Goal: Task Accomplishment & Management: Manage account settings

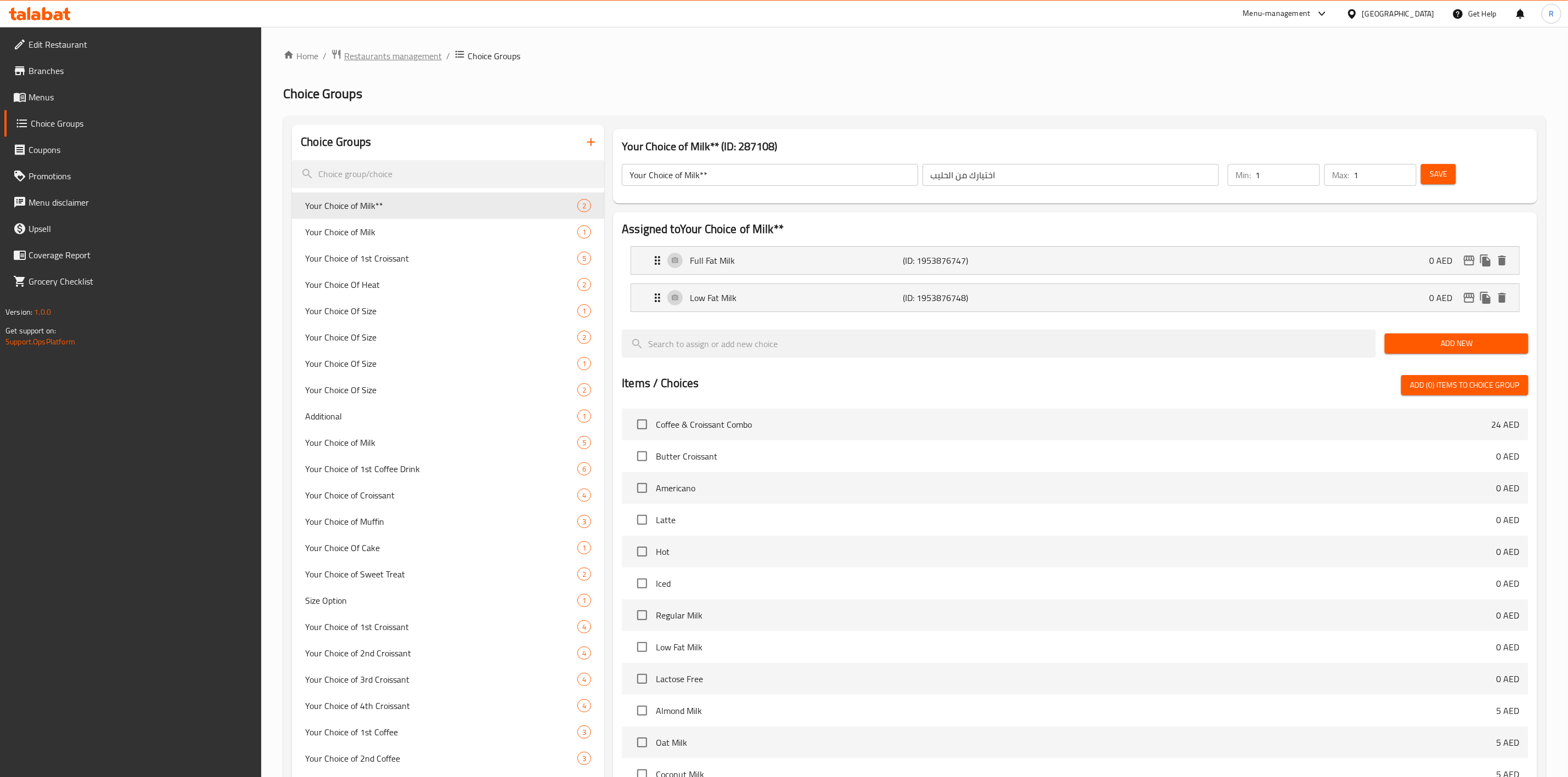
click at [407, 58] on span "Restaurants management" at bounding box center [392, 56] width 98 height 13
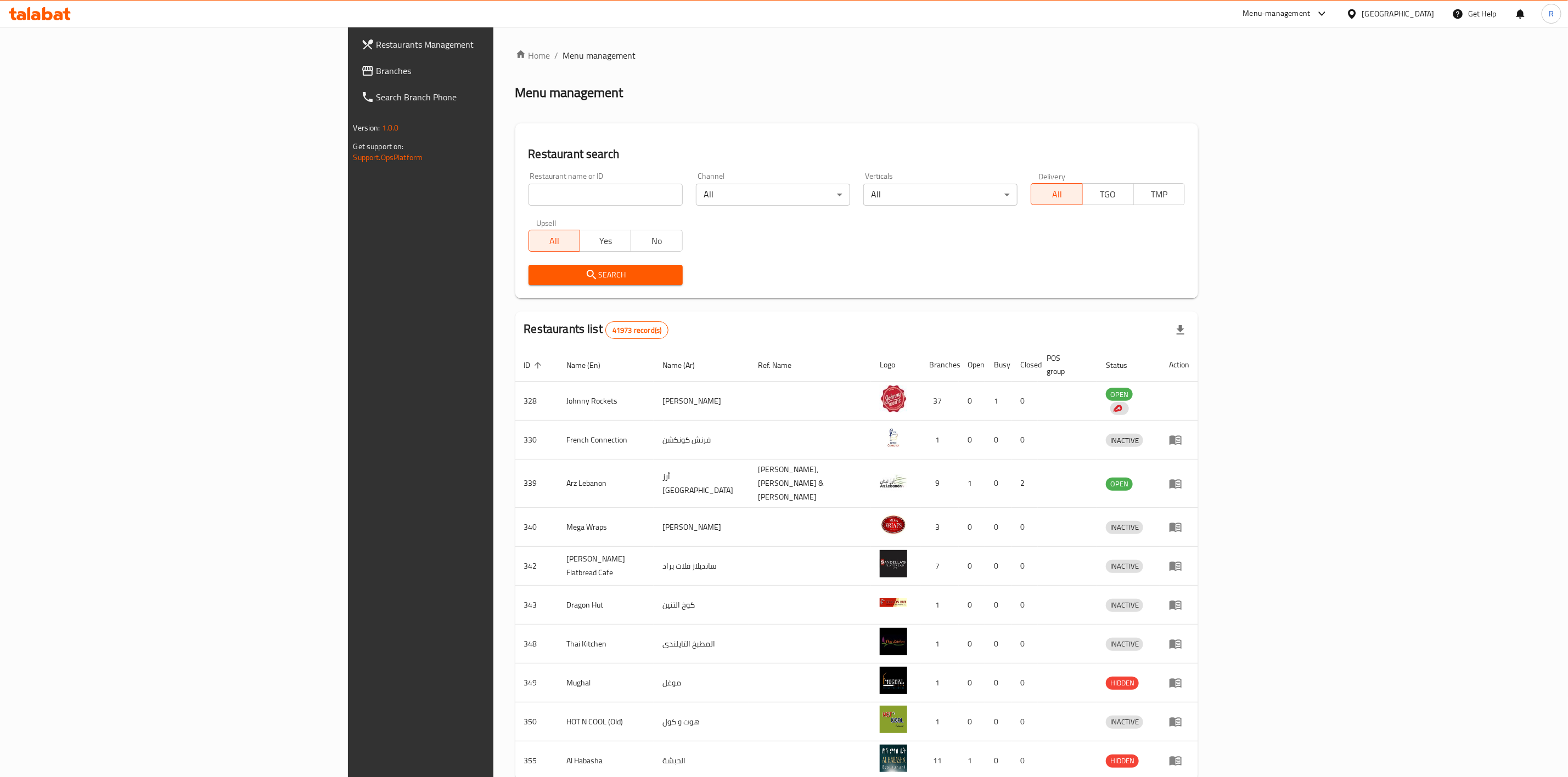
click at [516, 197] on div "Home / Menu management Menu management Restaurant search Restaurant name or ID …" at bounding box center [857, 433] width 683 height 770
click at [529, 190] on input "search" at bounding box center [606, 194] width 154 height 21
type input "everyday roastery"
click button "Search" at bounding box center [606, 275] width 154 height 21
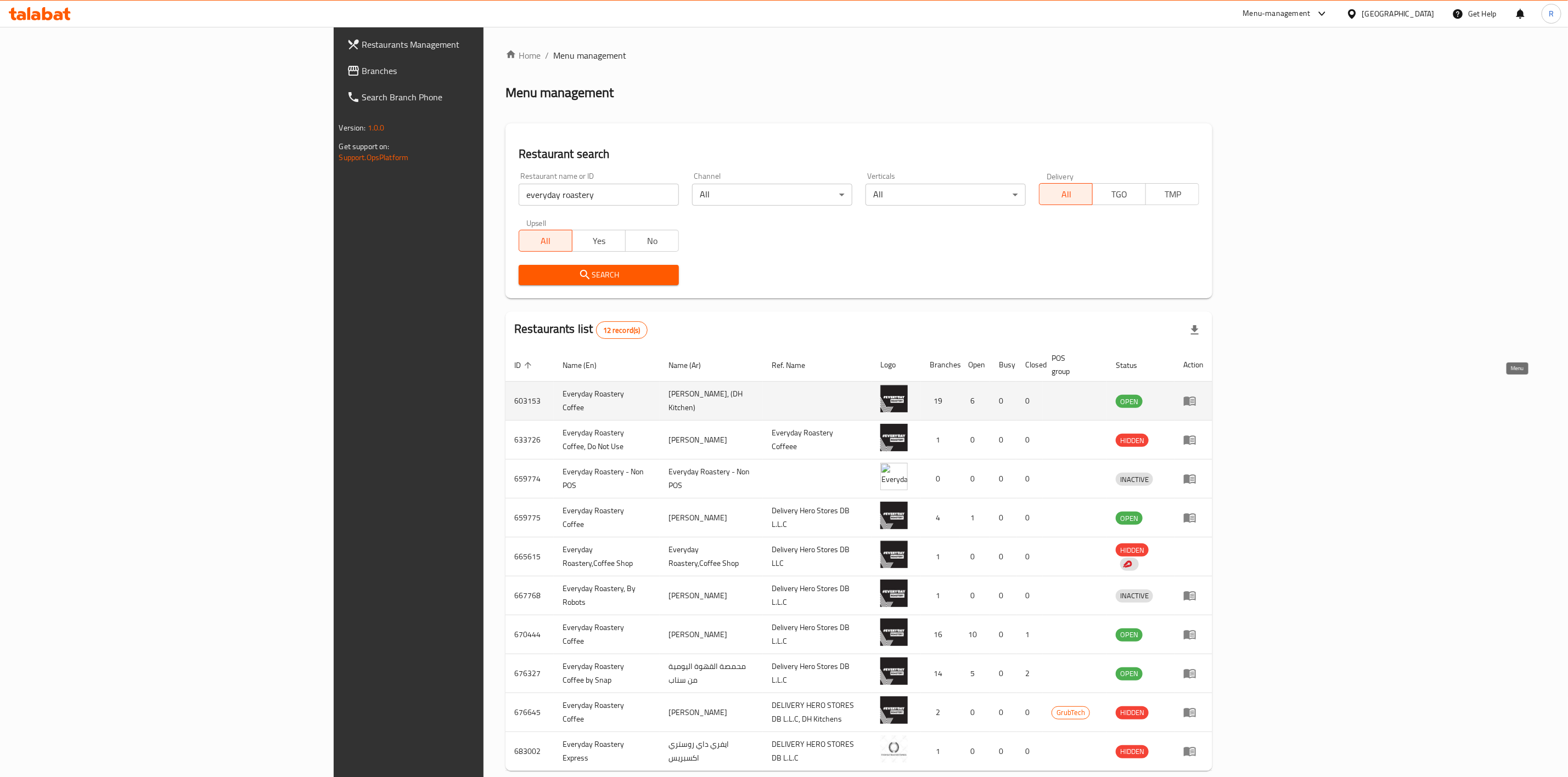
click at [1197, 394] on icon "enhanced table" at bounding box center [1190, 401] width 13 height 13
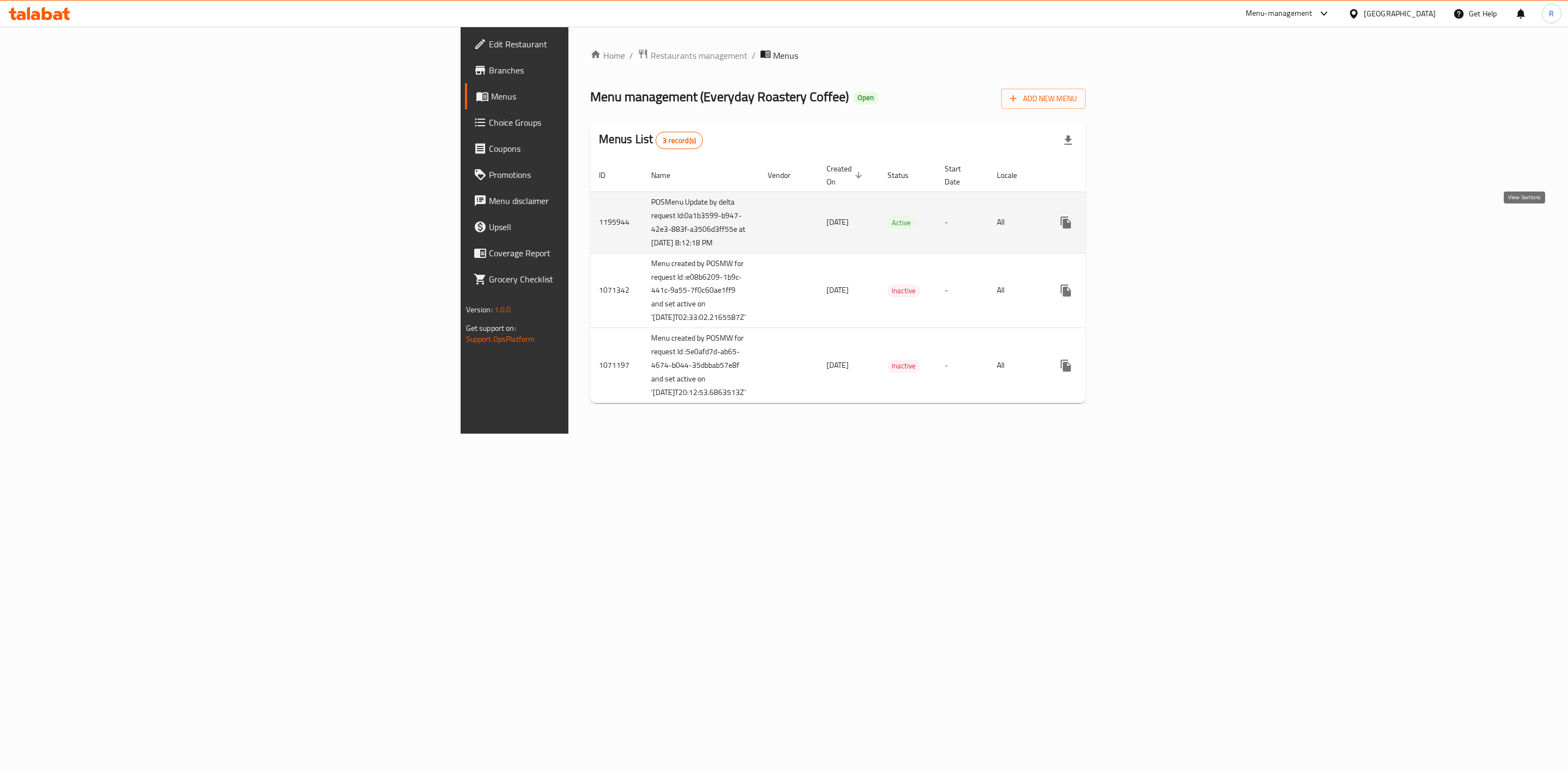
click at [1151, 225] on icon "enhanced table" at bounding box center [1144, 222] width 13 height 13
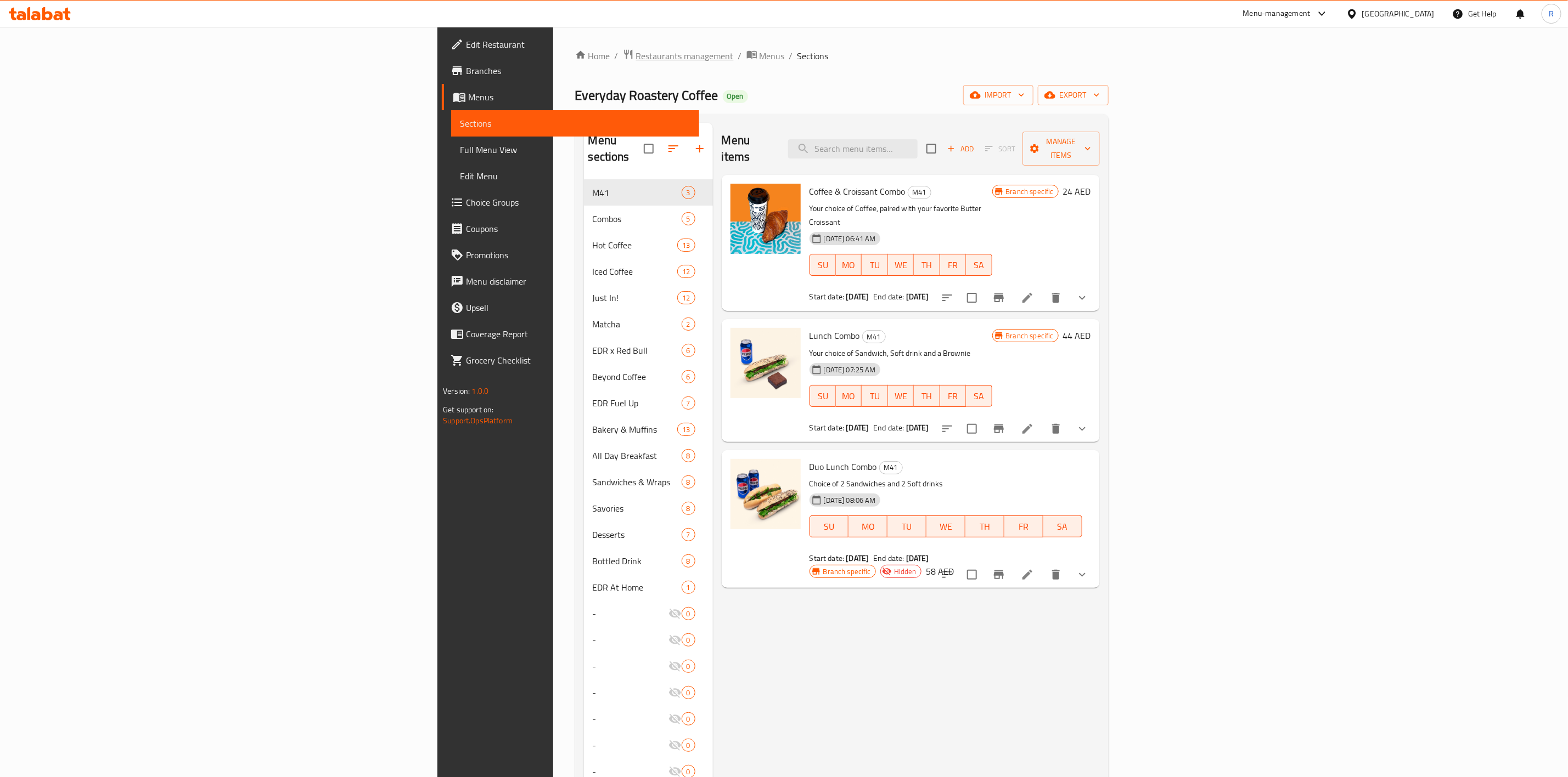
click at [636, 51] on span "Restaurants management" at bounding box center [685, 56] width 98 height 13
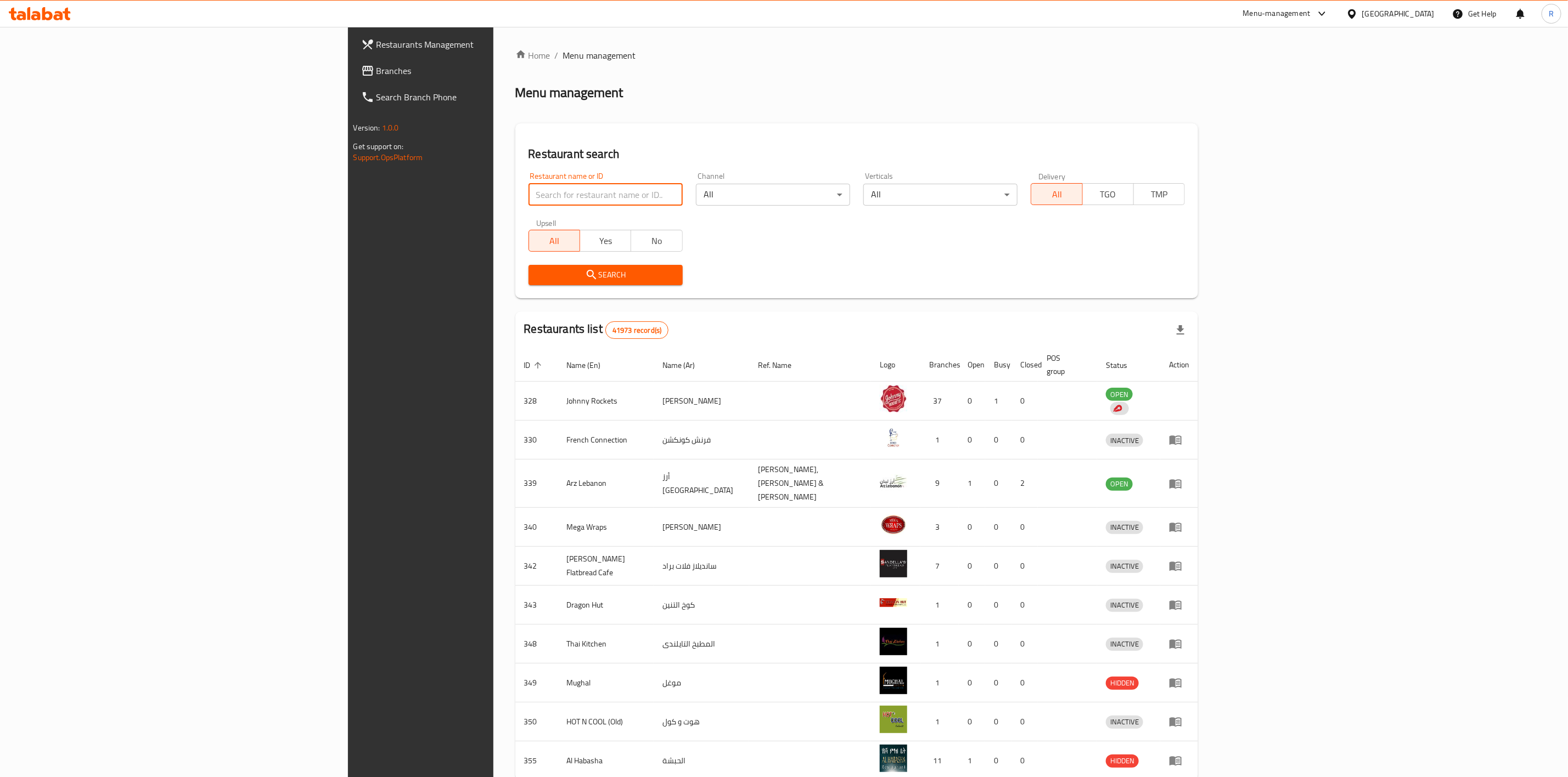
click at [529, 201] on input "search" at bounding box center [606, 194] width 154 height 21
type input "everyday roastery"
click button "Search" at bounding box center [606, 275] width 154 height 21
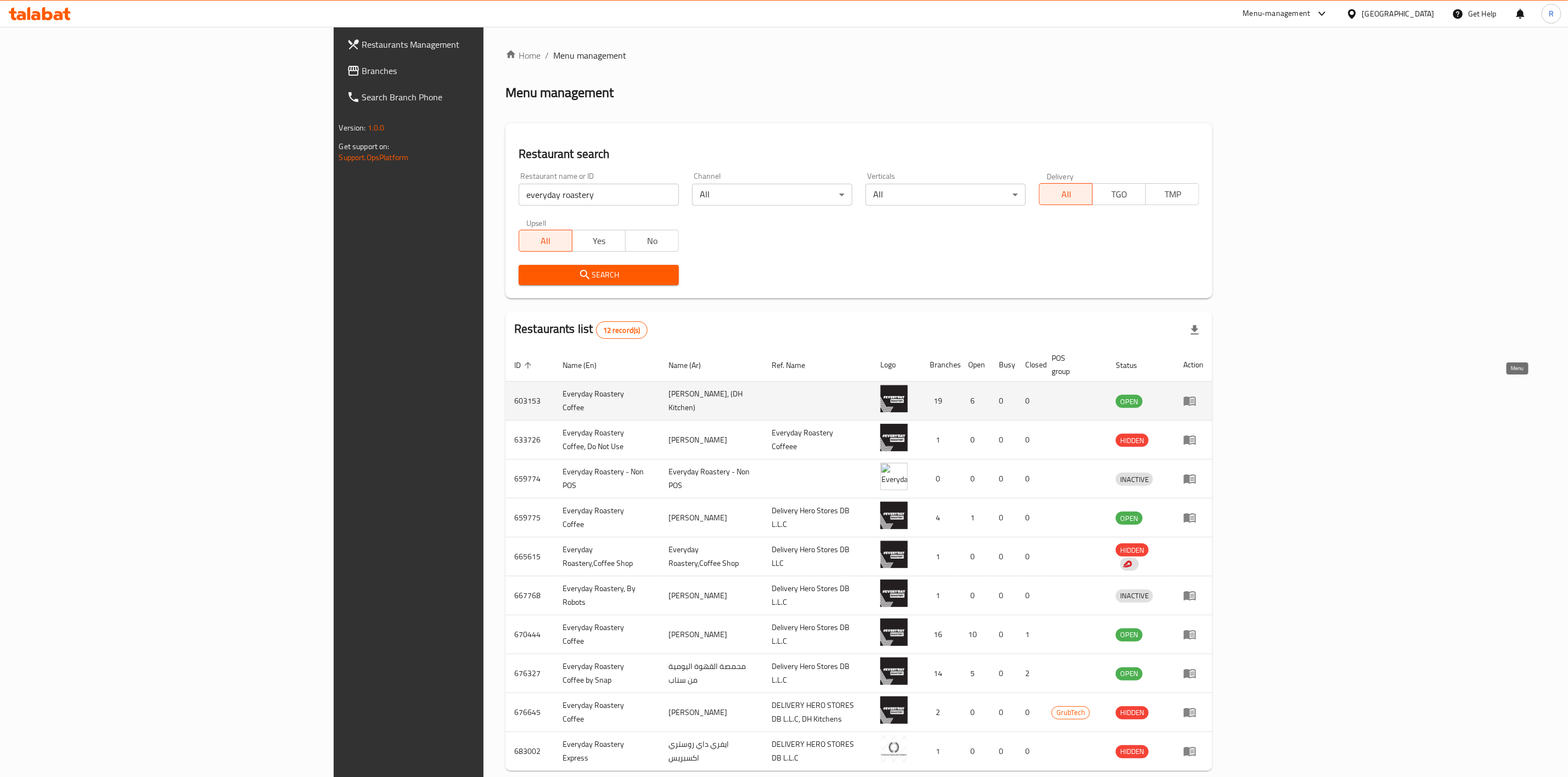
click at [1204, 394] on link "enhanced table" at bounding box center [1193, 401] width 21 height 13
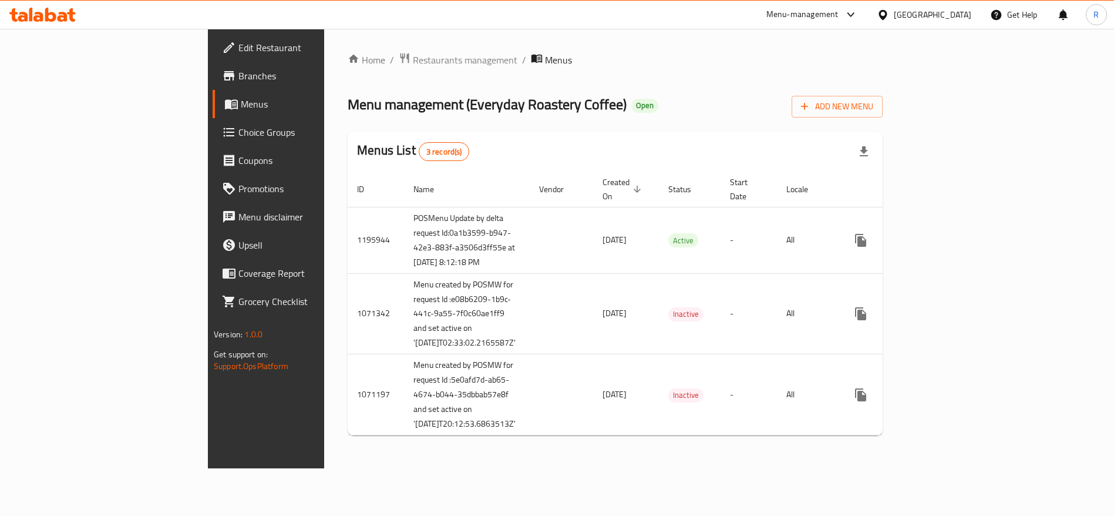
click at [238, 130] on span "Choice Groups" at bounding box center [311, 132] width 146 height 14
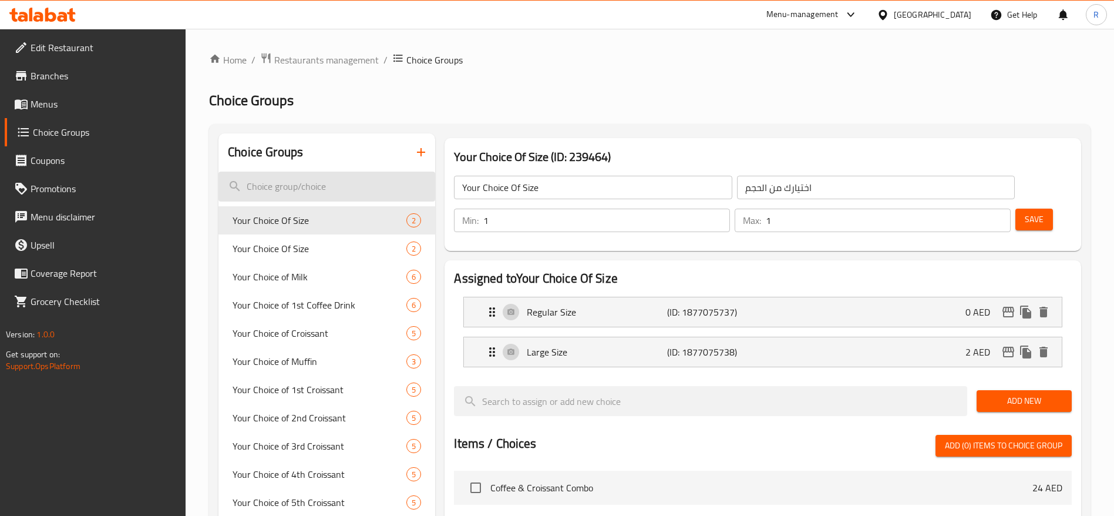
click at [328, 184] on input "search" at bounding box center [327, 187] width 217 height 30
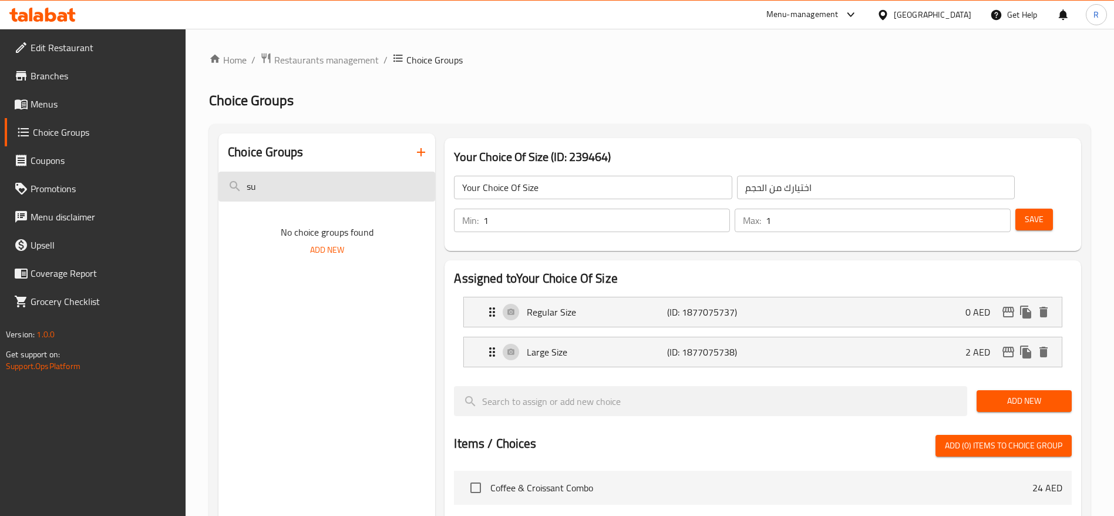
type input "s"
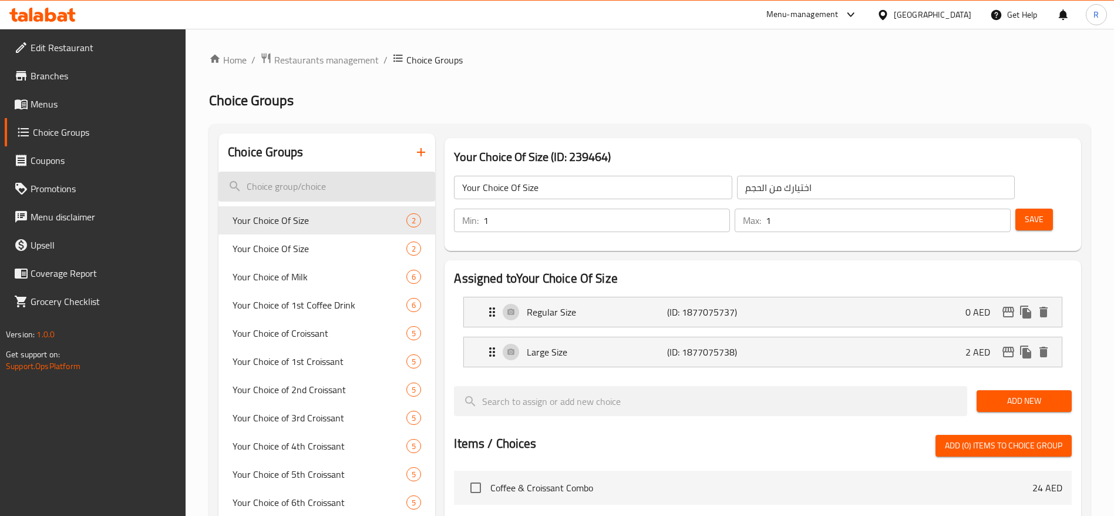
click at [328, 184] on input "search" at bounding box center [327, 187] width 217 height 30
click at [59, 139] on span "Choice Groups" at bounding box center [105, 132] width 144 height 14
click at [74, 132] on span "Choice Groups" at bounding box center [105, 132] width 144 height 14
click at [291, 181] on input "search" at bounding box center [327, 187] width 217 height 30
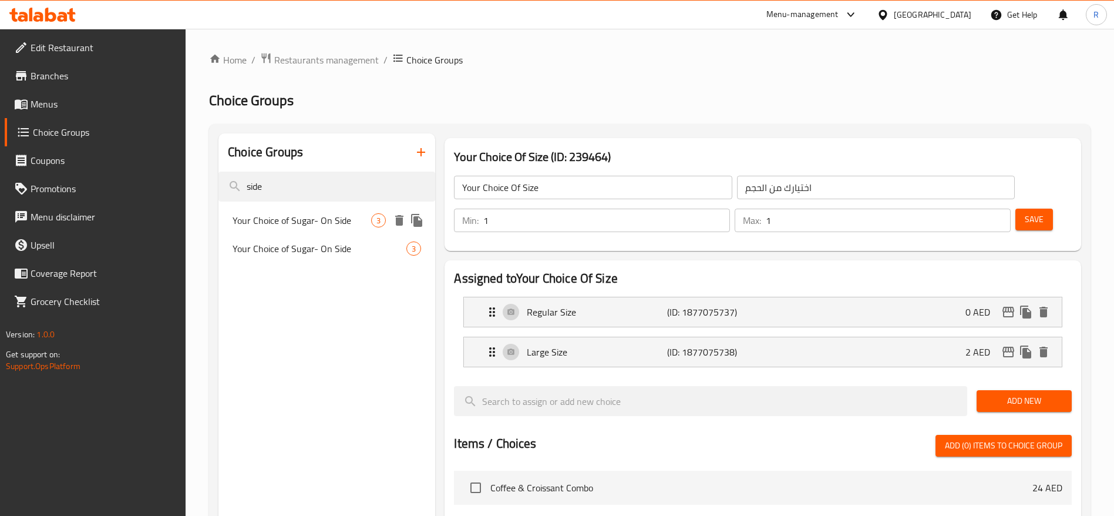
type input "side"
click at [316, 213] on span "Your Choice of Sugar- On Side" at bounding box center [302, 220] width 139 height 14
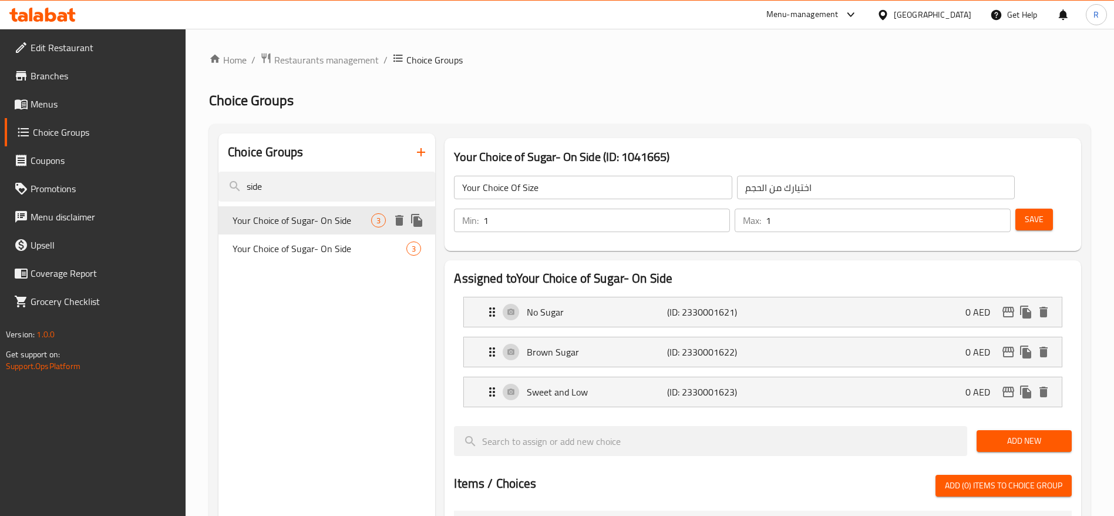
type input "Your Choice of Sugar- On Side"
type input "اختيارك من السكر على الجانب"
type input "2"
click at [317, 58] on span "Restaurants management" at bounding box center [326, 60] width 105 height 14
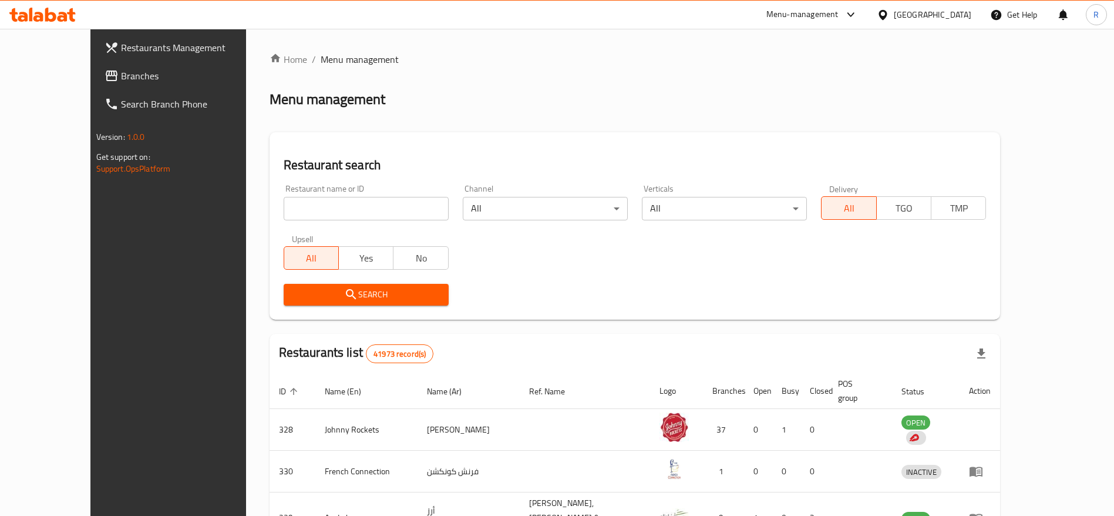
click at [328, 201] on input "search" at bounding box center [366, 208] width 165 height 23
type input "everyday roastery"
click button "Search" at bounding box center [366, 295] width 165 height 22
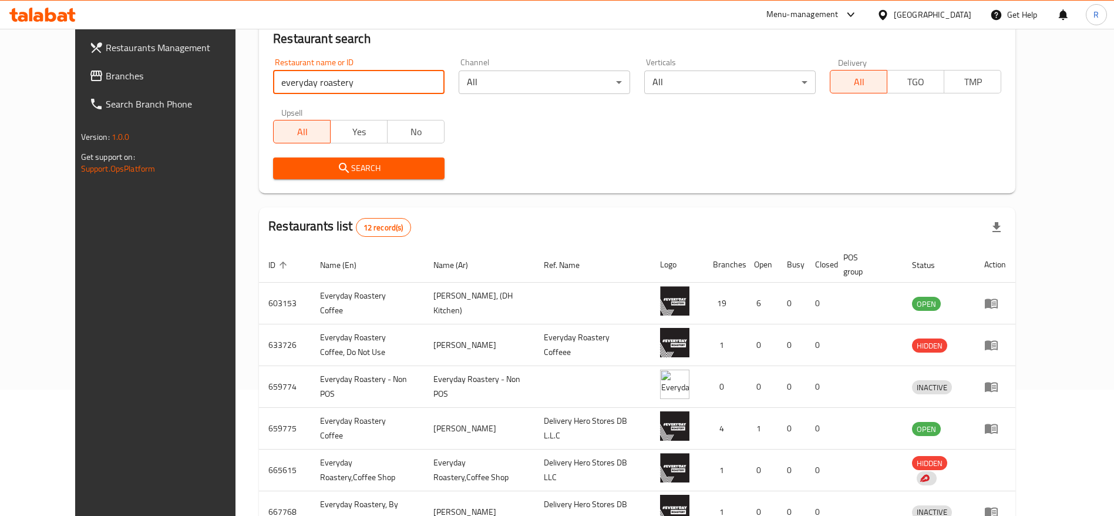
scroll to position [135, 0]
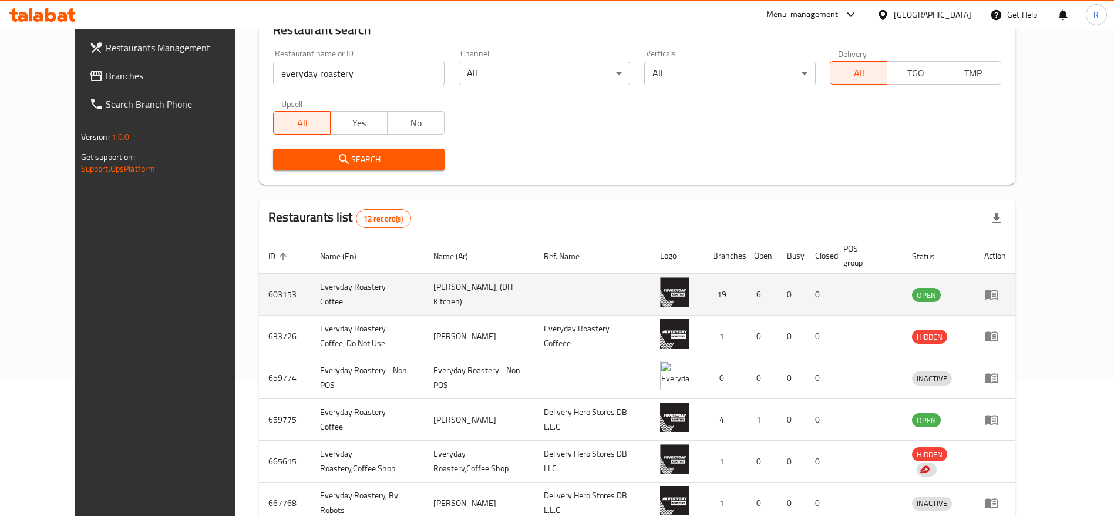
click at [998, 295] on icon "enhanced table" at bounding box center [991, 295] width 13 height 10
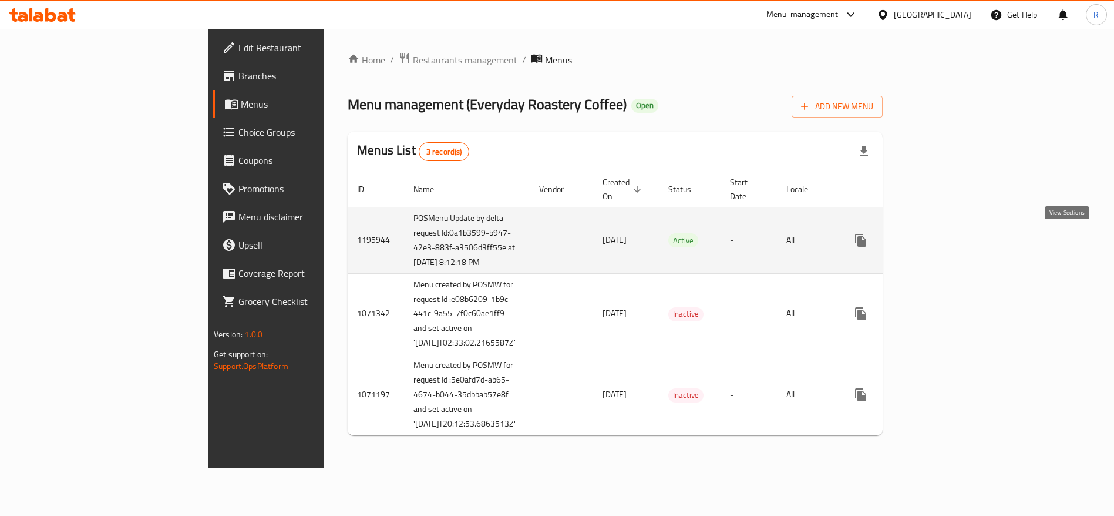
click at [953, 233] on icon "enhanced table" at bounding box center [946, 240] width 14 height 14
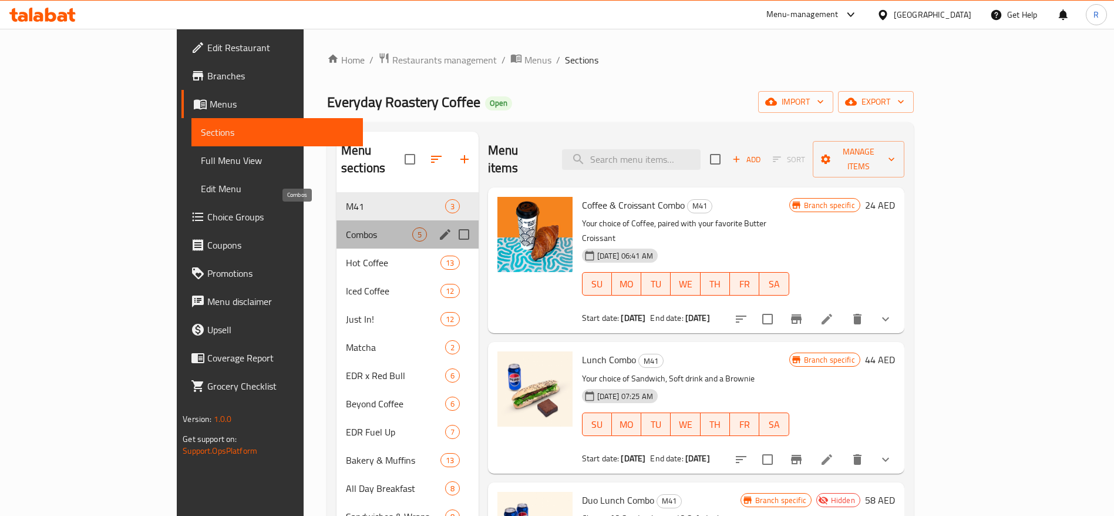
click at [346, 227] on span "Combos" at bounding box center [379, 234] width 66 height 14
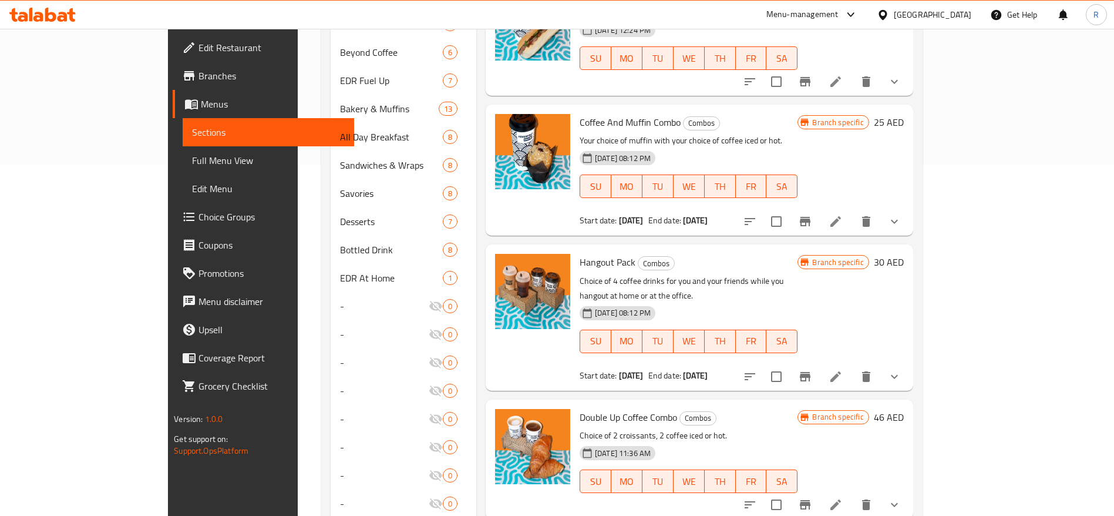
scroll to position [360, 0]
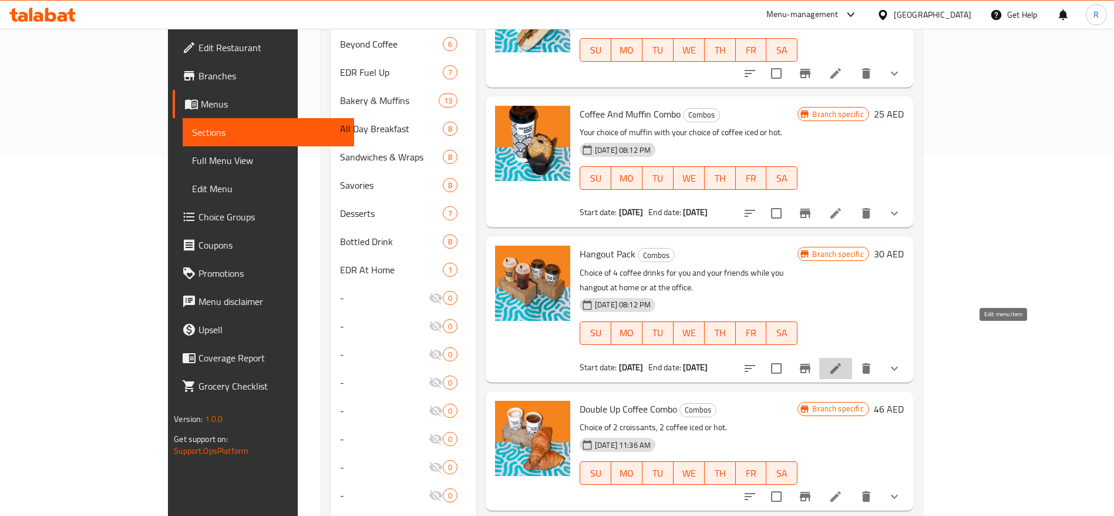
click at [843, 361] on icon at bounding box center [836, 368] width 14 height 14
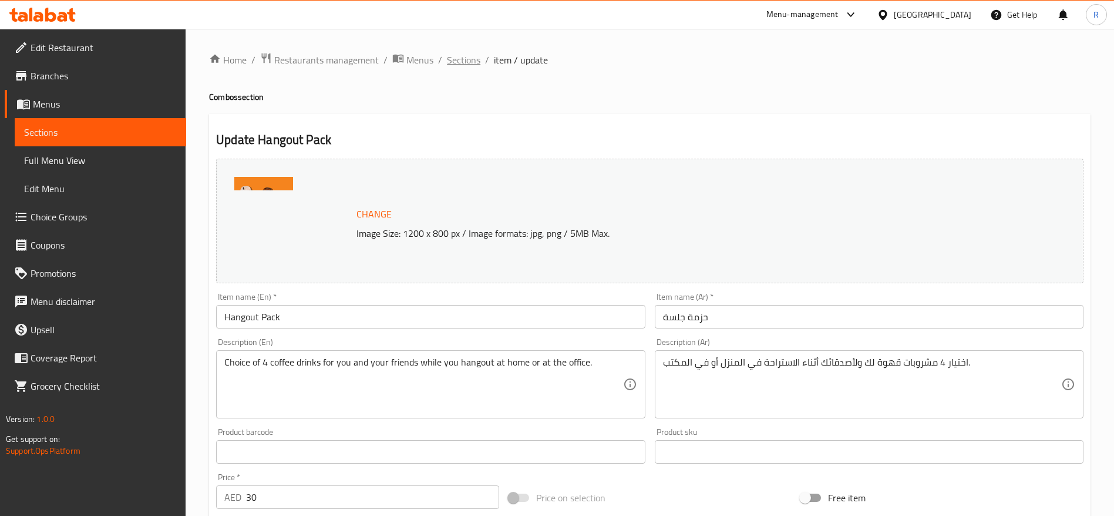
click at [469, 60] on span "Sections" at bounding box center [463, 60] width 33 height 14
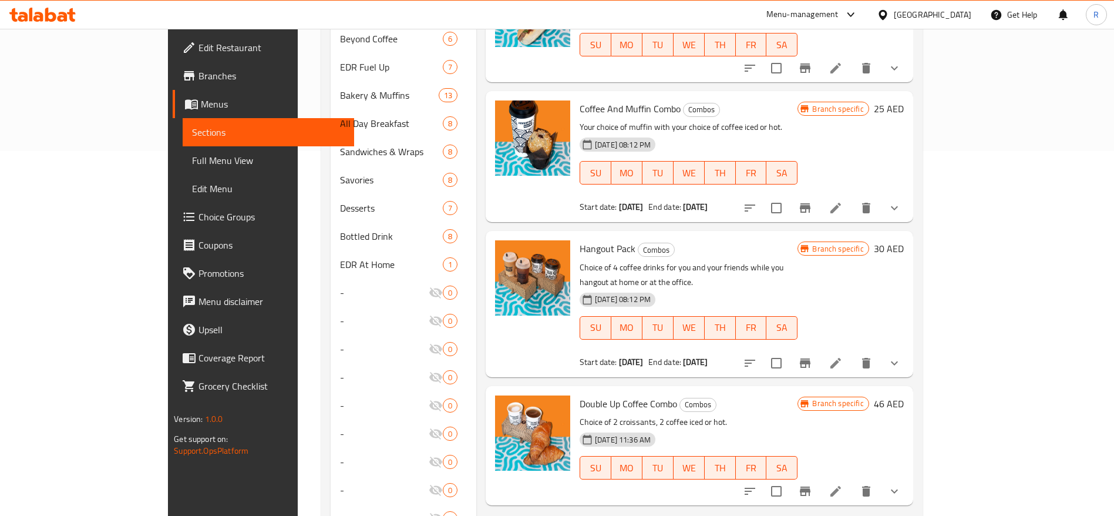
scroll to position [368, 0]
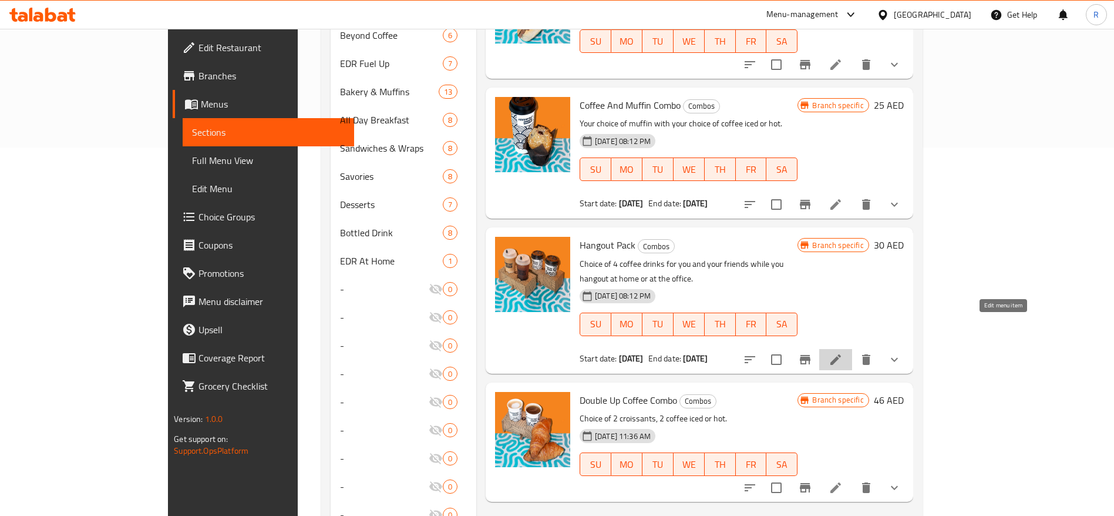
click at [843, 352] on icon at bounding box center [836, 359] width 14 height 14
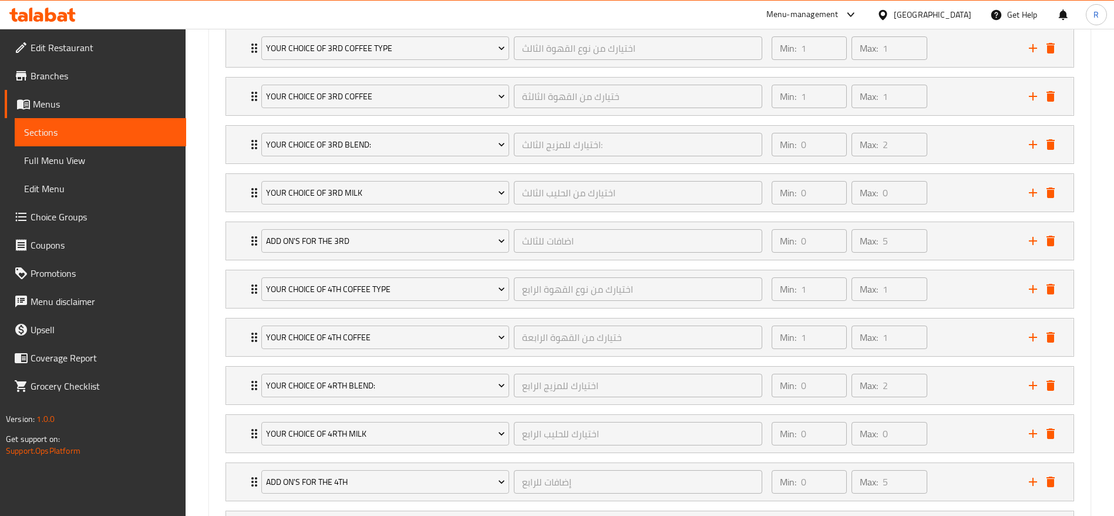
scroll to position [1327, 0]
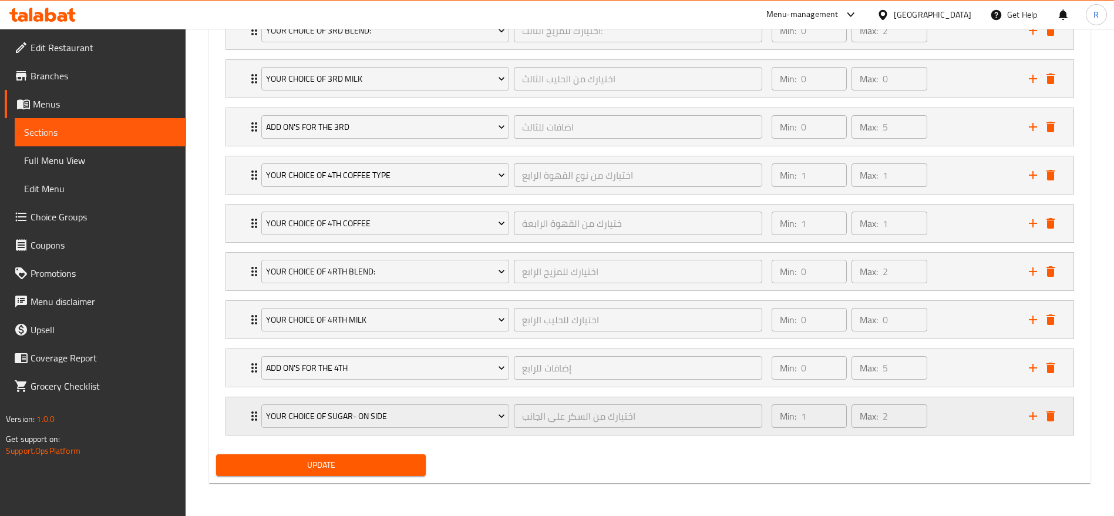
click at [247, 413] on icon "Expand" at bounding box center [254, 416] width 14 height 14
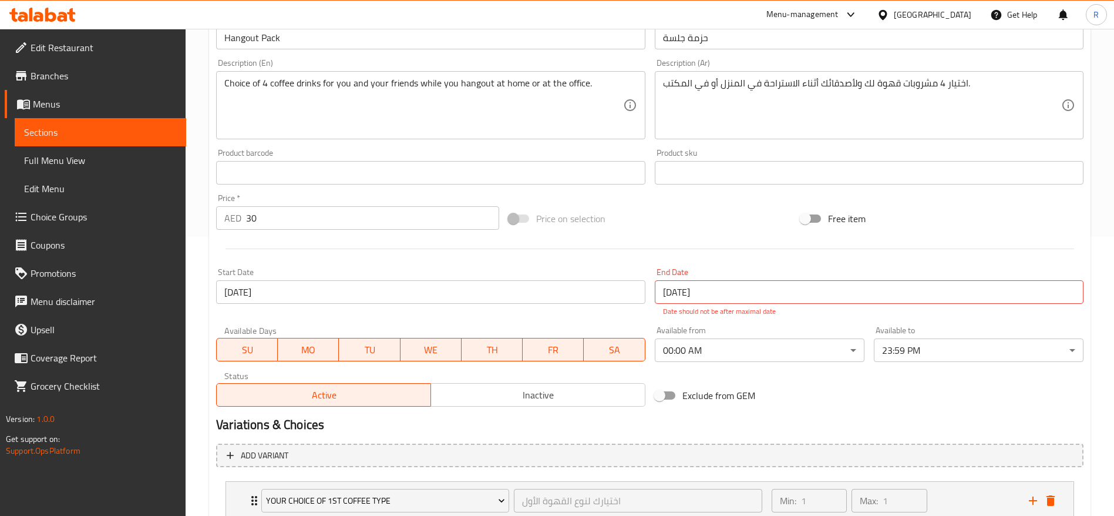
scroll to position [0, 0]
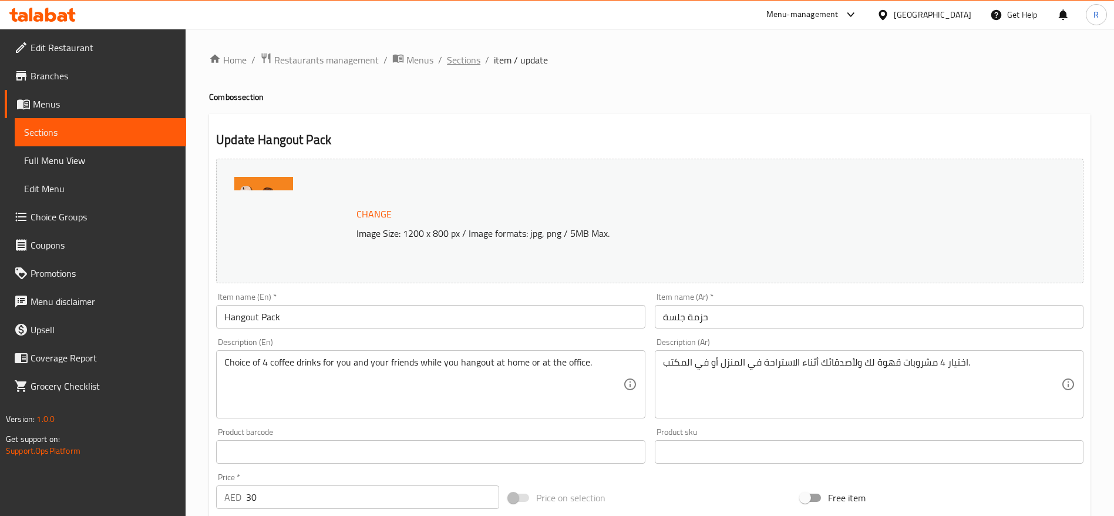
click at [474, 57] on span "Sections" at bounding box center [463, 60] width 33 height 14
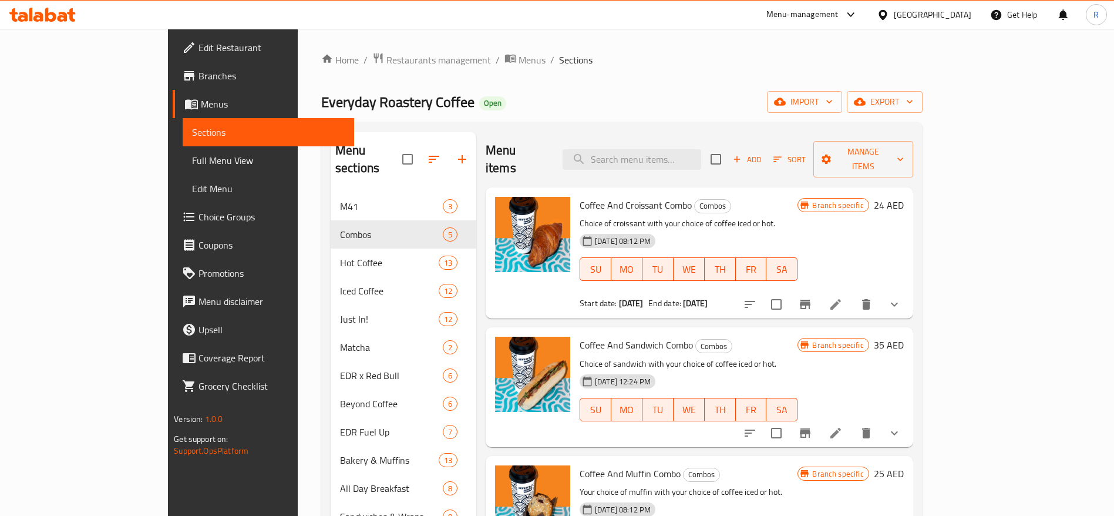
click at [387, 55] on span "Restaurants management" at bounding box center [439, 60] width 105 height 14
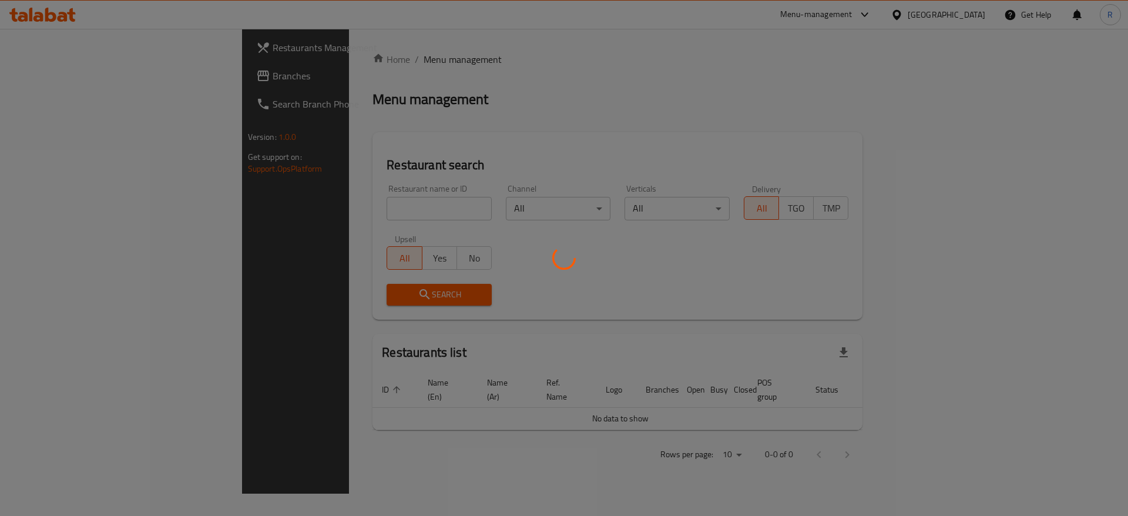
click at [288, 206] on div at bounding box center [564, 258] width 1128 height 516
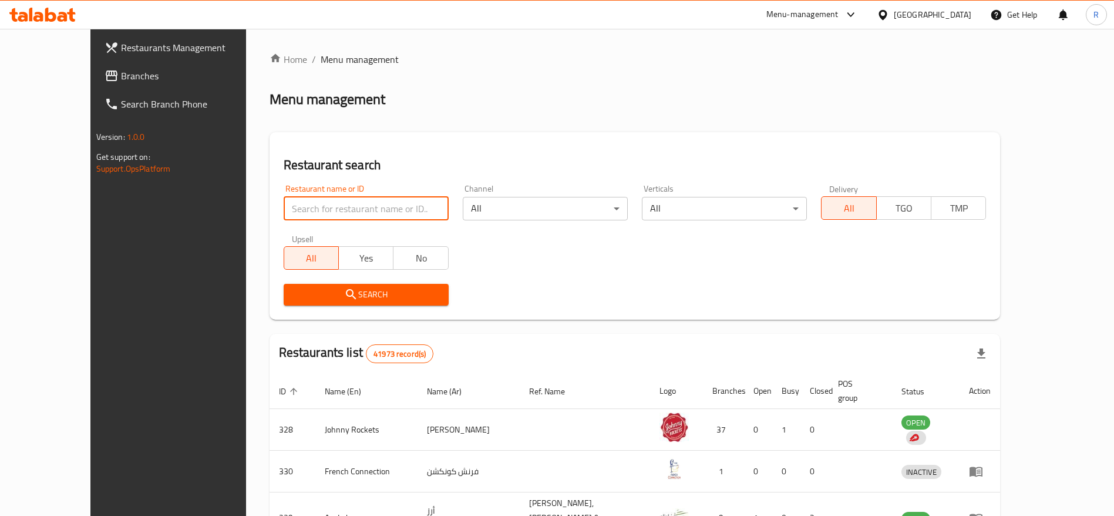
click at [311, 209] on input "search" at bounding box center [366, 208] width 165 height 23
type input "everyday roastery"
click button "Search" at bounding box center [366, 295] width 165 height 22
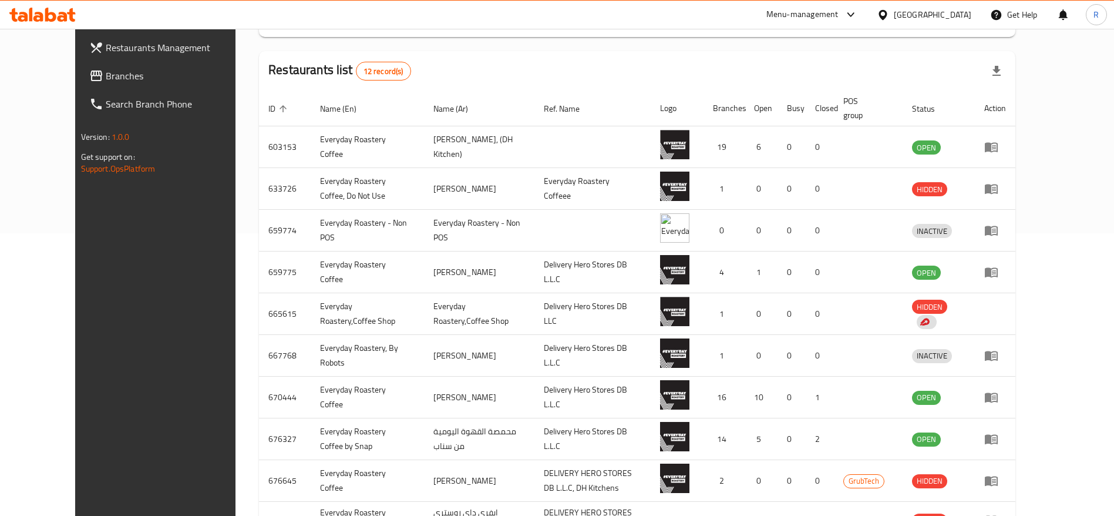
scroll to position [286, 0]
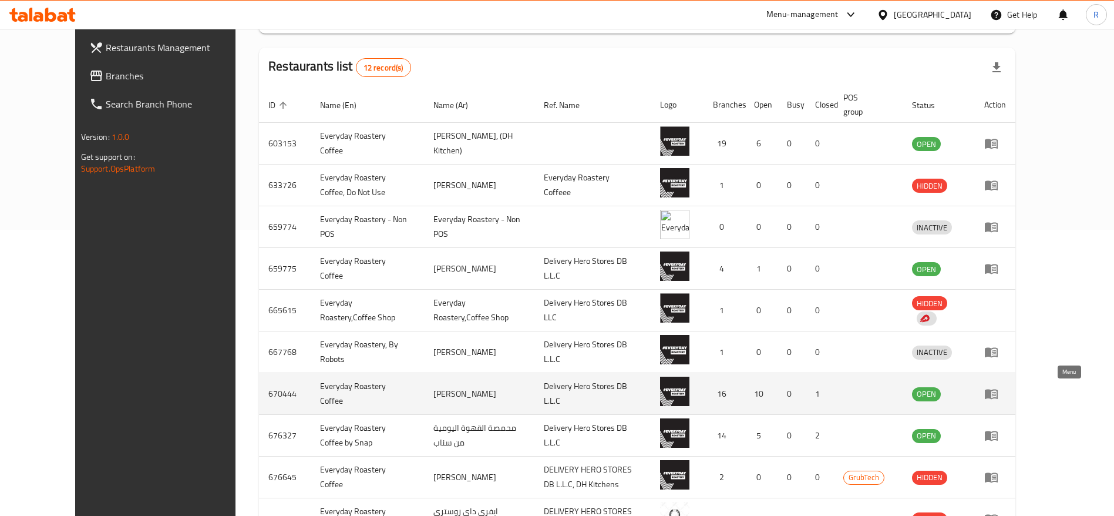
click at [998, 398] on icon "enhanced table" at bounding box center [991, 394] width 13 height 10
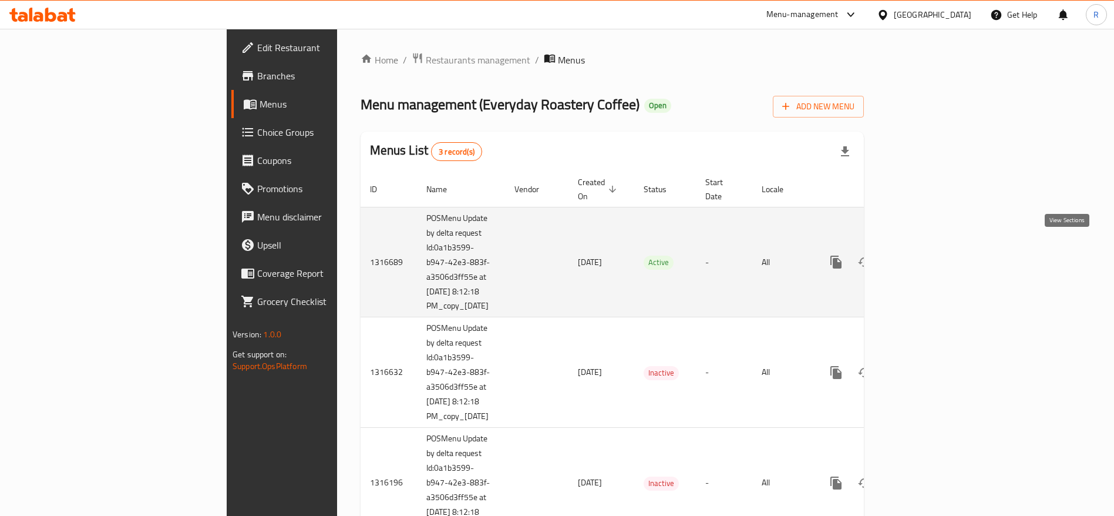
click at [928, 255] on icon "enhanced table" at bounding box center [921, 262] width 14 height 14
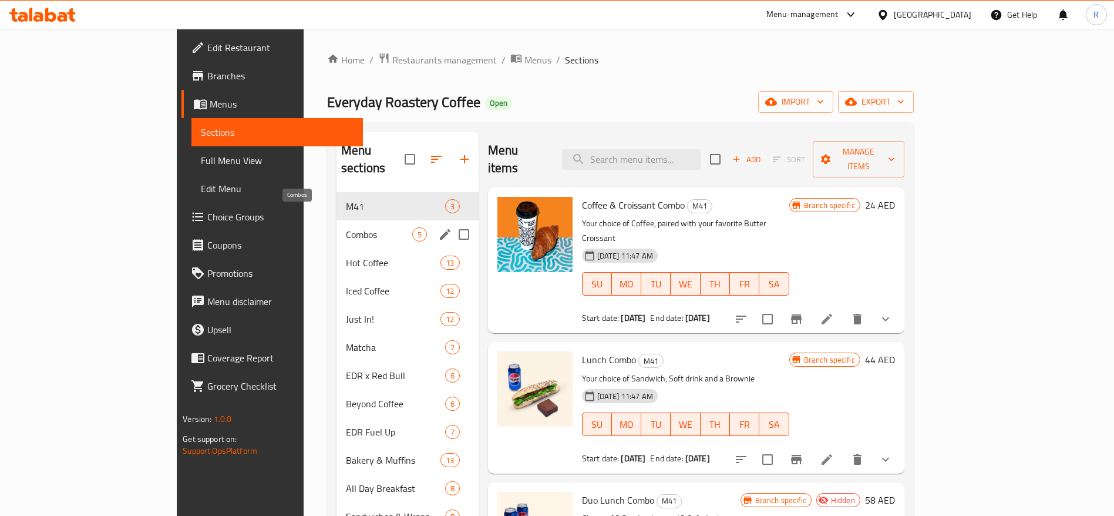
click at [346, 227] on span "Combos" at bounding box center [379, 234] width 66 height 14
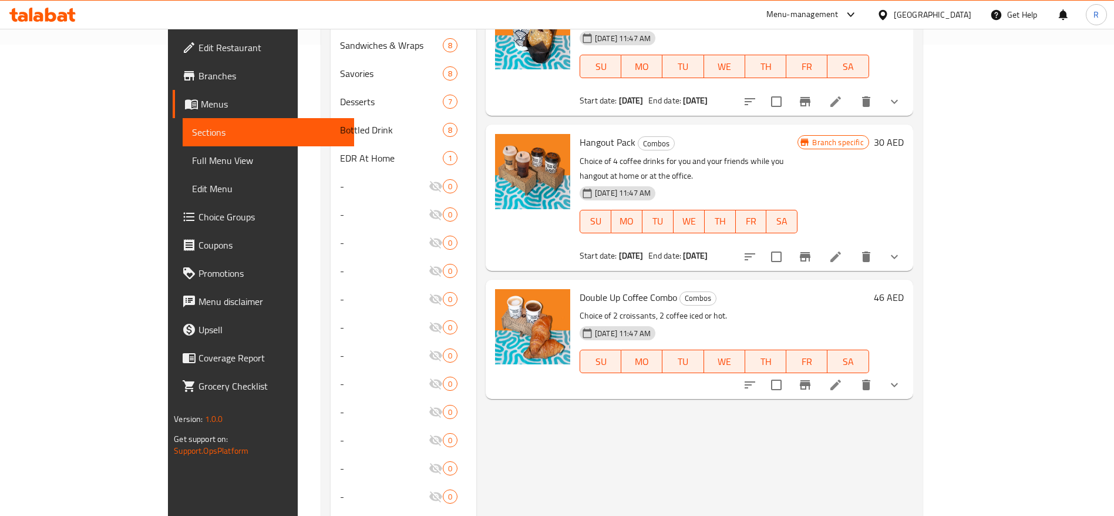
scroll to position [508, 0]
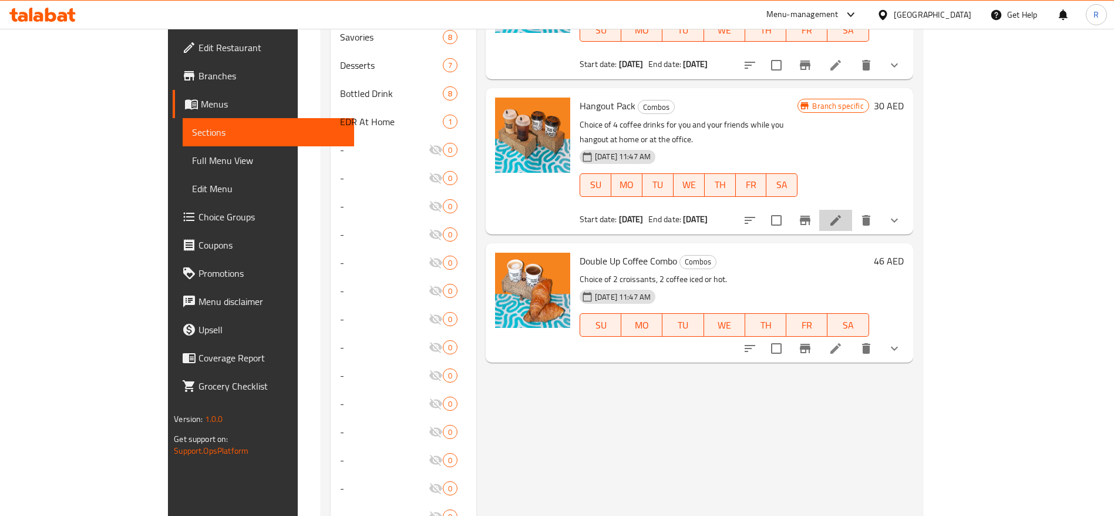
click at [843, 213] on icon at bounding box center [836, 220] width 14 height 14
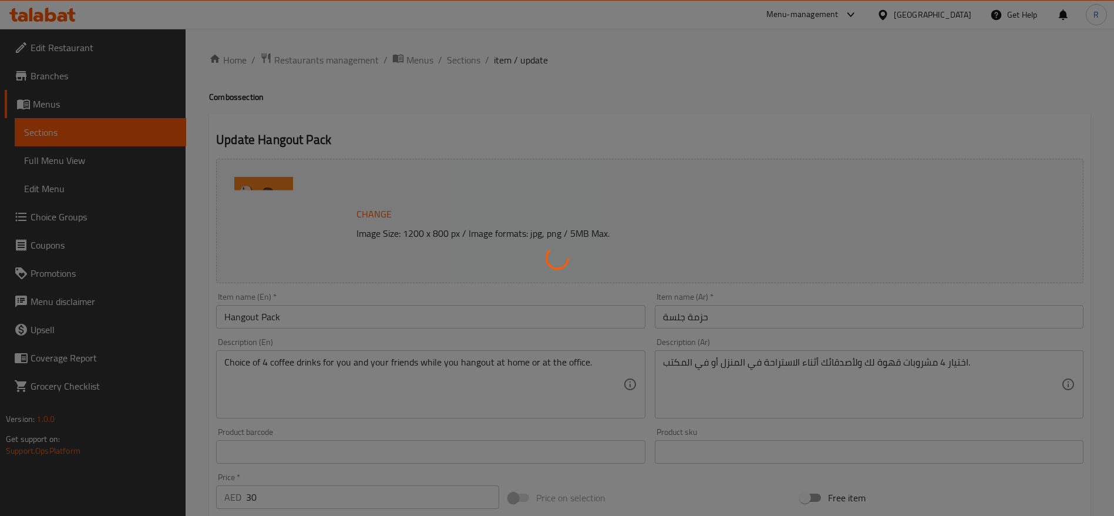
drag, startPoint x: 1127, startPoint y: 4, endPoint x: 1127, endPoint y: 150, distance: 146.3
click at [705, 103] on div at bounding box center [557, 258] width 1114 height 516
type input "اختيارك لنوع القهوة الأول"
type input "1"
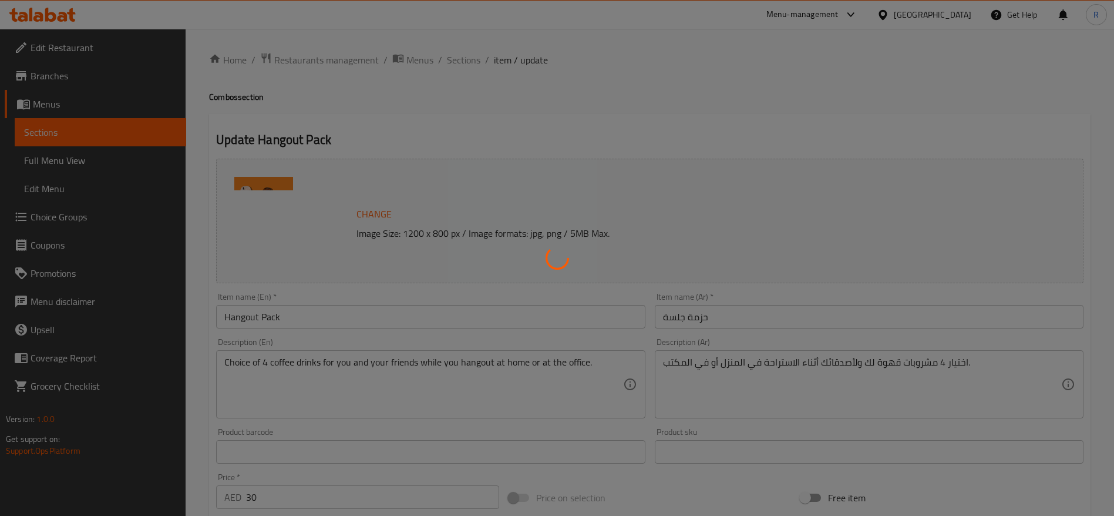
type input "اختيارك من القهوة الأولى"
type input "1"
type input "اختيارك للمزيج الأول"
type input "0"
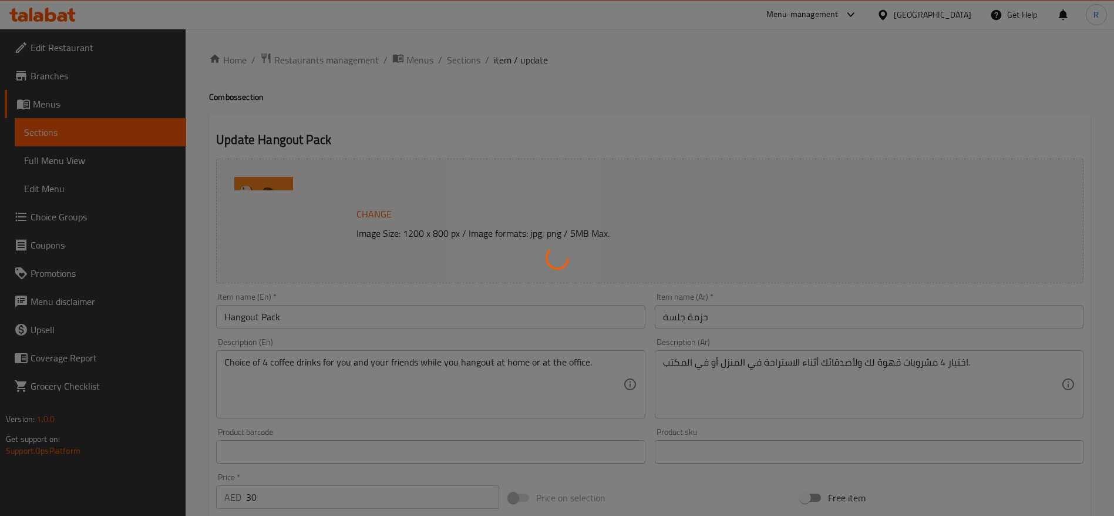
type input "2"
type input "اختيارك من الحليب الأول"
type input "0"
type input "الإضافات للأول"
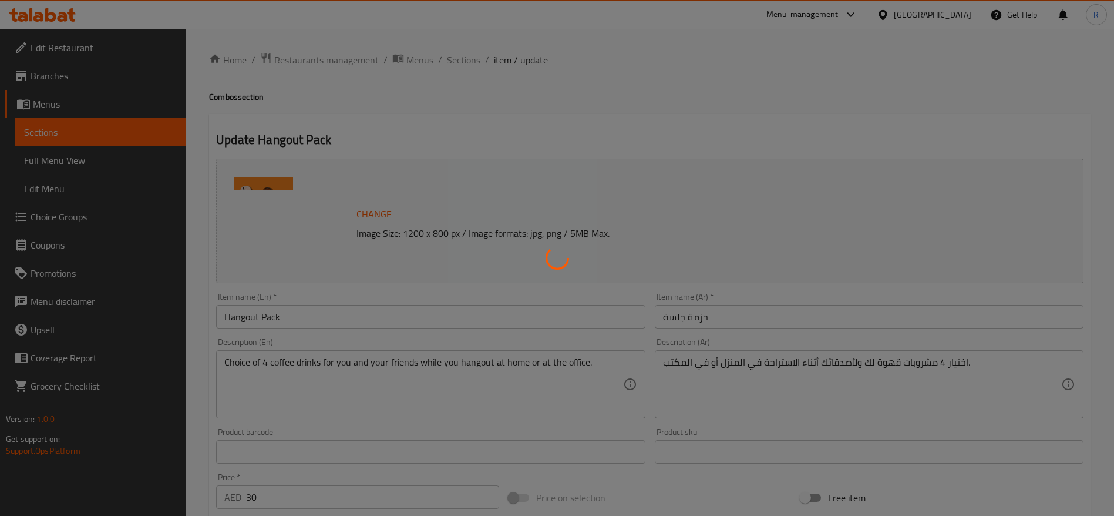
type input "0"
type input "5"
type input "اختيارك لنوع القهوة الثاني"
type input "1"
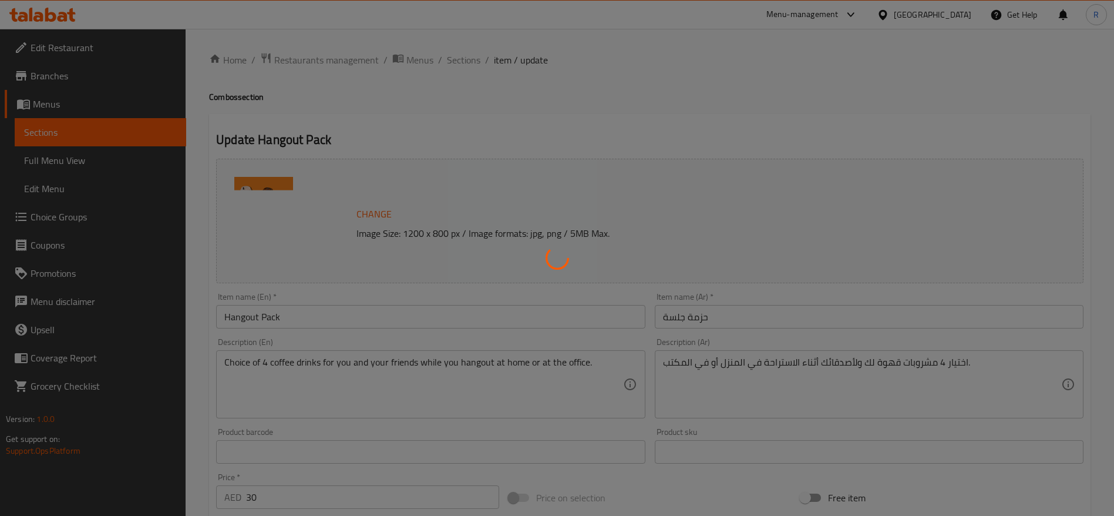
type input "اختيارك من القهوة الثانية"
type input "1"
type input "اختيارك للمزيج الثاني"
type input "0"
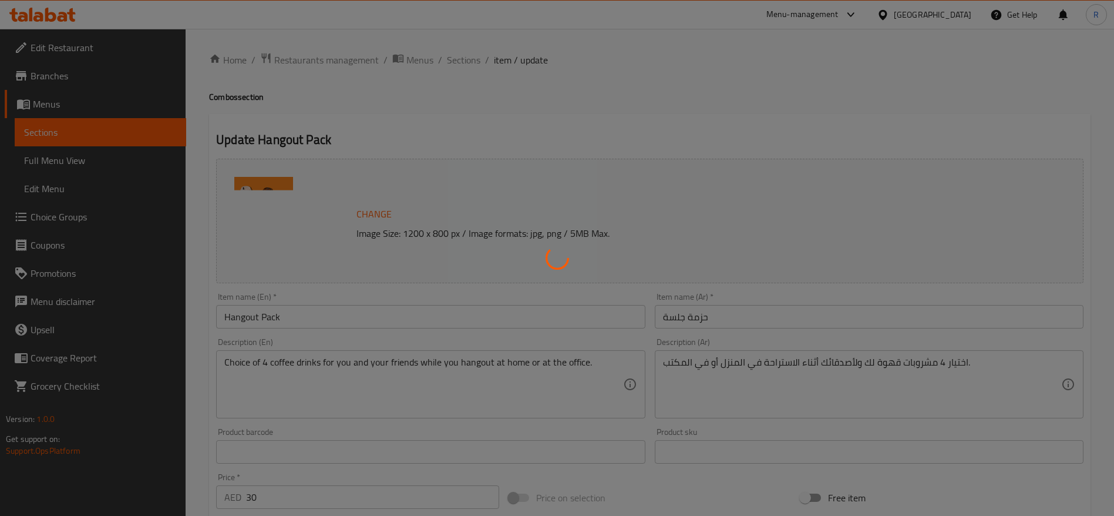
type input "2"
type input "اختيارك من الحليب الثاني"
type input "0"
type input "لإضافات للثاني"
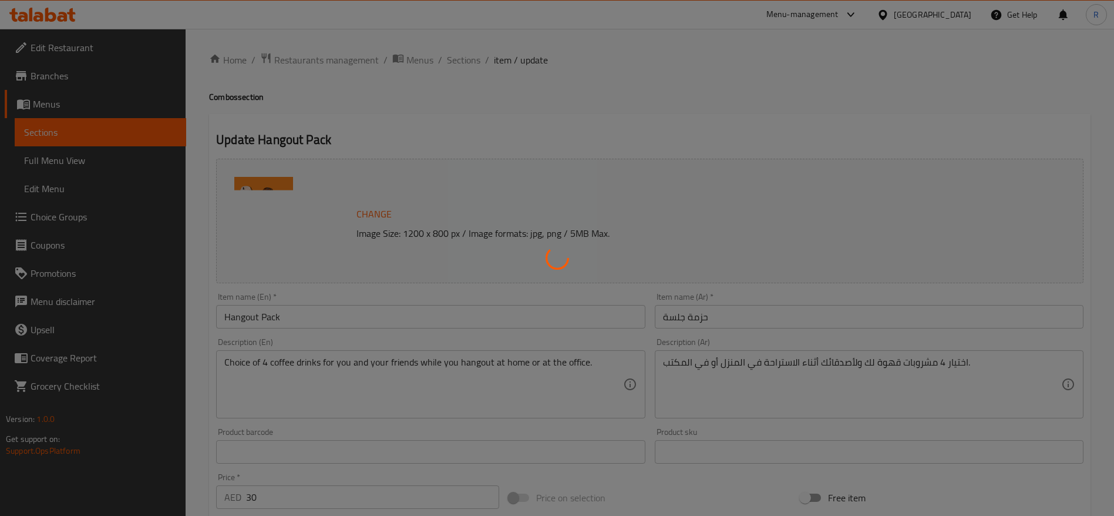
type input "0"
type input "5"
type input "اختيارك من نوع القهوة الثالث"
type input "1"
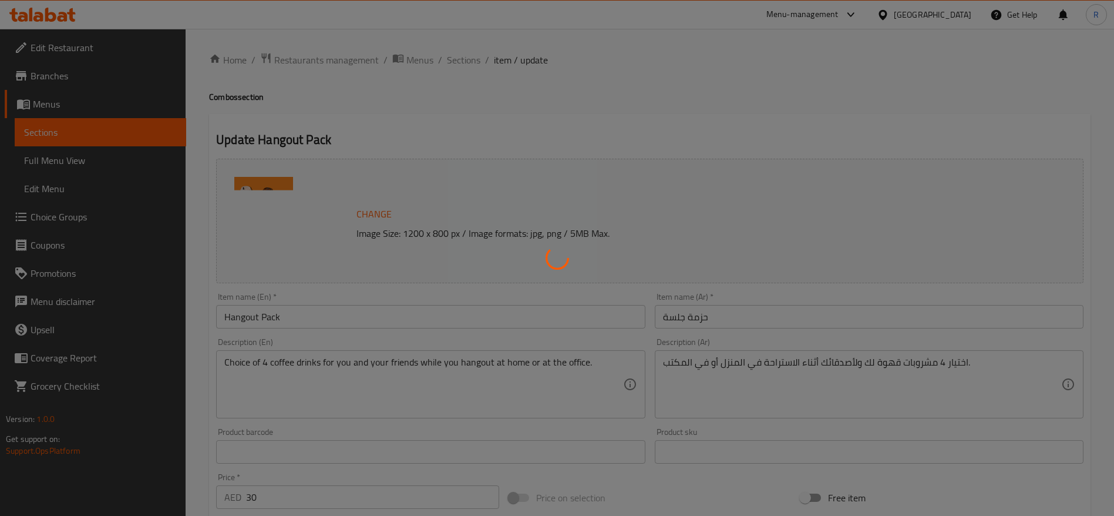
type input "ختيارك من القهوة الثالثة"
type input "1"
type input "اختيارك للمزيج الثالث:"
type input "0"
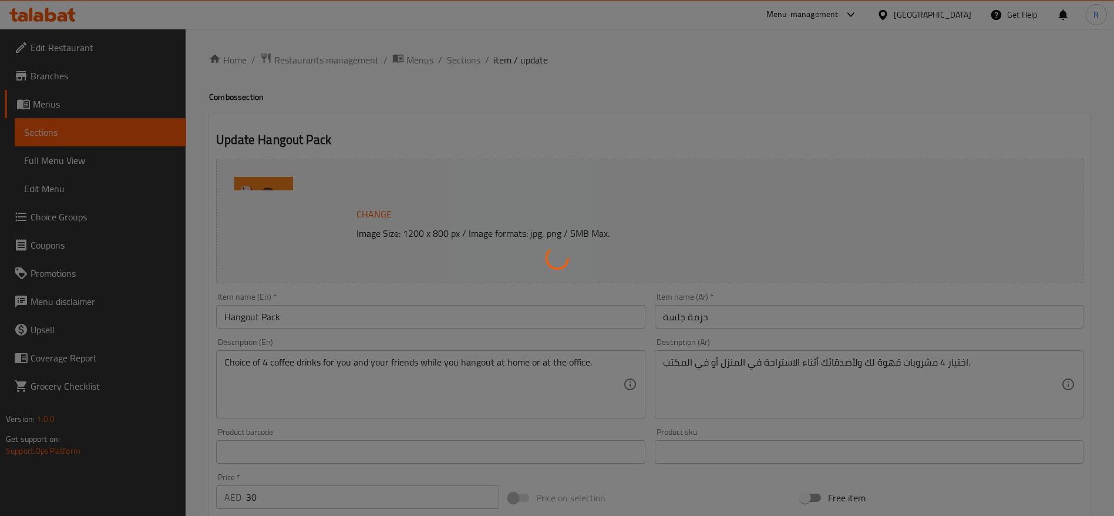
type input "2"
type input "اختيارك من الحليب الثالث"
type input "0"
type input "اضافات للثالث"
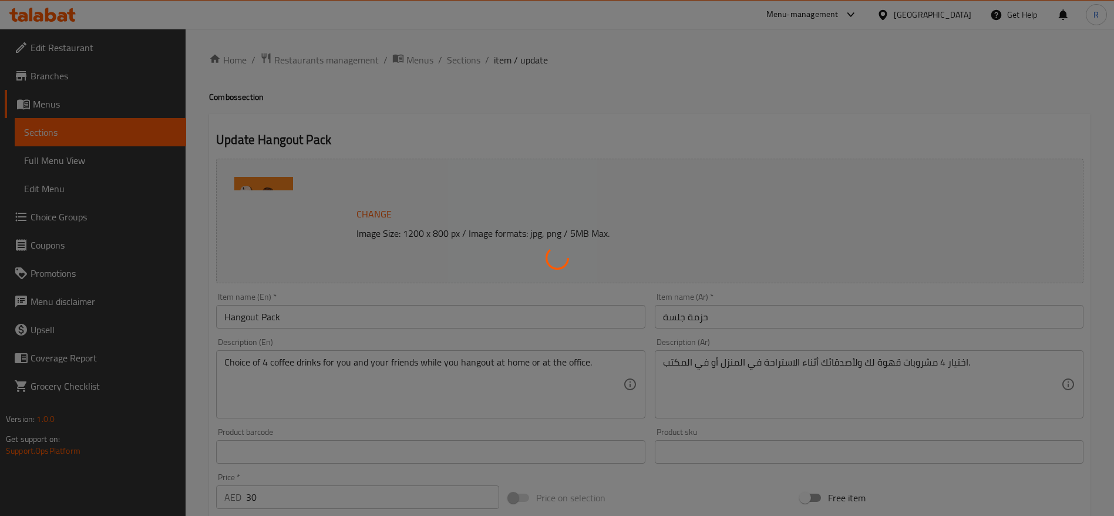
type input "0"
type input "5"
type input "اختيارك من نوع القهوة الرابع"
type input "1"
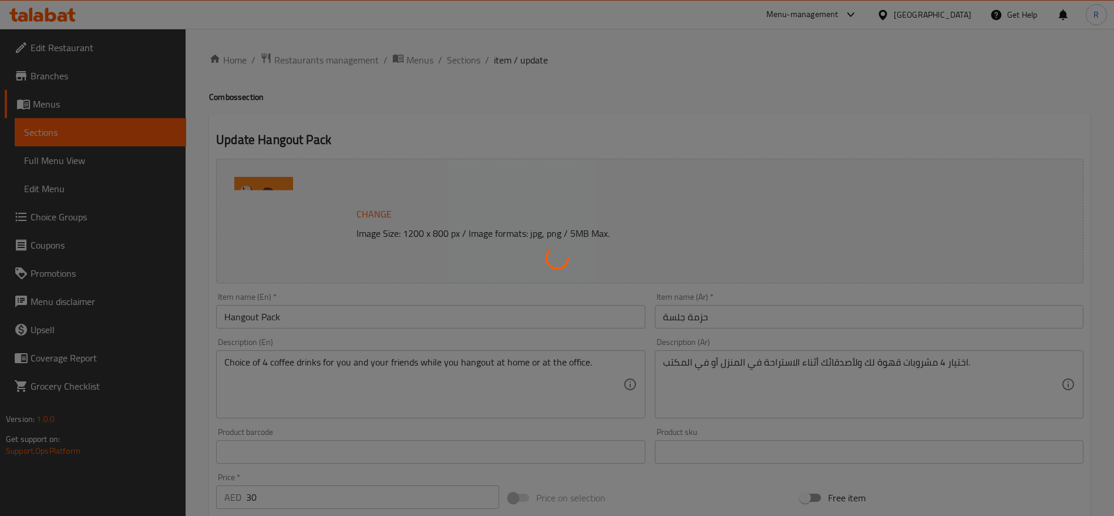
type input "ختيارك من القهوة الرابعة"
type input "1"
type input "اختيارك للمزيج الرابع"
type input "0"
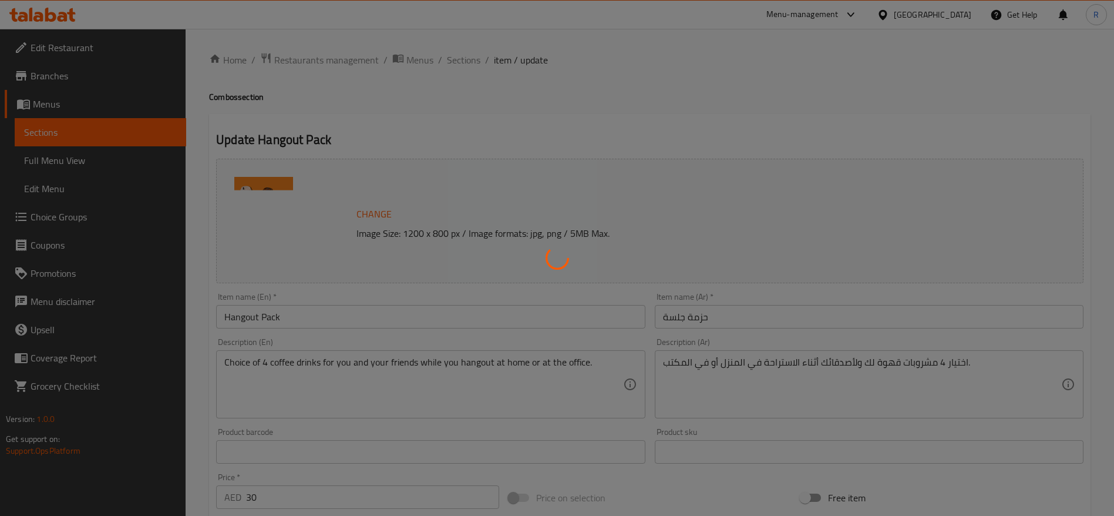
type input "2"
type input "اختيارك للحليب الرابع"
type input "0"
type input "إضافات للرابع"
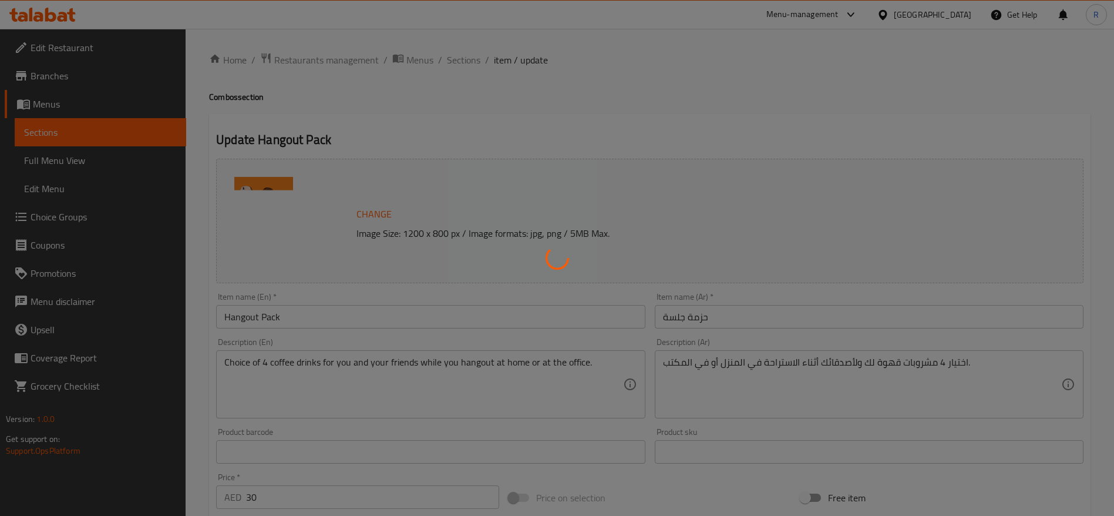
type input "0"
type input "5"
type input "اختيارك من السكر على الجانب"
type input "1"
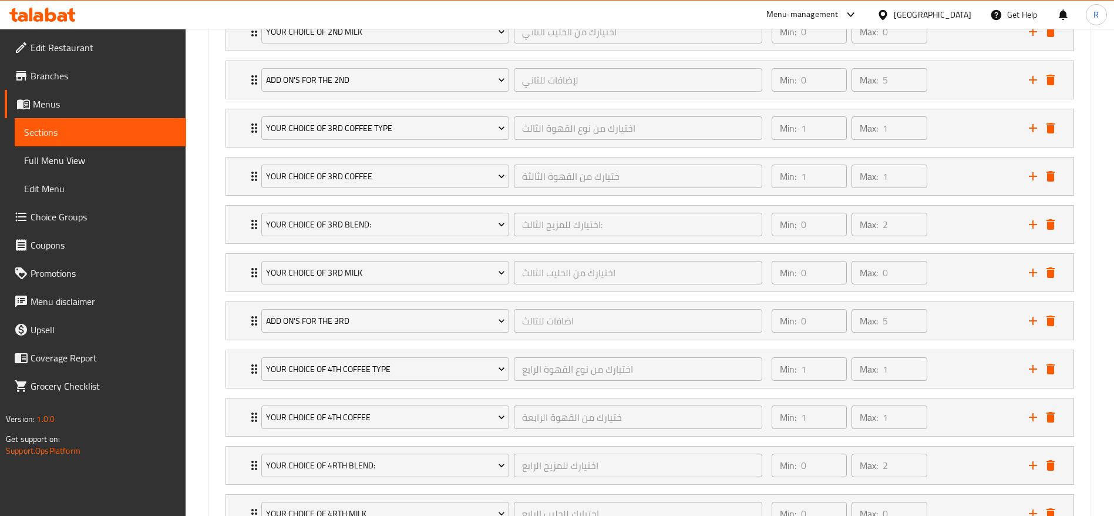
scroll to position [1327, 0]
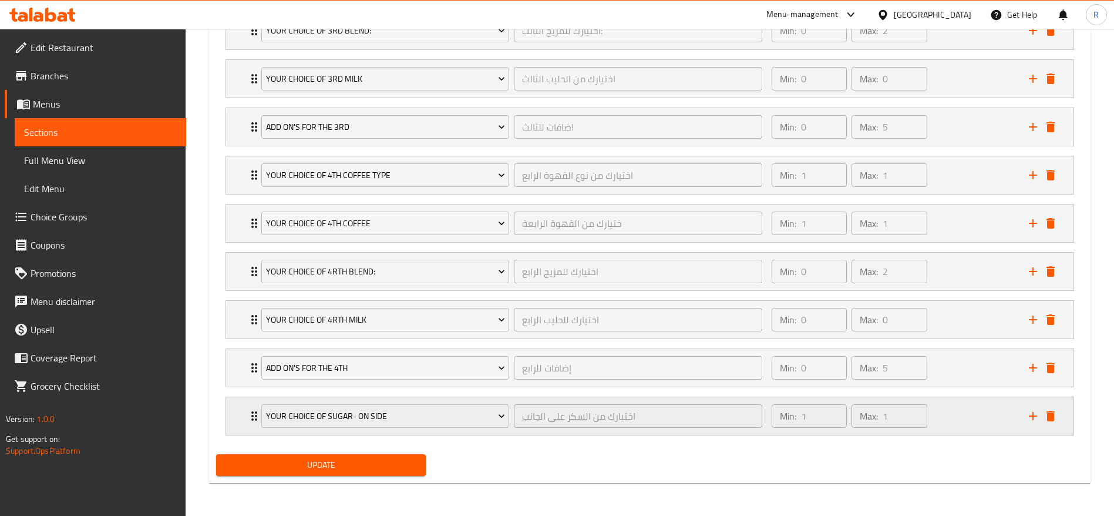
click at [253, 421] on icon "Expand" at bounding box center [254, 416] width 14 height 14
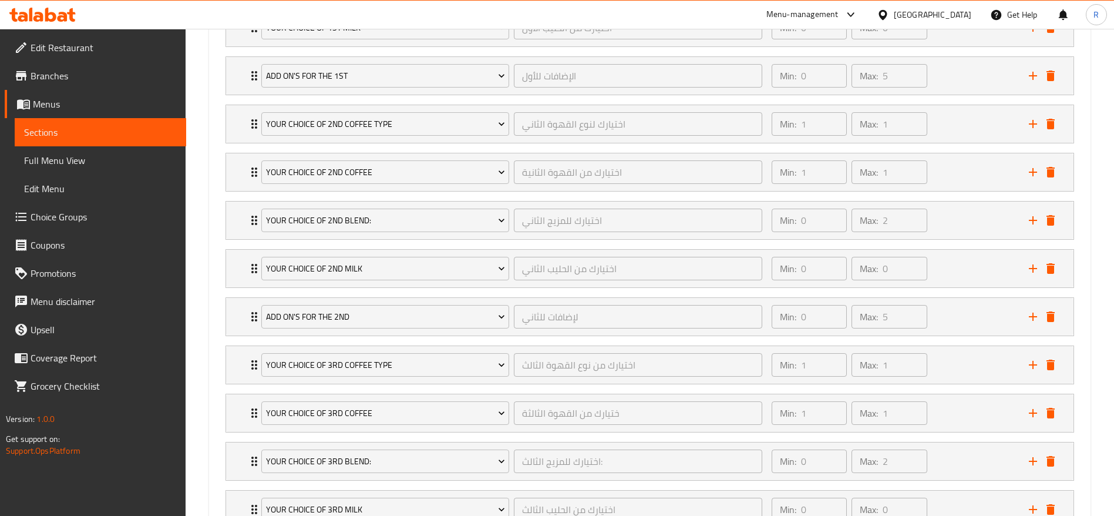
scroll to position [839, 0]
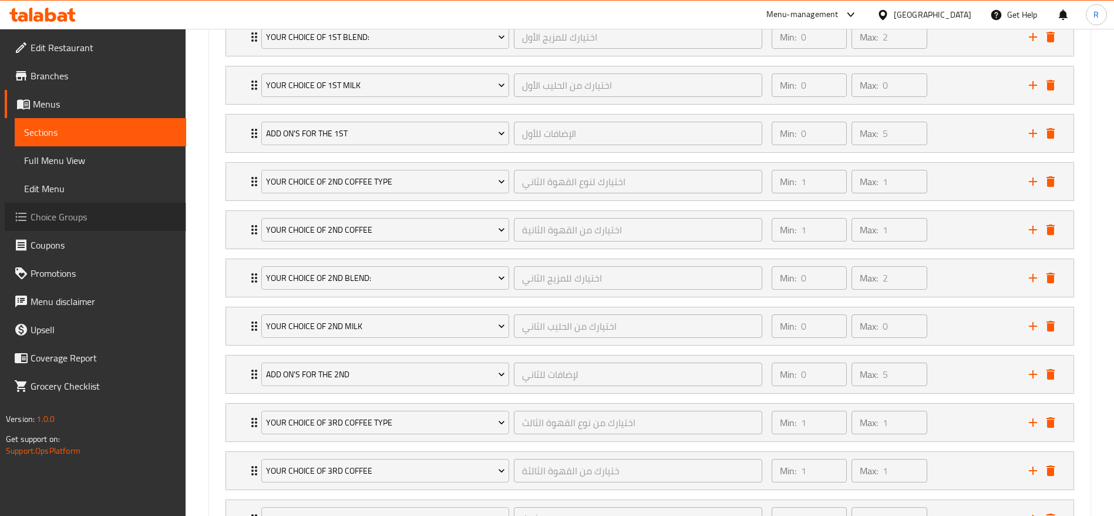
click at [80, 216] on span "Choice Groups" at bounding box center [104, 217] width 146 height 14
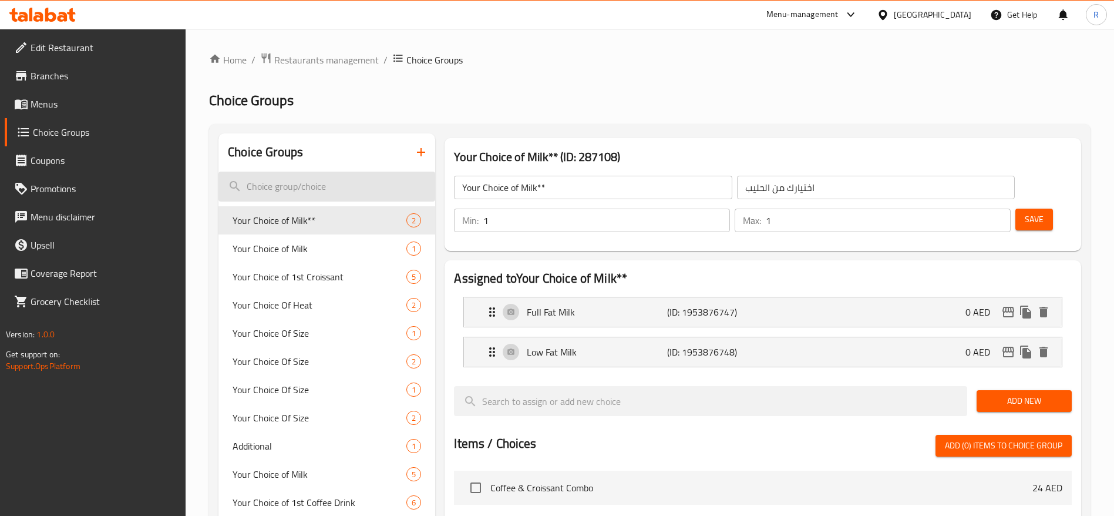
click at [387, 186] on input "search" at bounding box center [327, 187] width 217 height 30
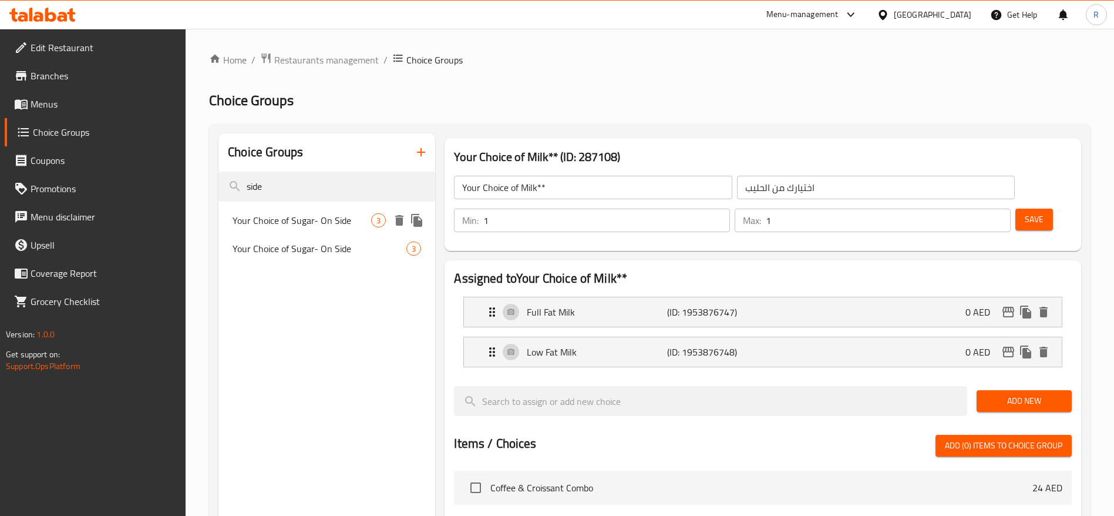
type input "side"
click at [350, 222] on span "Your Choice of Sugar- On Side" at bounding box center [302, 220] width 139 height 14
type input "Your Choice of Sugar- On Side"
type input "اختيارك من السكر على الجانب"
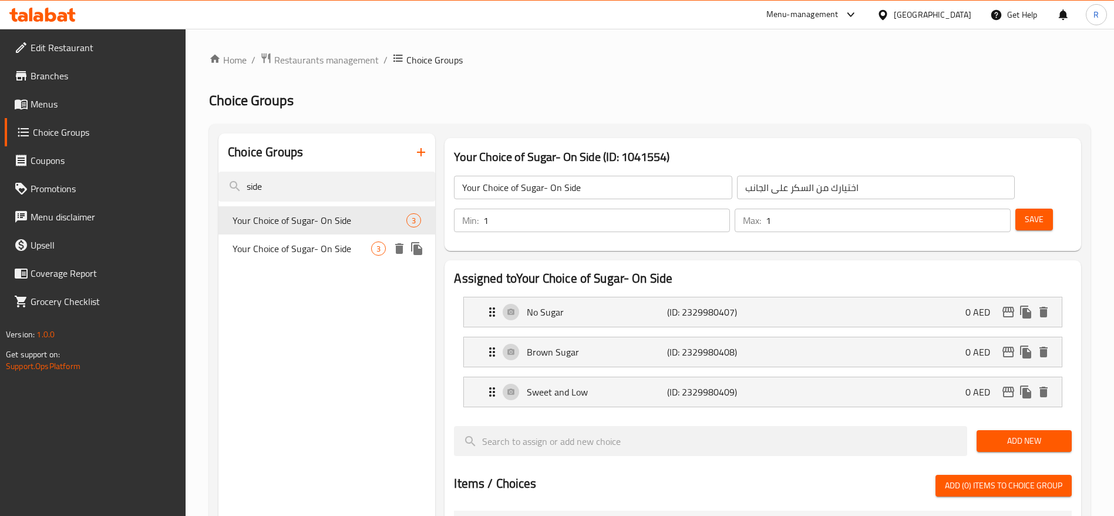
click at [323, 256] on span "Your Choice of Sugar- On Side" at bounding box center [302, 248] width 139 height 14
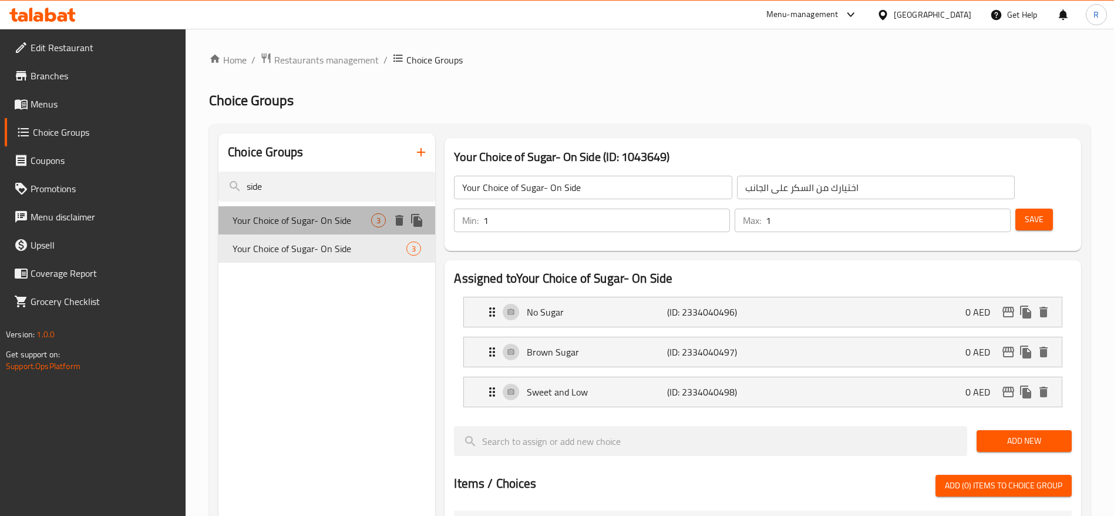
click at [335, 214] on span "Your Choice of Sugar- On Side" at bounding box center [302, 220] width 139 height 14
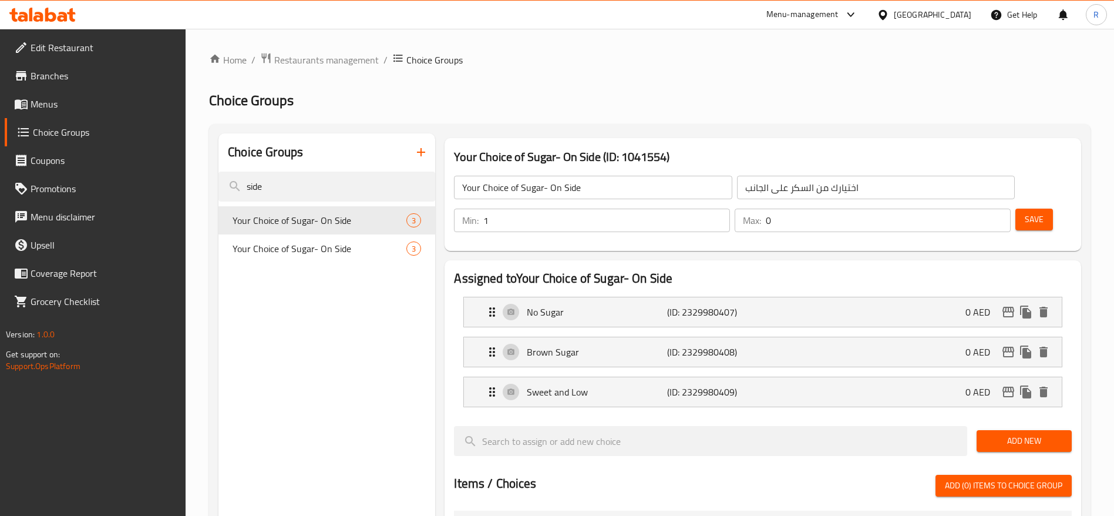
type input "0"
click at [977, 209] on input "0" at bounding box center [888, 220] width 245 height 23
type input "2"
click at [1025, 212] on span "Save" at bounding box center [1034, 219] width 19 height 15
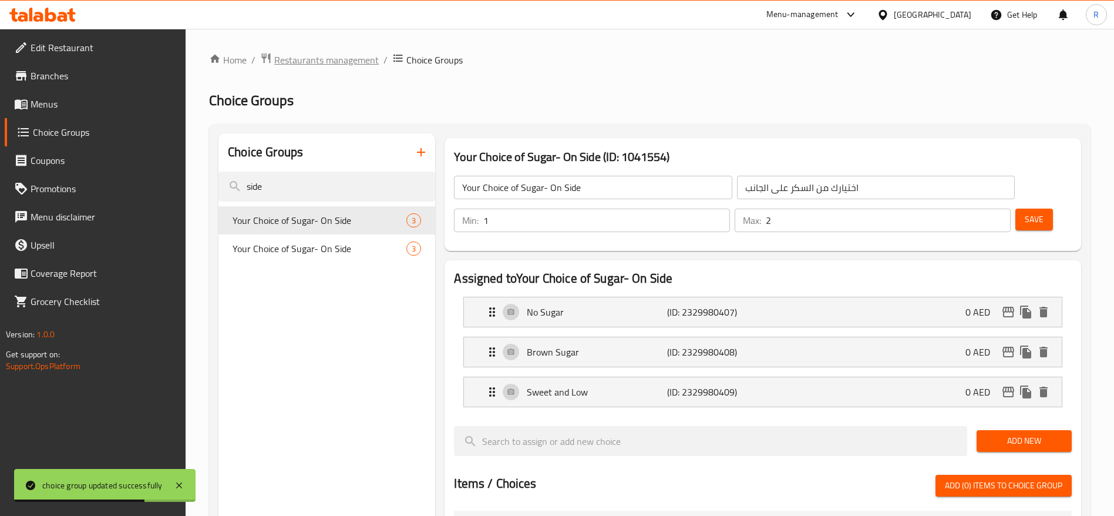
click at [354, 59] on span "Restaurants management" at bounding box center [326, 60] width 105 height 14
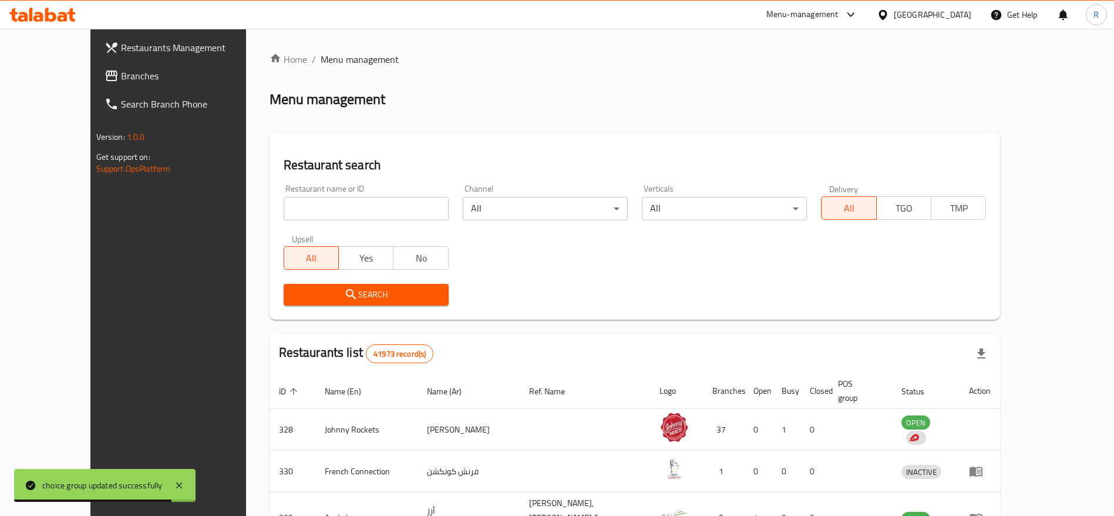
click at [368, 207] on input "search" at bounding box center [366, 208] width 165 height 23
type input "everyday roastery"
click button "Search" at bounding box center [366, 295] width 165 height 22
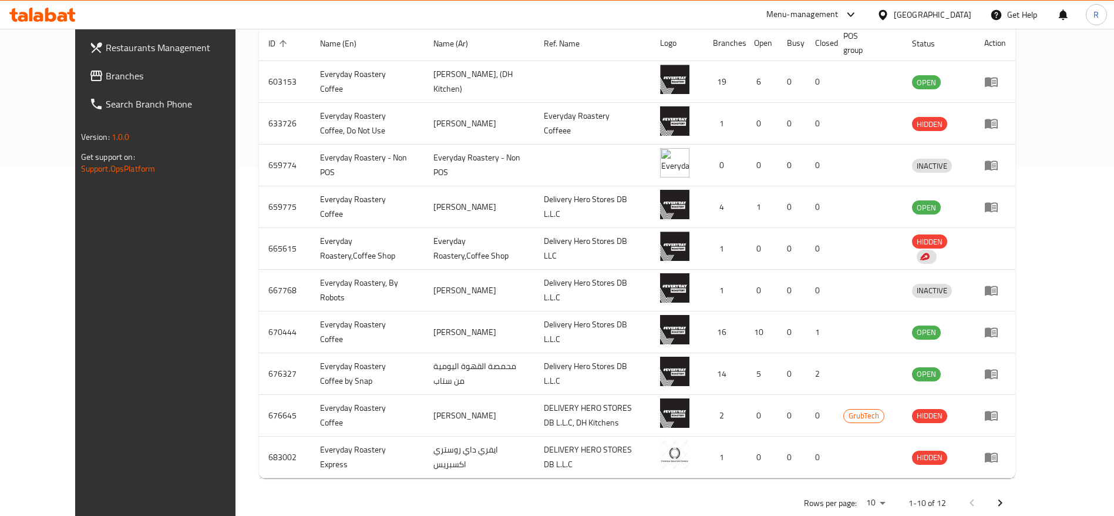
scroll to position [361, 0]
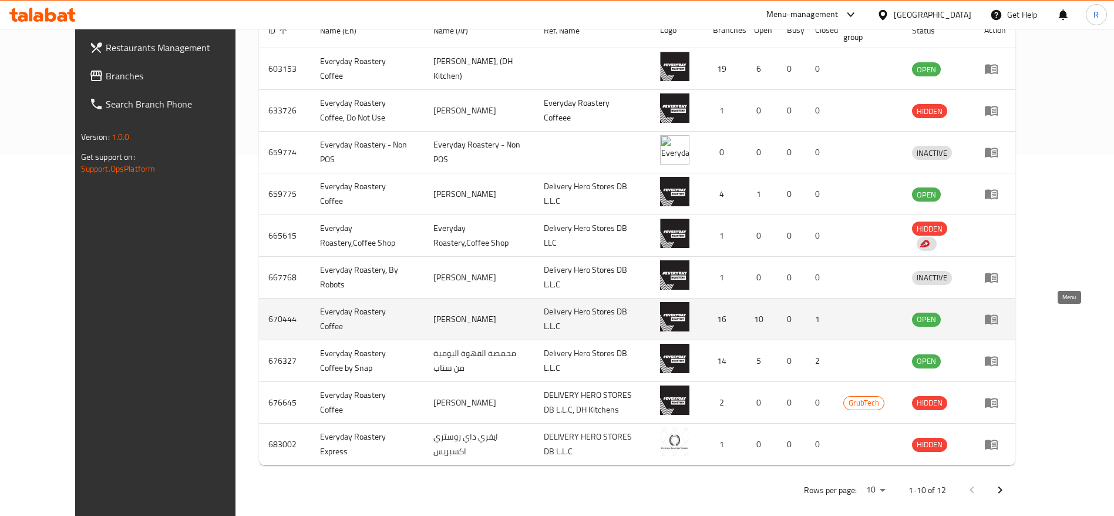
click at [999, 320] on icon "enhanced table" at bounding box center [992, 319] width 14 height 14
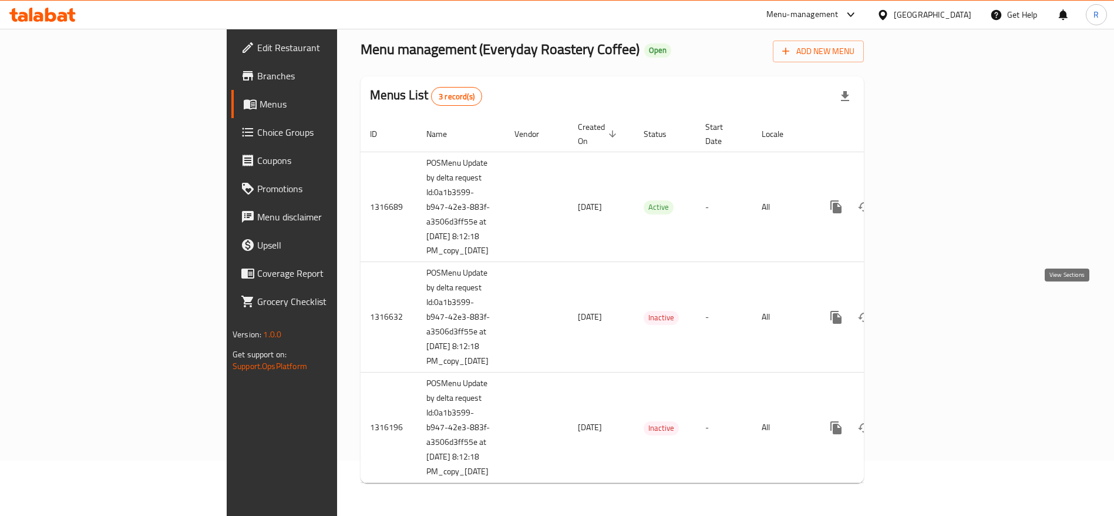
scroll to position [42, 0]
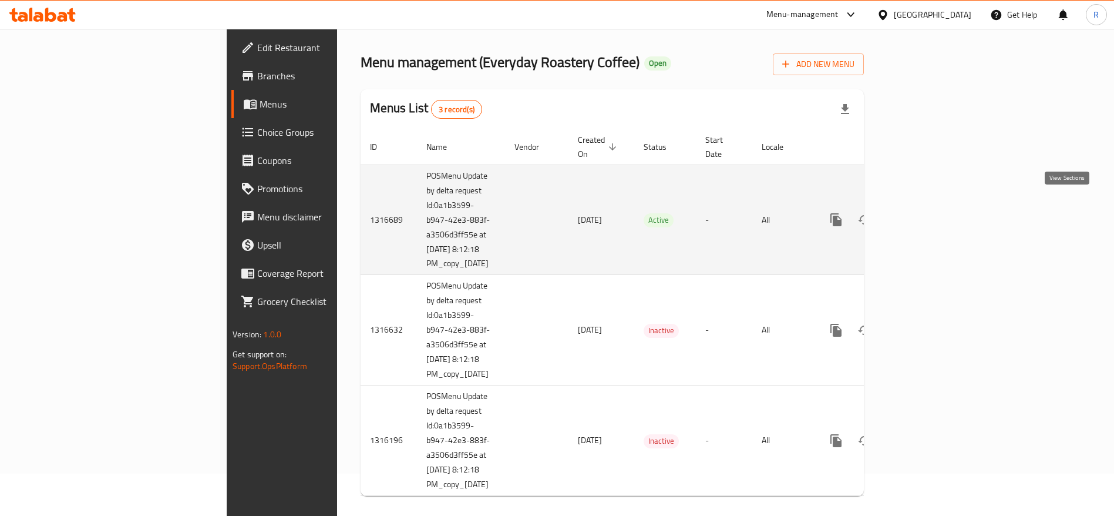
click at [928, 213] on icon "enhanced table" at bounding box center [921, 220] width 14 height 14
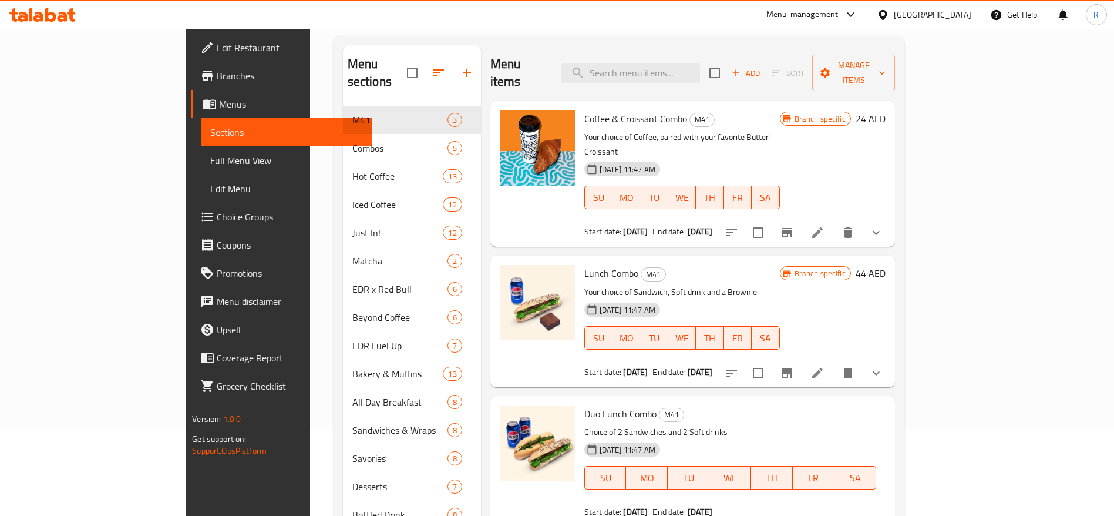
scroll to position [101, 0]
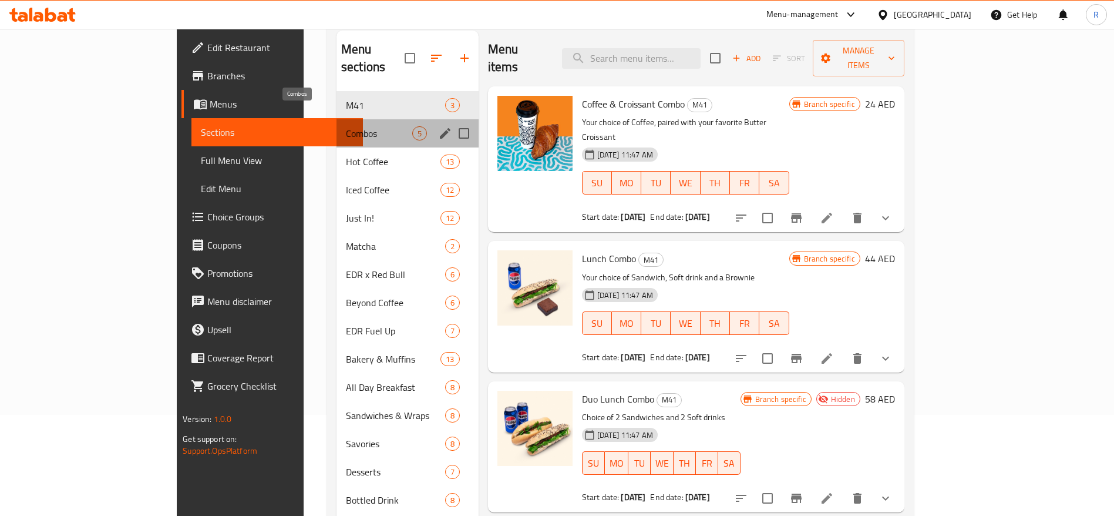
click at [346, 126] on span "Combos" at bounding box center [379, 133] width 66 height 14
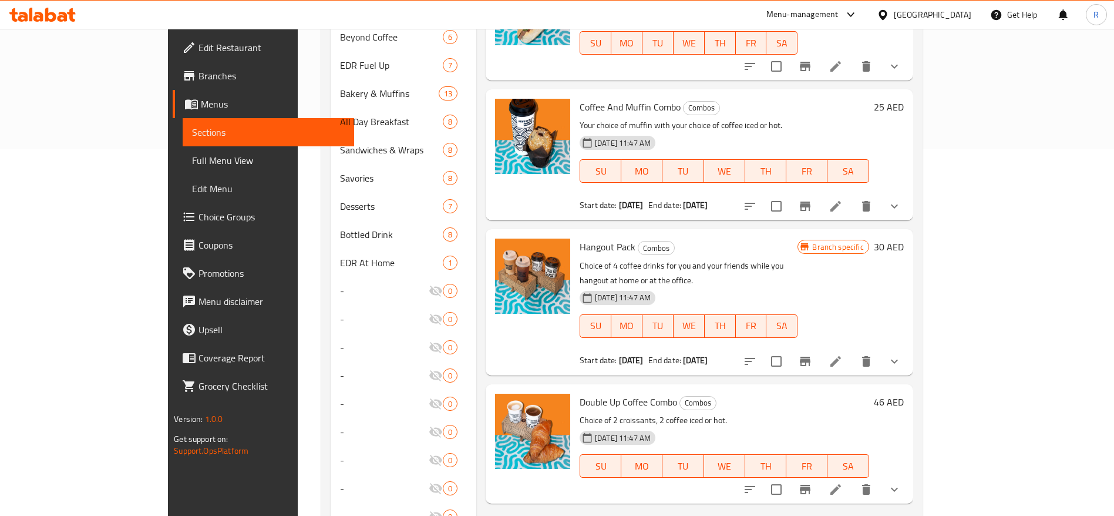
scroll to position [371, 0]
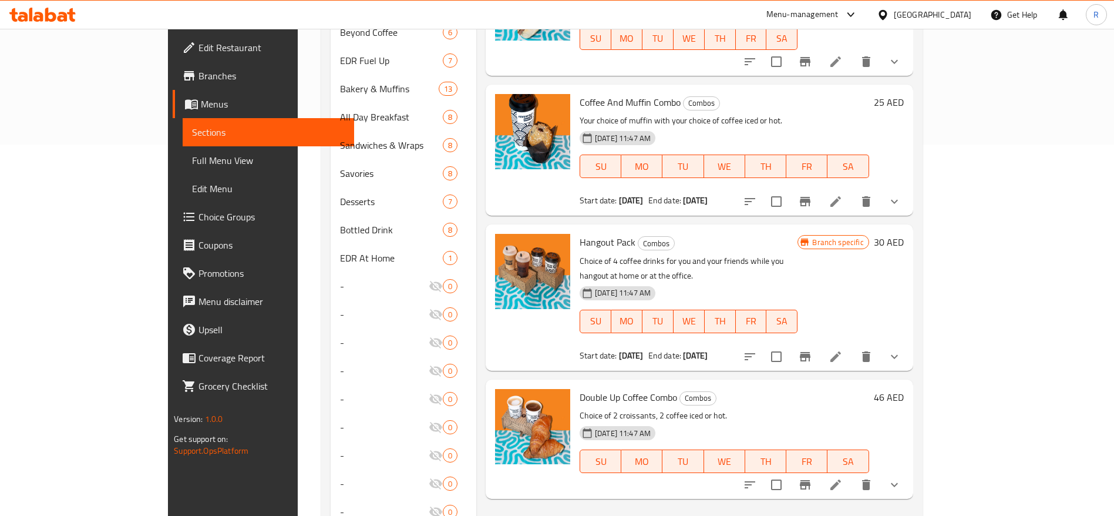
click at [843, 350] on icon at bounding box center [836, 357] width 14 height 14
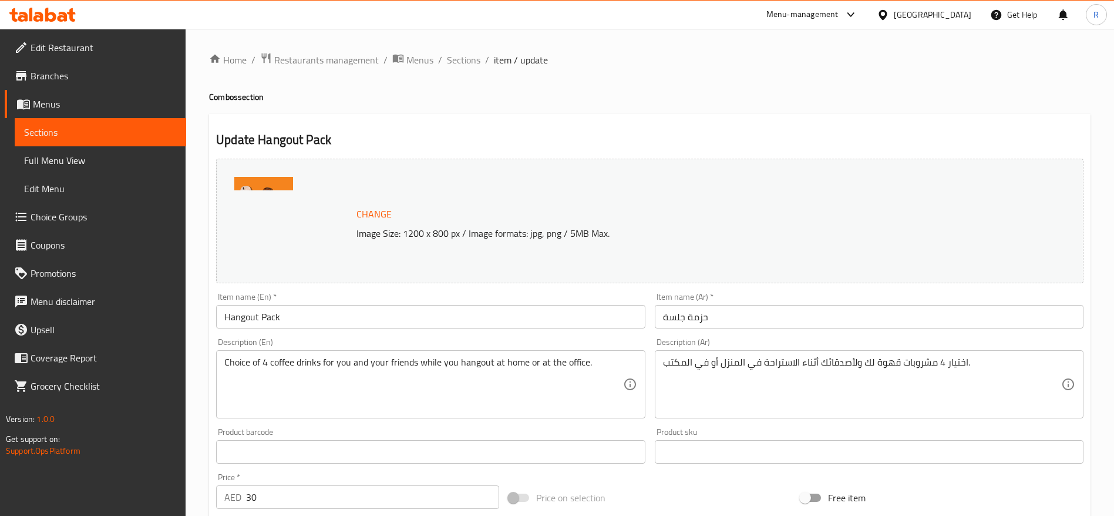
drag, startPoint x: 1127, startPoint y: 100, endPoint x: 1086, endPoint y: 72, distance: 50.0
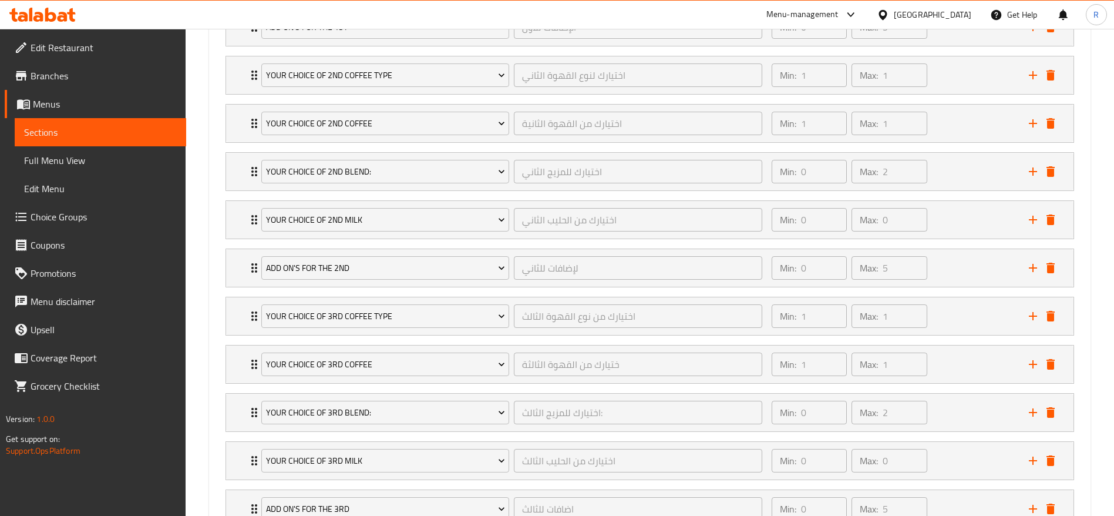
scroll to position [1327, 0]
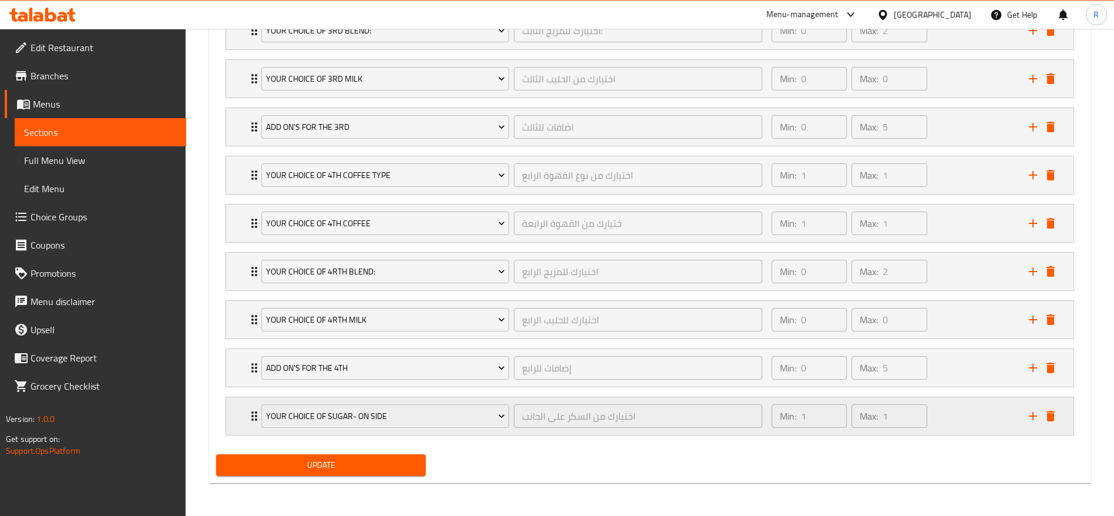
click at [250, 431] on div "Your Choice of Sugar- On Side اختيارك من السكر على الجانب ​ Min: 1 ​ Max: 1 ​" at bounding box center [653, 416] width 812 height 38
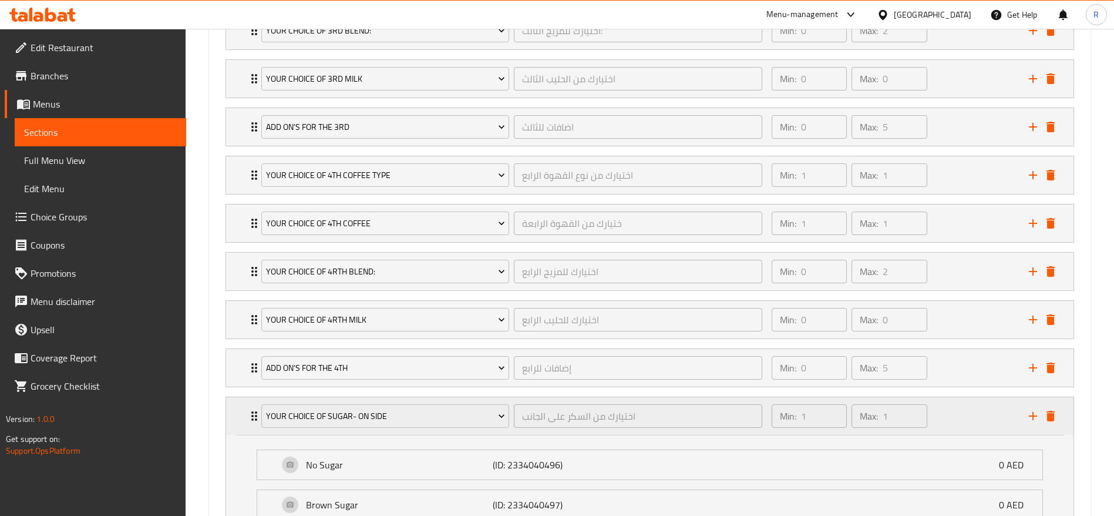
click at [247, 408] on div "Your Choice of Sugar- On Side اختيارك من السكر على الجانب ​ Min: 1 ​ Max: 1 ​" at bounding box center [650, 416] width 848 height 38
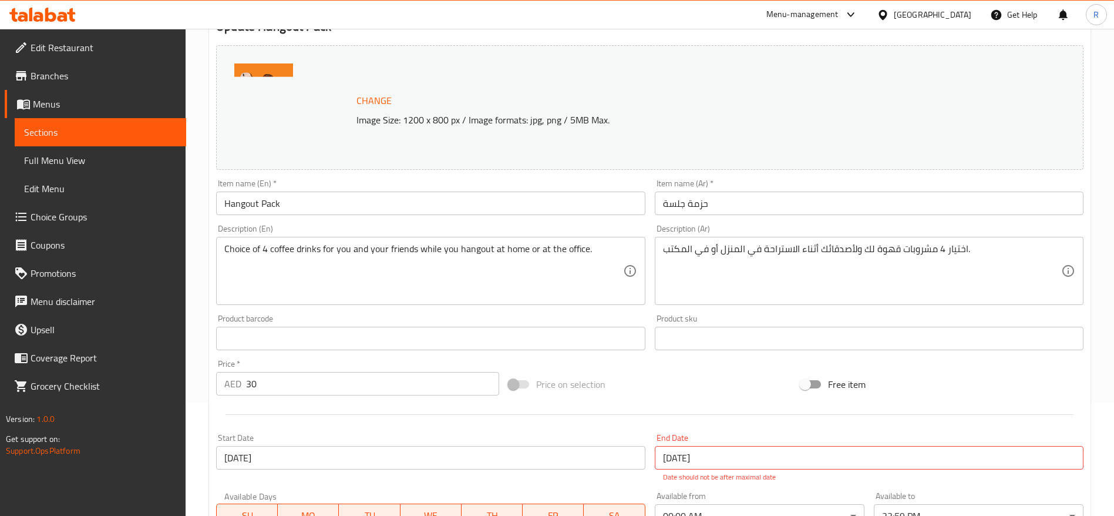
scroll to position [0, 0]
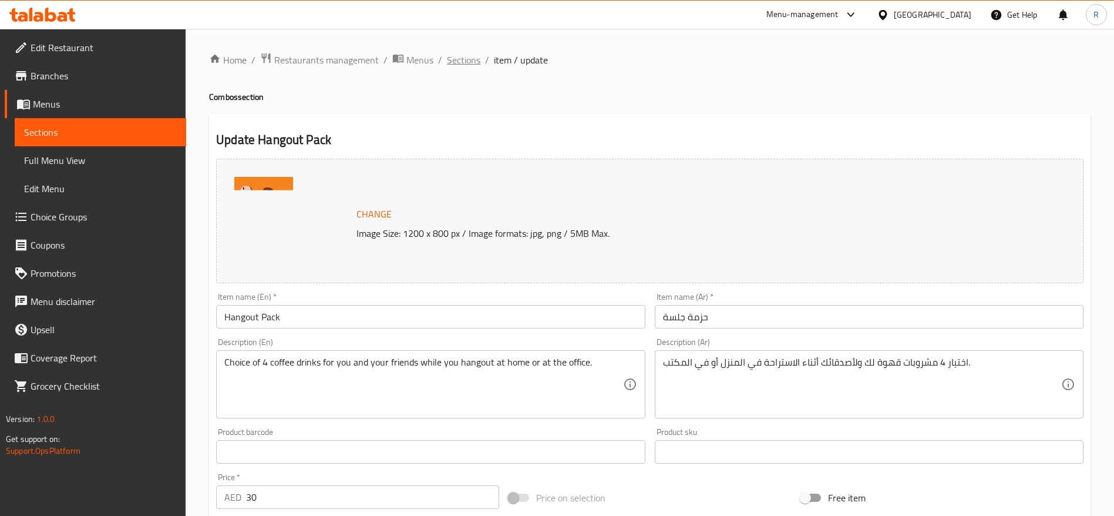
click at [465, 57] on span "Sections" at bounding box center [463, 60] width 33 height 14
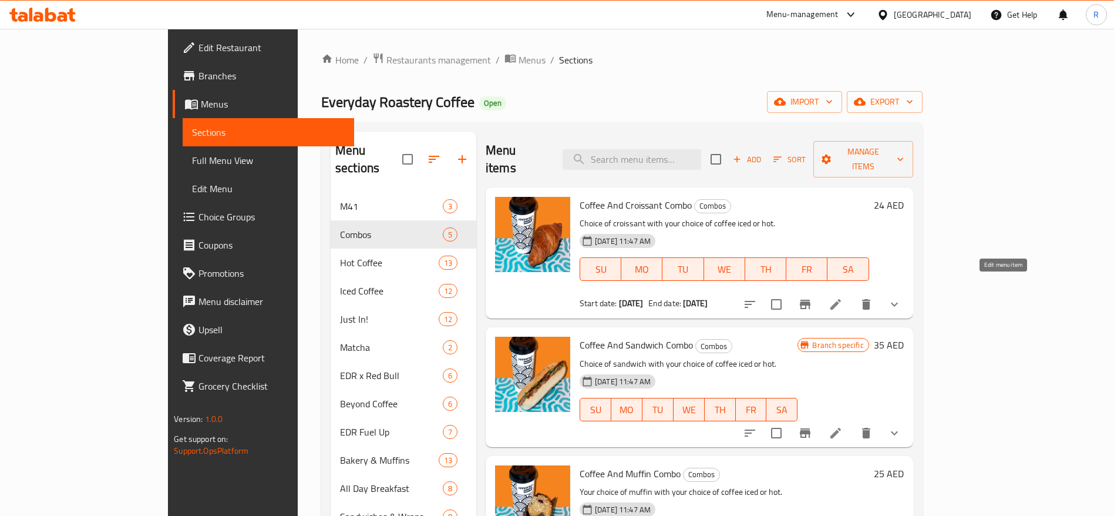
click at [843, 297] on icon at bounding box center [836, 304] width 14 height 14
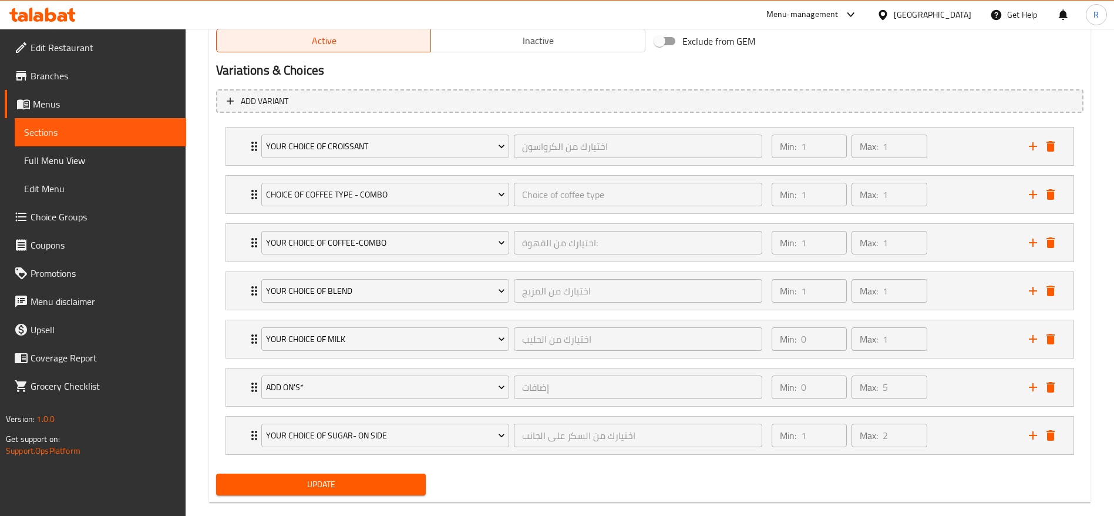
scroll to position [653, 0]
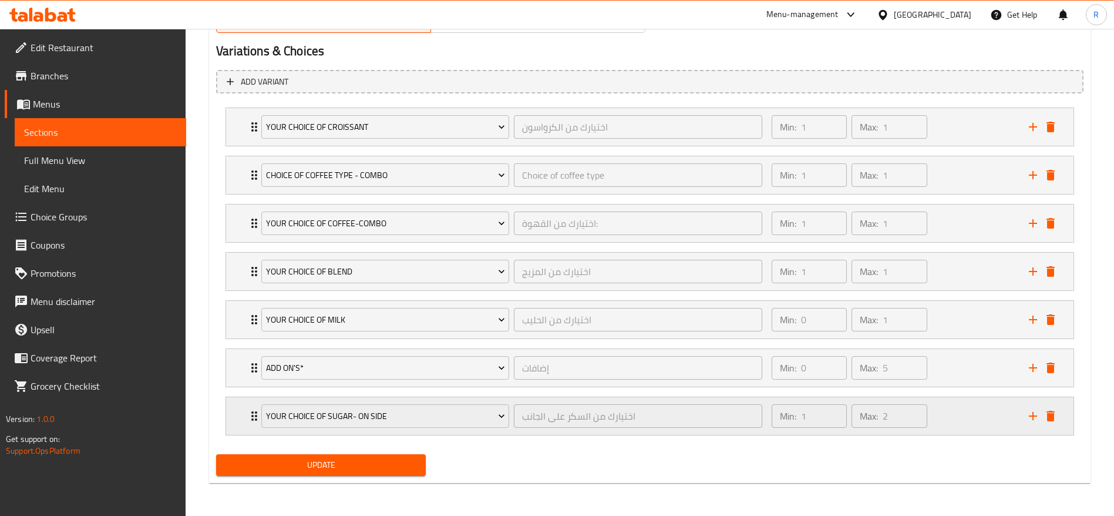
click at [252, 418] on icon "Expand" at bounding box center [254, 416] width 14 height 14
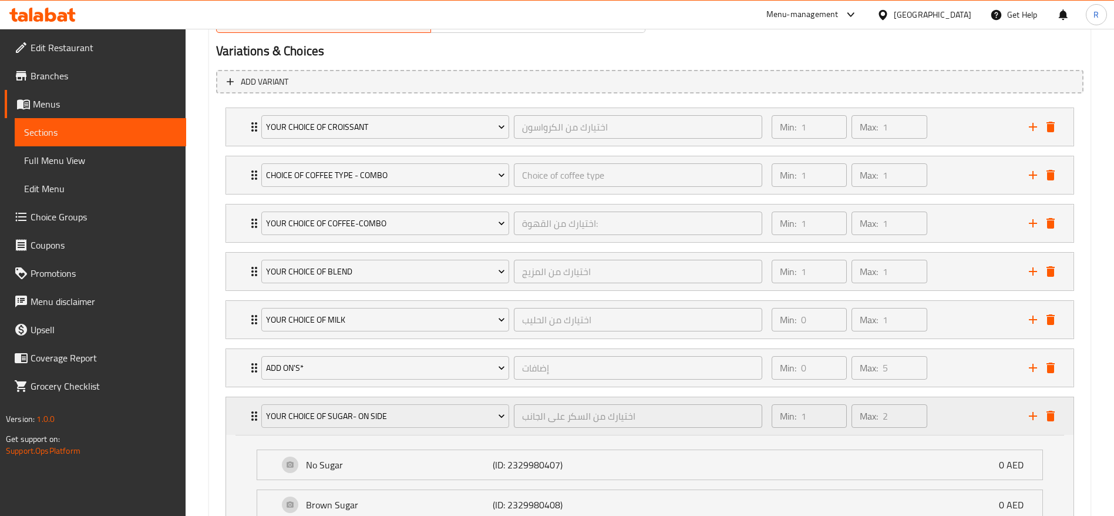
click at [252, 418] on icon "Expand" at bounding box center [254, 416] width 14 height 14
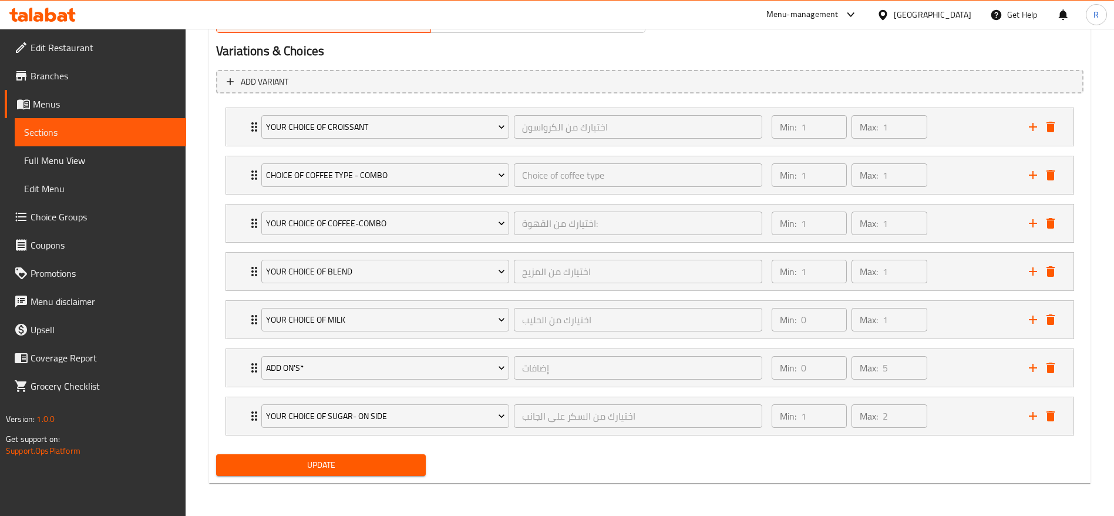
click at [116, 217] on span "Choice Groups" at bounding box center [104, 217] width 146 height 14
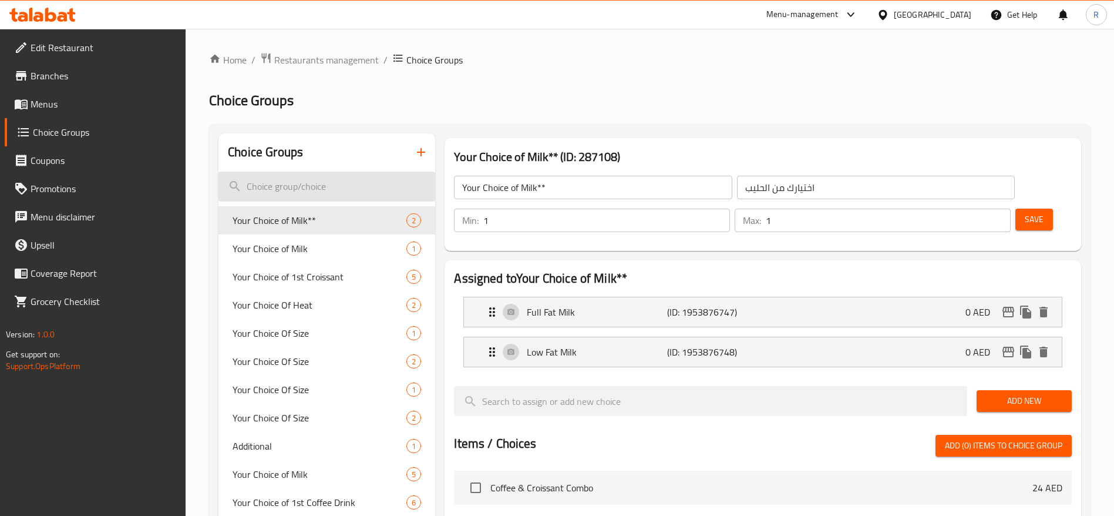
click at [351, 182] on input "search" at bounding box center [327, 187] width 217 height 30
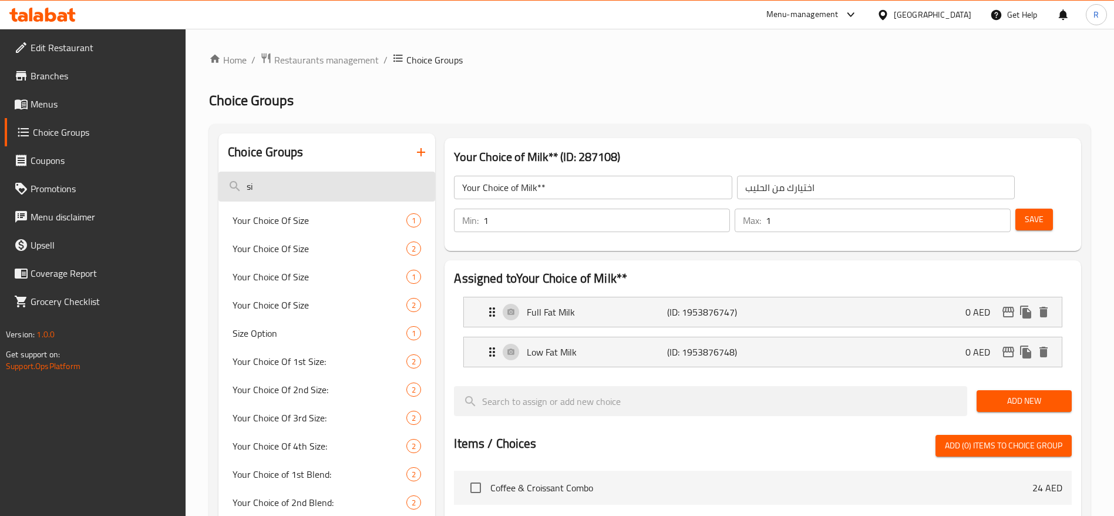
type input "s"
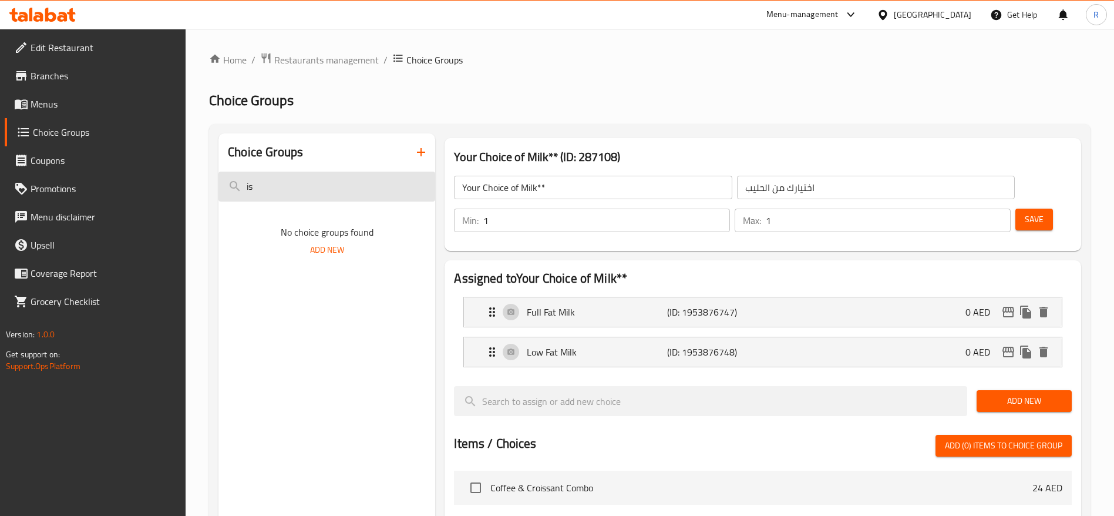
type input "i"
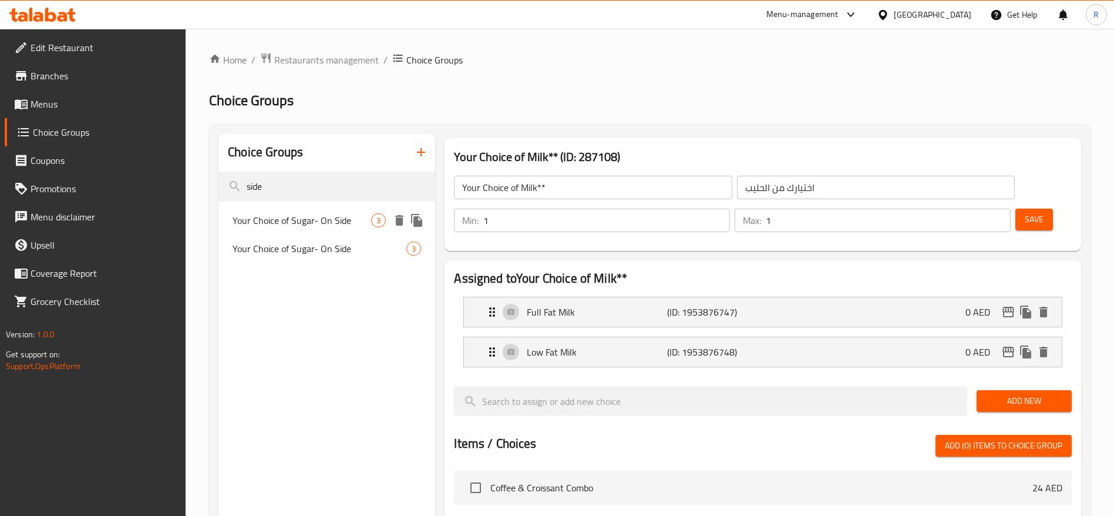
type input "side"
click at [358, 217] on span "Your Choice of Sugar- On Side" at bounding box center [302, 220] width 139 height 14
type input "Your Choice of Sugar- On Side"
type input "اختيارك من السكر على الجانب"
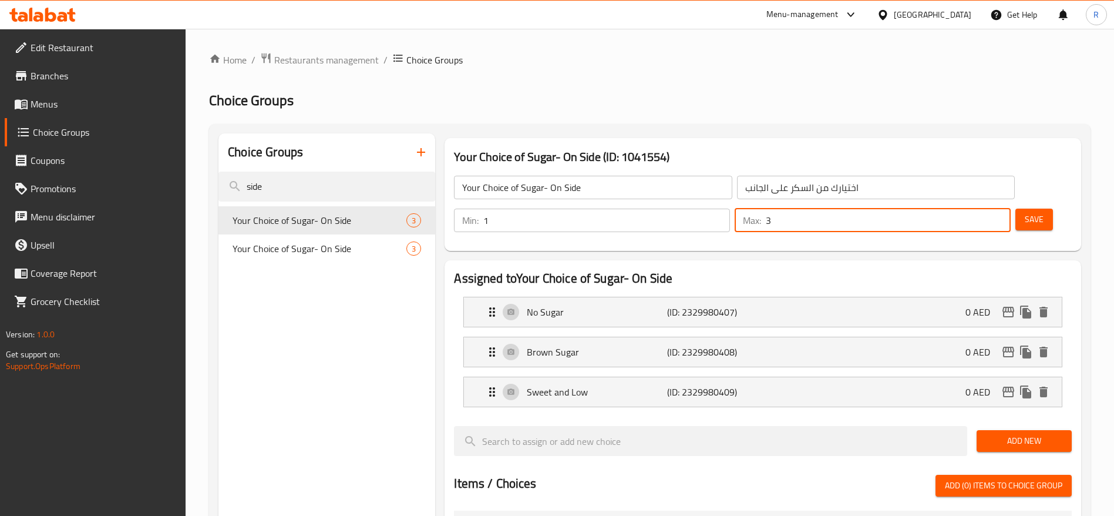
type input "3"
click at [976, 209] on input "3" at bounding box center [888, 220] width 245 height 23
click at [1016, 209] on button "Save" at bounding box center [1035, 220] width 38 height 22
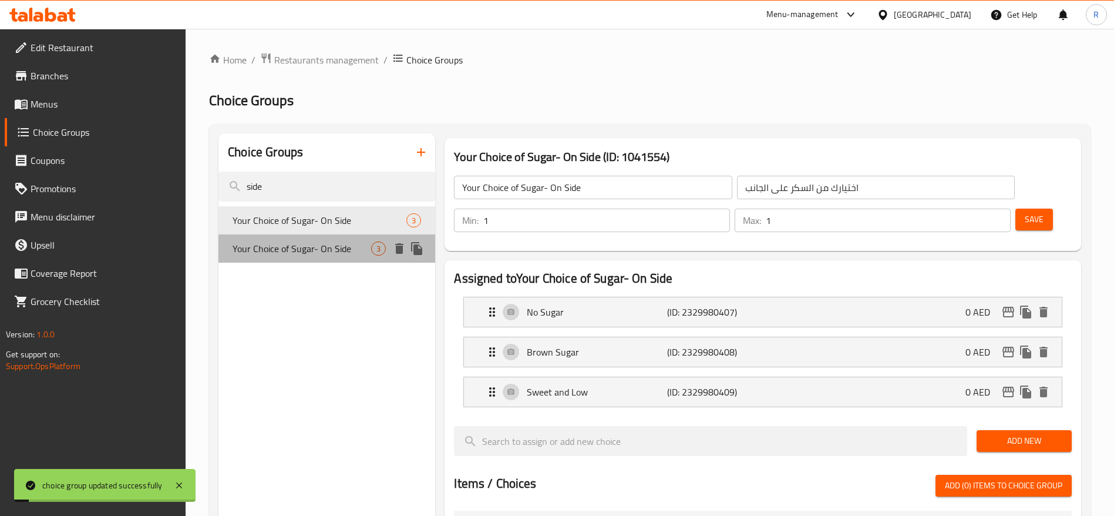
click at [374, 248] on span "3" at bounding box center [379, 248] width 14 height 11
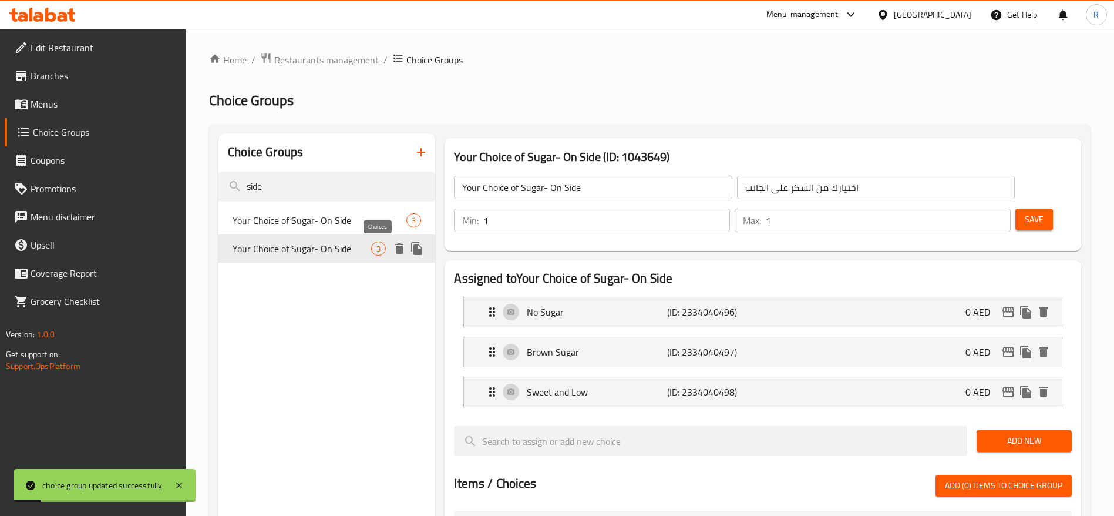
click at [326, 253] on span "Your Choice of Sugar- On Side" at bounding box center [302, 248] width 139 height 14
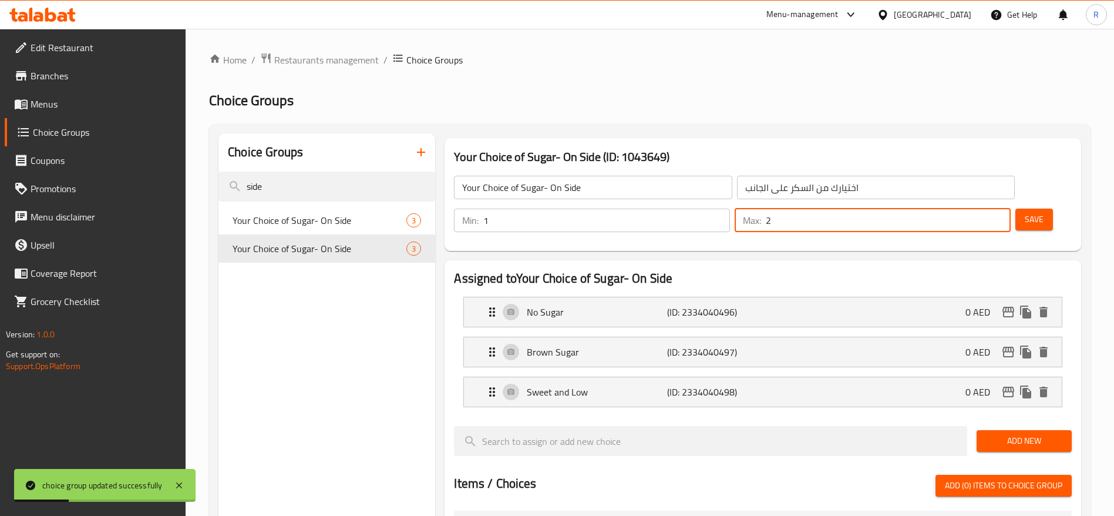
click at [975, 209] on input "2" at bounding box center [888, 220] width 245 height 23
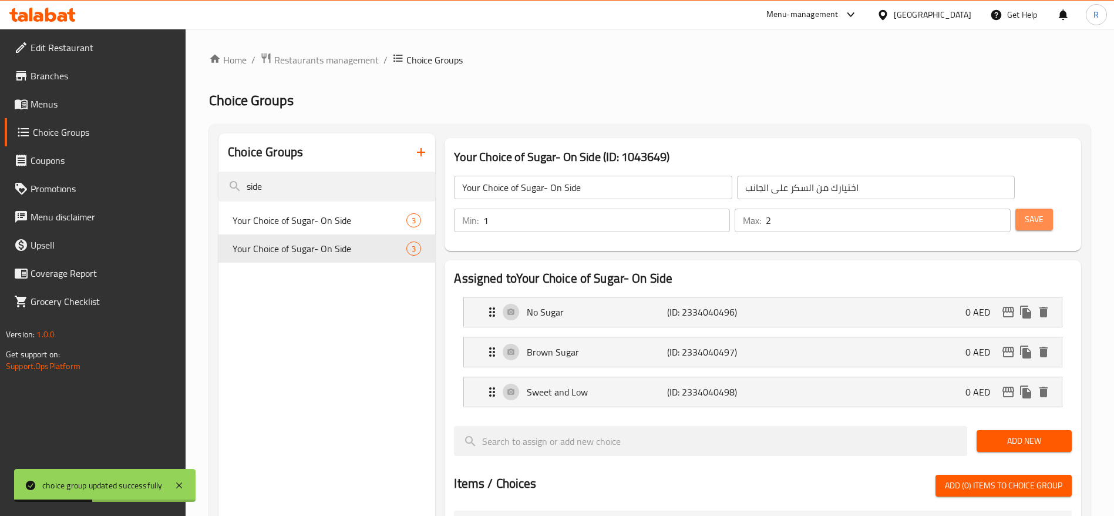
click at [1025, 212] on span "Save" at bounding box center [1034, 219] width 19 height 15
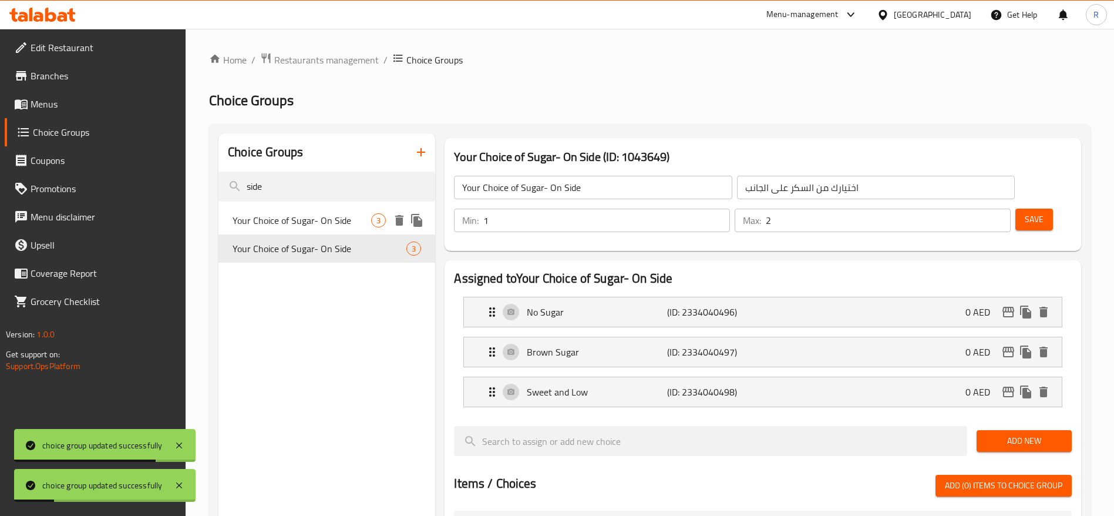
click at [372, 214] on div "Your Choice of Sugar- On Side 3" at bounding box center [327, 220] width 217 height 28
type input "1"
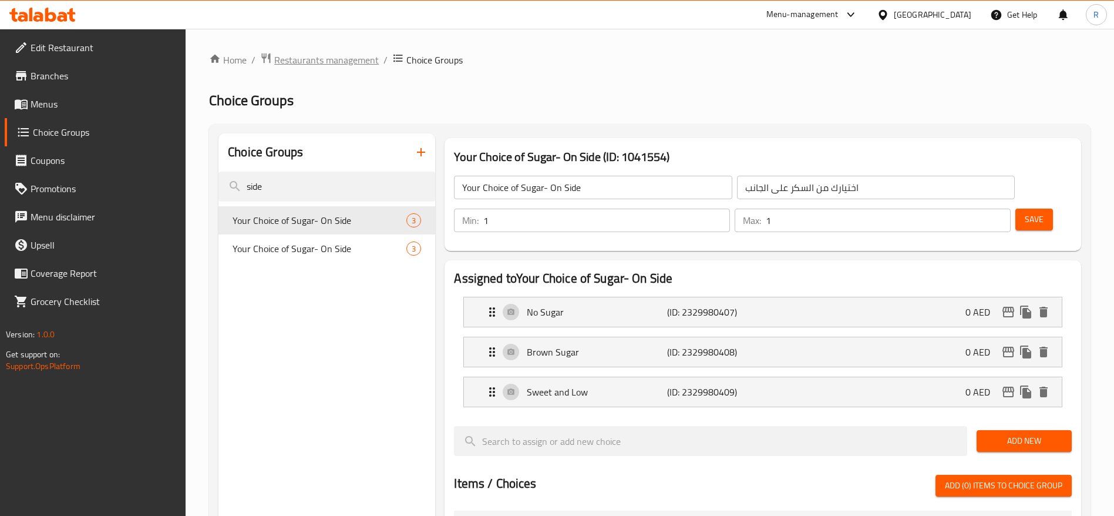
click at [344, 63] on span "Restaurants management" at bounding box center [326, 60] width 105 height 14
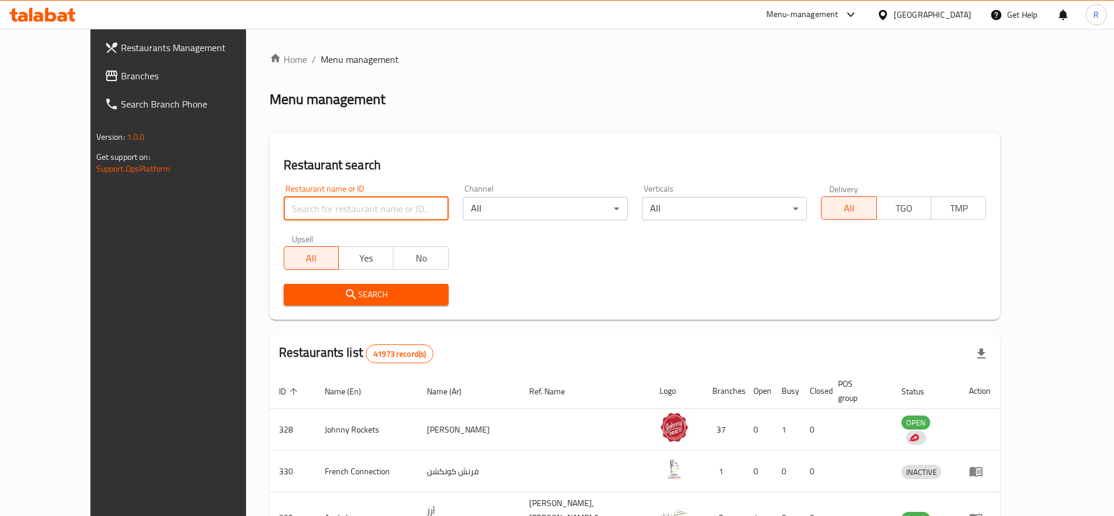
click at [327, 219] on input "search" at bounding box center [366, 208] width 165 height 23
type input "everyday roastery"
click button "Search" at bounding box center [366, 295] width 165 height 22
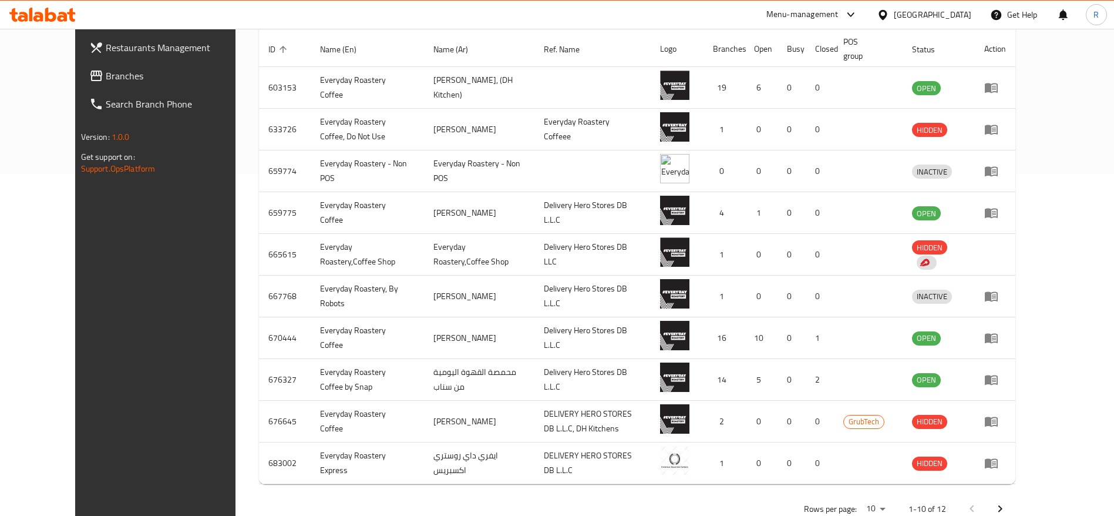
scroll to position [374, 0]
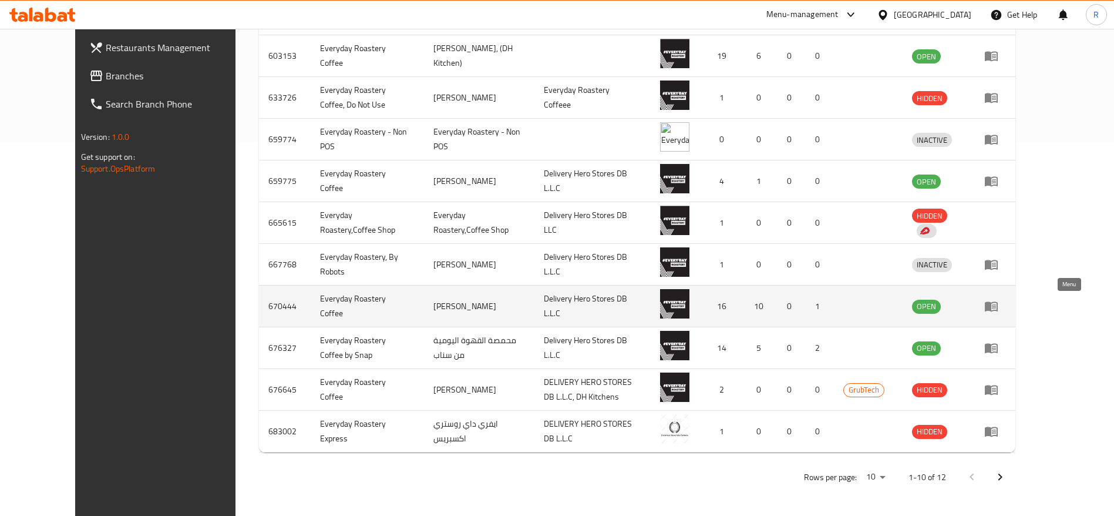
click at [999, 305] on icon "enhanced table" at bounding box center [992, 306] width 14 height 14
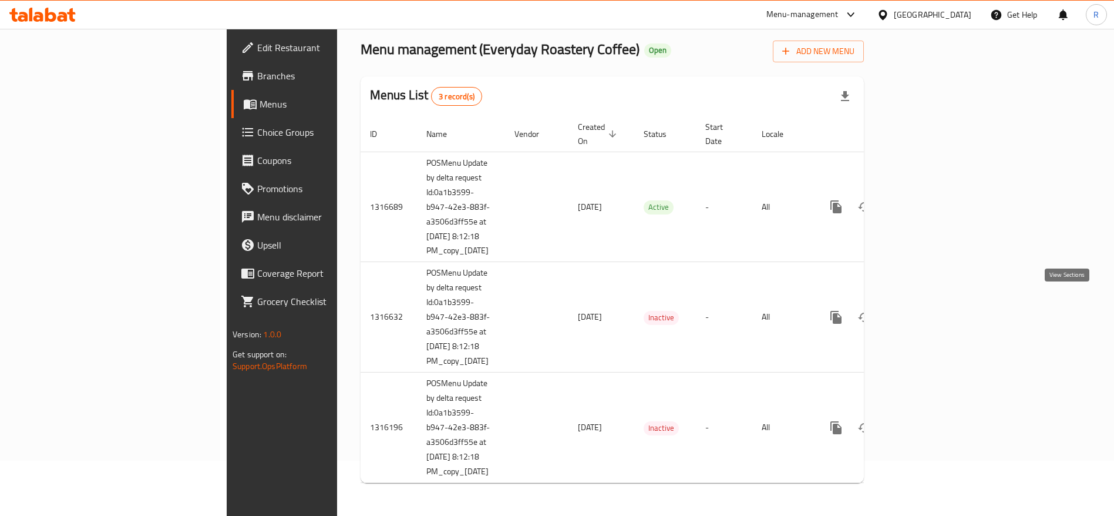
scroll to position [42, 0]
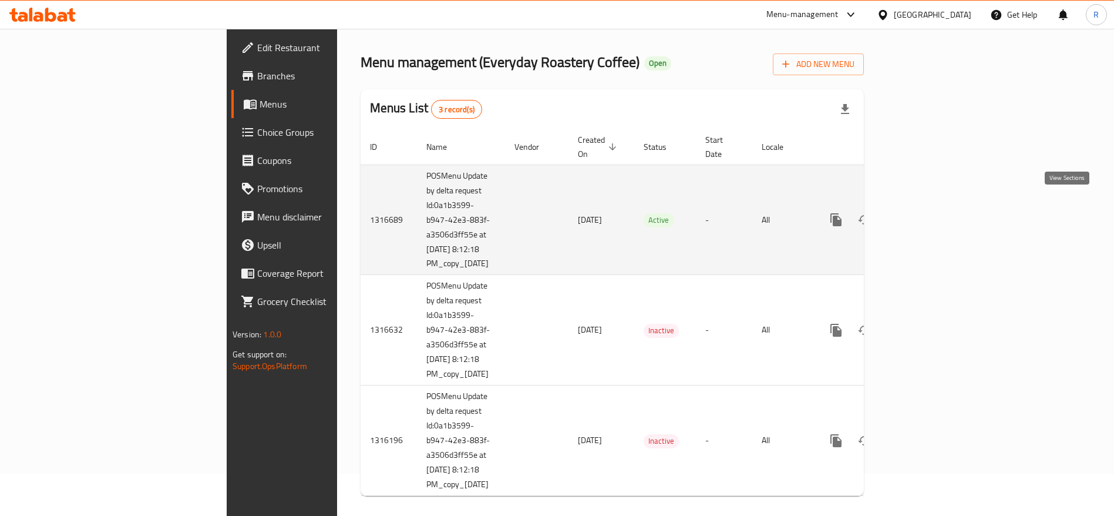
click at [928, 213] on icon "enhanced table" at bounding box center [921, 220] width 14 height 14
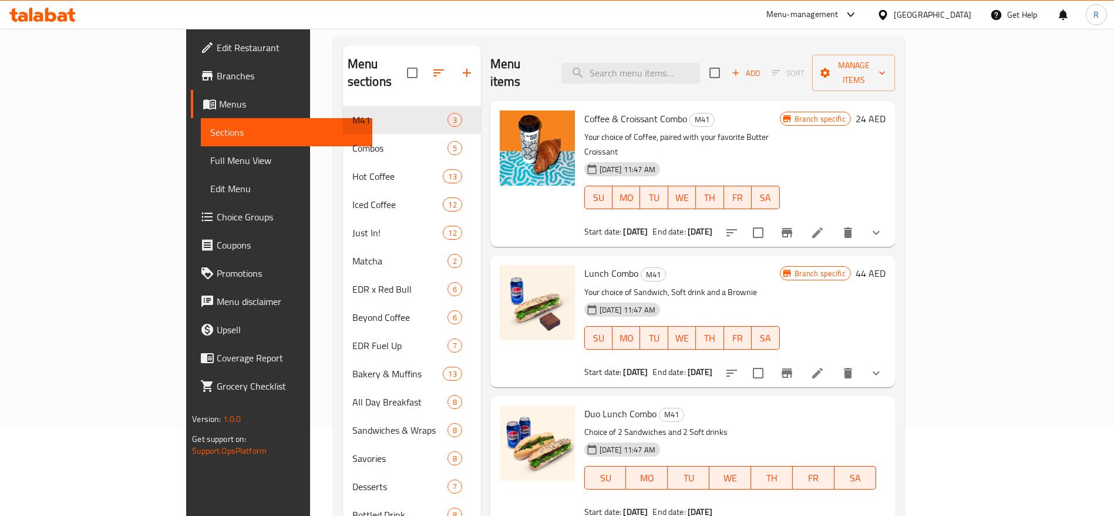
scroll to position [66, 0]
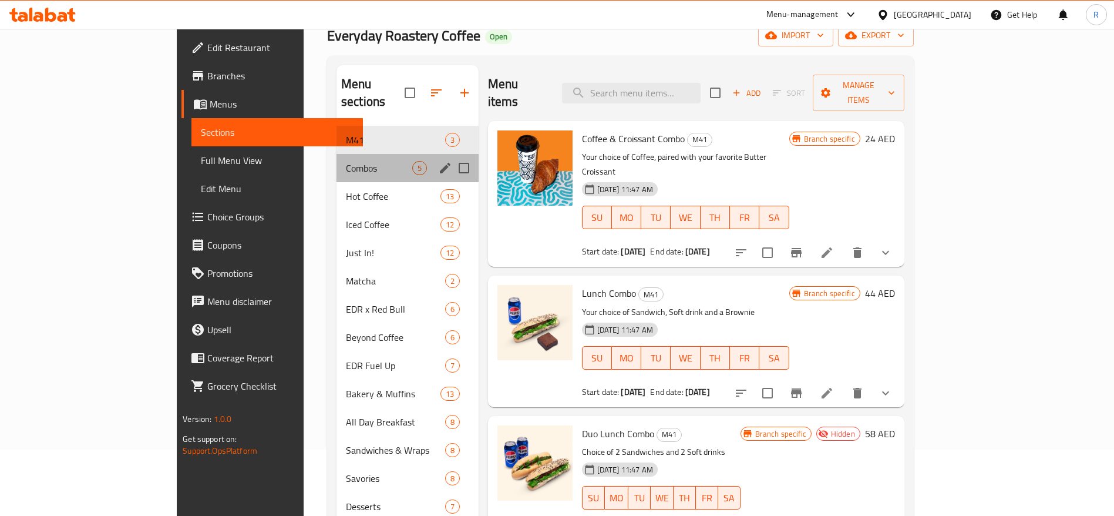
click at [337, 154] on div "Combos 5" at bounding box center [408, 168] width 142 height 28
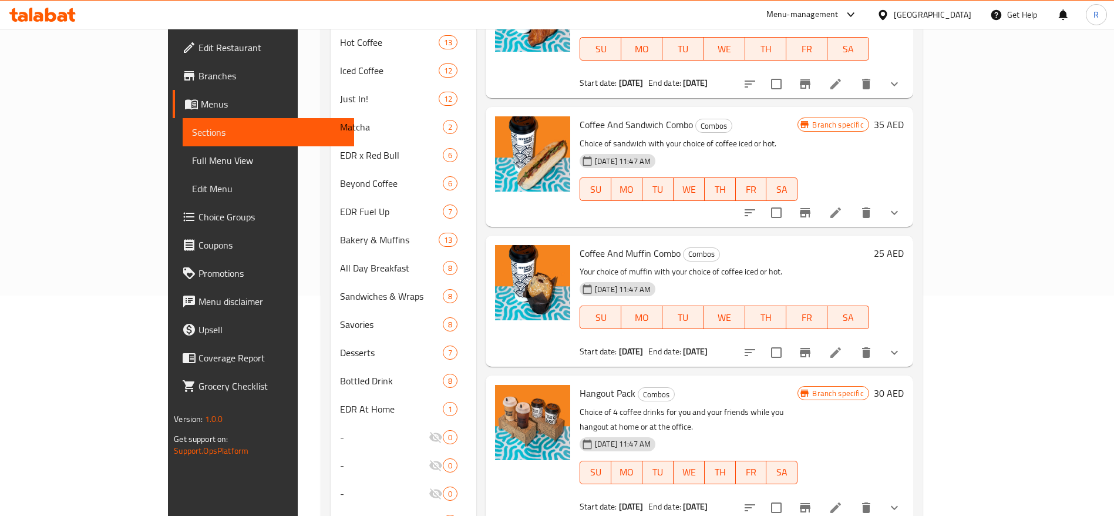
scroll to position [223, 0]
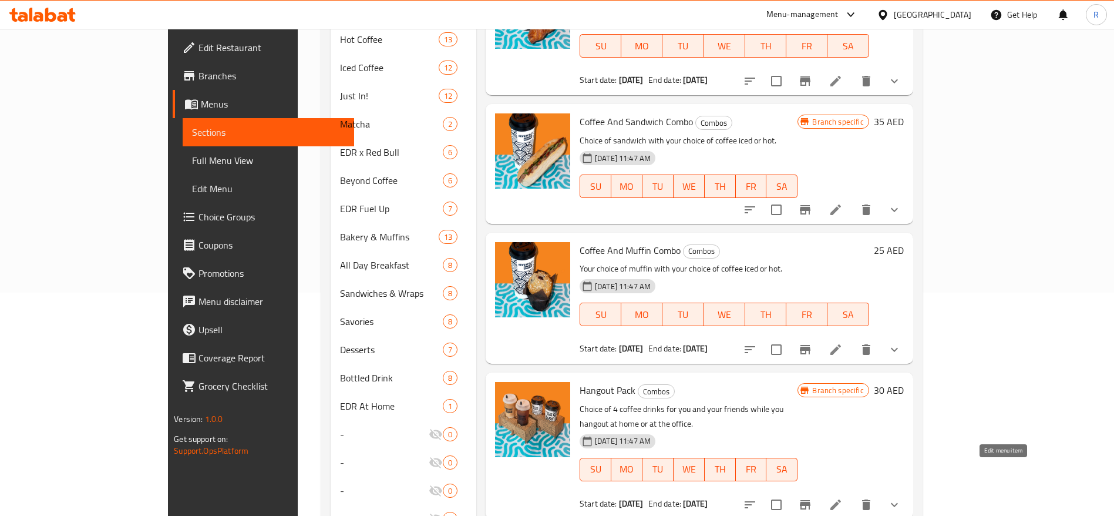
click at [852, 494] on li at bounding box center [835, 504] width 33 height 21
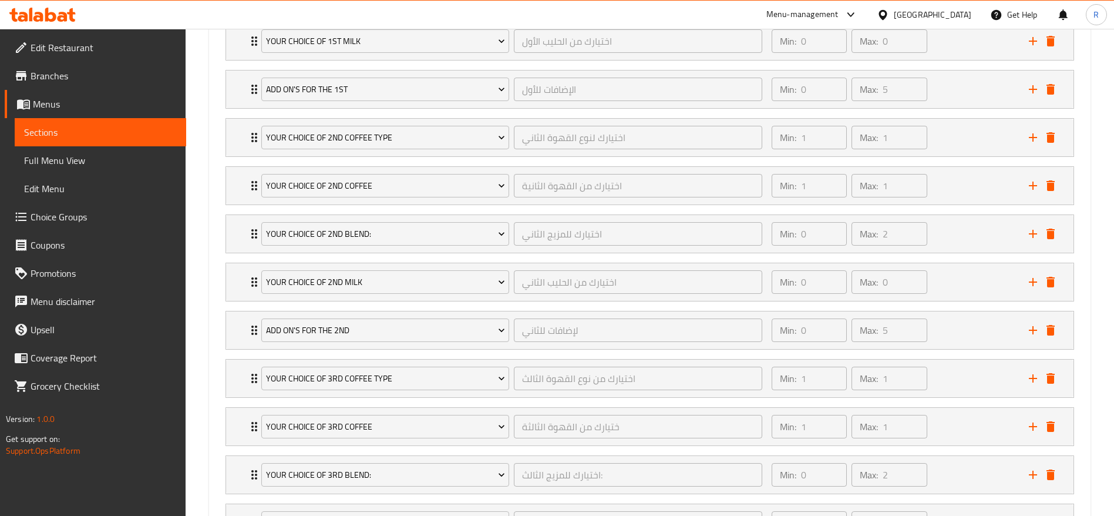
scroll to position [1327, 0]
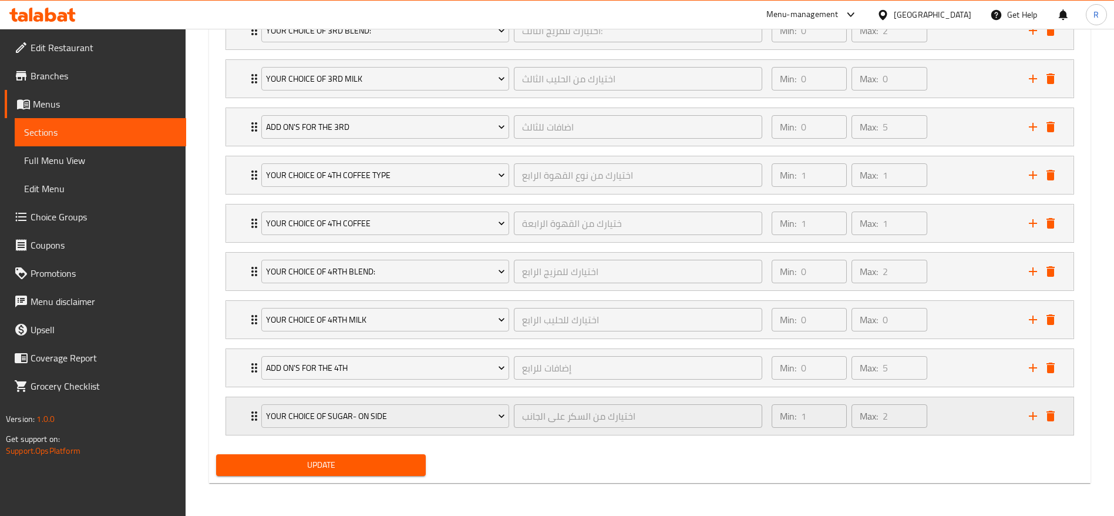
click at [254, 414] on icon "Expand" at bounding box center [254, 416] width 14 height 14
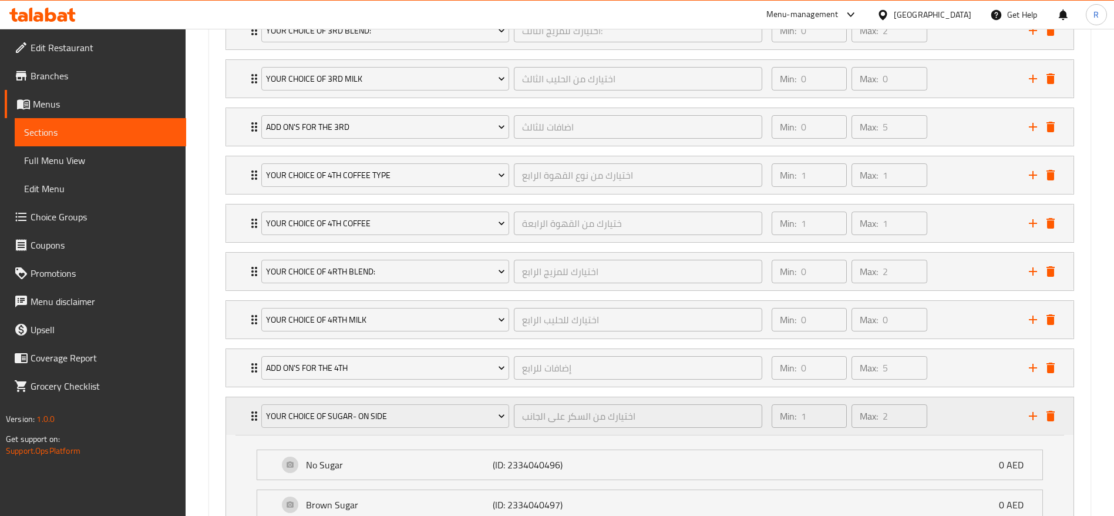
click at [254, 414] on icon "Expand" at bounding box center [254, 416] width 14 height 14
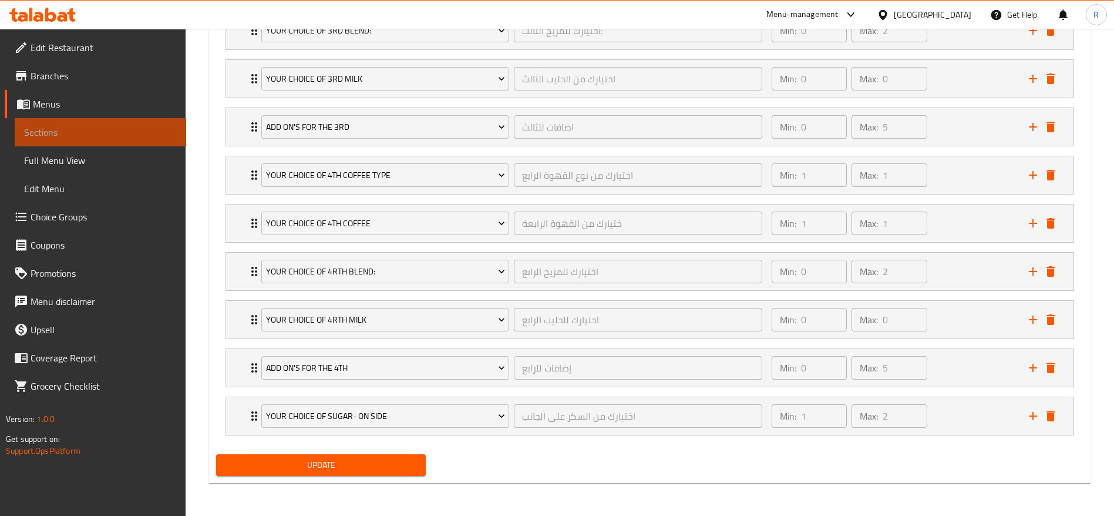
click at [161, 123] on link "Sections" at bounding box center [101, 132] width 172 height 28
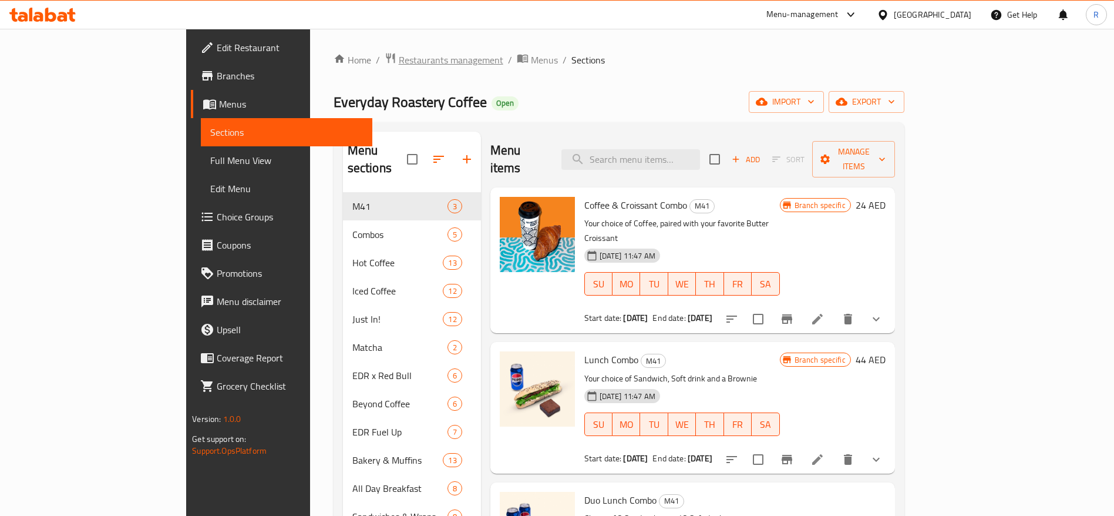
click at [399, 55] on span "Restaurants management" at bounding box center [451, 60] width 105 height 14
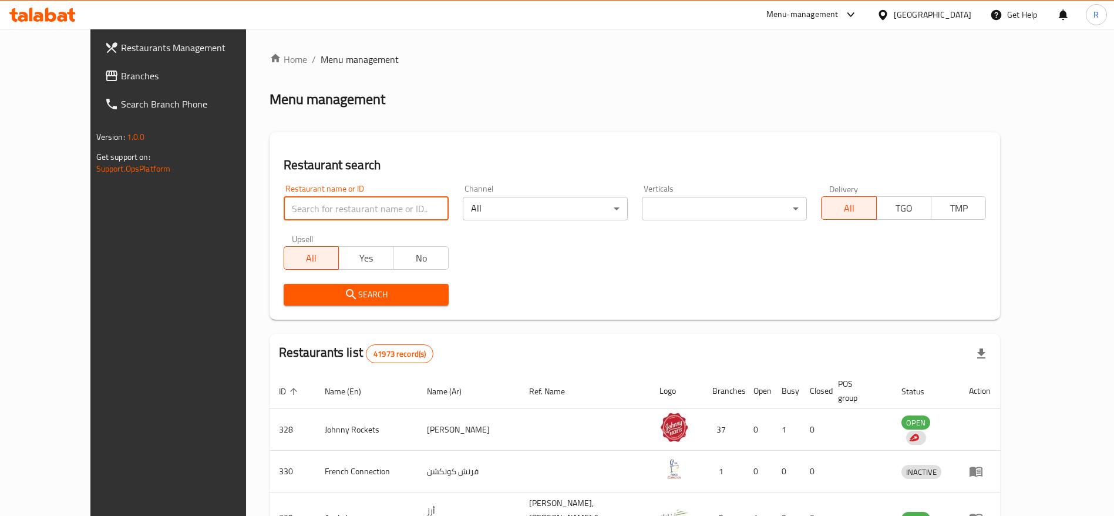
click at [350, 207] on input "search" at bounding box center [366, 208] width 165 height 23
type input "everyday roastery"
click button "Search" at bounding box center [366, 295] width 165 height 22
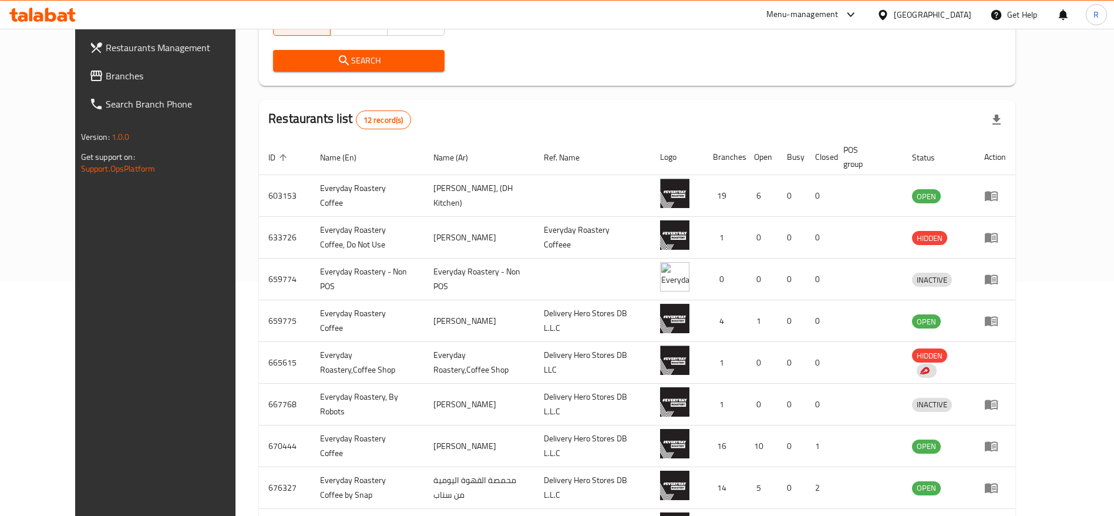
scroll to position [374, 0]
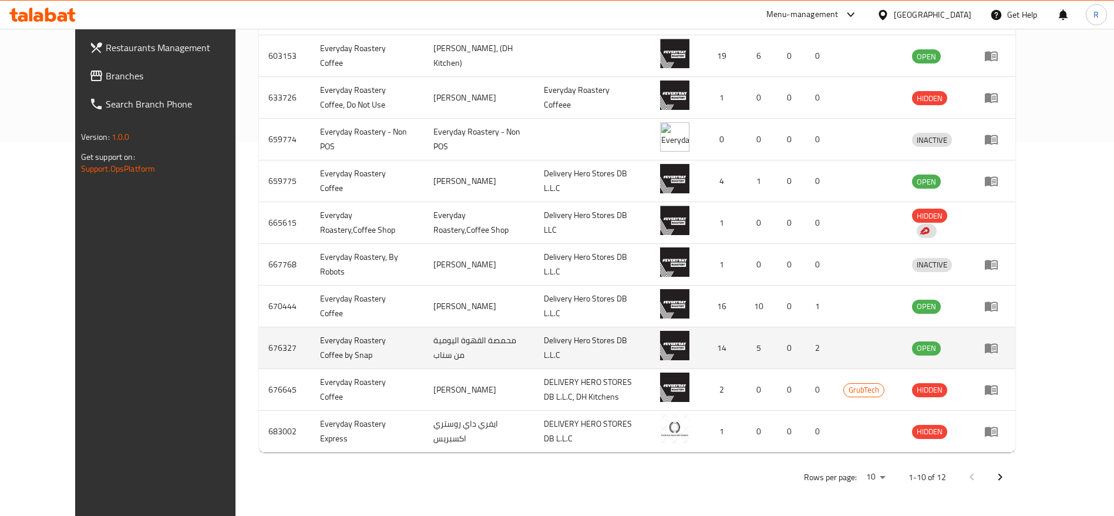
click at [1006, 342] on link "enhanced table" at bounding box center [996, 348] width 22 height 14
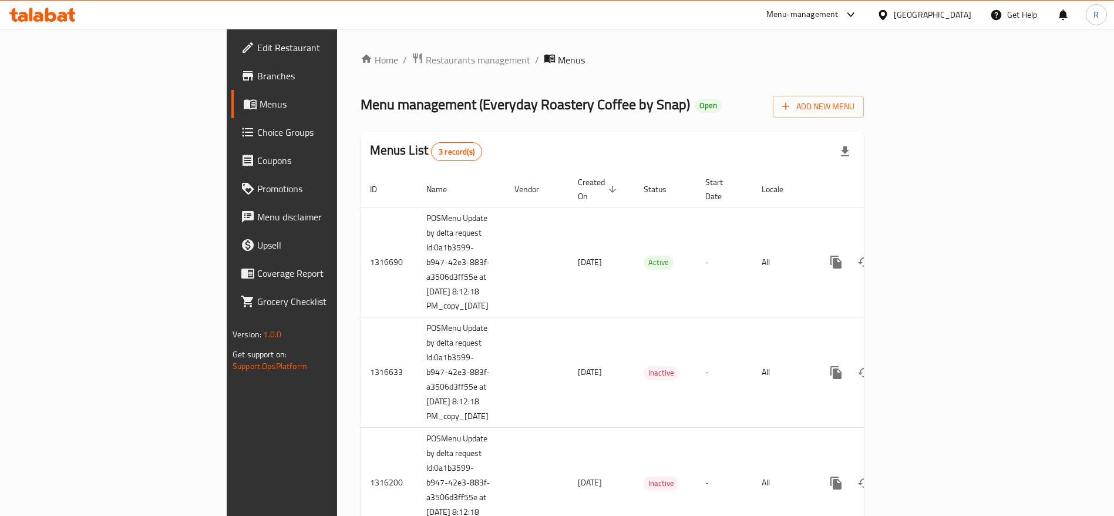
click at [257, 125] on span "Choice Groups" at bounding box center [330, 132] width 146 height 14
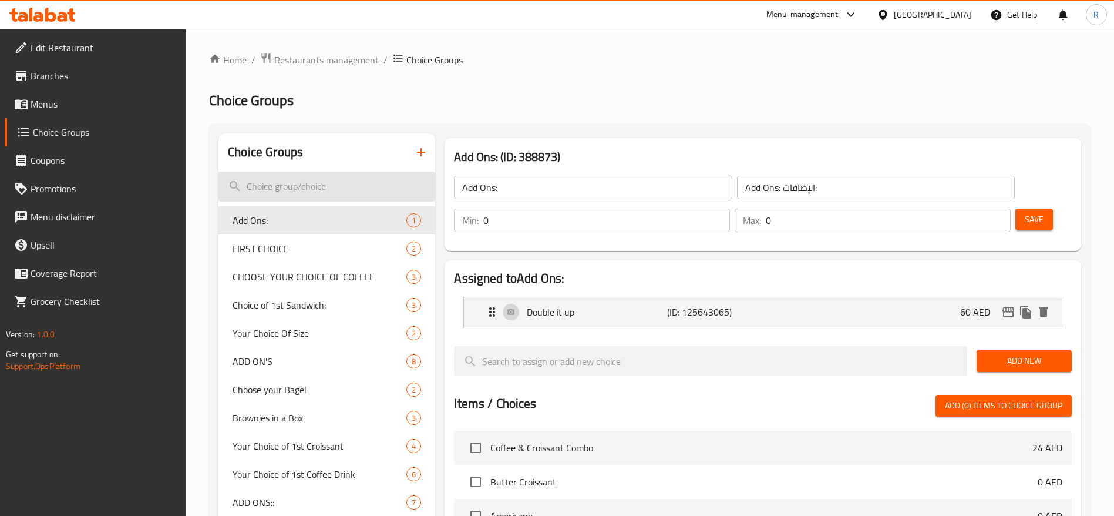
click at [318, 180] on input "search" at bounding box center [327, 187] width 217 height 30
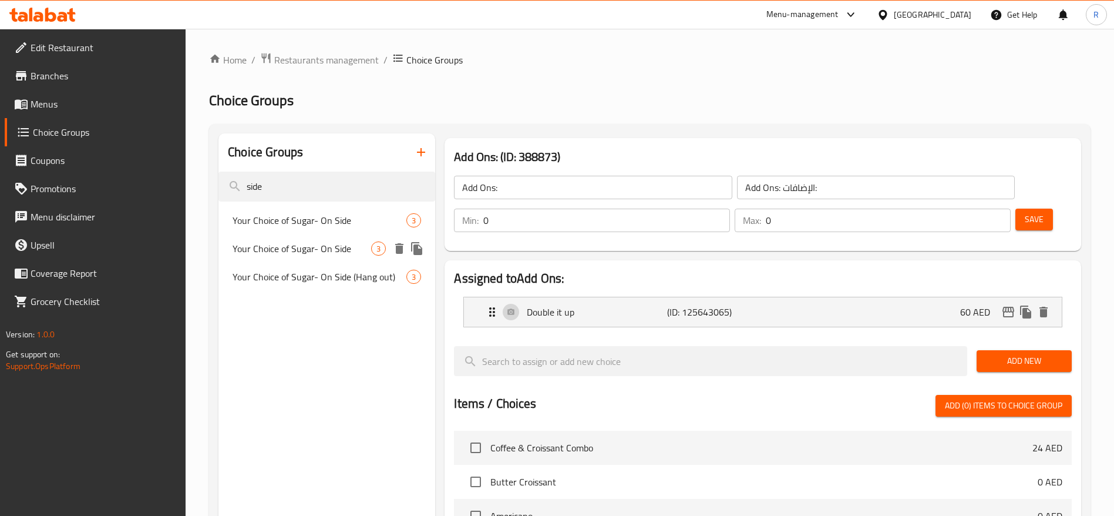
type input "side"
click at [331, 243] on span "Your Choice of Sugar- On Side" at bounding box center [302, 248] width 139 height 14
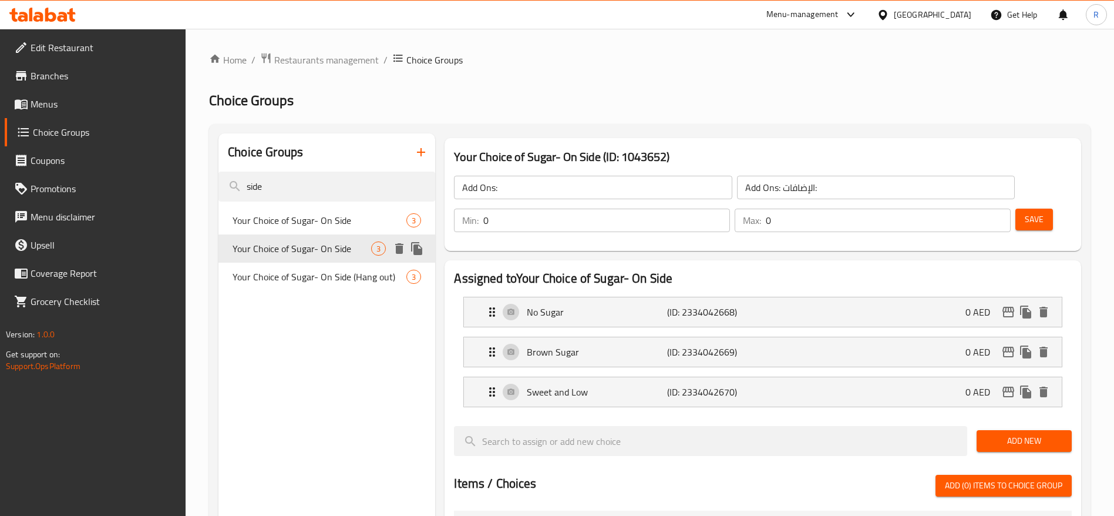
type input "Your Choice of Sugar- On Side"
type input "اختيارك من السكر على الجانب"
type input "1"
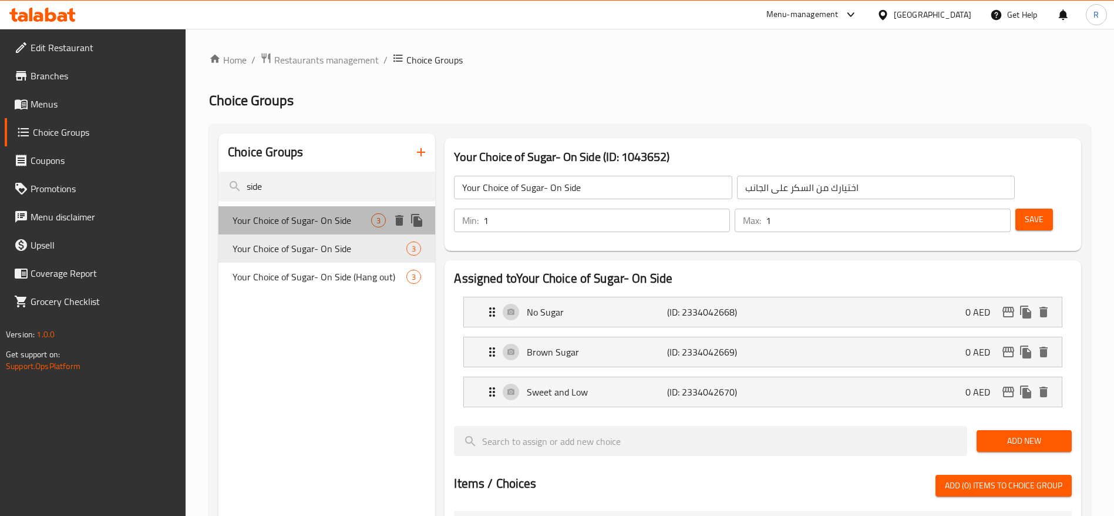
click at [326, 213] on span "Your Choice of Sugar- On Side" at bounding box center [302, 220] width 139 height 14
type input "5"
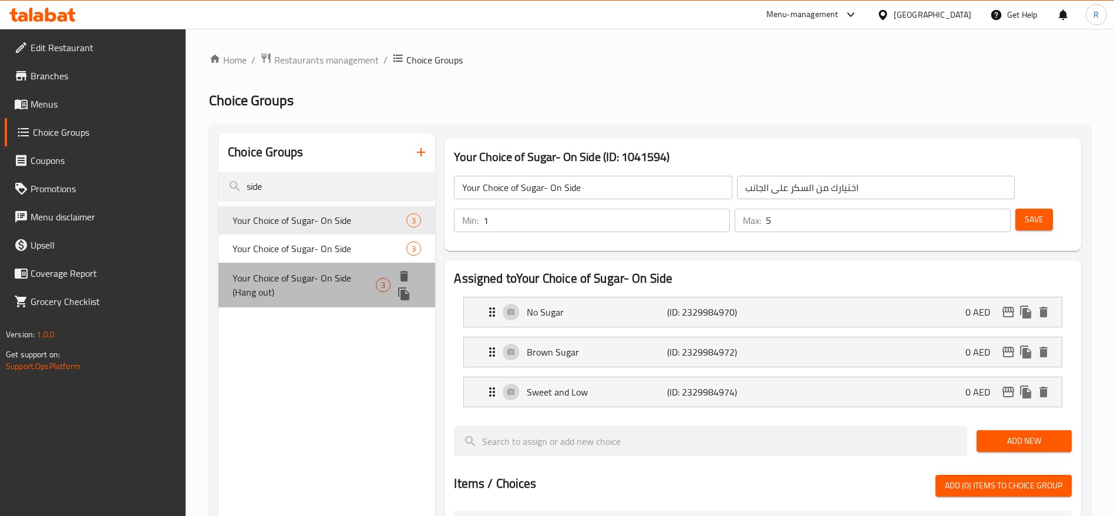
click at [325, 278] on span "Your Choice of Sugar- On Side (Hang out)" at bounding box center [304, 285] width 143 height 28
type input "Your Choice of Sugar- On Side (Hang out)"
type input "اختيارك من السكر على الجانب (التسكع)"
type input "4"
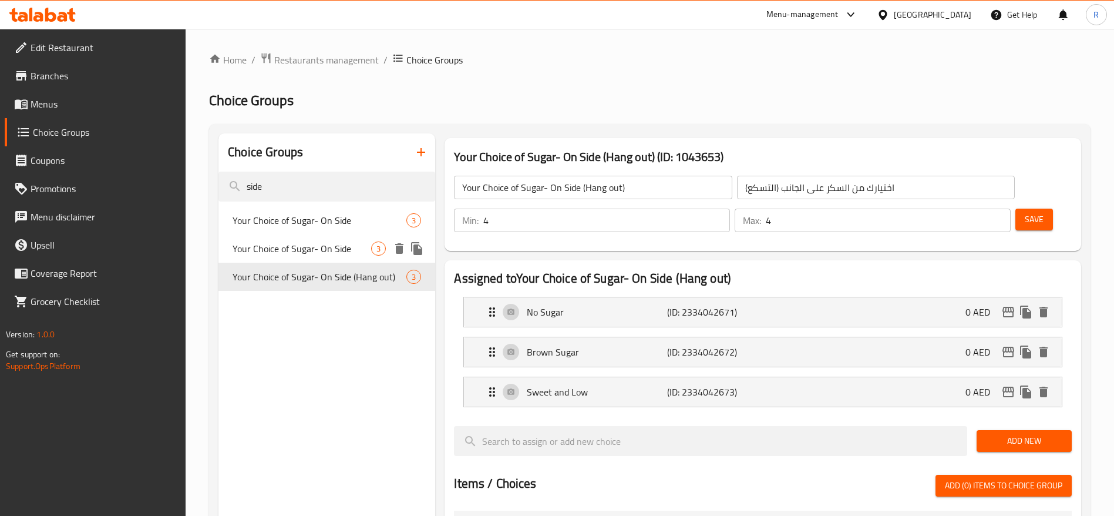
click at [323, 241] on span "Your Choice of Sugar- On Side" at bounding box center [302, 248] width 139 height 14
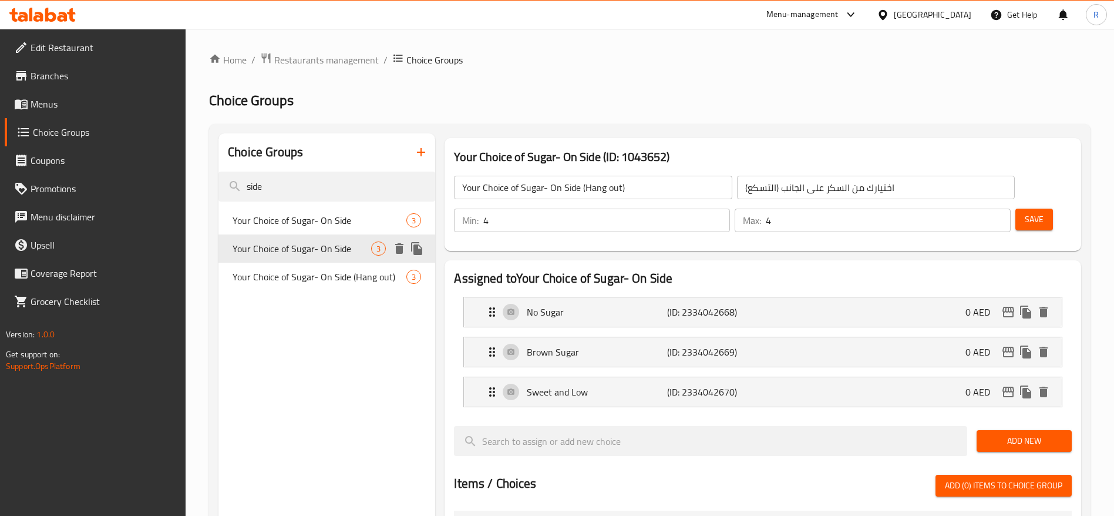
type input "Your Choice of Sugar- On Side"
type input "اختيارك من السكر على الجانب"
type input "1"
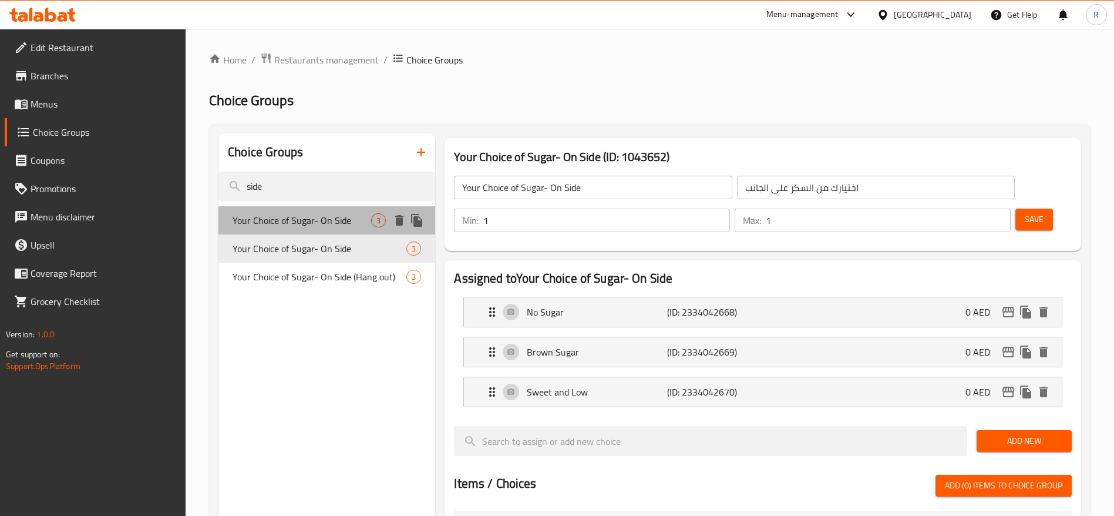
click at [330, 213] on span "Your Choice of Sugar- On Side" at bounding box center [302, 220] width 139 height 14
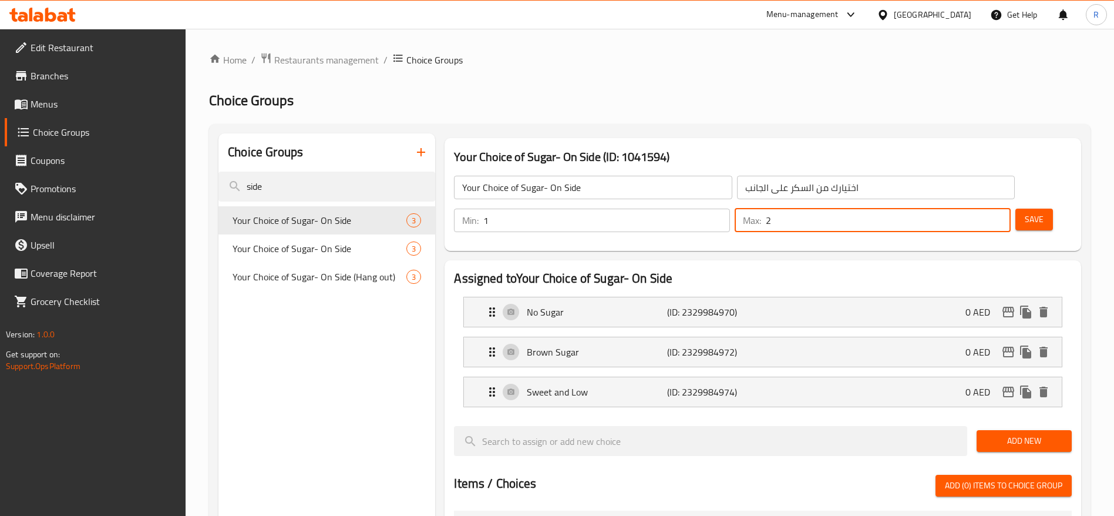
click at [978, 209] on input "2" at bounding box center [888, 220] width 245 height 23
type input "1"
click at [978, 209] on input "1" at bounding box center [888, 220] width 245 height 23
click at [1025, 212] on span "Save" at bounding box center [1034, 219] width 19 height 15
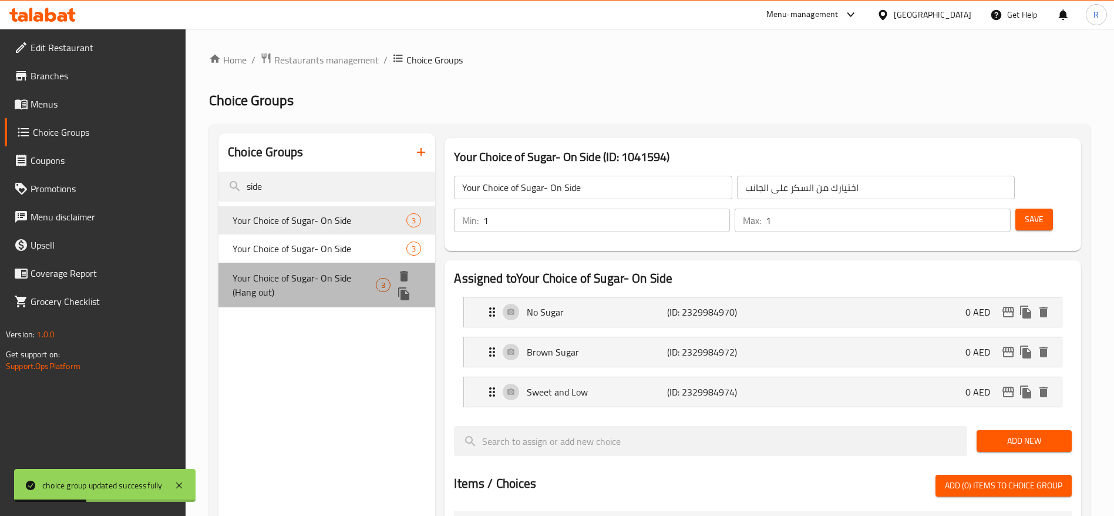
click at [331, 263] on div "Your Choice of Sugar- On Side (Hang out) 3" at bounding box center [327, 285] width 217 height 45
type input "Your Choice of Sugar- On Side (Hang out)"
type input "اختيارك من السكر على الجانب (التسكع)"
type input "4"
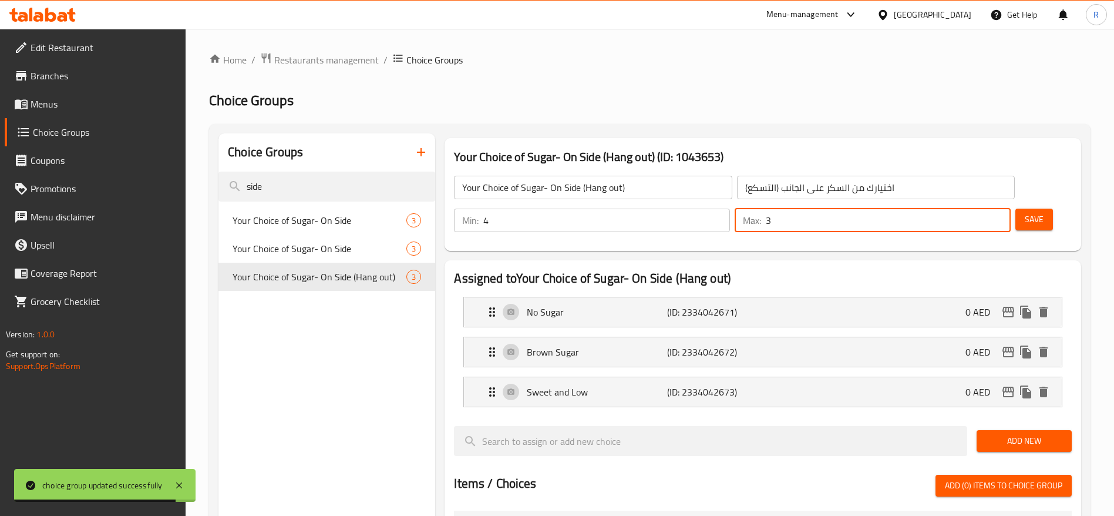
click at [978, 209] on input "3" at bounding box center [888, 220] width 245 height 23
type input "2"
click at [978, 209] on input "2" at bounding box center [888, 220] width 245 height 23
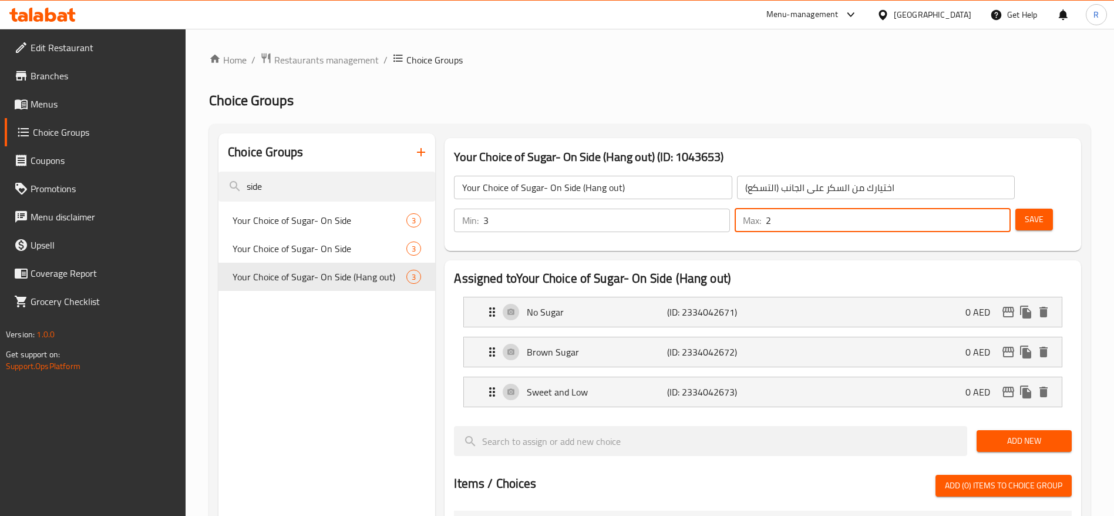
click at [730, 209] on input "3" at bounding box center [606, 220] width 247 height 23
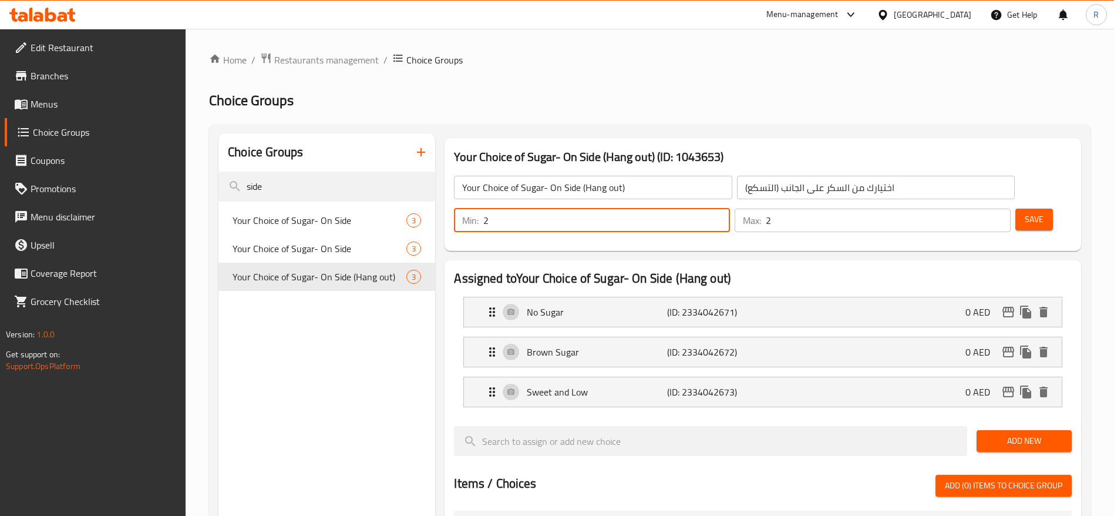
click at [730, 209] on input "2" at bounding box center [606, 220] width 247 height 23
click at [730, 209] on input "1" at bounding box center [606, 220] width 247 height 23
click at [730, 209] on input "0" at bounding box center [606, 220] width 247 height 23
type input "1"
click at [730, 209] on input "1" at bounding box center [606, 220] width 247 height 23
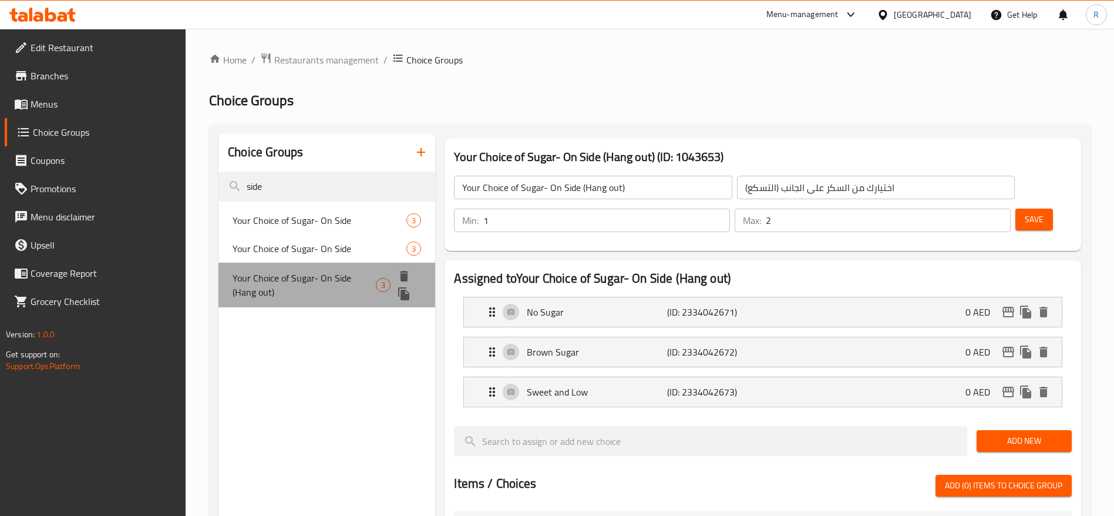
click at [352, 281] on span "Your Choice of Sugar- On Side (Hang out)" at bounding box center [304, 285] width 143 height 28
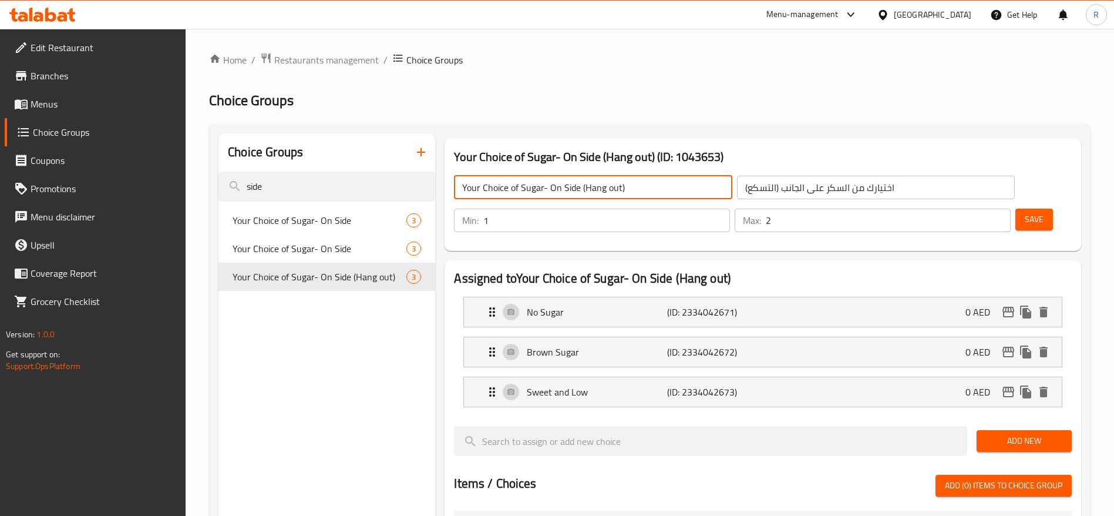
click at [643, 182] on input "Your Choice of Sugar- On Side (Hang out)" at bounding box center [593, 187] width 278 height 23
drag, startPoint x: 579, startPoint y: 186, endPoint x: 359, endPoint y: 193, distance: 219.8
click at [359, 193] on div "Choice Groups side Your Choice of Sugar- On Side 3 Your Choice of Sugar- On Sid…" at bounding box center [653, 522] width 868 height 778
type input "Your Choice of Sugar- On Side"
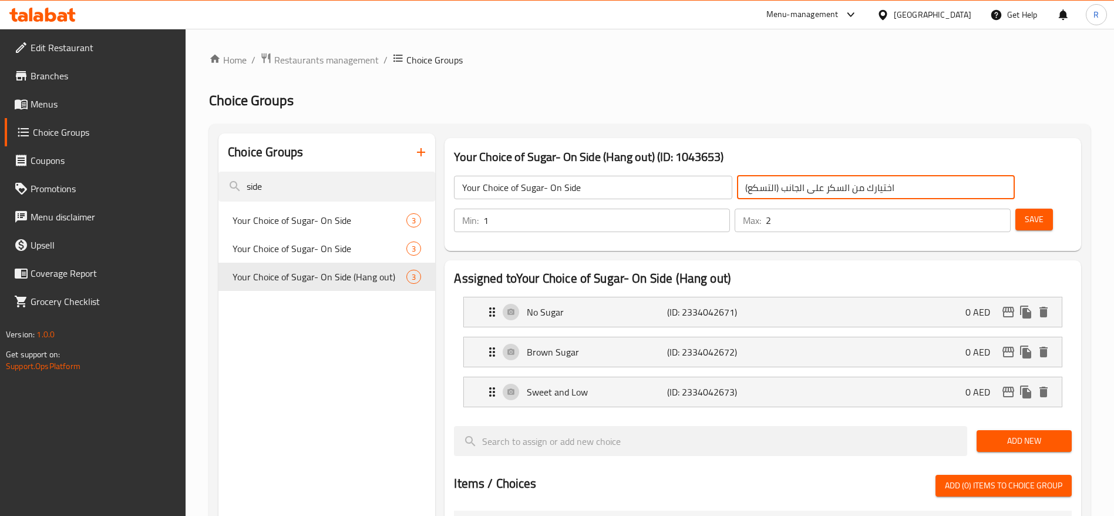
drag, startPoint x: 831, startPoint y: 190, endPoint x: 659, endPoint y: 224, distance: 175.9
click at [659, 224] on div "Your Choice of Sugar- On Side (Hang out) (ID: 1043653) Your Choice of Sugar- On…" at bounding box center [760, 522] width 651 height 778
paste input "text"
type input "اختيارك من السكر على الجانب"
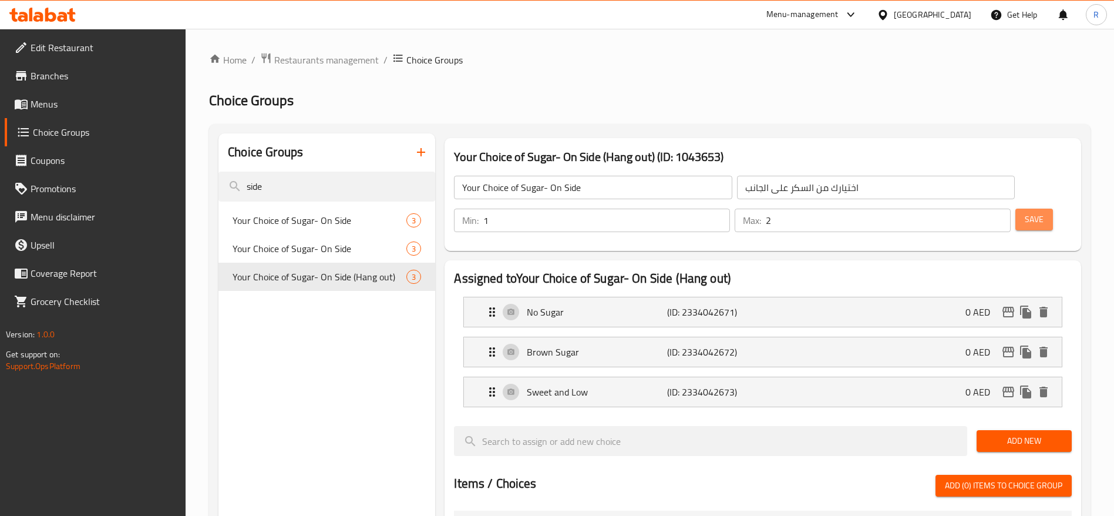
click at [1025, 212] on span "Save" at bounding box center [1034, 219] width 19 height 15
click at [360, 66] on span "Restaurants management" at bounding box center [326, 60] width 105 height 14
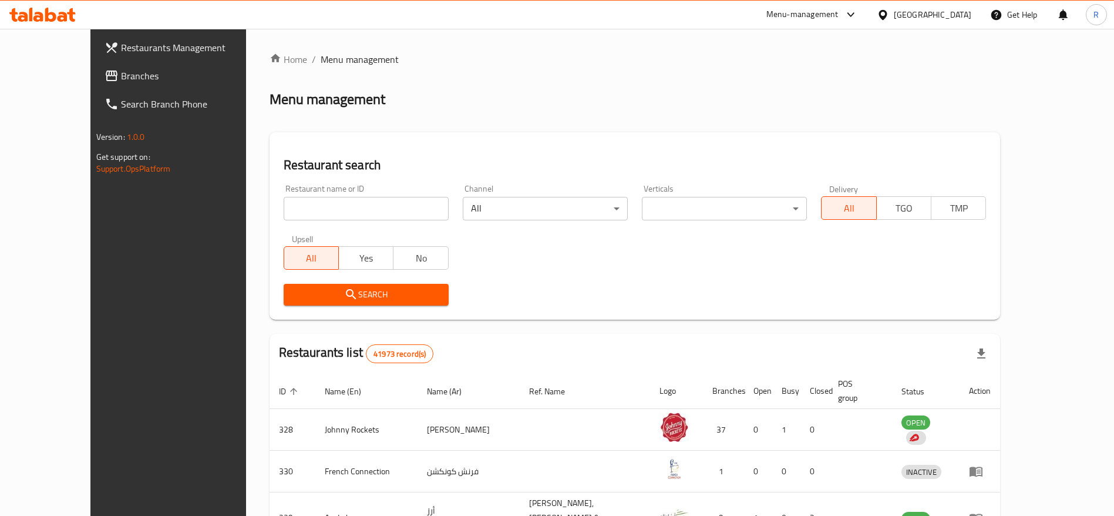
click at [336, 211] on input "search" at bounding box center [366, 208] width 165 height 23
type input "everyday roastery"
click button "Search" at bounding box center [366, 295] width 165 height 22
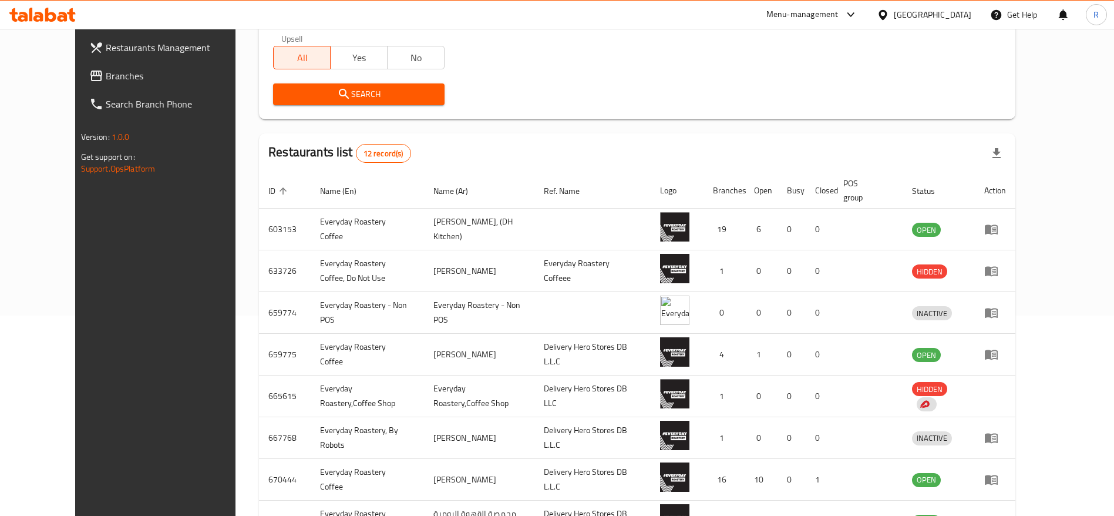
scroll to position [228, 0]
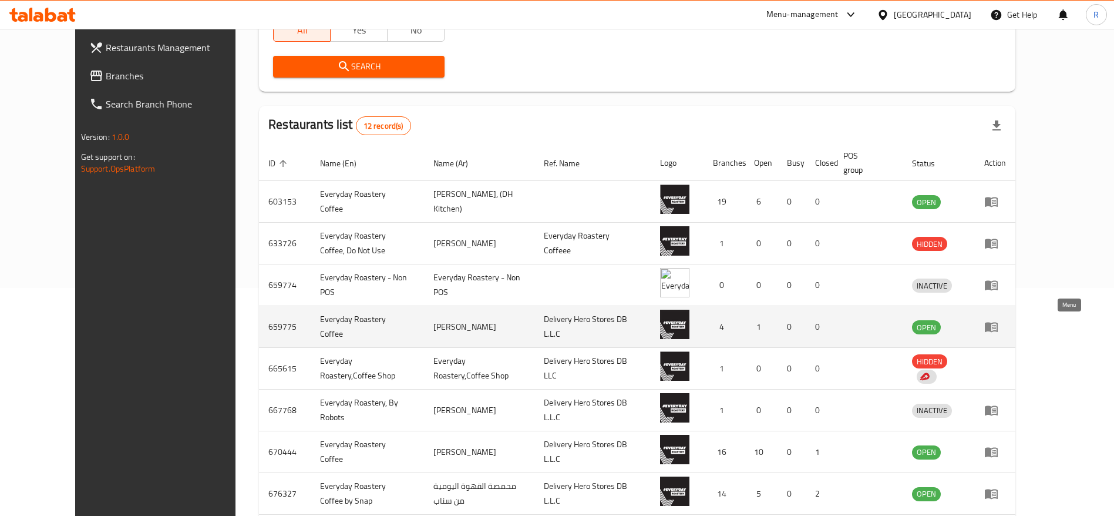
click at [998, 324] on icon "enhanced table" at bounding box center [991, 327] width 13 height 10
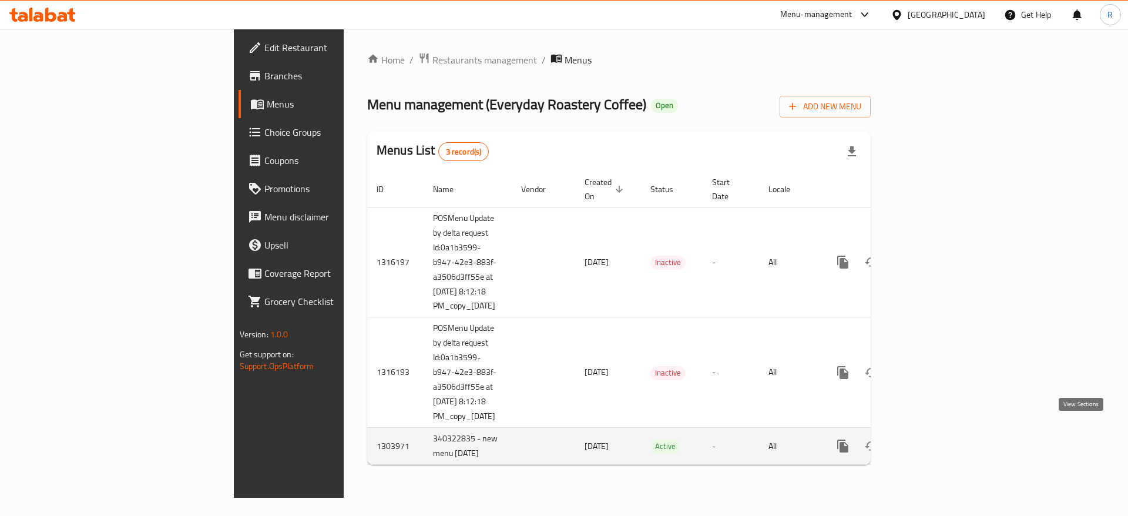
click at [935, 439] on icon "enhanced table" at bounding box center [927, 446] width 14 height 14
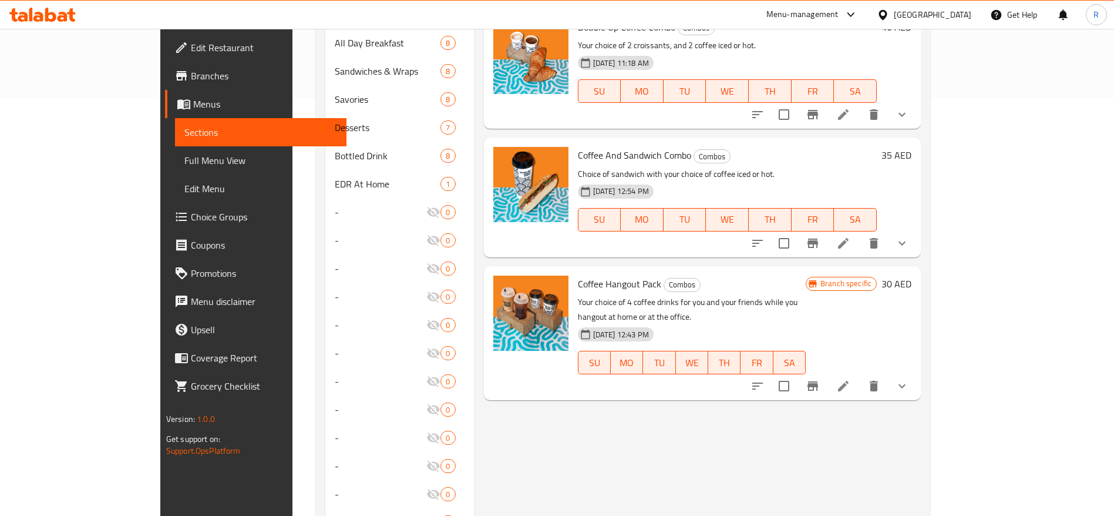
scroll to position [416, 0]
click at [851, 380] on icon at bounding box center [843, 387] width 14 height 14
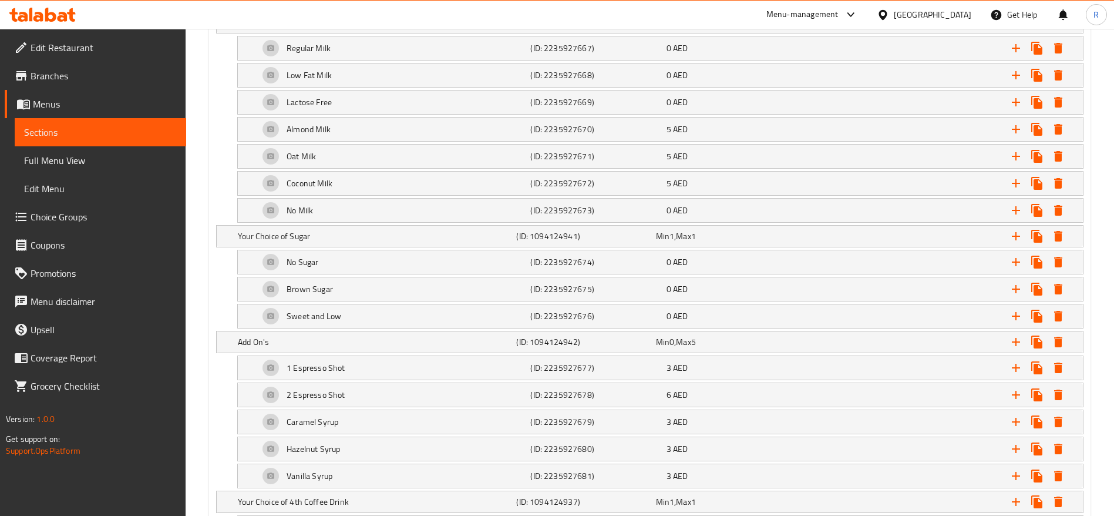
scroll to position [2495, 0]
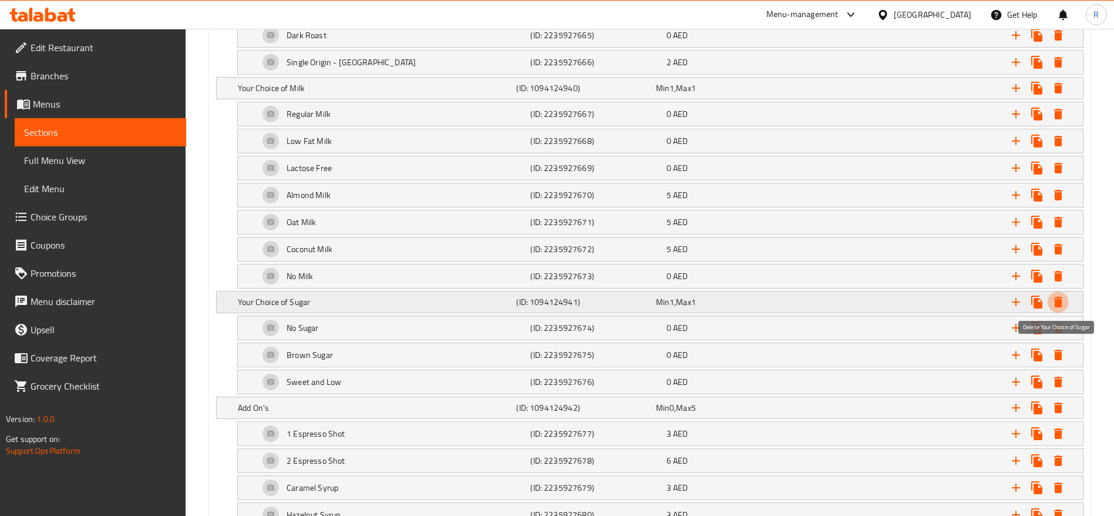
click at [1058, 298] on icon "Expand" at bounding box center [1058, 302] width 14 height 14
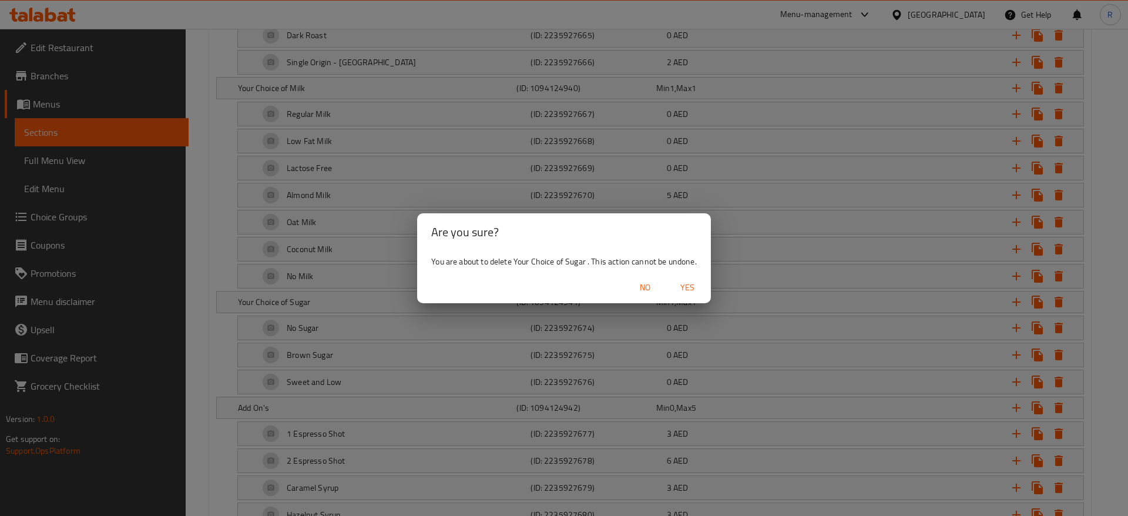
click at [682, 289] on span "Yes" at bounding box center [687, 287] width 28 height 15
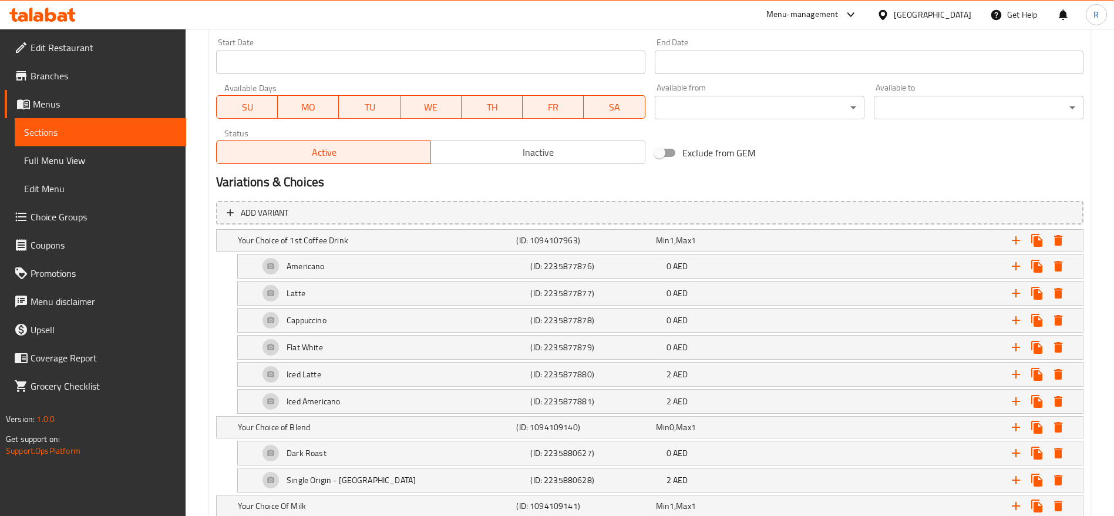
scroll to position [605, 0]
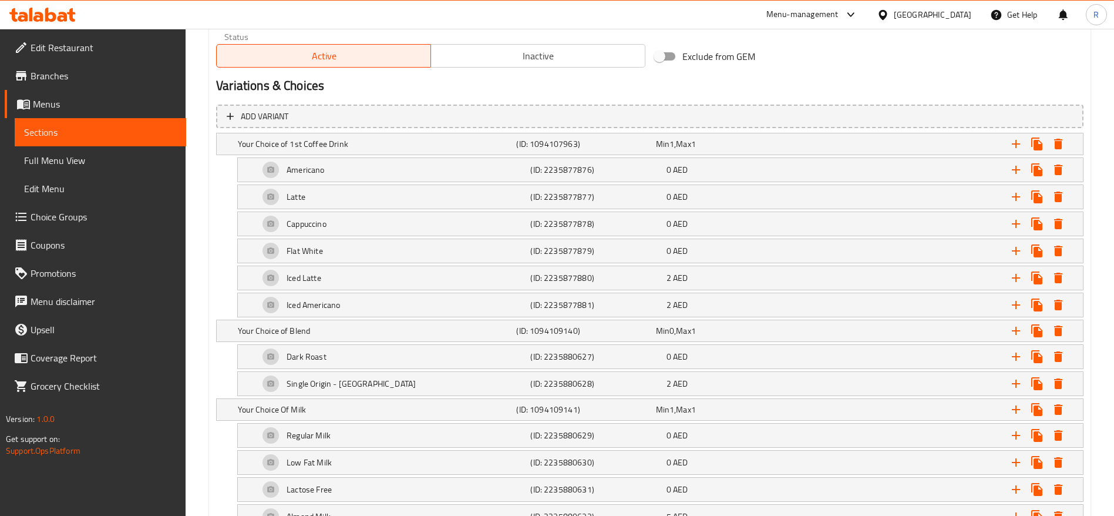
click at [555, 59] on span "Inactive" at bounding box center [538, 56] width 205 height 17
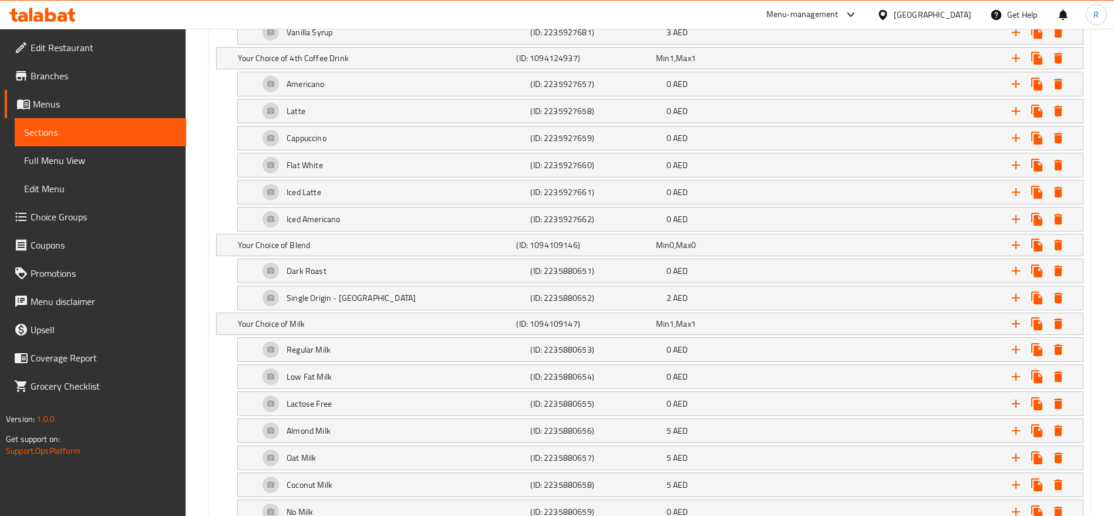
scroll to position [3246, 0]
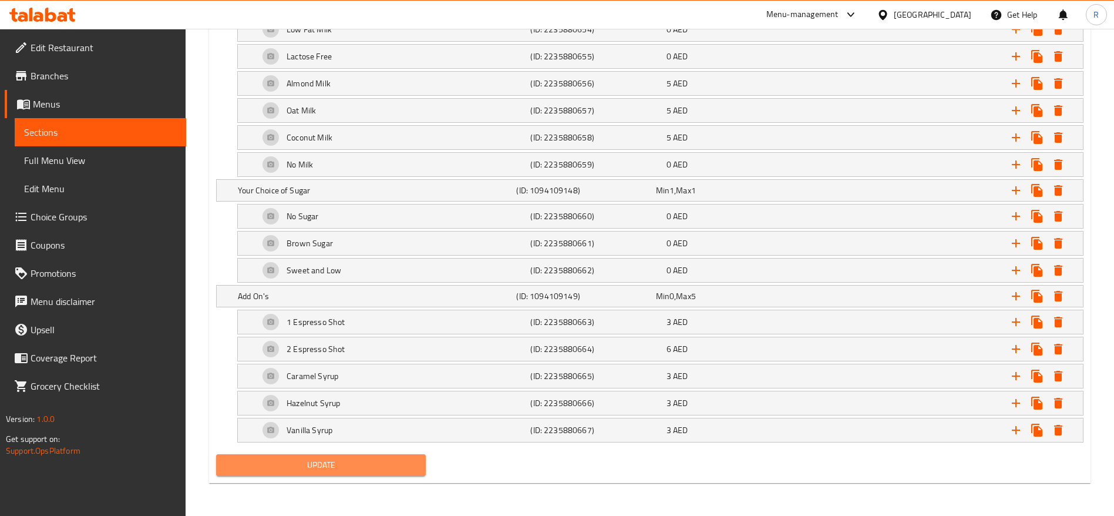
click at [305, 458] on span "Update" at bounding box center [321, 465] width 191 height 15
click at [344, 460] on span "Update" at bounding box center [321, 465] width 191 height 15
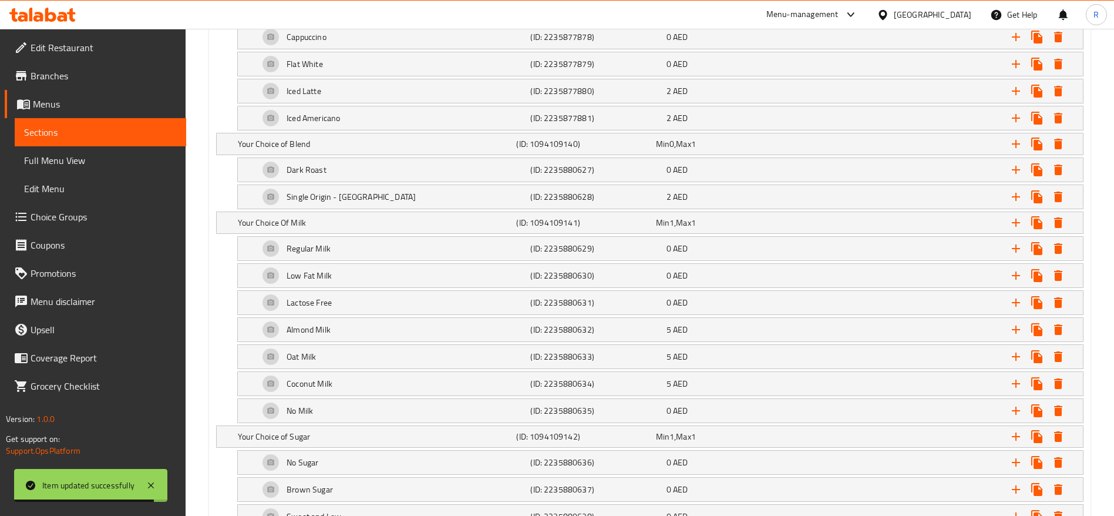
scroll to position [787, 0]
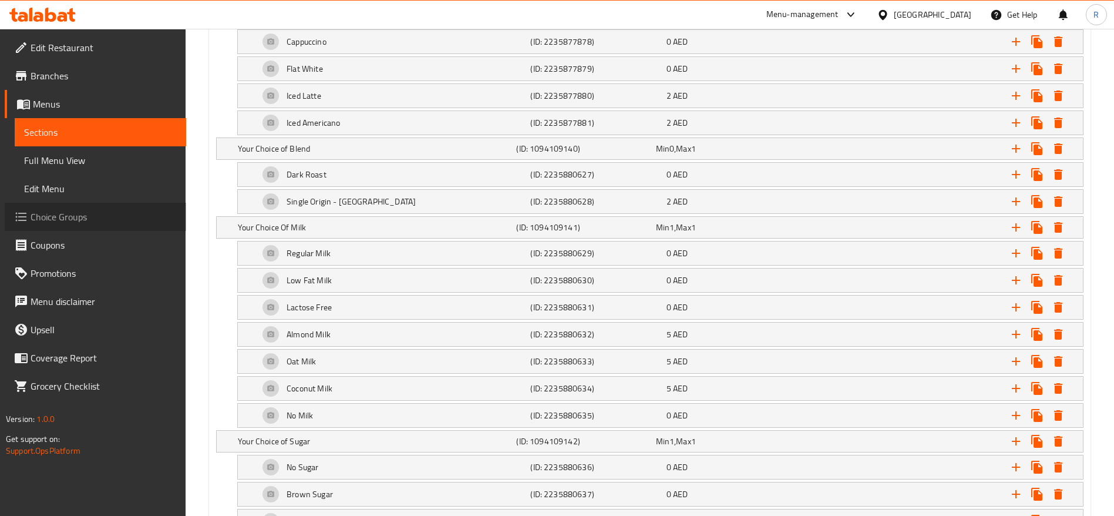
click at [86, 220] on span "Choice Groups" at bounding box center [104, 217] width 146 height 14
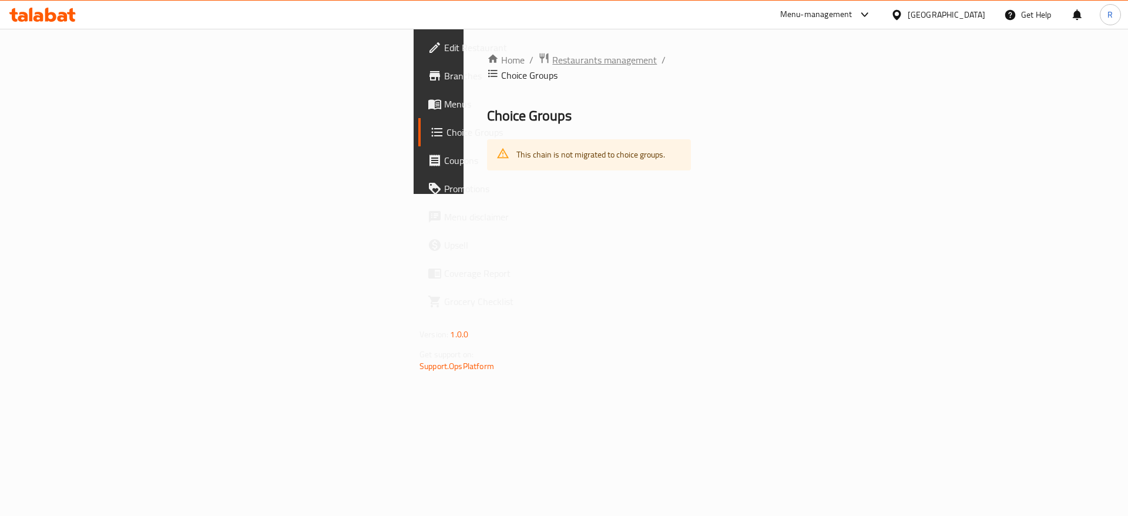
click at [552, 63] on span "Restaurants management" at bounding box center [604, 60] width 105 height 14
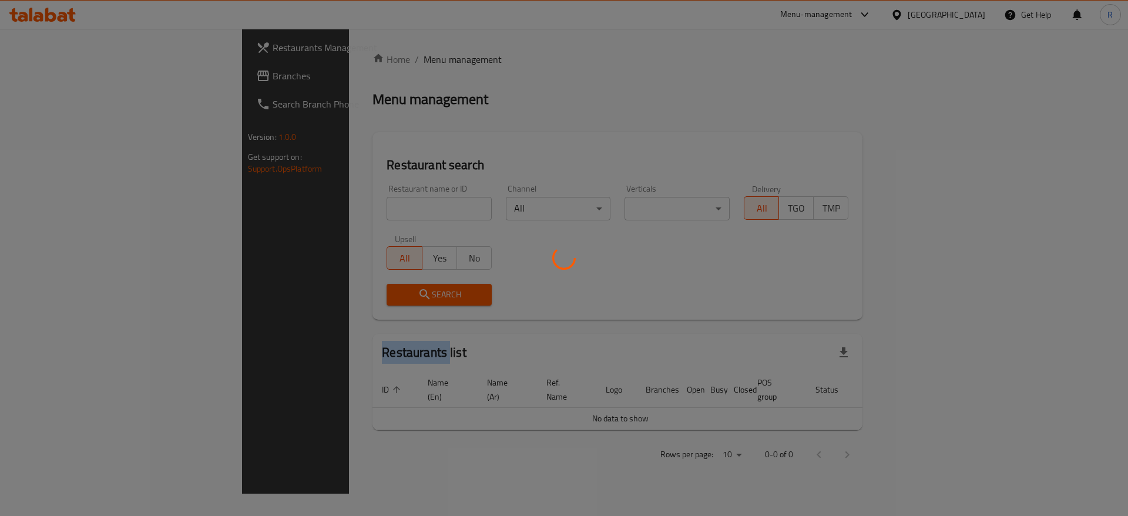
click at [336, 63] on div at bounding box center [564, 258] width 1128 height 516
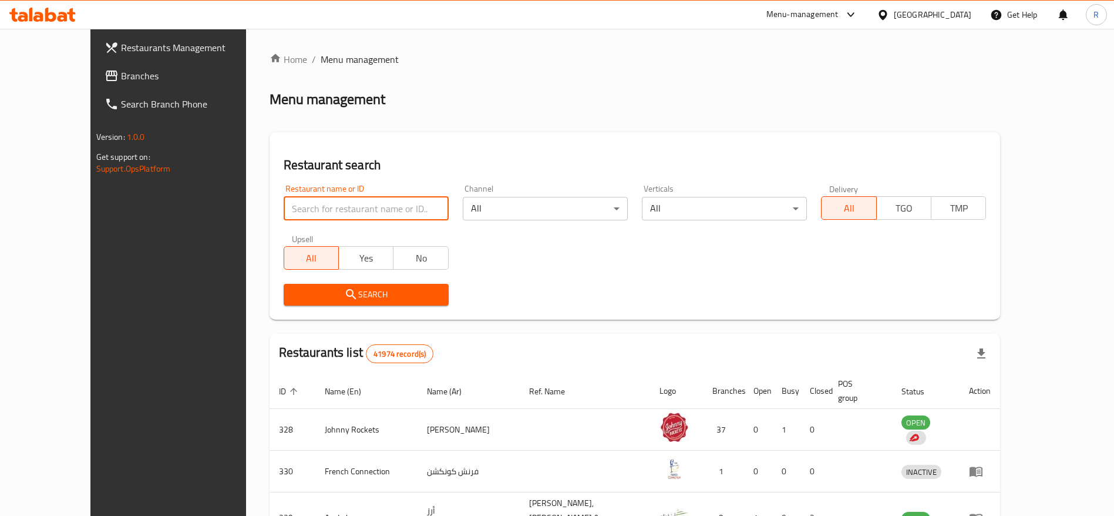
click at [321, 213] on input "search" at bounding box center [366, 208] width 165 height 23
type input "everyday roastery"
click button "Search" at bounding box center [366, 295] width 165 height 22
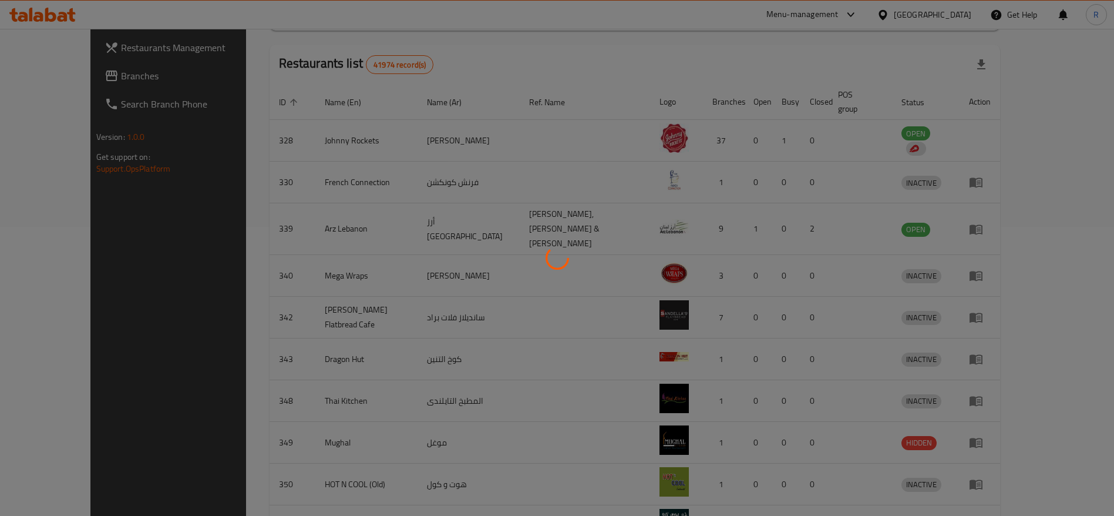
scroll to position [286, 0]
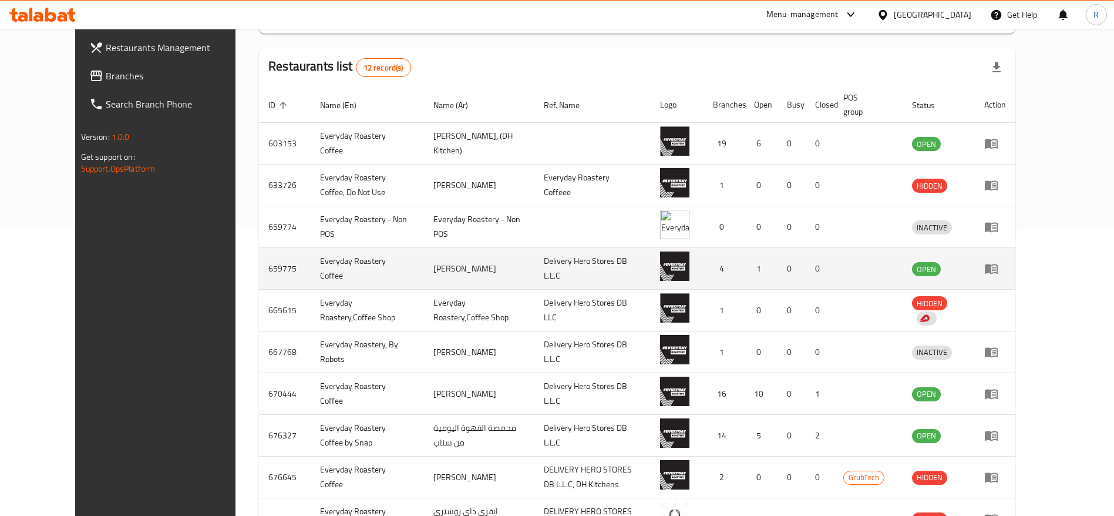
click at [1016, 253] on td "enhanced table" at bounding box center [995, 269] width 41 height 42
click at [1006, 266] on link "enhanced table" at bounding box center [996, 268] width 22 height 14
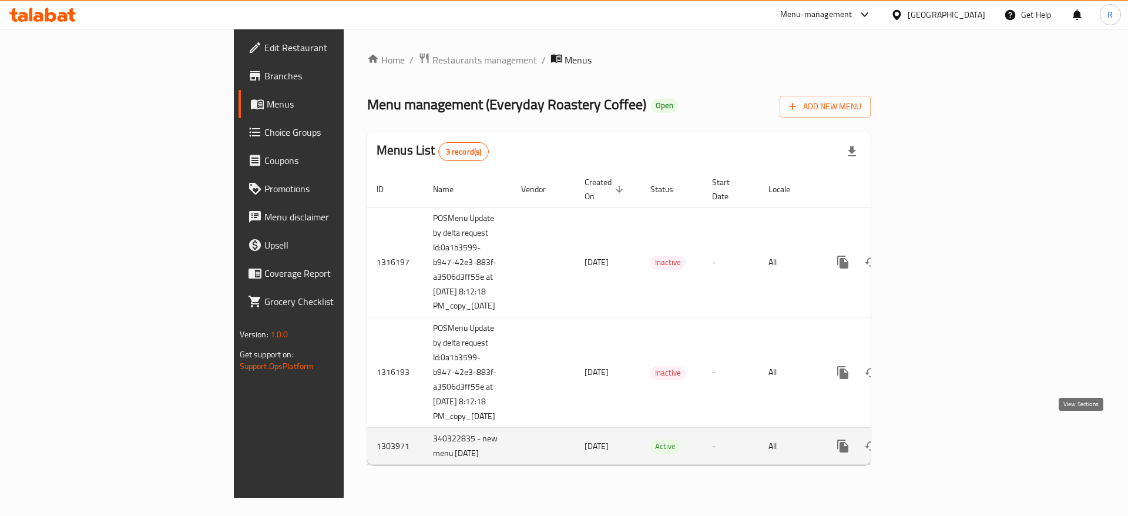
click at [935, 439] on icon "enhanced table" at bounding box center [927, 446] width 14 height 14
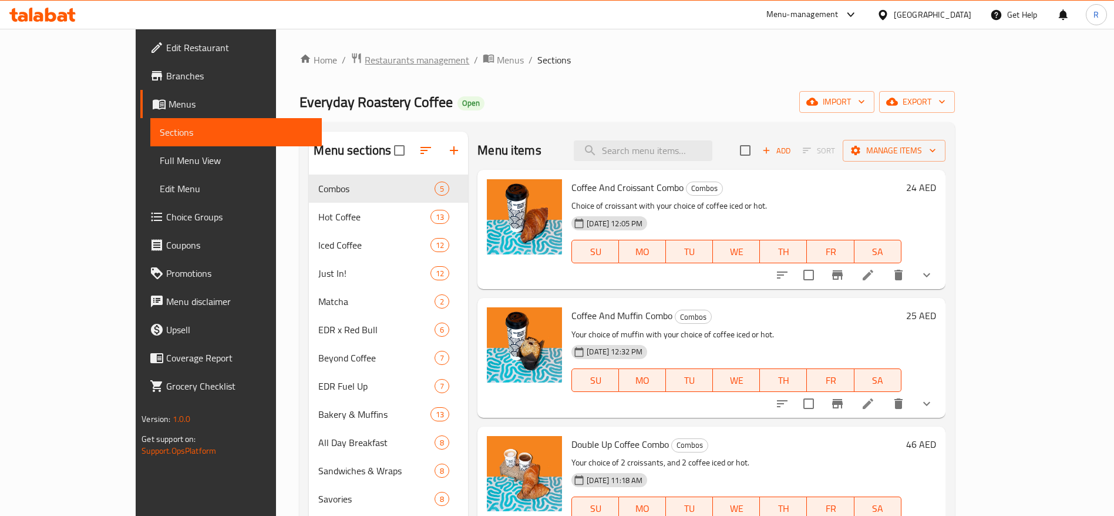
click at [365, 53] on span "Restaurants management" at bounding box center [417, 60] width 105 height 14
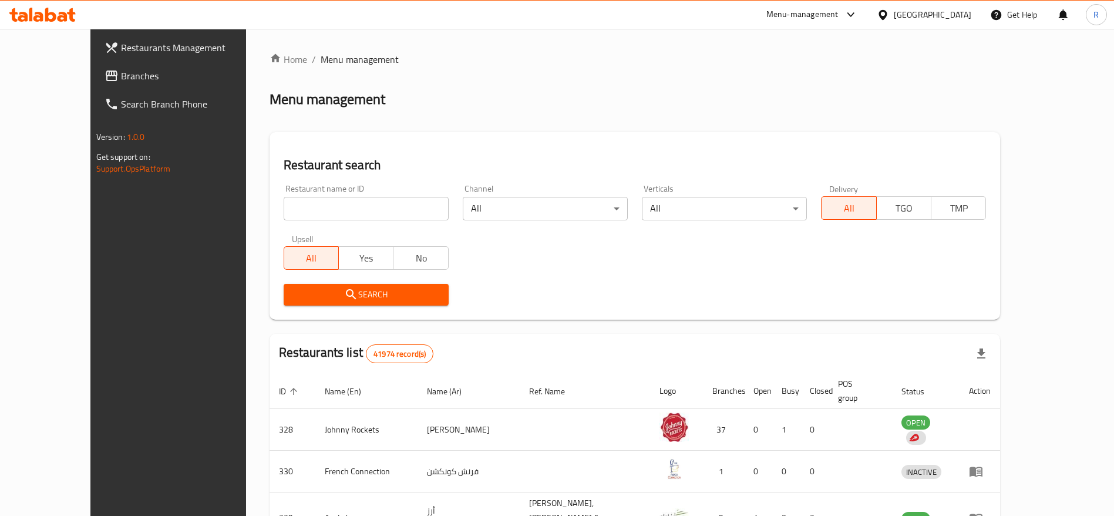
click at [284, 205] on input "search" at bounding box center [366, 208] width 165 height 23
type input "everyday roastery"
click button "Search" at bounding box center [366, 295] width 165 height 22
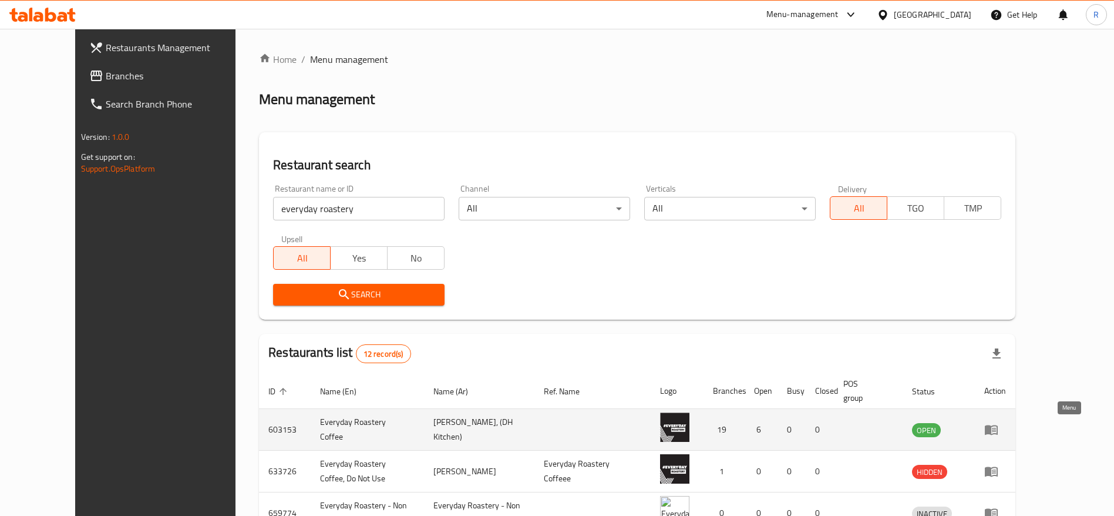
click at [998, 434] on icon "enhanced table" at bounding box center [991, 430] width 13 height 10
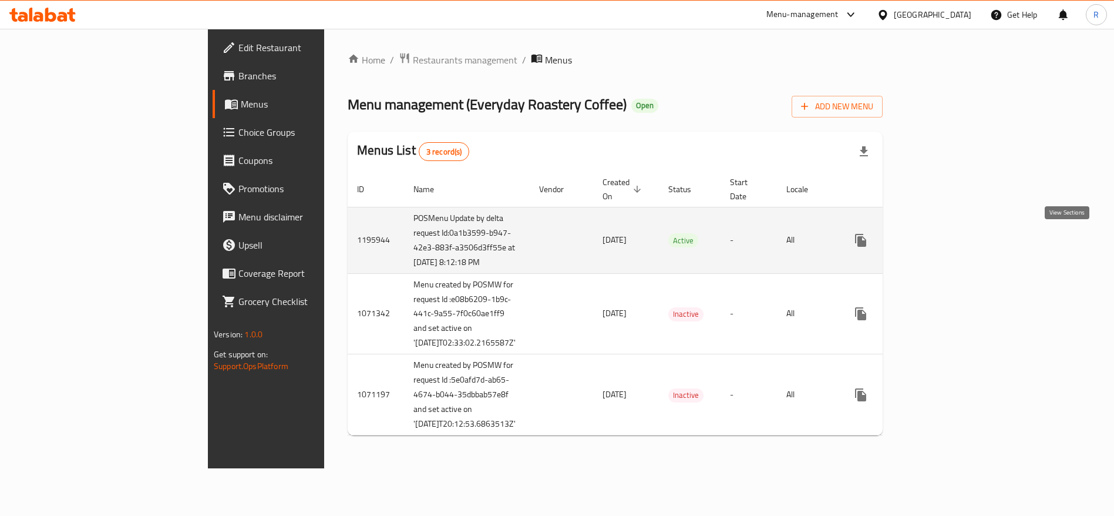
click at [953, 237] on icon "enhanced table" at bounding box center [946, 240] width 14 height 14
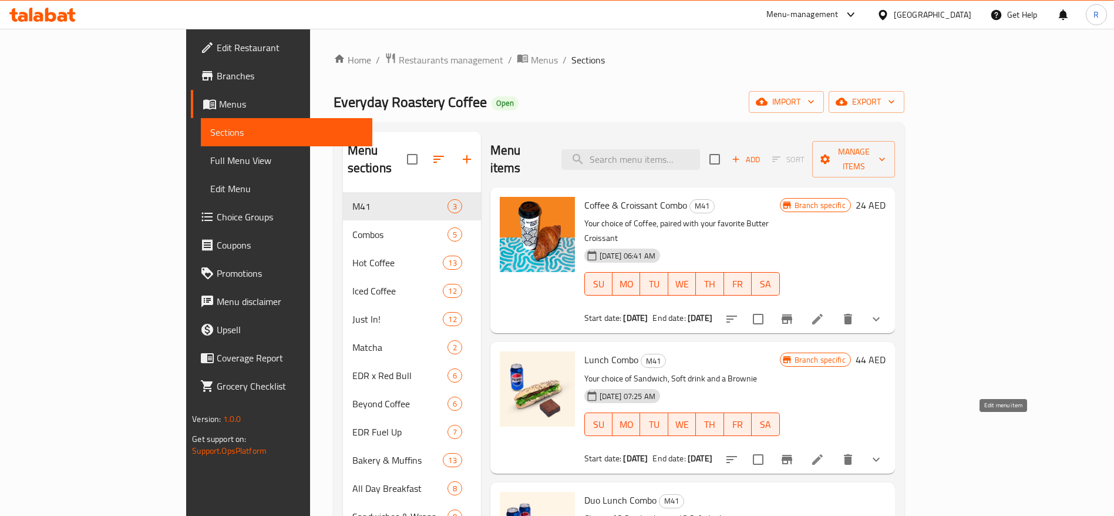
click at [825, 452] on icon at bounding box center [818, 459] width 14 height 14
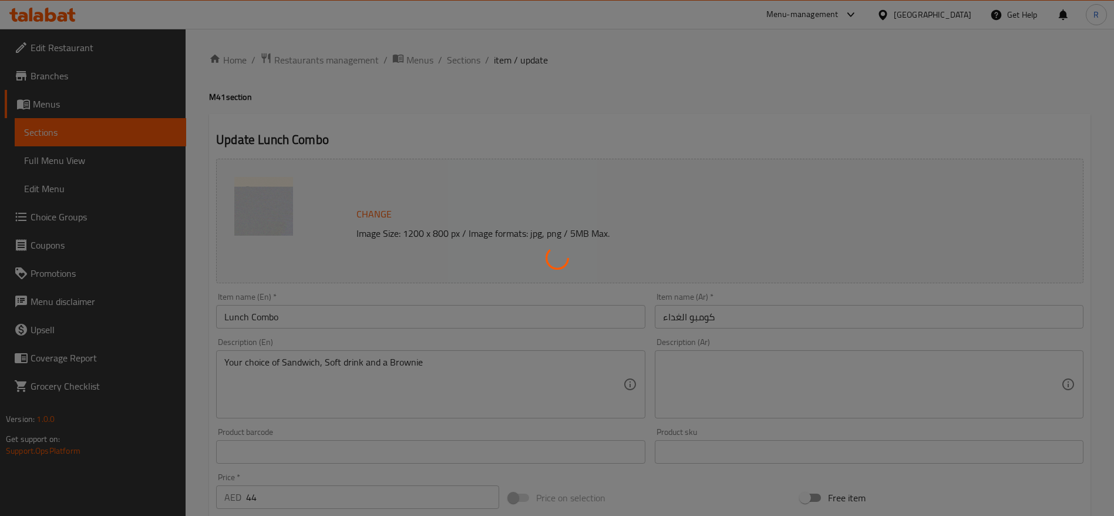
type input "الكعكة الخاصة بك"
type input "1"
type input "اختيارك من الساندوتش"
type input "1"
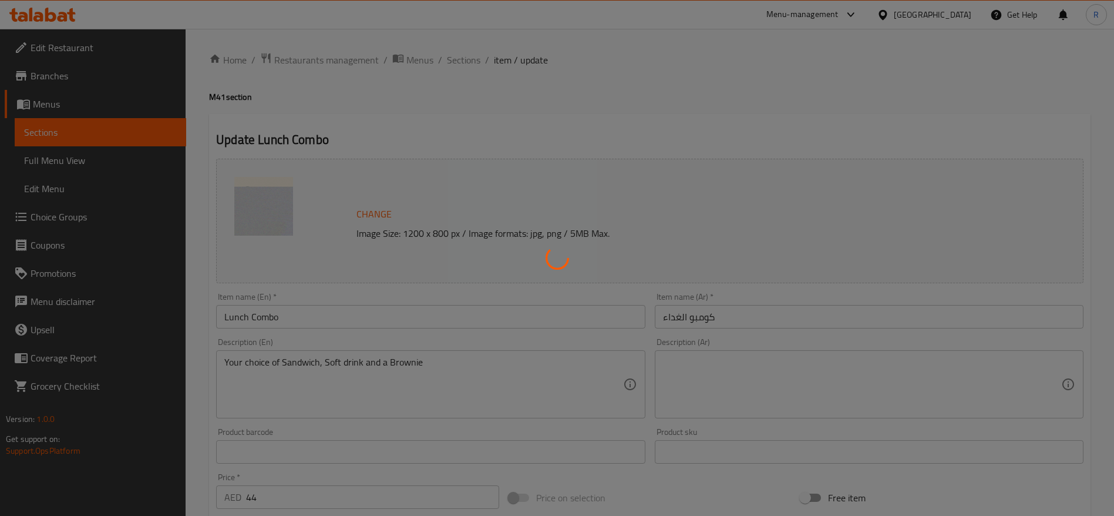
type input "1"
type input "اختيارك للمشروب"
type input "1"
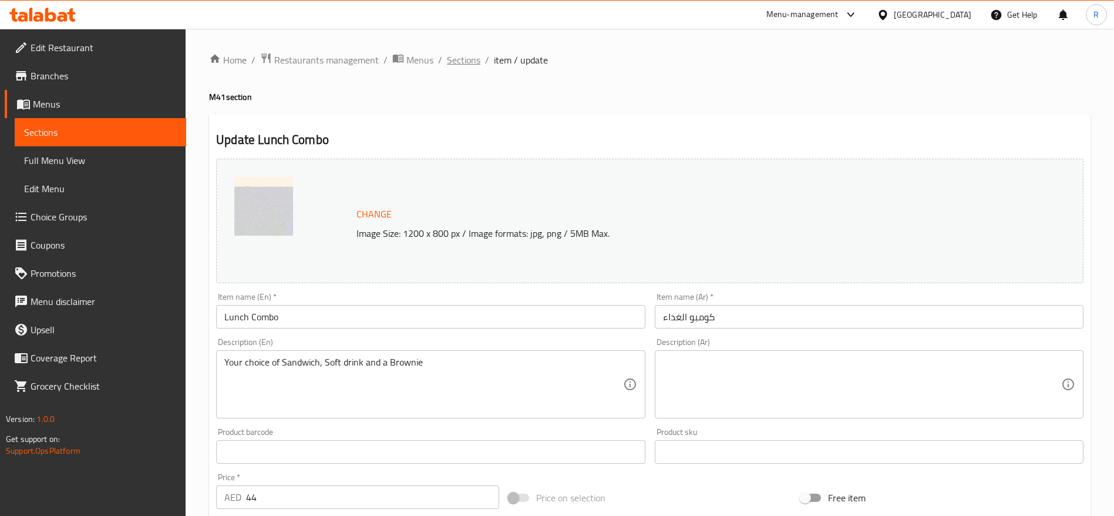
click at [454, 61] on span "Sections" at bounding box center [463, 60] width 33 height 14
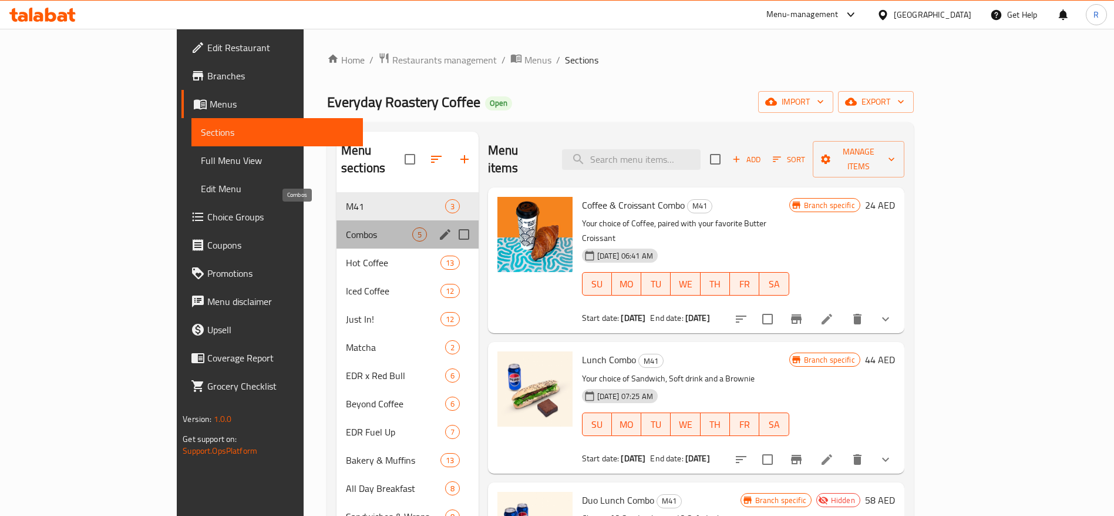
click at [346, 227] on span "Combos" at bounding box center [379, 234] width 66 height 14
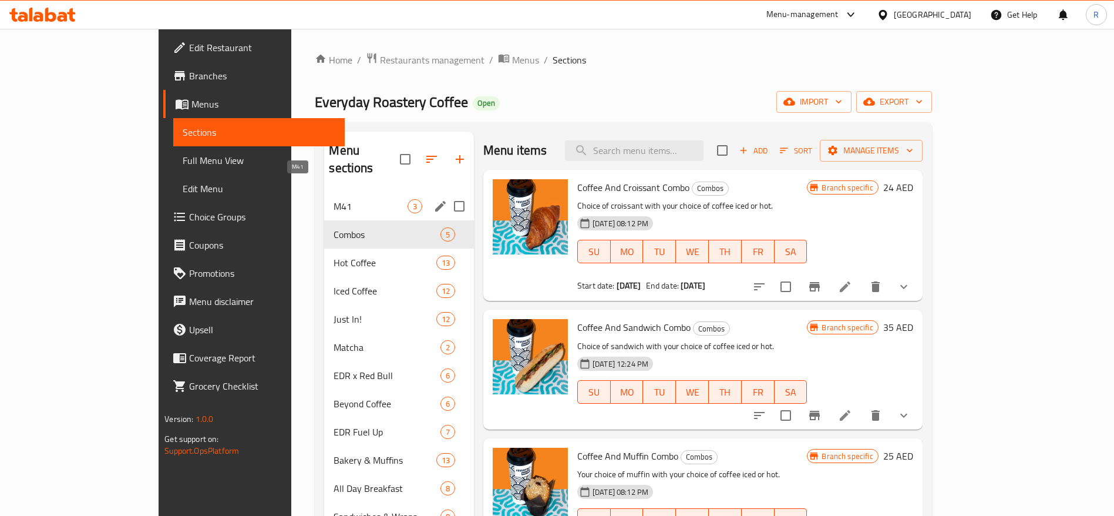
click at [355, 199] on span "M41" at bounding box center [370, 206] width 73 height 14
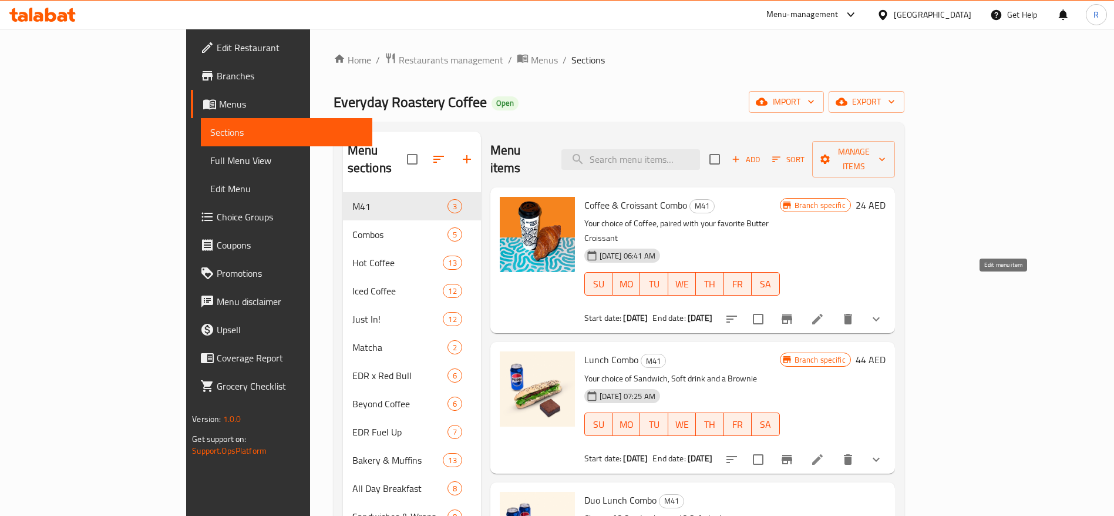
click at [825, 312] on icon at bounding box center [818, 319] width 14 height 14
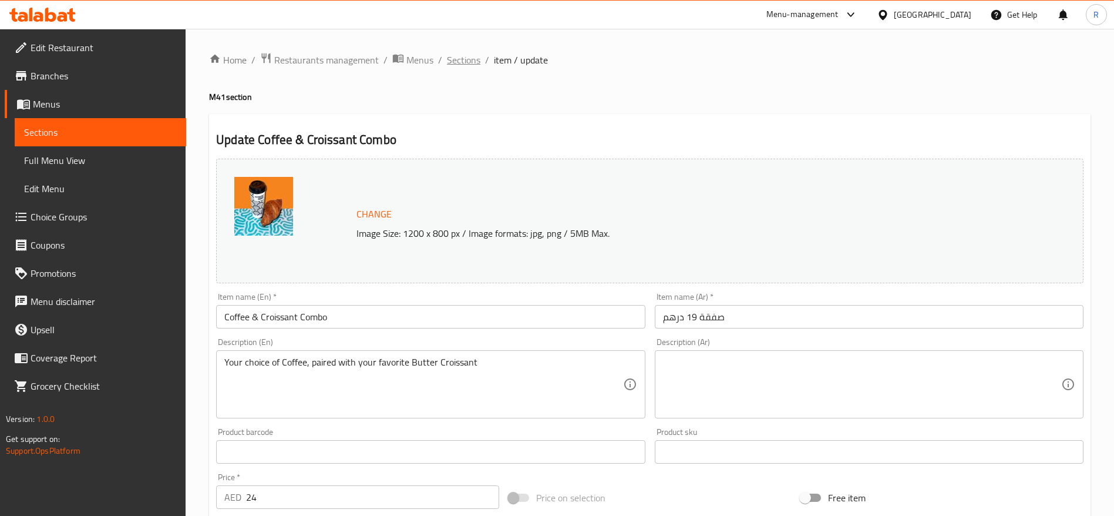
click at [468, 61] on span "Sections" at bounding box center [463, 60] width 33 height 14
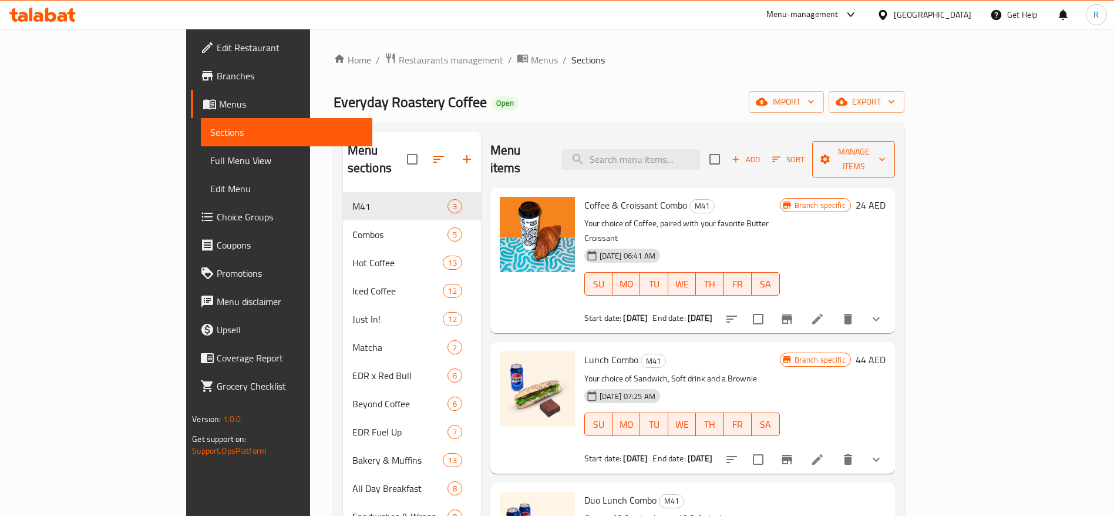
click at [885, 149] on span "Manage items" at bounding box center [853, 159] width 63 height 29
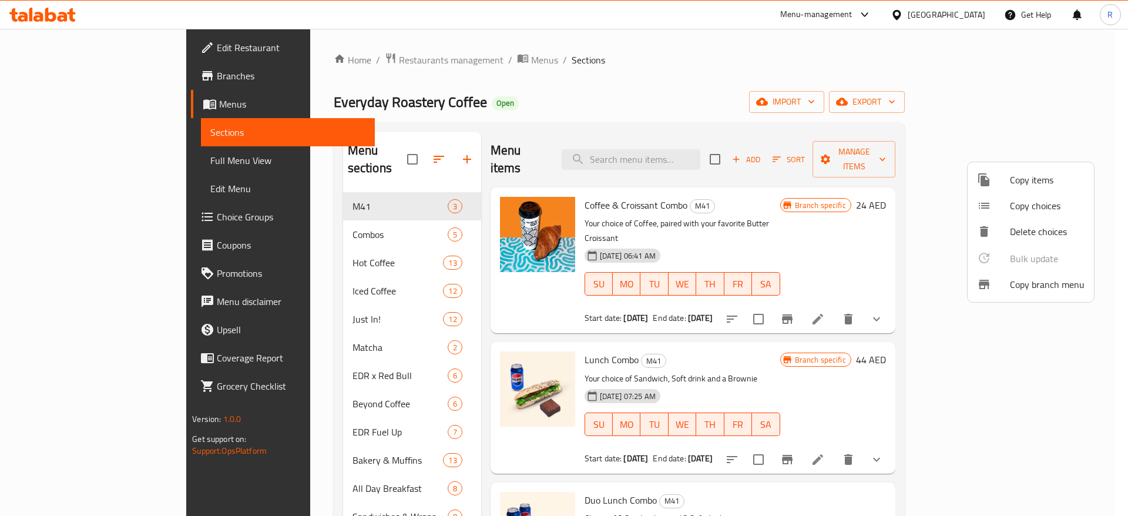
click at [1031, 178] on span "Copy items" at bounding box center [1047, 180] width 75 height 14
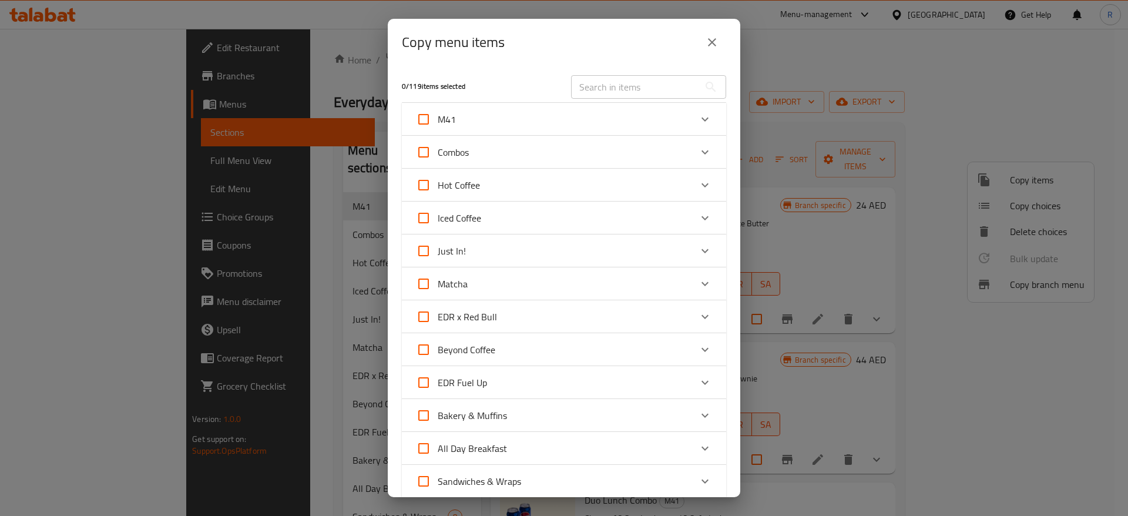
click at [476, 153] on div "Combos" at bounding box center [553, 152] width 275 height 28
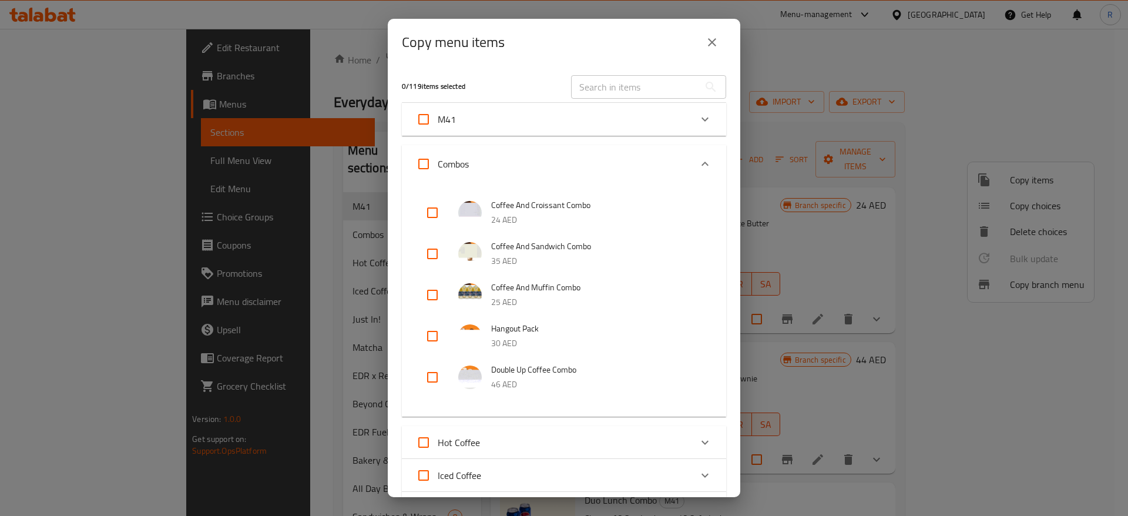
click at [436, 254] on input "checkbox" at bounding box center [432, 254] width 28 height 28
checkbox input "true"
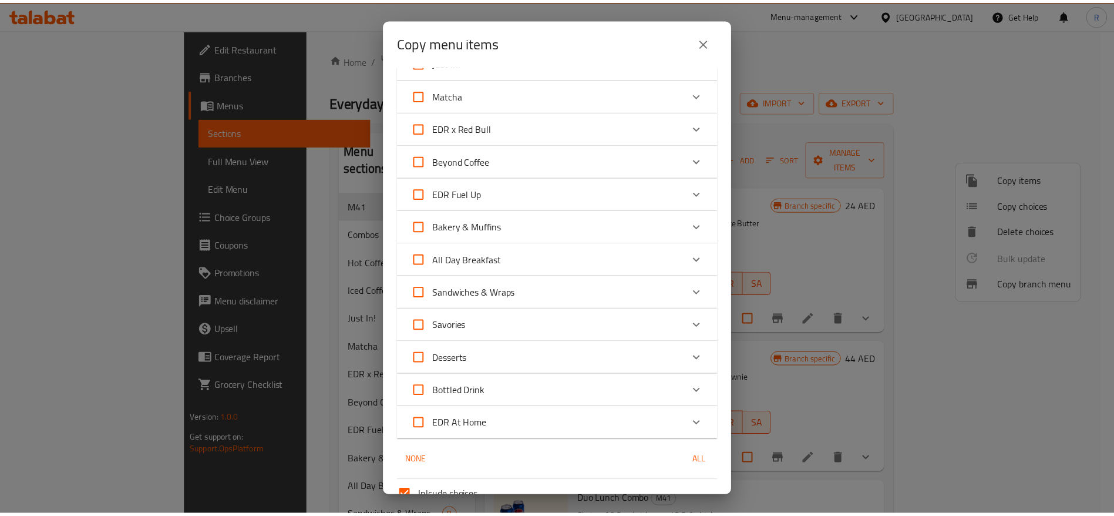
scroll to position [559, 0]
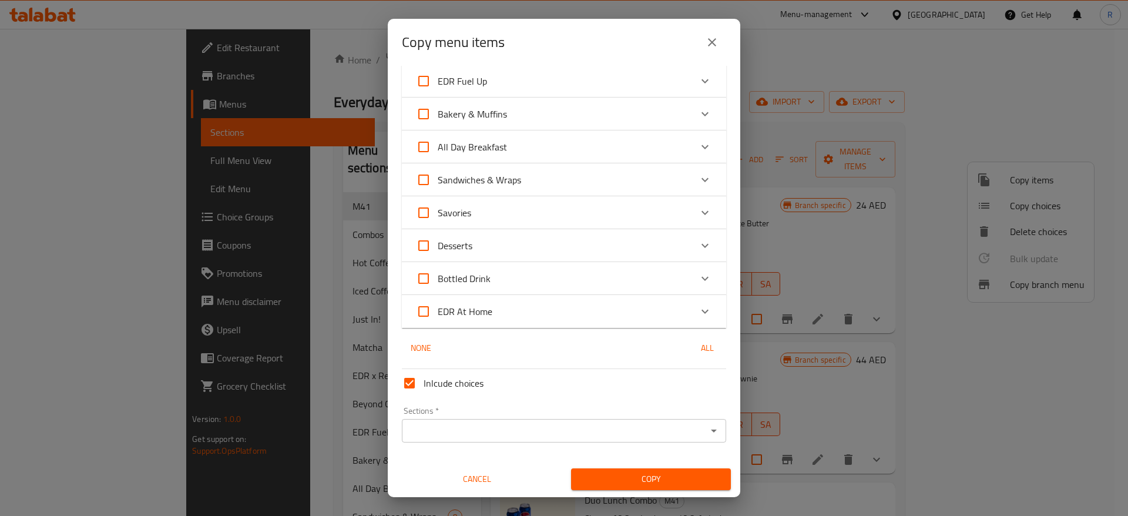
click at [673, 427] on input "Sections   *" at bounding box center [554, 430] width 298 height 16
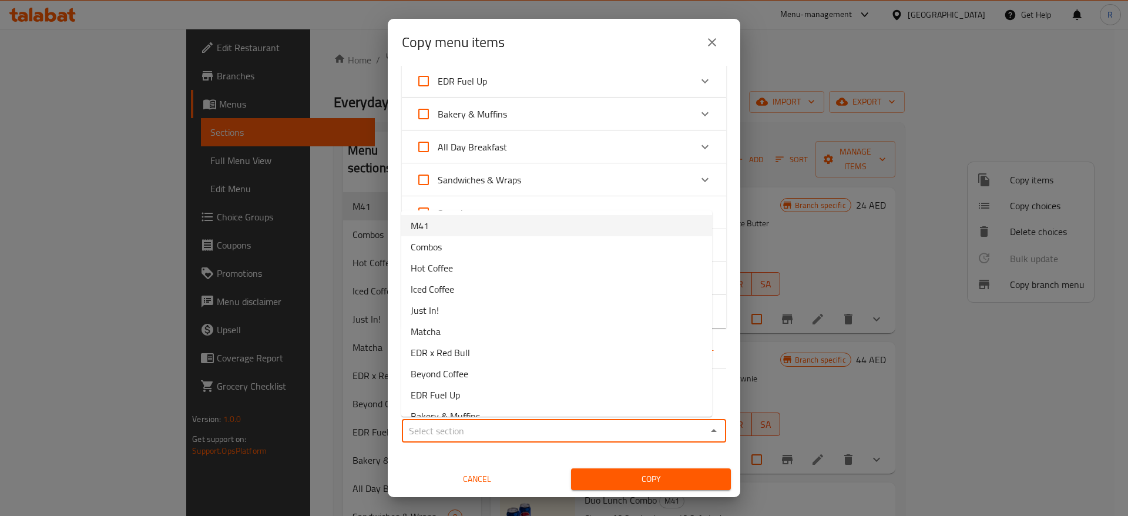
click at [525, 218] on li "M41" at bounding box center [556, 225] width 311 height 21
type input "M41"
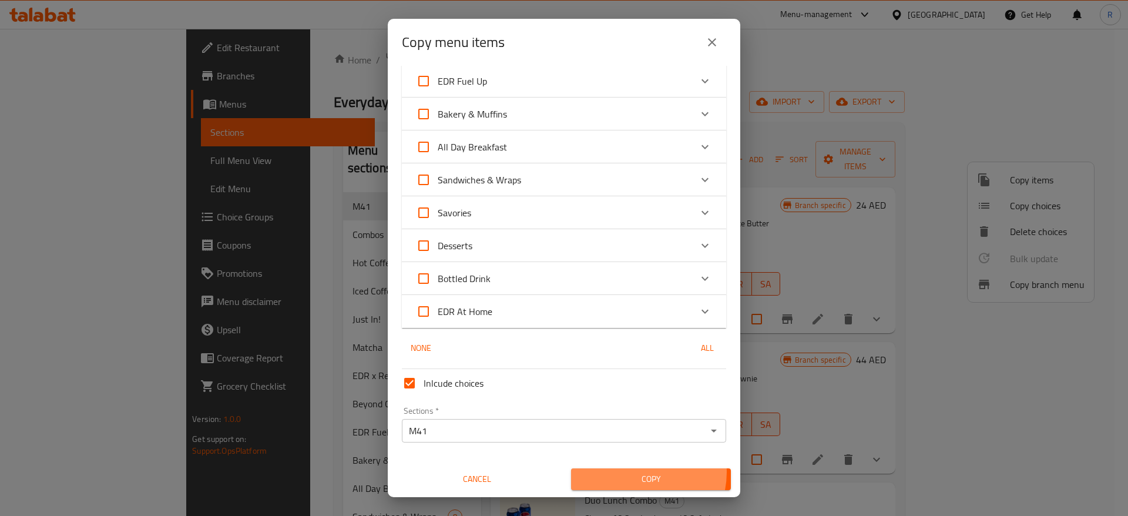
click at [629, 472] on span "Copy" at bounding box center [650, 479] width 141 height 15
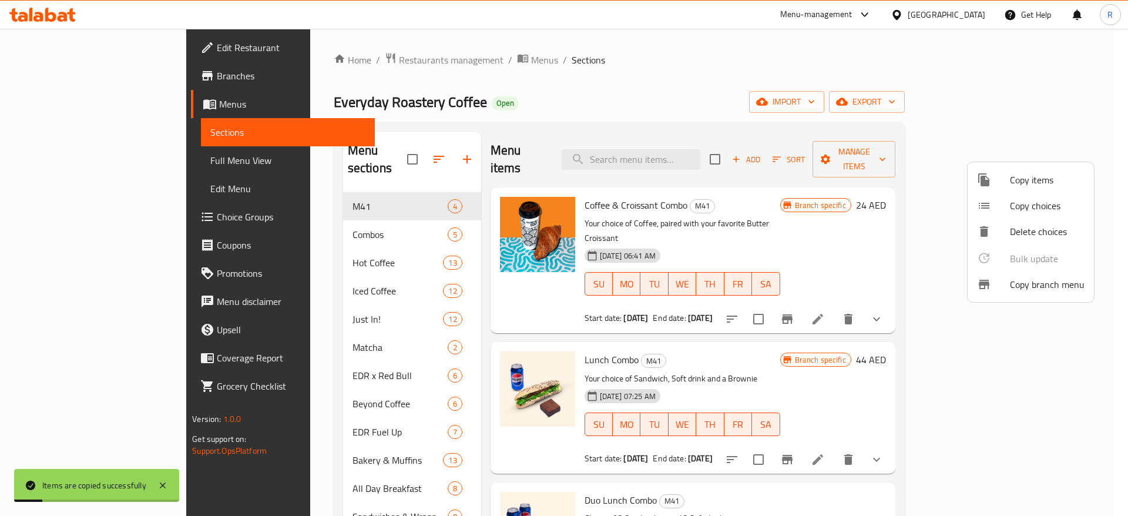
click at [1113, 167] on div at bounding box center [564, 258] width 1128 height 516
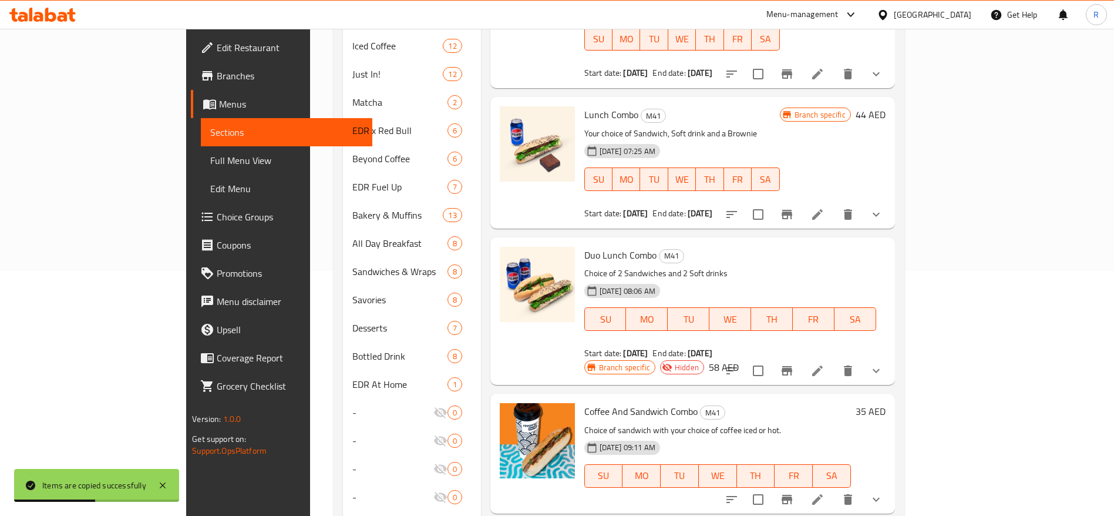
scroll to position [0, 0]
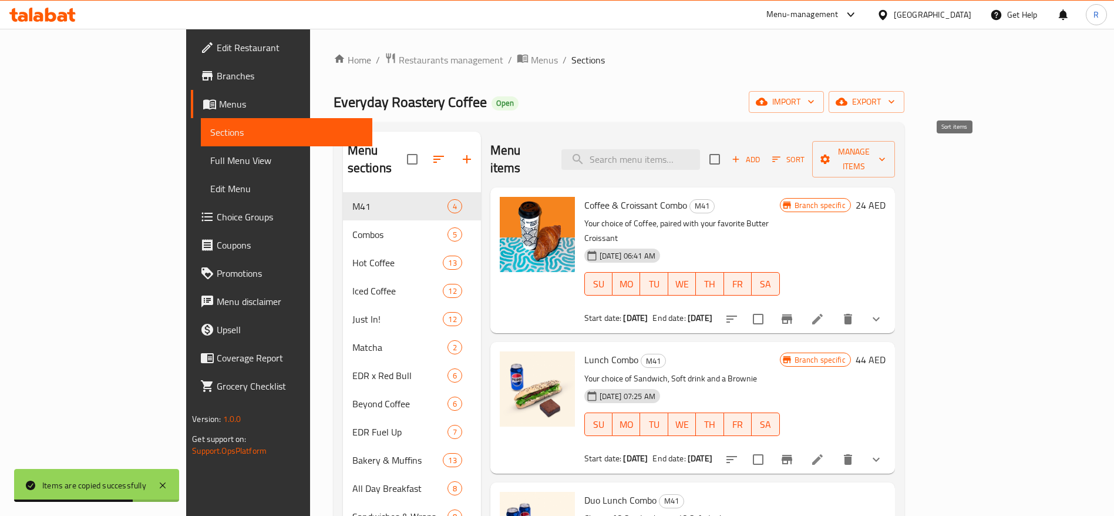
click at [805, 153] on span "Sort" at bounding box center [788, 160] width 32 height 14
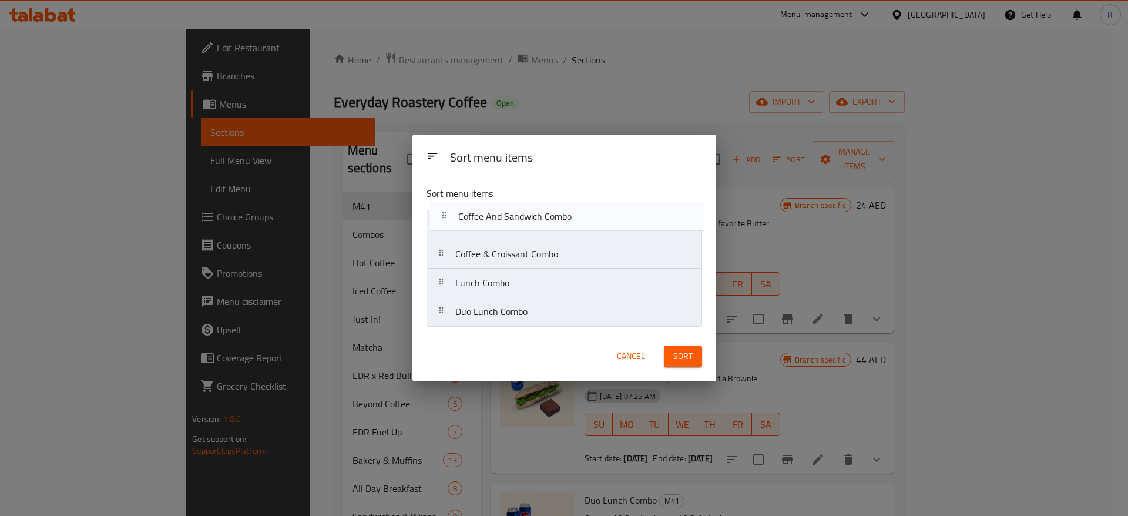
drag, startPoint x: 621, startPoint y: 322, endPoint x: 623, endPoint y: 220, distance: 102.2
click at [623, 220] on nav "Coffee & Croissant Combo Lunch Combo Duo Lunch Combo Coffee And Sandwich Combo" at bounding box center [564, 268] width 276 height 116
drag, startPoint x: 623, startPoint y: 219, endPoint x: 621, endPoint y: 264, distance: 45.3
click at [621, 264] on nav "Coffee And Sandwich Combo Coffee & Croissant Combo Lunch Combo Duo Lunch Combo" at bounding box center [564, 268] width 276 height 116
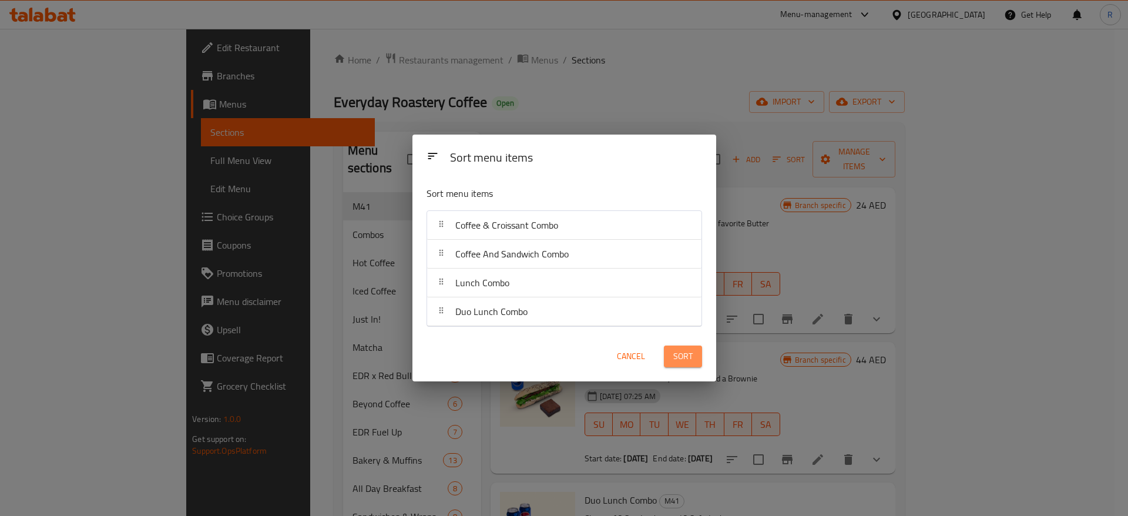
click at [688, 367] on button "Sort" at bounding box center [683, 356] width 38 height 22
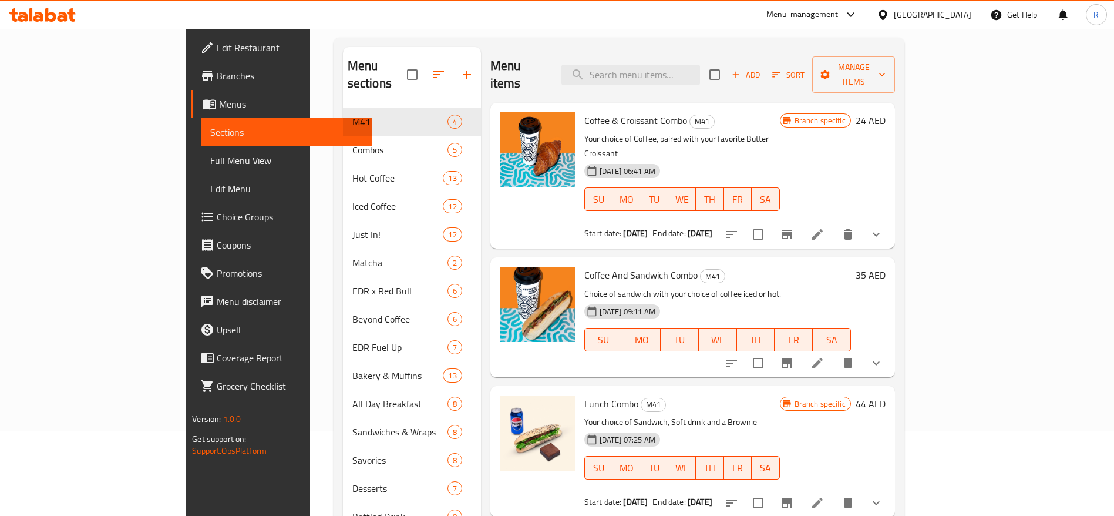
scroll to position [83, 0]
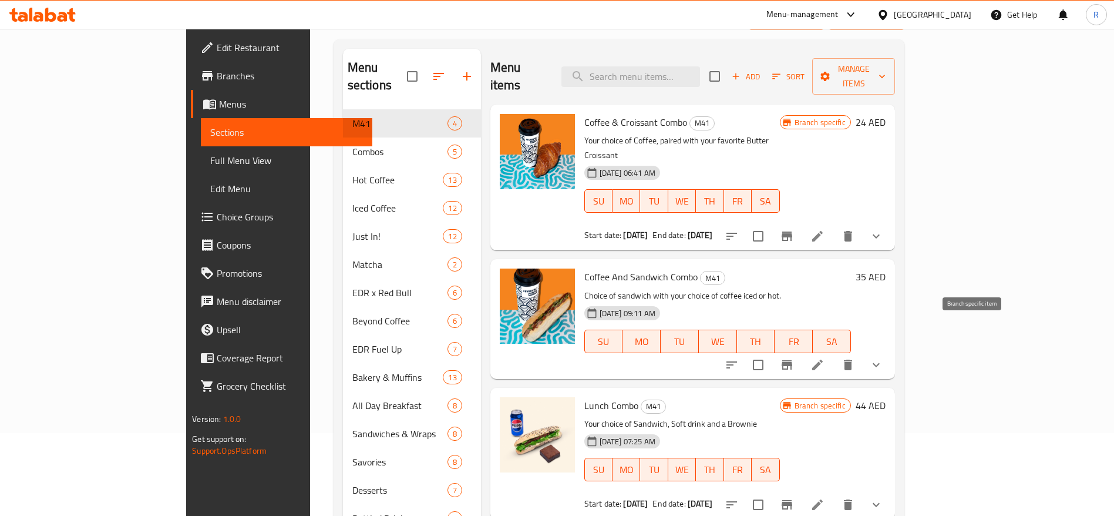
click at [792, 360] on icon "Branch-specific-item" at bounding box center [787, 364] width 11 height 9
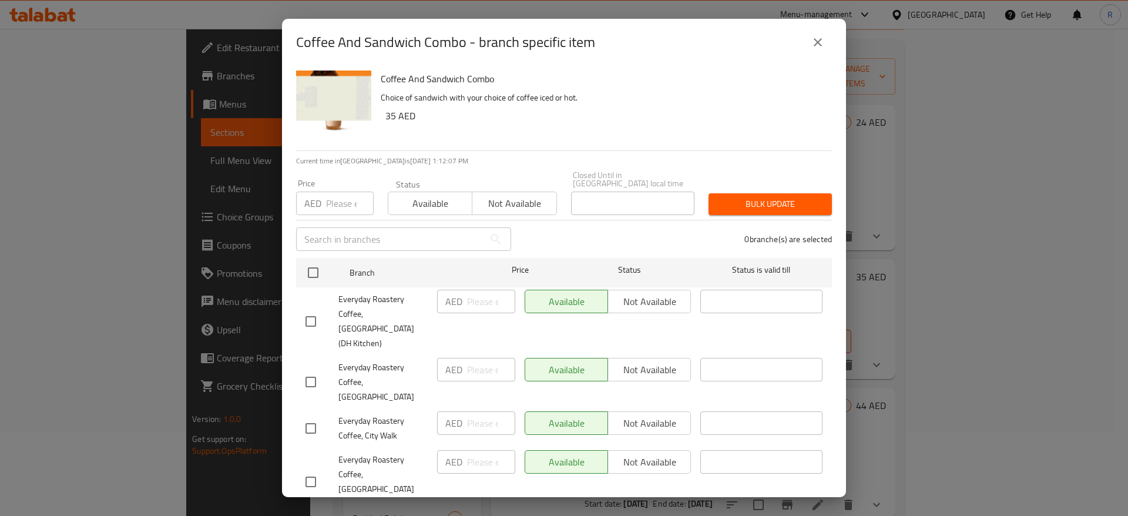
click at [815, 42] on icon "close" at bounding box center [818, 42] width 14 height 14
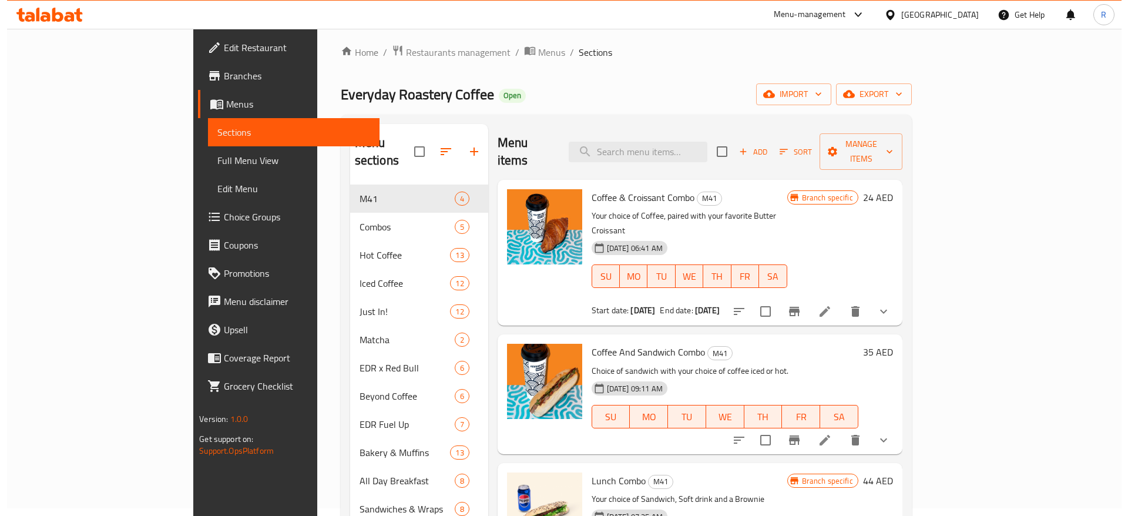
scroll to position [0, 0]
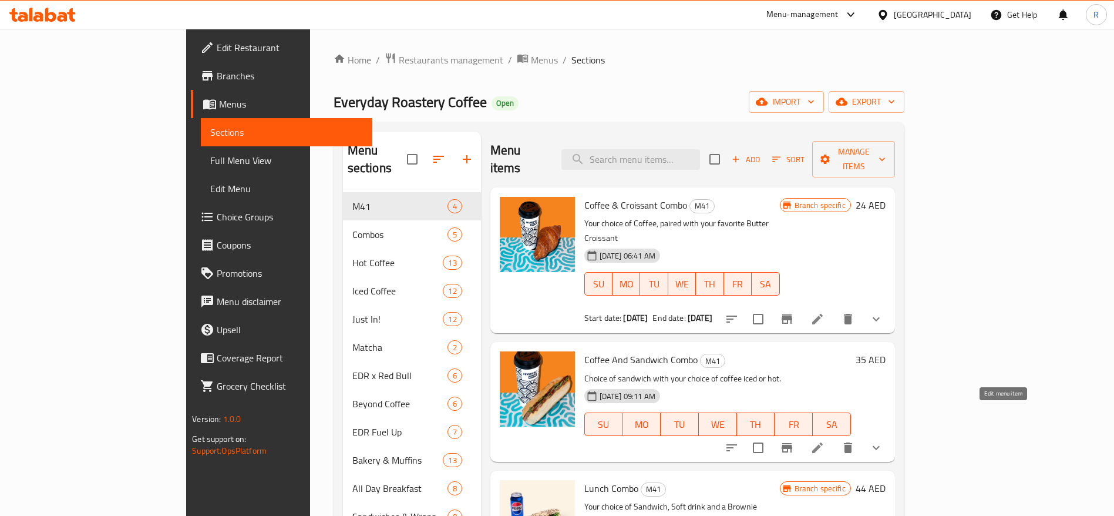
click at [823, 442] on icon at bounding box center [817, 447] width 11 height 11
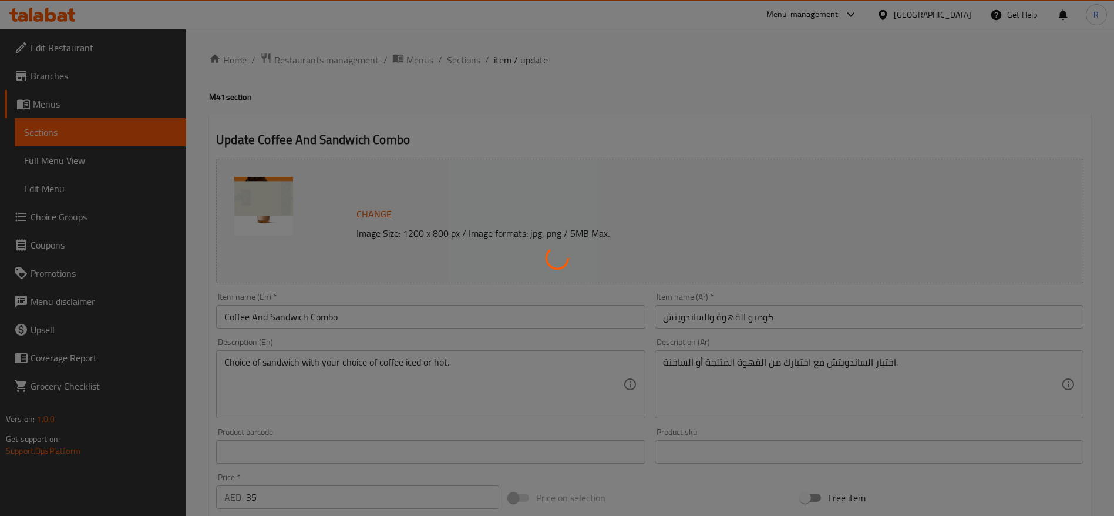
type input "اختيار الساندوتش الأول:"
type input "1"
type input "اختيارك من القهوة:"
type input "1"
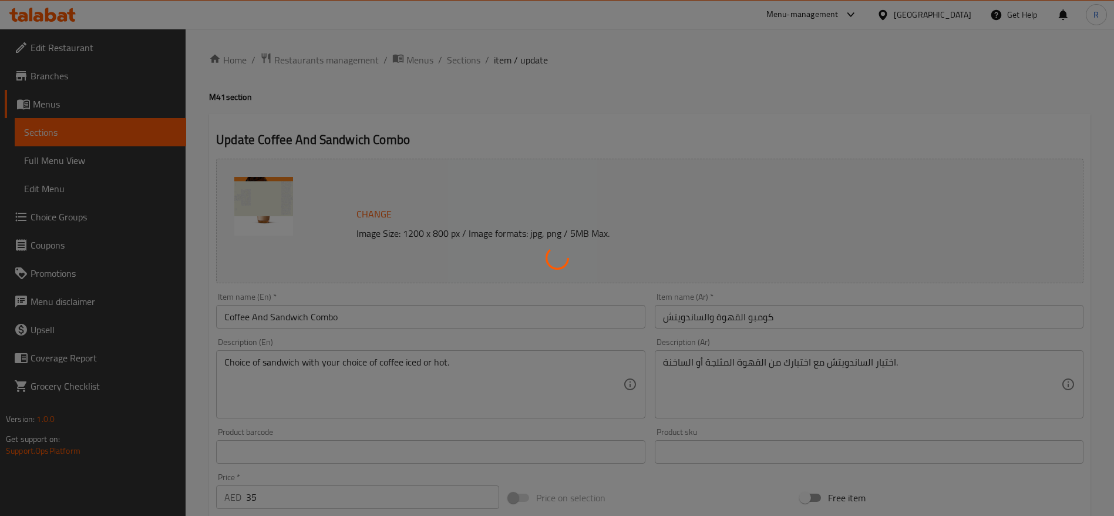
type input "1"
type input "Choice of coffee type"
type input "1"
type input "اختيارك من المزيج"
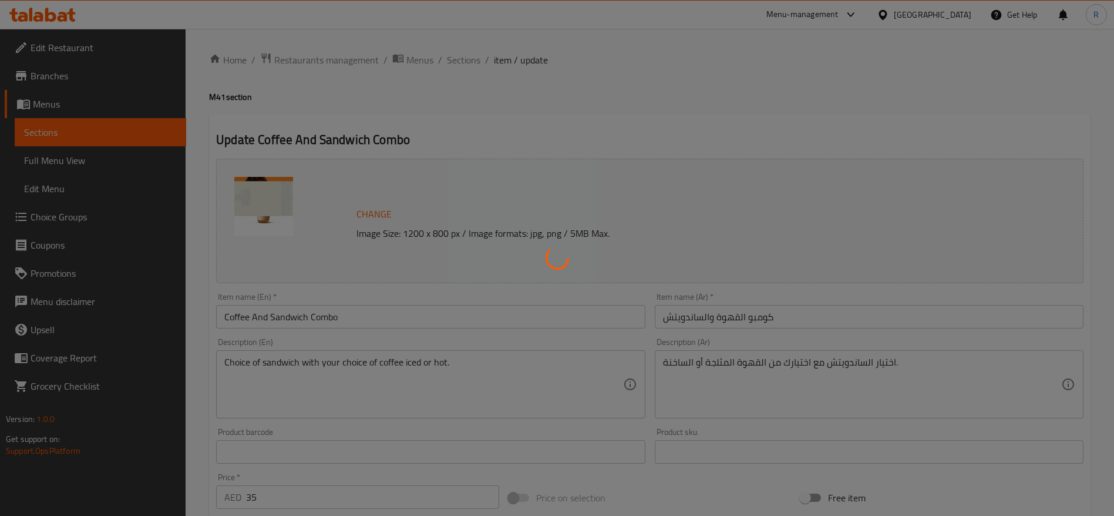
type input "1"
type input "اختيارك من الحليب"
type input "1"
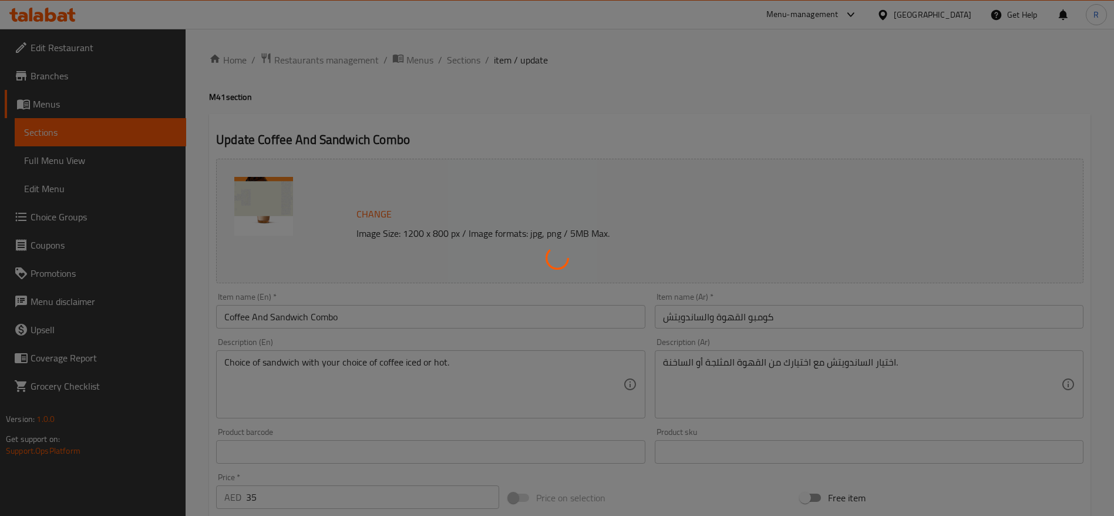
type input "إضافات"
type input "0"
type input "5"
type input "اختيارك من السكر على الجانب"
type input "1"
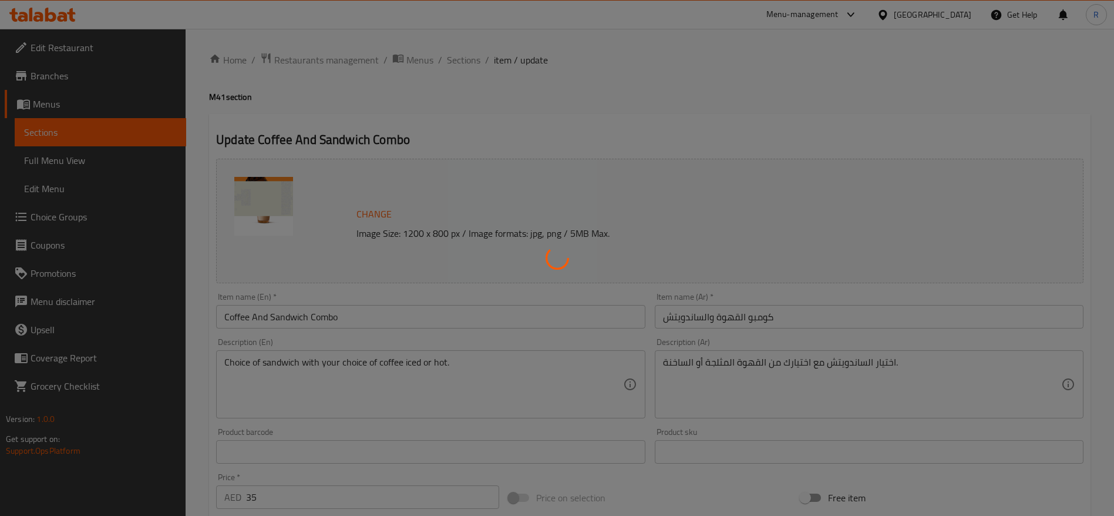
type input "1"
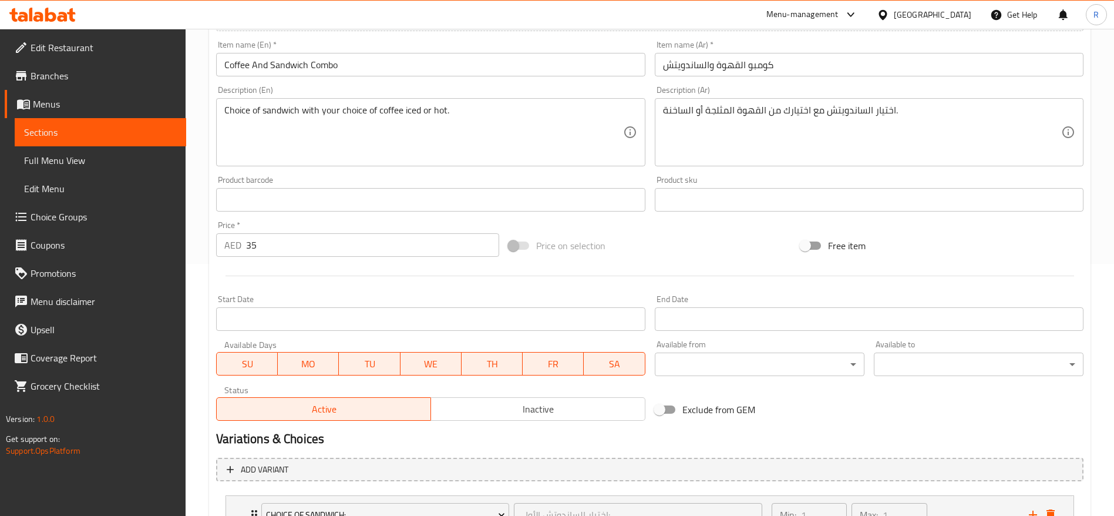
scroll to position [260, 0]
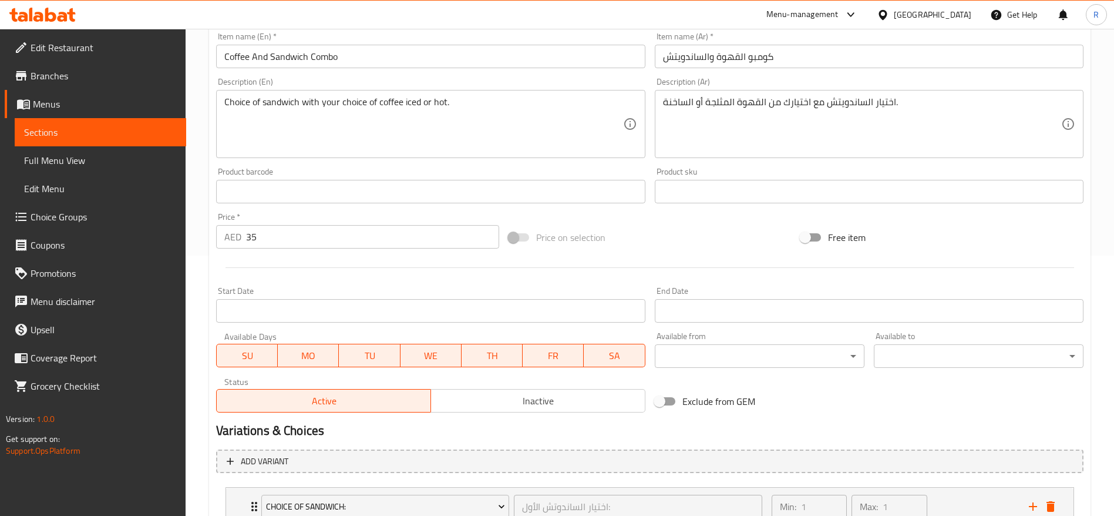
click at [293, 238] on input "35" at bounding box center [372, 236] width 253 height 23
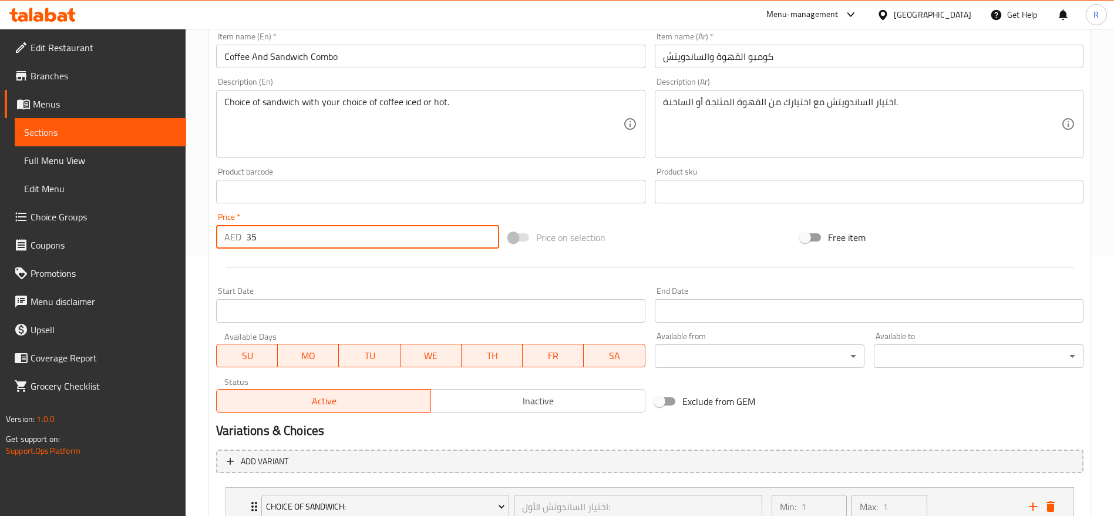
type input "3"
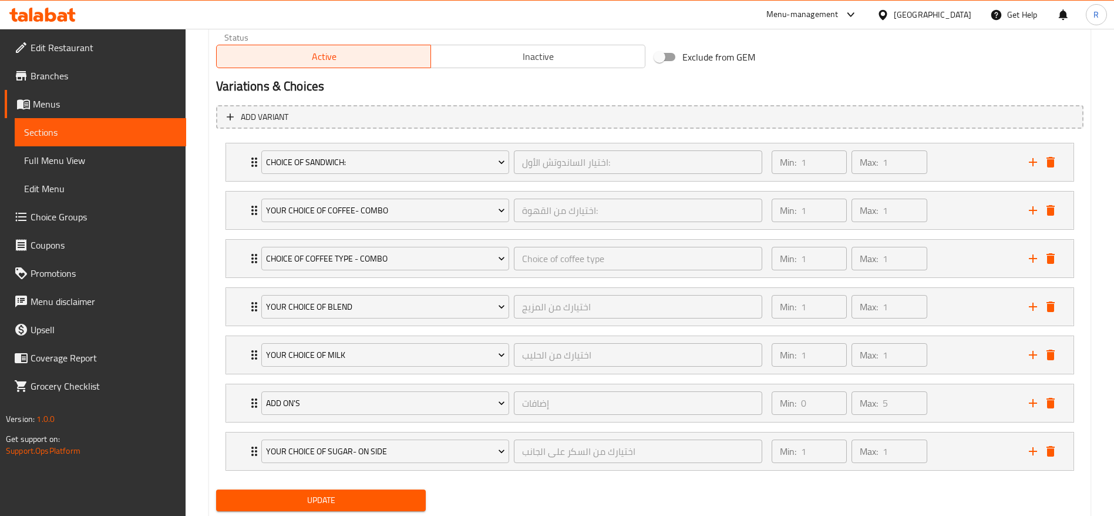
scroll to position [640, 0]
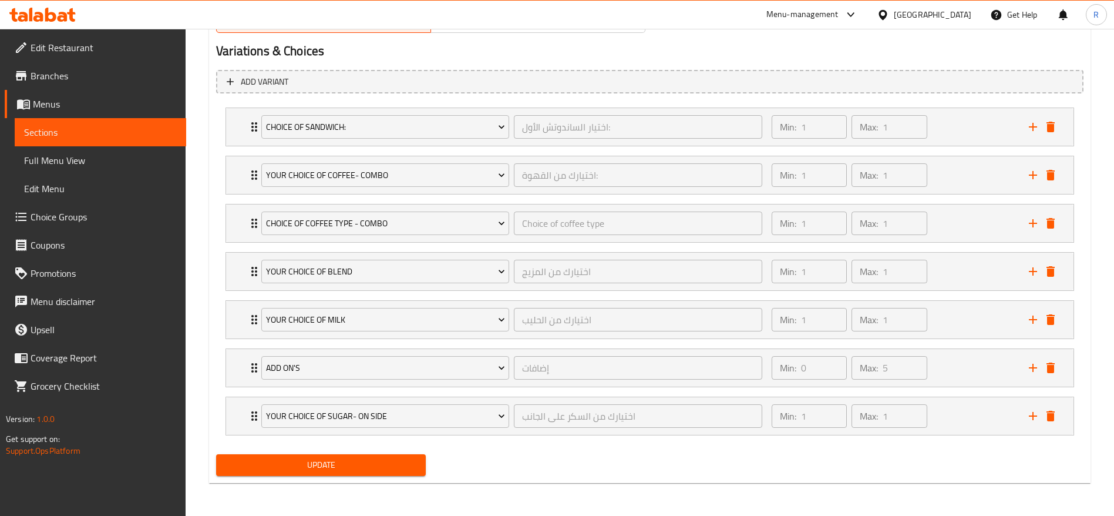
type input "29"
click at [334, 465] on span "Update" at bounding box center [321, 465] width 191 height 15
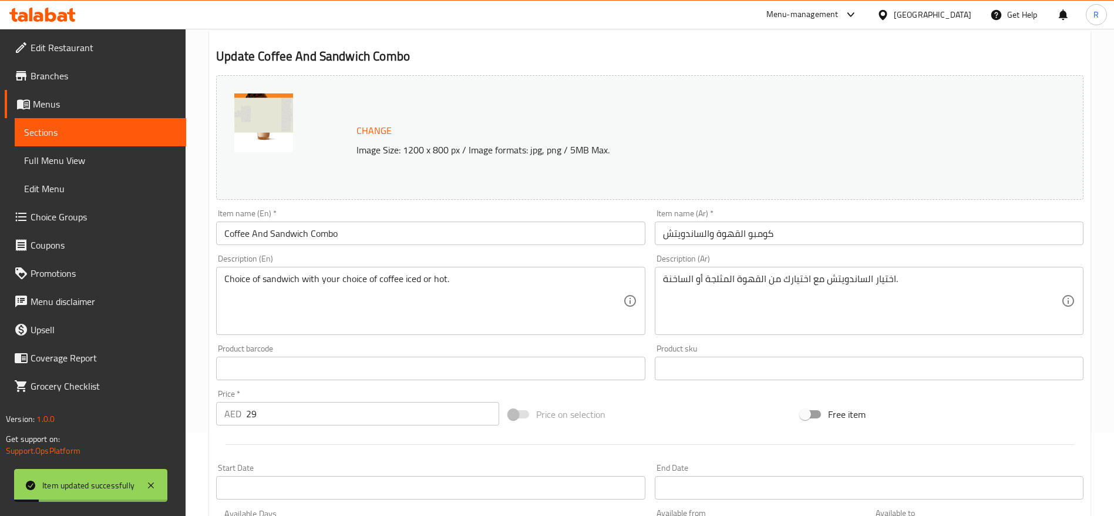
scroll to position [0, 0]
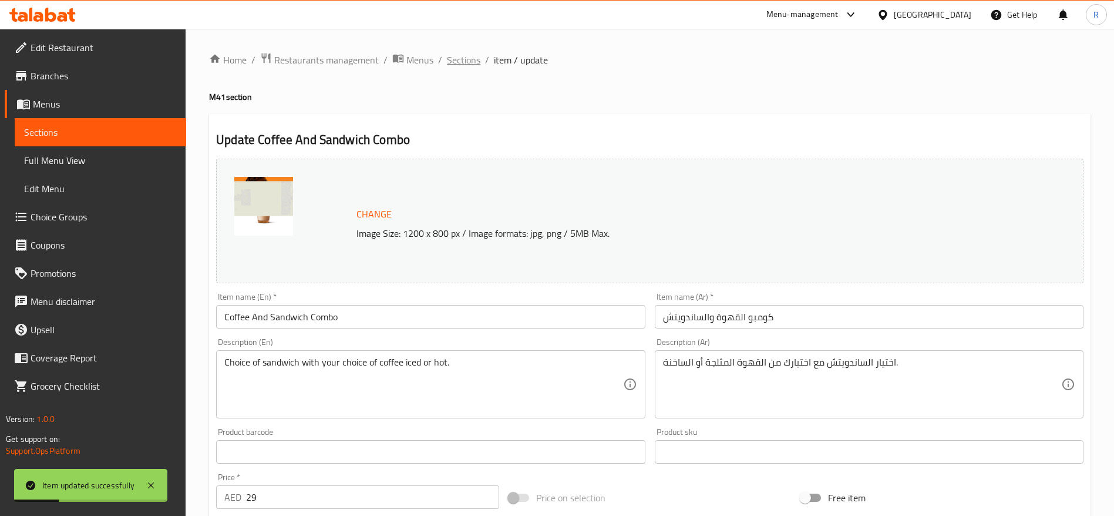
click at [463, 56] on span "Sections" at bounding box center [463, 60] width 33 height 14
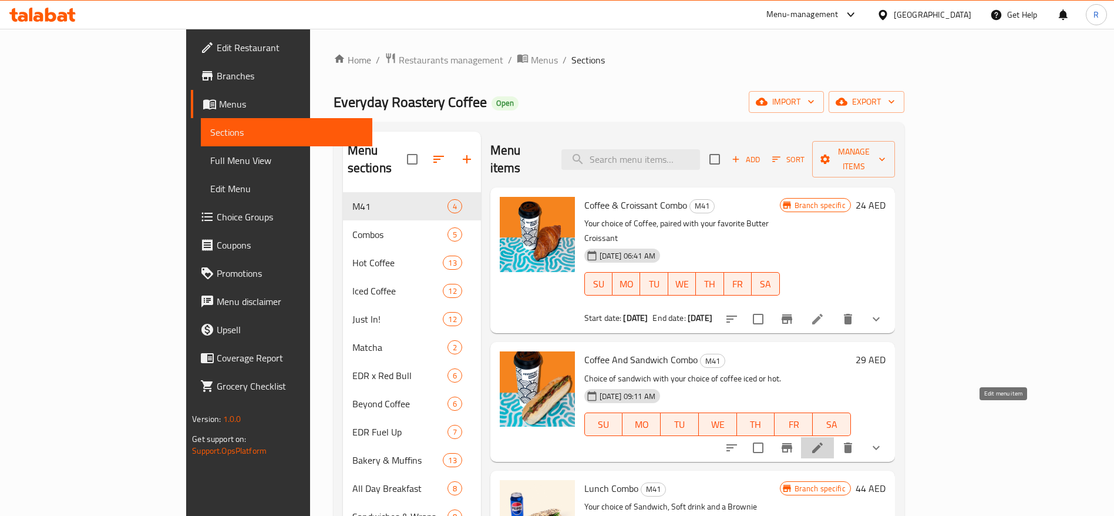
click at [823, 442] on icon at bounding box center [817, 447] width 11 height 11
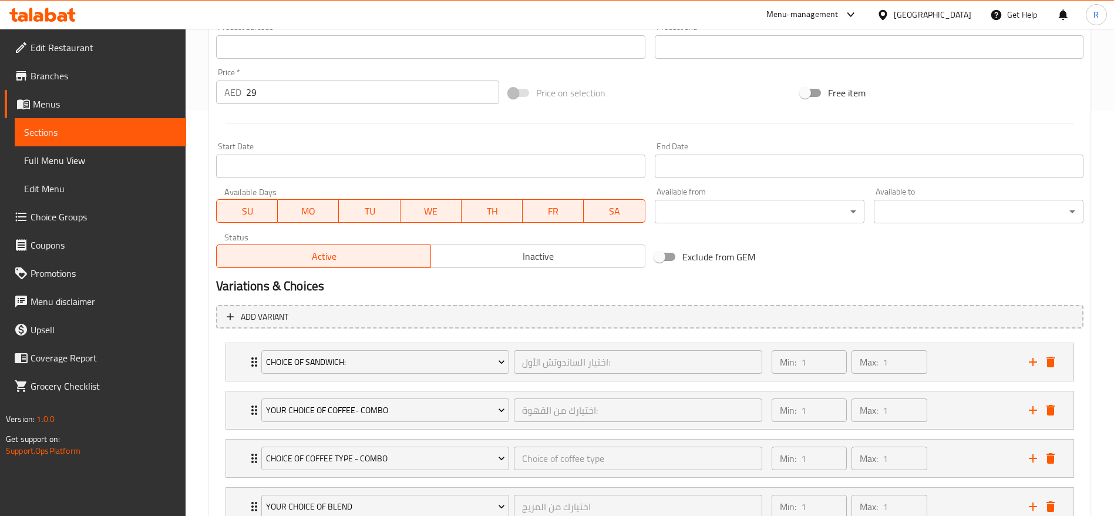
scroll to position [438, 0]
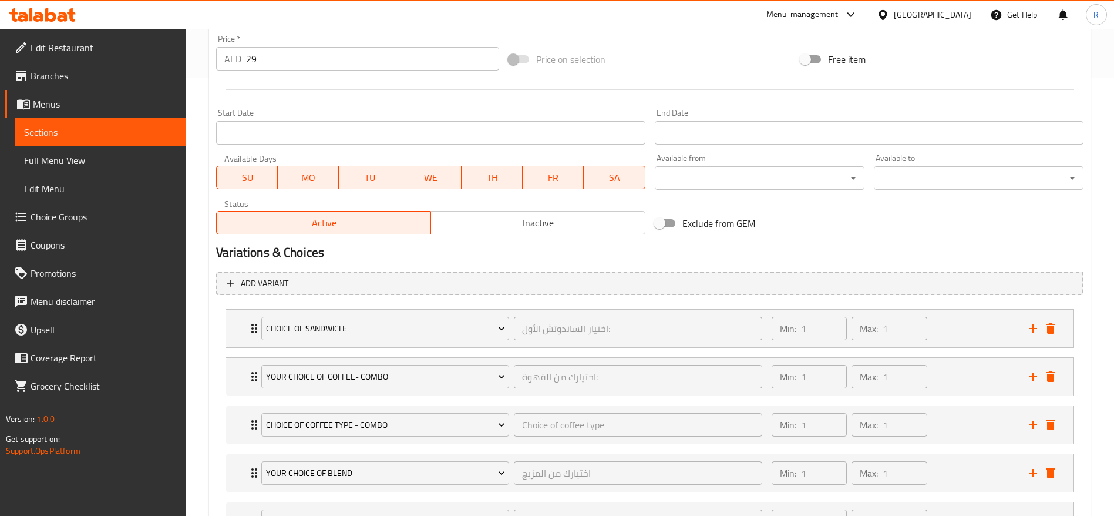
click at [297, 57] on input "29" at bounding box center [372, 58] width 253 height 23
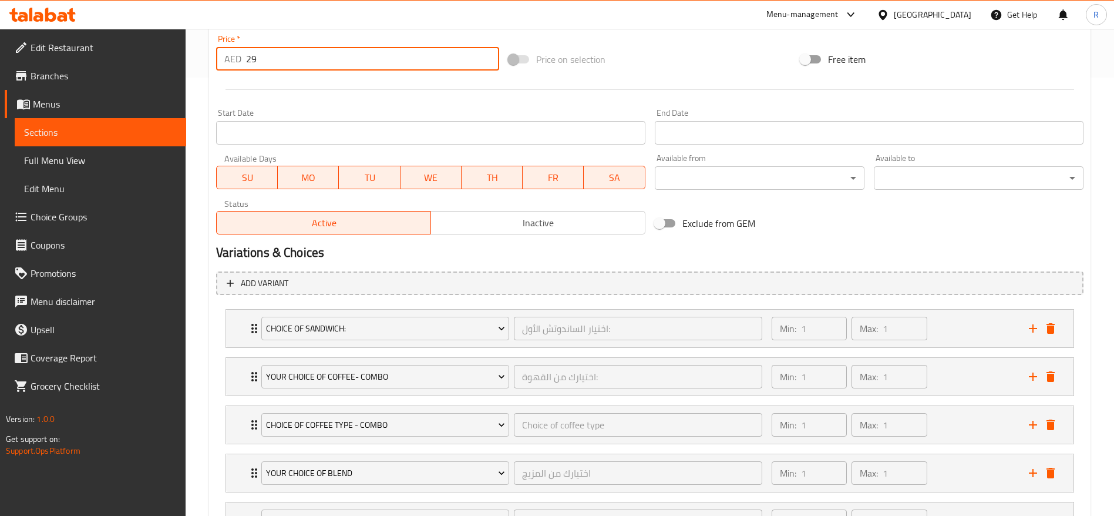
scroll to position [640, 0]
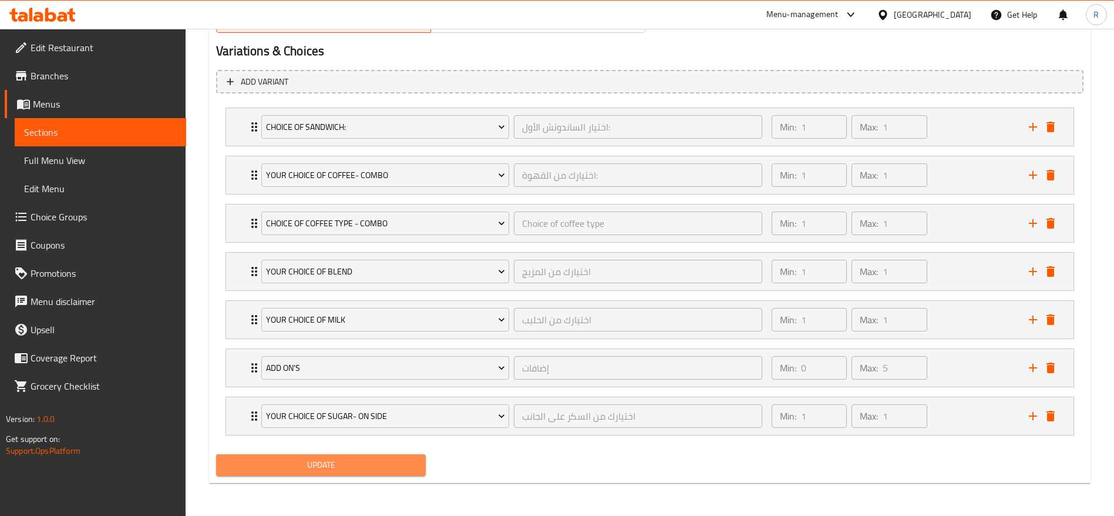
click at [395, 459] on span "Update" at bounding box center [321, 465] width 191 height 15
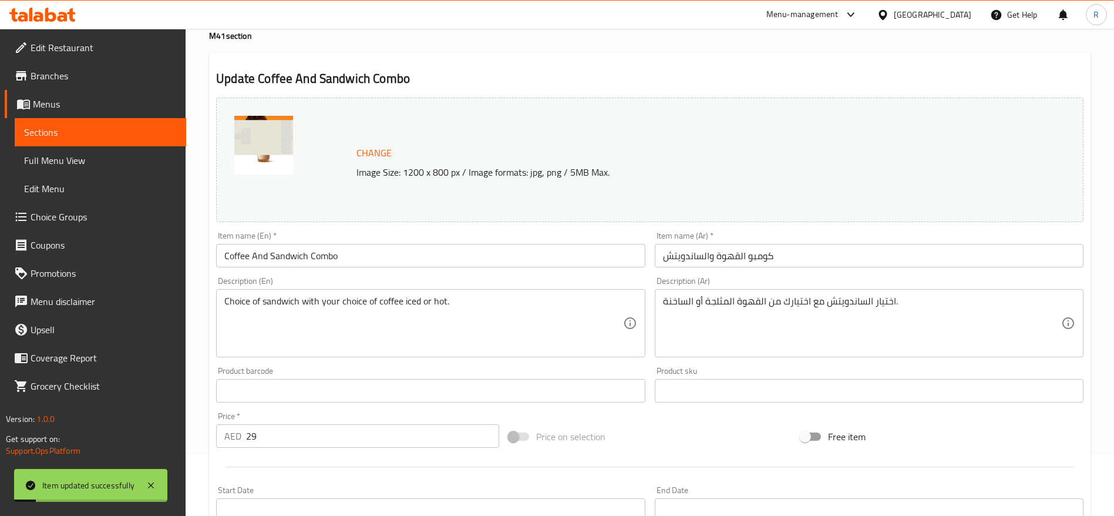
scroll to position [35, 0]
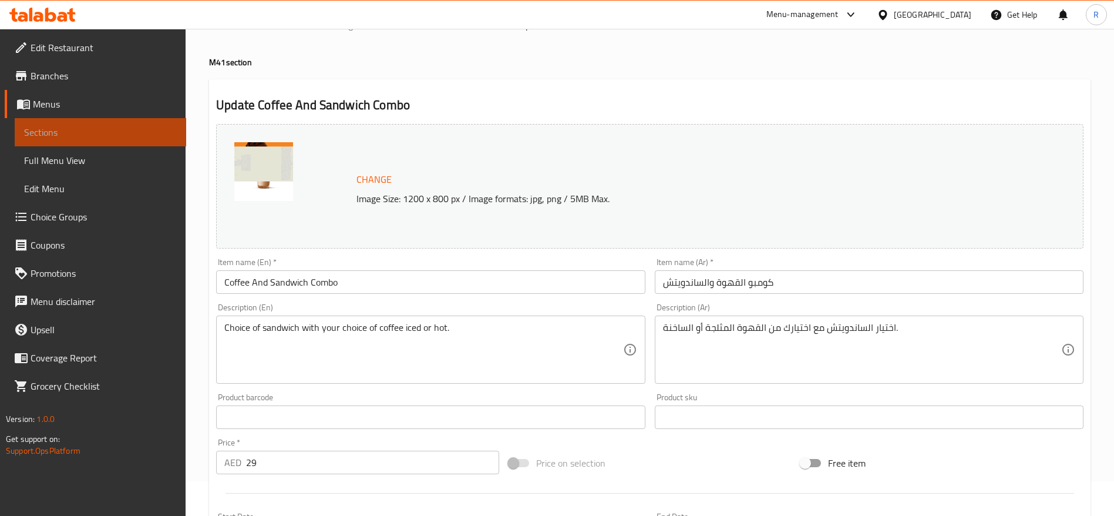
click at [116, 135] on span "Sections" at bounding box center [100, 132] width 153 height 14
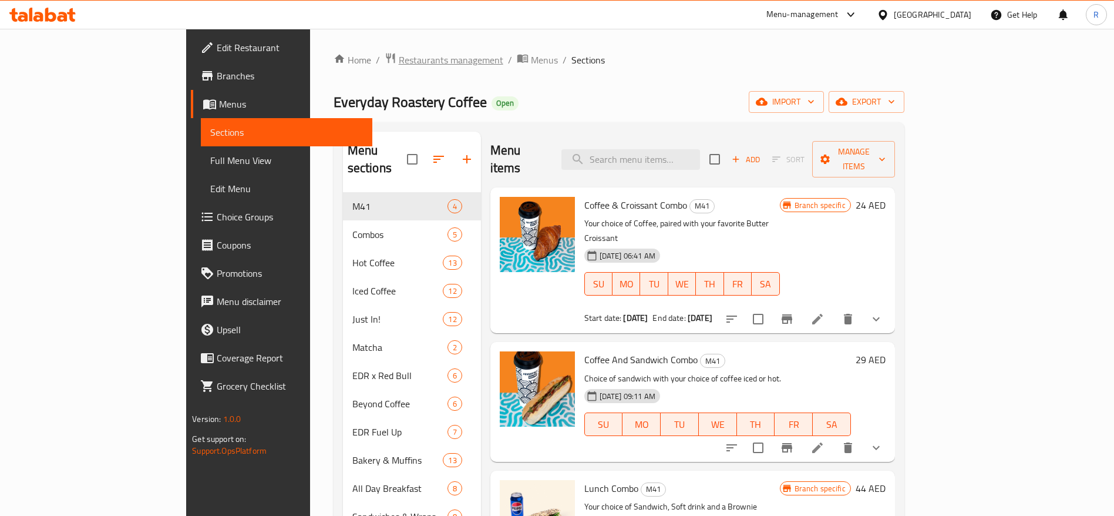
click at [399, 59] on span "Restaurants management" at bounding box center [451, 60] width 105 height 14
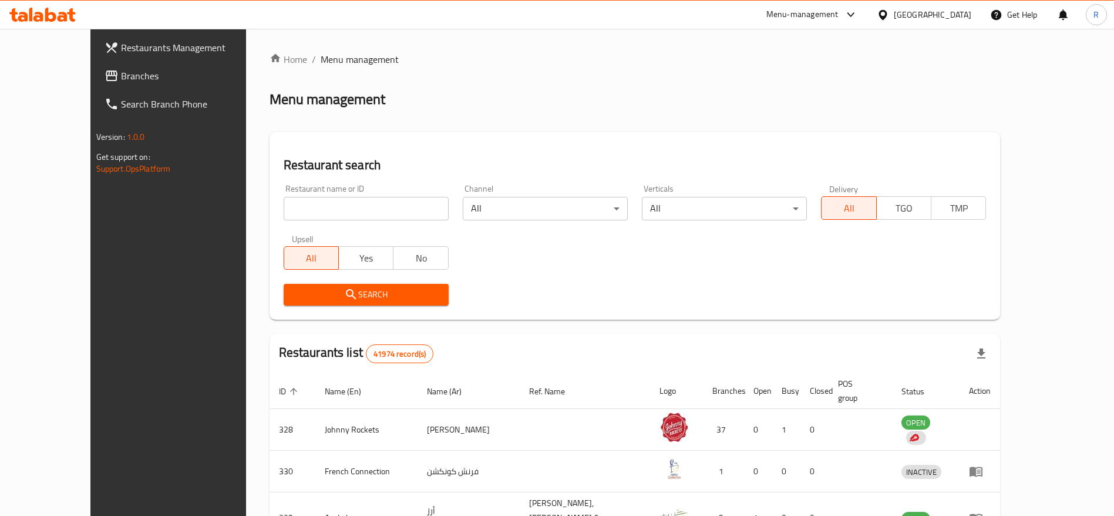
click at [313, 202] on input "search" at bounding box center [366, 208] width 165 height 23
type input "everyday roastery"
click button "Search" at bounding box center [366, 295] width 165 height 22
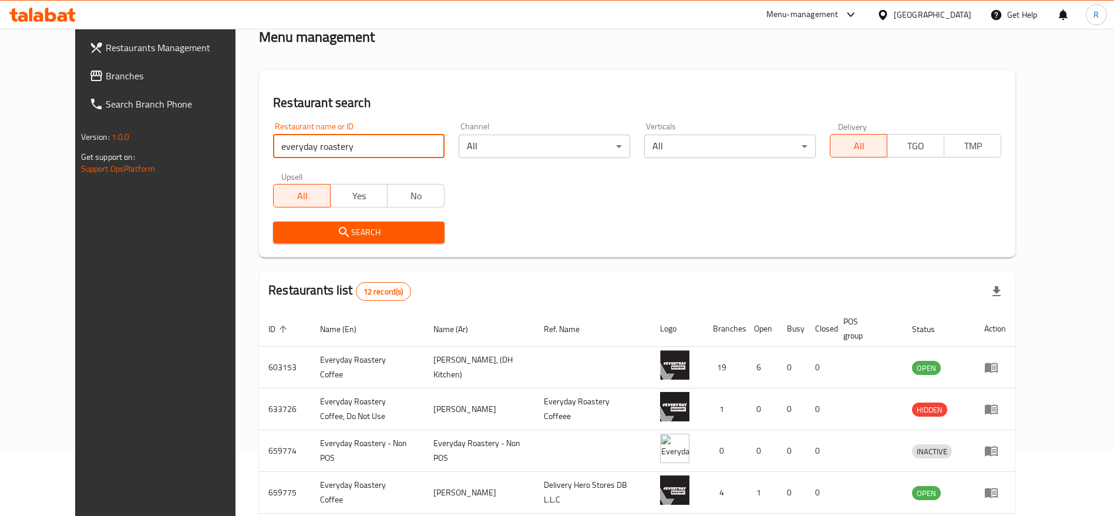
scroll to position [69, 0]
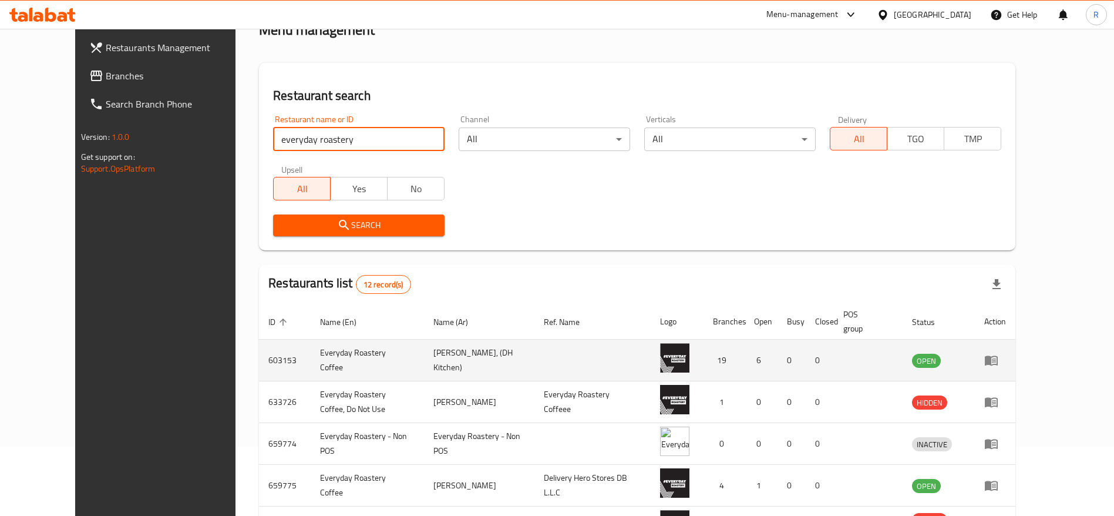
click at [998, 357] on icon "enhanced table" at bounding box center [991, 361] width 13 height 10
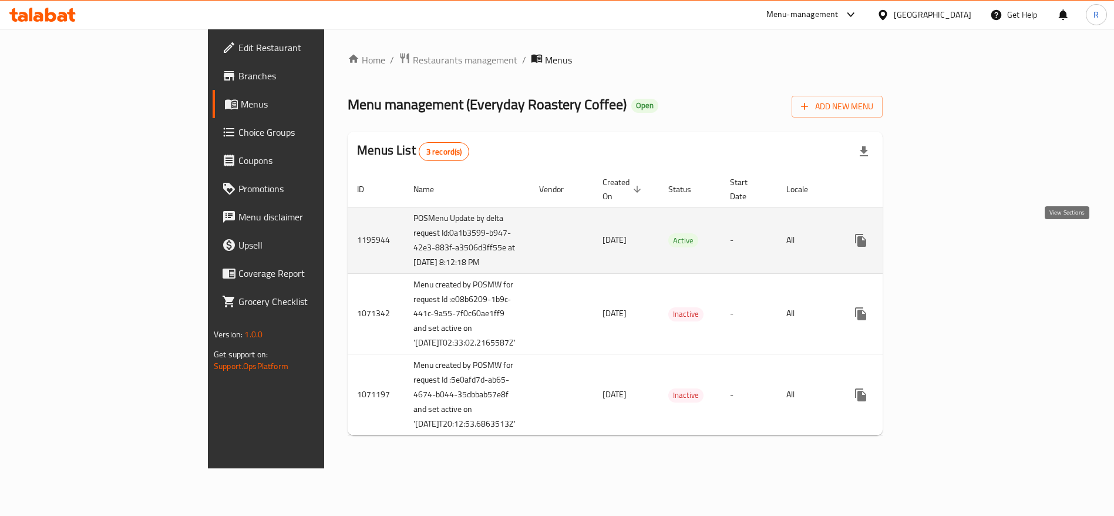
click at [953, 244] on icon "enhanced table" at bounding box center [946, 240] width 14 height 14
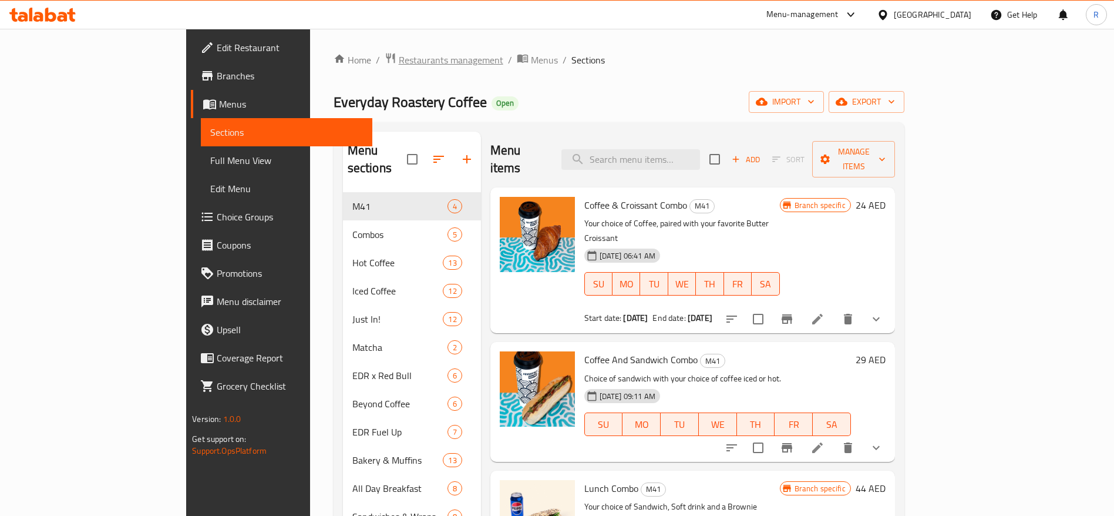
click at [399, 53] on span "Restaurants management" at bounding box center [451, 60] width 105 height 14
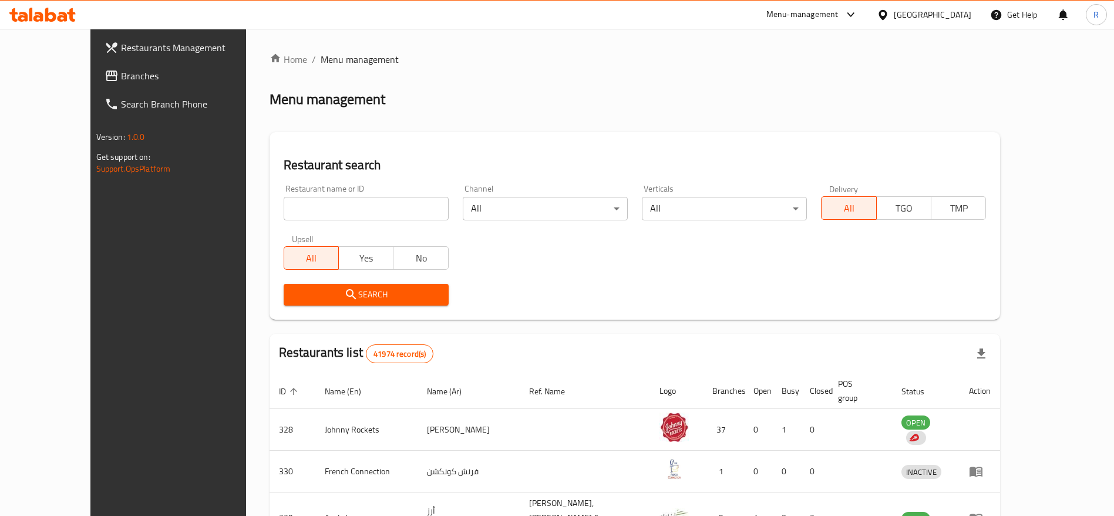
click at [321, 213] on input "search" at bounding box center [366, 208] width 165 height 23
type input "everyday roastery"
click button "Search" at bounding box center [366, 295] width 165 height 22
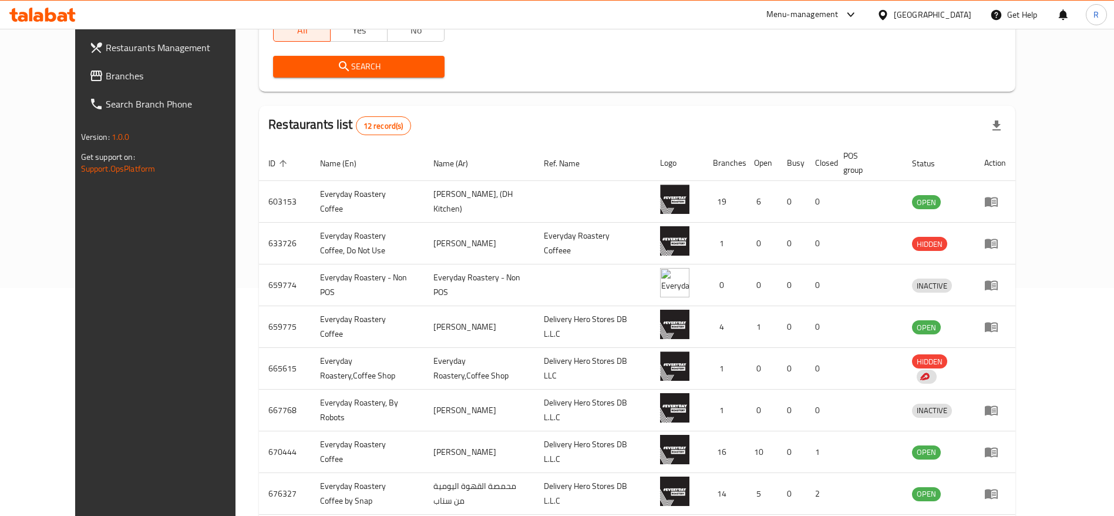
scroll to position [224, 0]
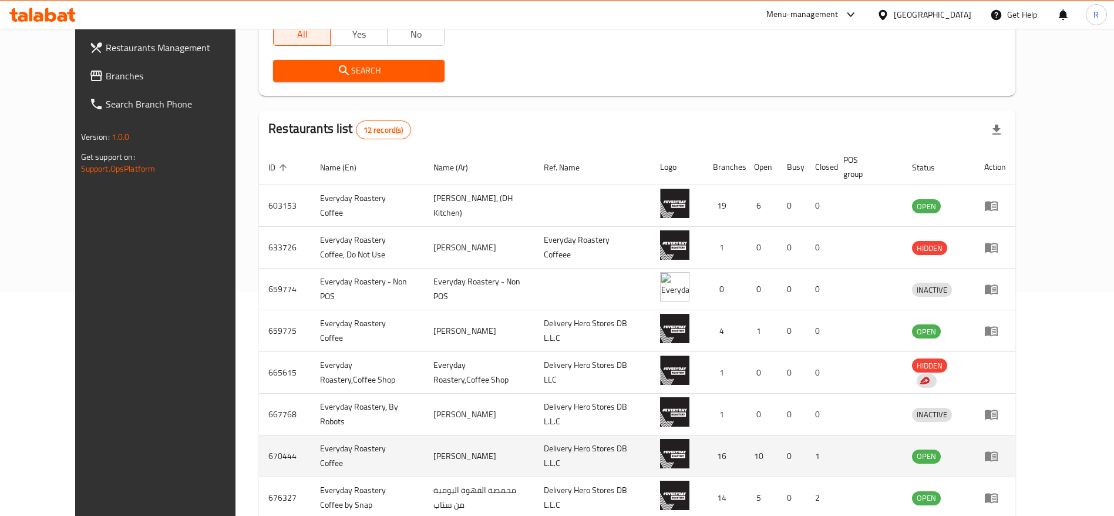
click at [996, 454] on icon "enhanced table" at bounding box center [994, 456] width 4 height 5
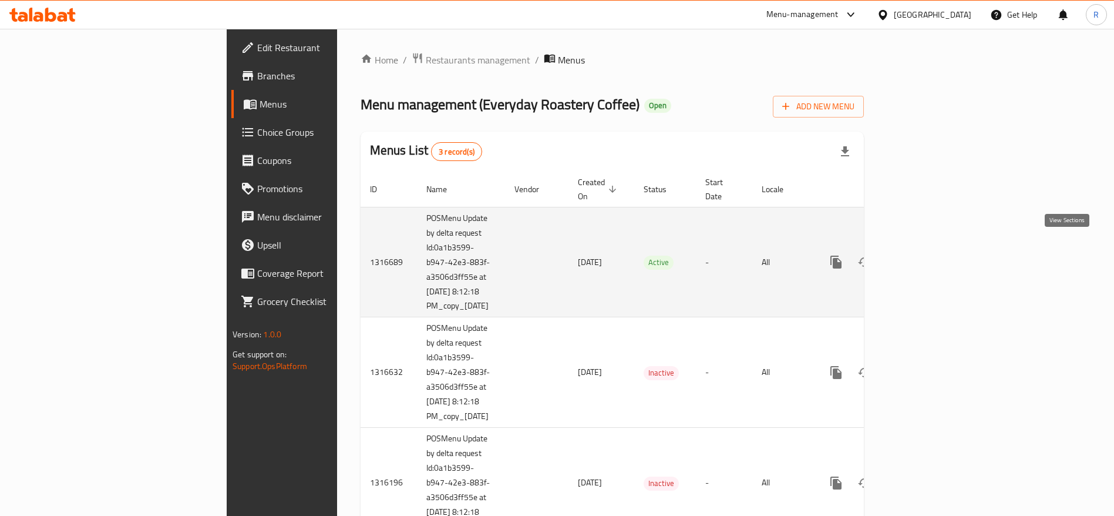
click at [928, 255] on icon "enhanced table" at bounding box center [921, 262] width 14 height 14
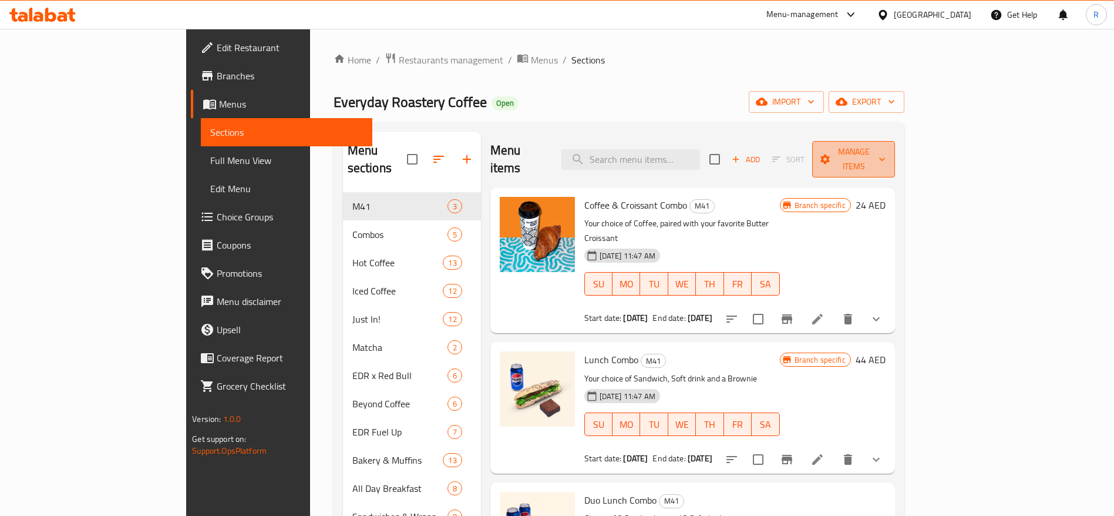
click at [885, 155] on span "Manage items" at bounding box center [853, 159] width 63 height 29
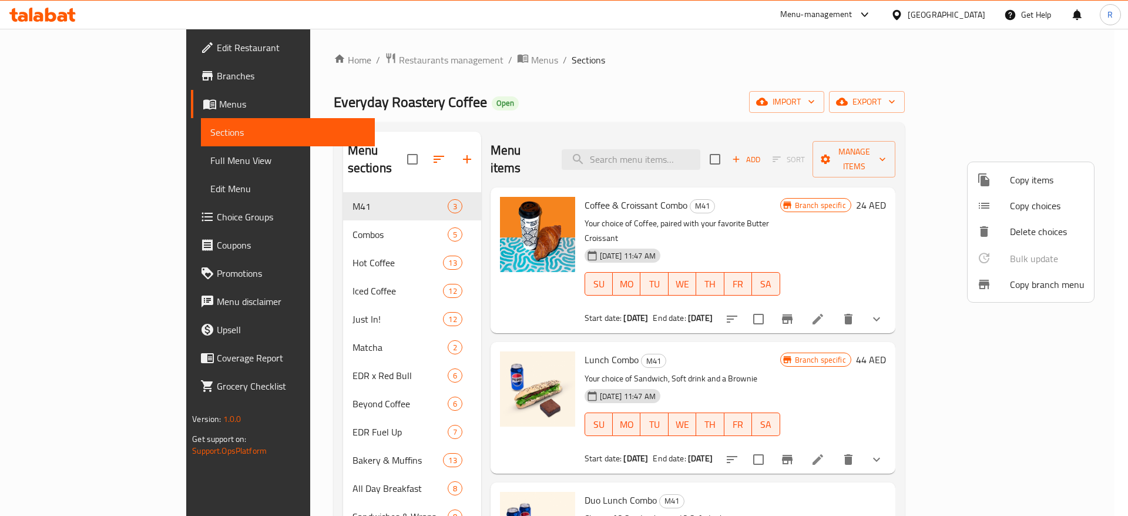
click at [1047, 177] on span "Copy items" at bounding box center [1047, 180] width 75 height 14
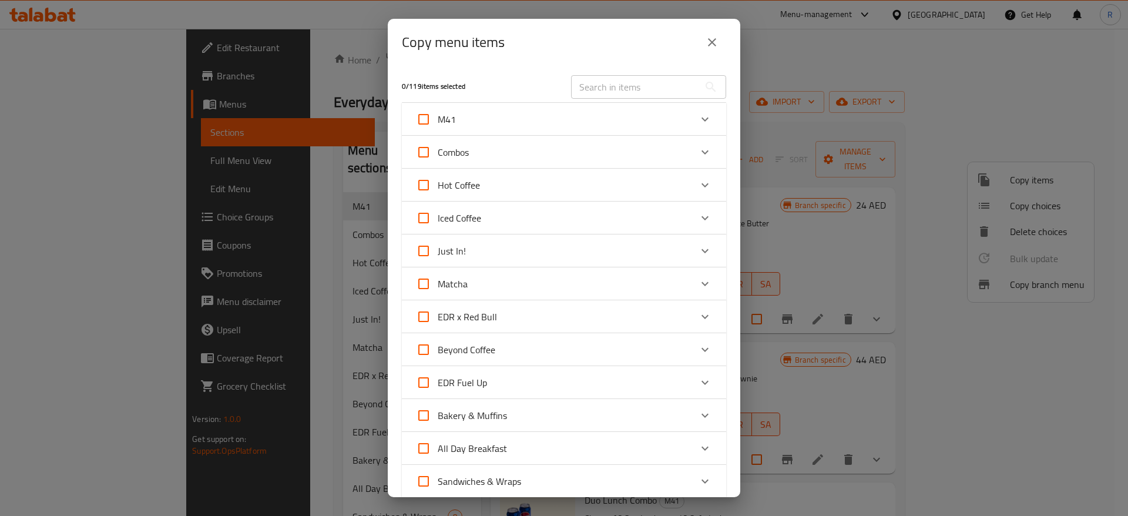
click at [546, 147] on div "Combos" at bounding box center [553, 152] width 275 height 28
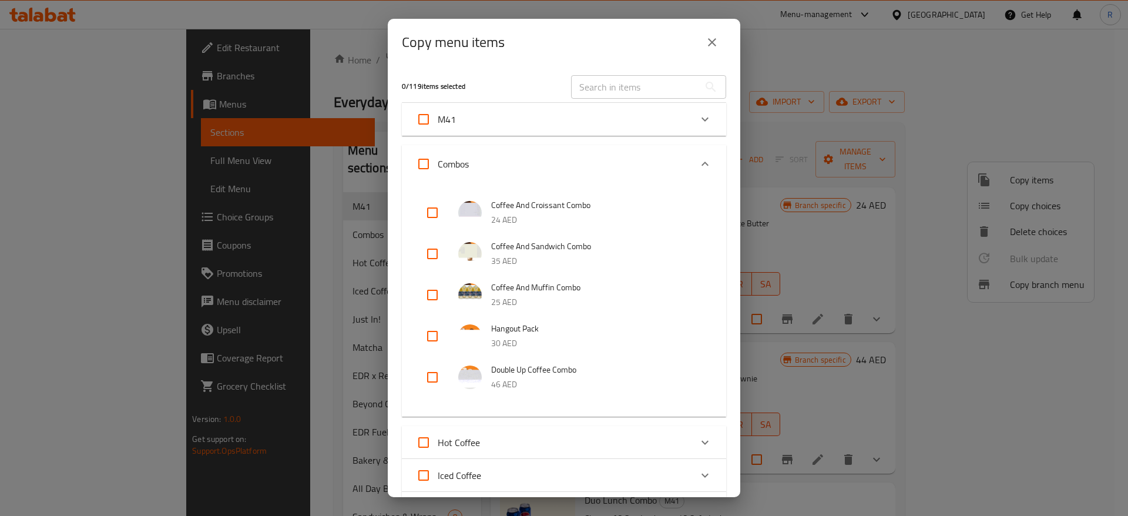
click at [434, 252] on input "checkbox" at bounding box center [432, 254] width 28 height 28
checkbox input "true"
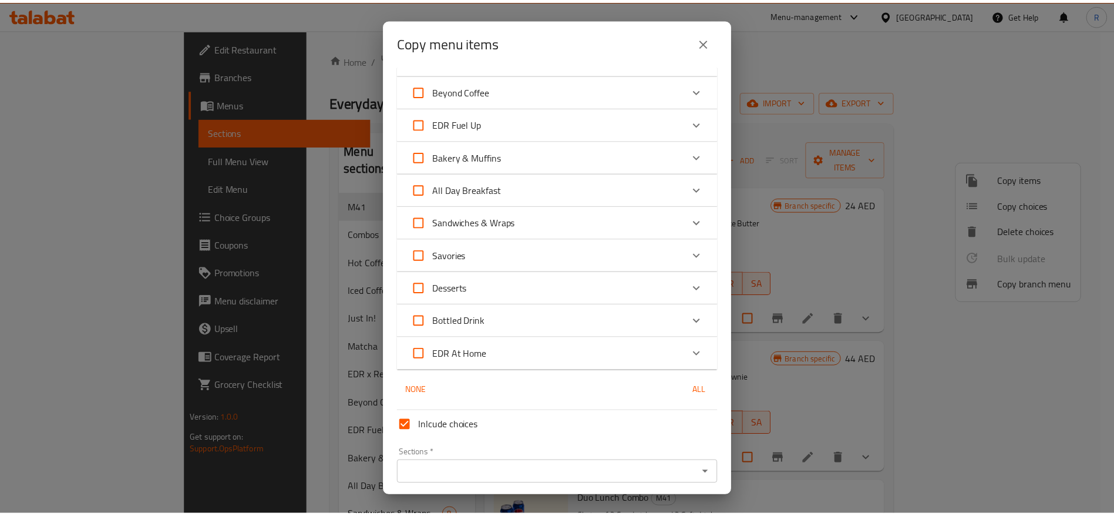
scroll to position [559, 0]
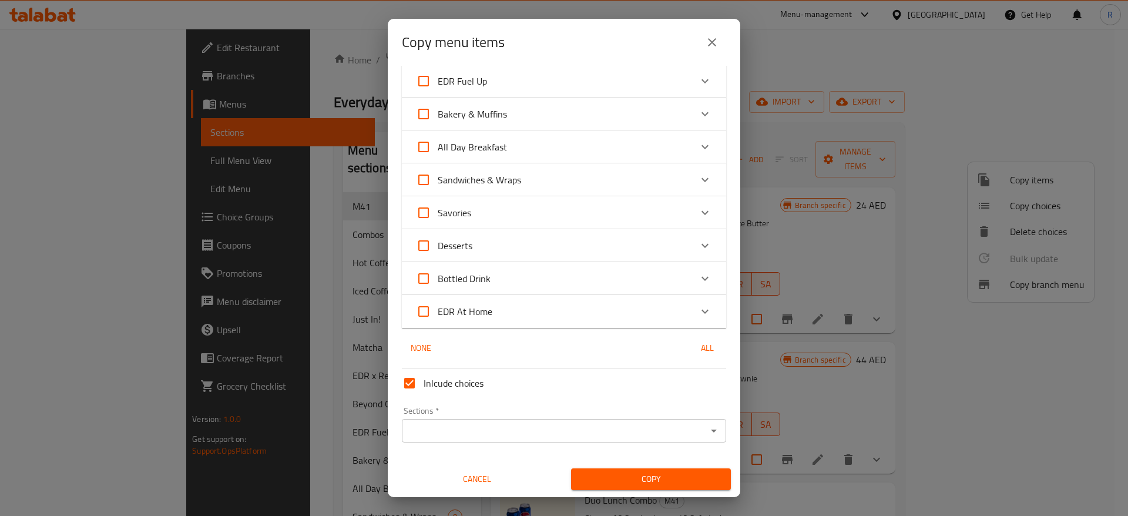
click at [659, 431] on input "Sections   *" at bounding box center [554, 430] width 298 height 16
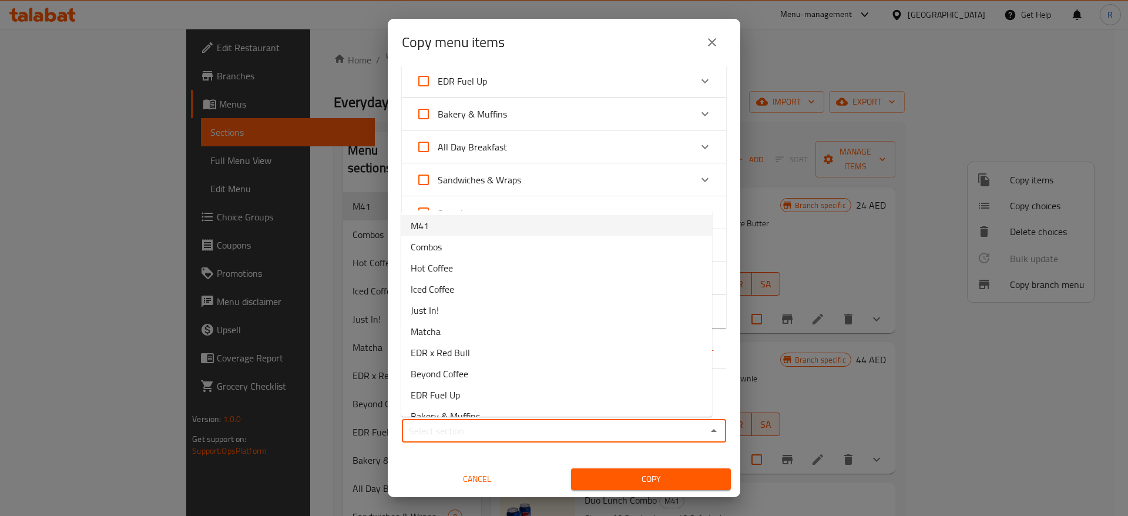
click at [464, 226] on li "M41" at bounding box center [556, 225] width 311 height 21
type input "M41"
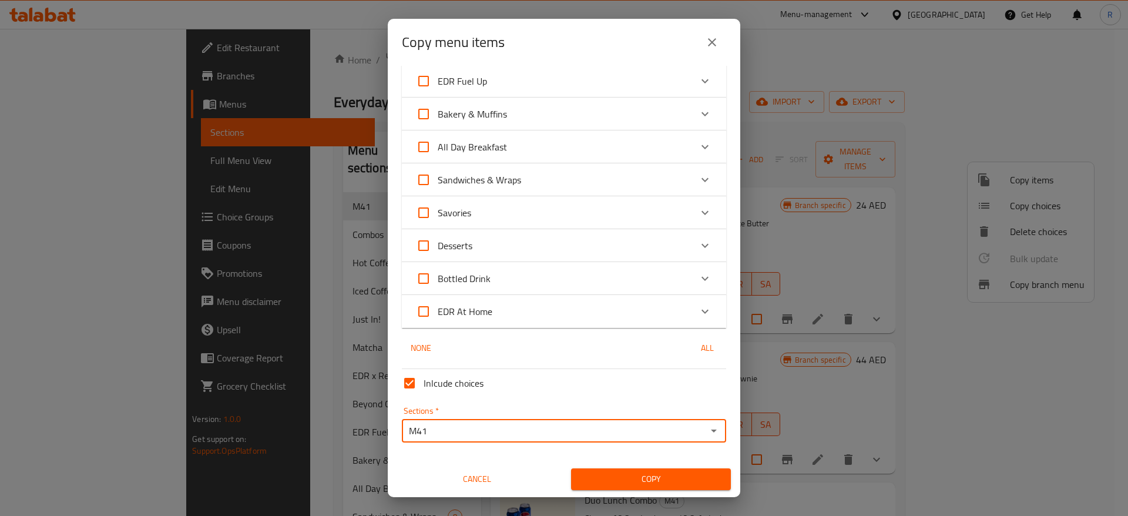
click at [651, 477] on span "Copy" at bounding box center [650, 479] width 141 height 15
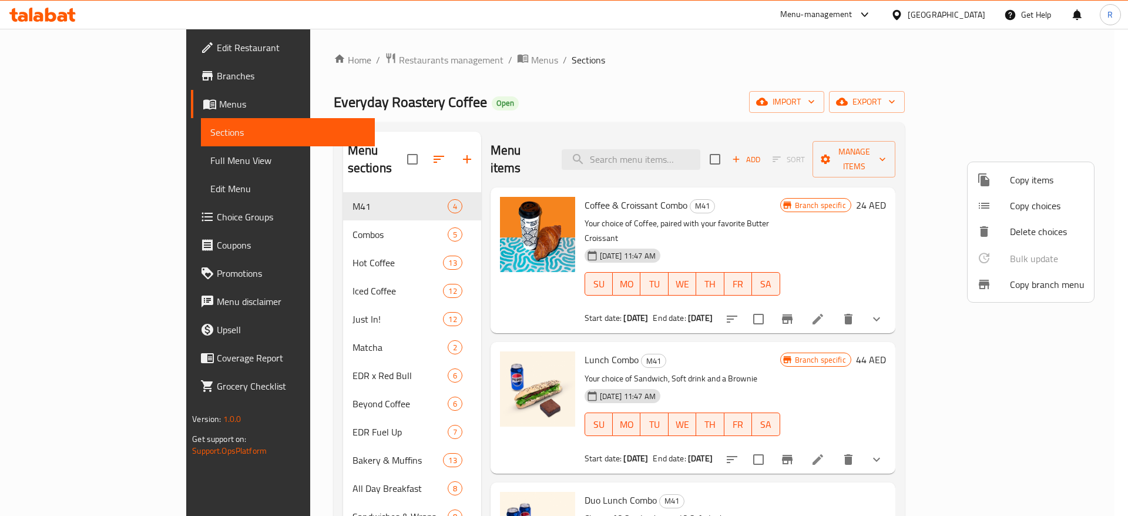
click at [854, 315] on div at bounding box center [564, 258] width 1128 height 516
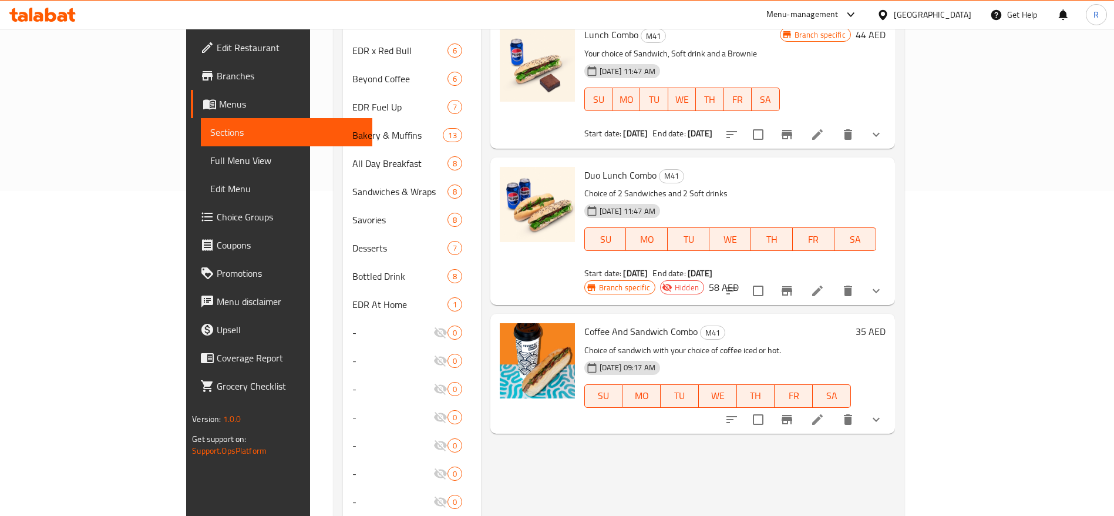
scroll to position [328, 0]
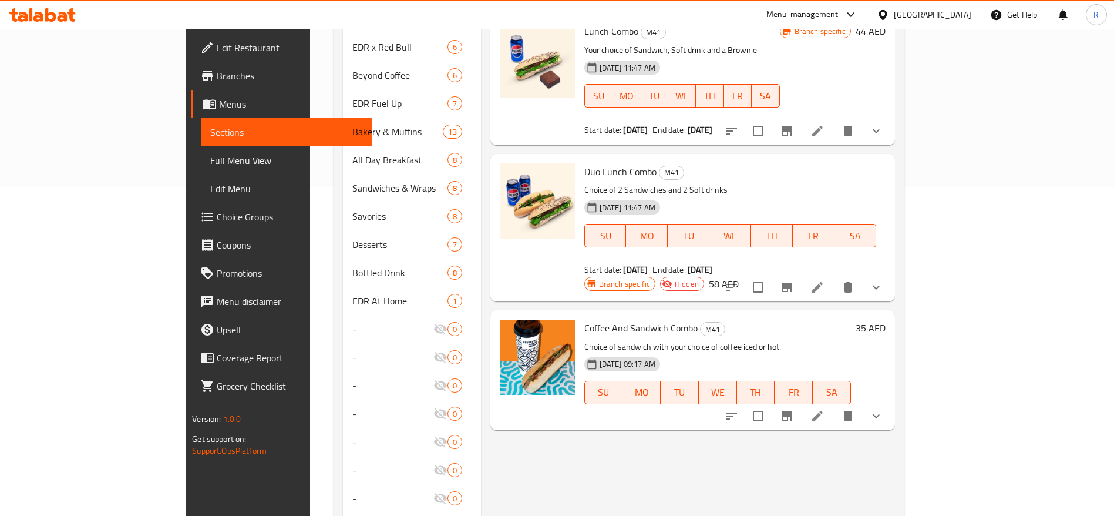
click at [823, 411] on icon at bounding box center [817, 416] width 11 height 11
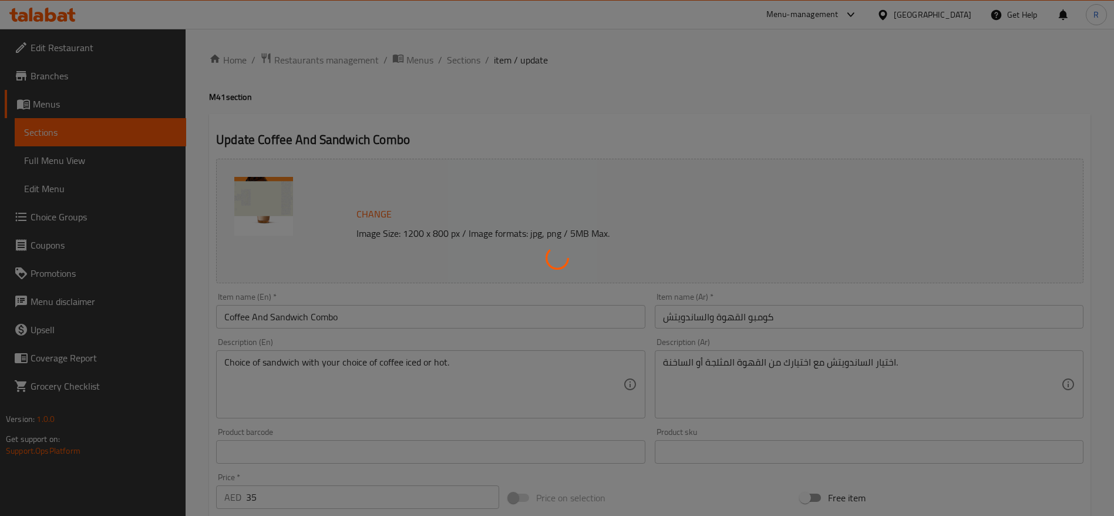
type input "اختيار الساندوتش الأول:"
type input "1"
type input "اختيارك من القهوة:"
type input "1"
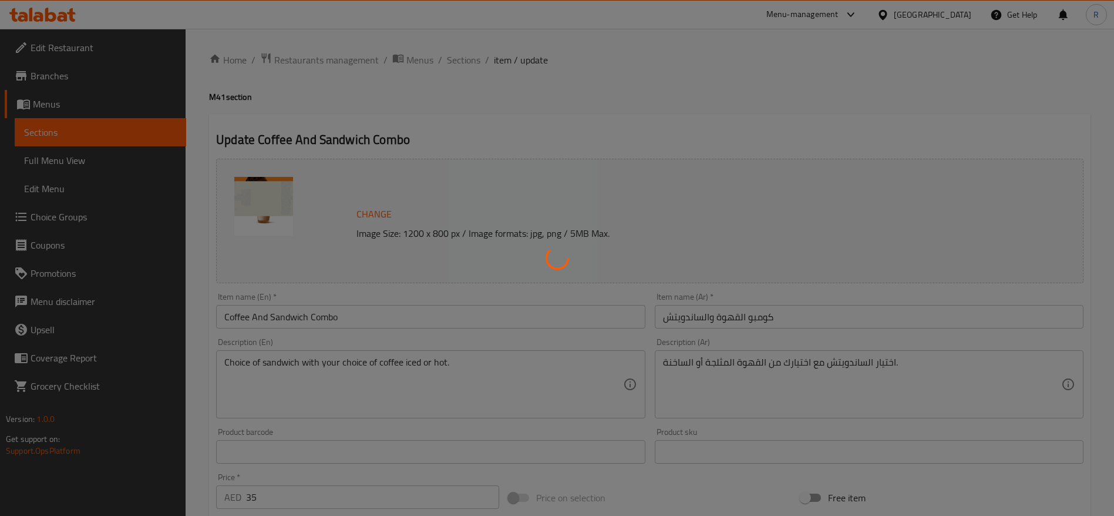
type input "1"
type input "Choice of coffee type"
type input "1"
type input "اختيارك من المزيج"
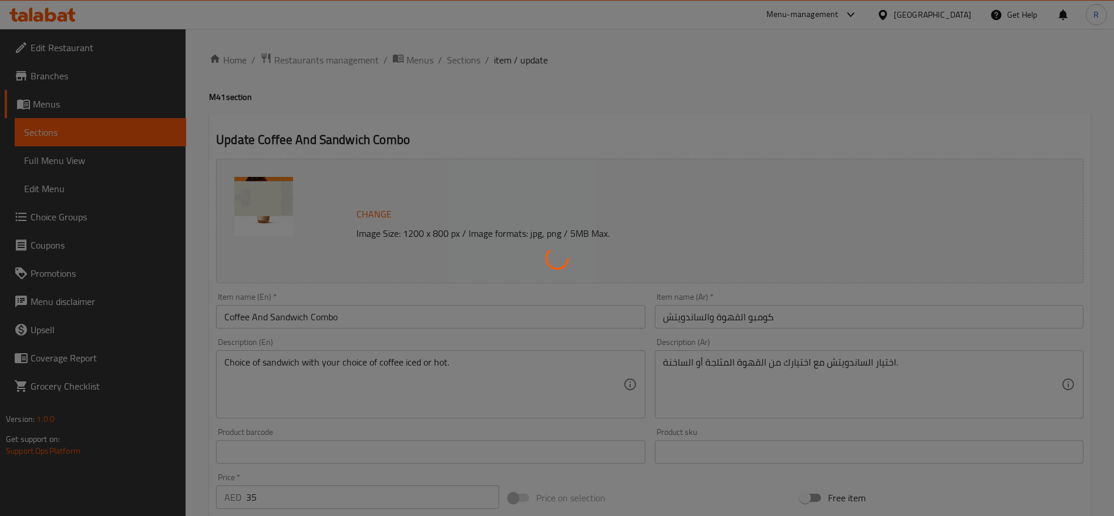
type input "1"
type input "اختيارك من الحليب"
type input "1"
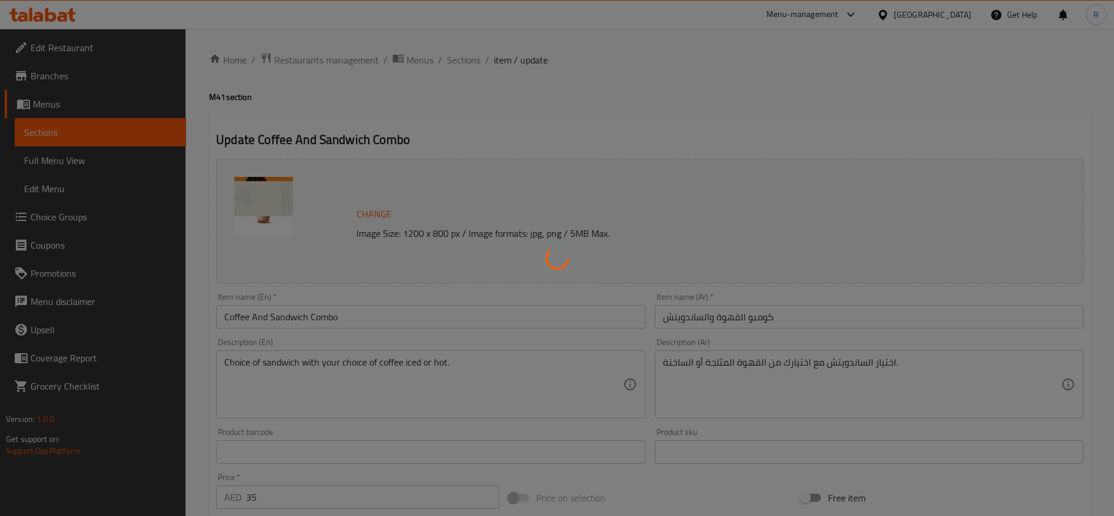
type input "إضافات"
type input "0"
type input "5"
type input "اختيارك من السكر على الجانب"
type input "1"
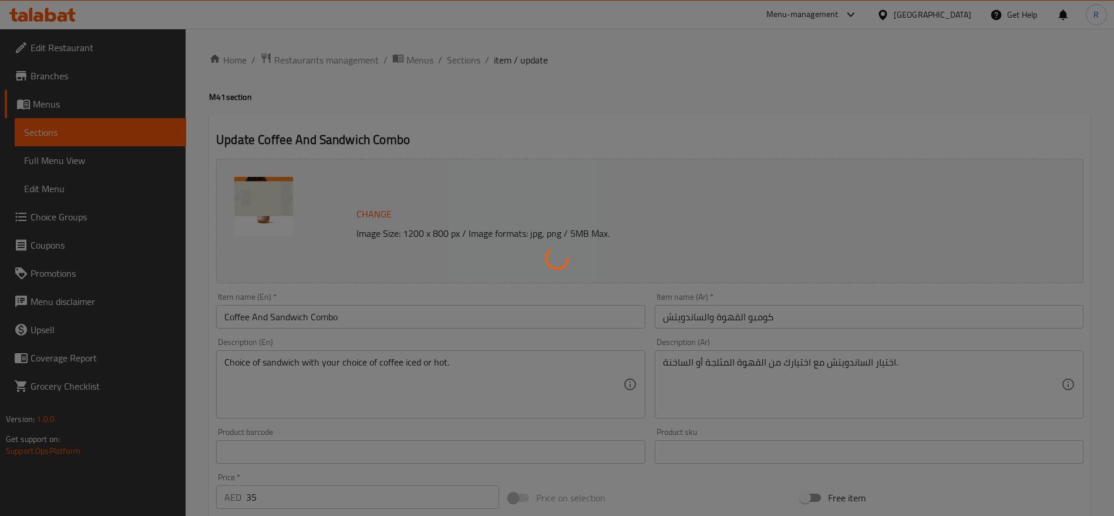
type input "1"
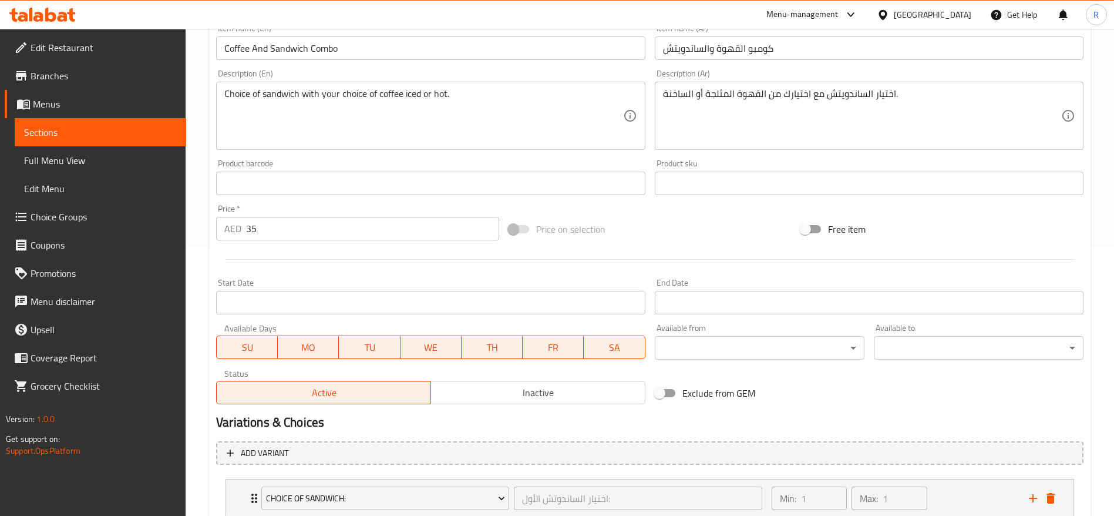
scroll to position [273, 0]
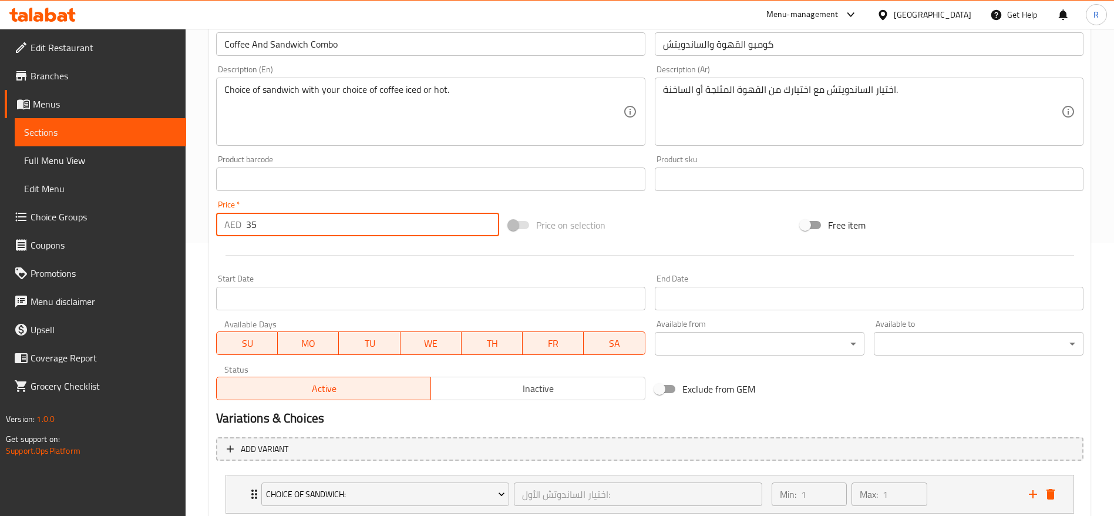
click at [280, 216] on input "35" at bounding box center [372, 224] width 253 height 23
type input "3"
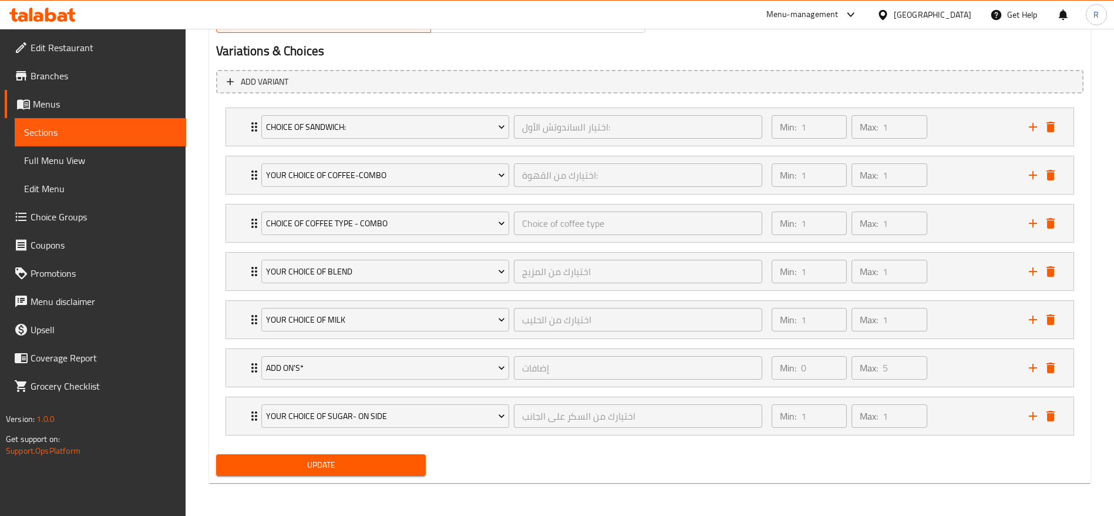
type input "29"
click at [368, 468] on span "Update" at bounding box center [321, 465] width 191 height 15
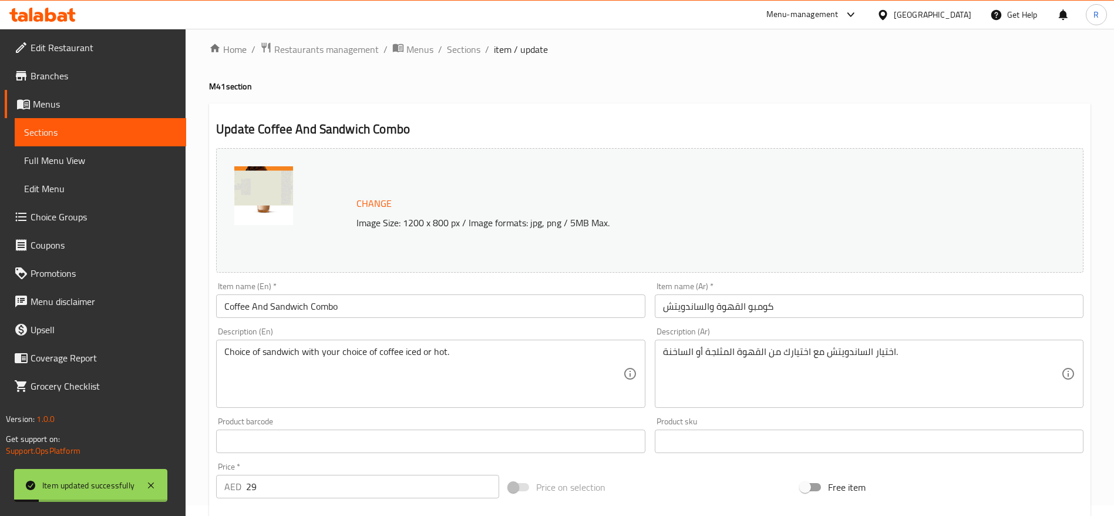
scroll to position [5, 0]
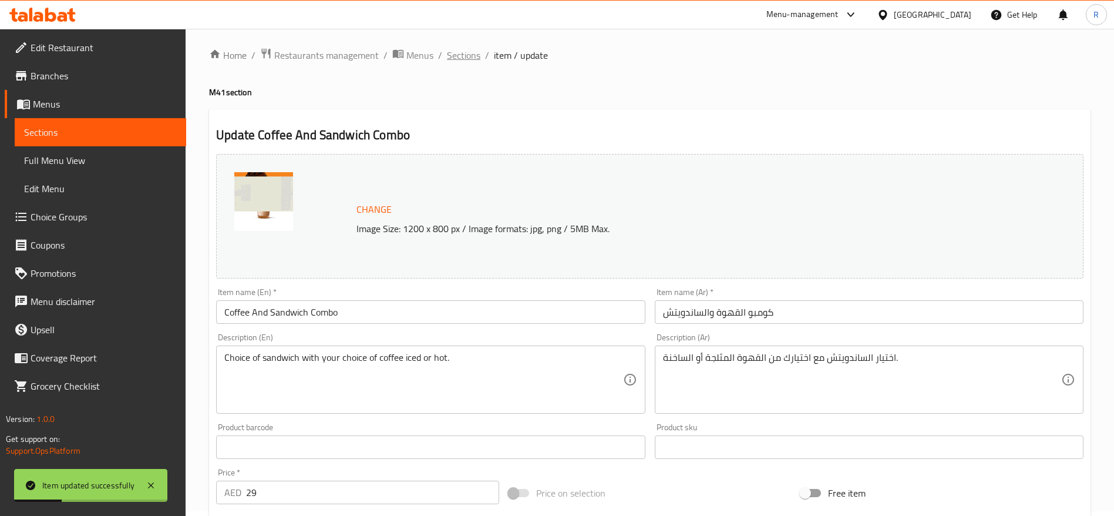
click at [467, 55] on span "Sections" at bounding box center [463, 55] width 33 height 14
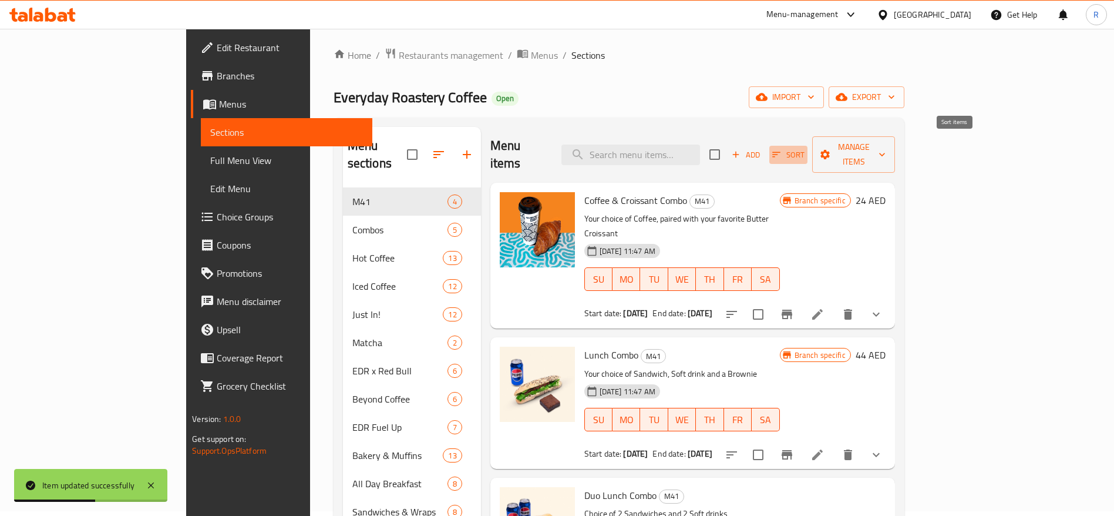
click at [805, 148] on span "Sort" at bounding box center [788, 155] width 32 height 14
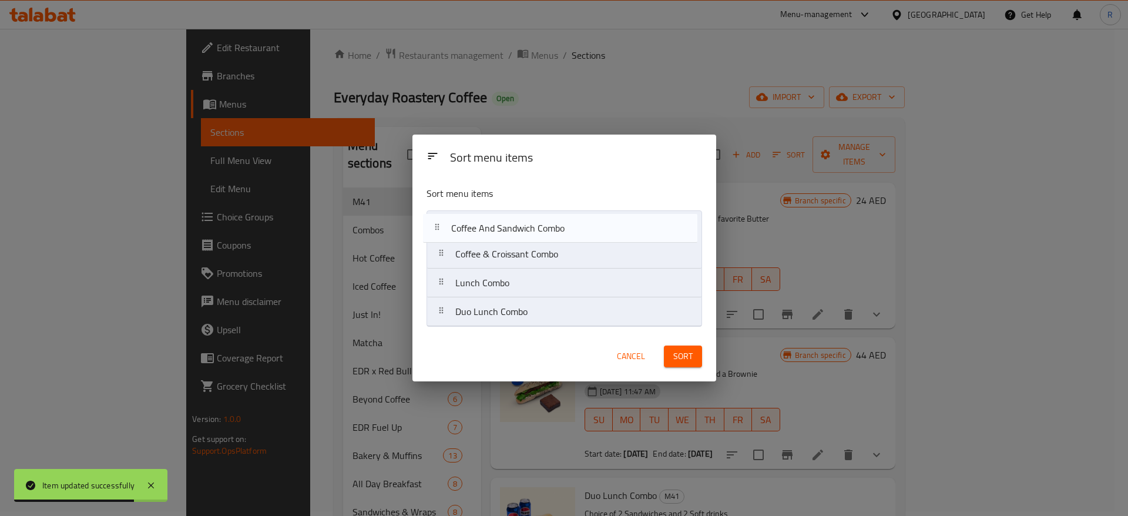
drag, startPoint x: 647, startPoint y: 321, endPoint x: 643, endPoint y: 230, distance: 91.1
click at [643, 230] on nav "Coffee & Croissant Combo Lunch Combo Duo Lunch Combo Coffee And Sandwich Combo" at bounding box center [564, 268] width 276 height 116
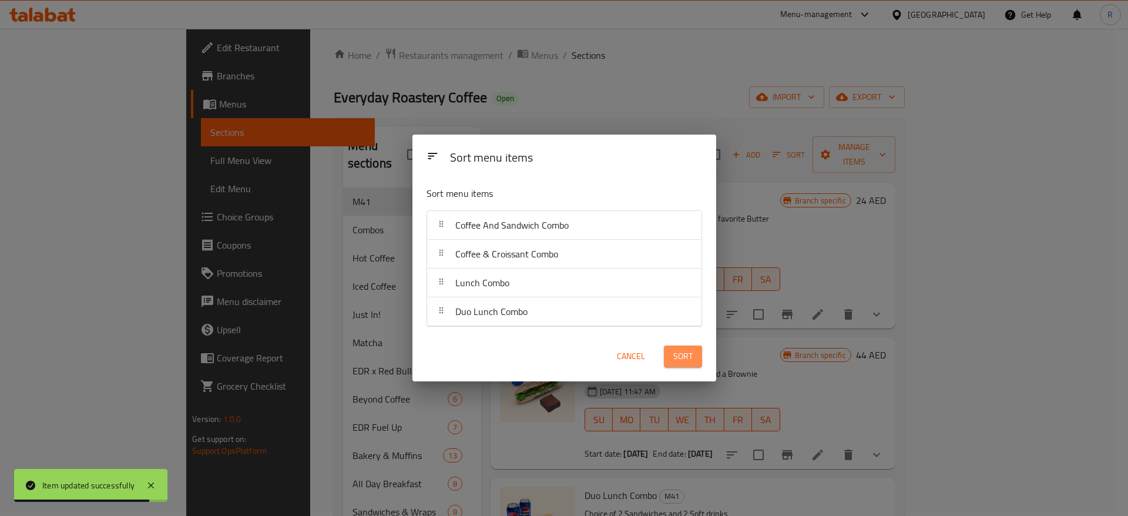
click at [689, 358] on span "Sort" at bounding box center [682, 356] width 19 height 15
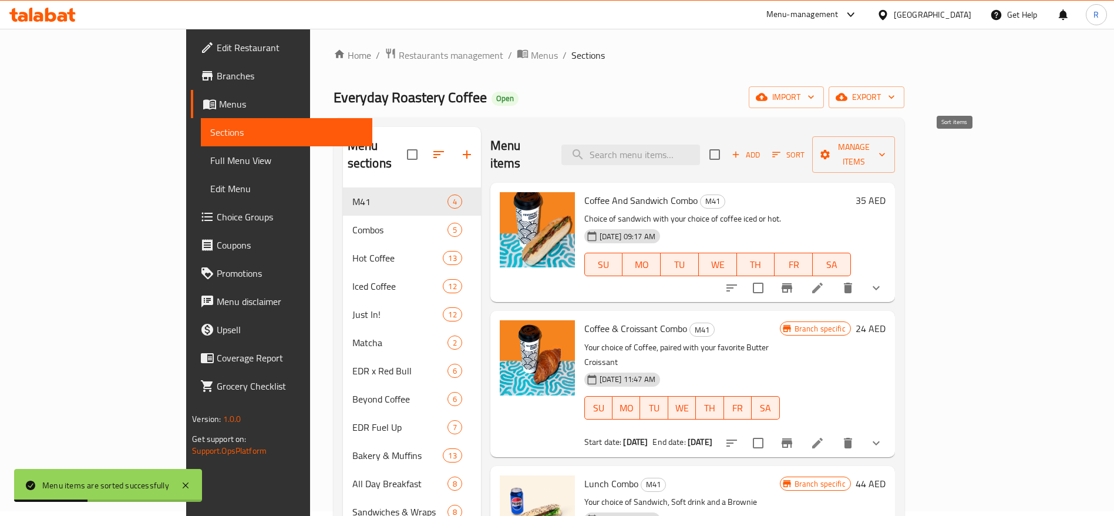
click at [805, 148] on span "Sort" at bounding box center [788, 155] width 32 height 14
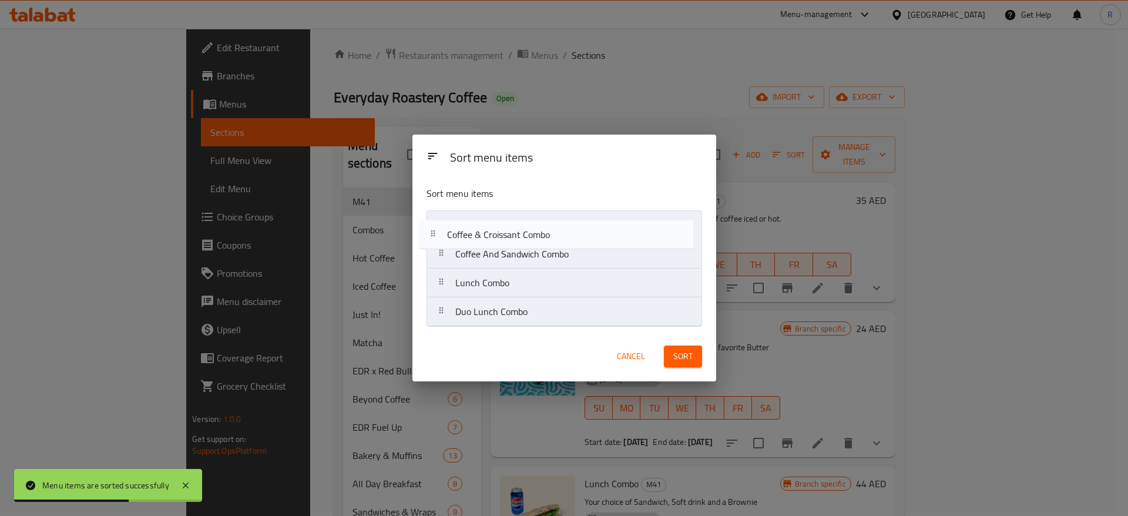
drag, startPoint x: 565, startPoint y: 253, endPoint x: 553, endPoint y: 230, distance: 26.0
click at [553, 230] on nav "Coffee And Sandwich Combo Coffee & Croissant Combo Lunch Combo Duo Lunch Combo" at bounding box center [564, 268] width 276 height 116
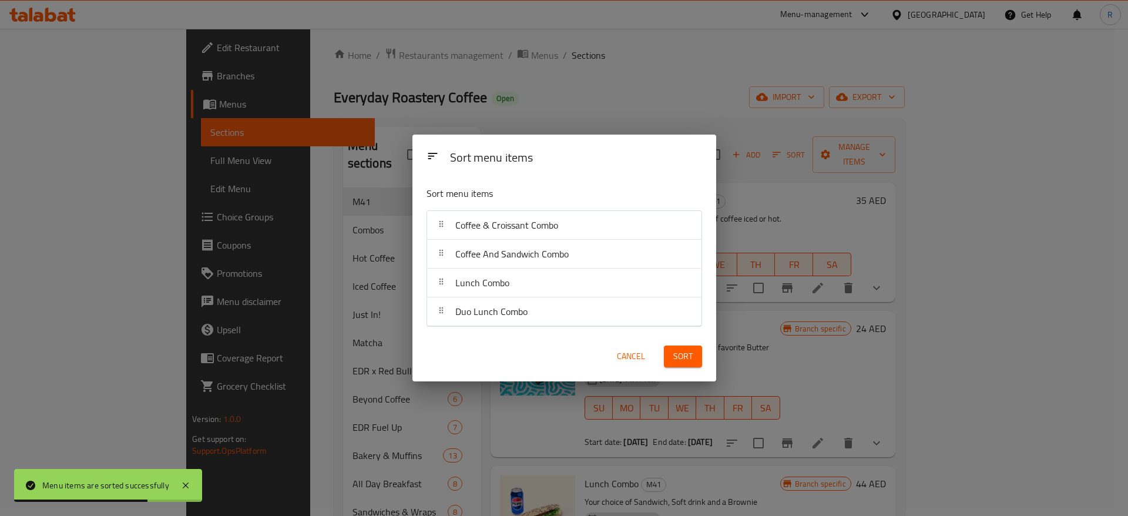
click at [681, 366] on button "Sort" at bounding box center [683, 356] width 38 height 22
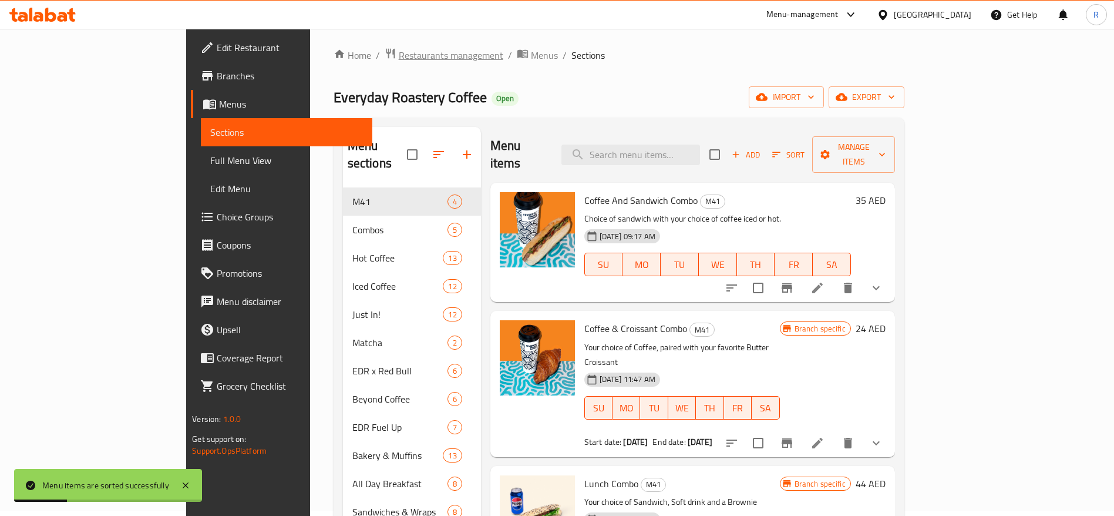
click at [399, 54] on span "Restaurants management" at bounding box center [451, 55] width 105 height 14
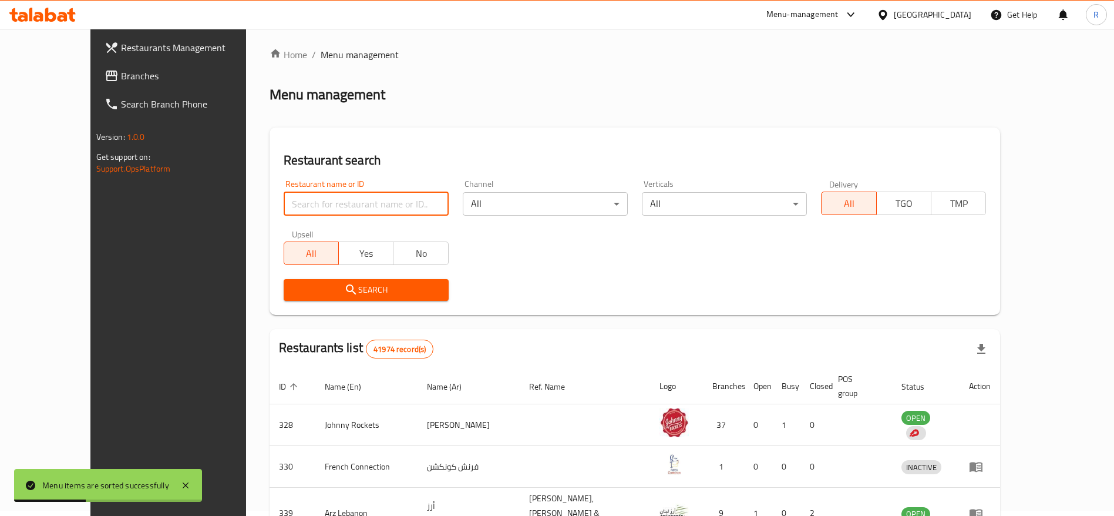
click at [346, 197] on input "search" at bounding box center [366, 203] width 165 height 23
type input "everyday roastery"
click button "Search" at bounding box center [366, 290] width 165 height 22
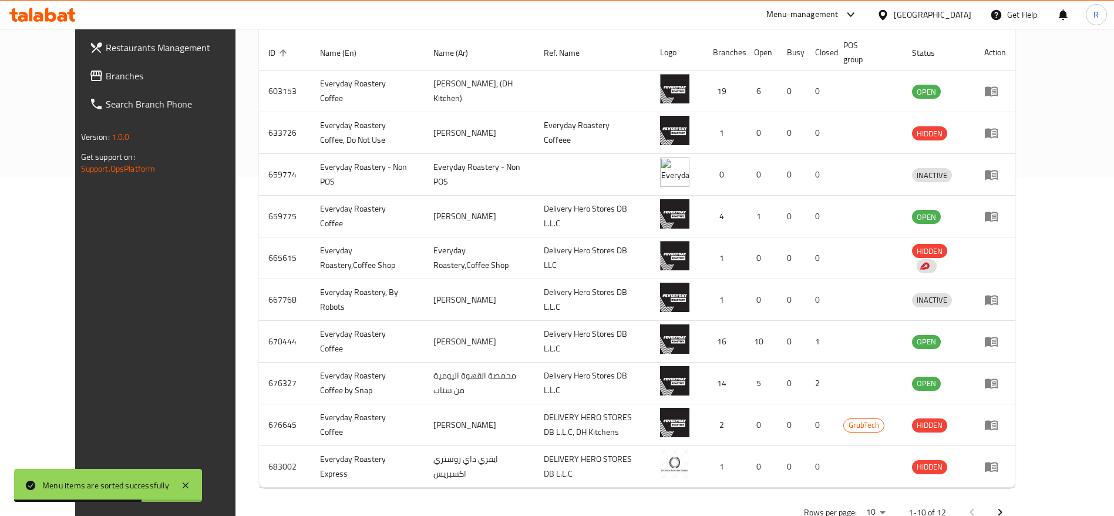
scroll to position [343, 0]
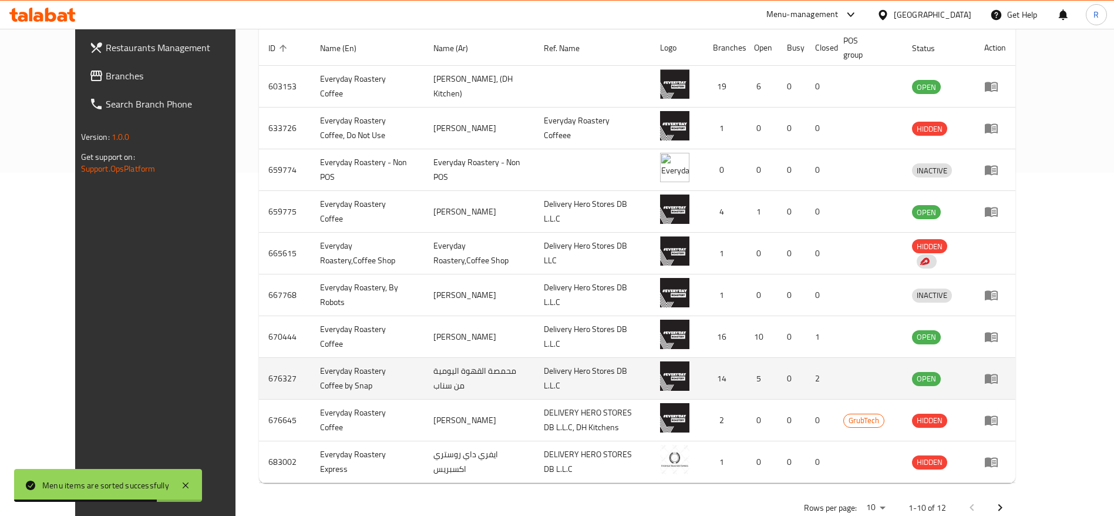
click at [996, 380] on icon "enhanced table" at bounding box center [994, 379] width 4 height 5
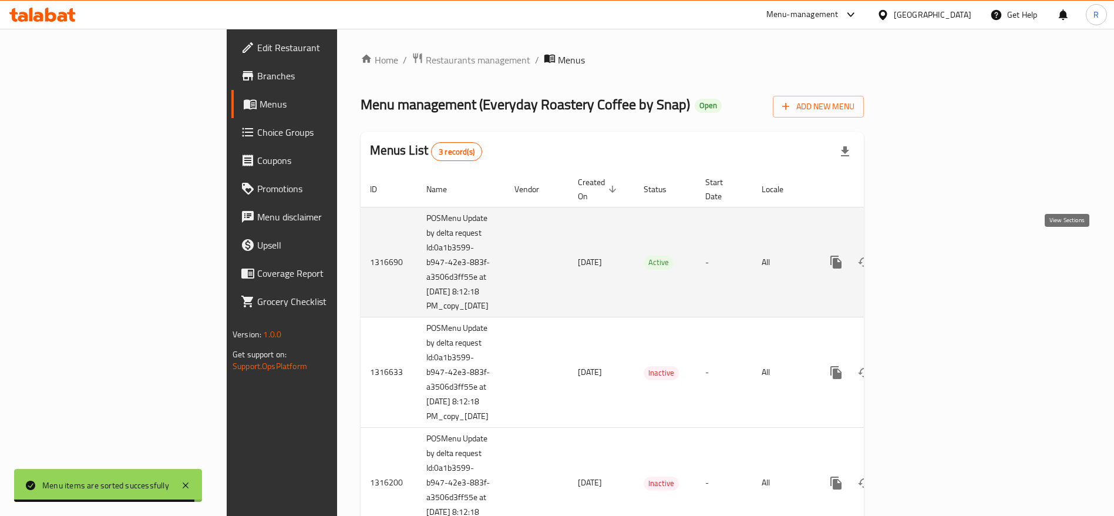
click at [935, 250] on link "enhanced table" at bounding box center [921, 262] width 28 height 28
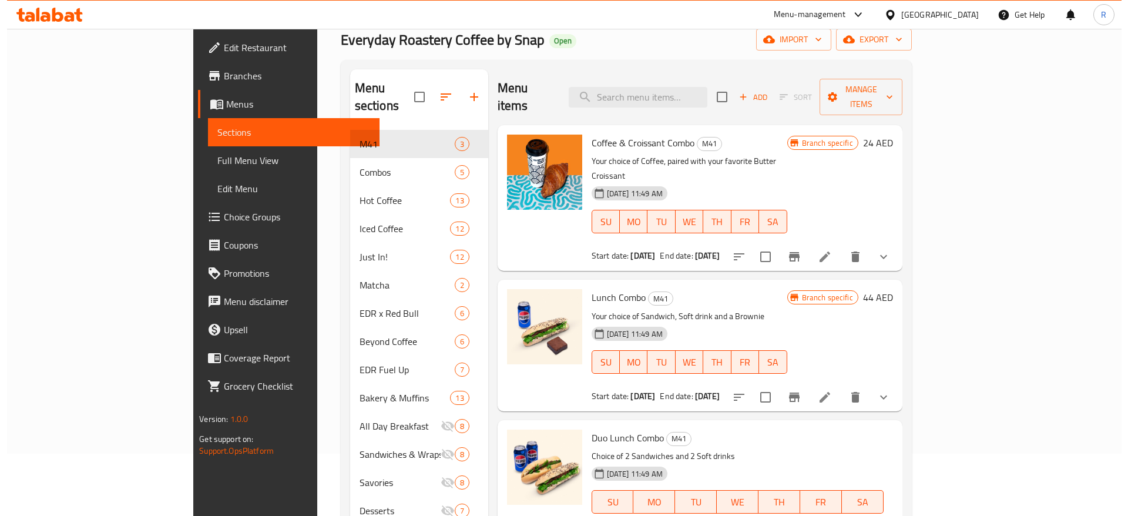
scroll to position [54, 0]
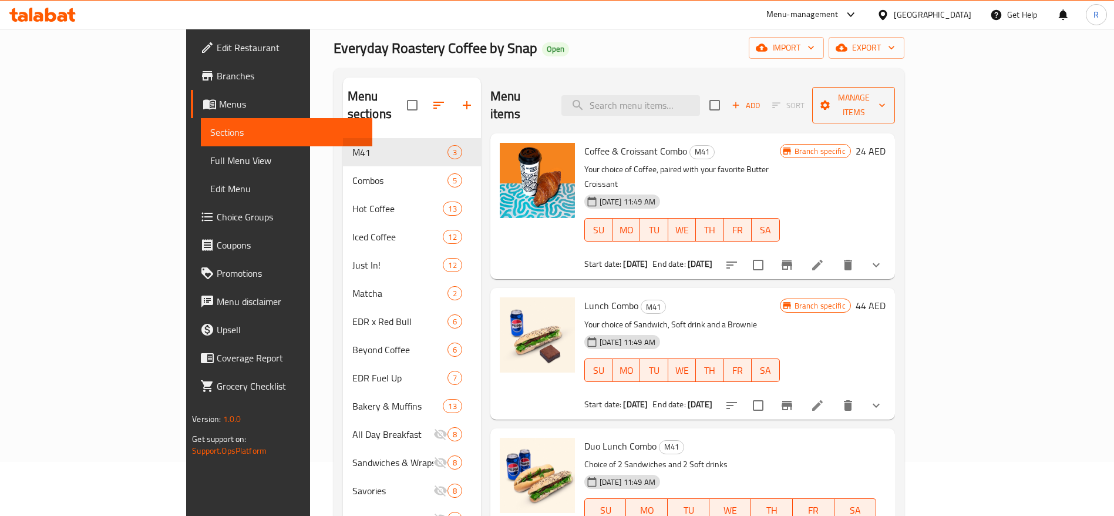
click at [885, 103] on span "Manage items" at bounding box center [853, 104] width 63 height 29
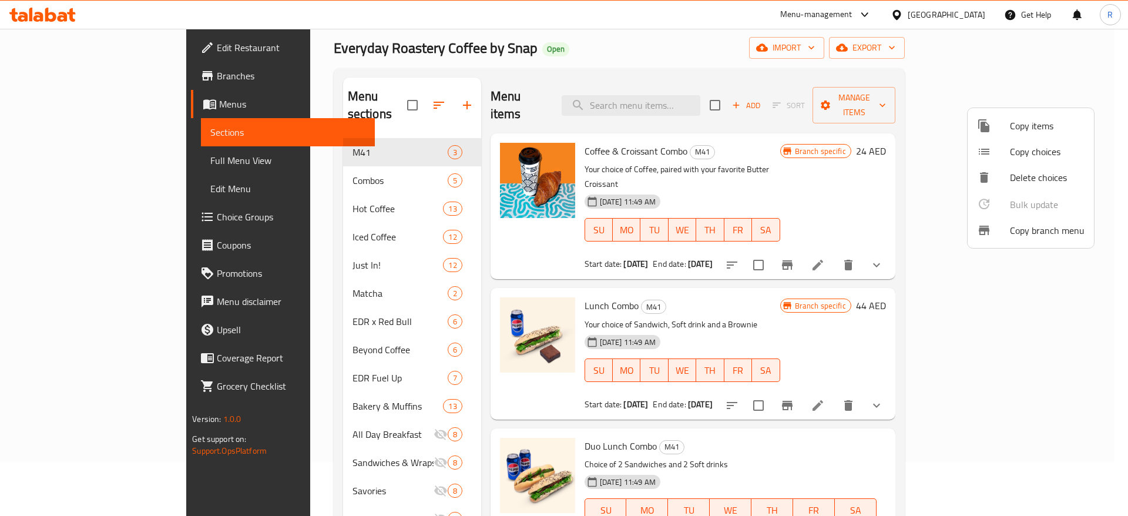
click at [1022, 148] on span "Copy choices" at bounding box center [1047, 152] width 75 height 14
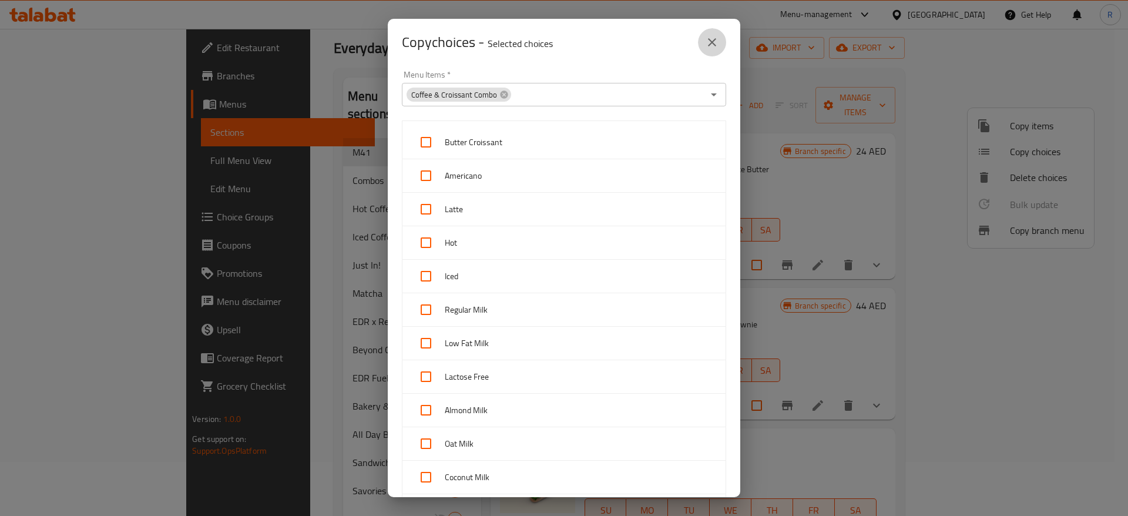
click at [714, 43] on icon "close" at bounding box center [712, 42] width 8 height 8
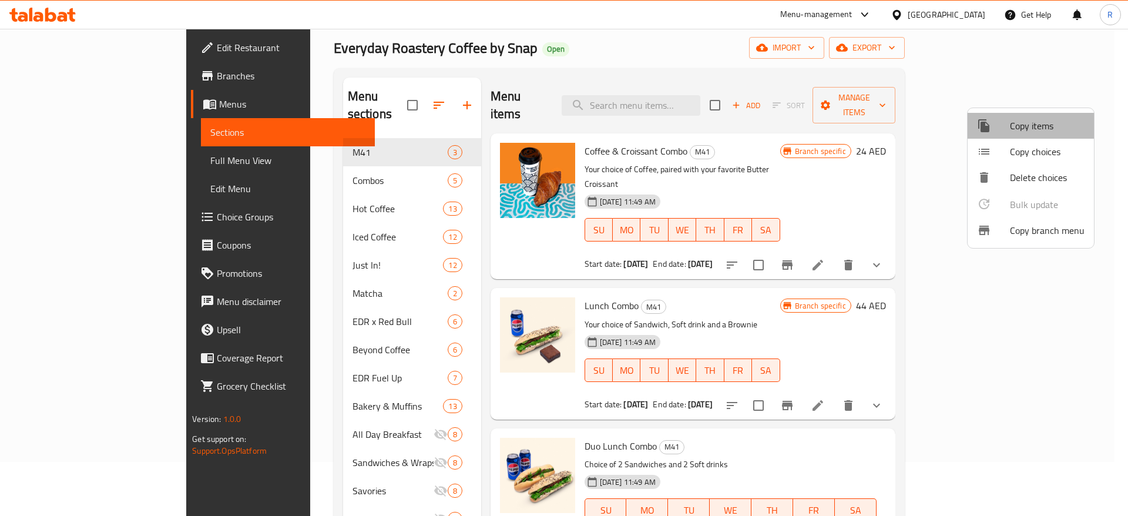
click at [1053, 129] on span "Copy items" at bounding box center [1047, 126] width 75 height 14
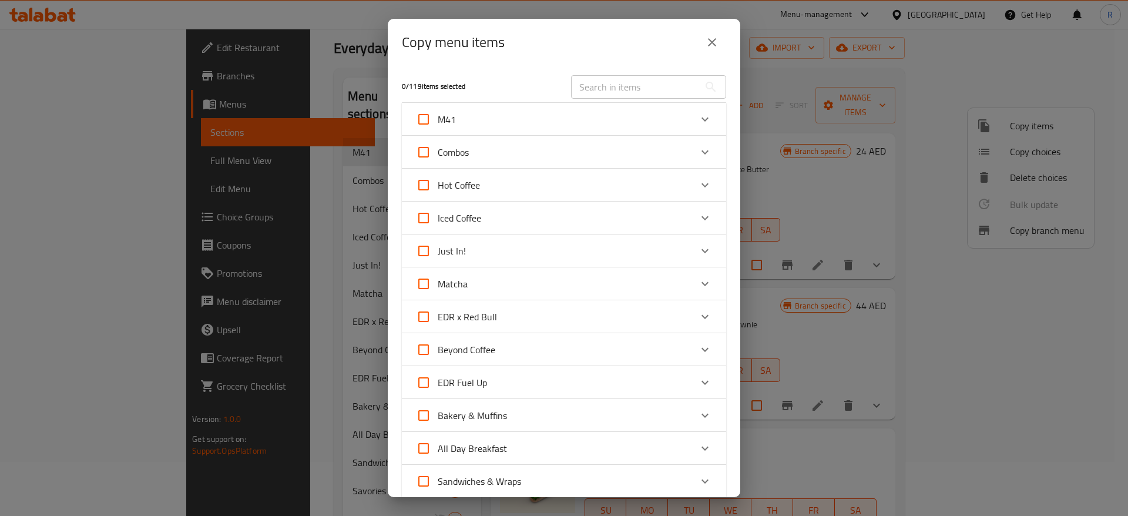
click at [546, 147] on div "Combos" at bounding box center [553, 152] width 275 height 28
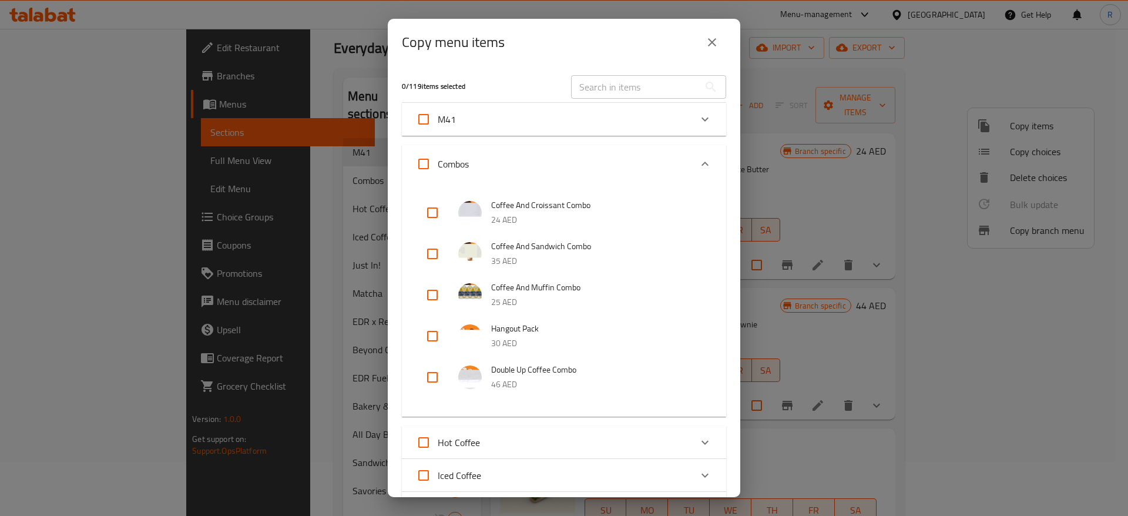
click at [424, 252] on input "checkbox" at bounding box center [432, 254] width 28 height 28
checkbox input "true"
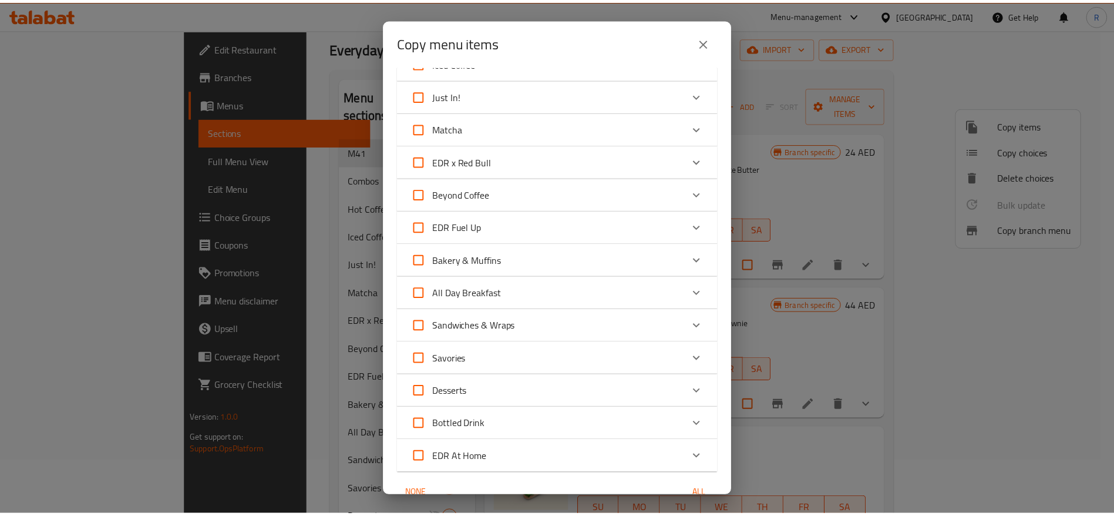
scroll to position [559, 0]
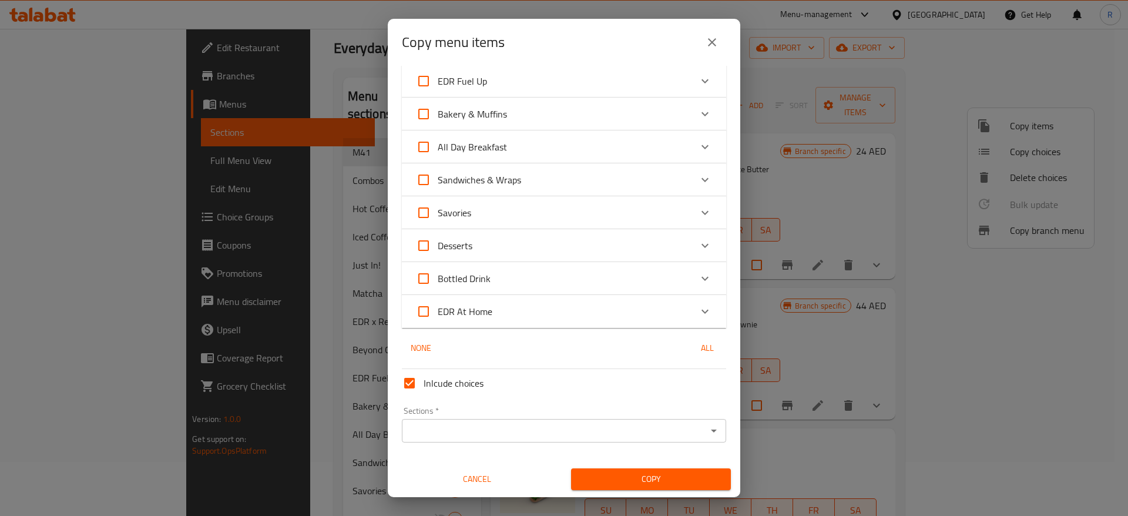
click at [668, 429] on input "Sections   *" at bounding box center [554, 430] width 298 height 16
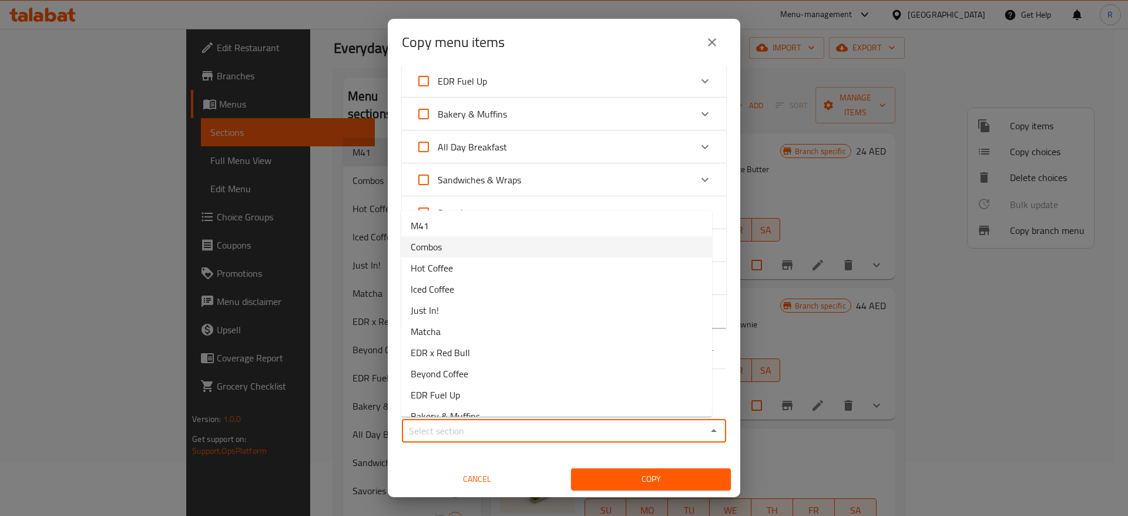
click at [490, 239] on li "Combos" at bounding box center [556, 246] width 311 height 21
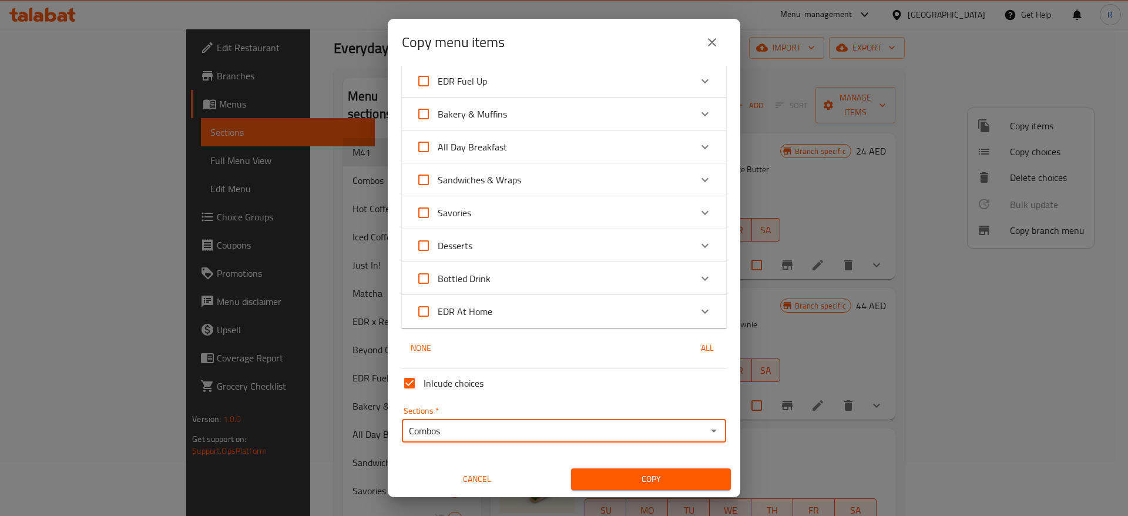
click at [678, 423] on input "Combos" at bounding box center [554, 430] width 298 height 16
click at [678, 435] on input "Combos" at bounding box center [554, 430] width 298 height 16
click at [707, 428] on icon "Open" at bounding box center [714, 431] width 14 height 14
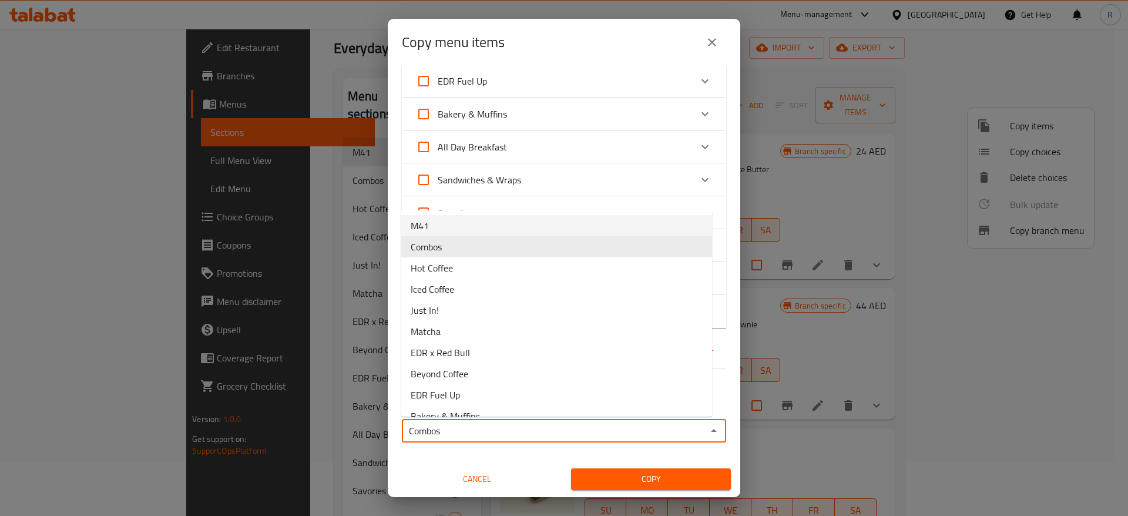
click at [486, 220] on li "M41" at bounding box center [556, 225] width 311 height 21
type input "M41"
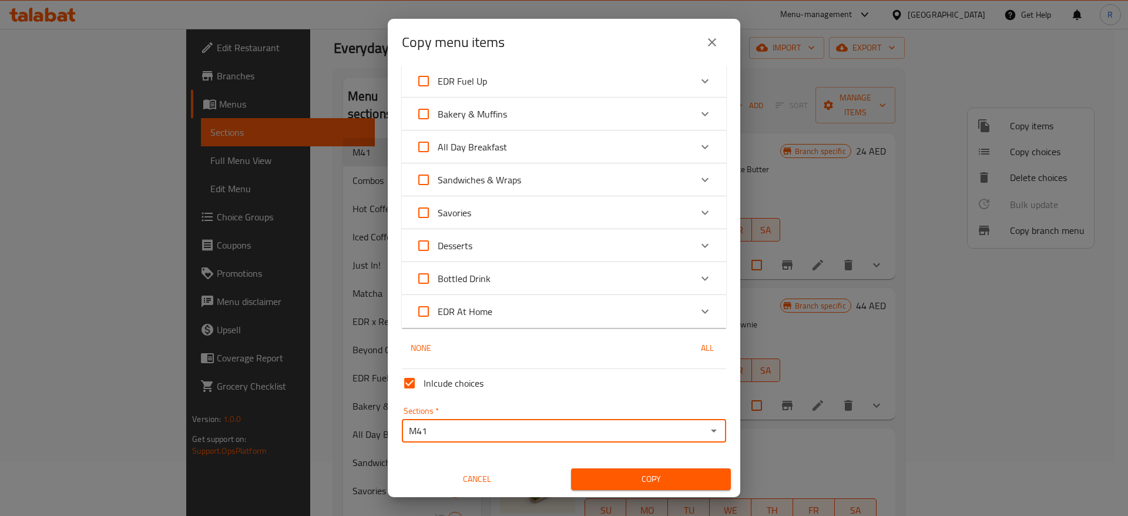
click at [632, 475] on span "Copy" at bounding box center [650, 479] width 141 height 15
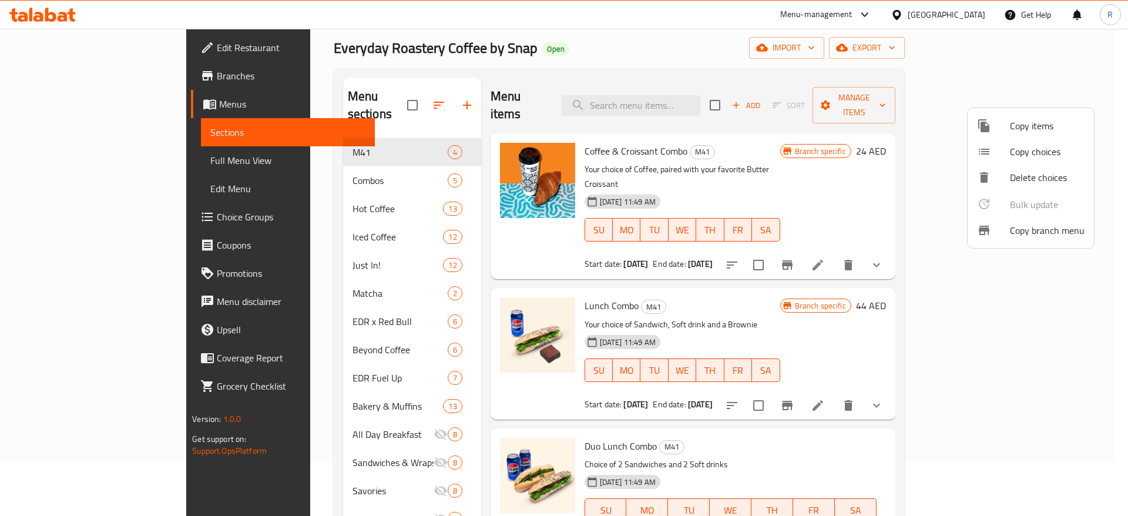
click at [761, 385] on div at bounding box center [564, 258] width 1128 height 516
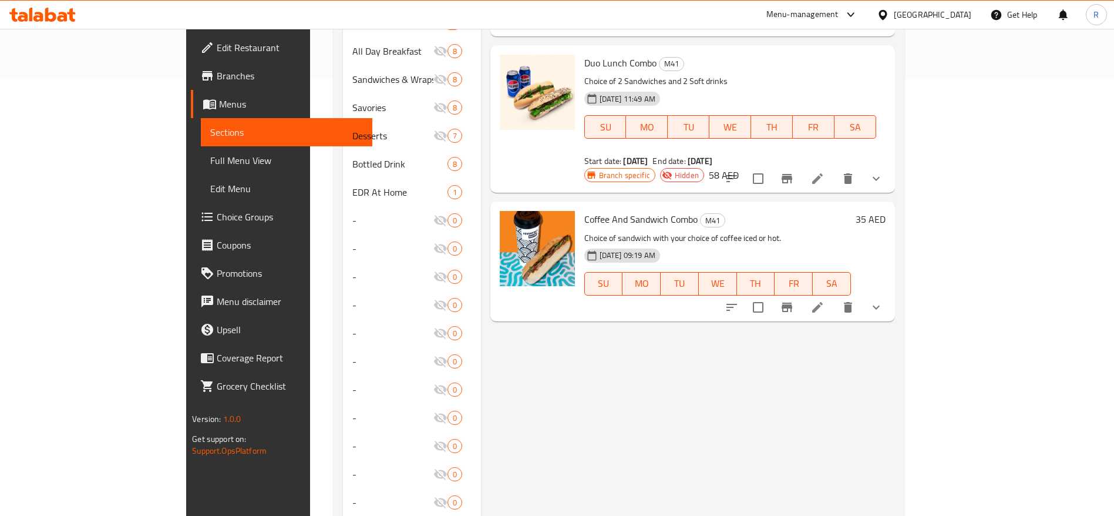
scroll to position [449, 0]
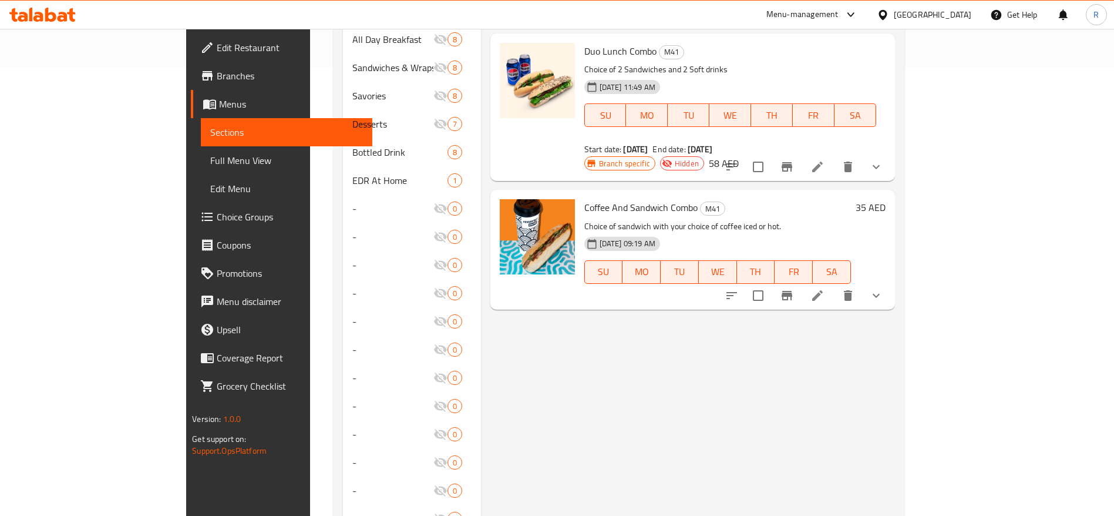
click at [825, 288] on icon at bounding box center [818, 295] width 14 height 14
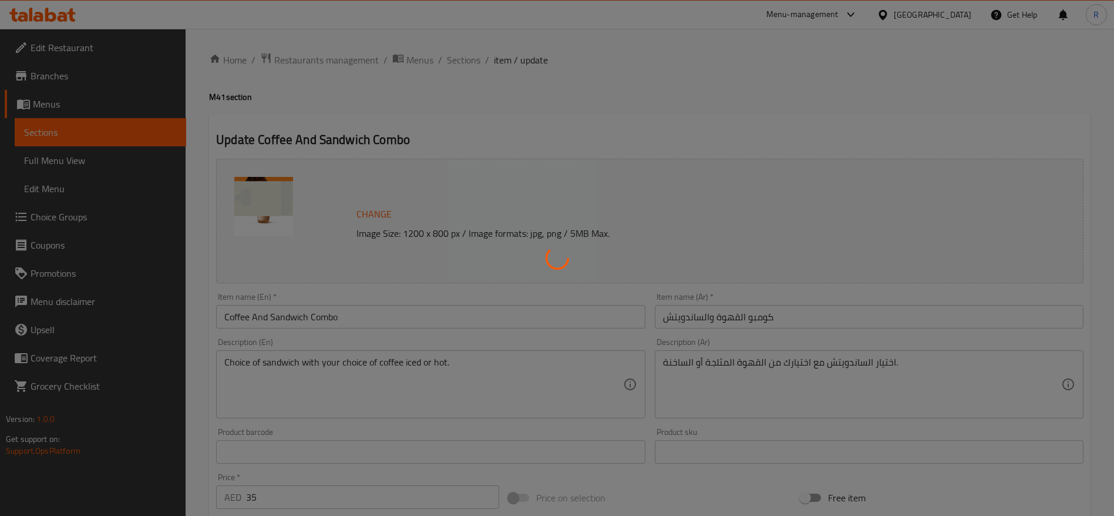
type input "اختيار الساندوتش الأول:"
type input "1"
type input "اختيارك من القهوة:"
type input "1"
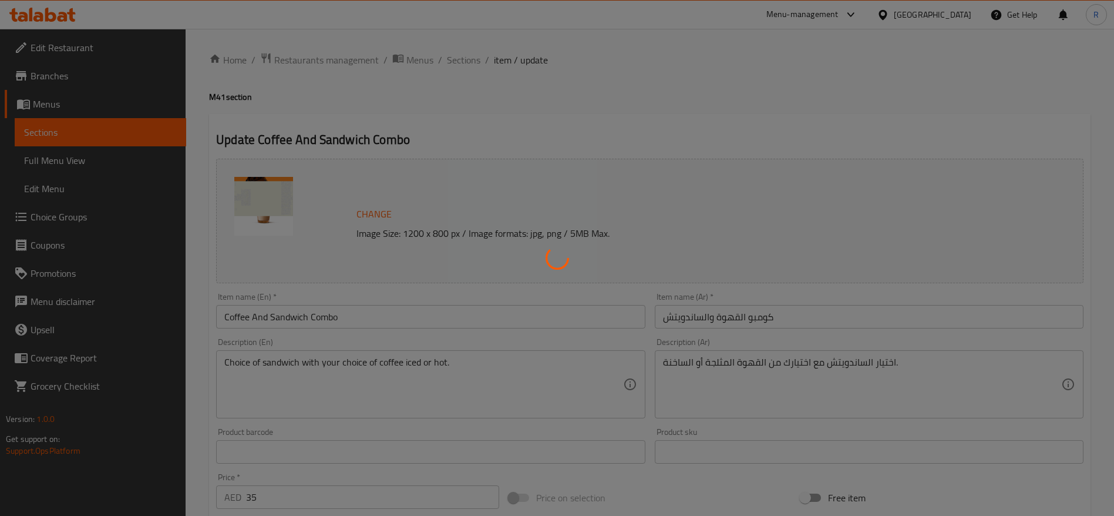
type input "1"
type input "Choice of coffee type"
type input "1"
type input "اختيارك من المزيج"
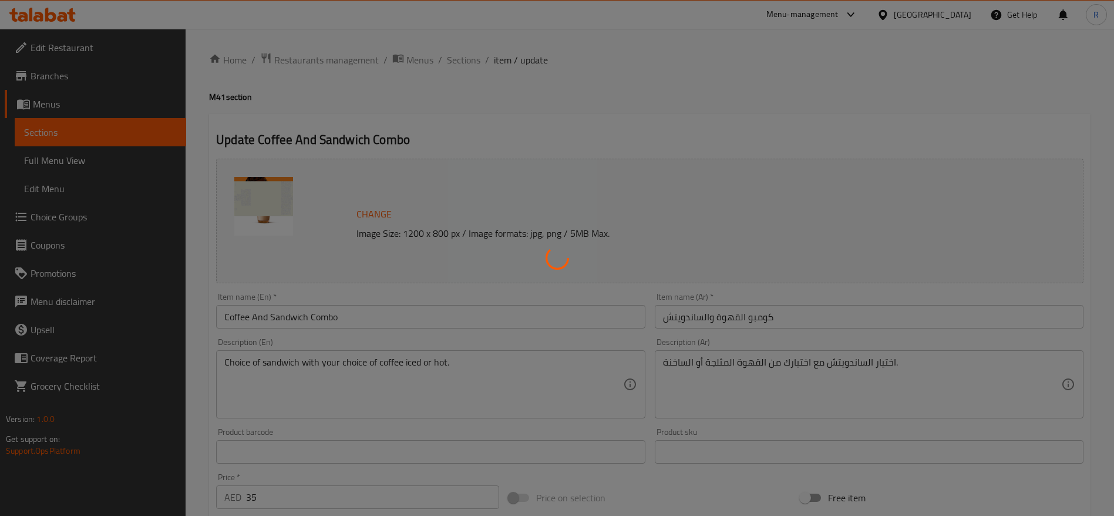
type input "1"
type input "اختيارك من الحليب"
type input "1"
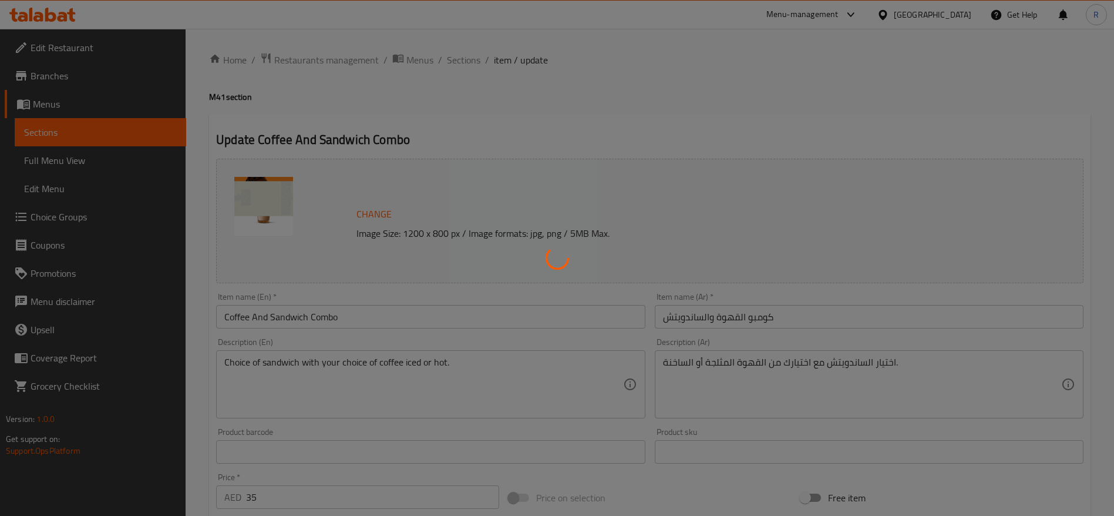
type input "إضافات"
type input "0"
type input "5"
type input "اختيارك من السكر على الجانب"
type input "1"
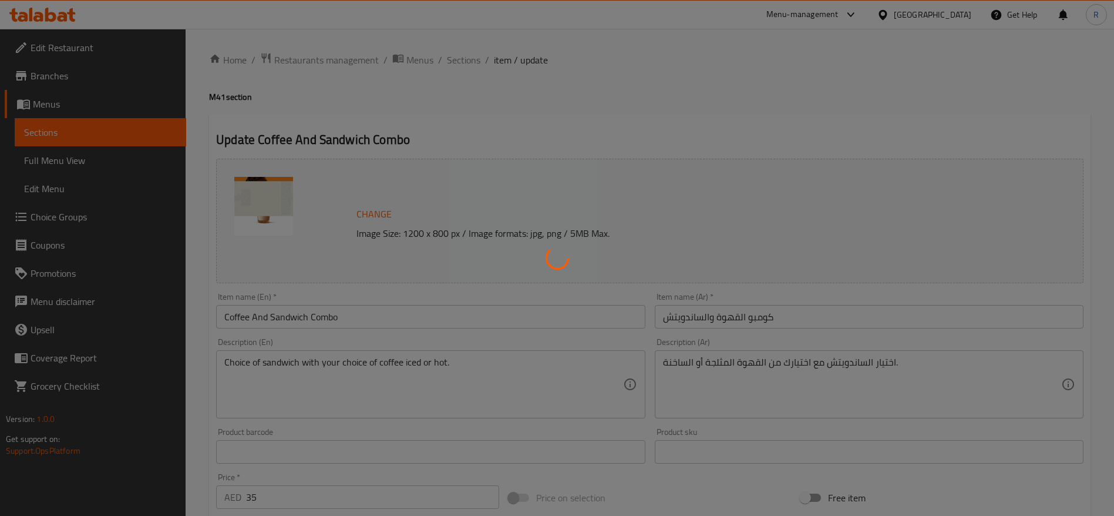
type input "1"
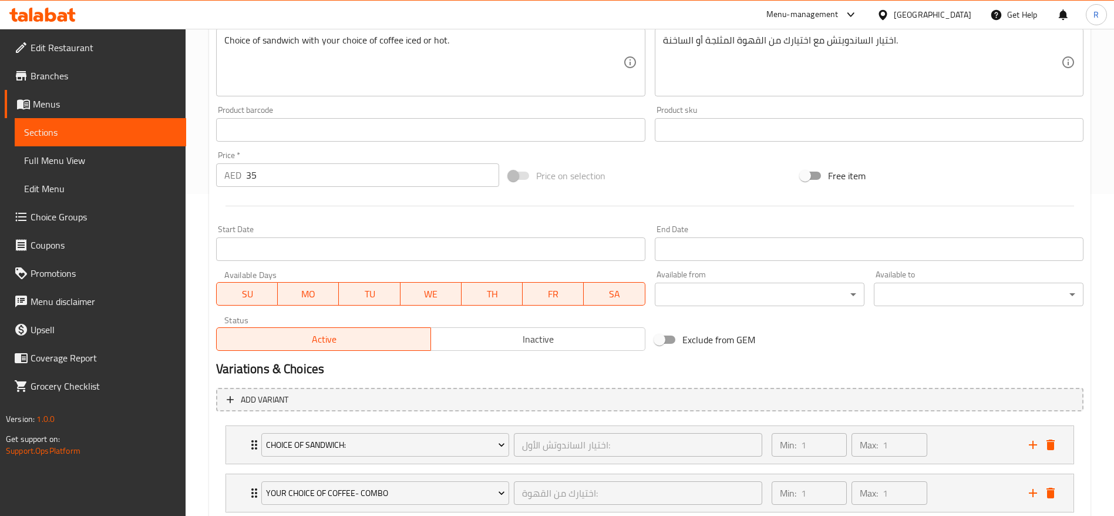
scroll to position [323, 0]
click at [311, 176] on input "35" at bounding box center [372, 173] width 253 height 23
type input "3"
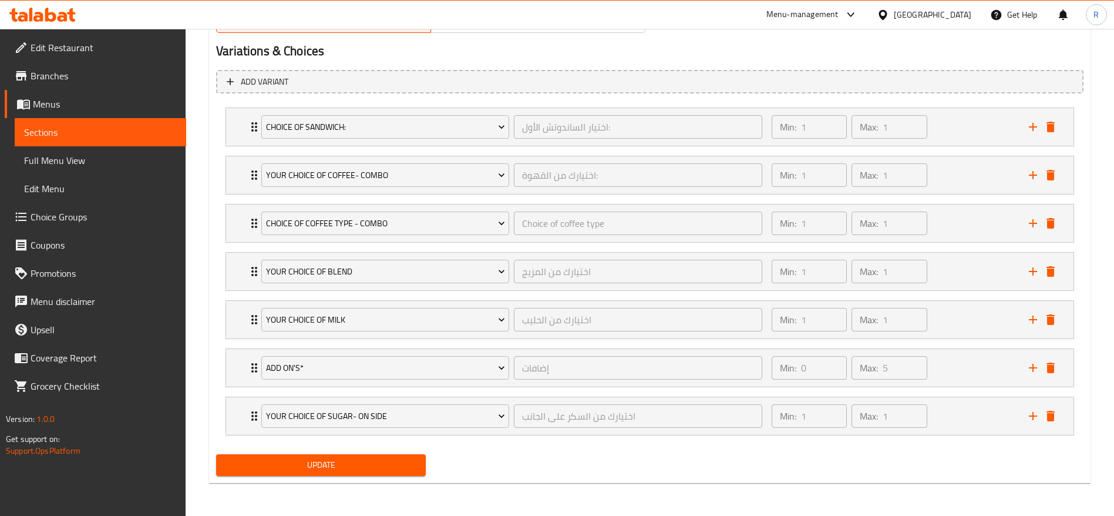
type input "29"
click at [274, 458] on span "Update" at bounding box center [321, 465] width 191 height 15
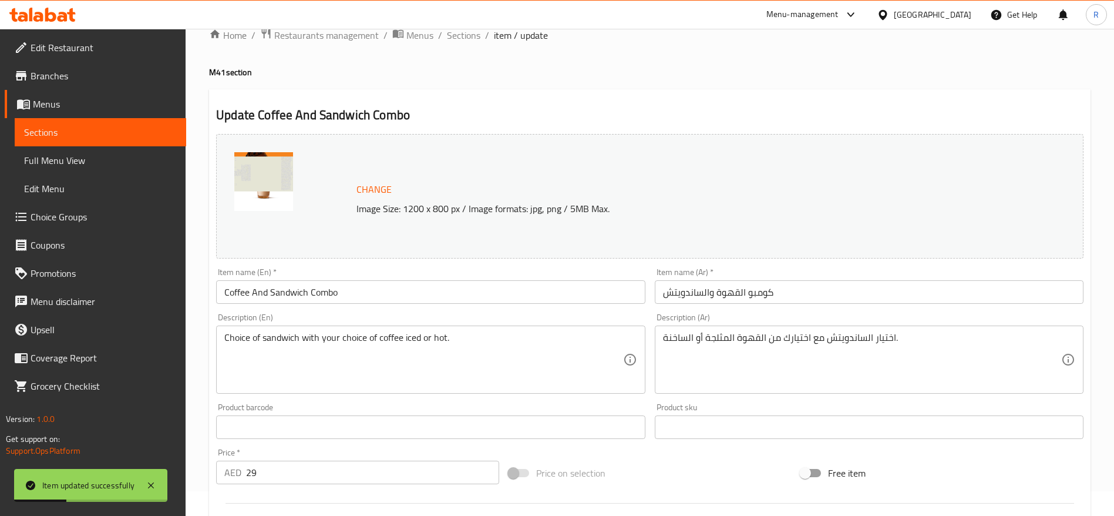
scroll to position [0, 0]
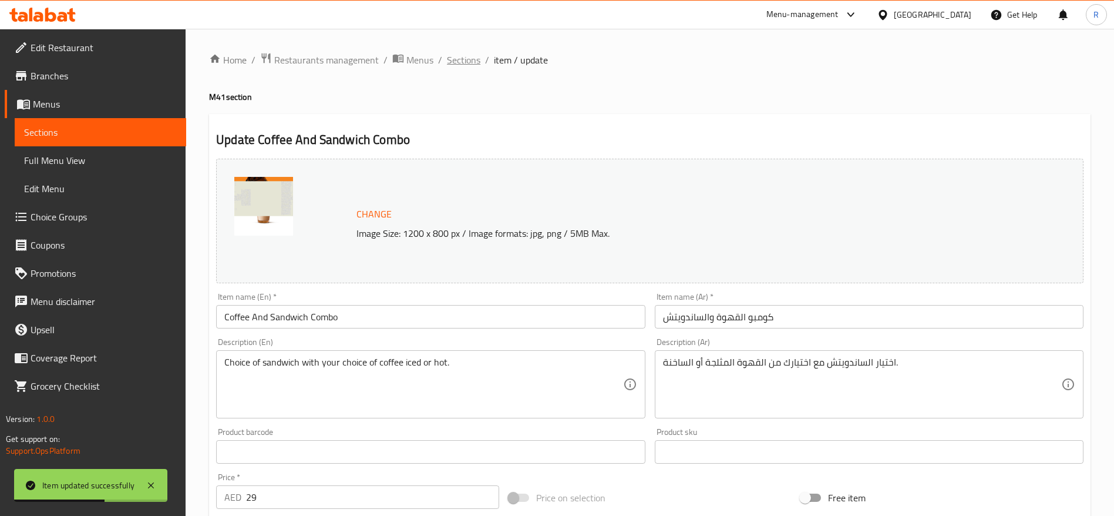
click at [463, 61] on span "Sections" at bounding box center [463, 60] width 33 height 14
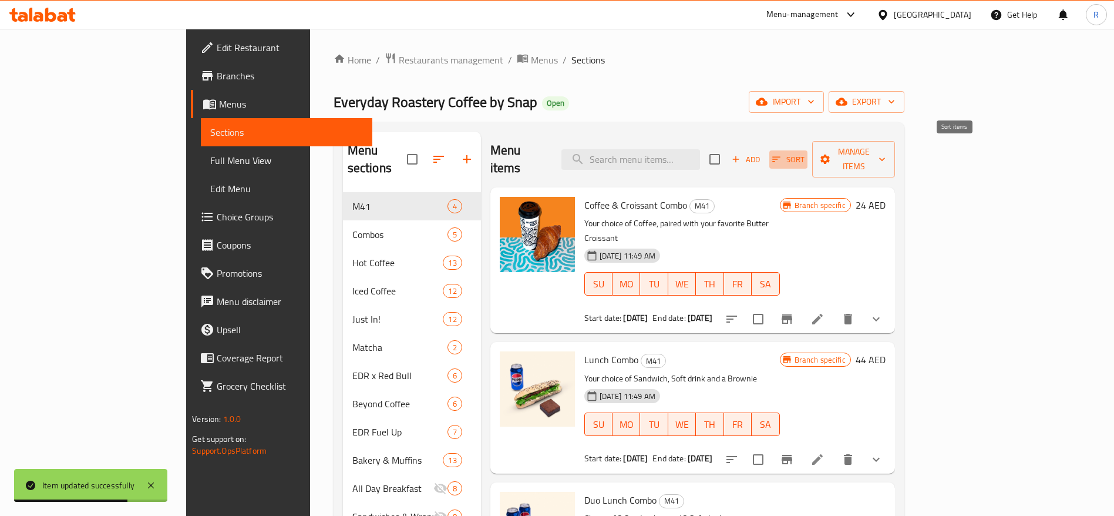
click at [805, 153] on span "Sort" at bounding box center [788, 160] width 32 height 14
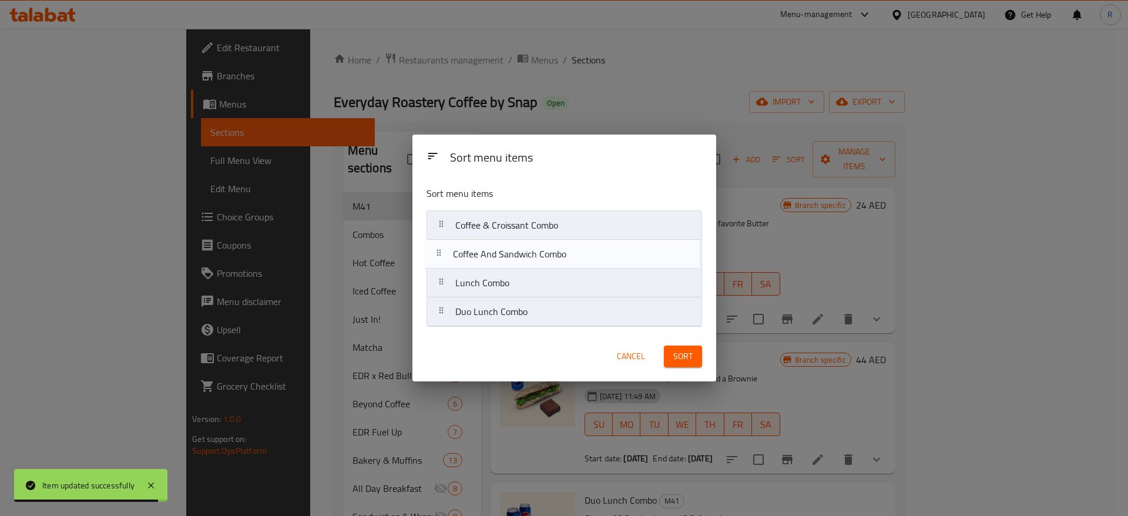
click at [515, 253] on nav "Coffee & Croissant Combo Lunch Combo Duo Lunch Combo Coffee And Sandwich Combo" at bounding box center [564, 268] width 276 height 116
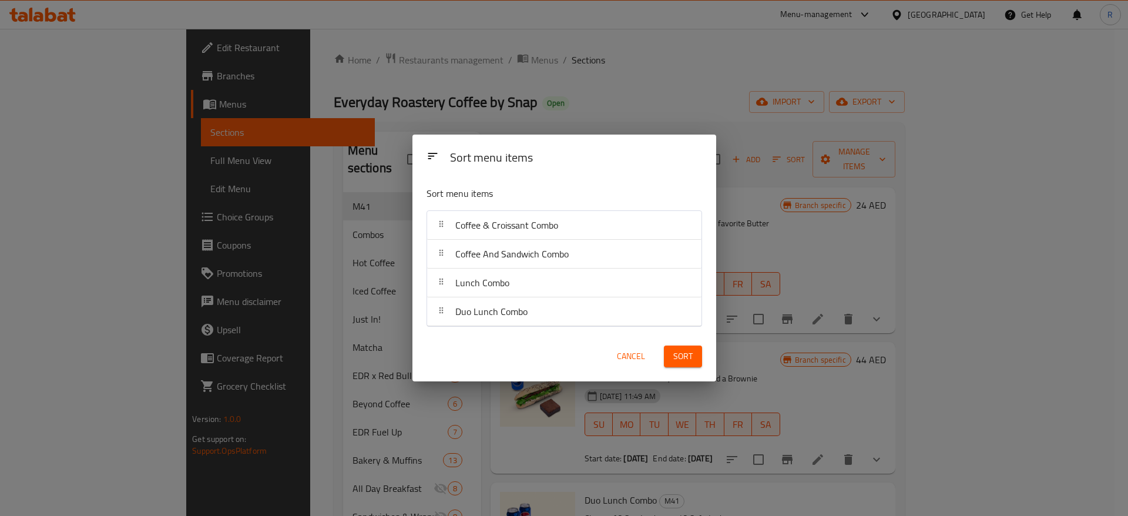
click at [693, 360] on button "Sort" at bounding box center [683, 356] width 38 height 22
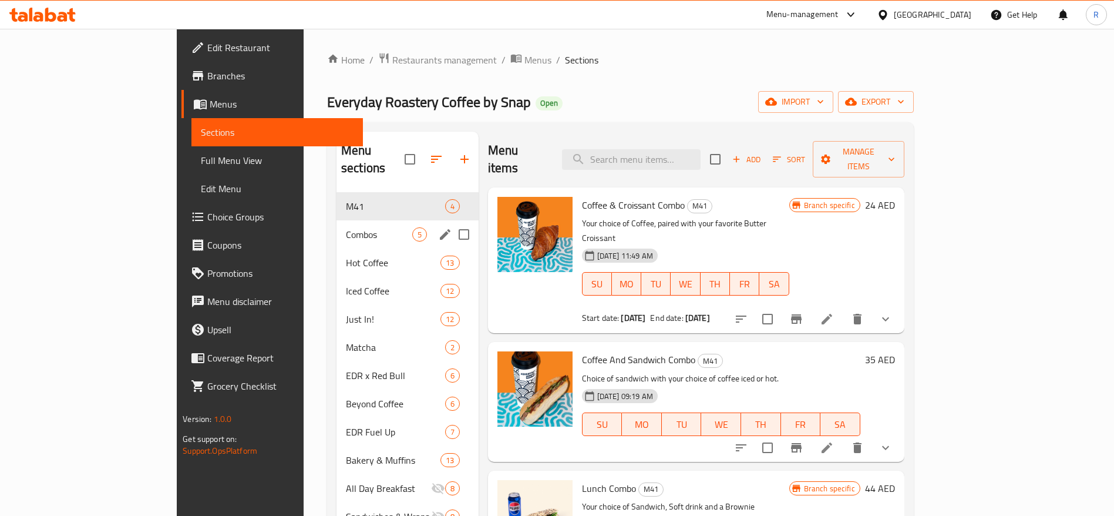
click at [337, 220] on div "Combos 5" at bounding box center [408, 234] width 142 height 28
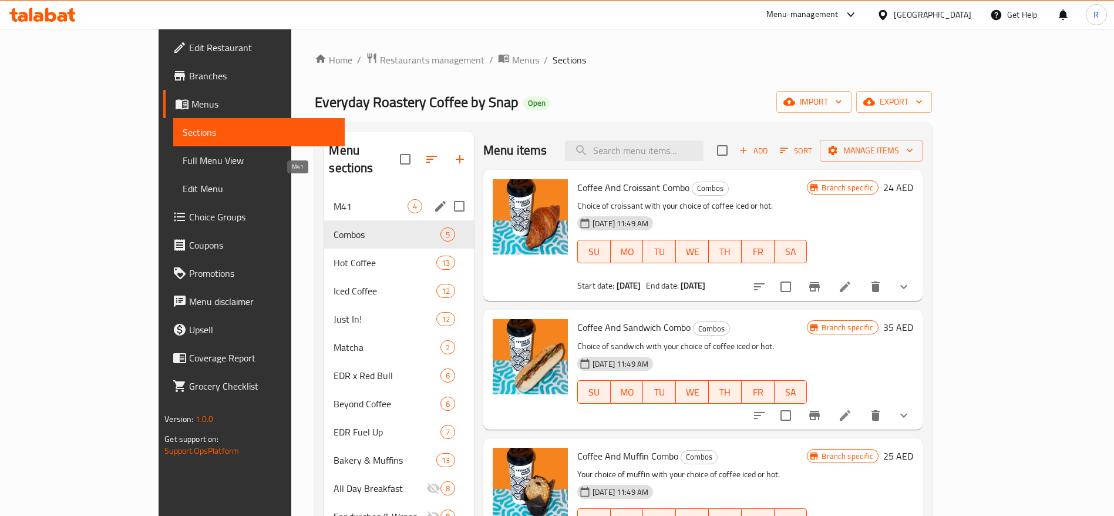
click at [334, 199] on span "M41" at bounding box center [370, 206] width 73 height 14
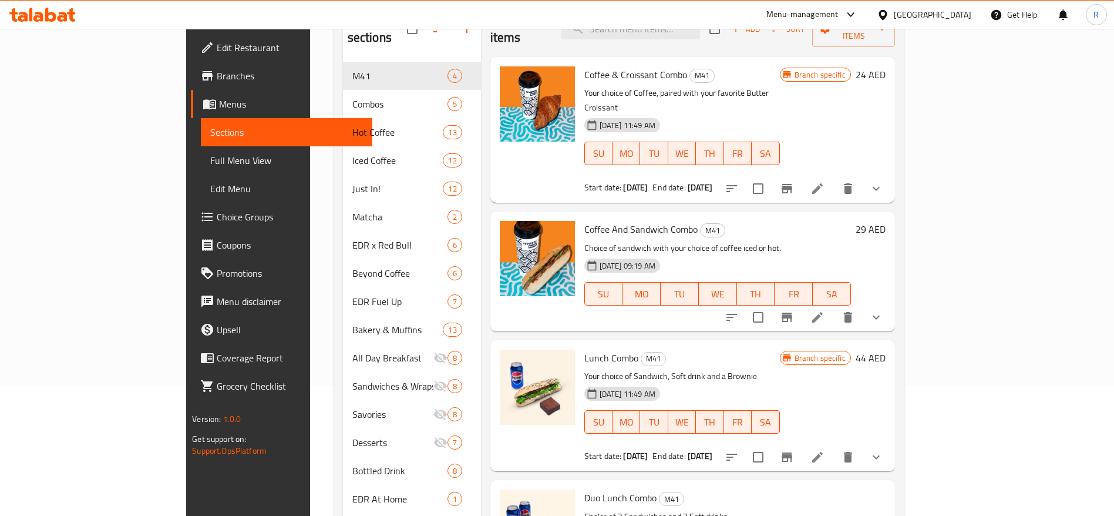
scroll to position [134, 0]
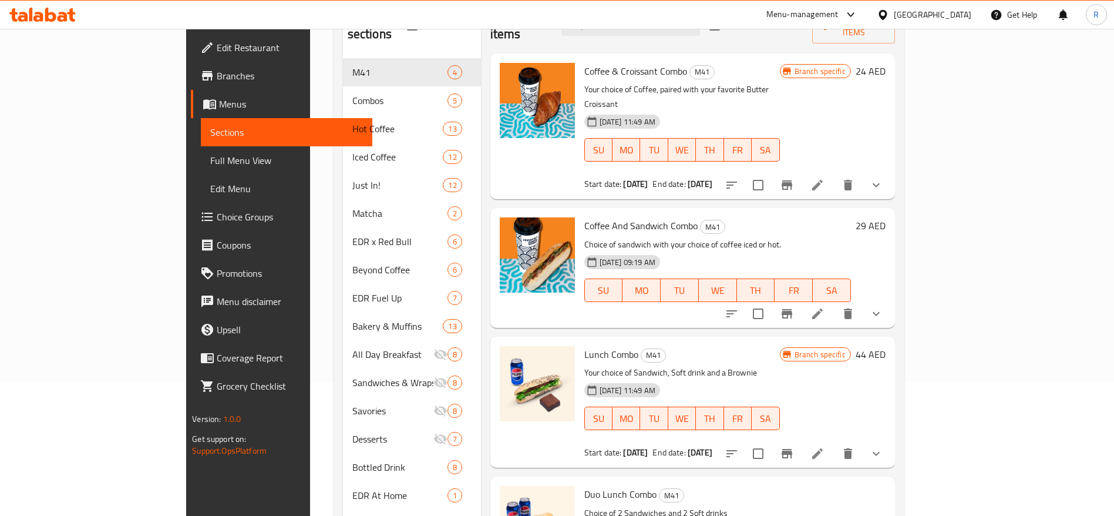
click at [825, 307] on icon at bounding box center [818, 314] width 14 height 14
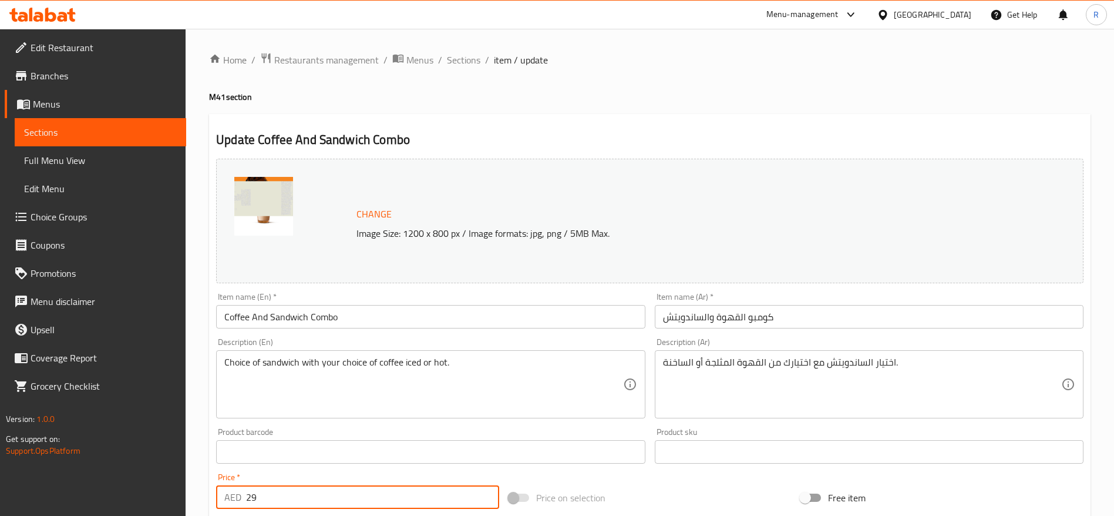
click at [266, 502] on input "29" at bounding box center [372, 496] width 253 height 23
type input "2"
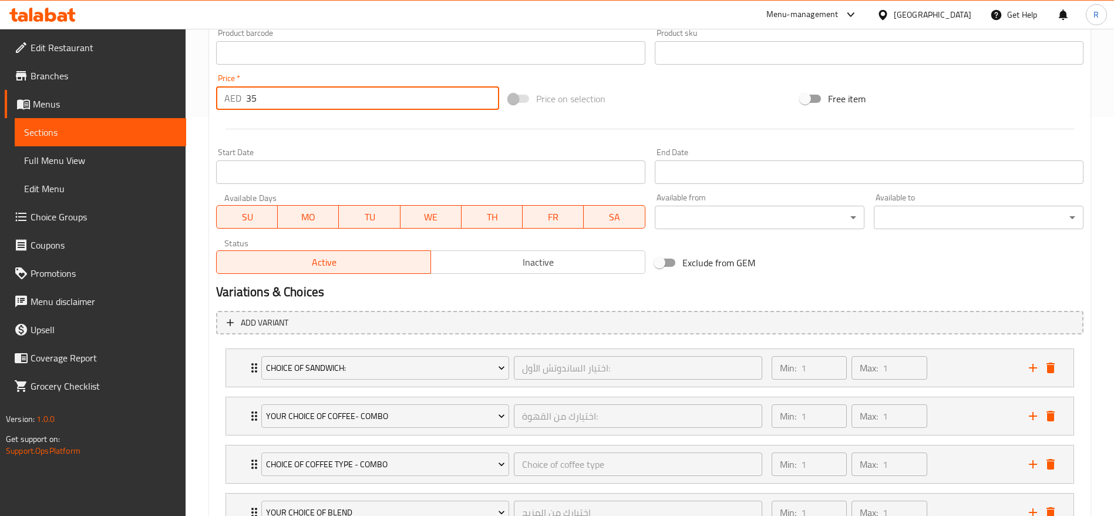
scroll to position [640, 0]
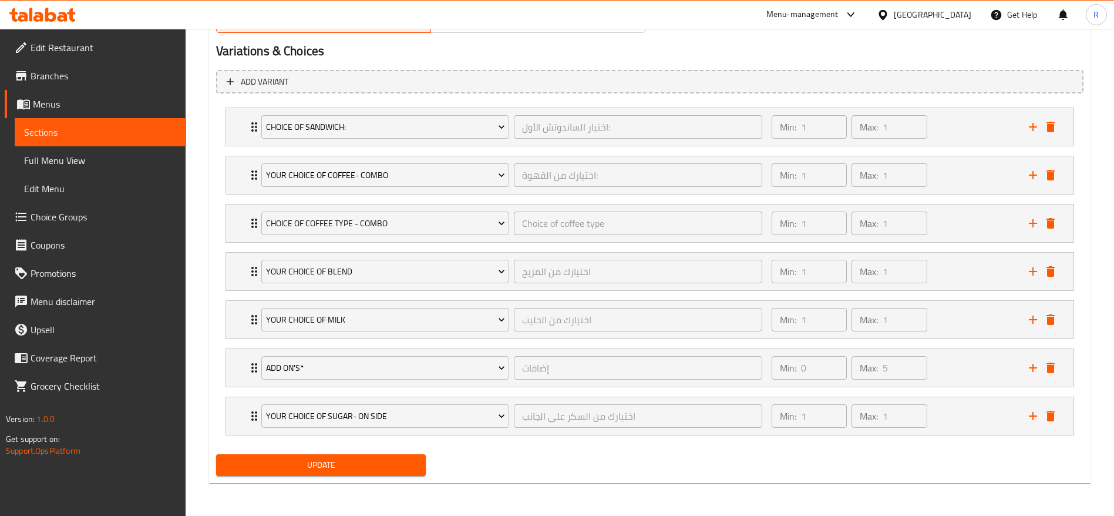
type input "35"
click at [380, 463] on span "Update" at bounding box center [321, 465] width 191 height 15
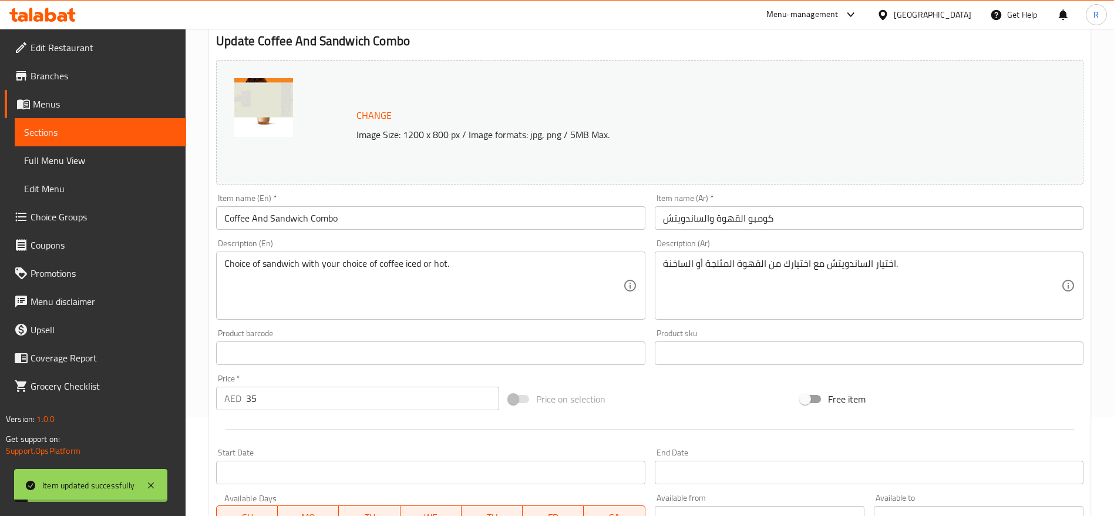
scroll to position [0, 0]
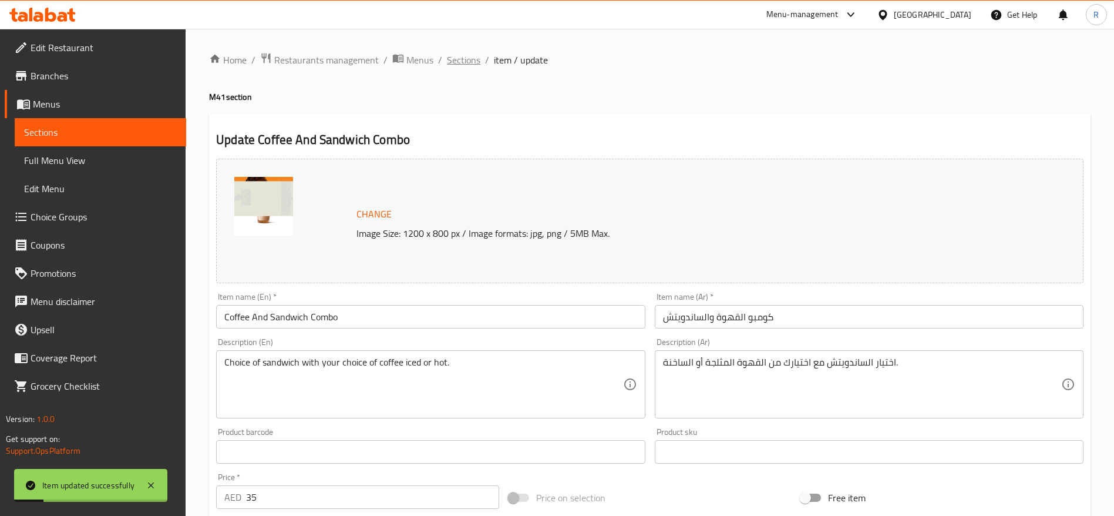
click at [458, 59] on span "Sections" at bounding box center [463, 60] width 33 height 14
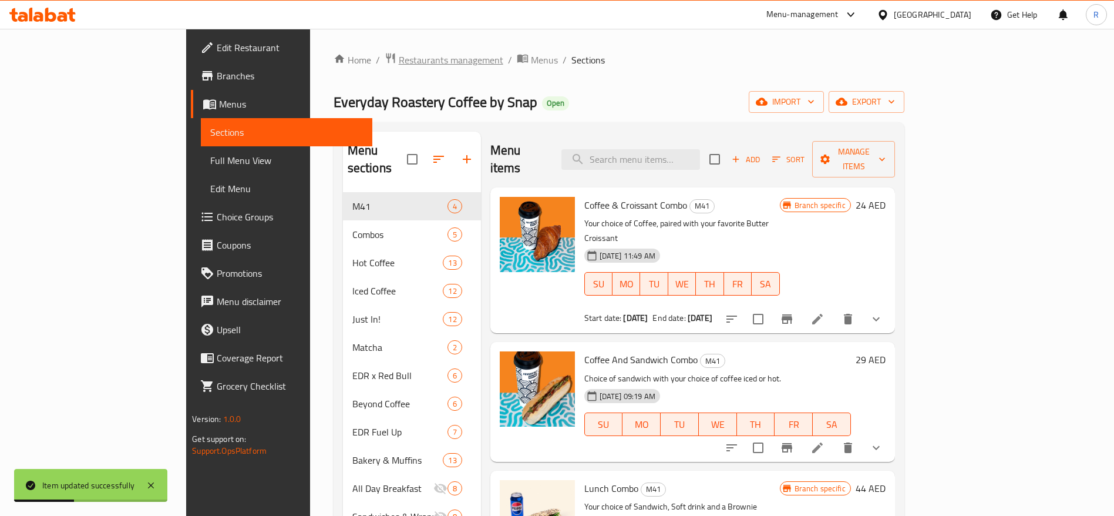
click at [399, 59] on span "Restaurants management" at bounding box center [451, 60] width 105 height 14
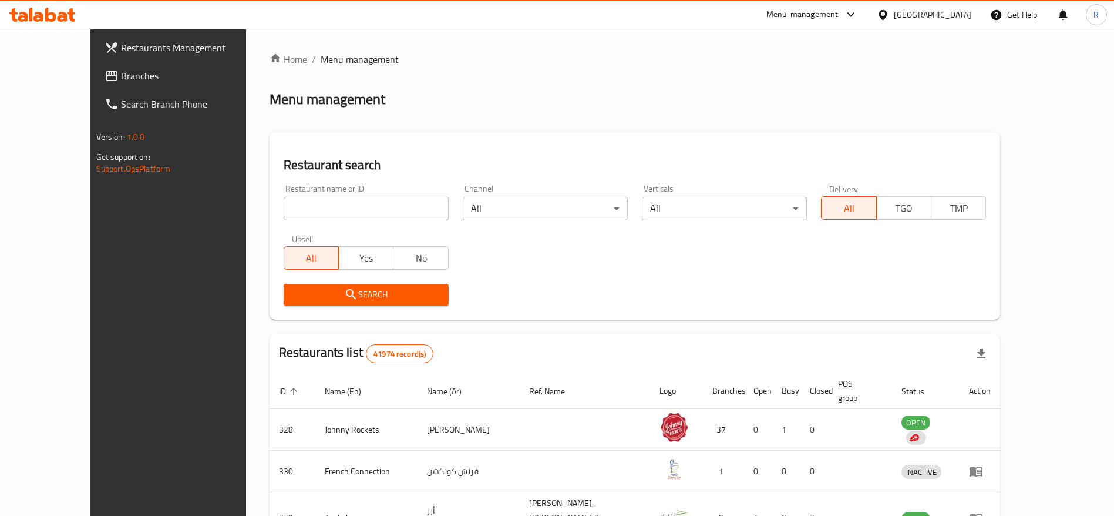
click at [284, 206] on input "search" at bounding box center [366, 208] width 165 height 23
type input "everyday roastery"
click button "Search" at bounding box center [366, 295] width 165 height 22
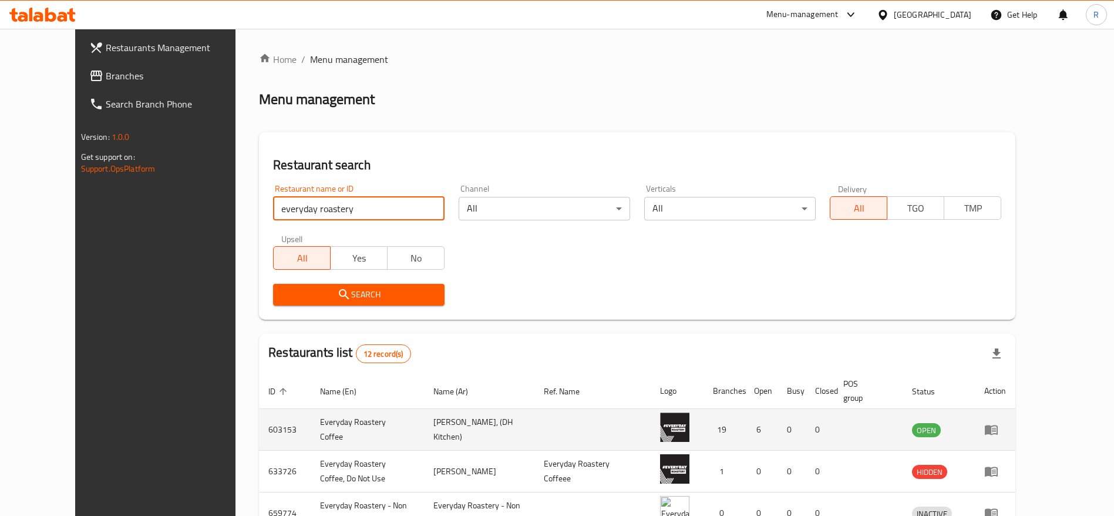
click at [1006, 424] on link "enhanced table" at bounding box center [996, 429] width 22 height 14
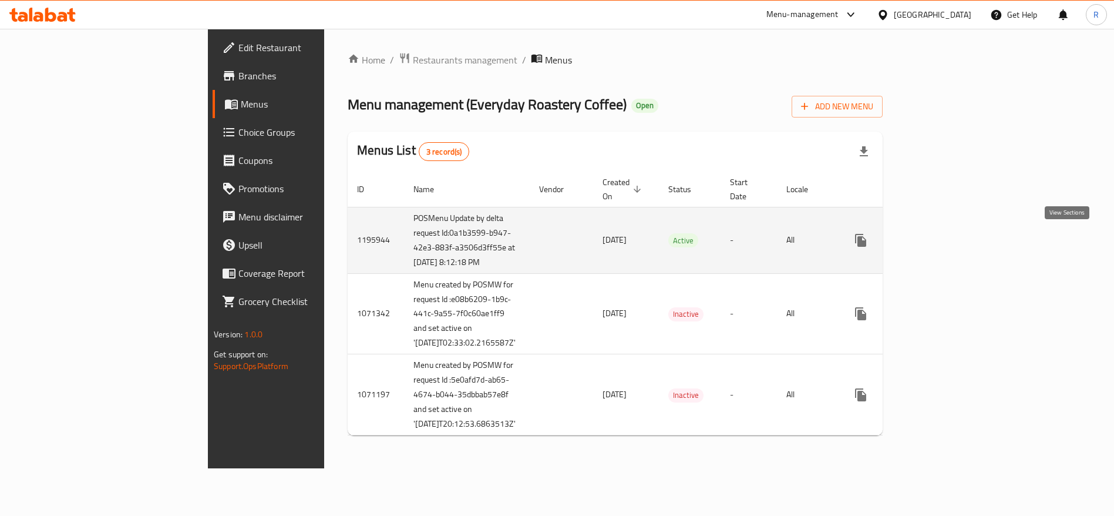
click at [953, 240] on icon "enhanced table" at bounding box center [946, 240] width 14 height 14
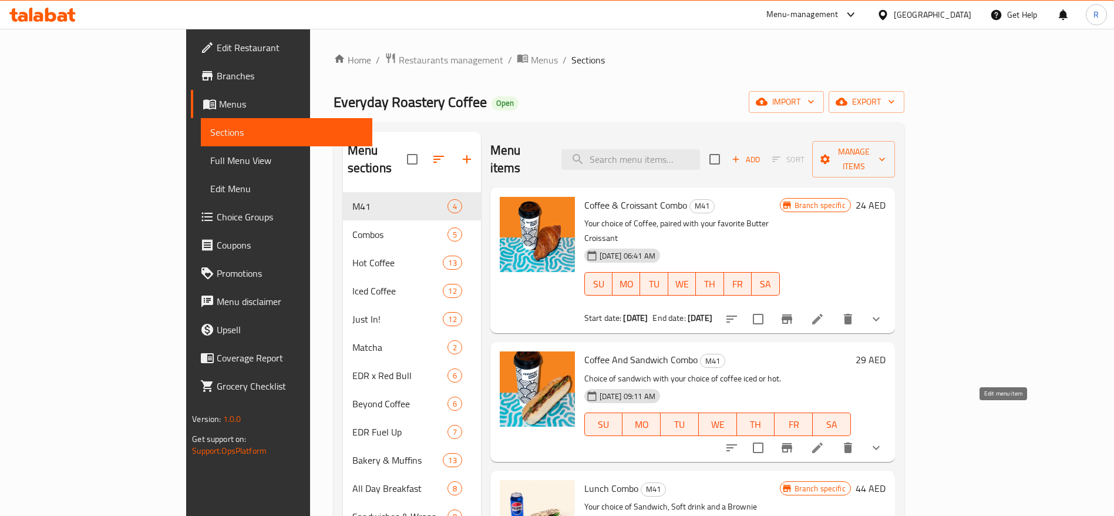
click at [825, 441] on icon at bounding box center [818, 448] width 14 height 14
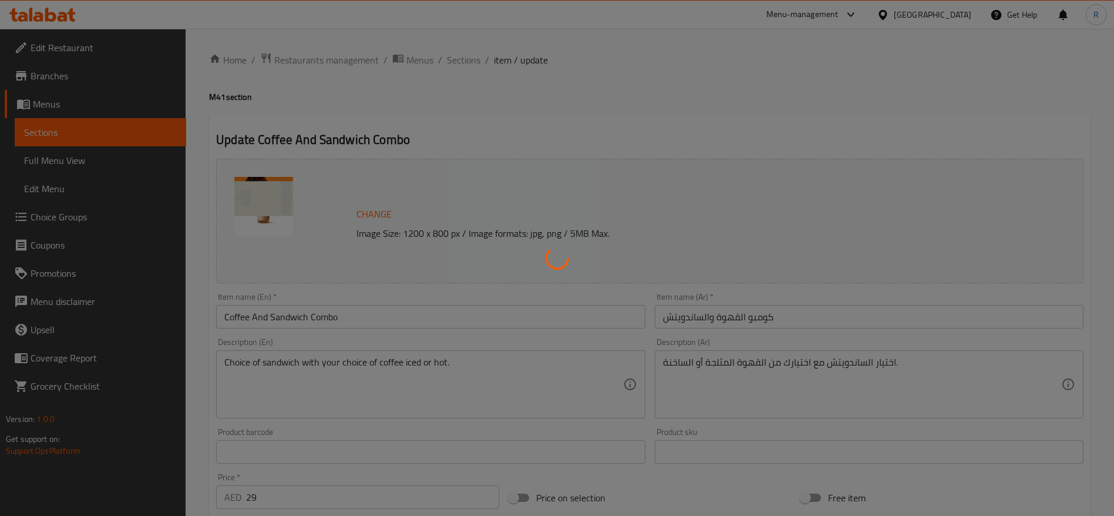
type input "اختيار الساندوتش الأول:"
type input "1"
type input "اختيارك من القهوة:"
type input "1"
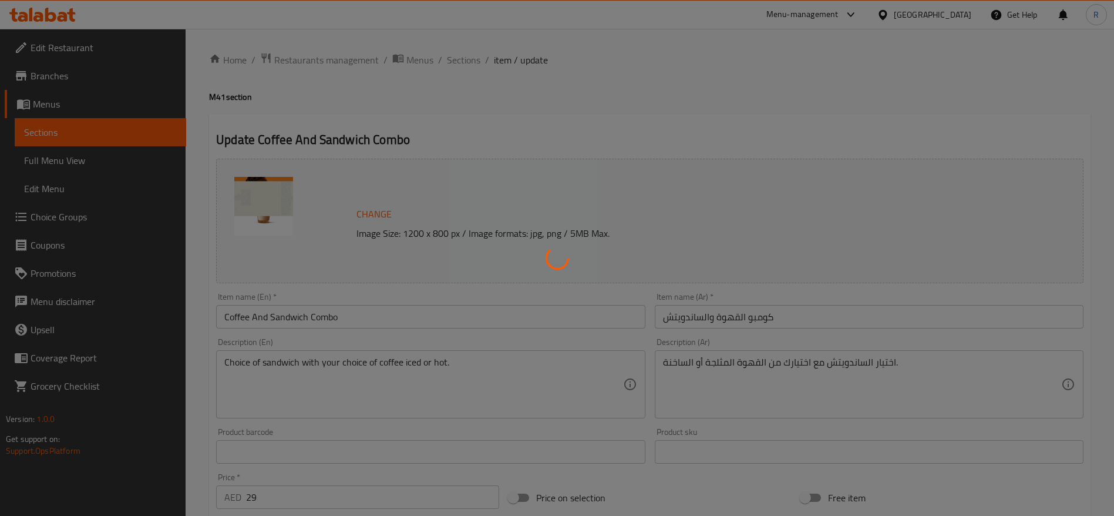
type input "1"
type input "Choice of coffee type"
type input "1"
type input "اختيارك من المزيج"
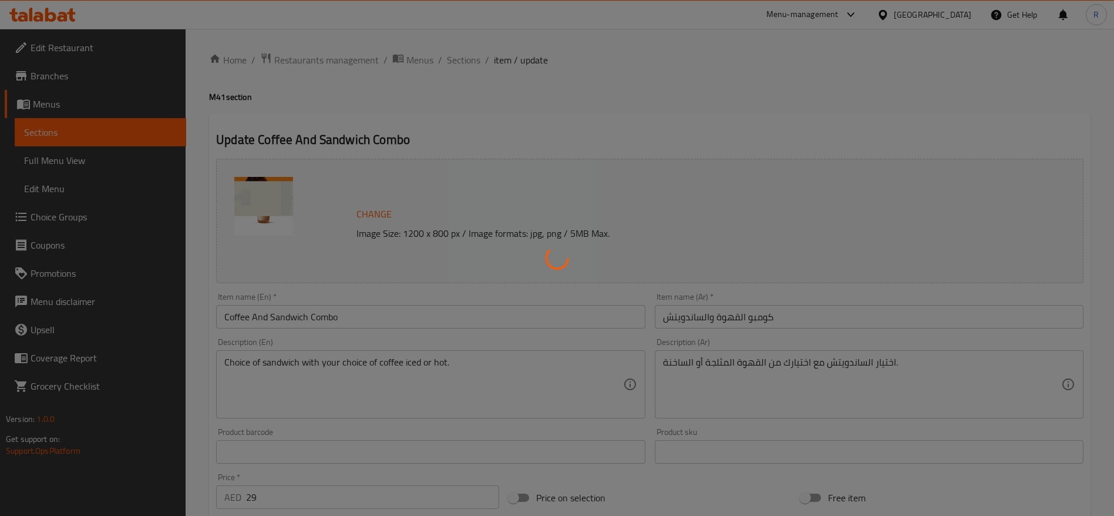
type input "1"
type input "اختيارك من الحليب"
type input "1"
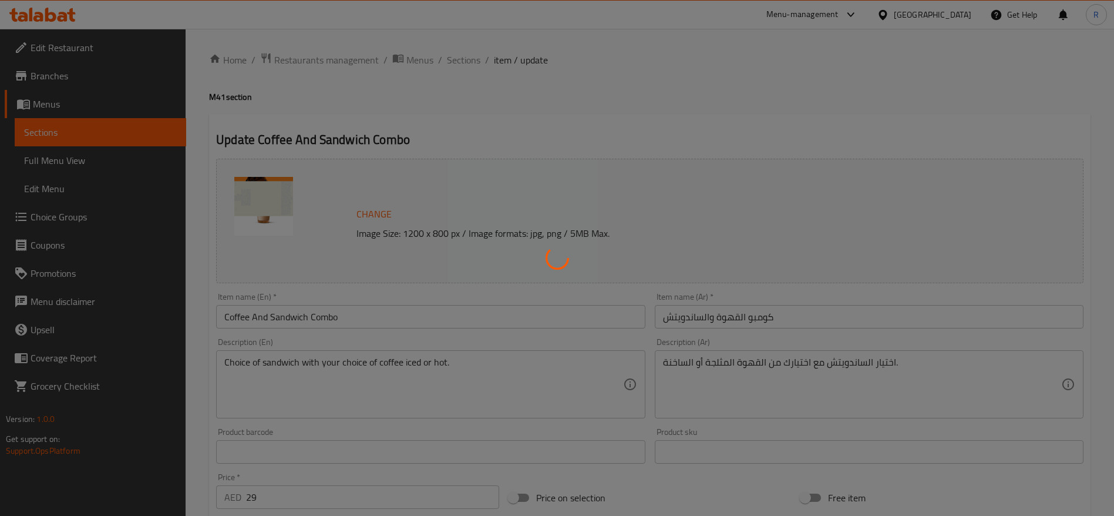
type input "إضافات"
type input "0"
type input "5"
type input "اختيارك من السكر على الجانب"
type input "1"
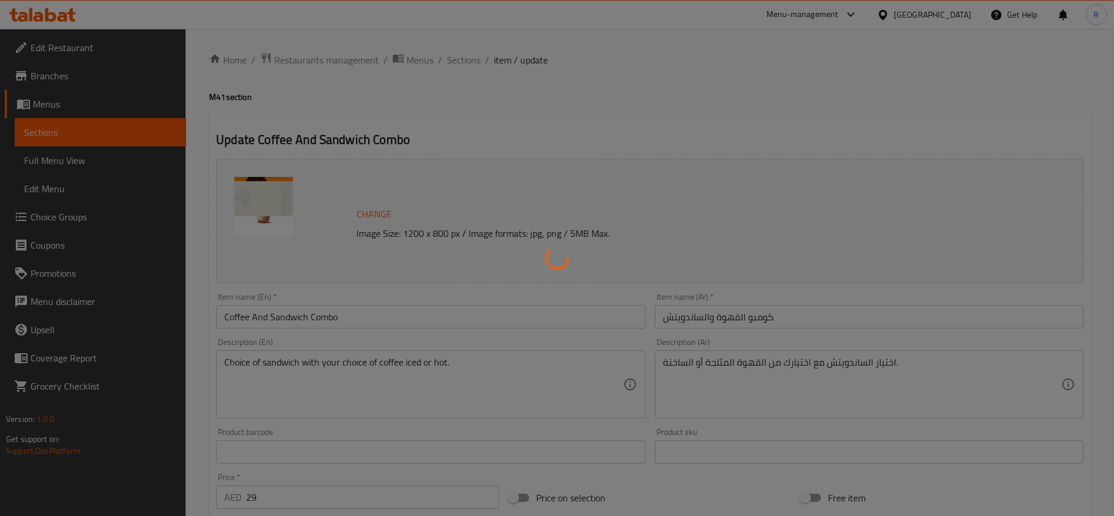
type input "1"
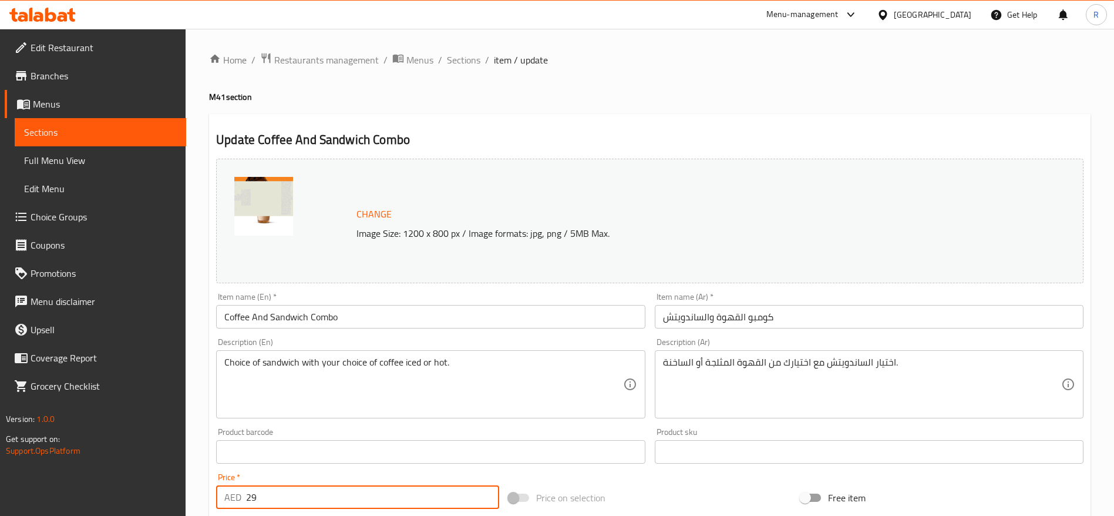
click at [263, 498] on input "29" at bounding box center [372, 496] width 253 height 23
type input "2"
type input "3"
type input "5"
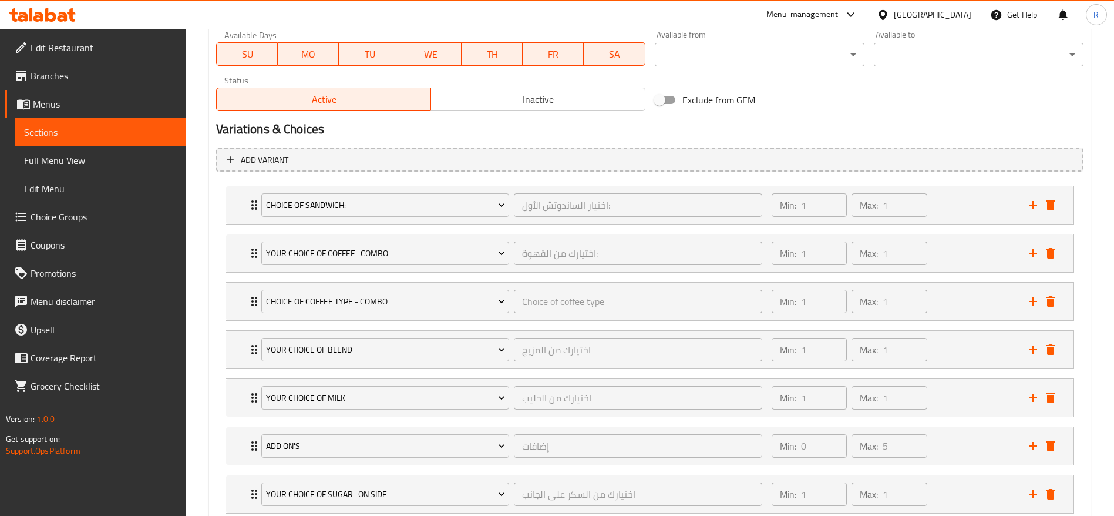
scroll to position [640, 0]
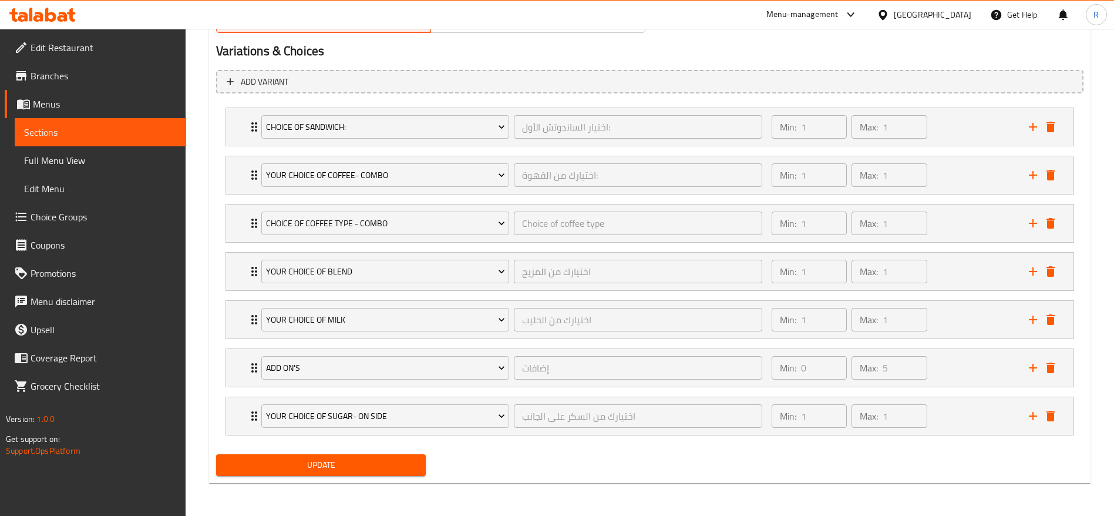
type input "35"
click at [377, 477] on div "Update" at bounding box center [320, 464] width 219 height 31
click at [398, 466] on span "Update" at bounding box center [321, 465] width 191 height 15
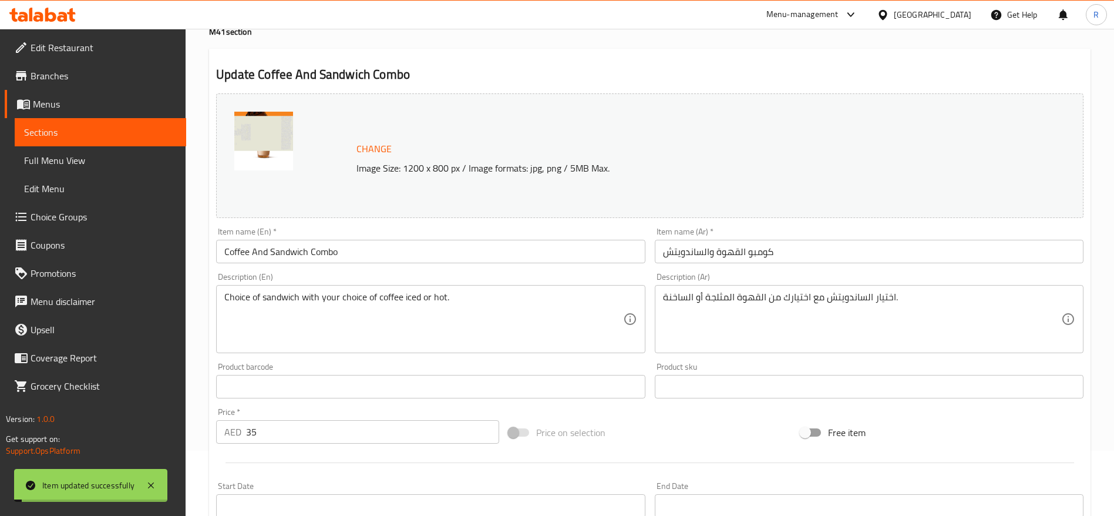
scroll to position [0, 0]
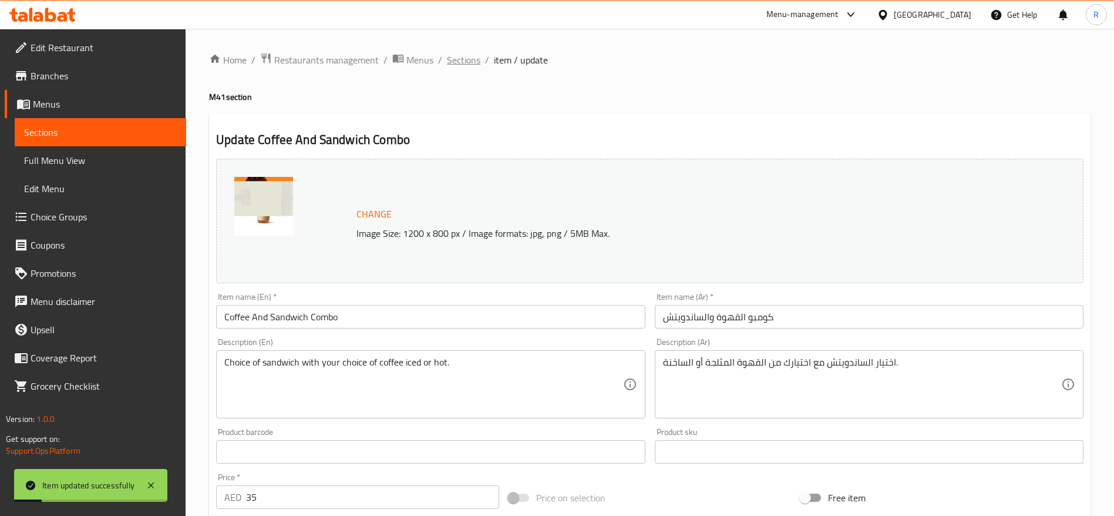
click at [465, 55] on span "Sections" at bounding box center [463, 60] width 33 height 14
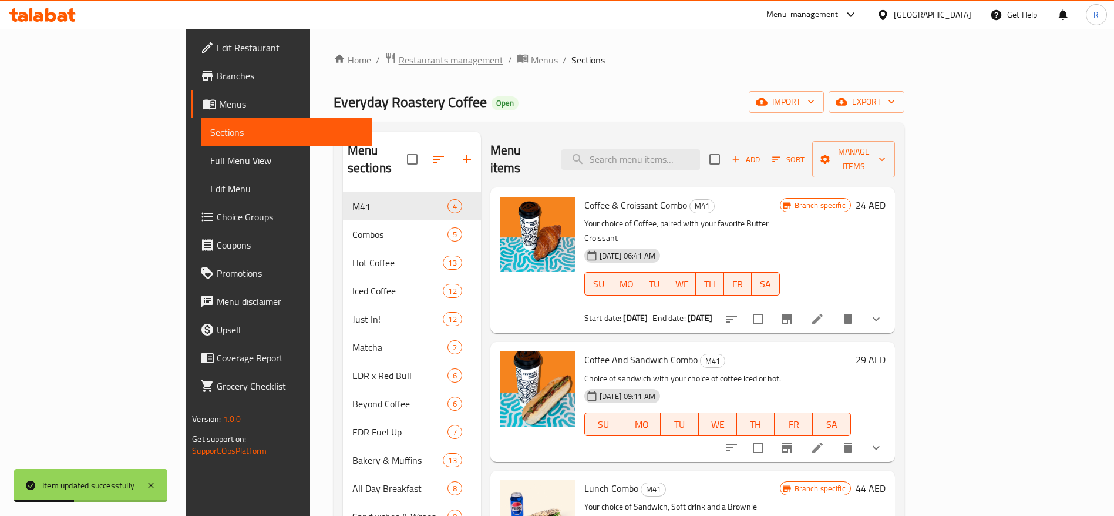
click at [399, 60] on span "Restaurants management" at bounding box center [451, 60] width 105 height 14
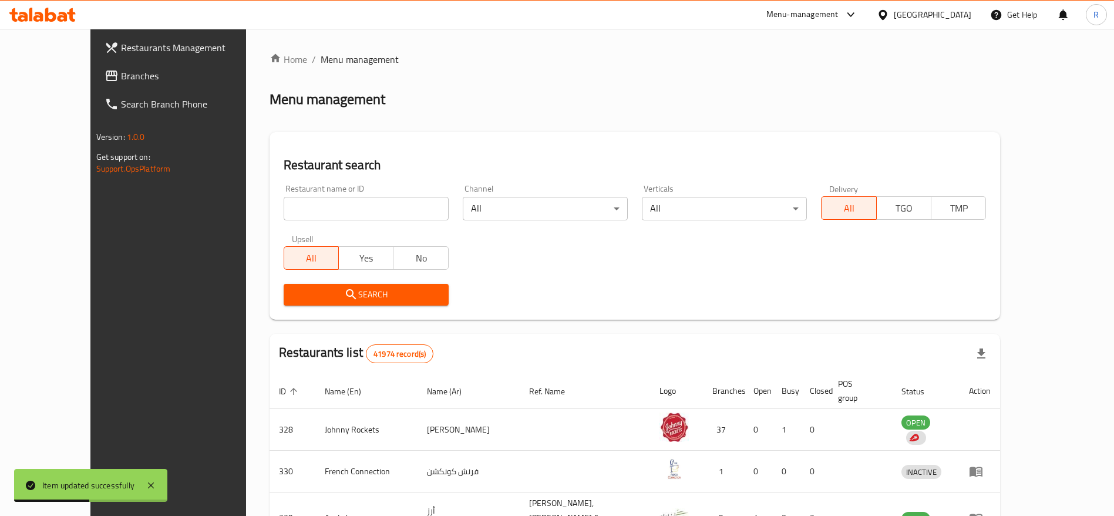
click at [311, 219] on input "search" at bounding box center [366, 208] width 165 height 23
type input "everyday roastery"
click button "Search" at bounding box center [366, 295] width 165 height 22
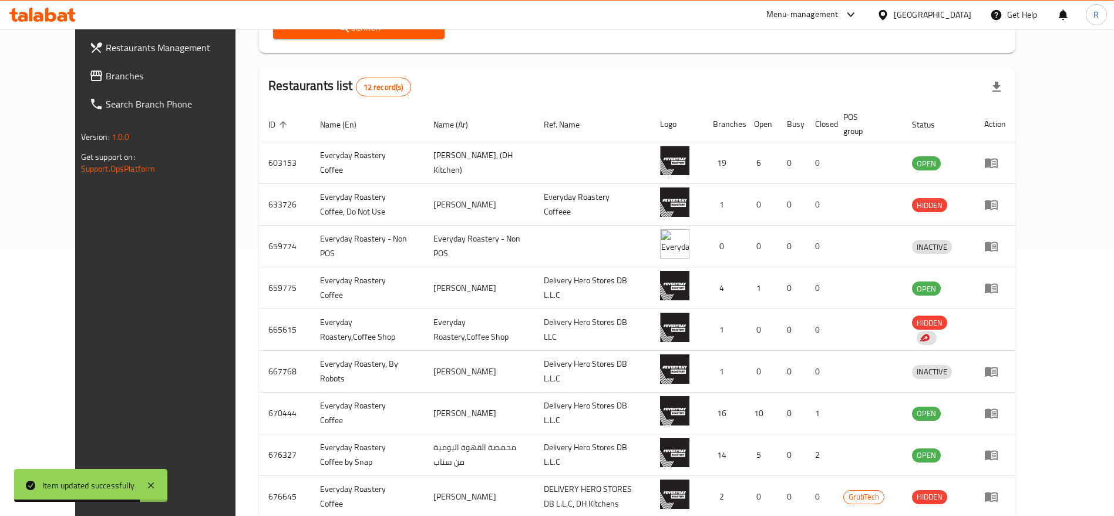
scroll to position [270, 0]
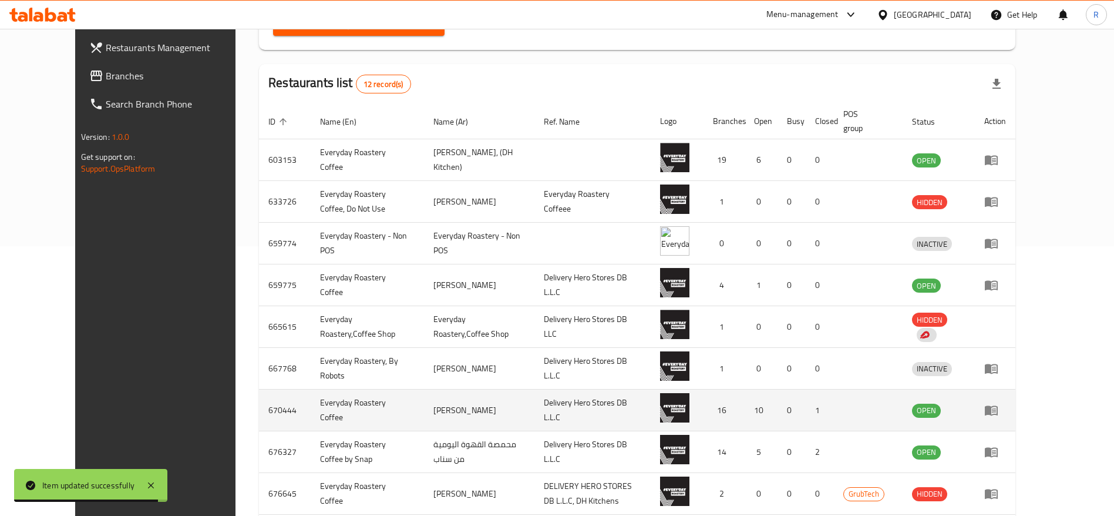
click at [999, 410] on icon "enhanced table" at bounding box center [992, 410] width 14 height 14
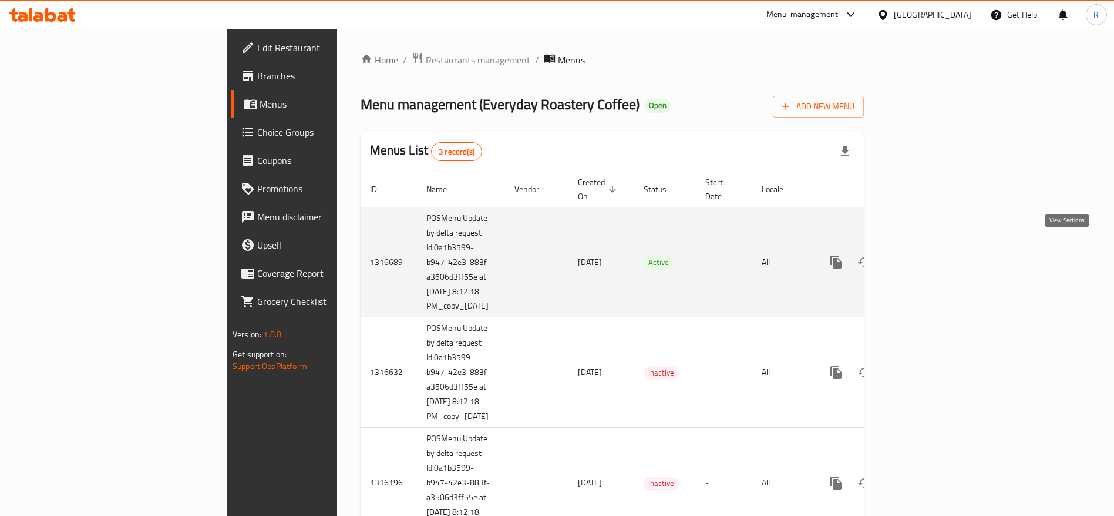
click at [928, 255] on icon "enhanced table" at bounding box center [921, 262] width 14 height 14
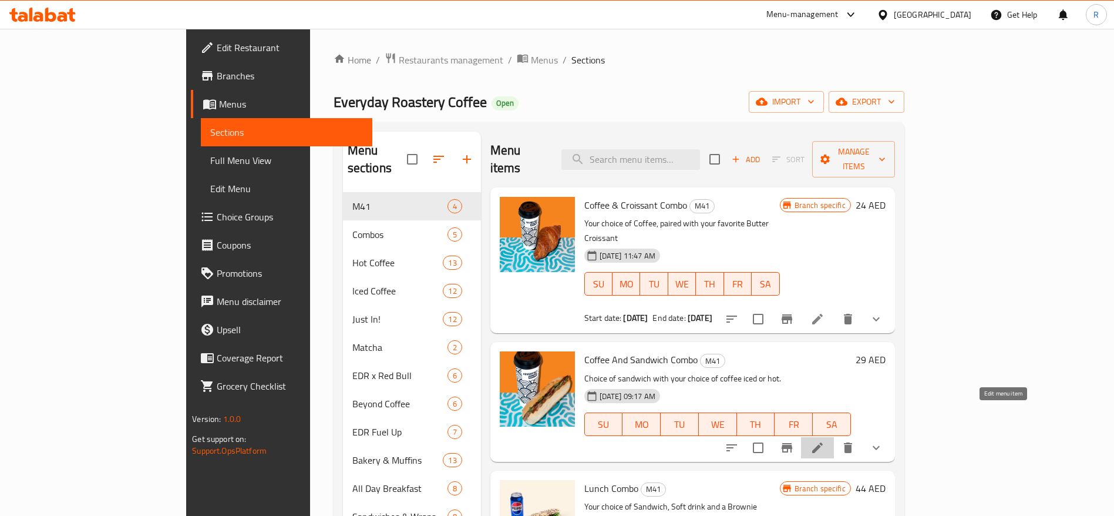
click at [825, 441] on icon at bounding box center [818, 448] width 14 height 14
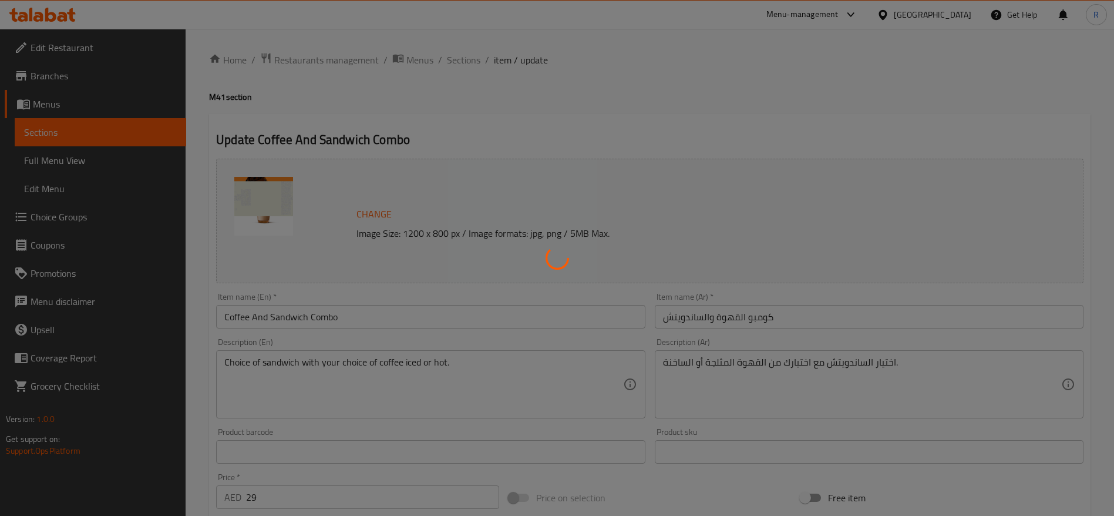
type input "اختيار الساندوتش الأول:"
type input "1"
type input "اختيارك من القهوة:"
type input "1"
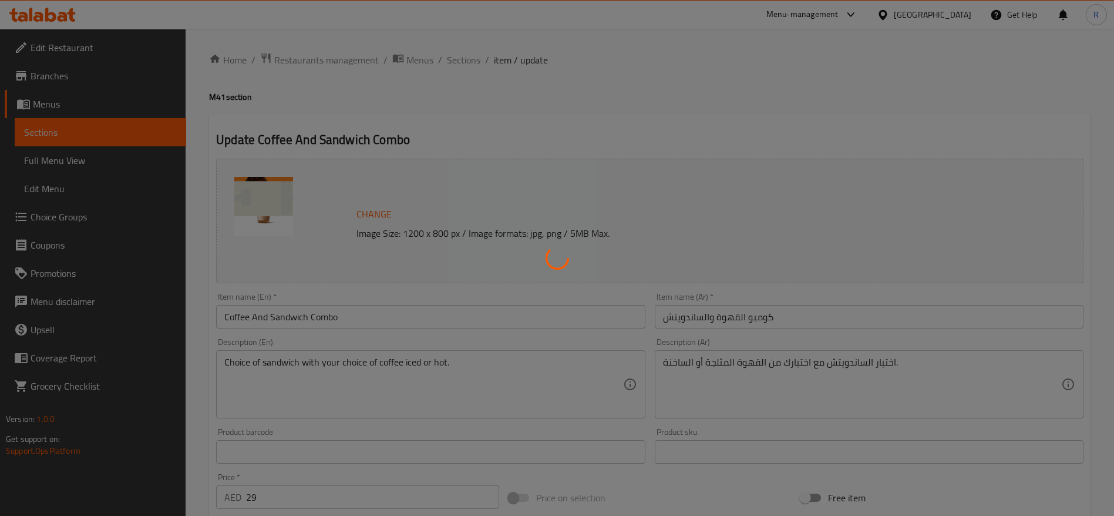
type input "1"
type input "Choice of coffee type"
type input "1"
type input "اختيارك من المزيج"
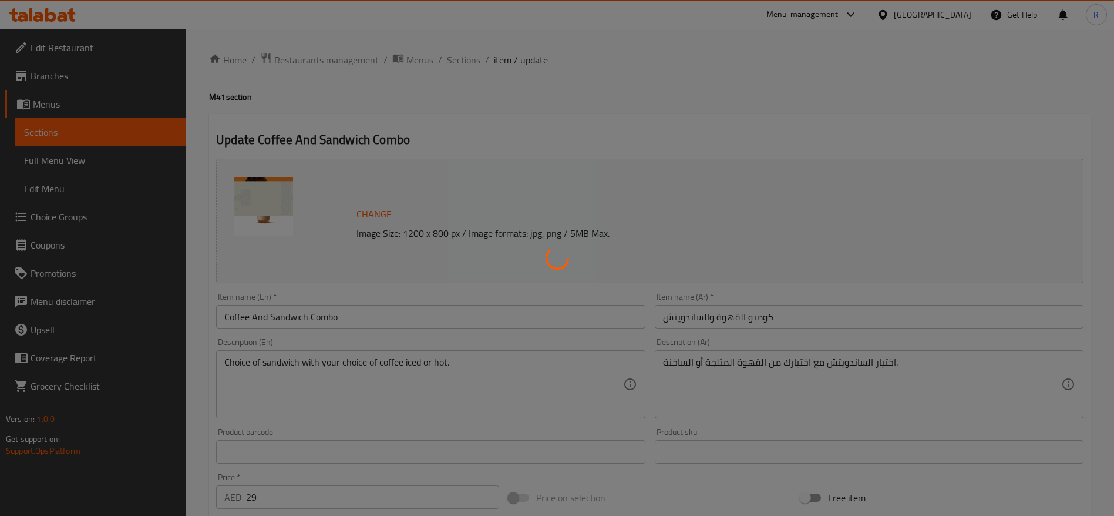
type input "1"
type input "اختيارك من الحليب"
type input "1"
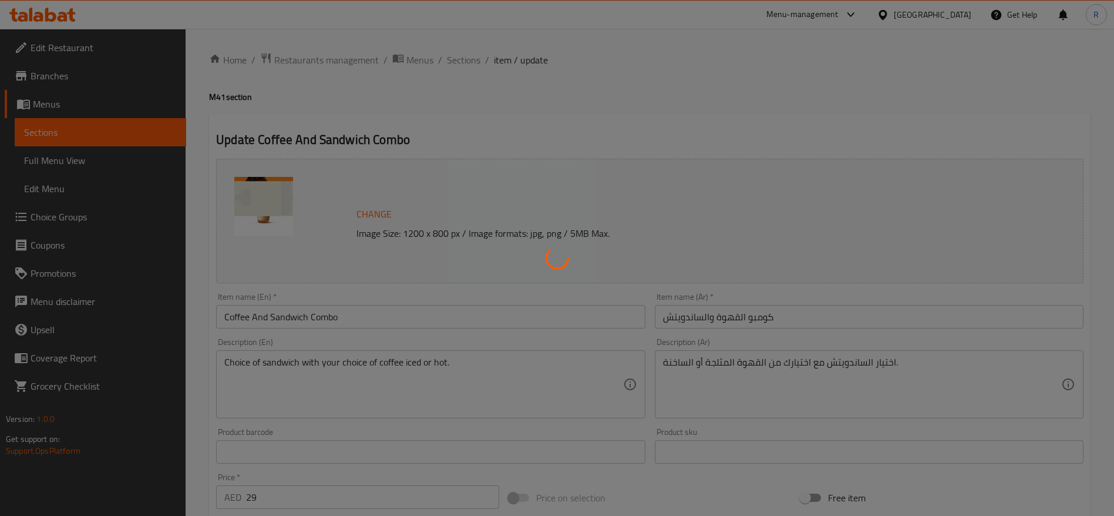
type input "إضافات"
type input "0"
type input "5"
type input "اختيارك من السكر على الجانب"
type input "1"
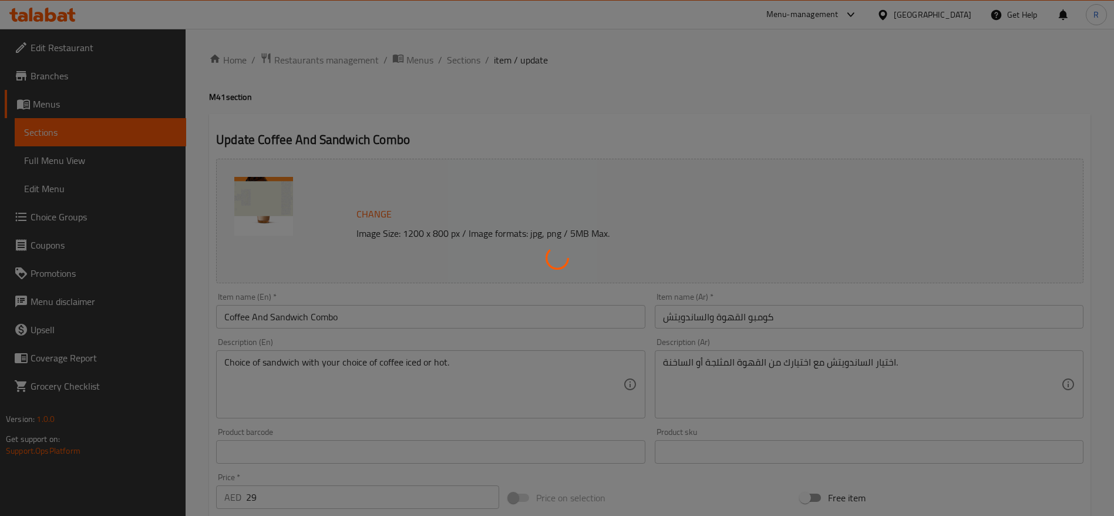
type input "1"
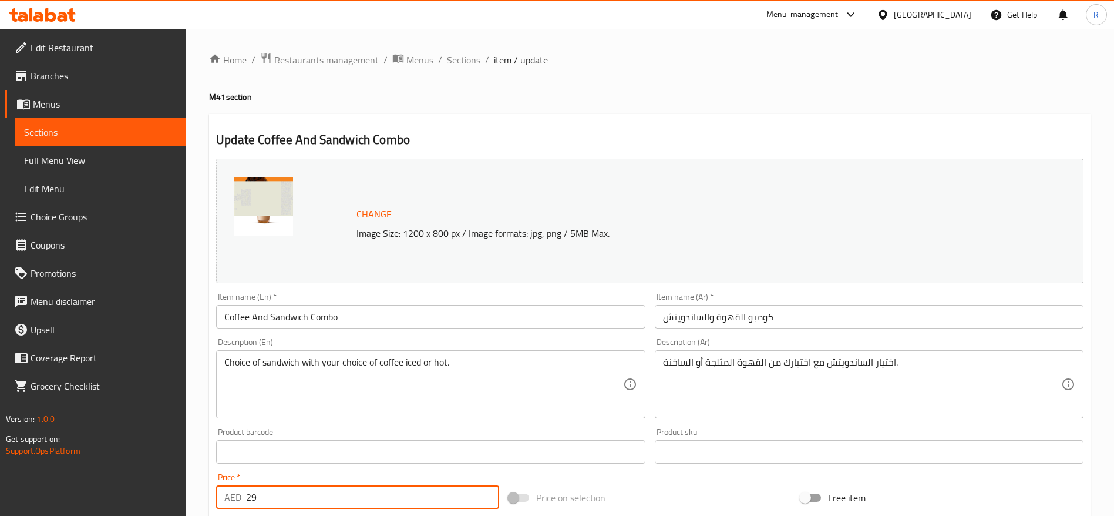
drag, startPoint x: 278, startPoint y: 492, endPoint x: 201, endPoint y: 481, distance: 77.2
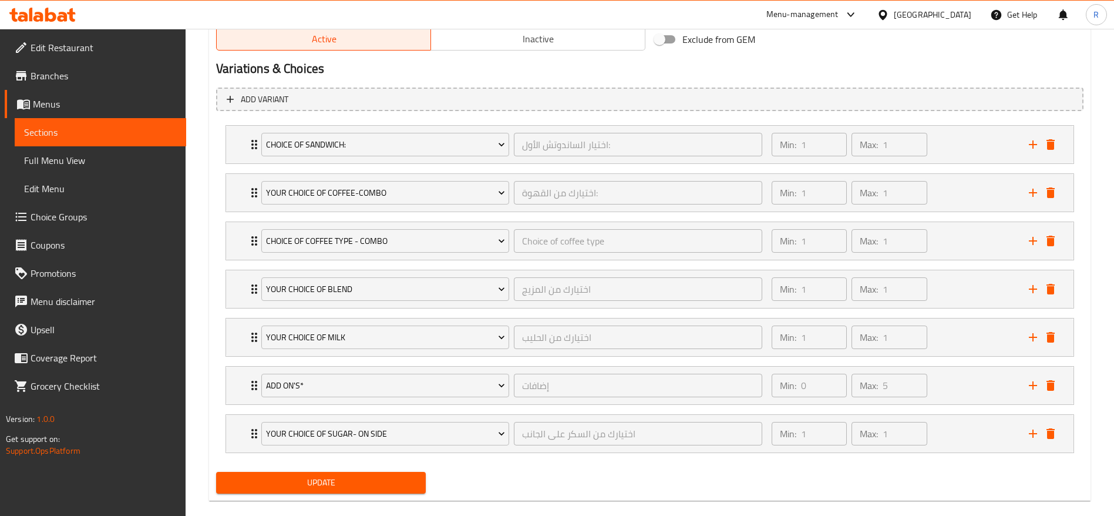
scroll to position [640, 0]
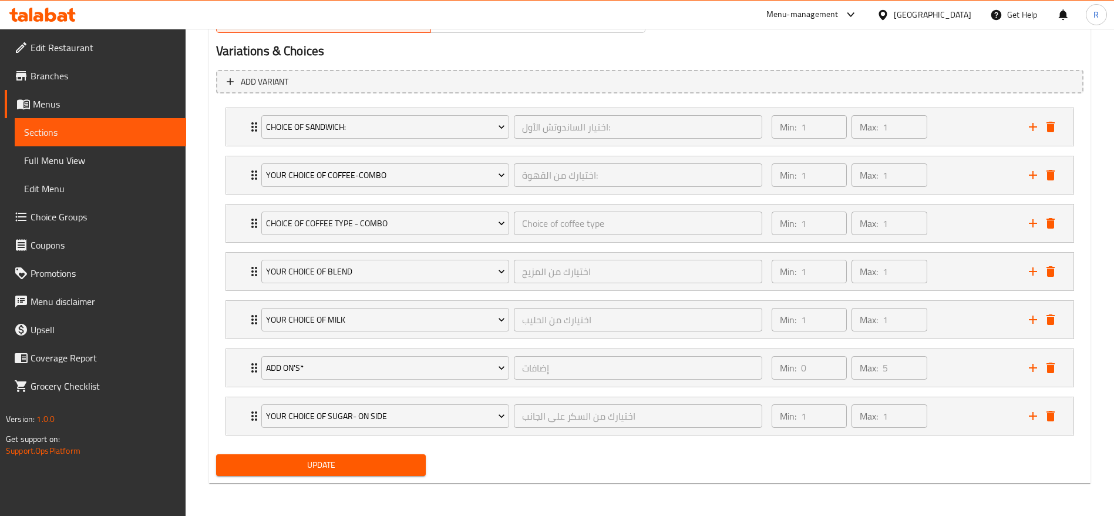
type input "35"
click at [394, 460] on span "Update" at bounding box center [321, 465] width 191 height 15
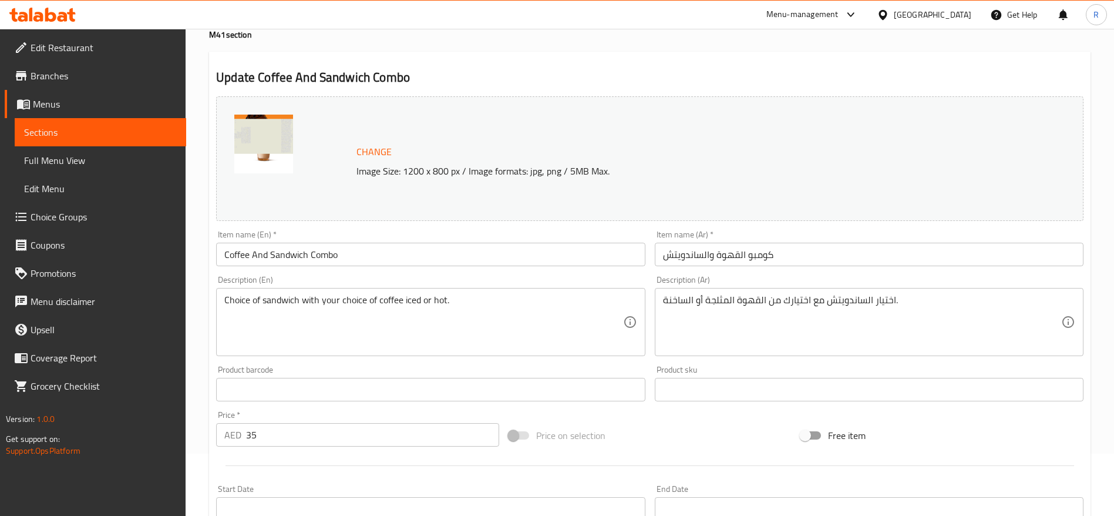
scroll to position [0, 0]
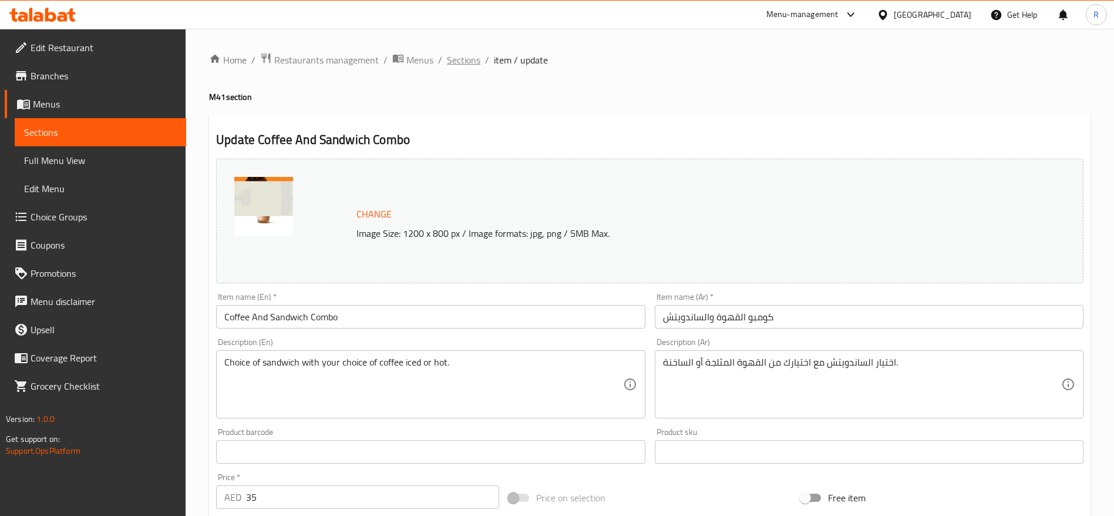
click at [464, 63] on span "Sections" at bounding box center [463, 60] width 33 height 14
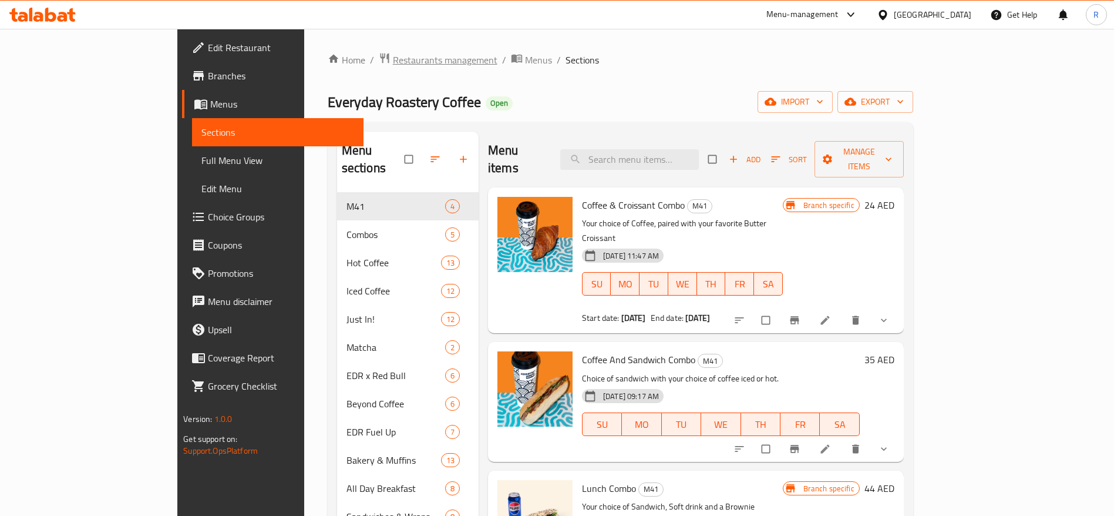
click at [393, 59] on span "Restaurants management" at bounding box center [445, 60] width 105 height 14
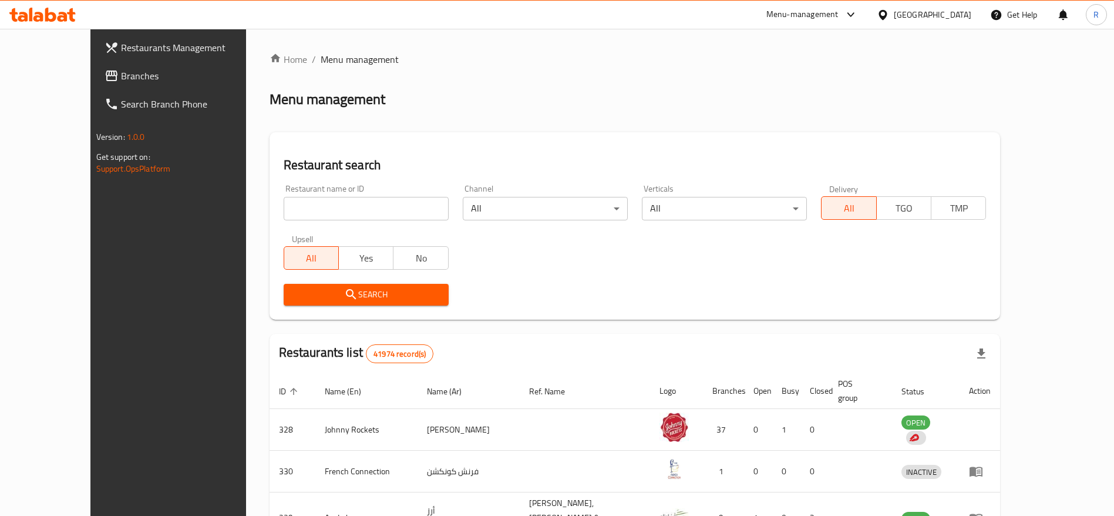
click at [328, 212] on input "search" at bounding box center [366, 208] width 165 height 23
type input "everyday roastery"
click button "Search" at bounding box center [366, 295] width 165 height 22
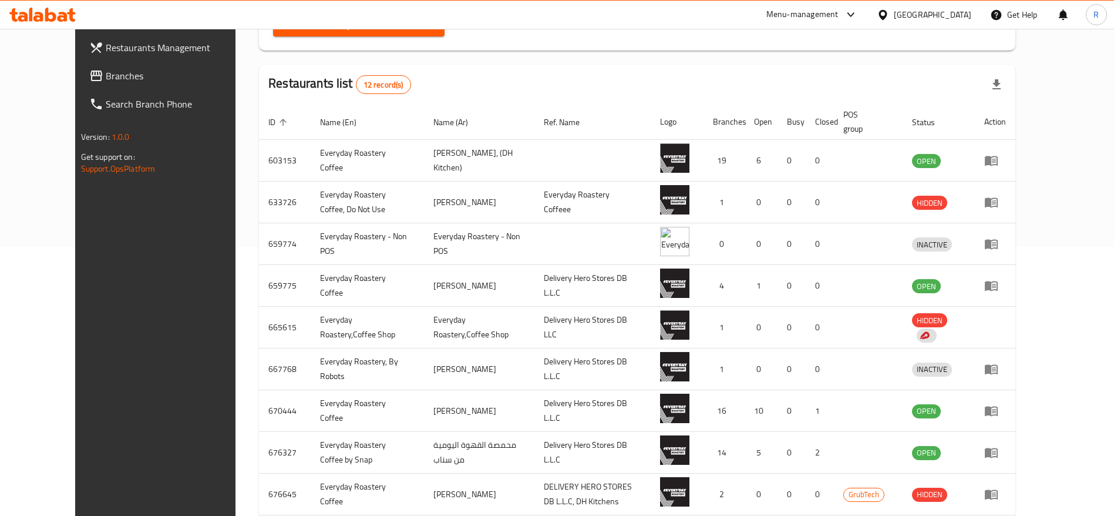
scroll to position [338, 0]
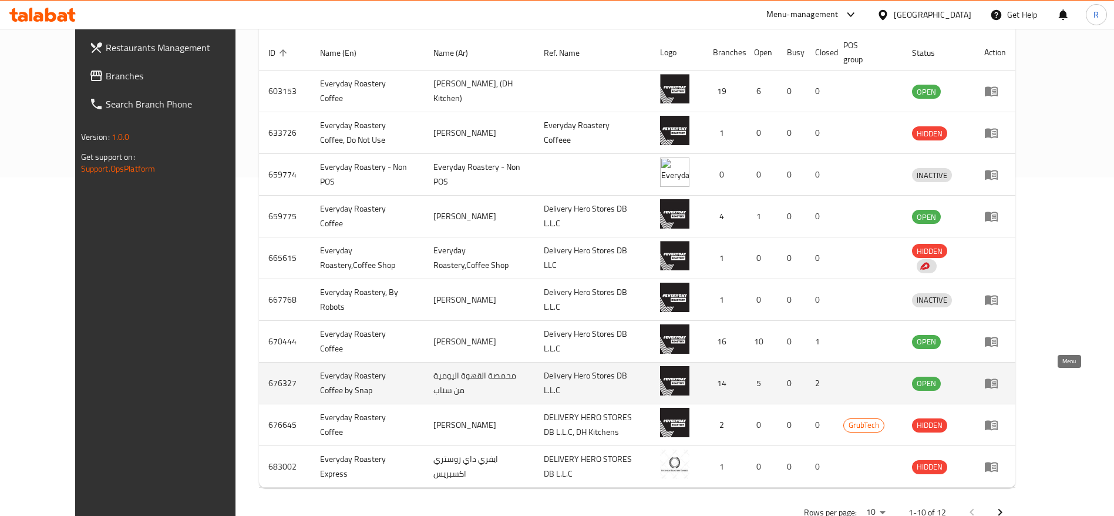
click at [1006, 384] on link "enhanced table" at bounding box center [996, 383] width 22 height 14
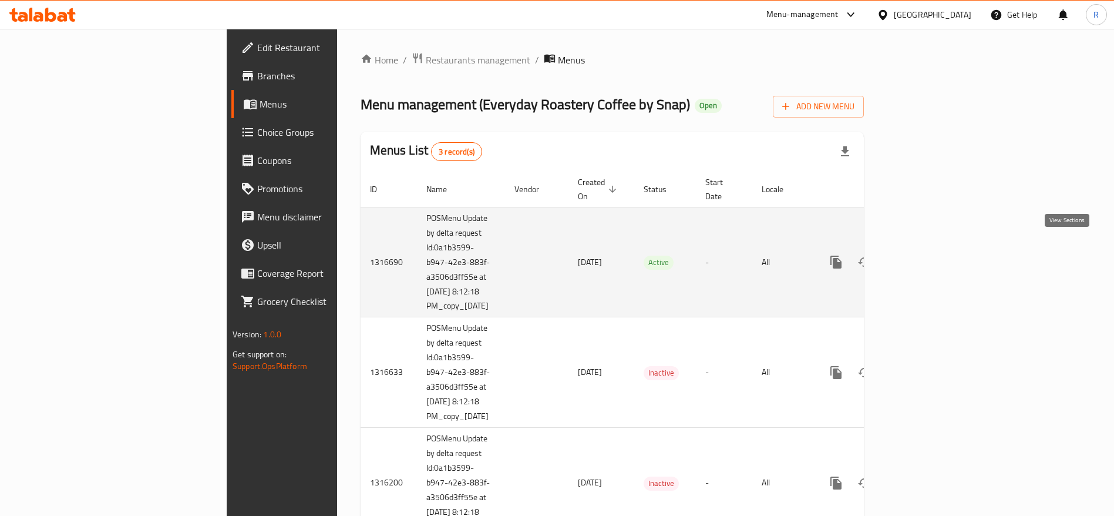
click at [928, 255] on icon "enhanced table" at bounding box center [921, 262] width 14 height 14
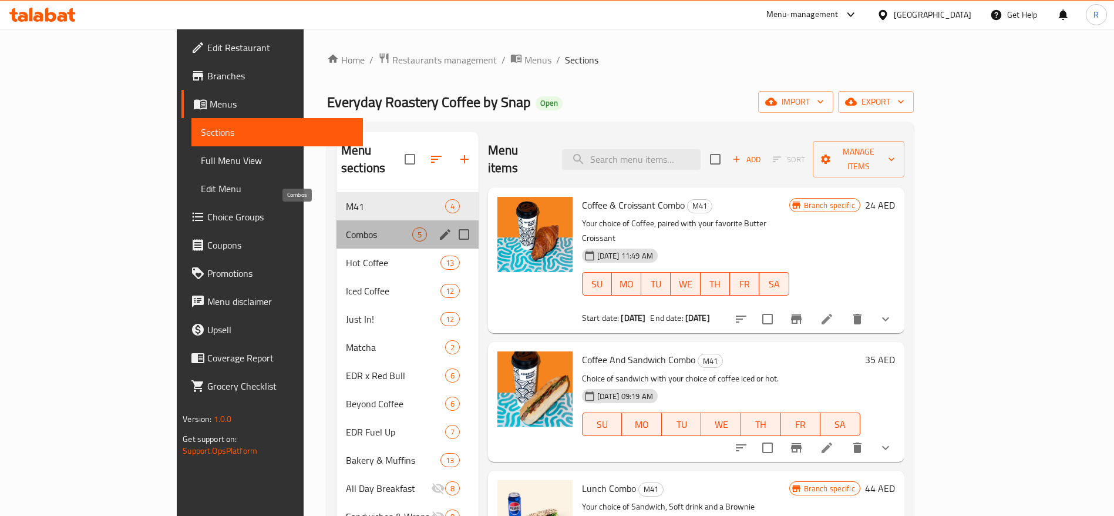
click at [346, 227] on span "Combos" at bounding box center [379, 234] width 66 height 14
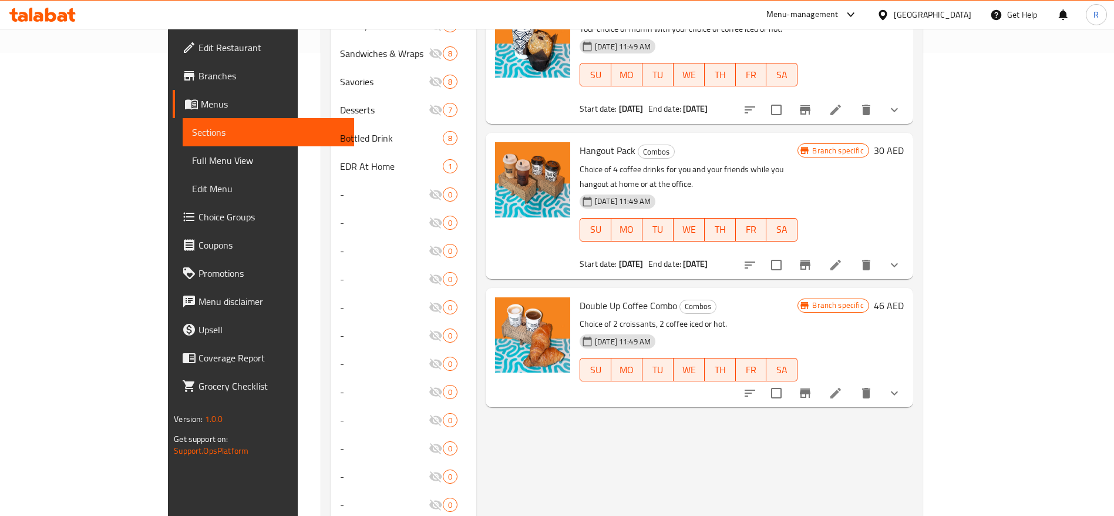
scroll to position [459, 0]
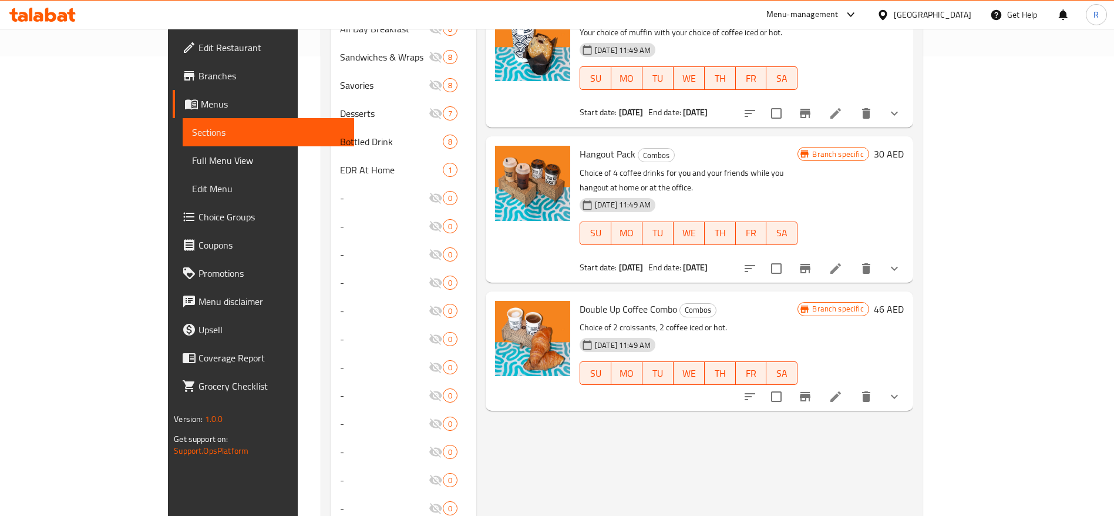
click at [843, 261] on icon at bounding box center [836, 268] width 14 height 14
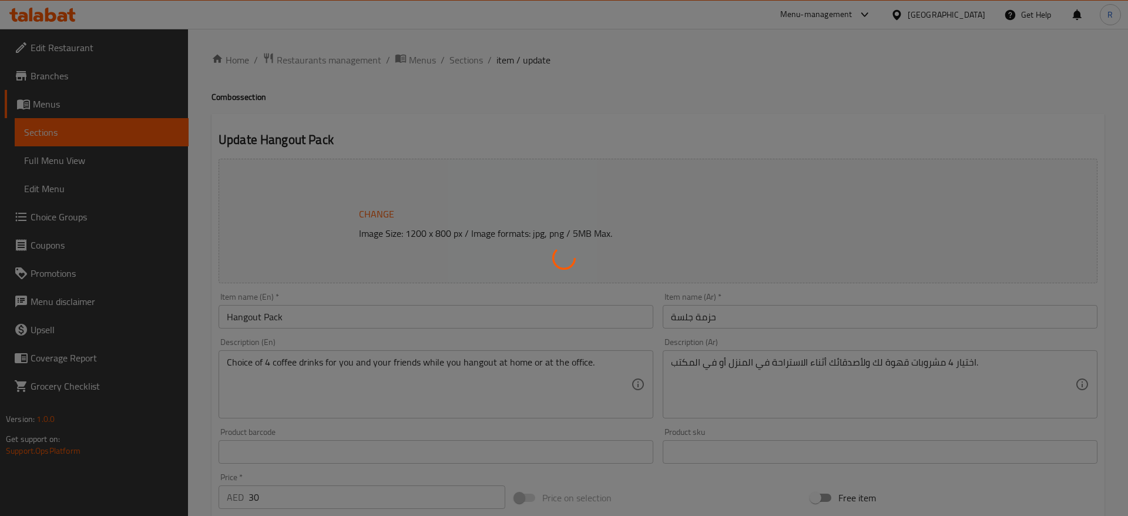
type input "اختيارك لنوع القهوة الأول"
type input "1"
type input "اختيارك من القهوة الأولى"
type input "1"
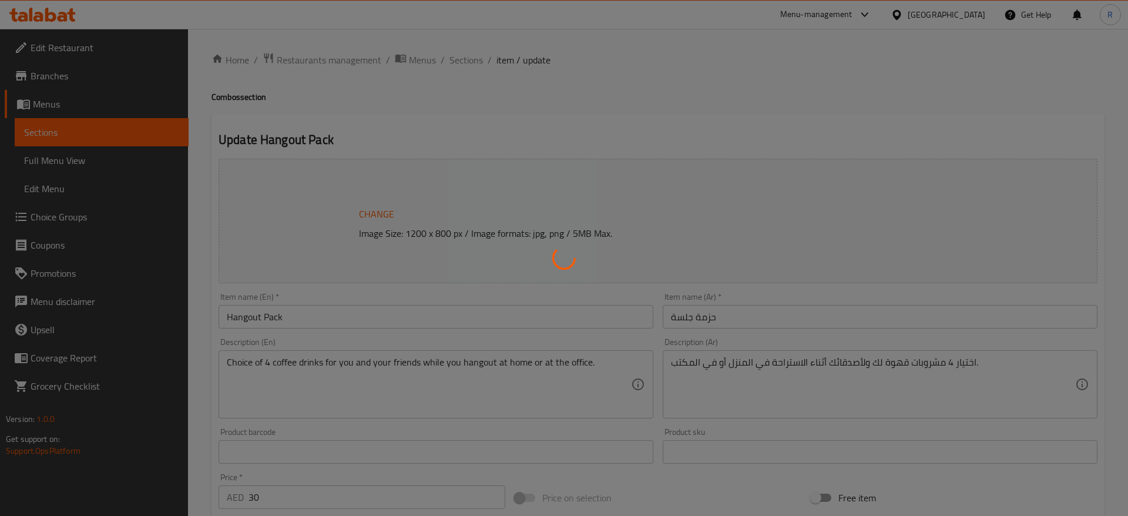
type input "1"
type input "اختيارك للمزيج الأول"
type input "0"
type input "2"
type input "اختيارك من الحليب الأول"
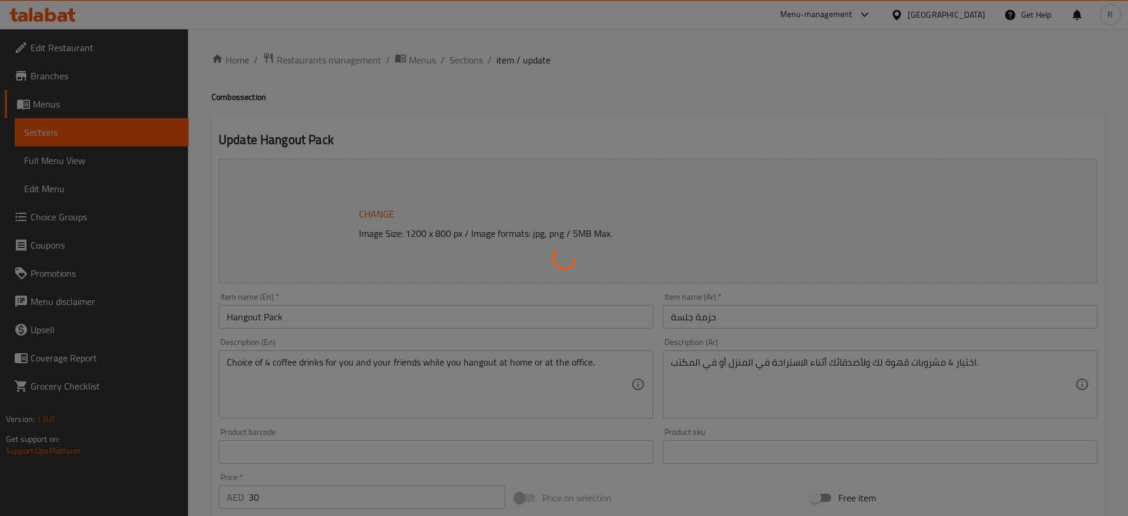
type input "0"
type input "الإضافات للأول"
type input "0"
type input "5"
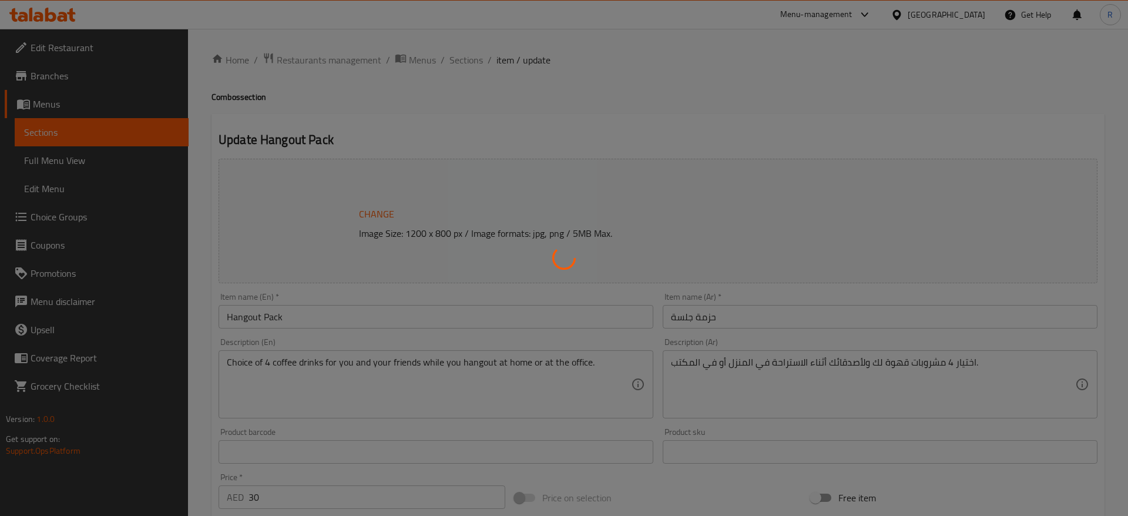
type input "اختيارك لنوع القهوة الثاني"
type input "1"
type input "اختيارك من القهوة الثانية"
type input "1"
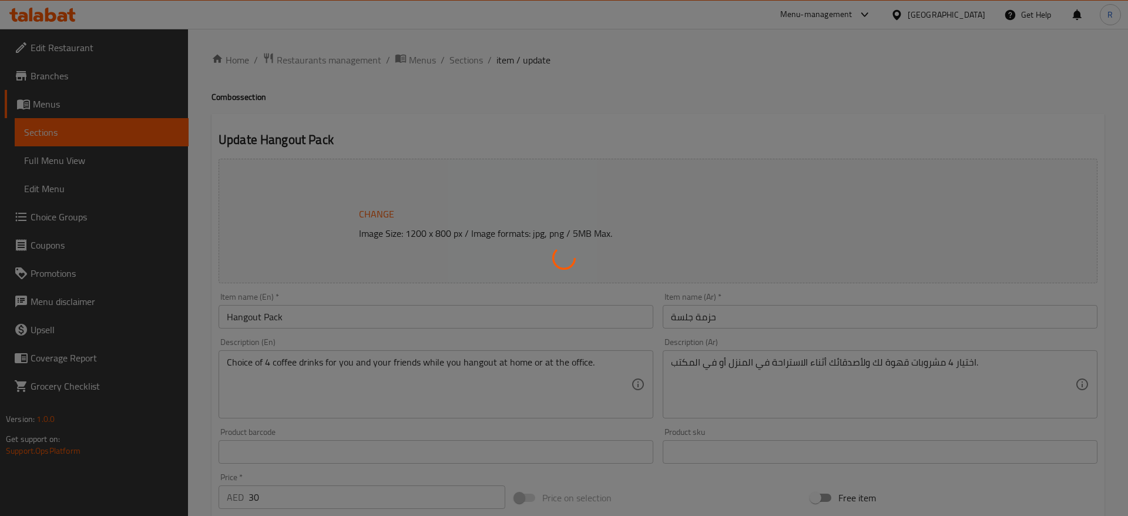
type input "1"
type input "اختيارك للمزيج الثاني"
type input "0"
type input "2"
type input "اختيارك من الحليب الثاني"
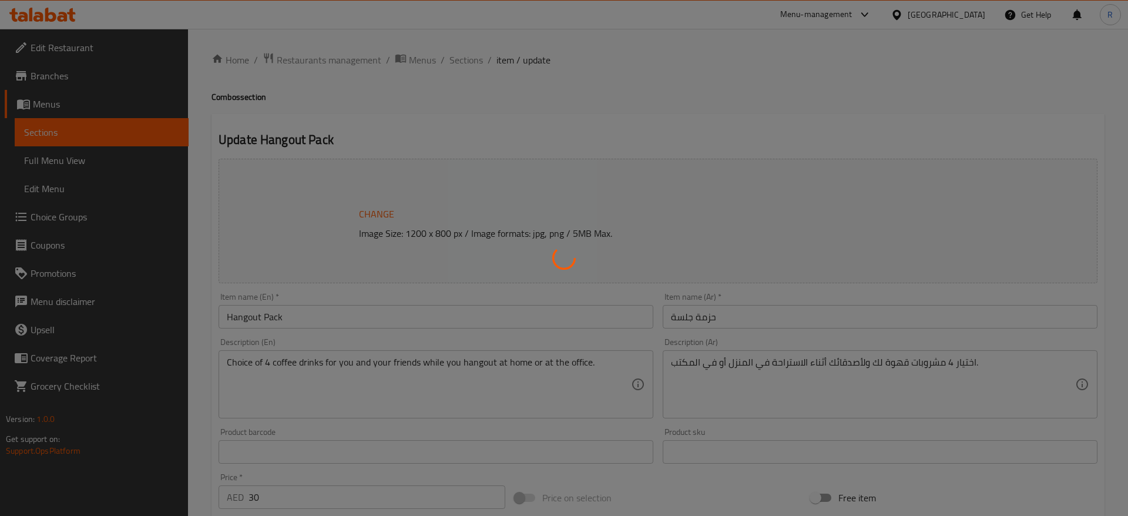
type input "0"
type input "لإضافات للثاني"
type input "0"
type input "5"
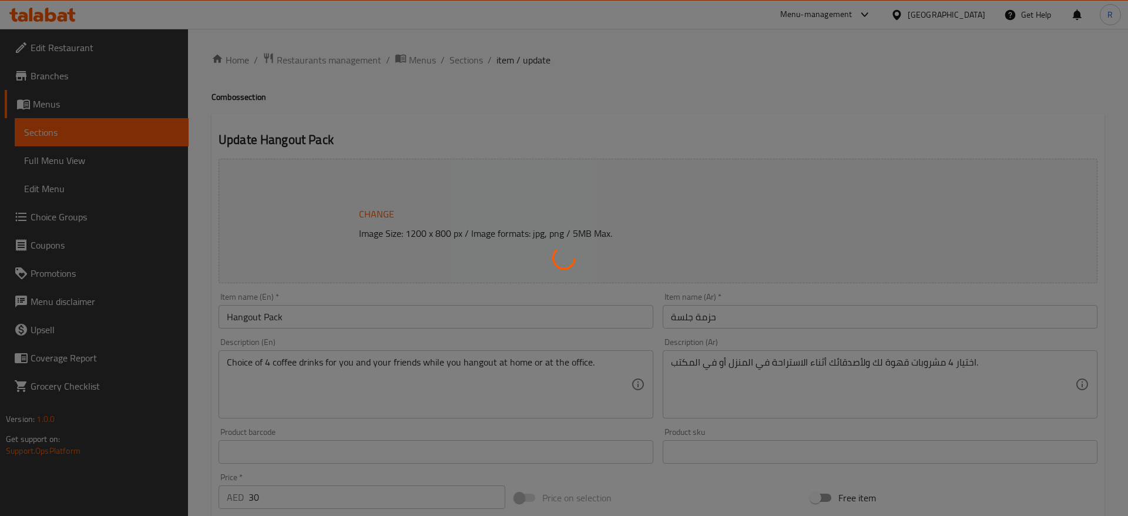
type input "اختيارك من نوع القهوة الثالث"
type input "1"
type input "ختيارك من القهوة الثالثة"
type input "1"
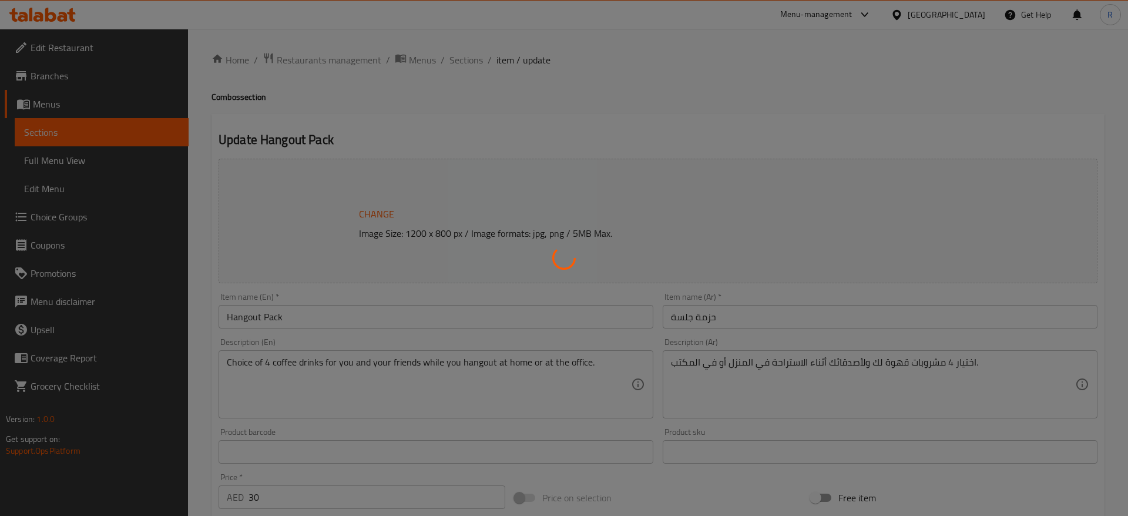
type input "1"
type input "اختيارك للمزيج الثالث:"
type input "0"
type input "2"
type input "اختيارك من الحليب الثالث"
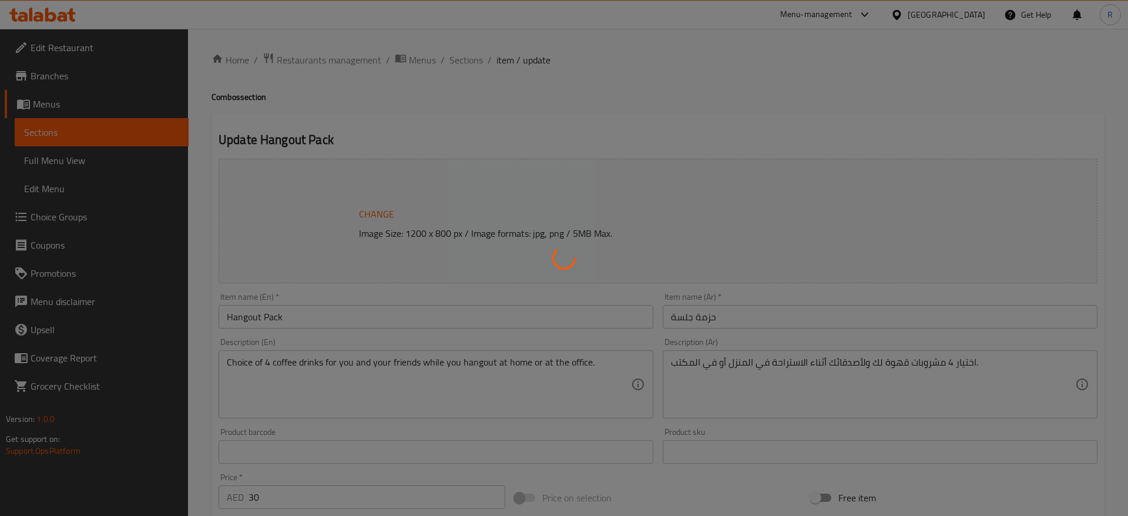
type input "0"
type input "اضافات للثالث"
type input "0"
type input "5"
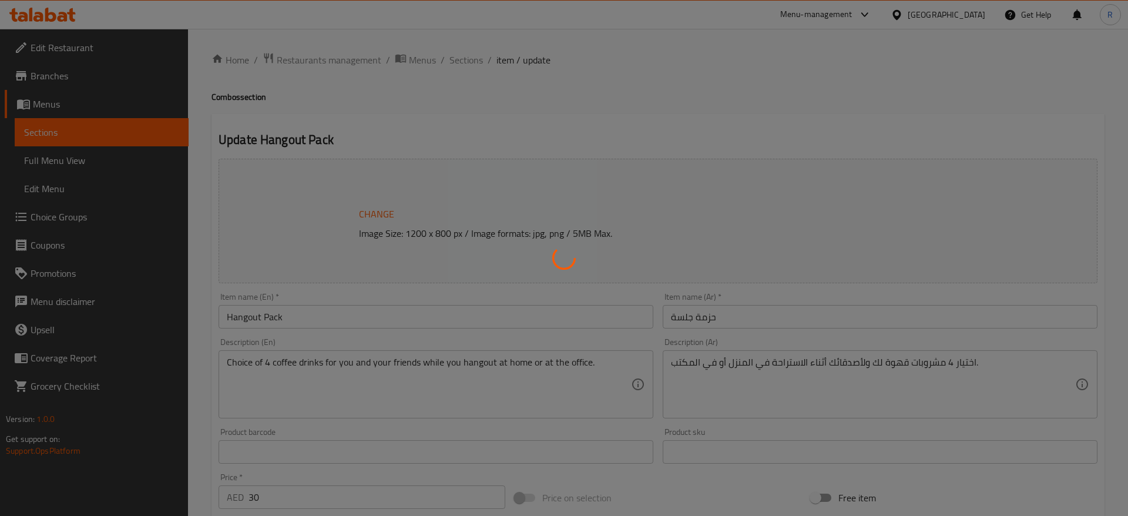
type input "اختيارك من نوع القهوة الرابع"
type input "1"
type input "ختيارك من القهوة الرابعة"
type input "1"
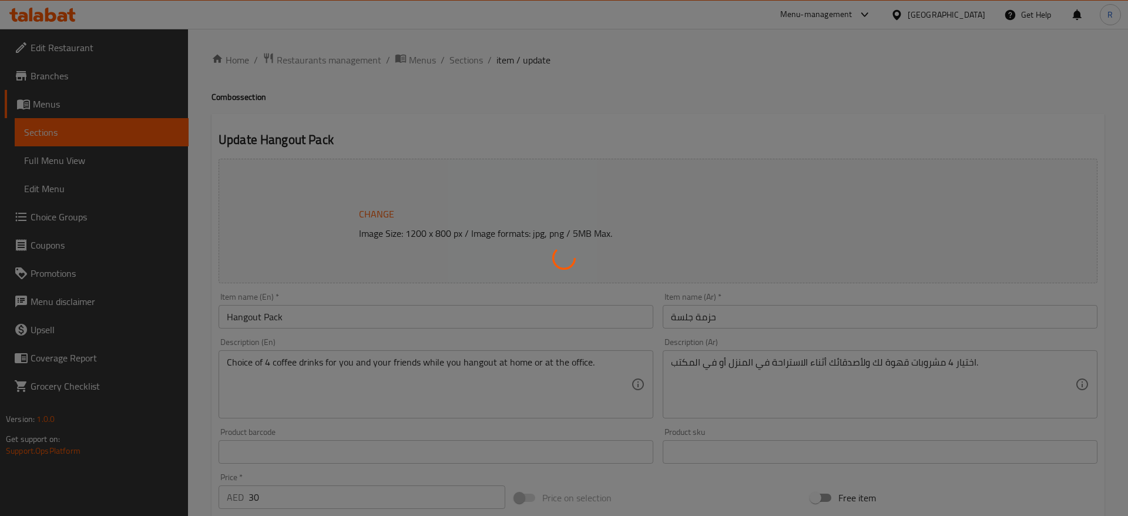
type input "1"
type input "اختيارك للمزيج الرابع"
type input "0"
type input "2"
type input "اختيارك للحليب الرابع"
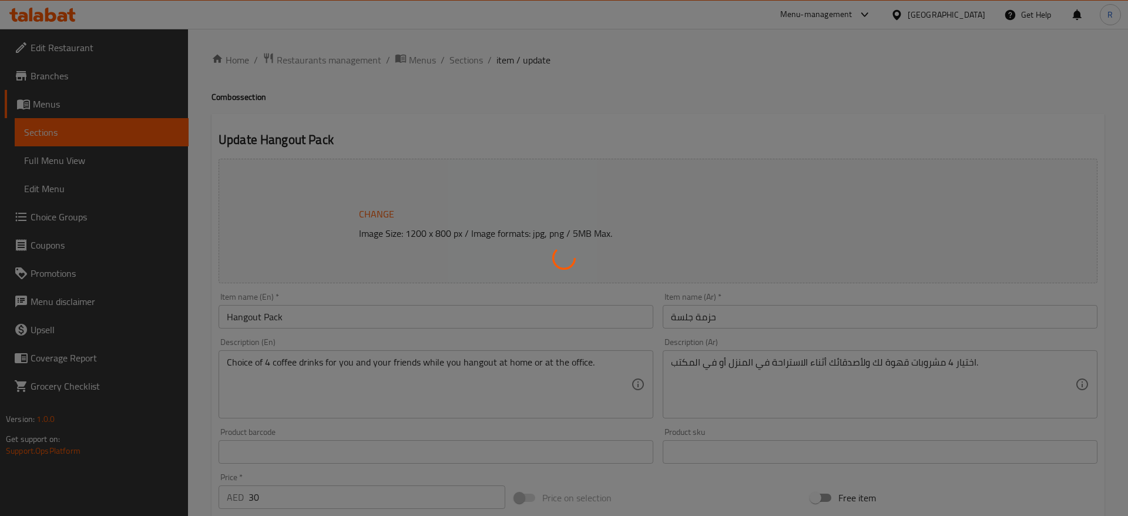
type input "0"
type input "إضافات للرابع"
type input "0"
type input "5"
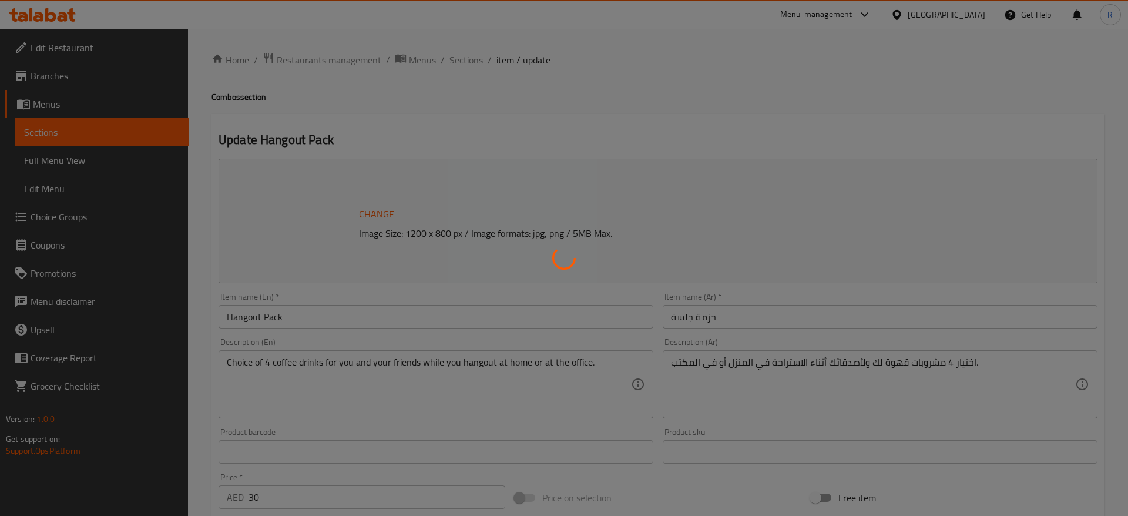
type input "اختيارك من السكر على الجانب"
type input "1"
type input "2"
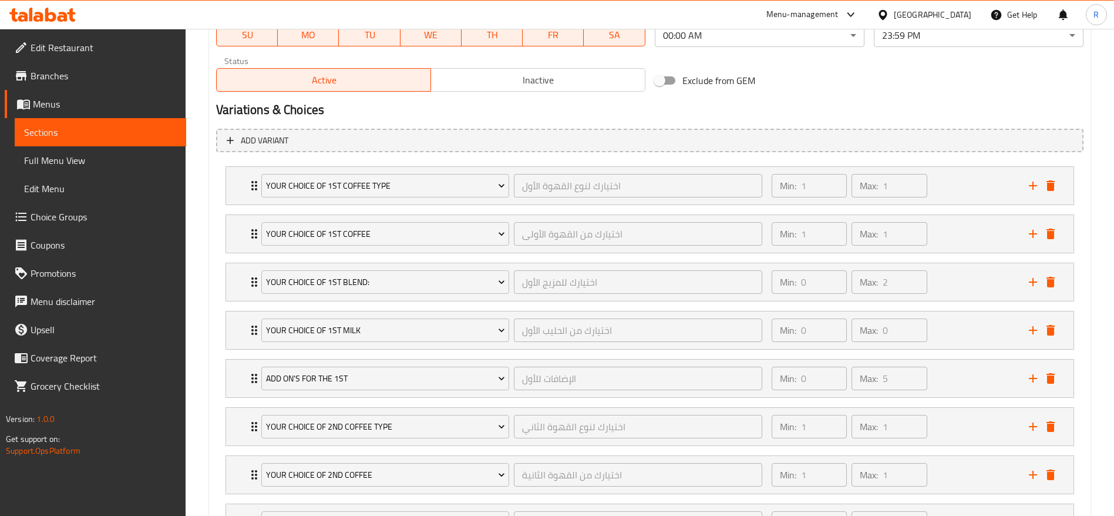
scroll to position [587, 0]
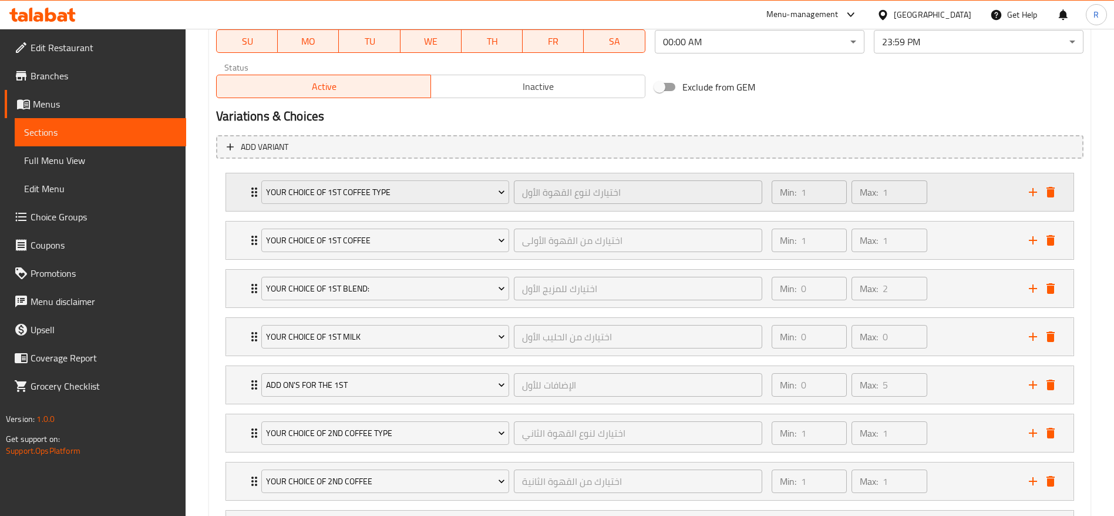
click at [254, 190] on div "Your Choice Of 1st Coffee Type اختيارك لنوع القهوة الأول ​" at bounding box center [511, 192] width 515 height 38
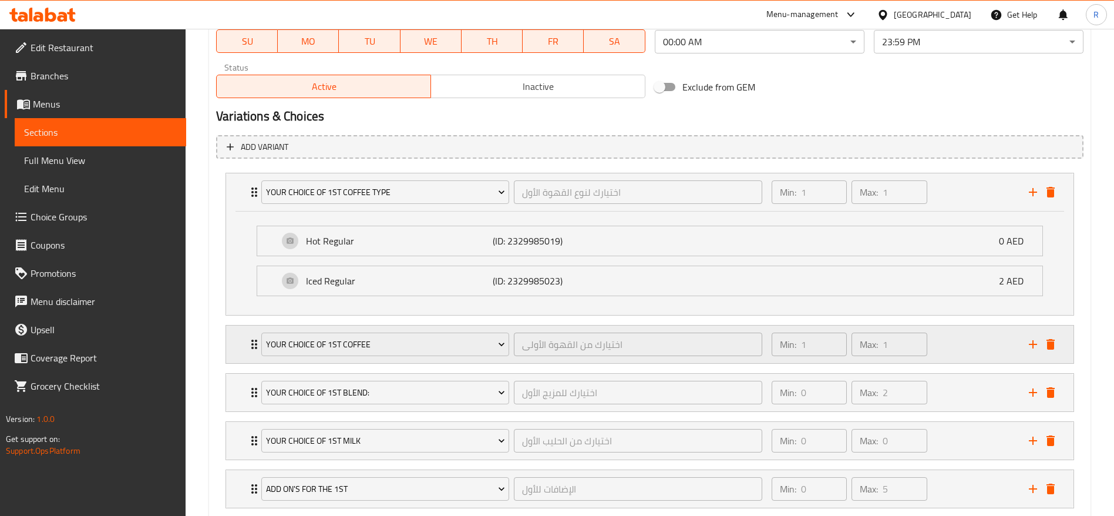
click at [250, 346] on icon "Expand" at bounding box center [254, 344] width 14 height 14
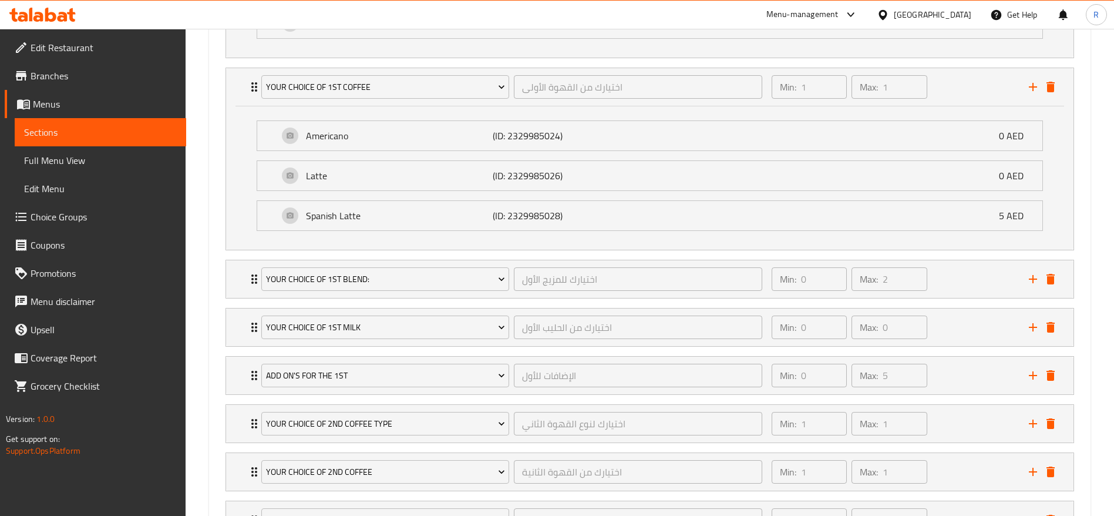
scroll to position [858, 0]
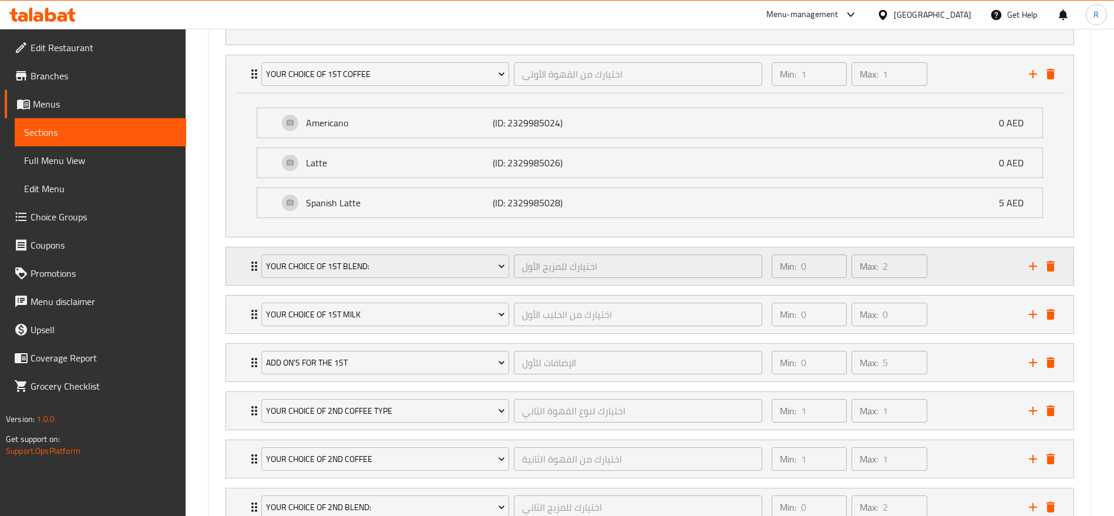
click at [247, 261] on icon "Expand" at bounding box center [254, 266] width 14 height 14
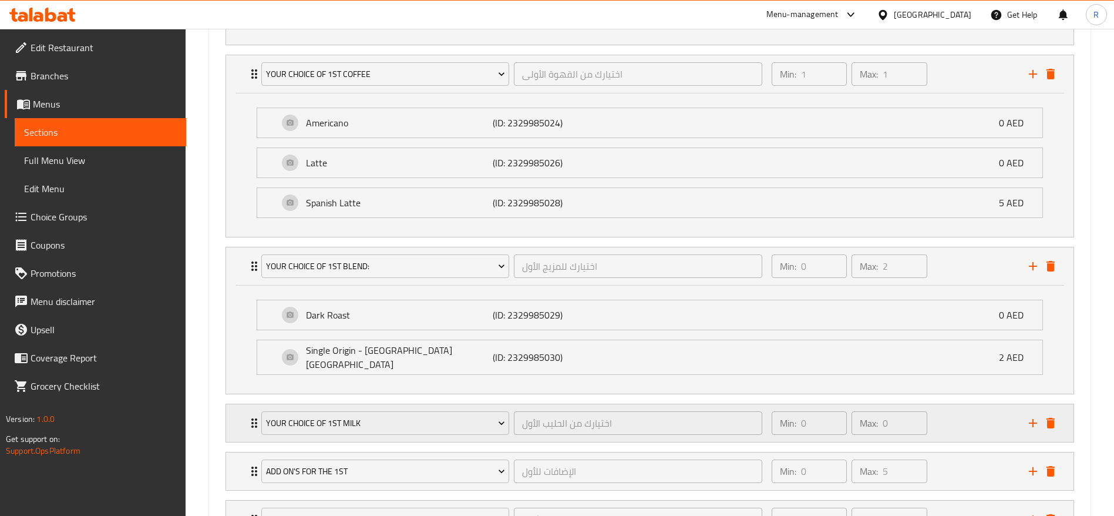
click at [246, 418] on div "Your Choice of 1st Milk اختيارك من الحليب الأول ​ Min: 0 ​ Max: 0 ​" at bounding box center [650, 423] width 848 height 38
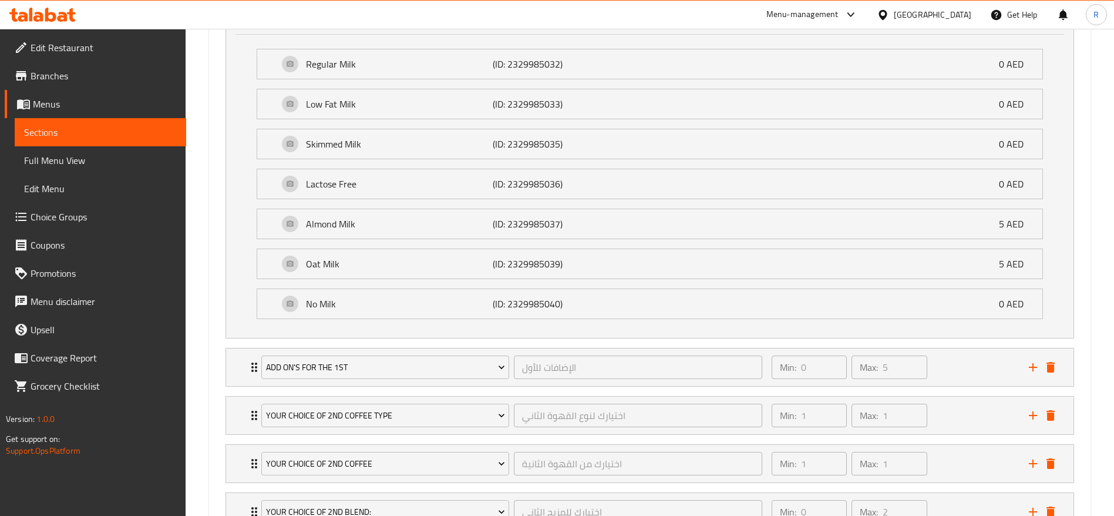
scroll to position [1284, 0]
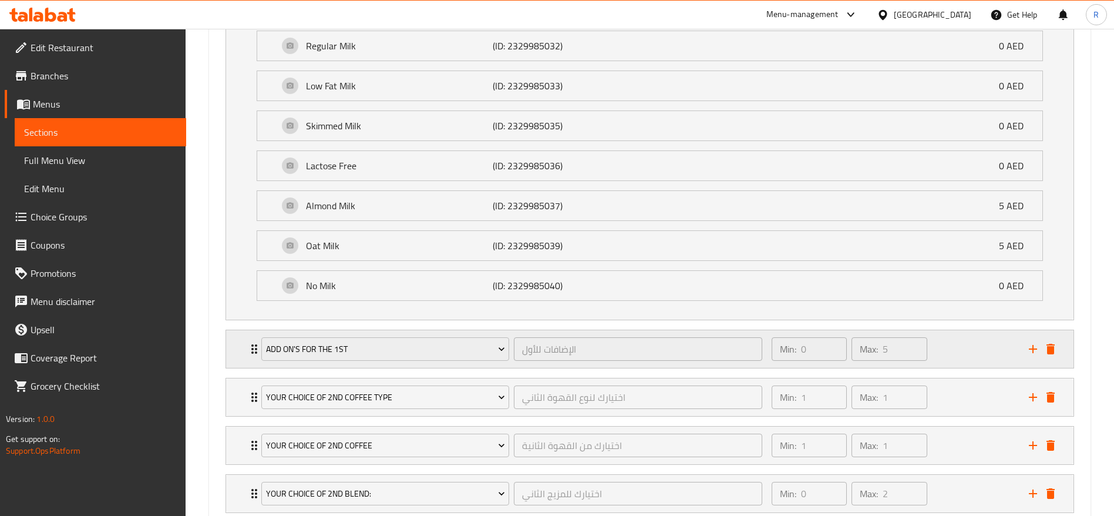
click at [250, 344] on icon "Expand" at bounding box center [254, 349] width 14 height 14
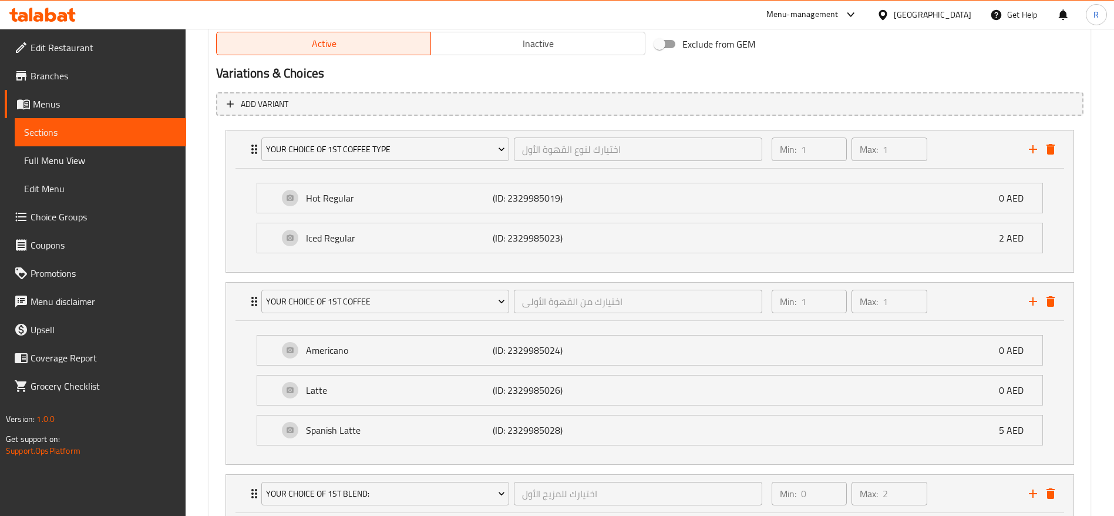
scroll to position [0, 0]
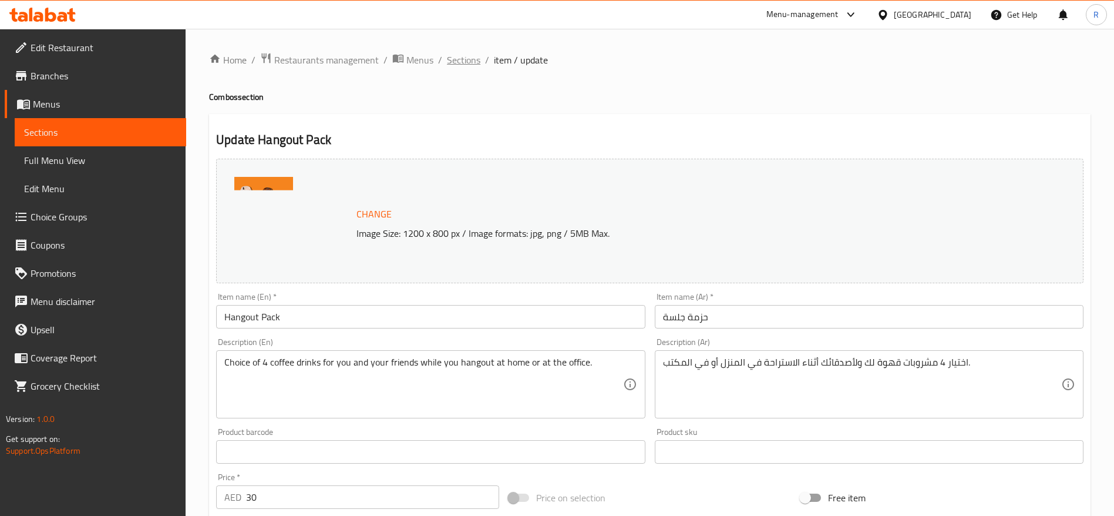
click at [473, 53] on span "Sections" at bounding box center [463, 60] width 33 height 14
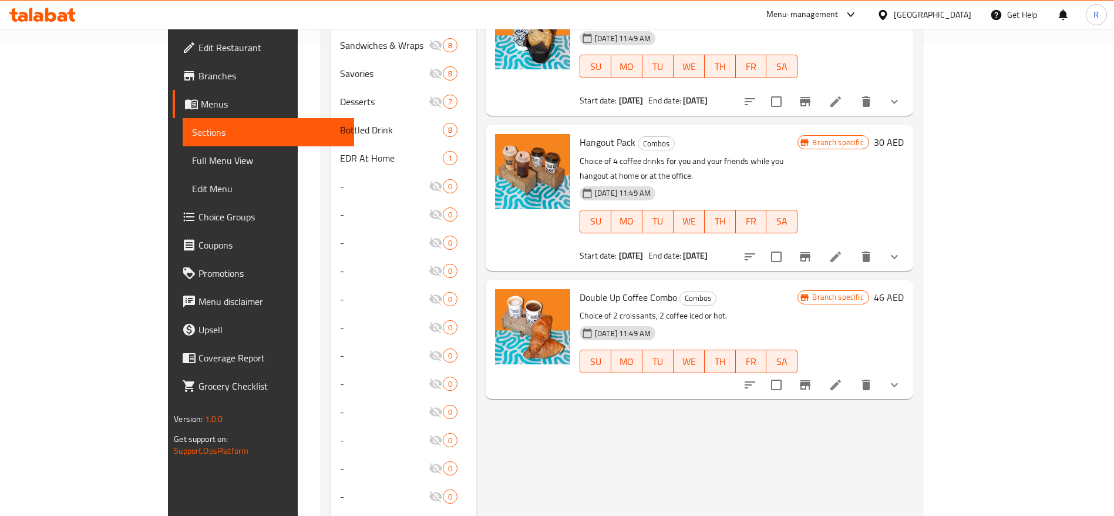
scroll to position [465, 0]
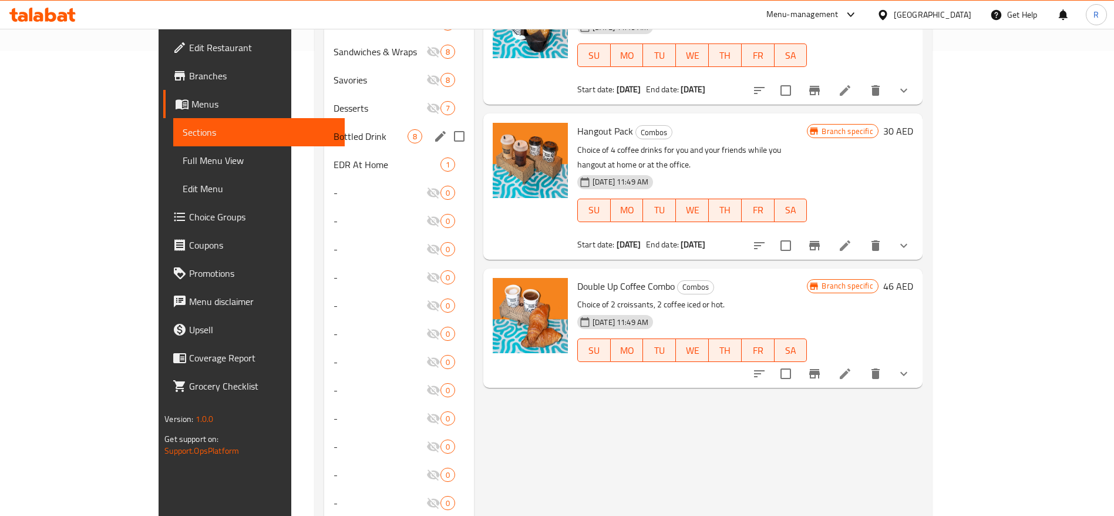
click at [324, 129] on div "Bottled Drink 8" at bounding box center [399, 136] width 150 height 28
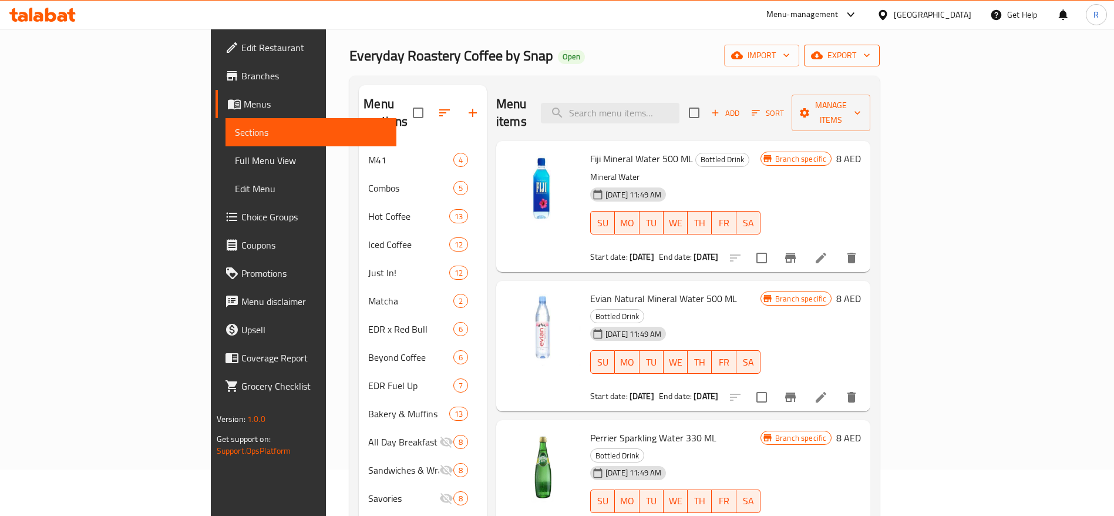
scroll to position [32, 0]
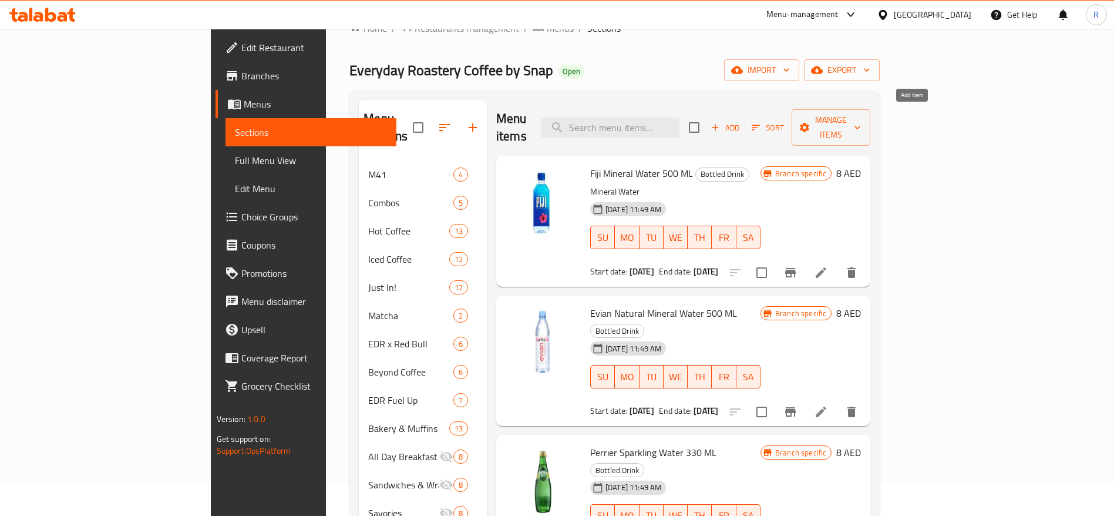
click at [741, 121] on span "Add" at bounding box center [726, 128] width 32 height 14
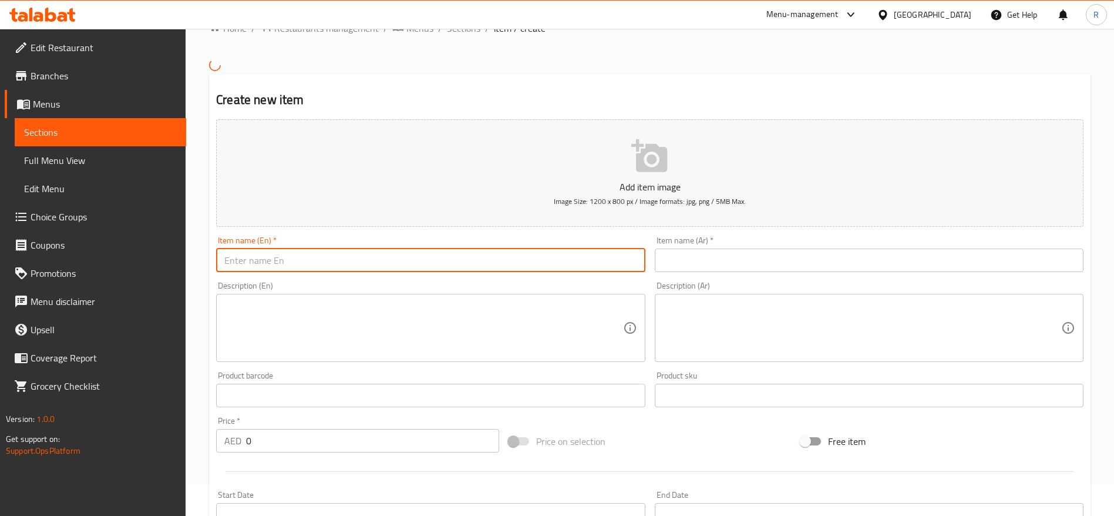
click at [253, 260] on input "text" at bounding box center [430, 259] width 429 height 23
paste input "Aquafina Water"
type input "Aquafina Water"
click at [293, 325] on textarea at bounding box center [423, 328] width 398 height 56
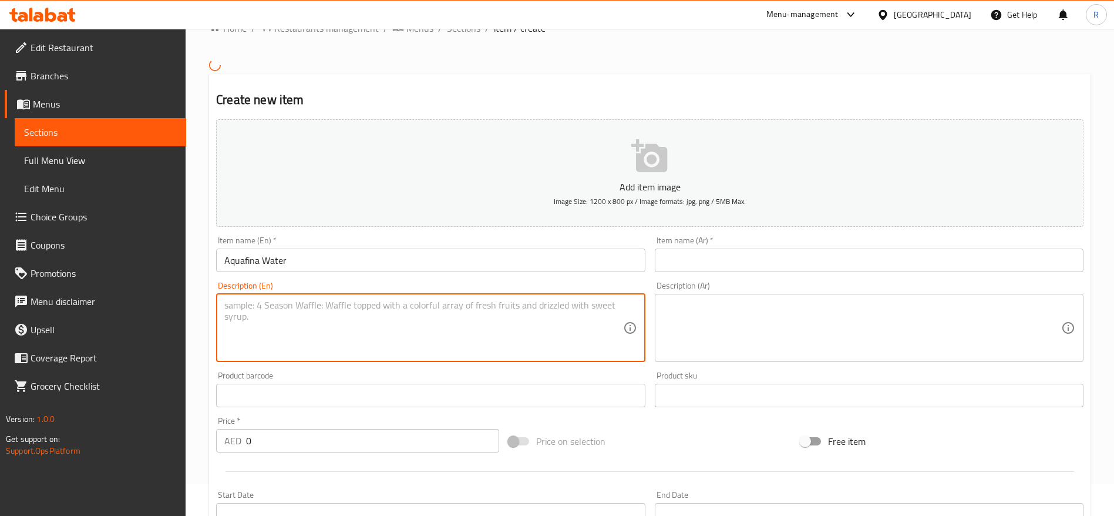
click at [281, 439] on input "0" at bounding box center [372, 440] width 253 height 23
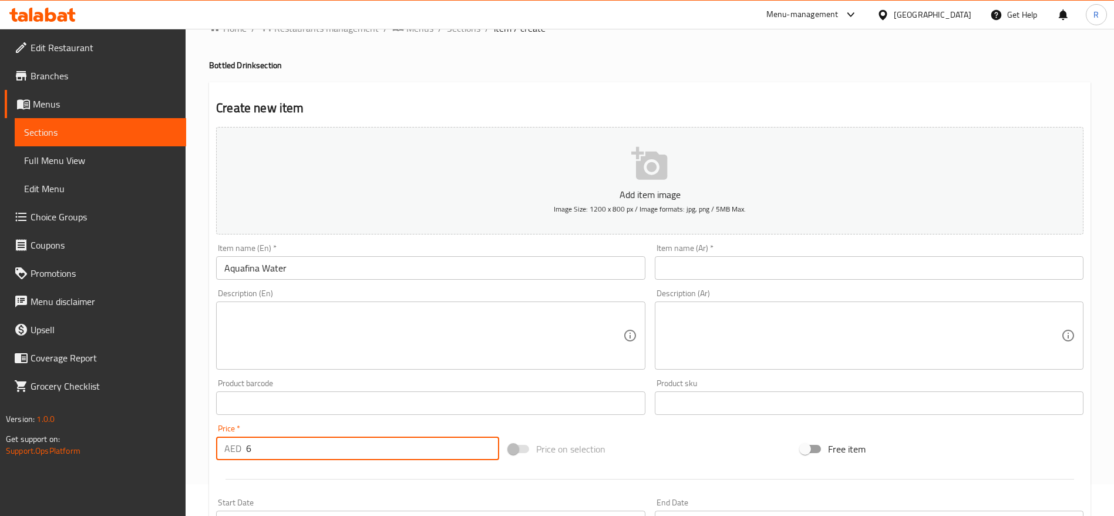
scroll to position [305, 0]
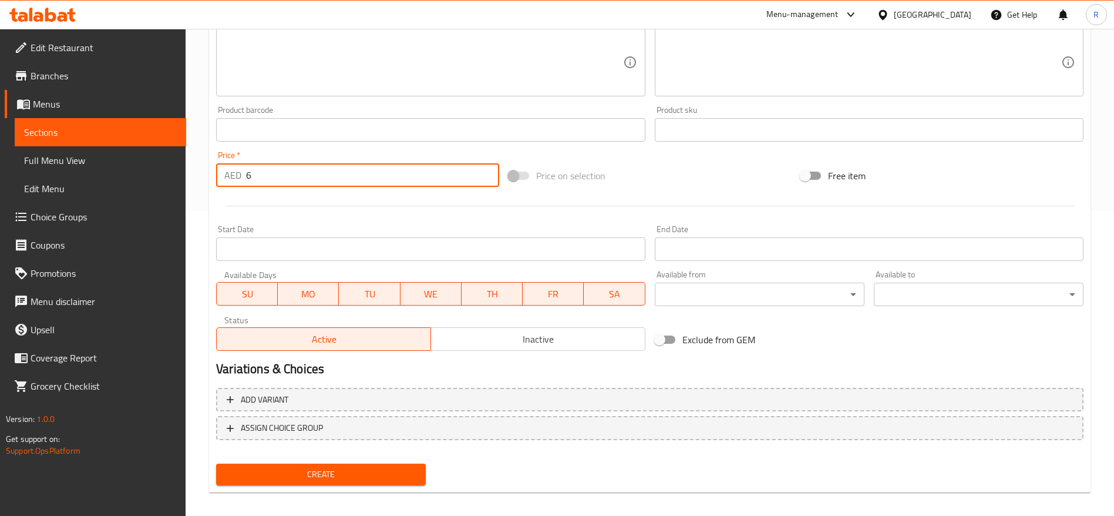
type input "6"
click at [364, 479] on span "Create" at bounding box center [321, 474] width 191 height 15
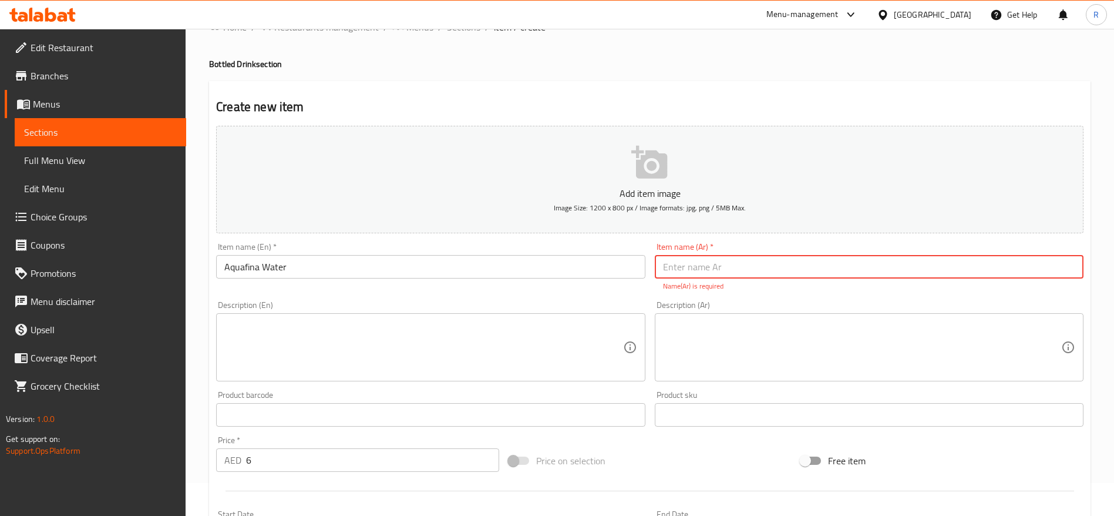
scroll to position [0, 0]
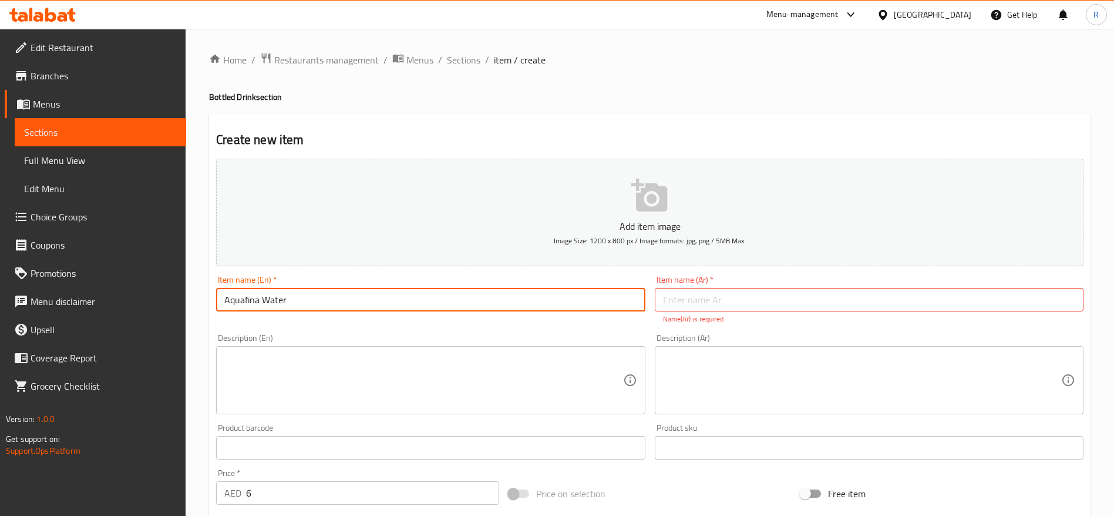
drag, startPoint x: 304, startPoint y: 288, endPoint x: 123, endPoint y: 283, distance: 181.6
click at [123, 283] on div "Edit Restaurant Branches Menus Sections Full Menu View Edit Menu Choice Groups …" at bounding box center [557, 436] width 1114 height 814
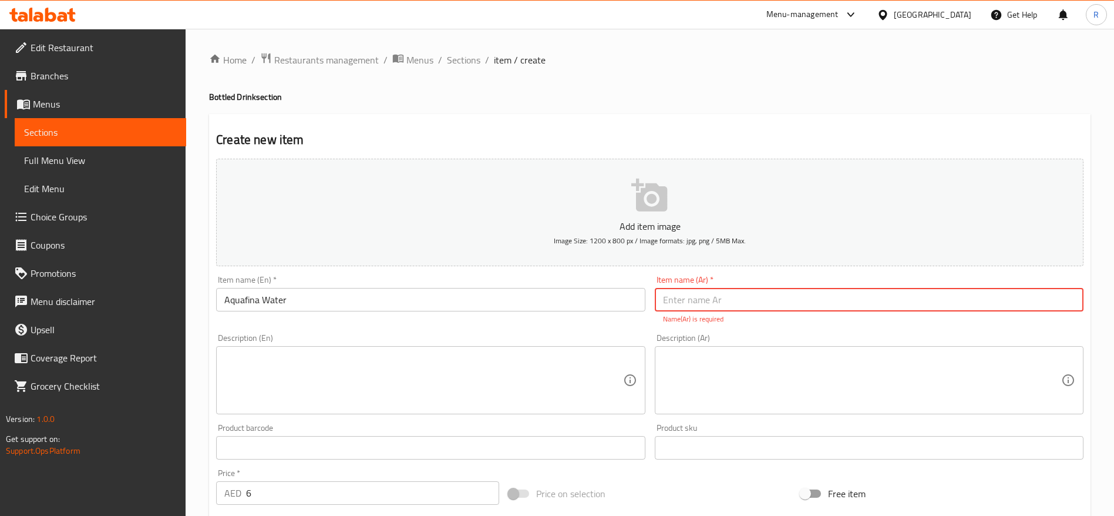
click at [681, 308] on input "text" at bounding box center [869, 299] width 429 height 23
paste input "مياه أكوافينا"
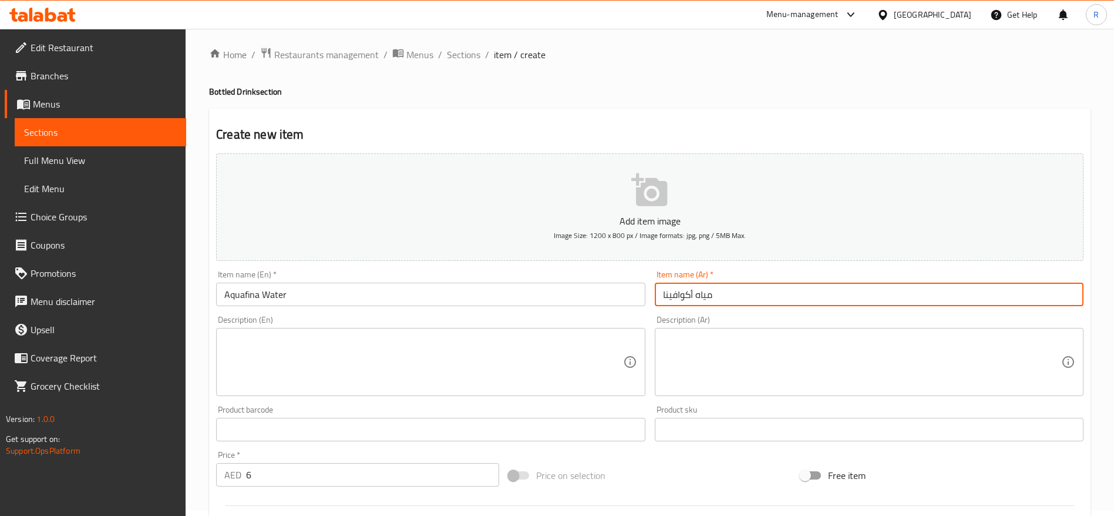
type input "مياه أكوافينا"
click at [646, 203] on icon "button" at bounding box center [649, 189] width 36 height 33
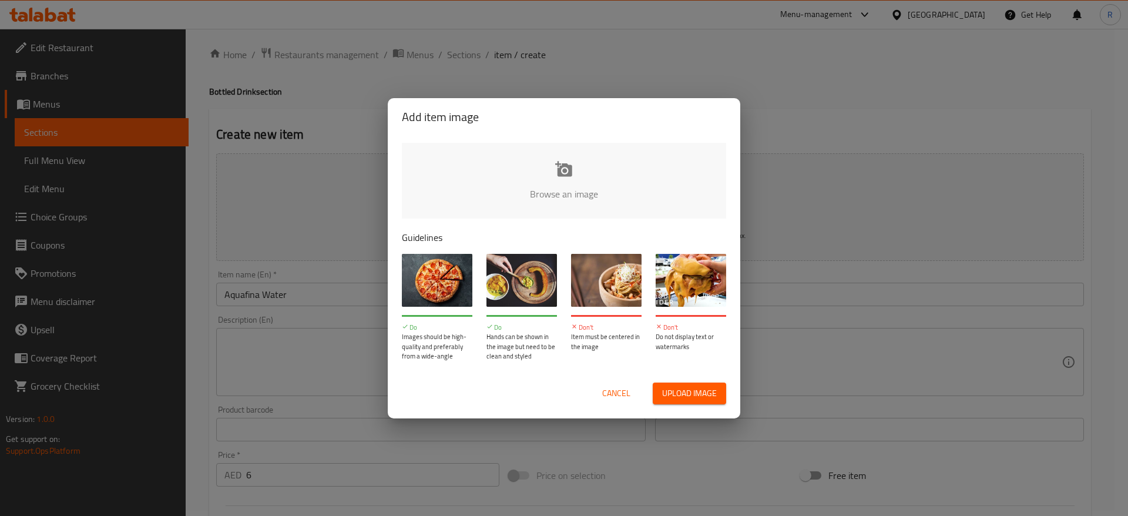
click at [569, 187] on input "file" at bounding box center [961, 198] width 1118 height 110
type input "C:\fakepath\Aquafina.jpg"
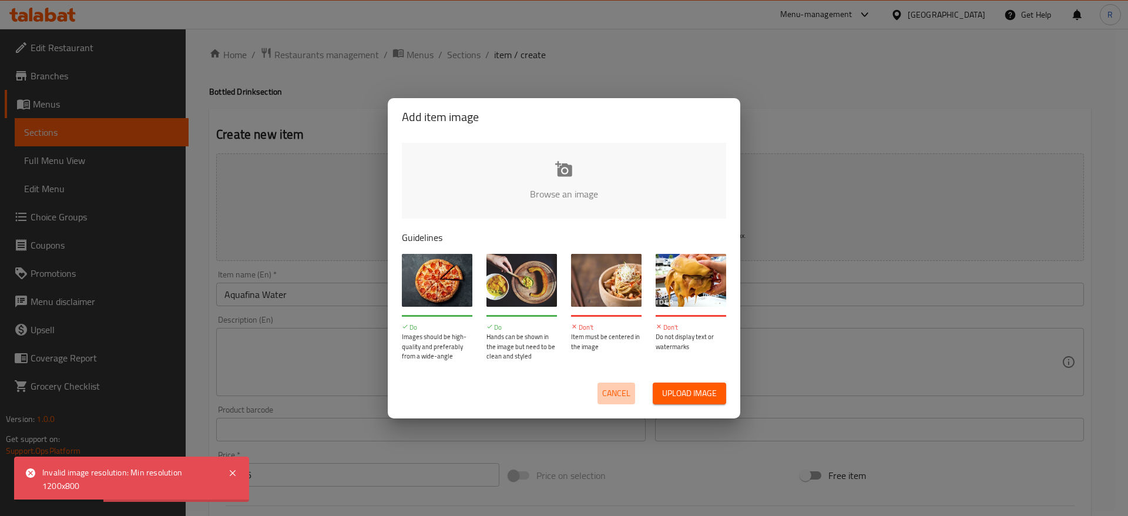
click at [607, 391] on span "Cancel" at bounding box center [616, 393] width 28 height 15
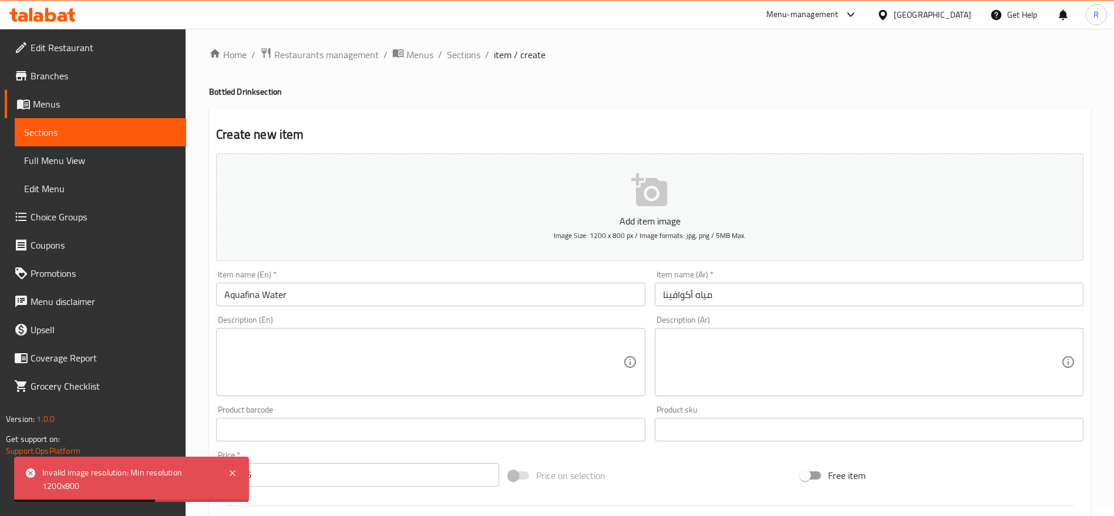
scroll to position [314, 0]
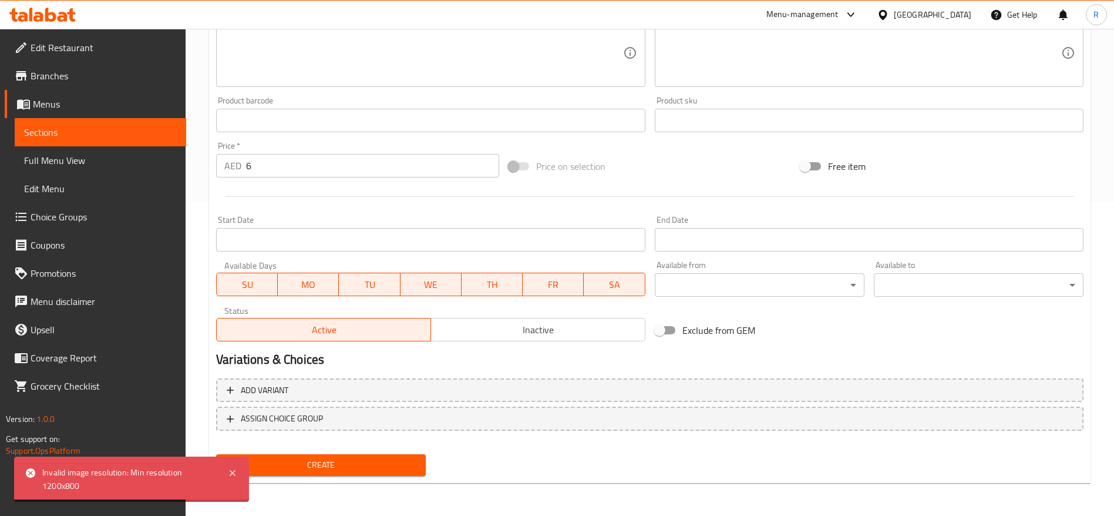
click at [348, 461] on span "Create" at bounding box center [321, 465] width 191 height 15
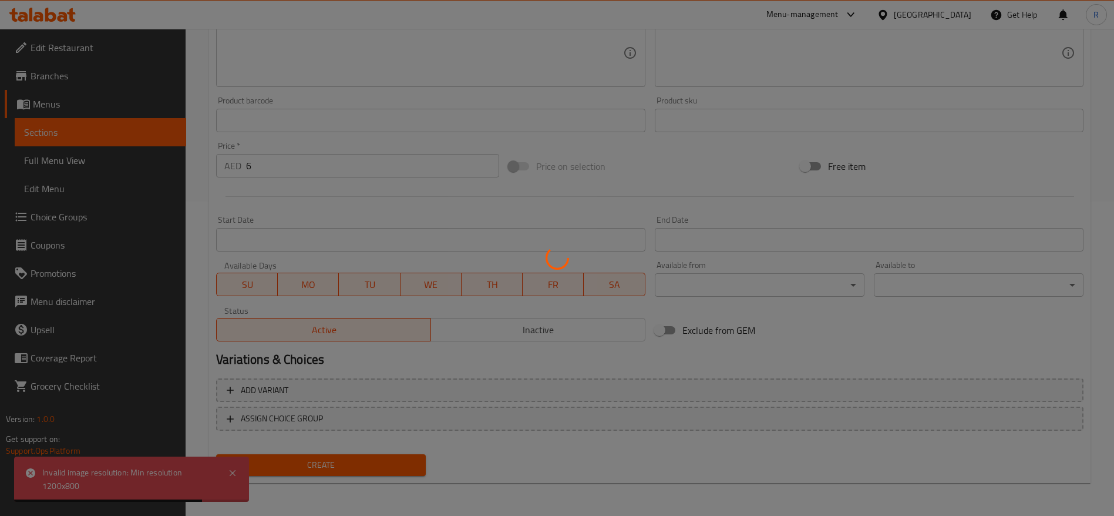
type input "0"
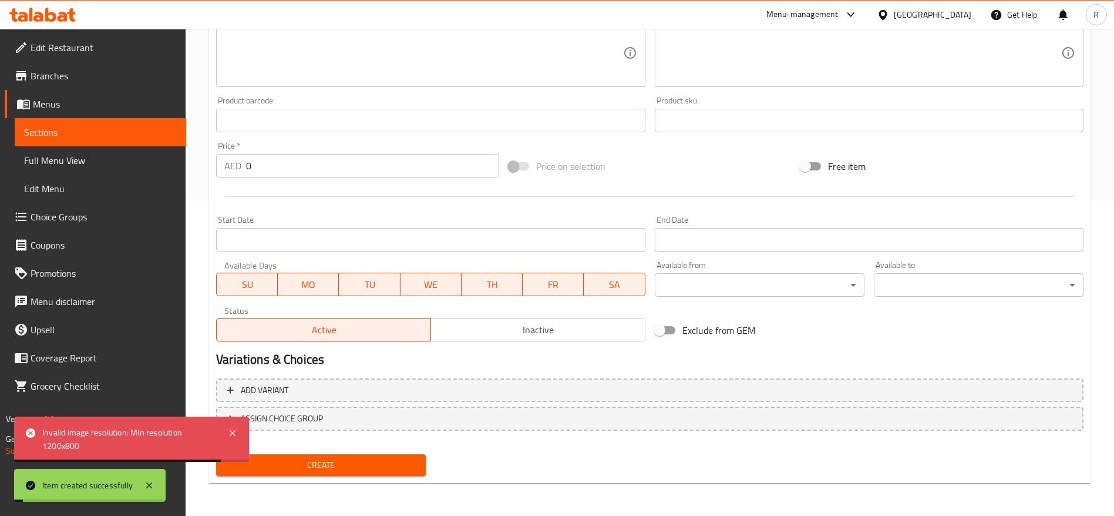
scroll to position [0, 0]
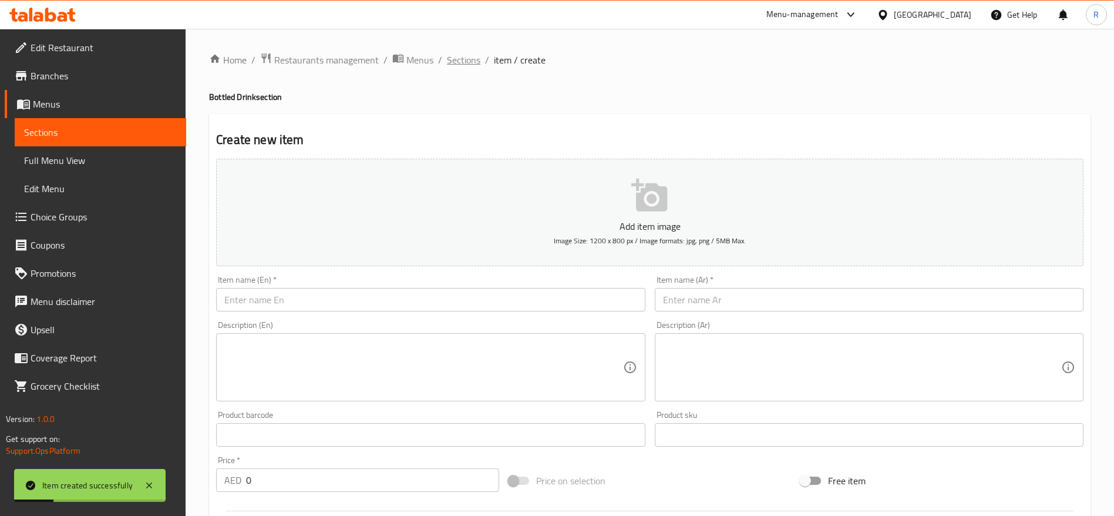
click at [468, 53] on span "Sections" at bounding box center [463, 60] width 33 height 14
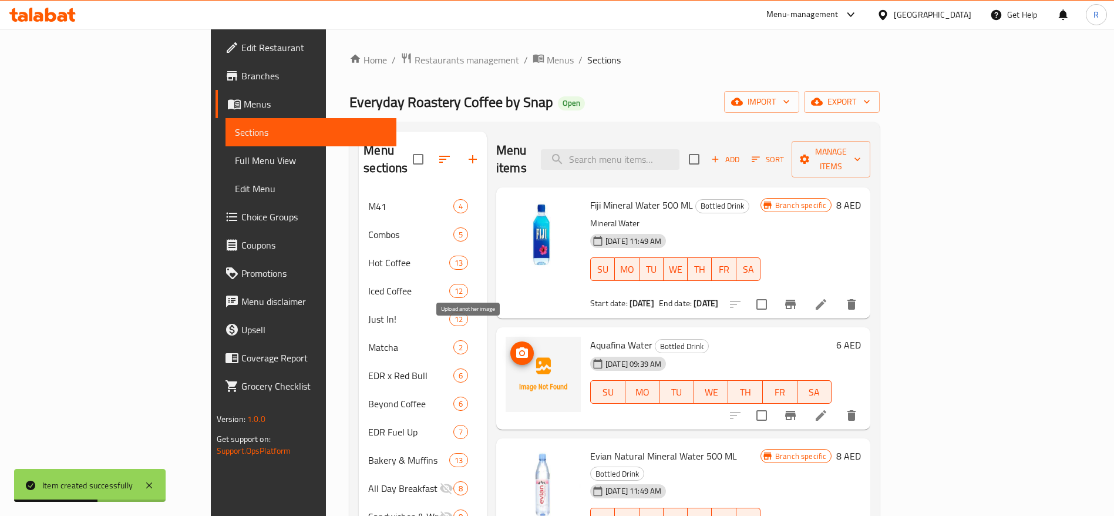
click at [516, 347] on icon "upload picture" at bounding box center [522, 352] width 12 height 11
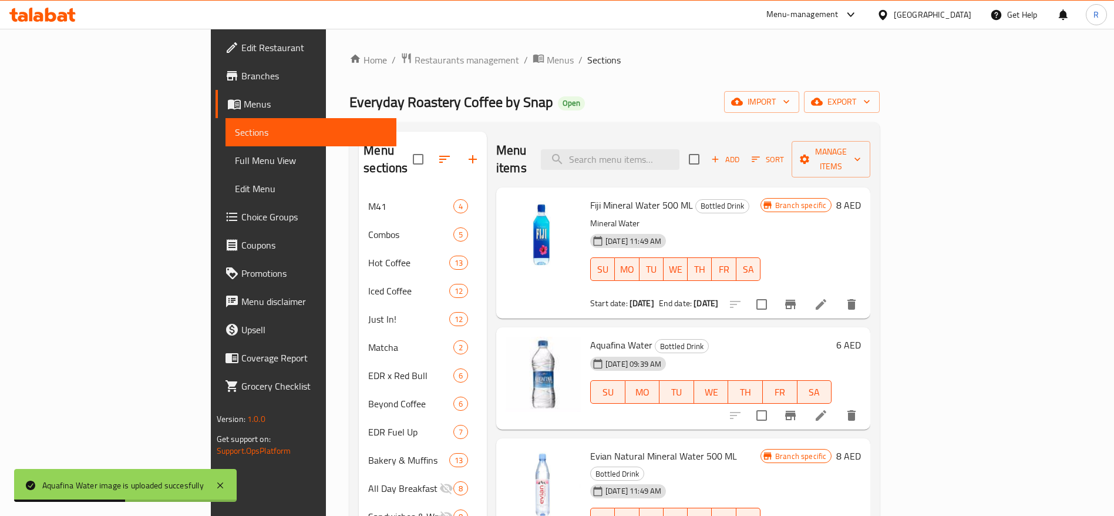
click at [784, 153] on span "Sort" at bounding box center [768, 160] width 32 height 14
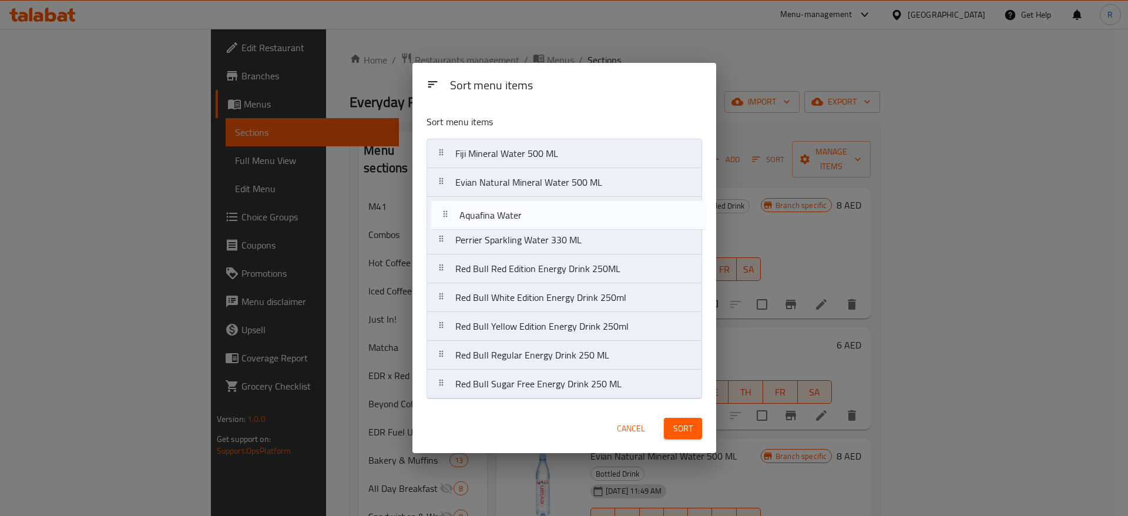
drag, startPoint x: 461, startPoint y: 181, endPoint x: 462, endPoint y: 209, distance: 27.6
click at [462, 209] on nav "Fiji Mineral Water 500 ML Aquafina Water Evian Natural Mineral Water 500 ML Per…" at bounding box center [564, 269] width 276 height 260
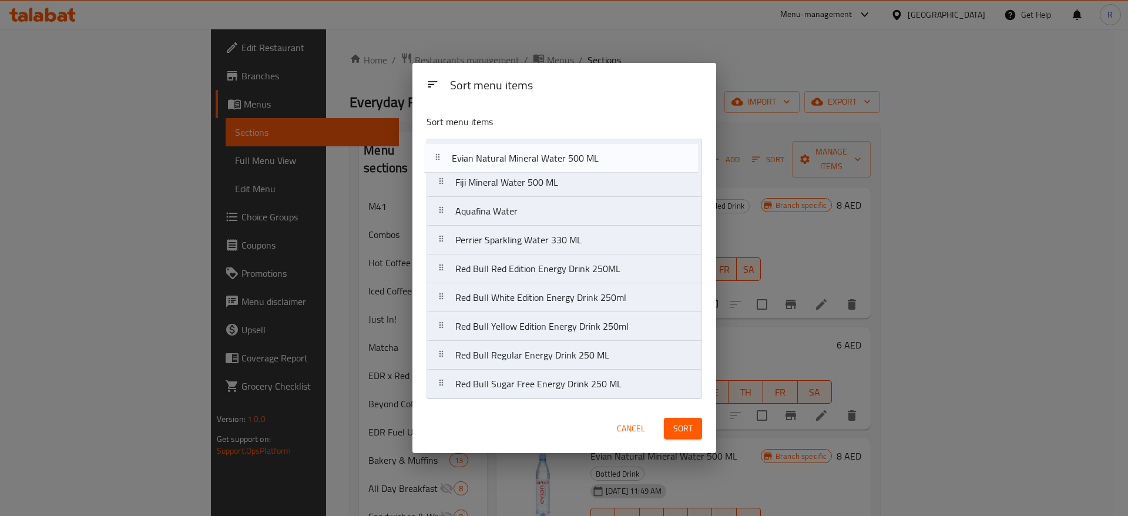
drag, startPoint x: 500, startPoint y: 186, endPoint x: 495, endPoint y: 157, distance: 29.8
click at [495, 157] on nav "Fiji Mineral Water 500 ML Evian Natural Mineral Water 500 ML Aquafina Water Per…" at bounding box center [564, 269] width 276 height 260
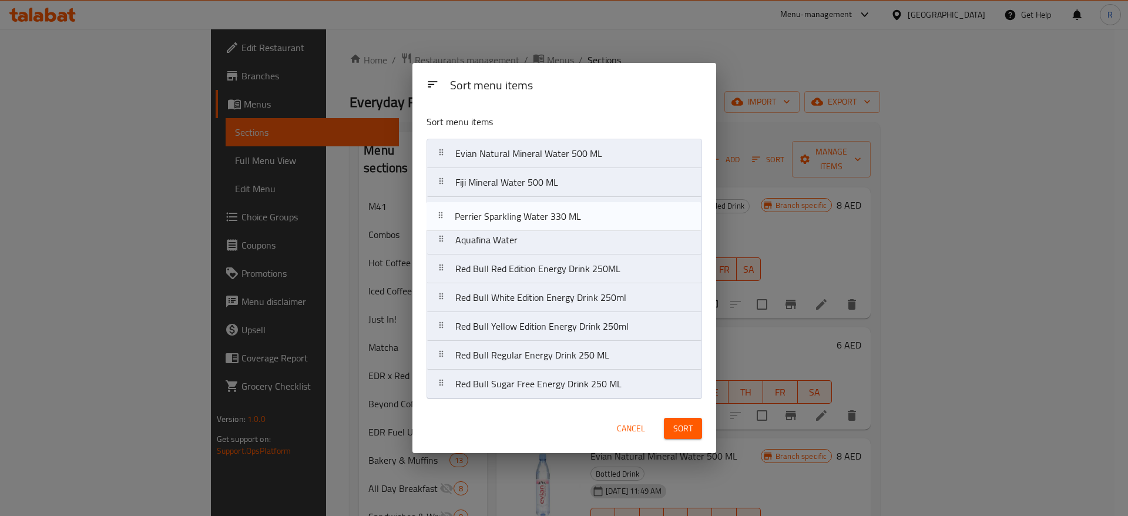
drag, startPoint x: 560, startPoint y: 241, endPoint x: 559, endPoint y: 215, distance: 26.5
click at [559, 215] on nav "Evian Natural Mineral Water 500 ML Fiji Mineral Water 500 ML Aquafina Water Per…" at bounding box center [564, 269] width 276 height 260
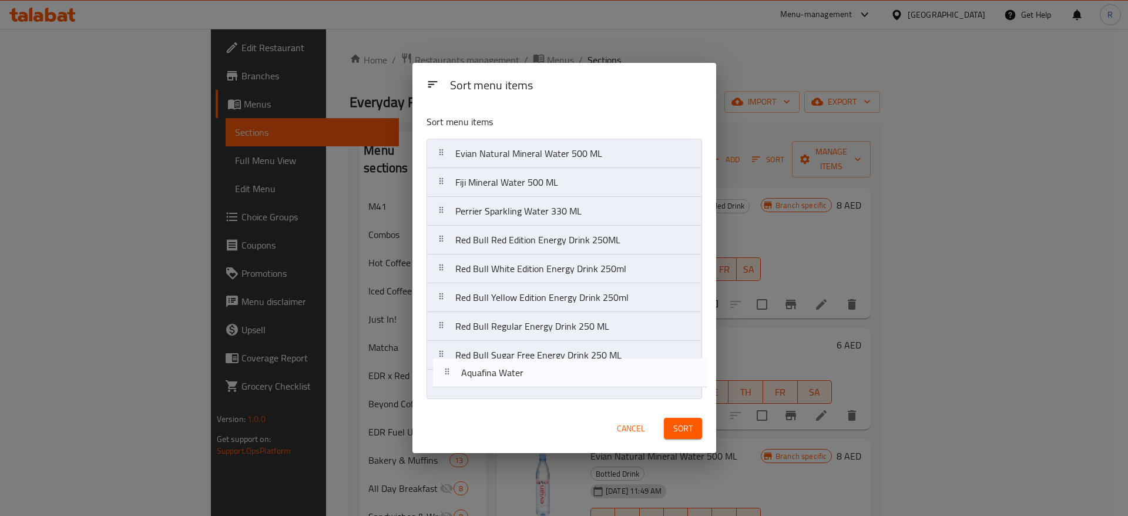
drag, startPoint x: 557, startPoint y: 243, endPoint x: 563, endPoint y: 381, distance: 137.6
click at [563, 381] on nav "Evian Natural Mineral Water 500 ML Fiji Mineral Water 500 ML Perrier Sparkling …" at bounding box center [564, 269] width 276 height 260
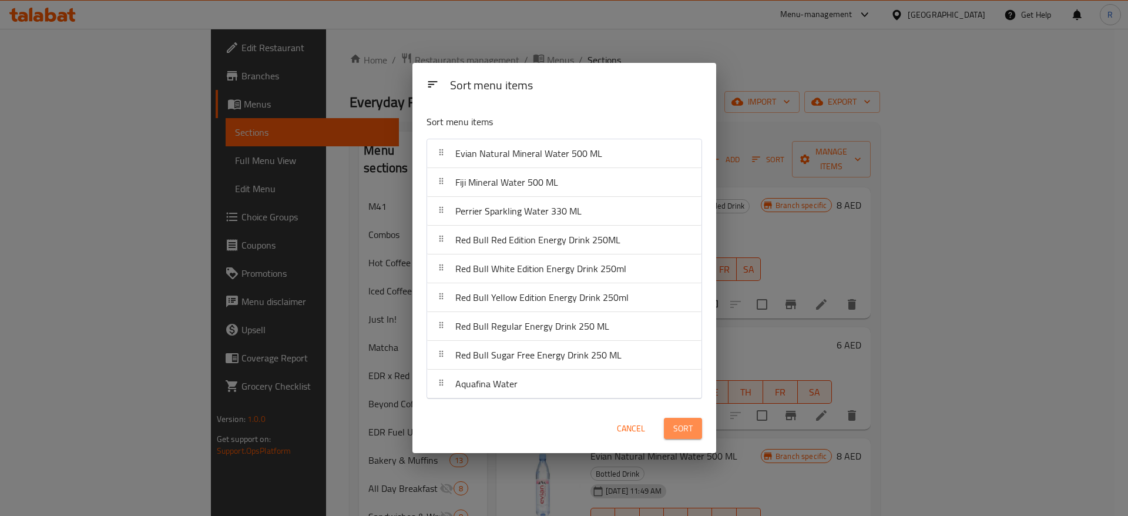
click at [674, 430] on span "Sort" at bounding box center [682, 428] width 19 height 15
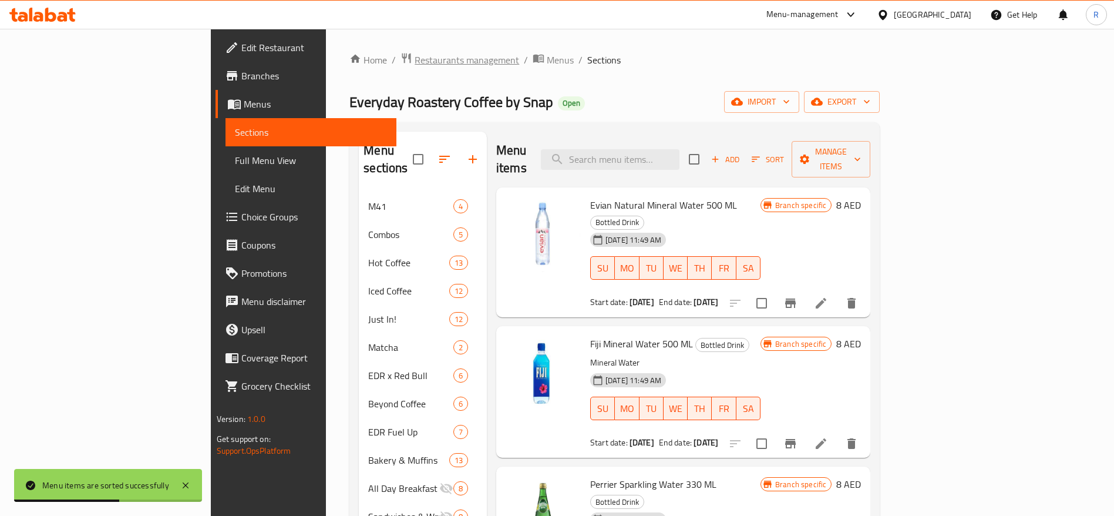
click at [415, 61] on span "Restaurants management" at bounding box center [467, 60] width 105 height 14
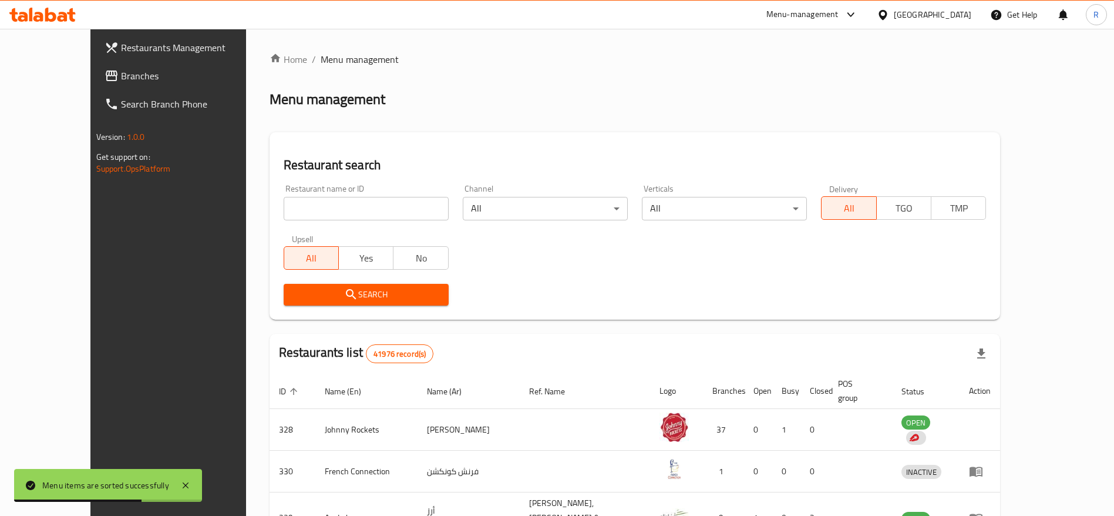
click at [301, 204] on div "Home / Menu management Menu management Restaurant search Restaurant name or ID …" at bounding box center [635, 444] width 731 height 785
click at [301, 204] on input "search" at bounding box center [366, 208] width 165 height 23
type input "everyday roastery"
click button "Search" at bounding box center [366, 295] width 165 height 22
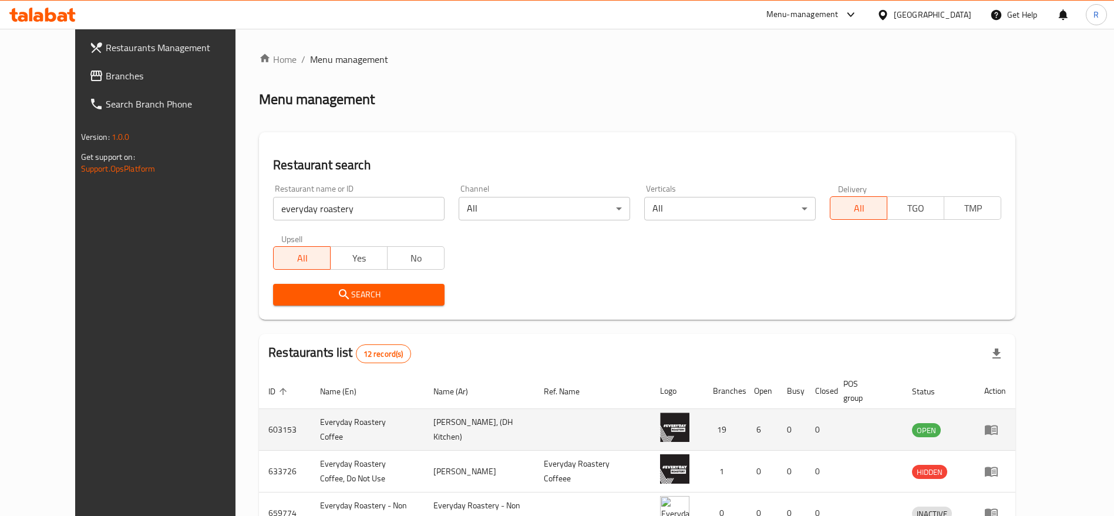
click at [996, 428] on icon "enhanced table" at bounding box center [994, 430] width 4 height 5
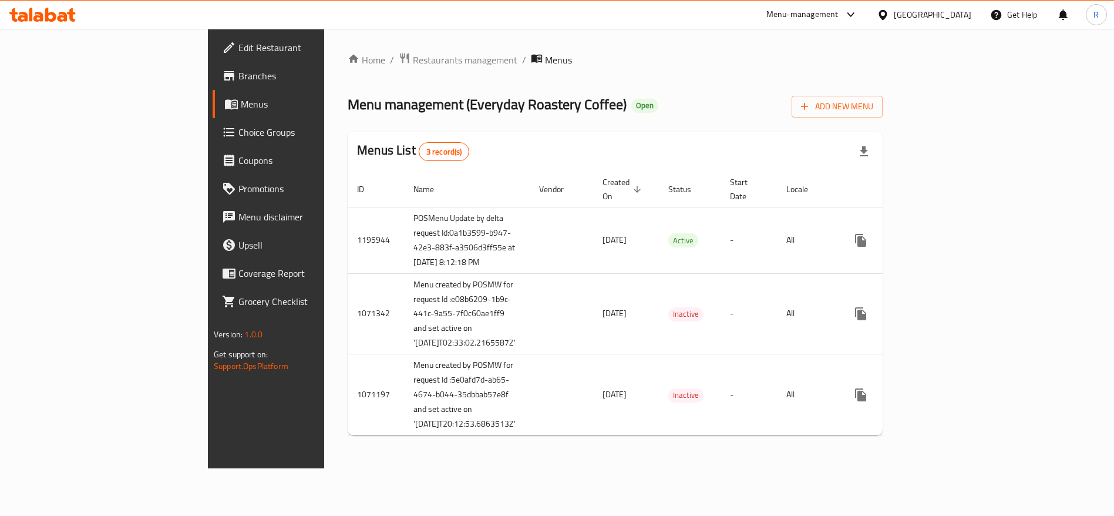
scroll to position [13, 0]
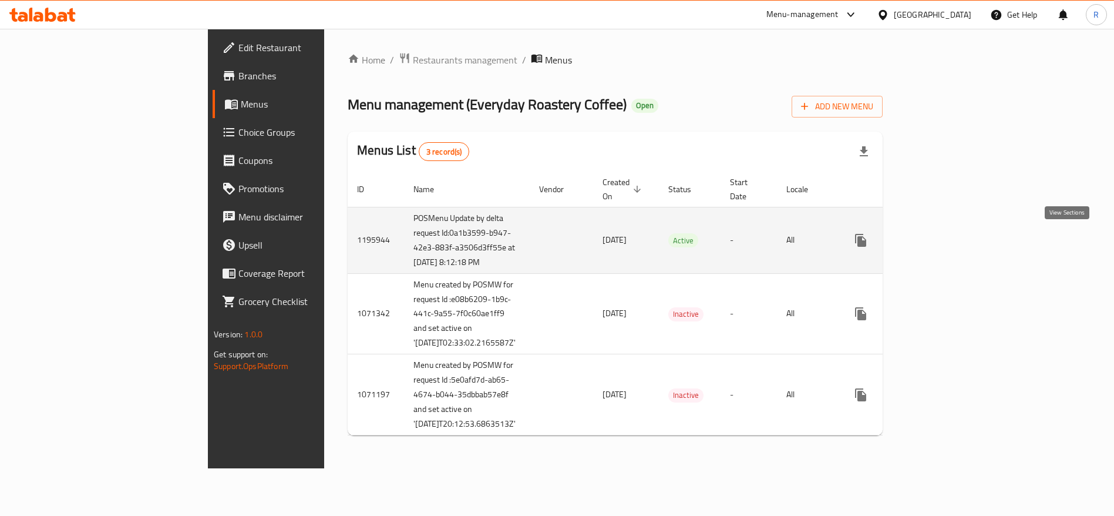
click at [960, 239] on link "enhanced table" at bounding box center [946, 240] width 28 height 28
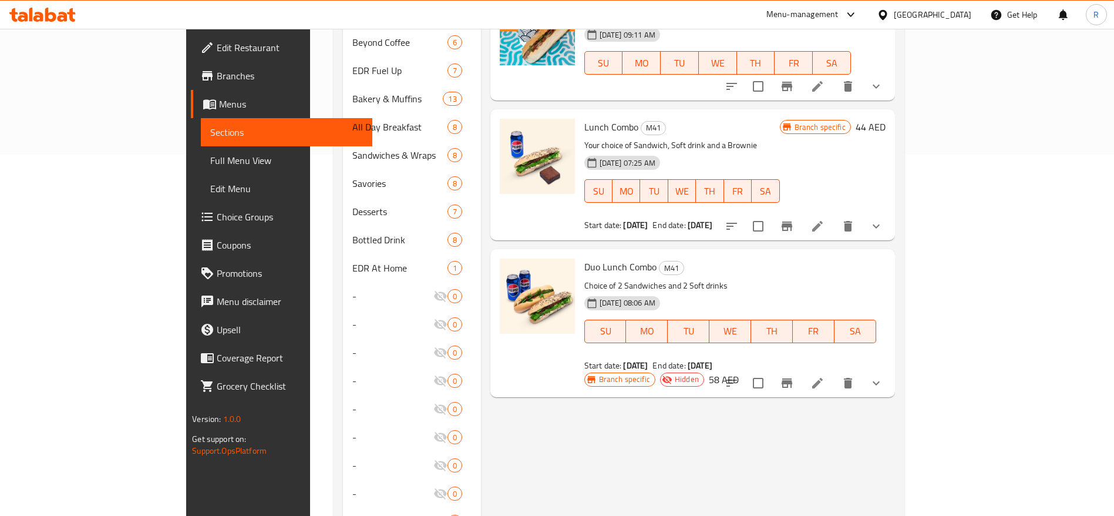
scroll to position [357, 0]
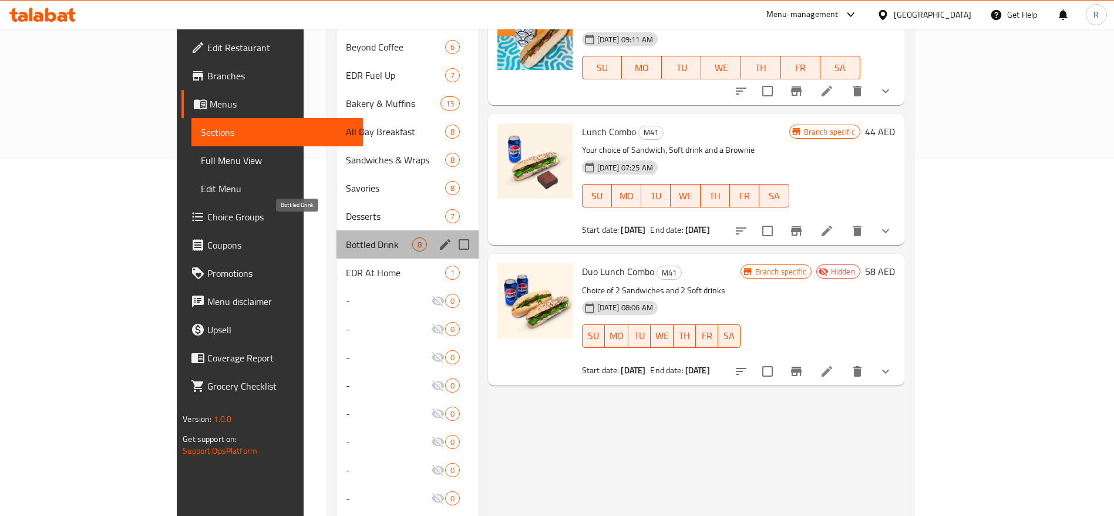
click at [346, 237] on span "Bottled Drink" at bounding box center [379, 244] width 66 height 14
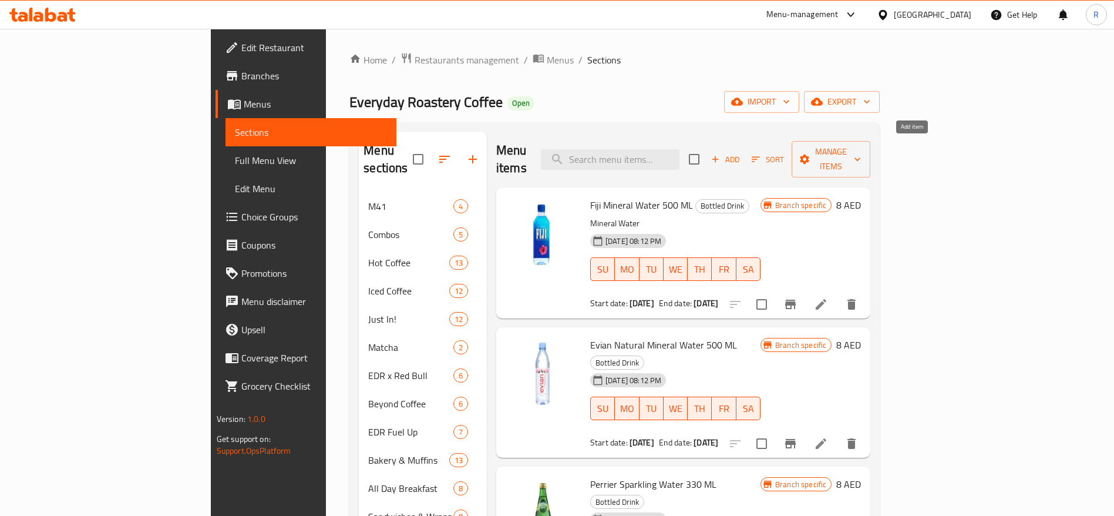
click at [741, 155] on span "Add" at bounding box center [726, 160] width 32 height 14
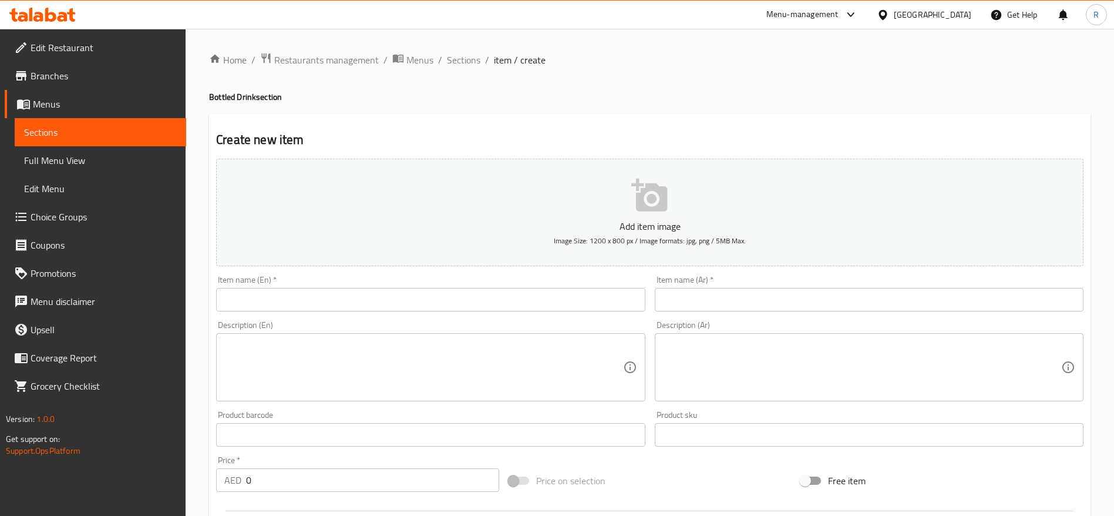
click at [297, 298] on div at bounding box center [557, 258] width 1114 height 516
click at [287, 303] on input "text" at bounding box center [430, 299] width 429 height 23
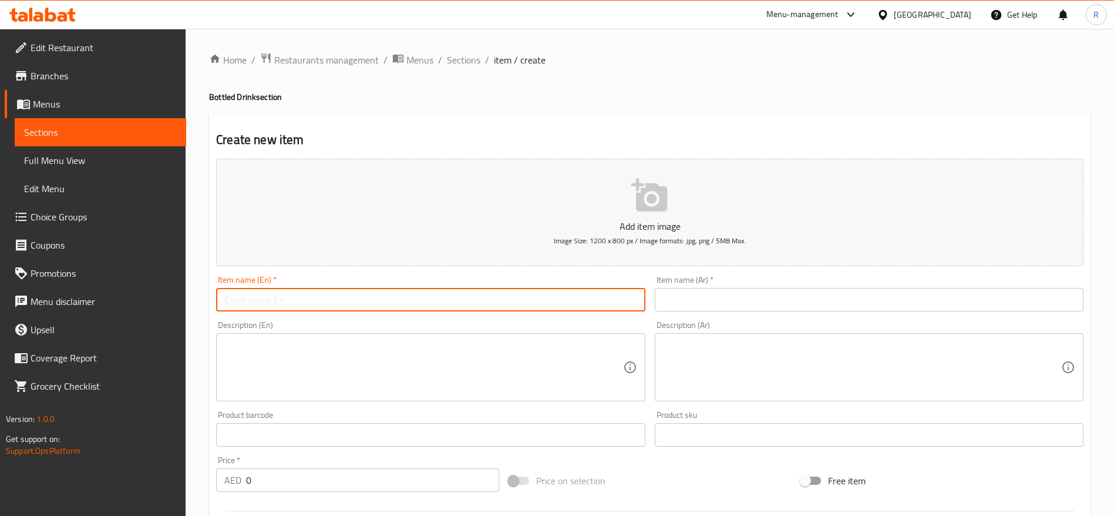
paste input "Aquafina Water"
type input "Aquafina Water"
click at [737, 308] on input "text" at bounding box center [869, 299] width 429 height 23
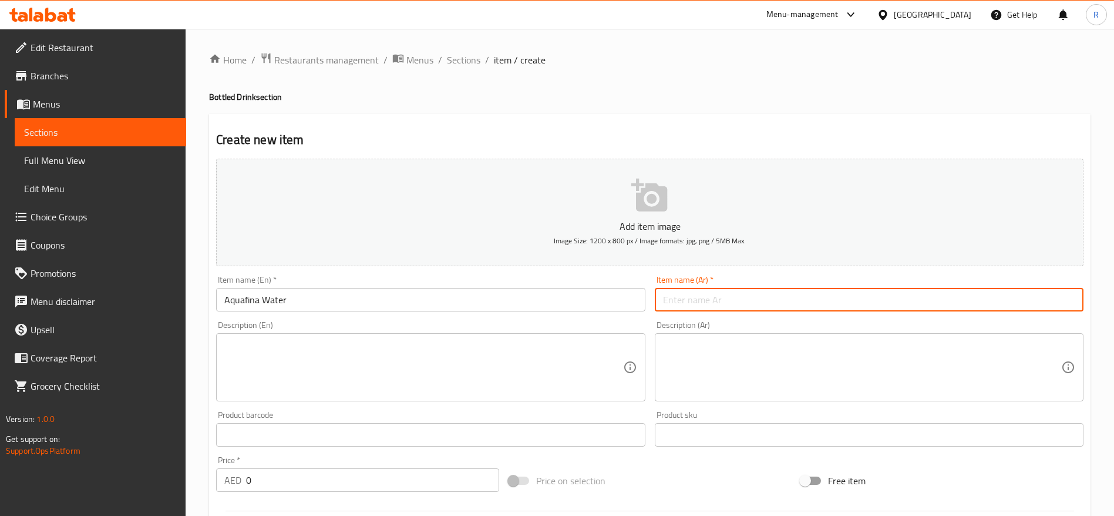
paste input "مياه أكوافينا"
type input "مياه أكوافينا"
click at [272, 479] on input "0" at bounding box center [372, 479] width 253 height 23
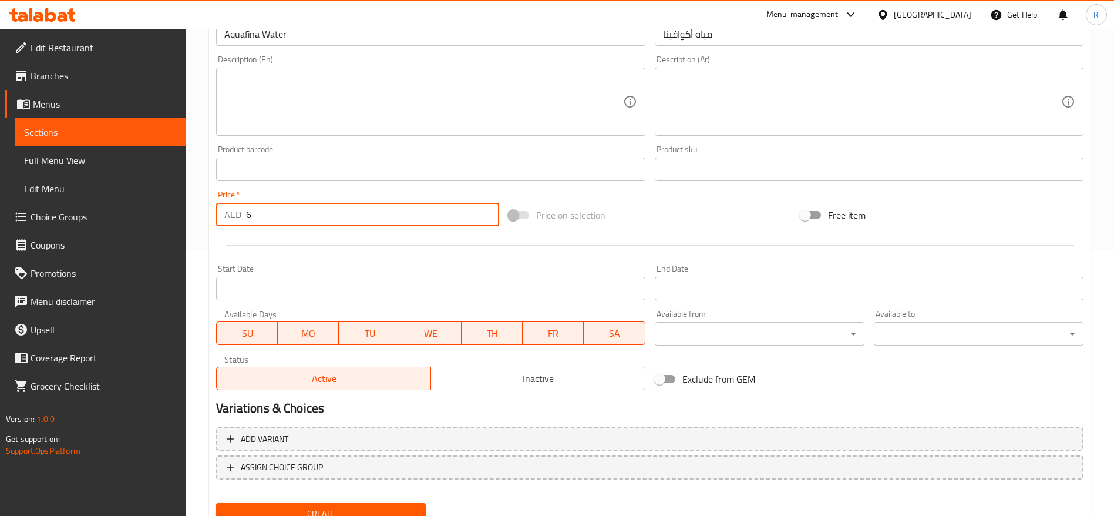
scroll to position [314, 0]
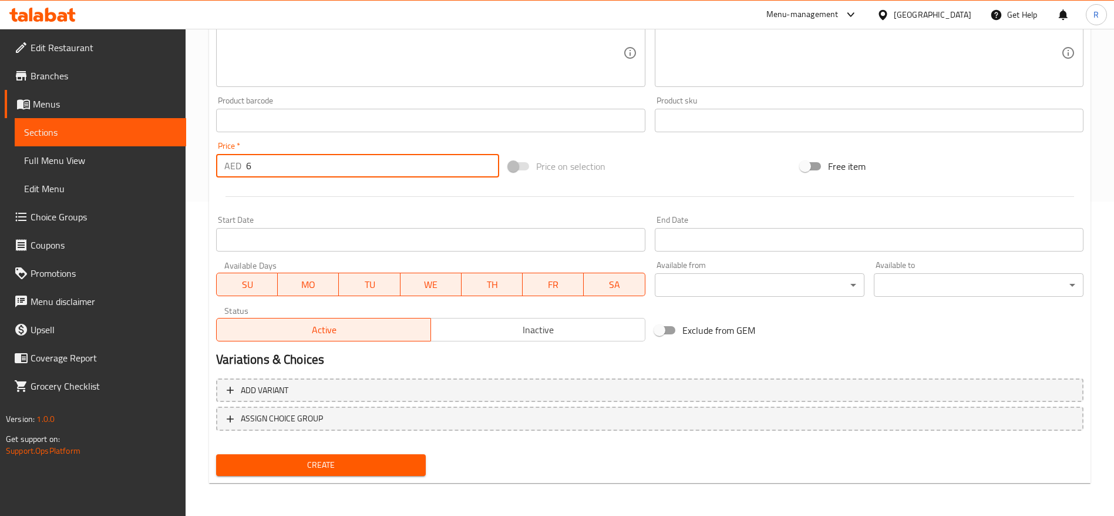
type input "6"
click at [327, 466] on span "Create" at bounding box center [321, 465] width 191 height 15
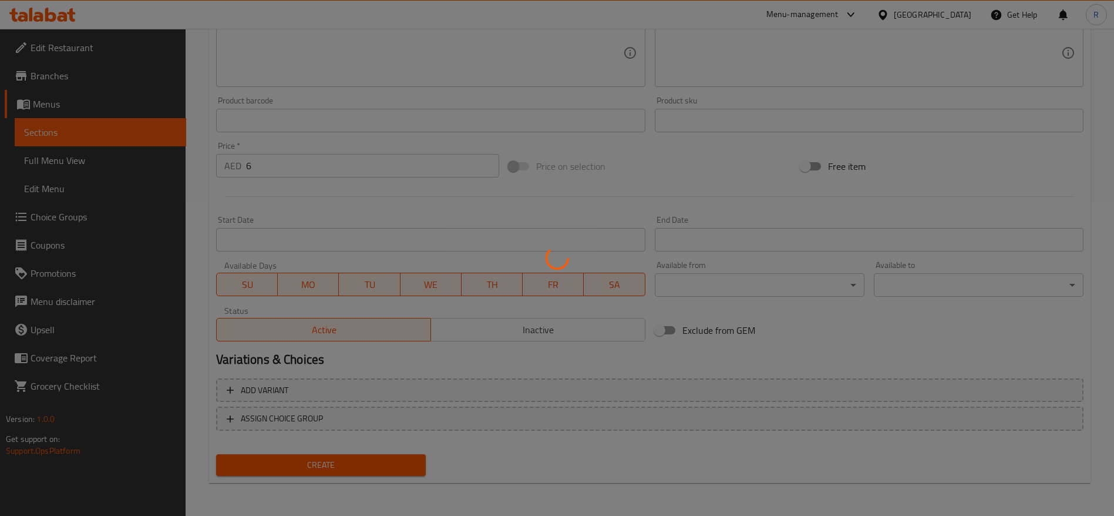
type input "0"
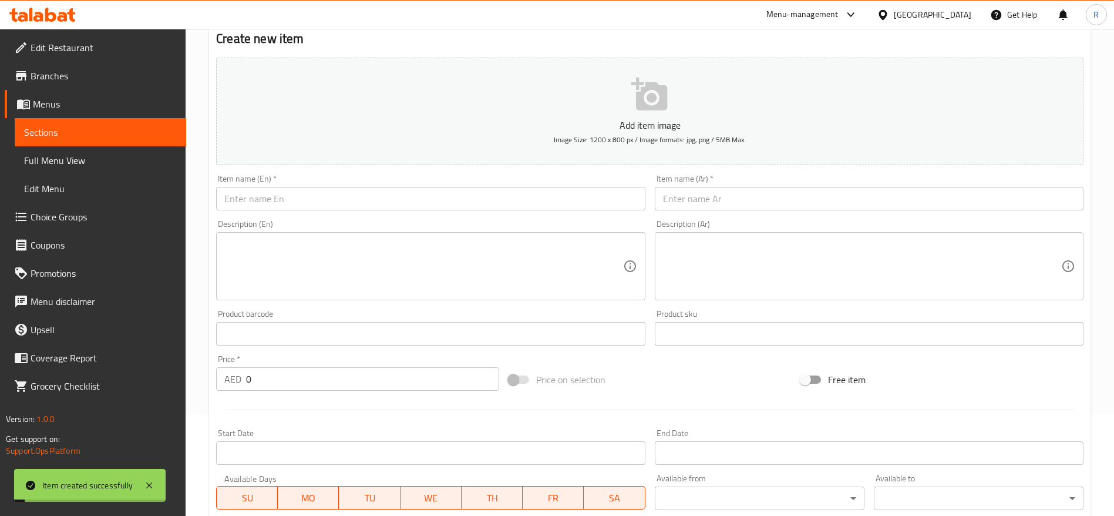
scroll to position [22, 0]
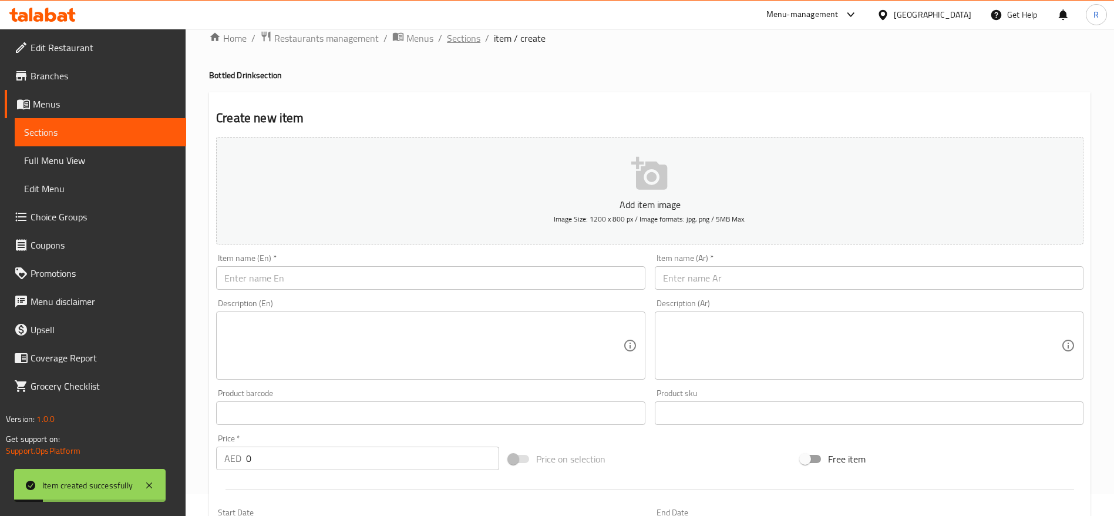
click at [464, 37] on span "Sections" at bounding box center [463, 38] width 33 height 14
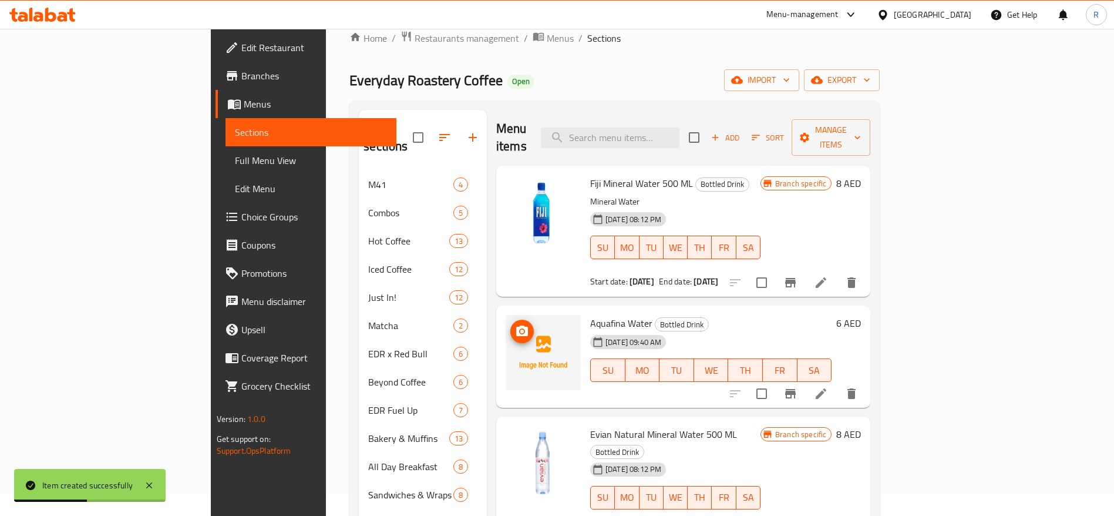
click at [506, 315] on img at bounding box center [543, 352] width 75 height 75
click at [515, 324] on icon "upload picture" at bounding box center [522, 331] width 14 height 14
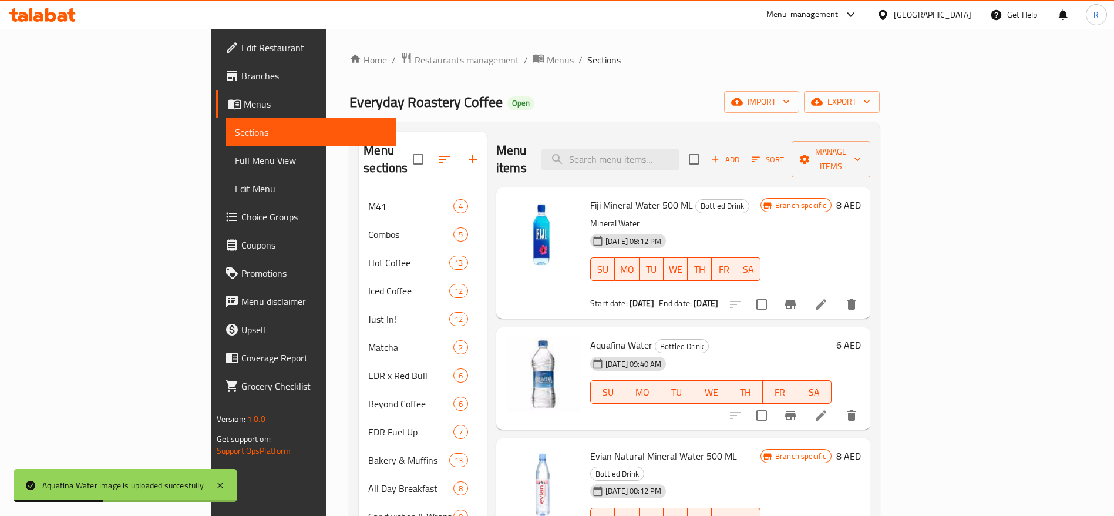
click at [784, 153] on span "Sort" at bounding box center [768, 160] width 32 height 14
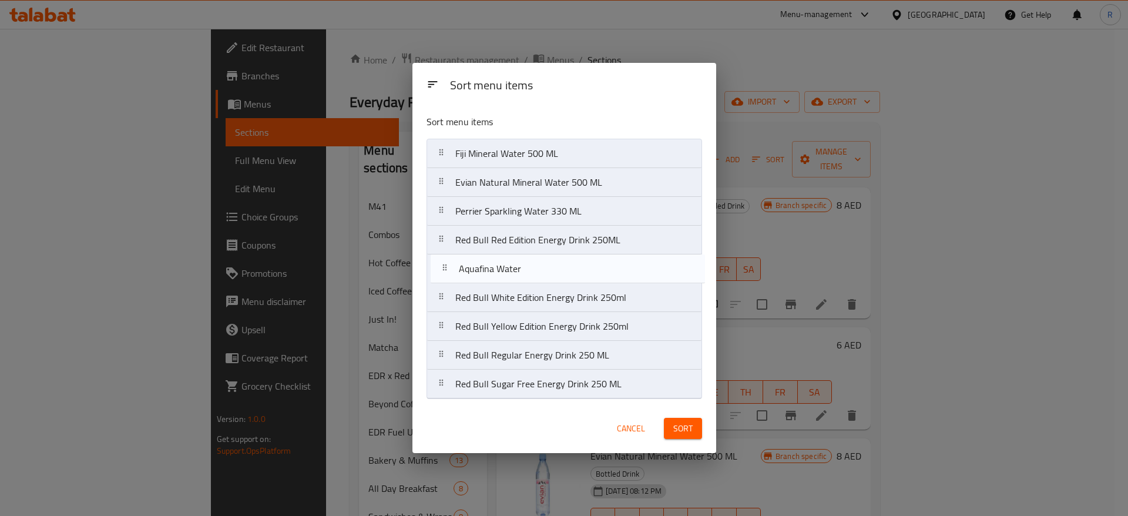
drag, startPoint x: 544, startPoint y: 192, endPoint x: 546, endPoint y: 290, distance: 98.1
click at [546, 290] on nav "Fiji Mineral Water 500 ML Aquafina Water Evian Natural Mineral Water 500 ML Per…" at bounding box center [564, 269] width 276 height 260
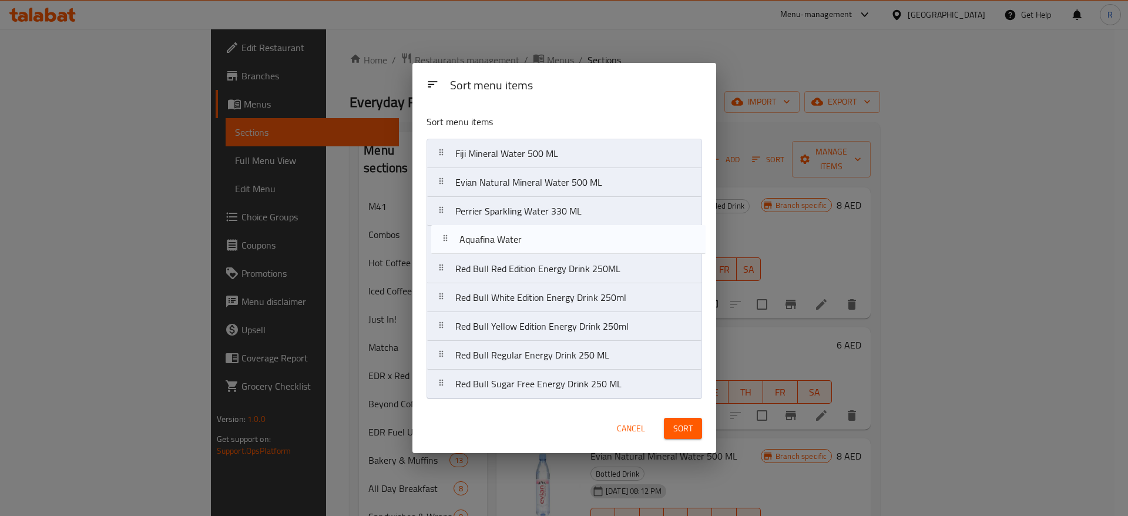
drag, startPoint x: 529, startPoint y: 279, endPoint x: 535, endPoint y: 241, distance: 38.0
click at [535, 241] on nav "Fiji Mineral Water 500 ML Evian Natural Mineral Water 500 ML Perrier Sparkling …" at bounding box center [564, 269] width 276 height 260
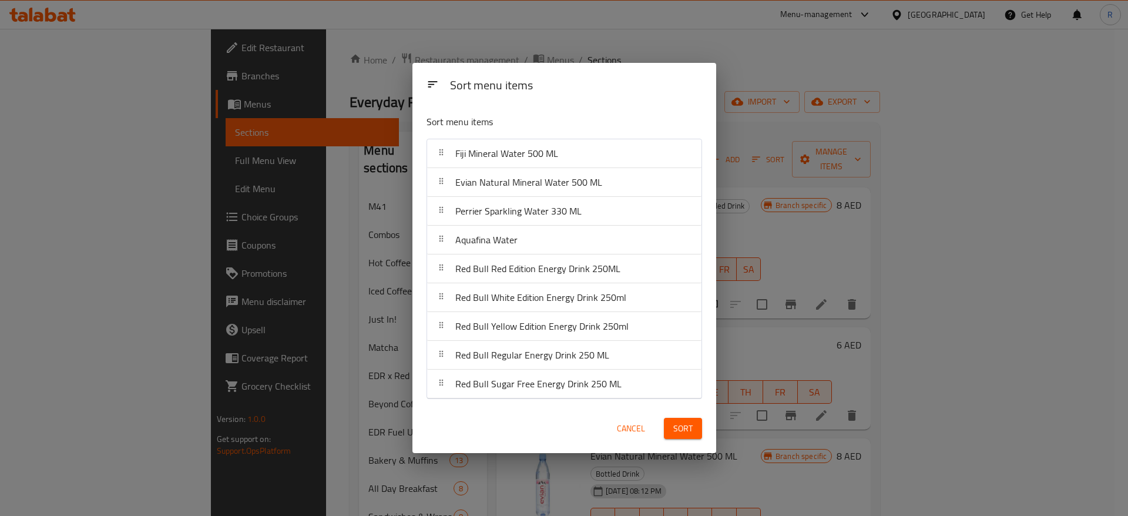
click at [674, 427] on span "Sort" at bounding box center [682, 428] width 19 height 15
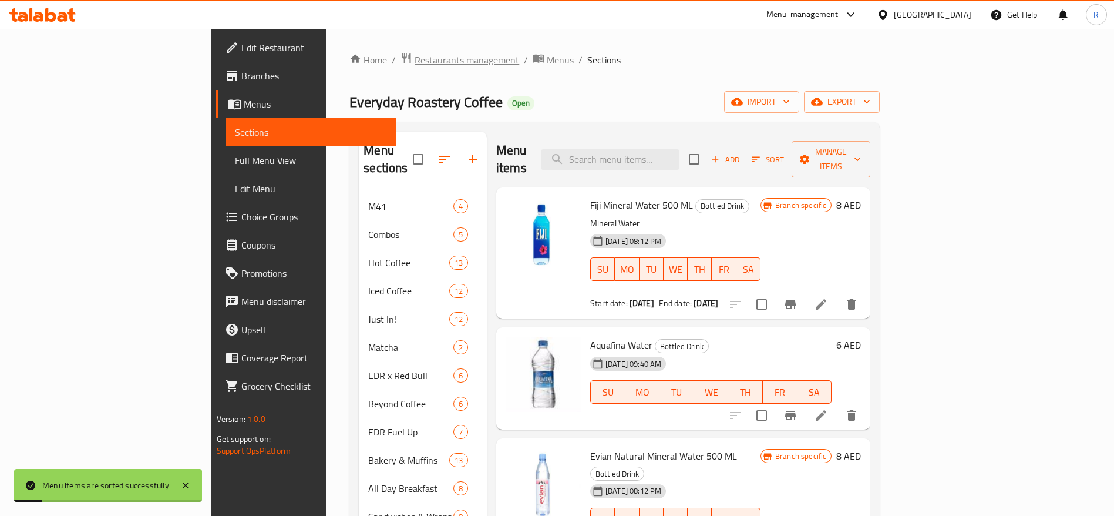
click at [415, 60] on span "Restaurants management" at bounding box center [467, 60] width 105 height 14
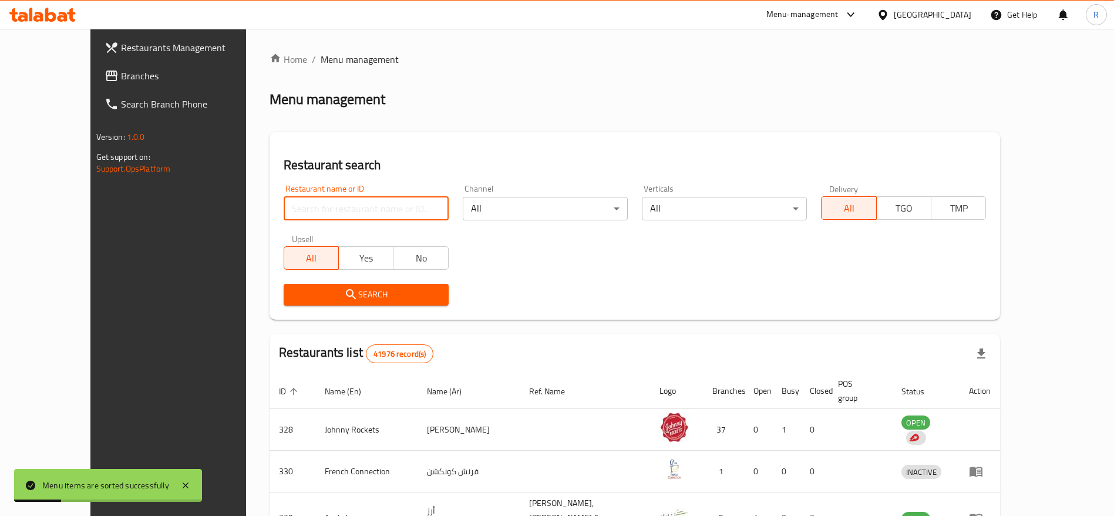
click at [304, 218] on input "search" at bounding box center [366, 208] width 165 height 23
type input "everyday roastery"
click button "Search" at bounding box center [366, 295] width 165 height 22
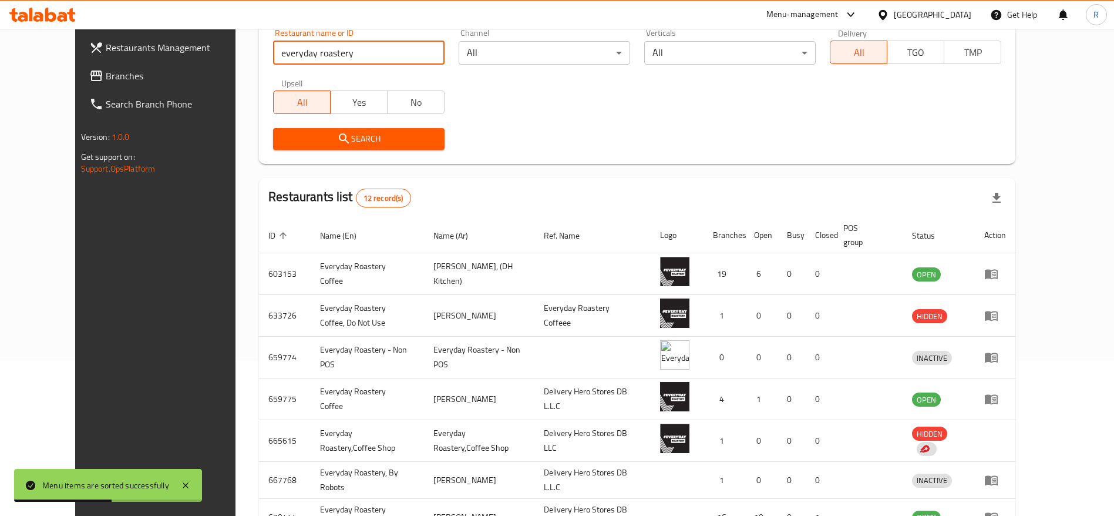
scroll to position [182, 0]
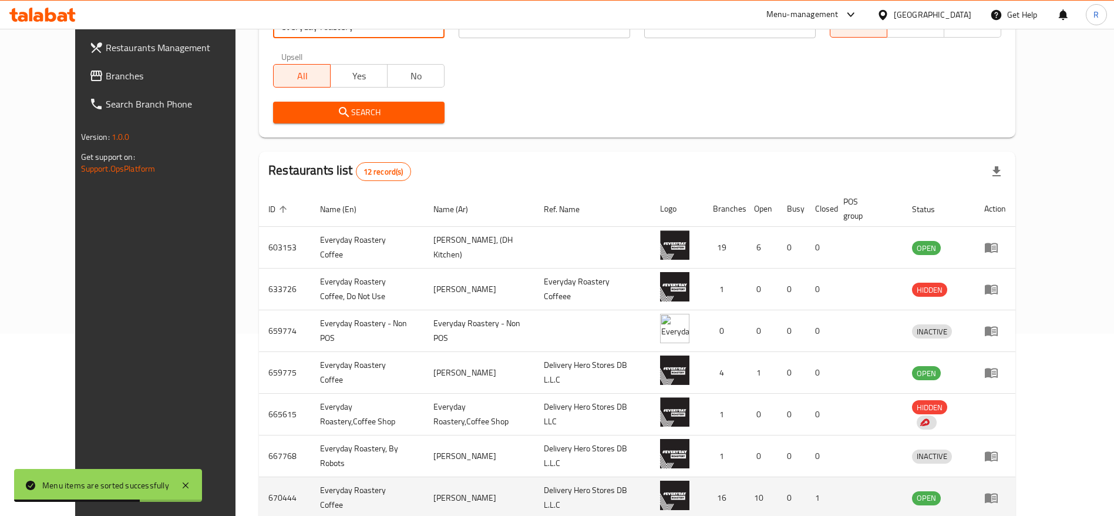
click at [999, 504] on icon "enhanced table" at bounding box center [992, 498] width 14 height 14
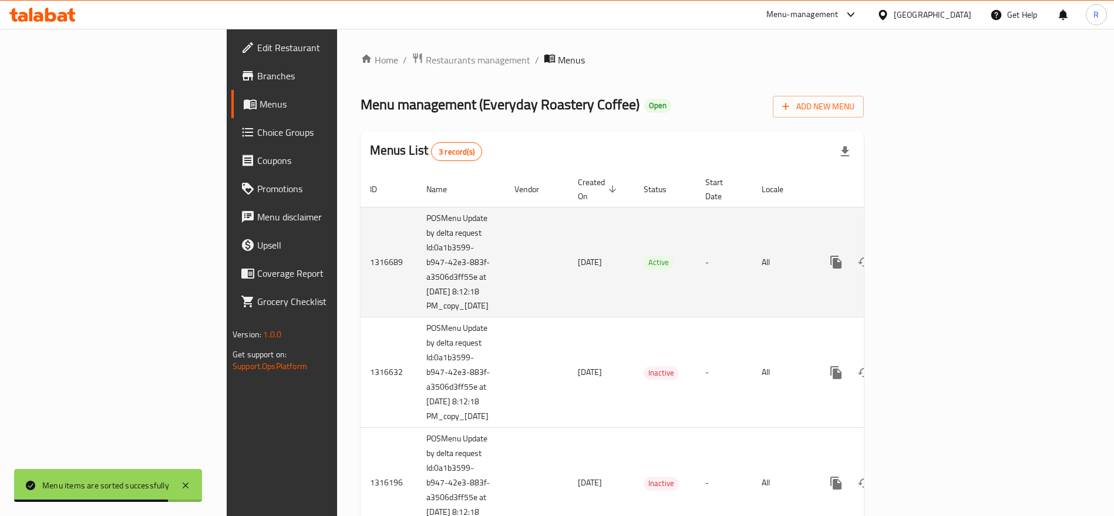
click at [945, 265] on td "enhanced table" at bounding box center [879, 262] width 132 height 110
click at [928, 255] on icon "enhanced table" at bounding box center [921, 262] width 14 height 14
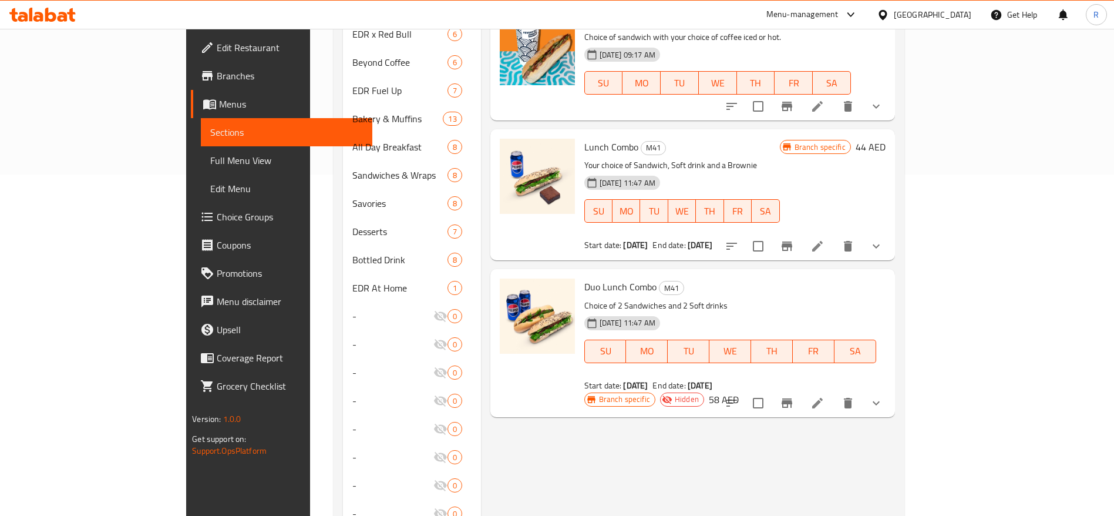
scroll to position [331, 0]
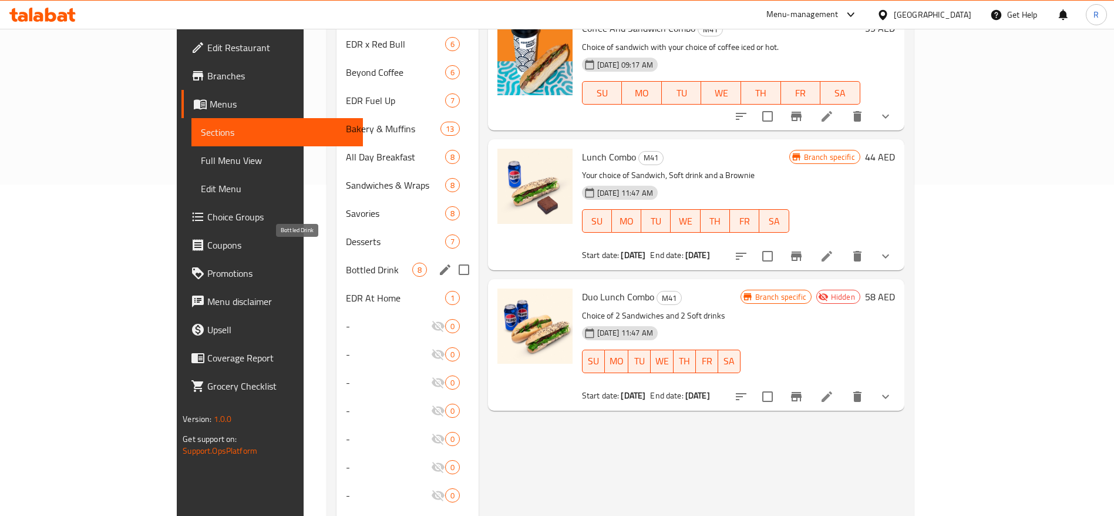
click at [346, 263] on span "Bottled Drink" at bounding box center [379, 270] width 66 height 14
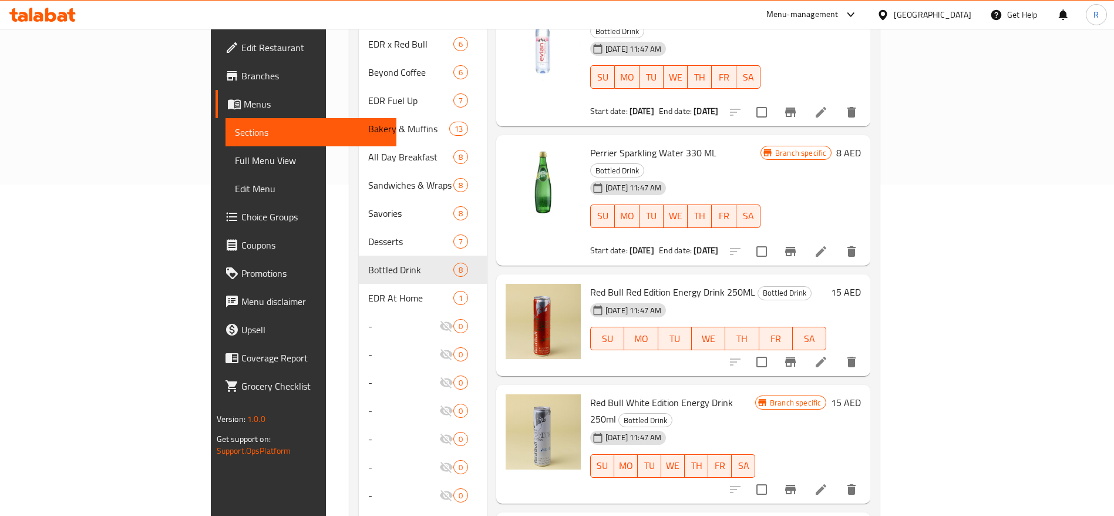
scroll to position [12, 0]
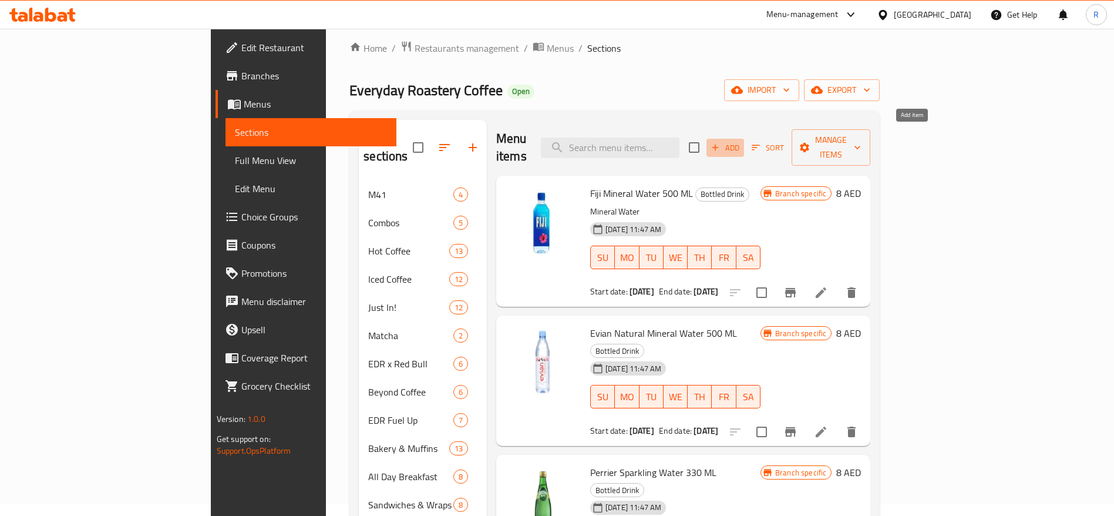
click at [721, 142] on icon "button" at bounding box center [715, 147] width 11 height 11
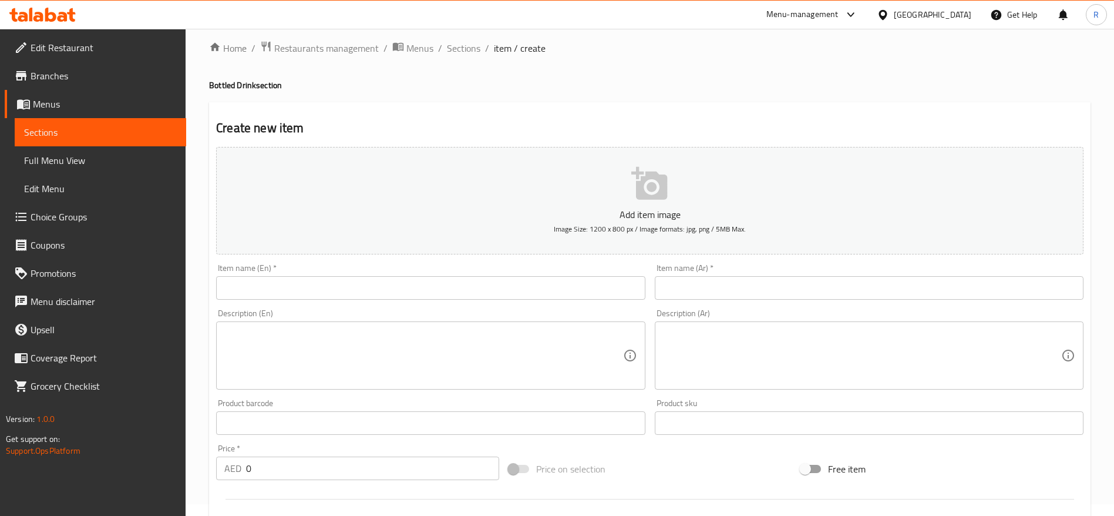
click at [306, 280] on div at bounding box center [557, 258] width 1114 height 516
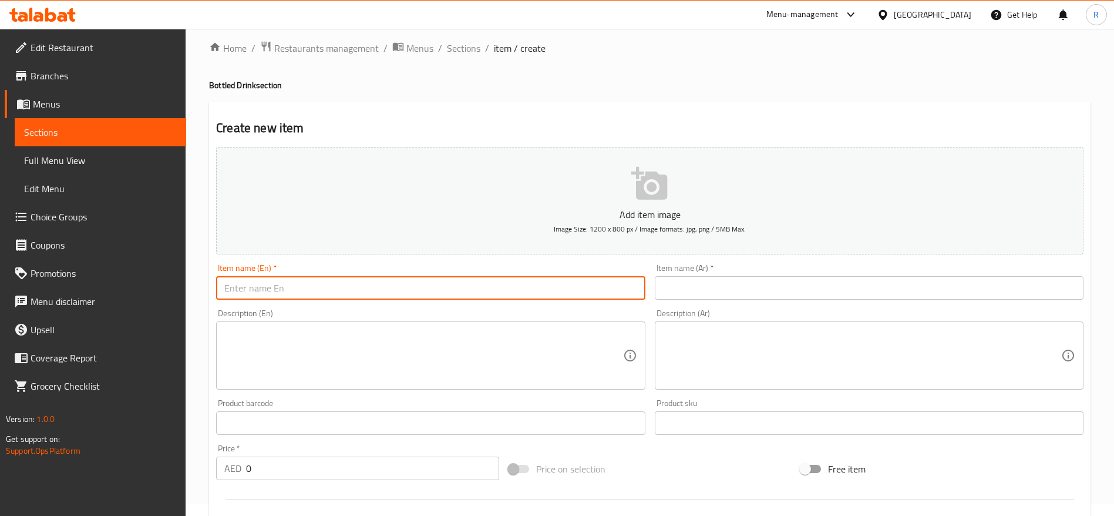
click at [309, 287] on input "text" at bounding box center [430, 287] width 429 height 23
paste input "مياه أكوافينا"
type input "مياه أكوافينا"
click at [693, 291] on input "text" at bounding box center [869, 287] width 429 height 23
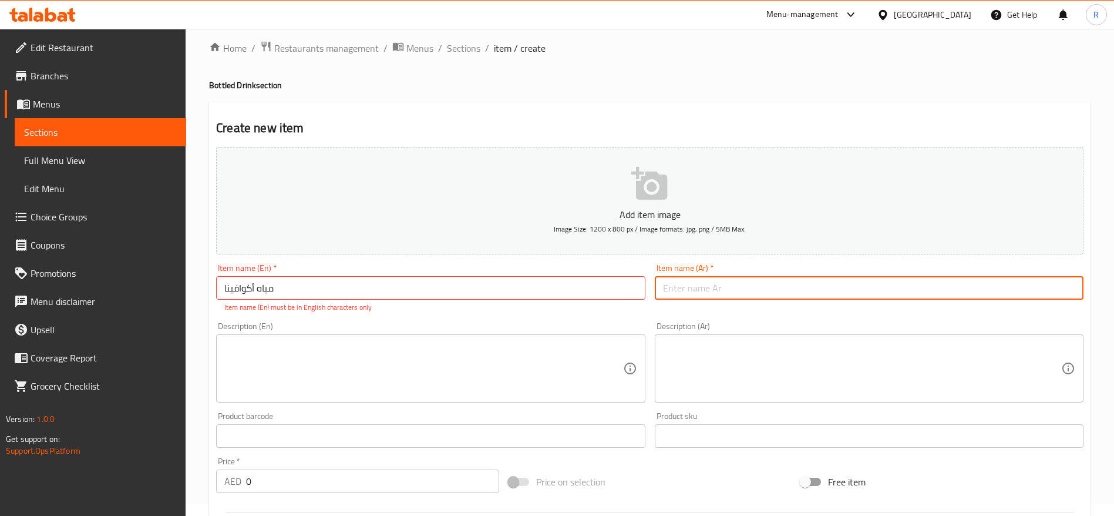
paste input "مياه أكوافينا"
type input "مياه أكوافينا"
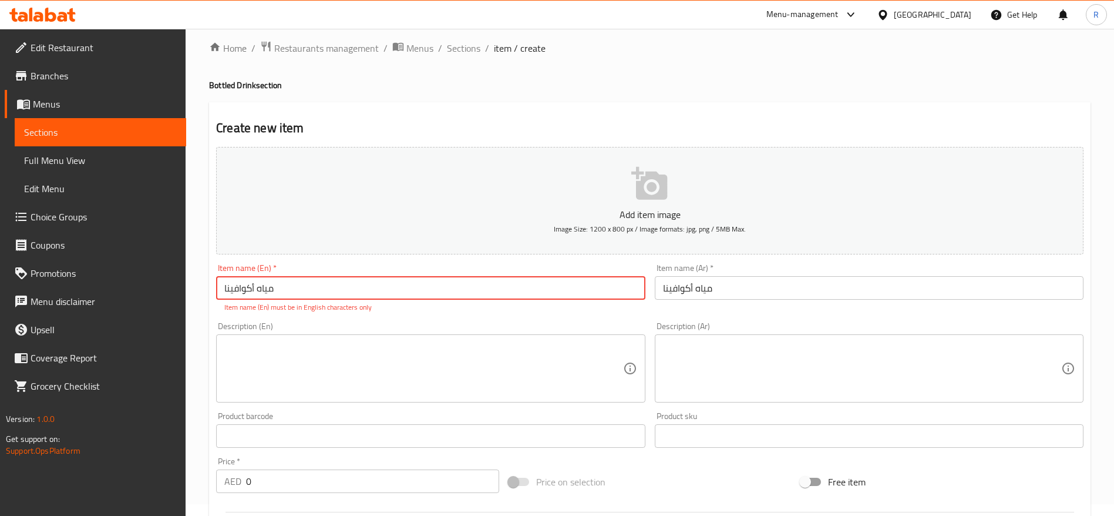
drag, startPoint x: 287, startPoint y: 287, endPoint x: 150, endPoint y: 280, distance: 137.1
click at [150, 280] on div "Edit Restaurant Branches Menus Sections Full Menu View Edit Menu Choice Groups …" at bounding box center [557, 424] width 1114 height 814
paste input "Aquafina Water"
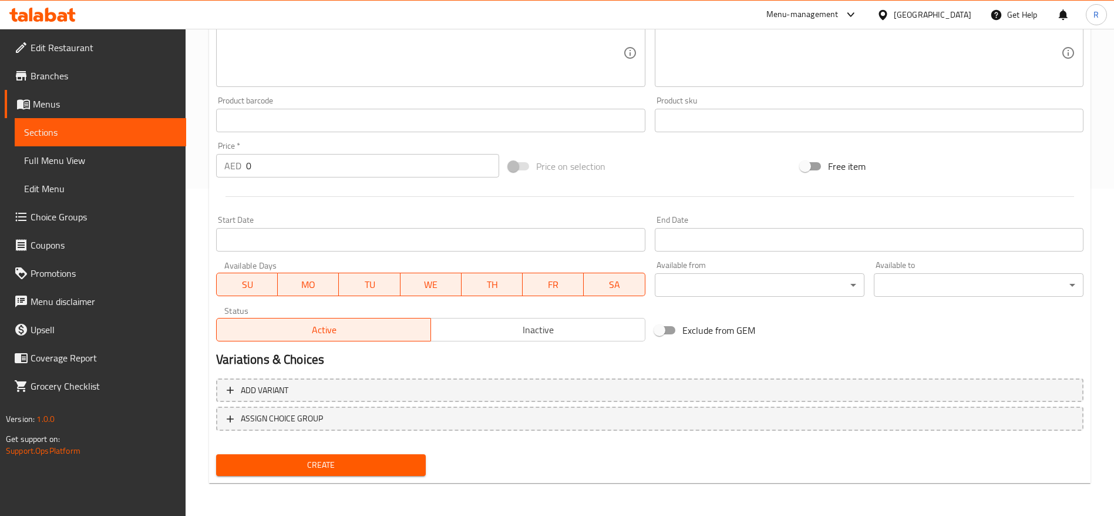
scroll to position [142, 0]
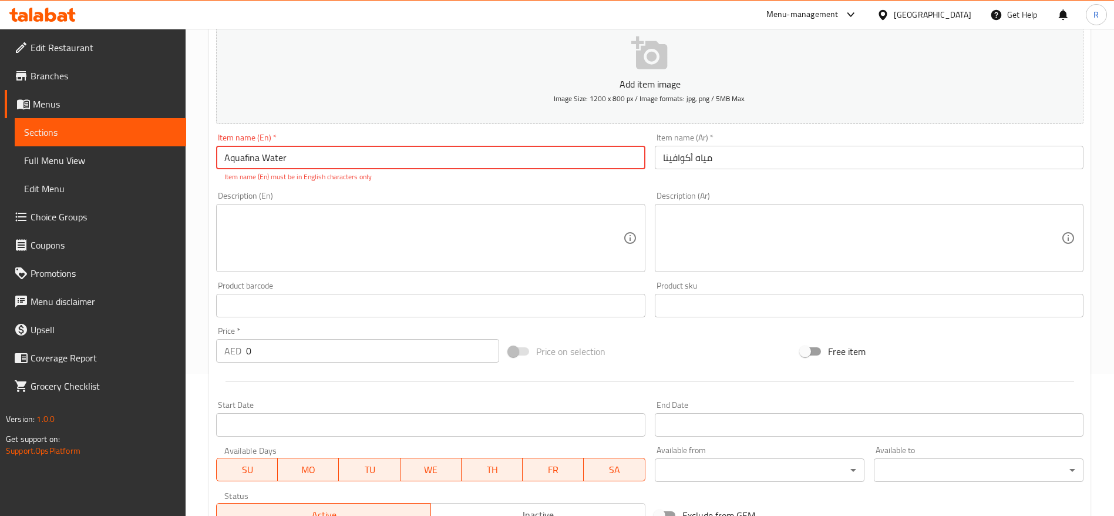
type input "Aquafina Water"
click at [283, 344] on input "0" at bounding box center [372, 350] width 253 height 23
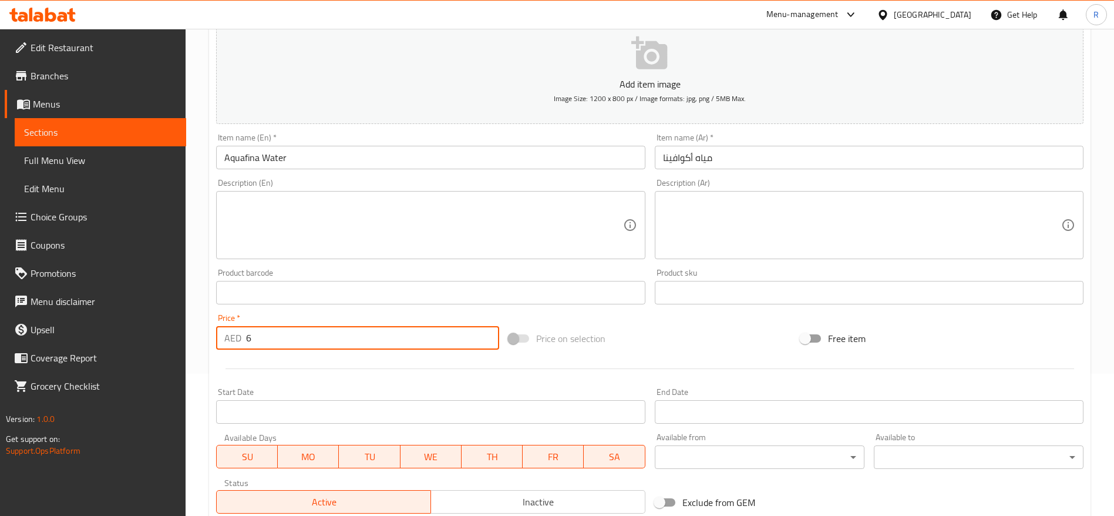
scroll to position [314, 0]
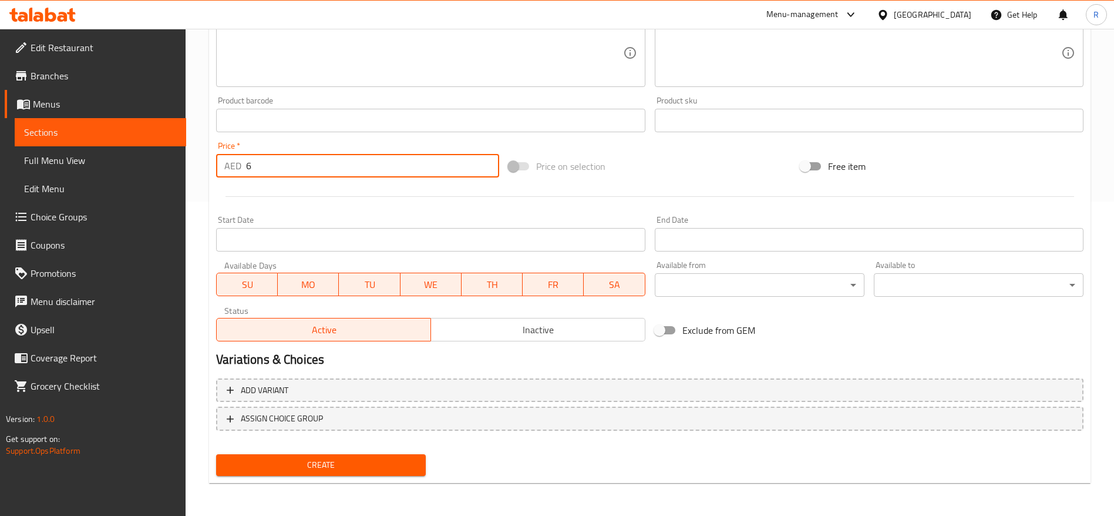
type input "6"
click at [361, 469] on span "Create" at bounding box center [321, 465] width 191 height 15
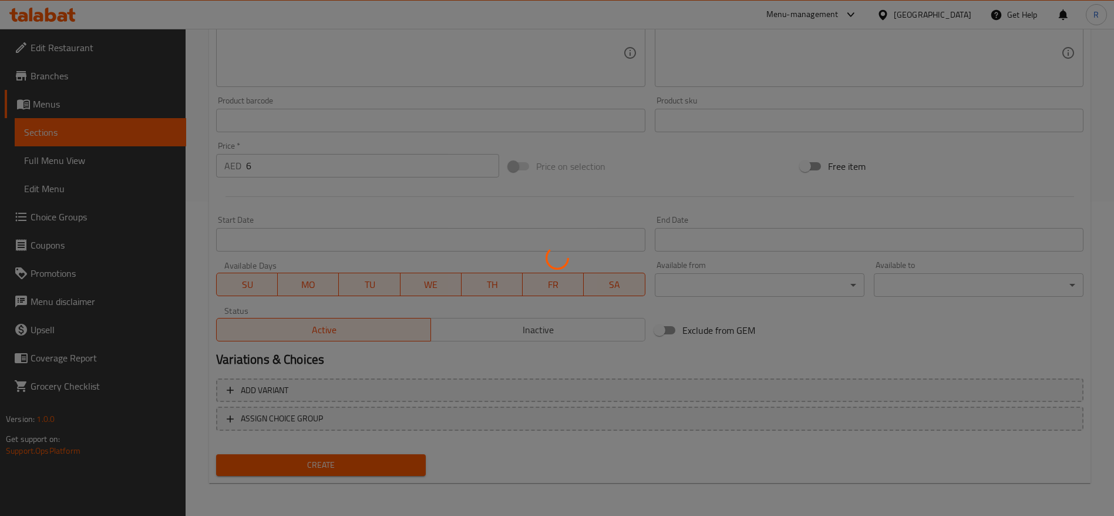
type input "0"
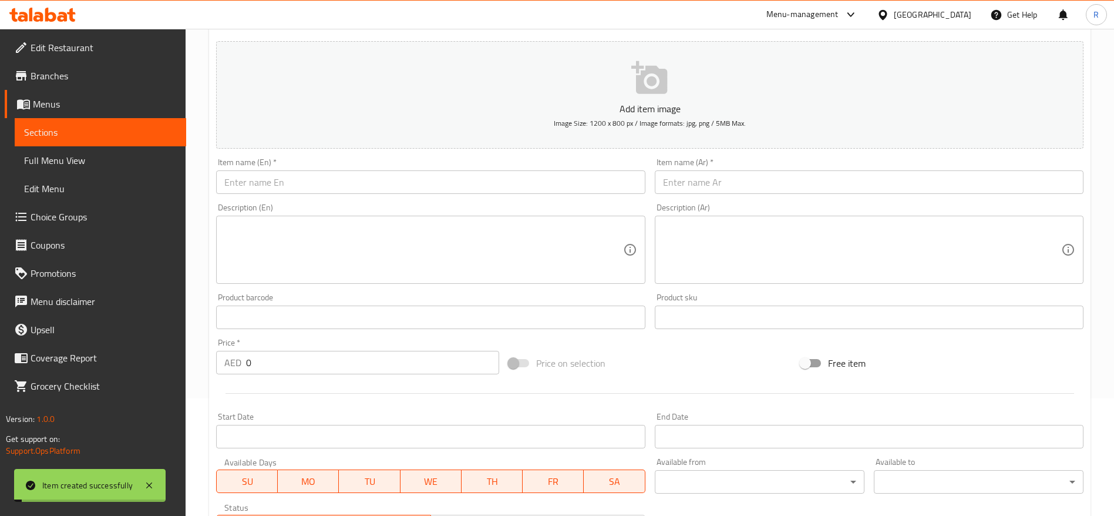
scroll to position [0, 0]
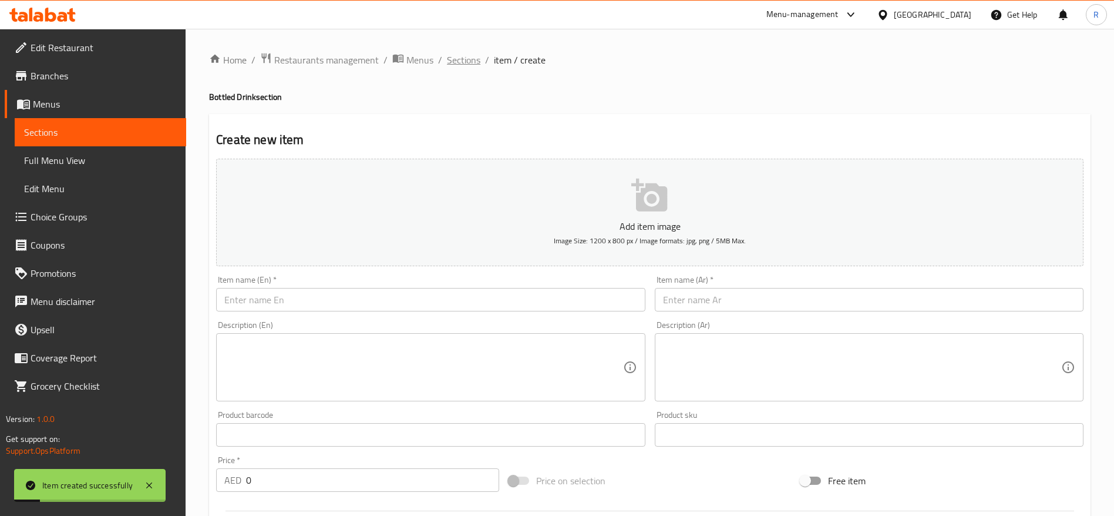
click at [453, 57] on span "Sections" at bounding box center [463, 60] width 33 height 14
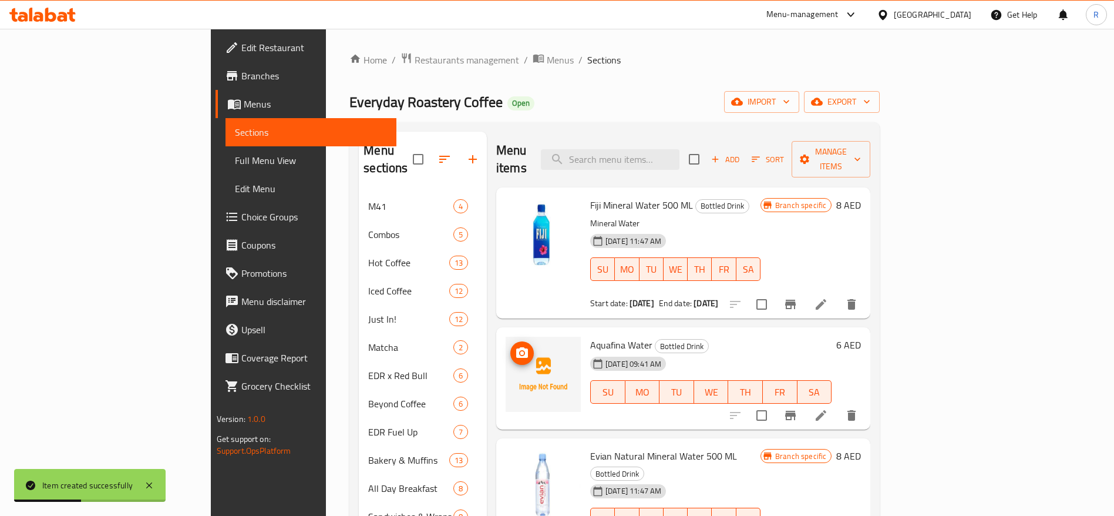
click at [506, 337] on img at bounding box center [543, 374] width 75 height 75
click at [516, 347] on icon "upload picture" at bounding box center [522, 352] width 12 height 11
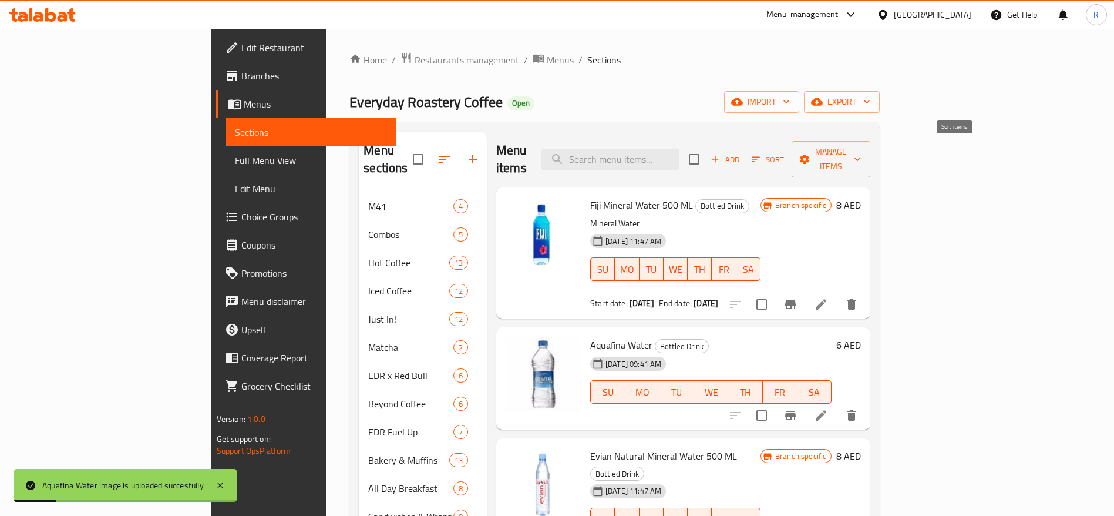
click at [784, 156] on span "Sort" at bounding box center [768, 160] width 32 height 14
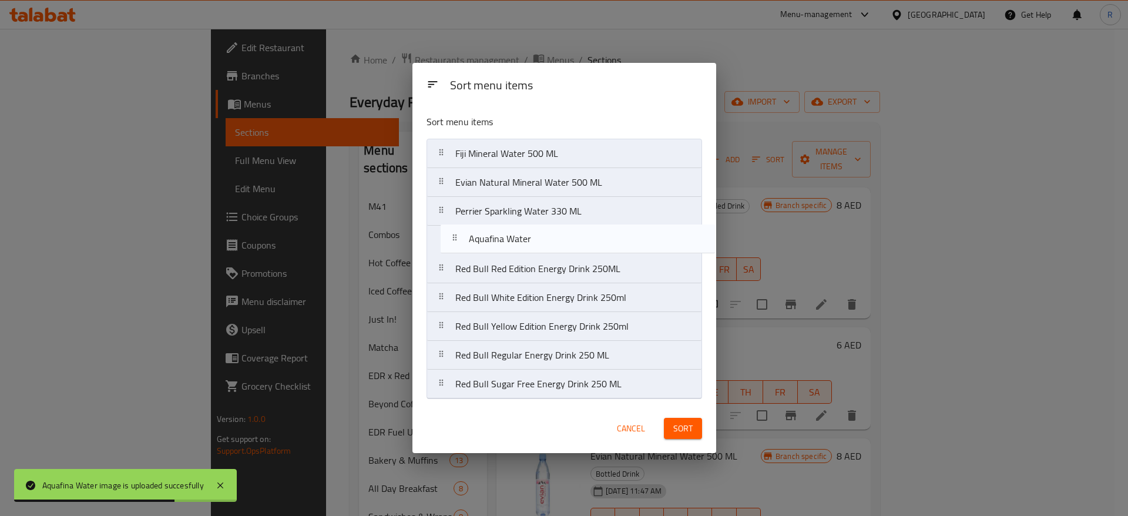
drag, startPoint x: 615, startPoint y: 189, endPoint x: 626, endPoint y: 261, distance: 73.7
click at [626, 261] on nav "Fiji Mineral Water 500 ML Aquafina Water Evian Natural Mineral Water 500 ML Per…" at bounding box center [564, 269] width 276 height 260
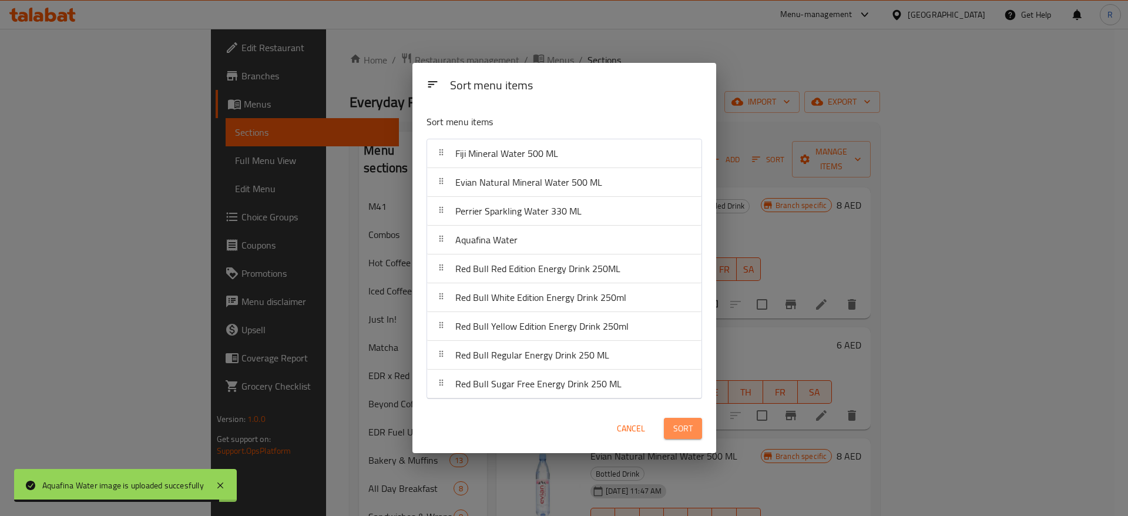
click at [687, 421] on span "Sort" at bounding box center [682, 428] width 19 height 15
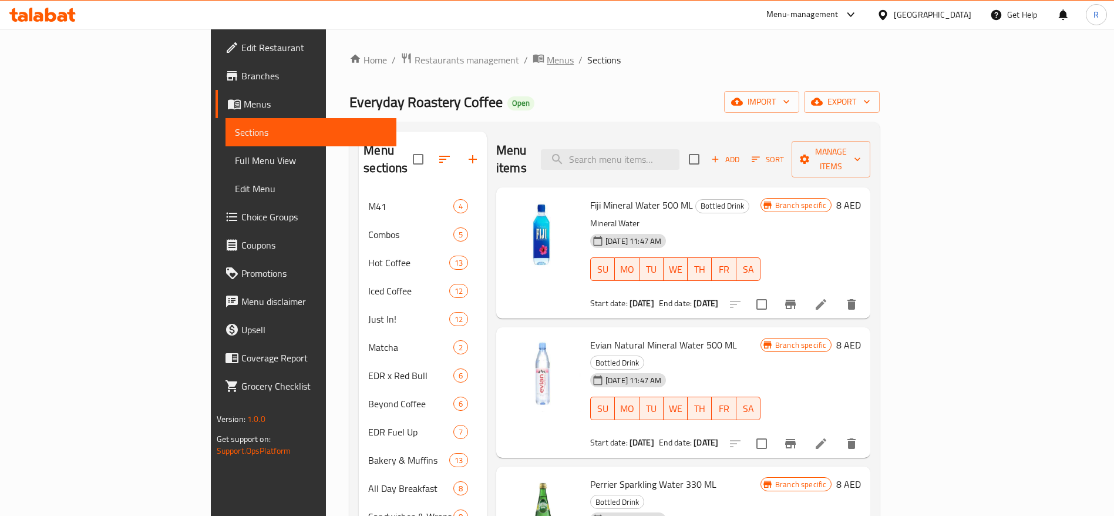
click at [547, 59] on span "Menus" at bounding box center [560, 60] width 27 height 14
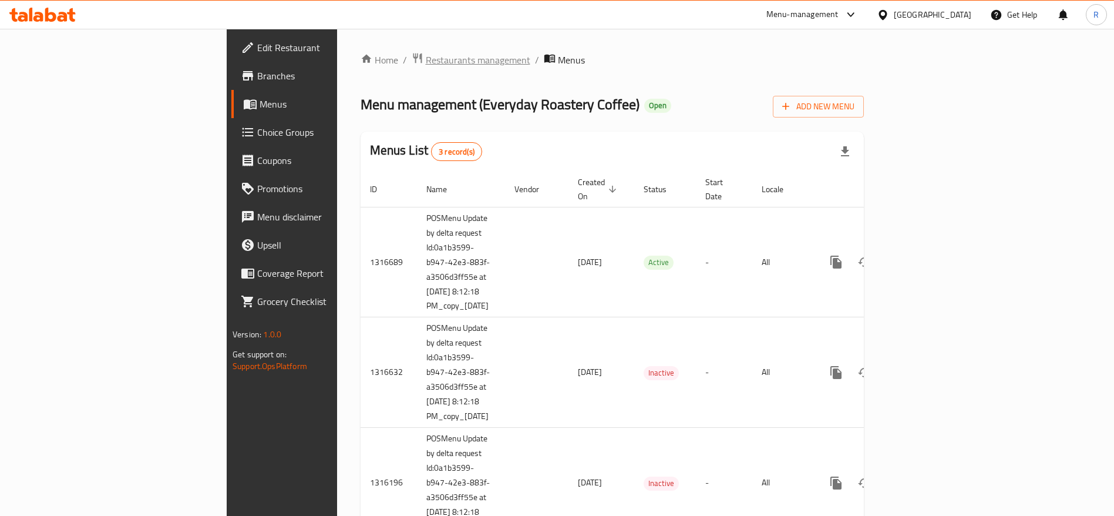
click at [426, 53] on span "Restaurants management" at bounding box center [478, 60] width 105 height 14
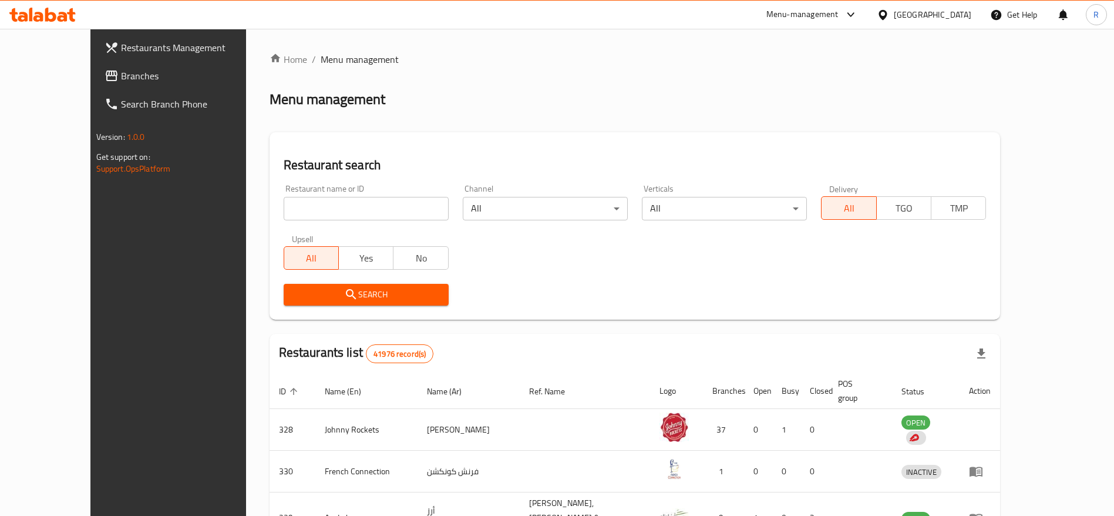
click at [318, 215] on input "search" at bounding box center [366, 208] width 165 height 23
type input "everyday roastery"
click button "Search" at bounding box center [366, 295] width 165 height 22
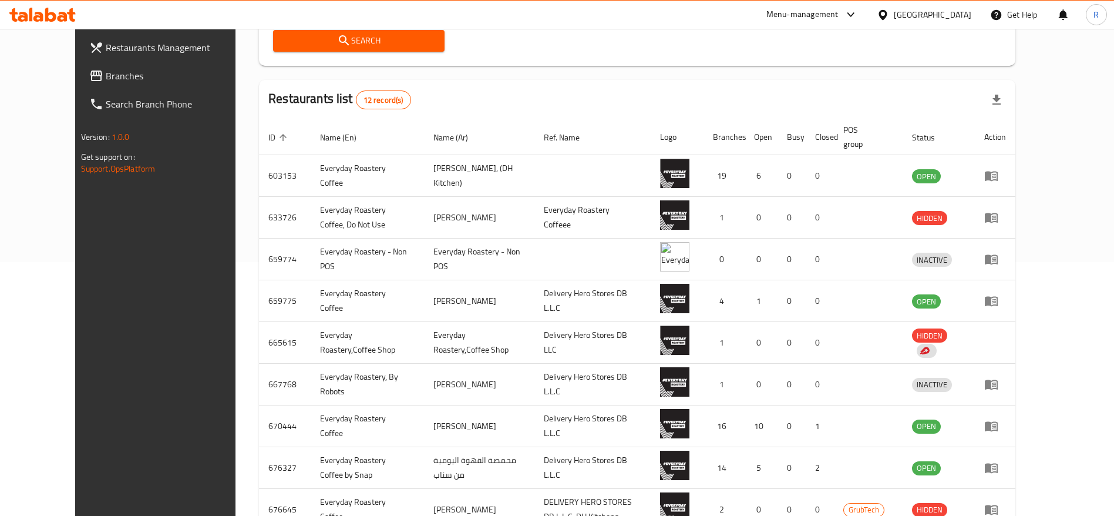
scroll to position [368, 0]
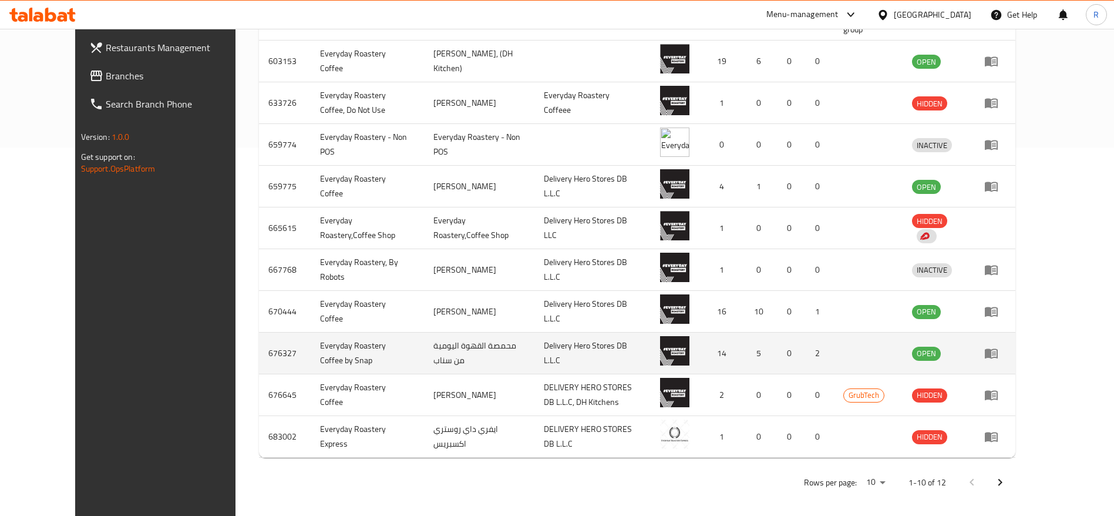
click at [1016, 341] on td "enhanced table" at bounding box center [995, 353] width 41 height 42
click at [996, 351] on icon "enhanced table" at bounding box center [994, 353] width 4 height 5
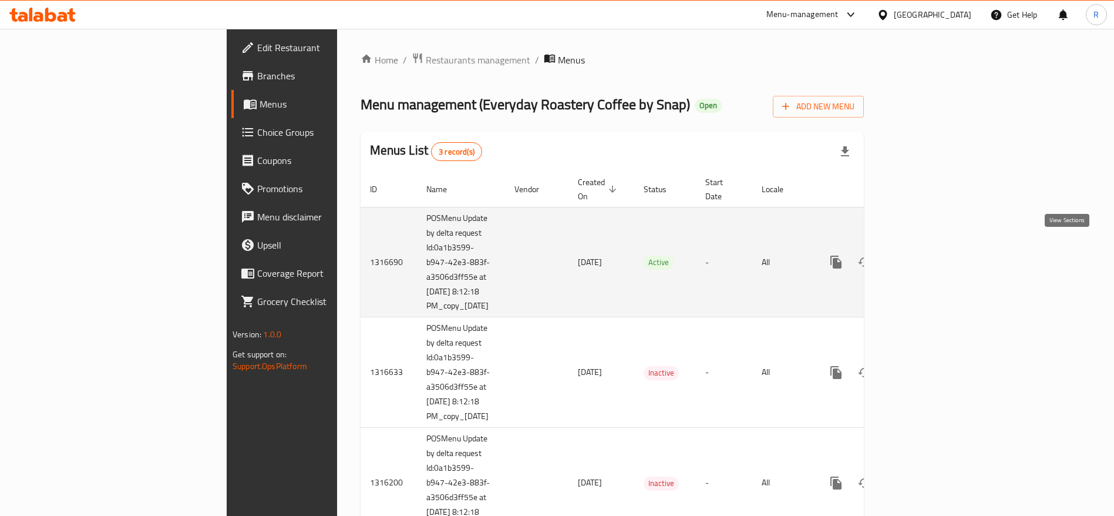
click at [926, 257] on icon "enhanced table" at bounding box center [921, 262] width 11 height 11
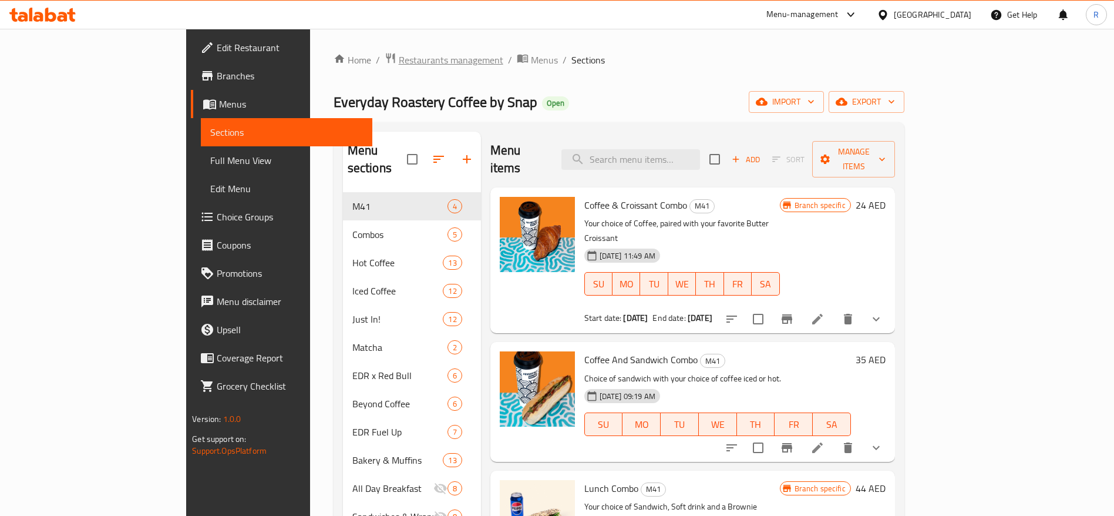
click at [399, 61] on span "Restaurants management" at bounding box center [451, 60] width 105 height 14
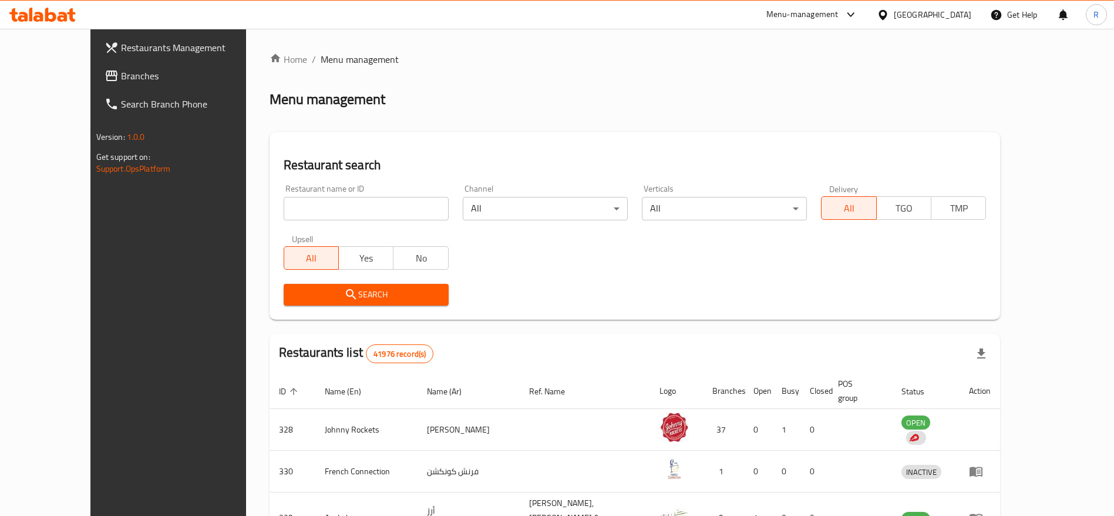
click at [322, 203] on input "search" at bounding box center [366, 208] width 165 height 23
type input "everyday roastery"
click button "Search" at bounding box center [366, 295] width 165 height 22
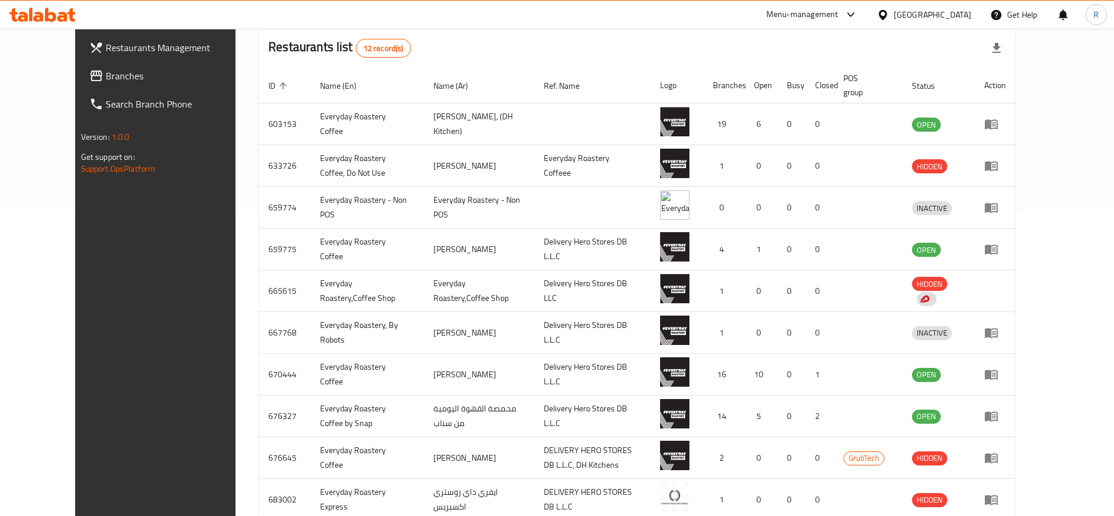
scroll to position [304, 0]
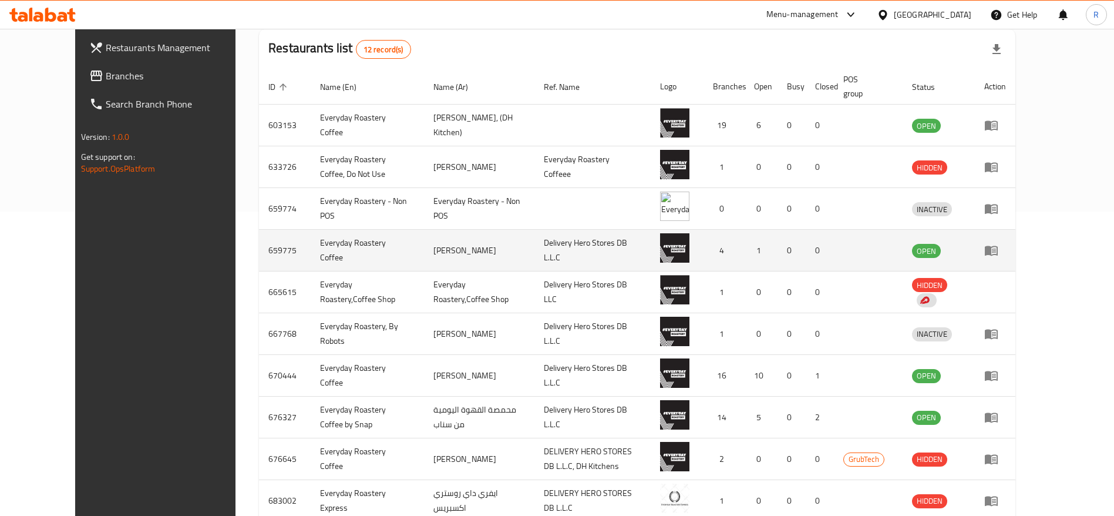
click at [999, 250] on icon "enhanced table" at bounding box center [992, 250] width 14 height 14
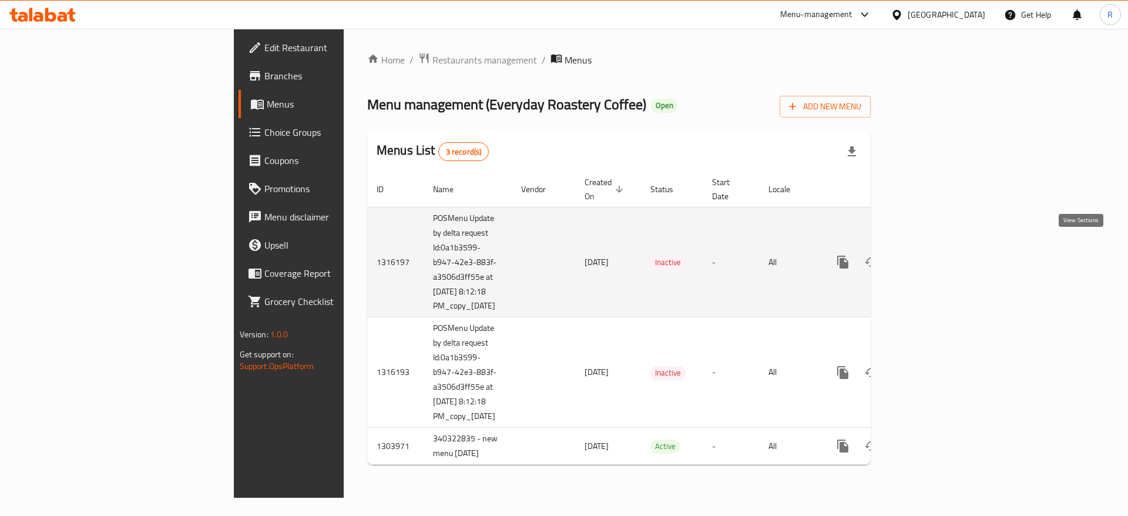
click at [935, 255] on icon "enhanced table" at bounding box center [927, 262] width 14 height 14
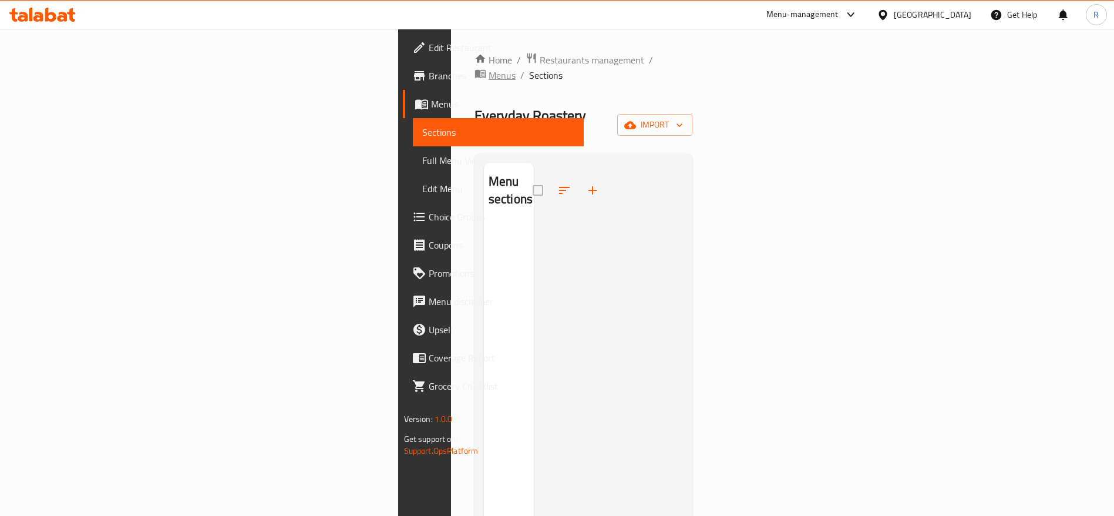
click at [489, 68] on span "Menus" at bounding box center [502, 75] width 27 height 14
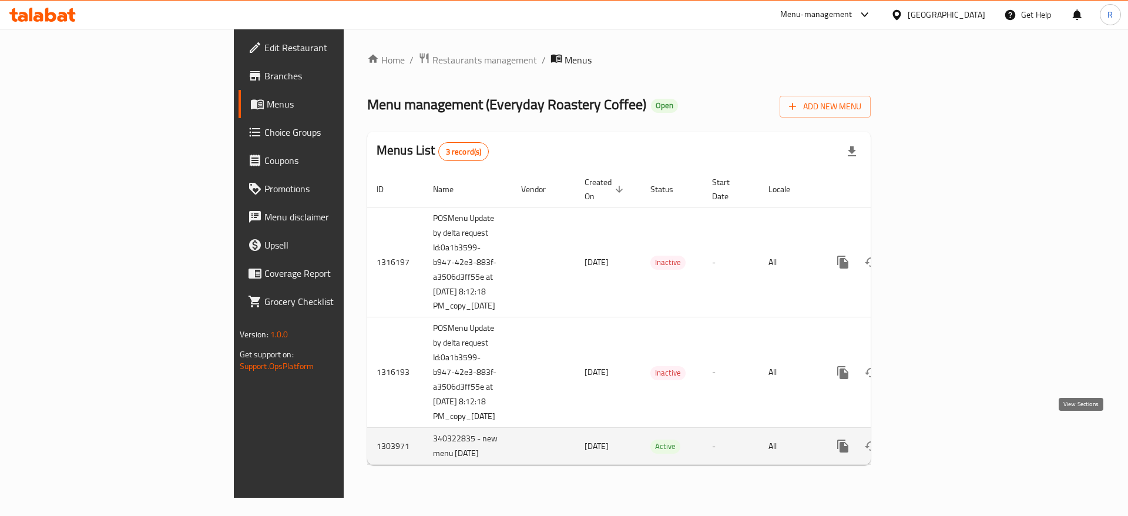
click at [942, 440] on link "enhanced table" at bounding box center [927, 446] width 28 height 28
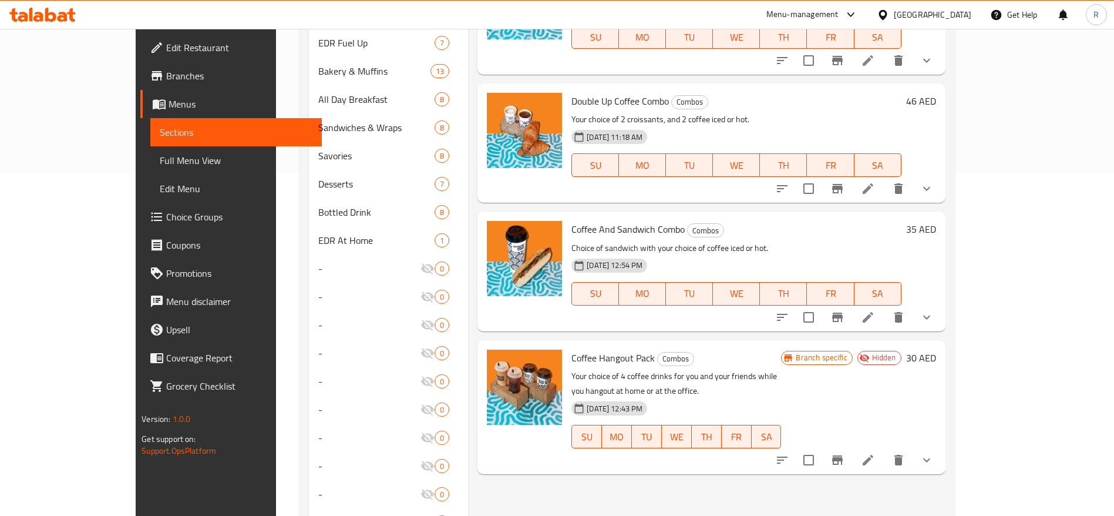
scroll to position [330, 0]
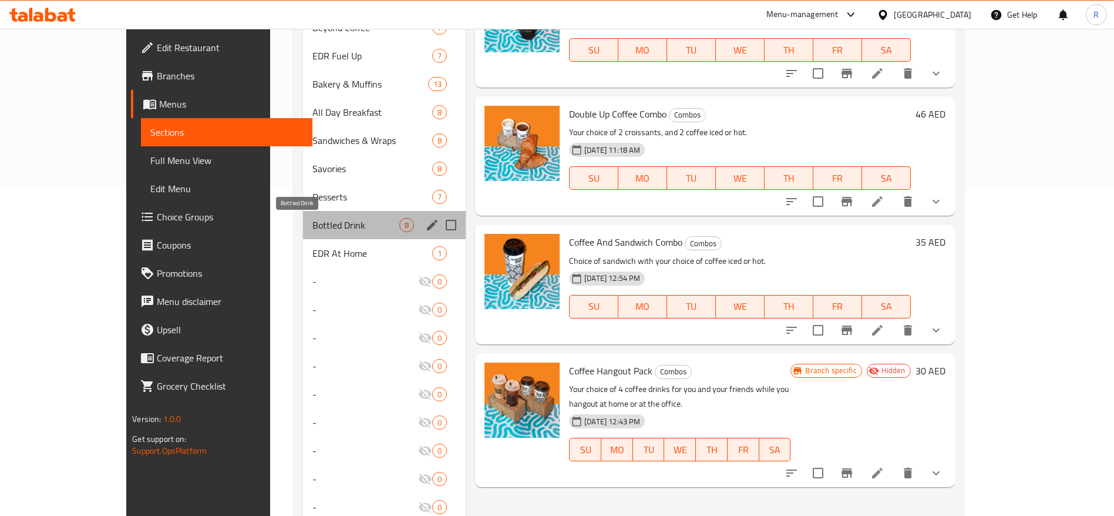
click at [313, 221] on span "Bottled Drink" at bounding box center [356, 225] width 87 height 14
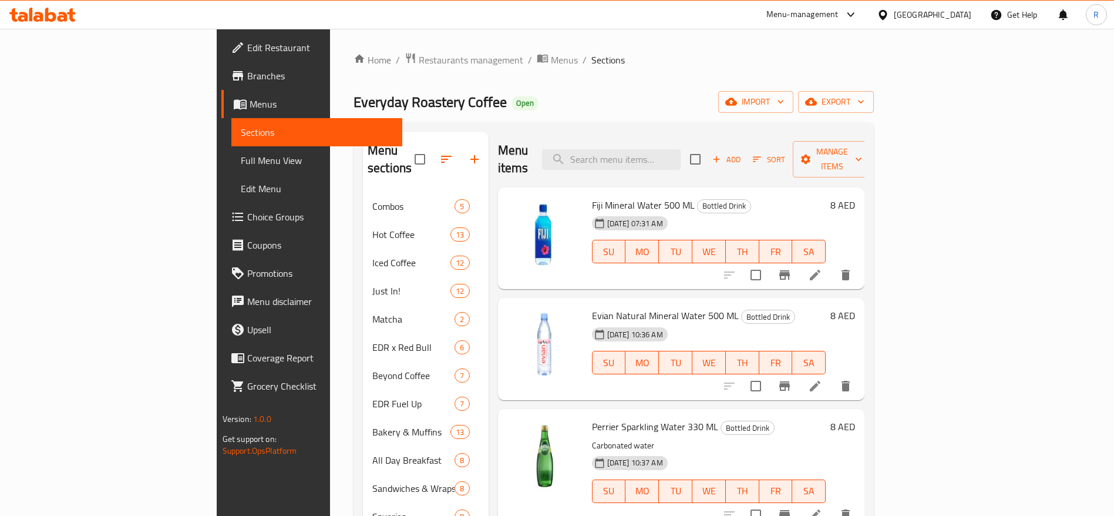
click at [743, 155] on span "Add" at bounding box center [727, 160] width 32 height 14
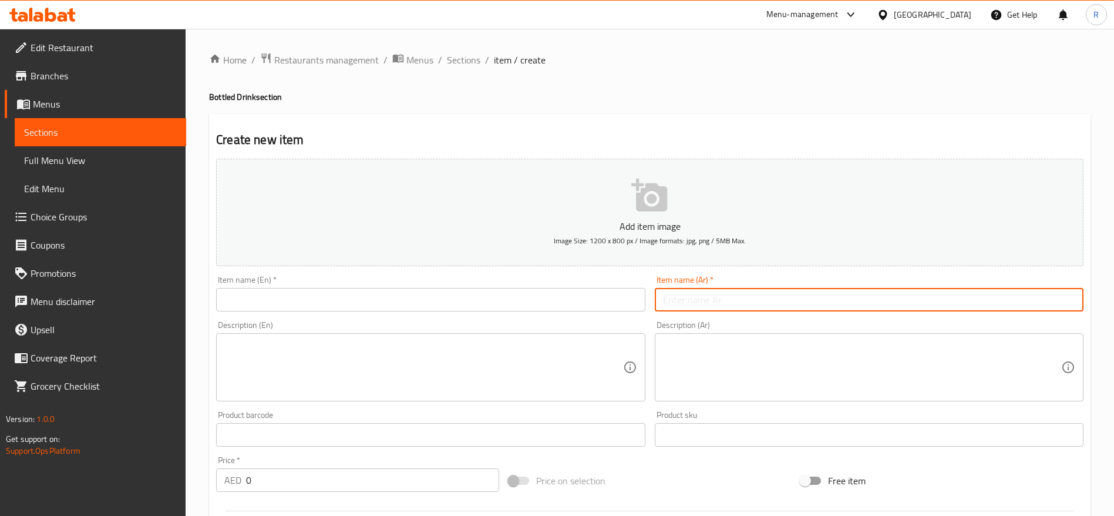
click at [713, 298] on input "text" at bounding box center [869, 299] width 429 height 23
paste input "Aquafina Water"
type input "Aquafina Water"
click at [406, 287] on div "Item name (En)   * Item name (En) *" at bounding box center [430, 294] width 429 height 36
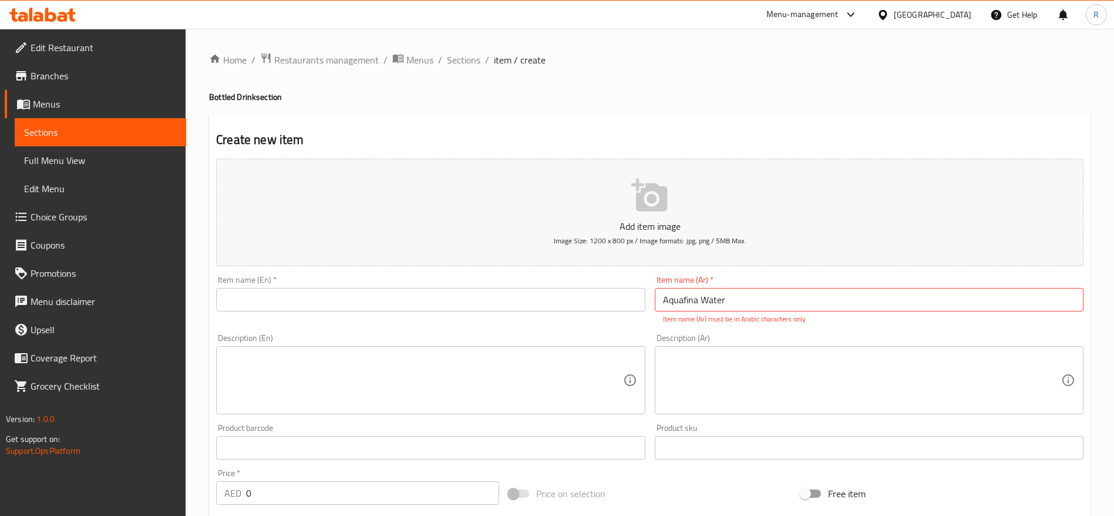
click at [406, 287] on div "Item name (En)   * Item name (En) *" at bounding box center [430, 294] width 429 height 36
click at [406, 291] on input "text" at bounding box center [430, 299] width 429 height 23
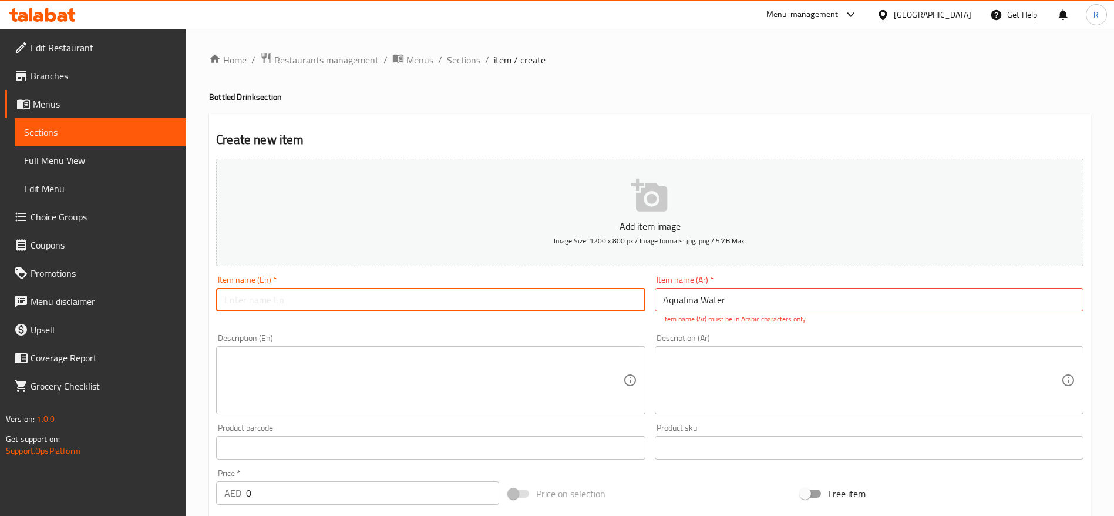
paste input "Aquafina Water"
type input "Aquafina Water"
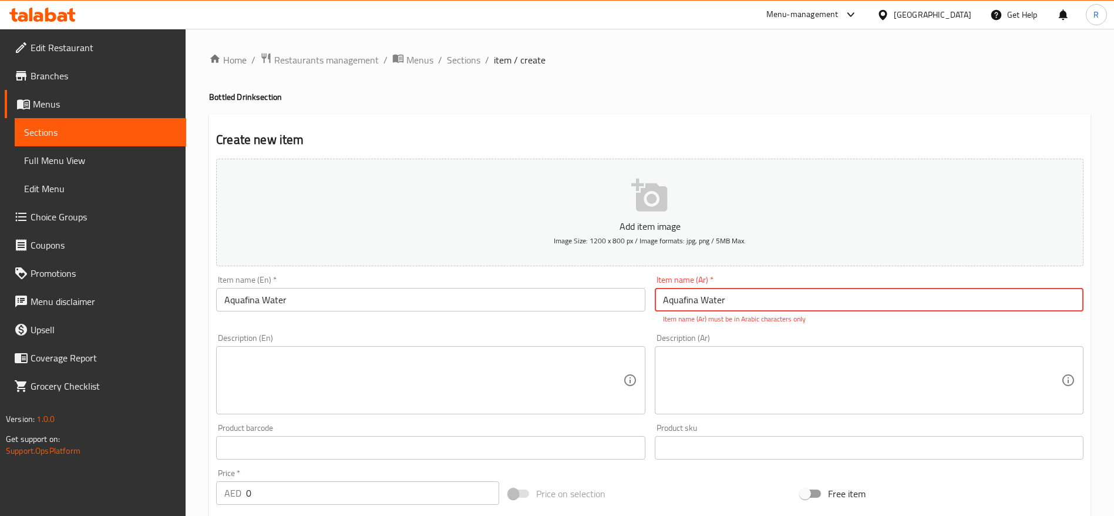
drag, startPoint x: 792, startPoint y: 298, endPoint x: 469, endPoint y: 284, distance: 322.8
click at [469, 284] on div "Add item image Image Size: 1200 x 800 px / Image formats: jpg, png / 5MB Max. I…" at bounding box center [649, 413] width 877 height 519
paste input "مياه أكوافينا"
type input "مياه أكوافينا"
click at [281, 493] on div "Price   * AED 0 Price *" at bounding box center [357, 486] width 293 height 45
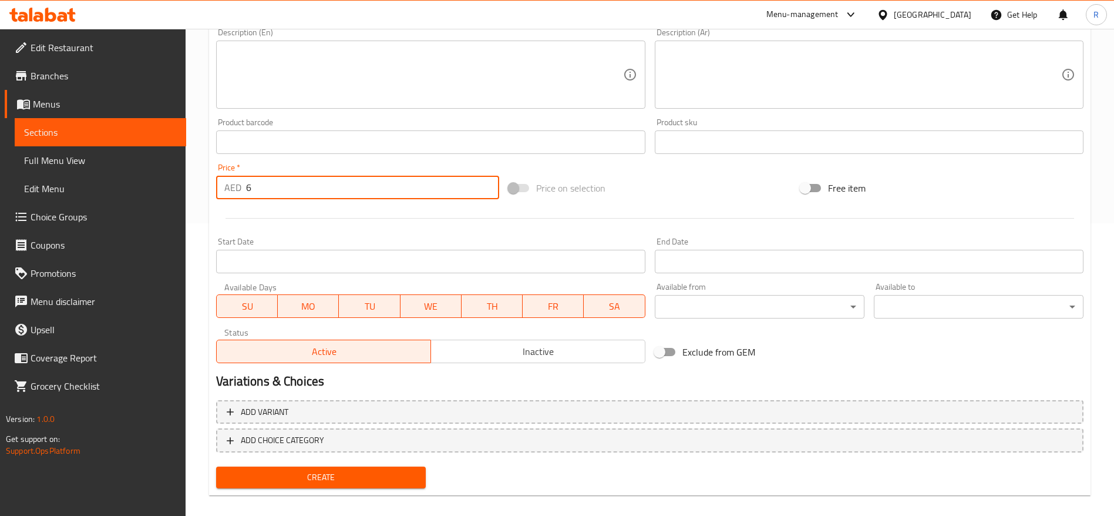
scroll to position [305, 0]
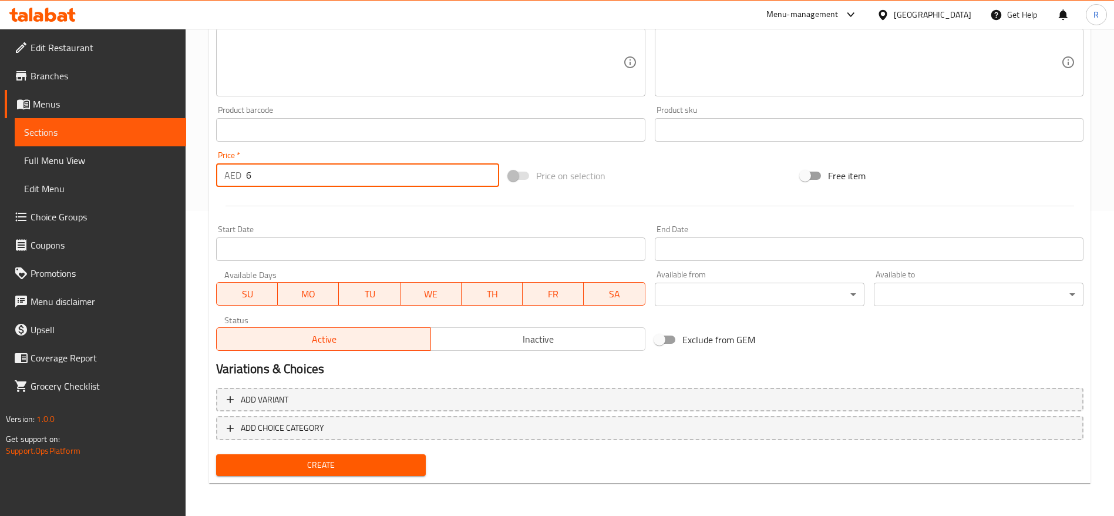
type input "6"
click at [404, 459] on span "Create" at bounding box center [321, 465] width 191 height 15
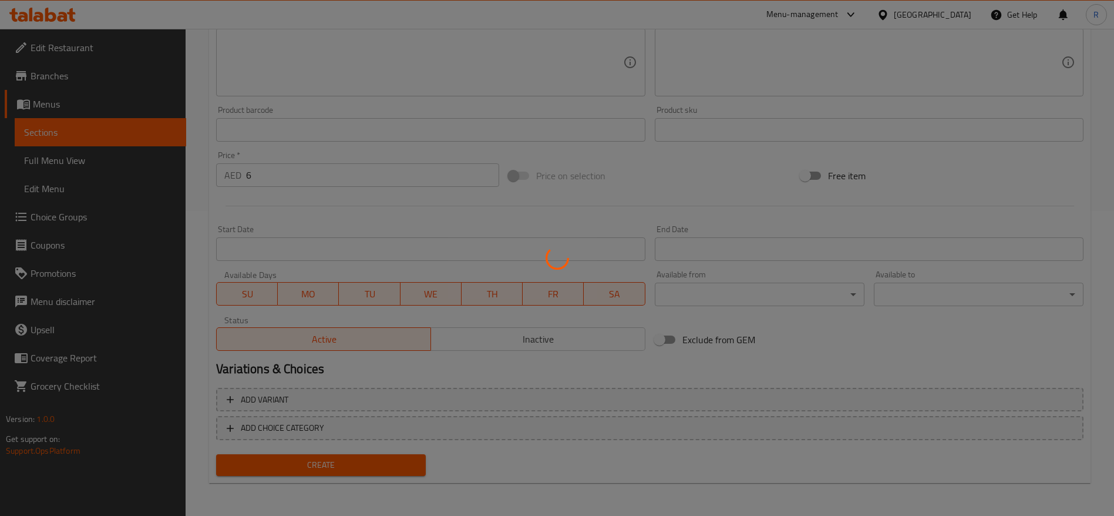
type input "0"
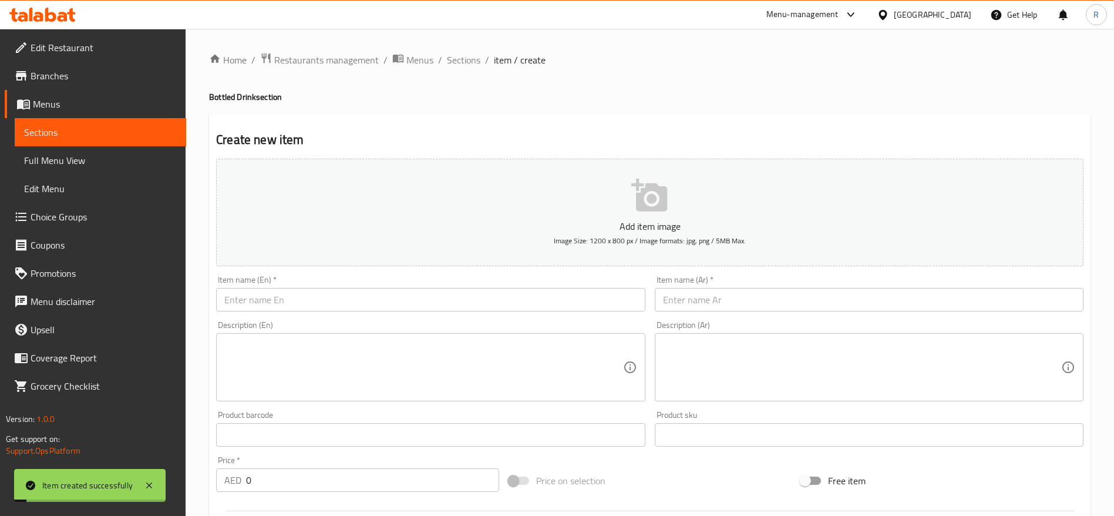
scroll to position [1, 0]
click at [465, 61] on span "Sections" at bounding box center [463, 59] width 33 height 14
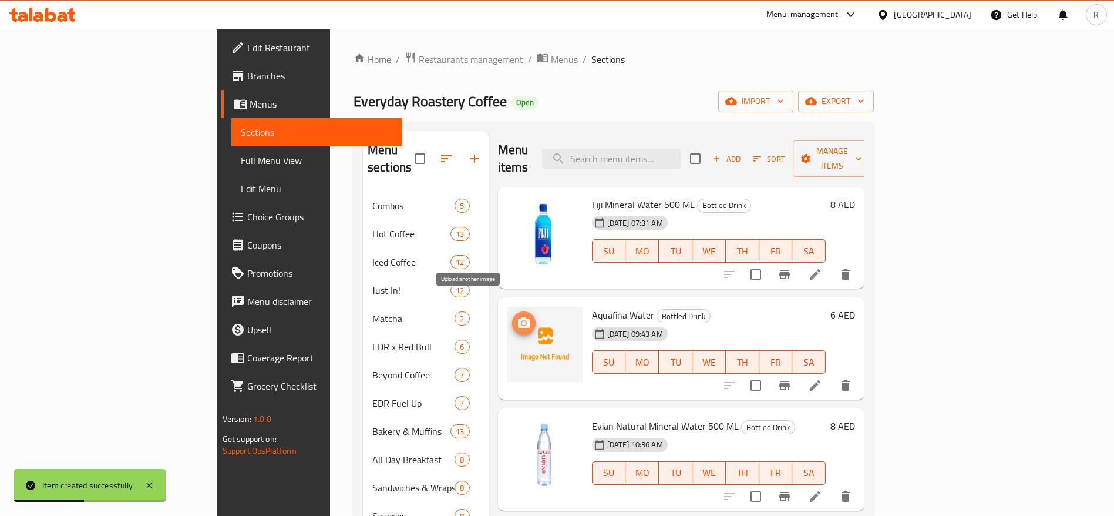
click at [517, 316] on icon "upload picture" at bounding box center [524, 323] width 14 height 14
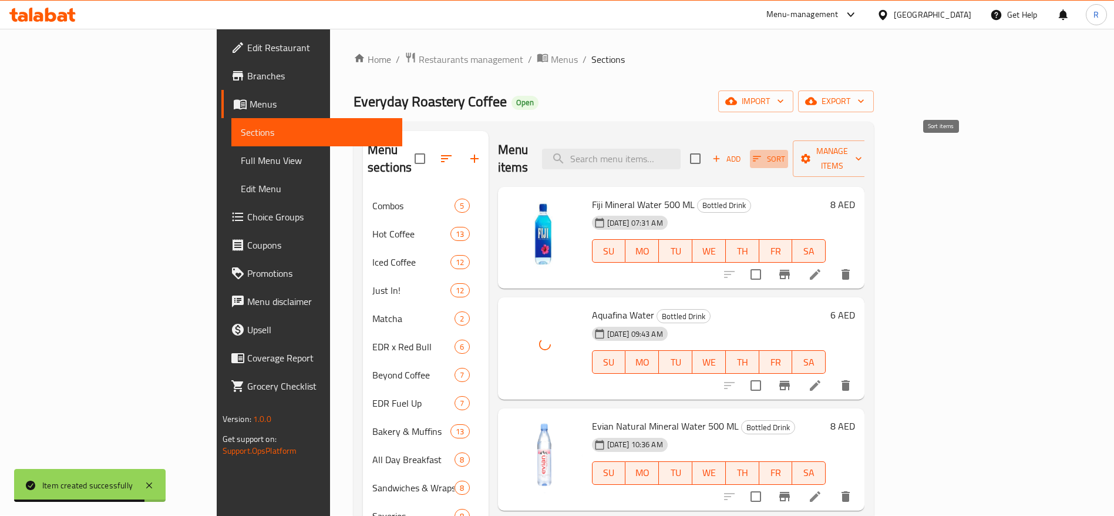
click at [785, 152] on span "Sort" at bounding box center [769, 159] width 32 height 14
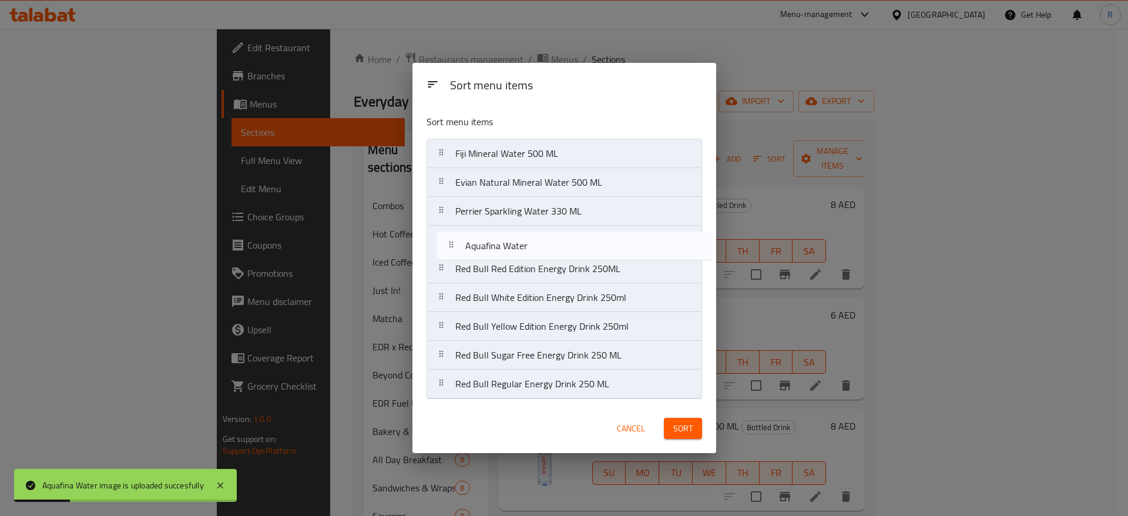
drag, startPoint x: 575, startPoint y: 175, endPoint x: 583, endPoint y: 245, distance: 70.5
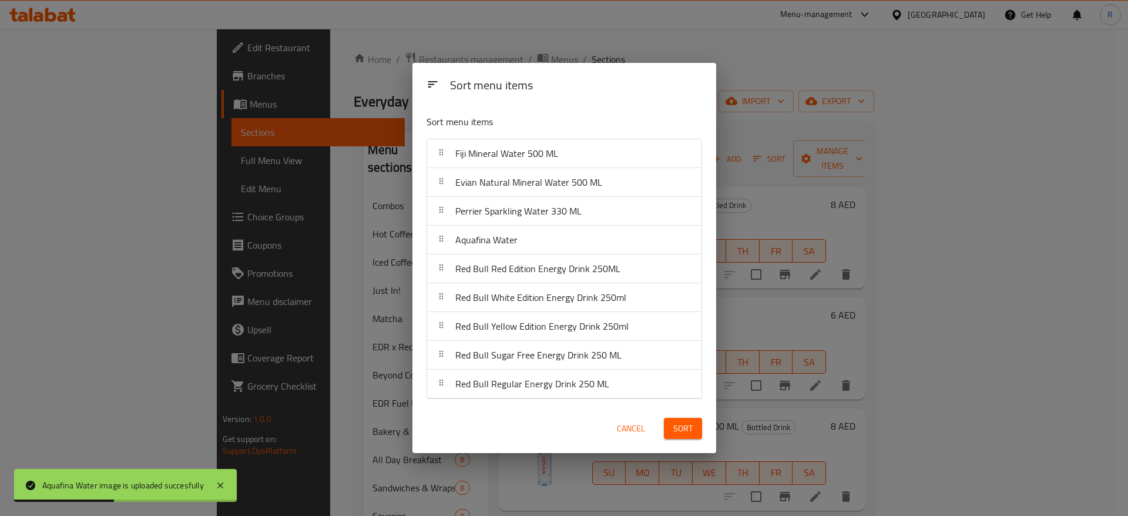
click at [684, 431] on span "Sort" at bounding box center [682, 428] width 19 height 15
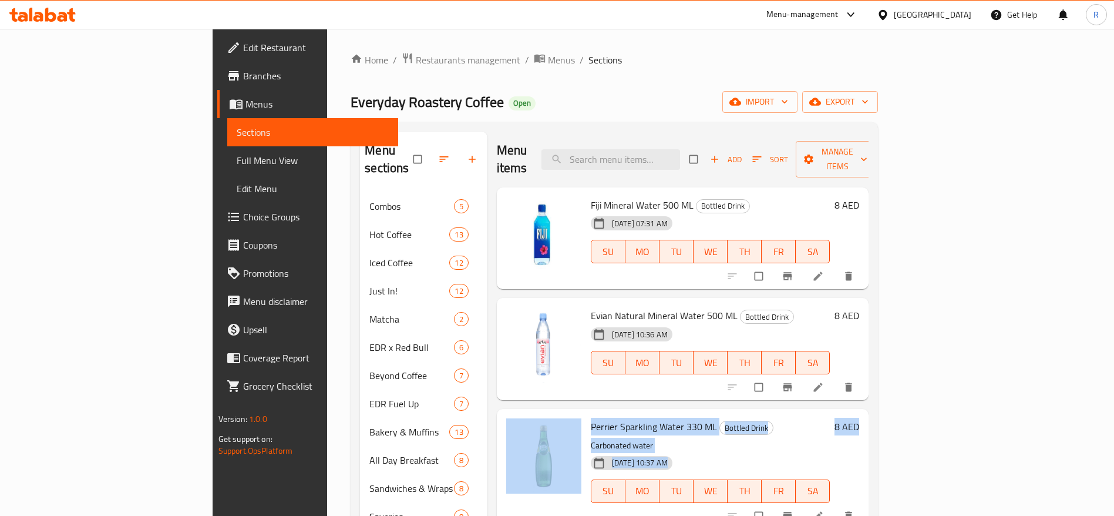
drag, startPoint x: 1067, startPoint y: 304, endPoint x: 1070, endPoint y: 414, distance: 109.9
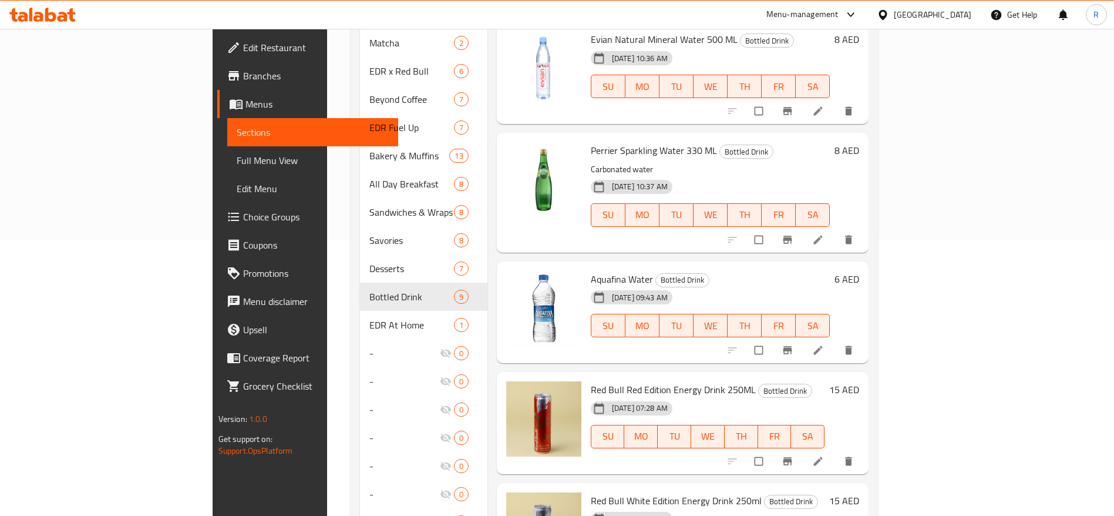
scroll to position [288, 0]
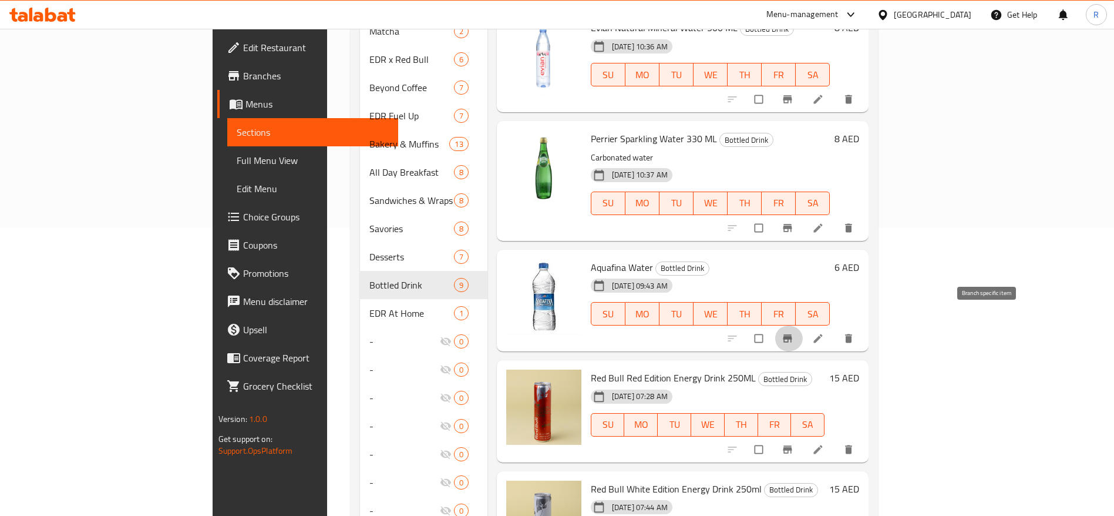
click at [803, 327] on button "Branch-specific-item" at bounding box center [789, 338] width 28 height 26
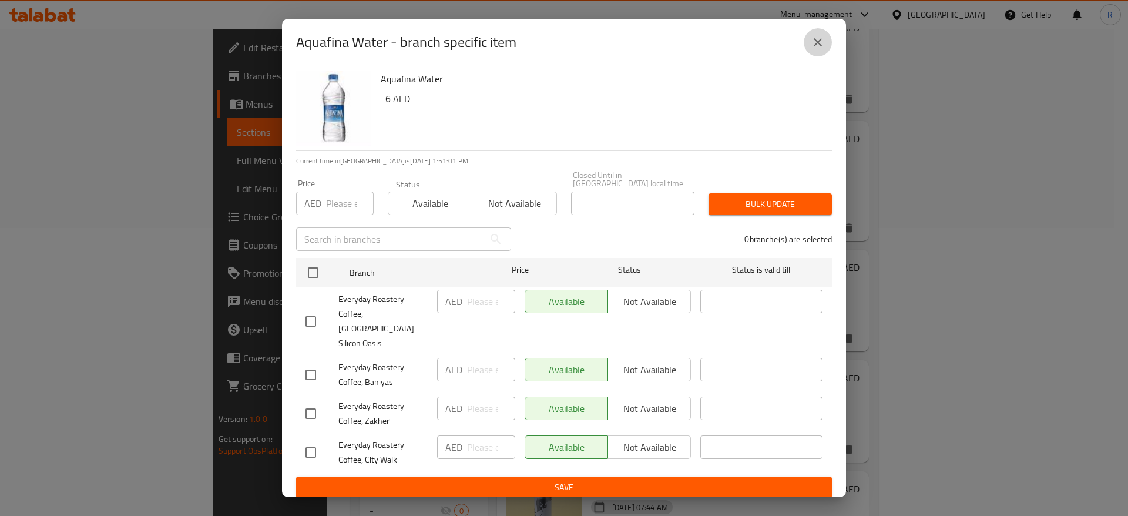
click at [822, 48] on icon "close" at bounding box center [818, 42] width 14 height 14
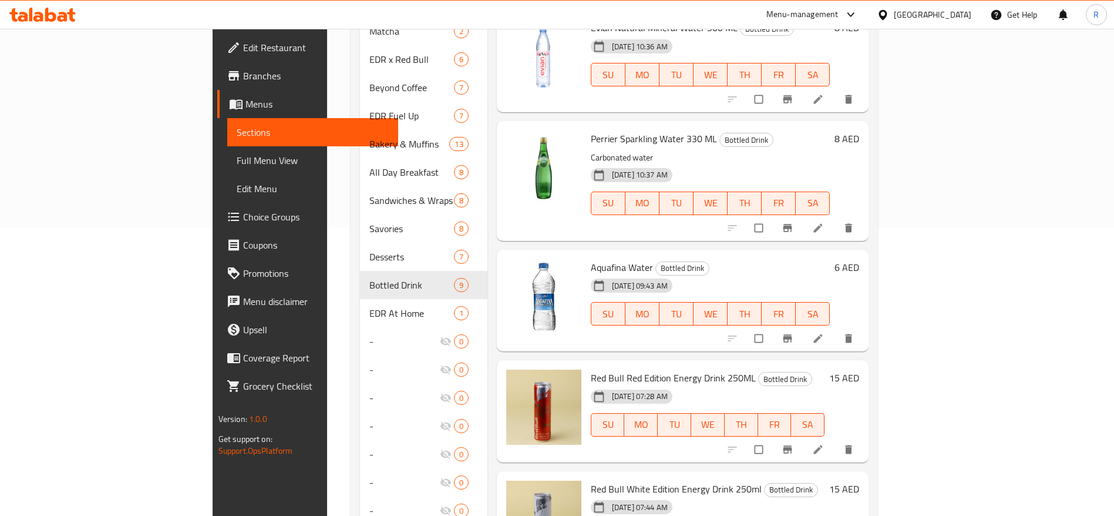
scroll to position [0, 0]
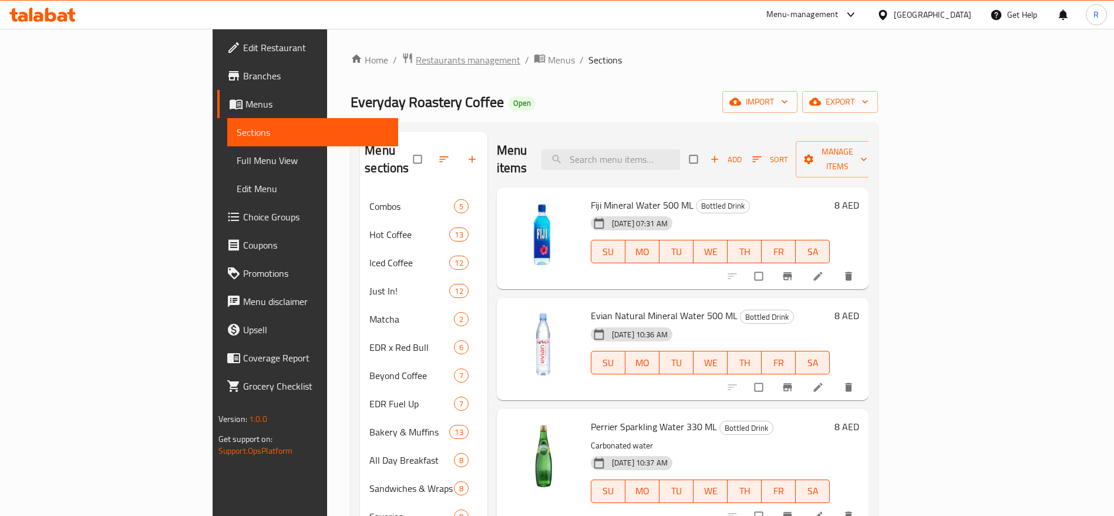
click at [416, 53] on span "Restaurants management" at bounding box center [468, 60] width 105 height 14
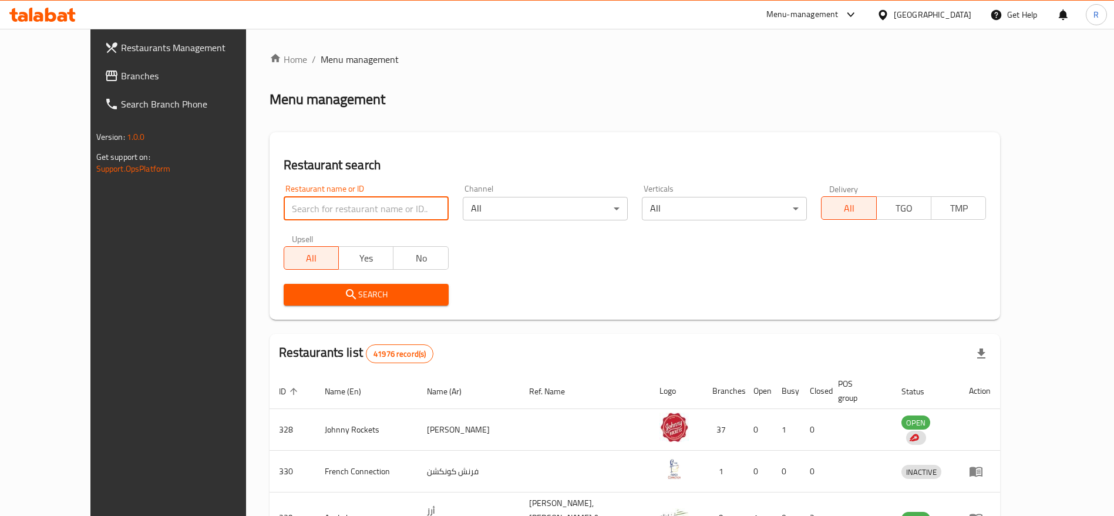
click at [287, 201] on input "search" at bounding box center [366, 208] width 165 height 23
type input "everyday roastery"
click button "Search" at bounding box center [366, 295] width 165 height 22
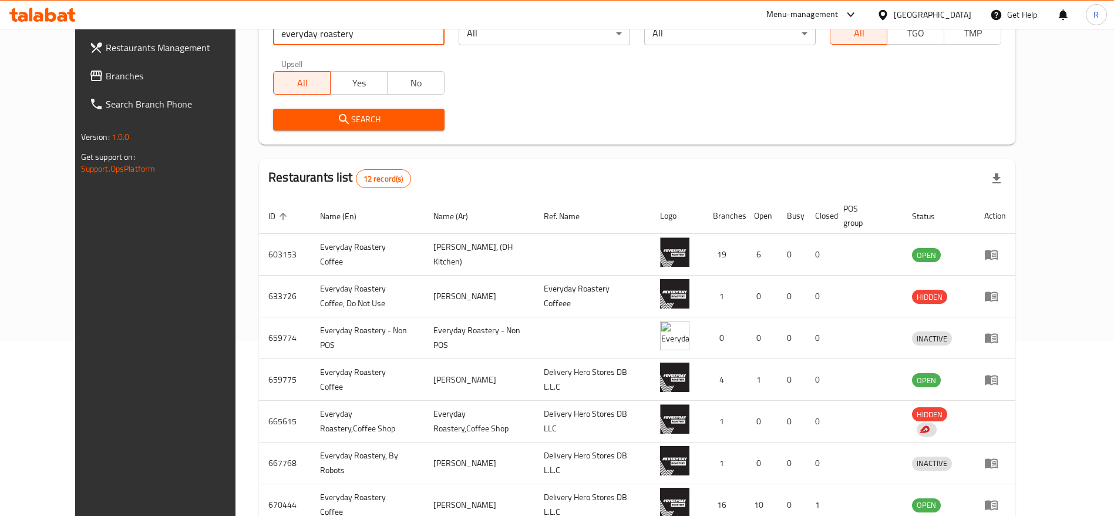
scroll to position [182, 0]
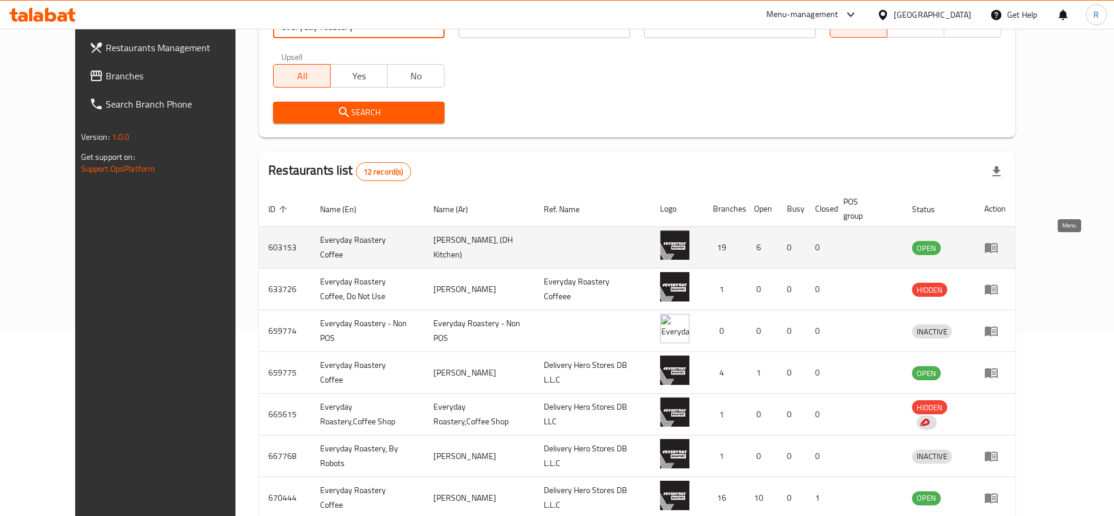
click at [998, 247] on icon "enhanced table" at bounding box center [991, 248] width 13 height 10
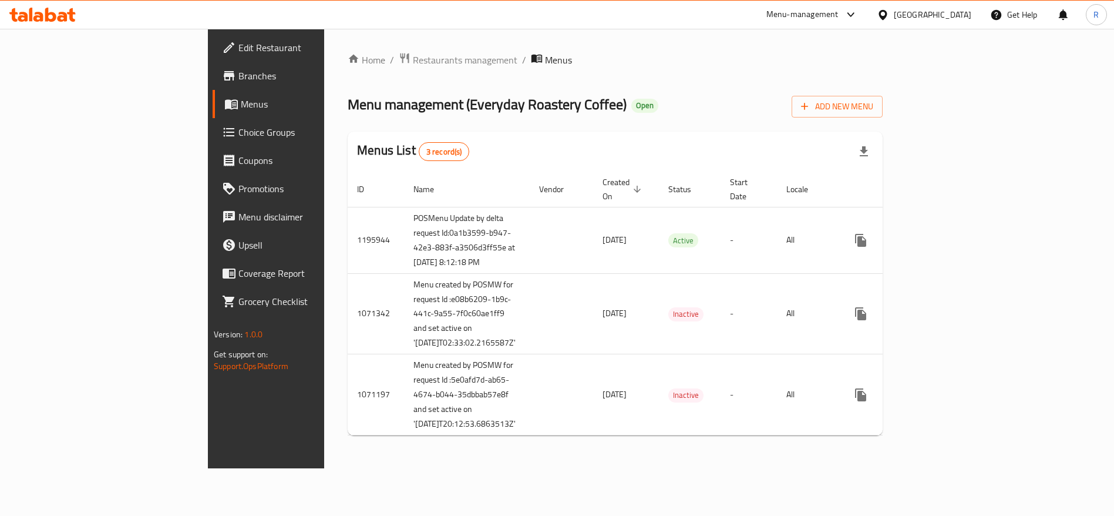
scroll to position [13, 0]
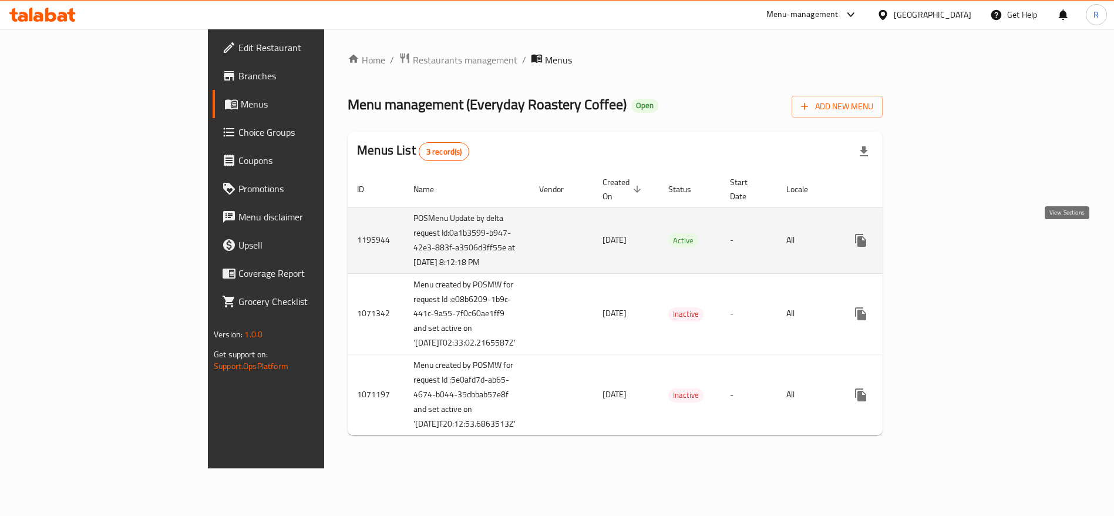
click at [953, 233] on icon "enhanced table" at bounding box center [946, 240] width 14 height 14
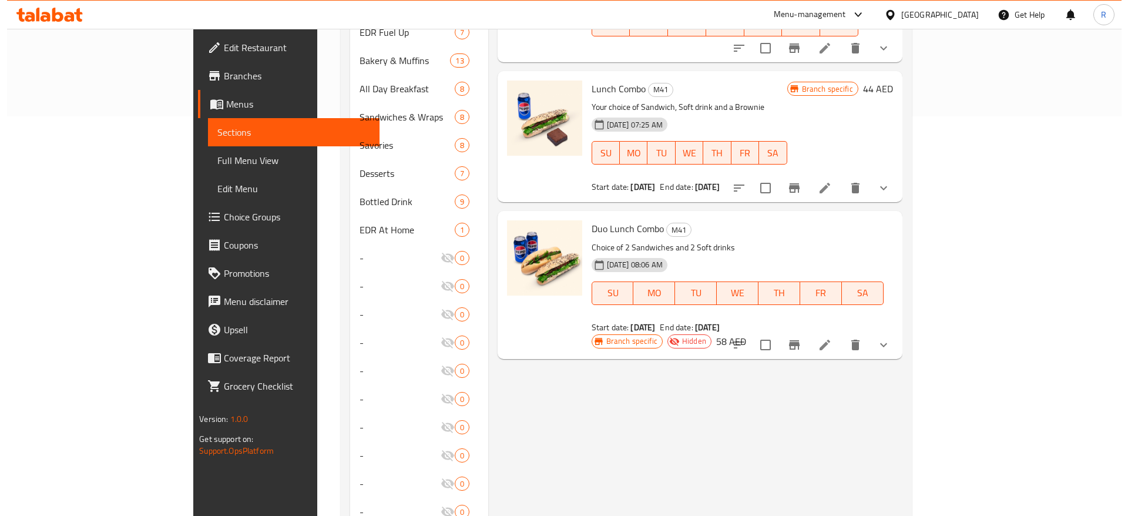
scroll to position [391, 0]
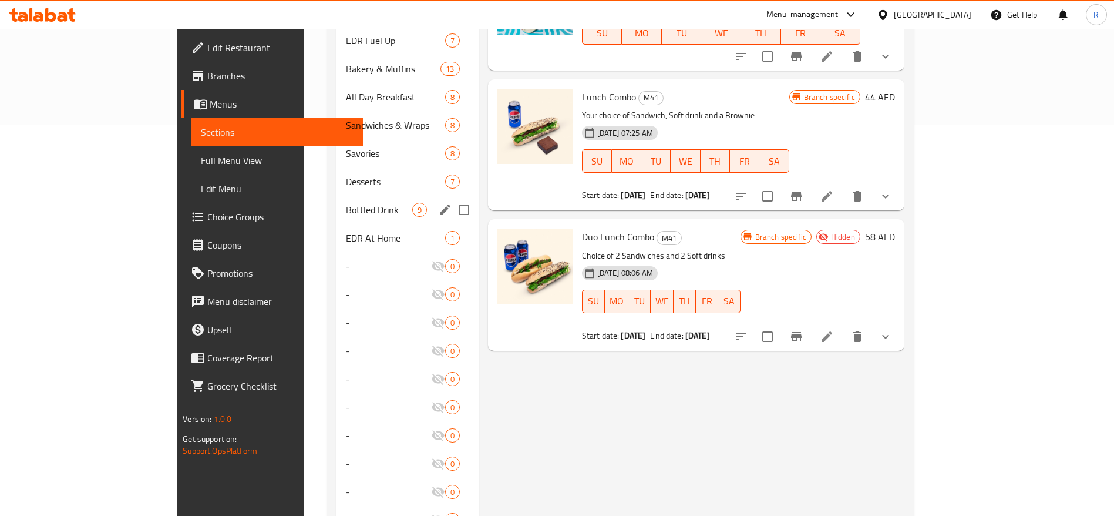
click at [346, 203] on span "Bottled Drink" at bounding box center [379, 210] width 66 height 14
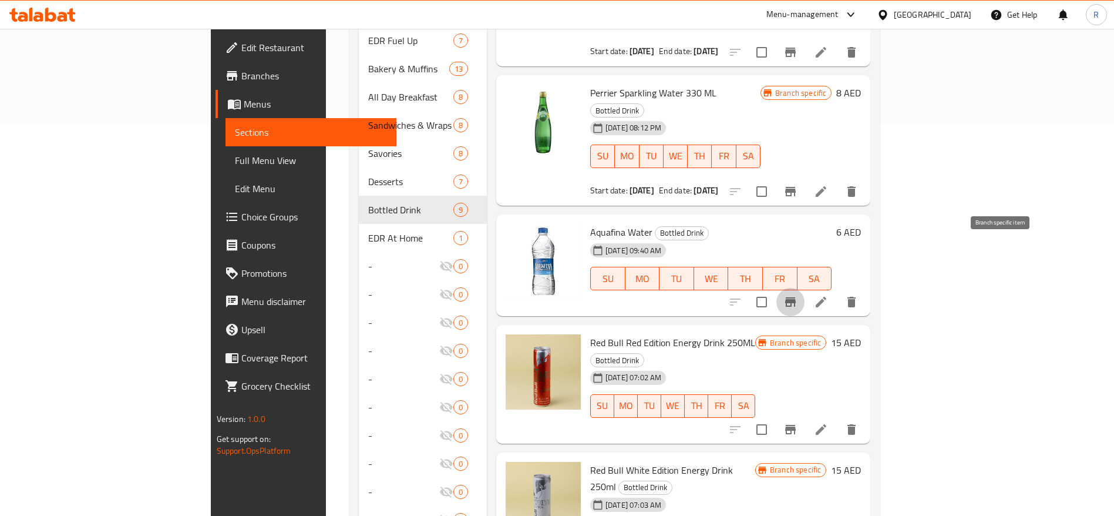
click at [796, 297] on icon "Branch-specific-item" at bounding box center [790, 301] width 11 height 9
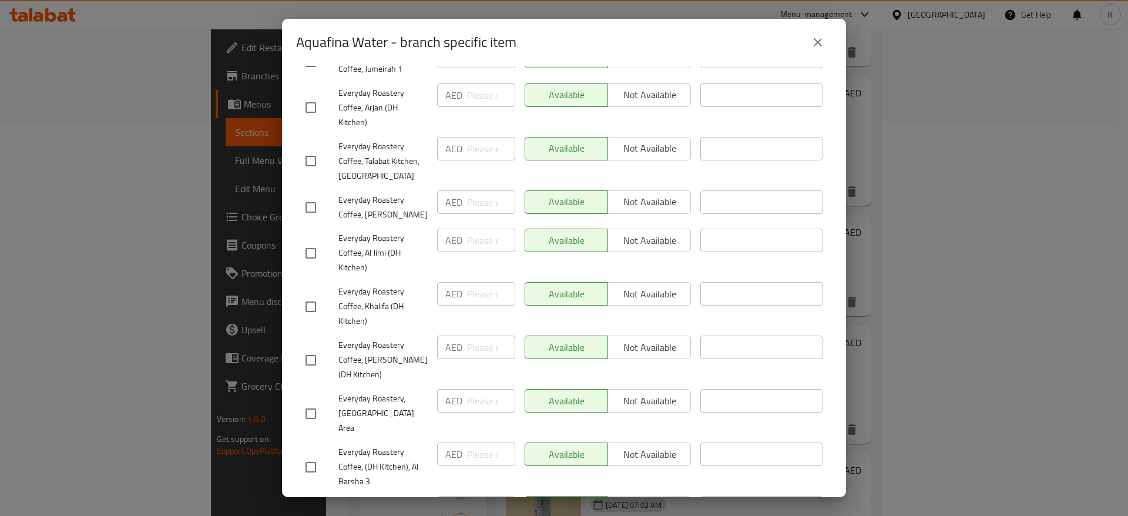
scroll to position [684, 0]
click at [684, 436] on div "Available Not available" at bounding box center [608, 465] width 176 height 58
click at [657, 441] on div "Available Not available" at bounding box center [608, 452] width 166 height 23
click at [314, 453] on input "checkbox" at bounding box center [310, 465] width 25 height 25
checkbox input "true"
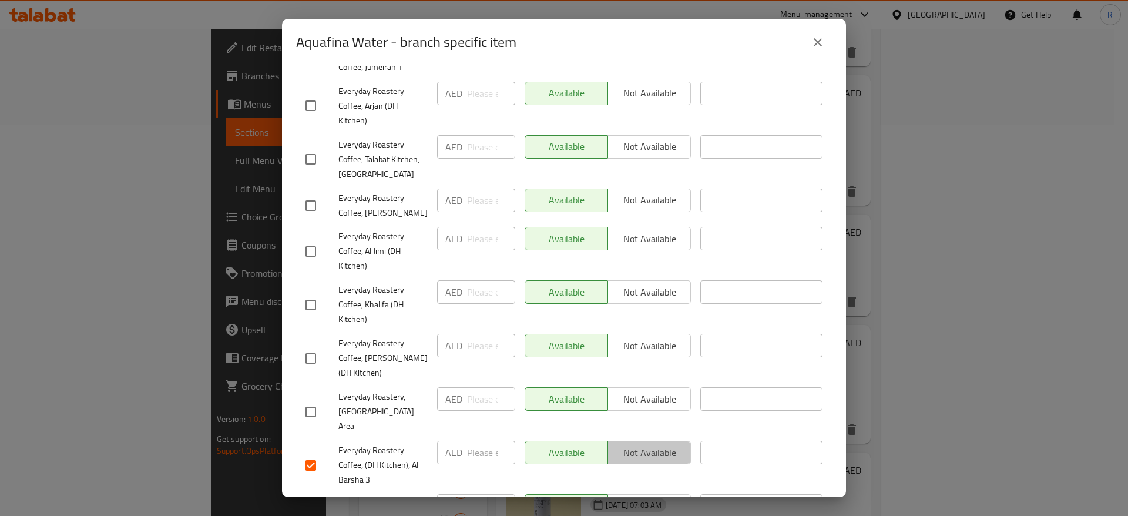
click at [650, 444] on span "Not available" at bounding box center [649, 452] width 73 height 17
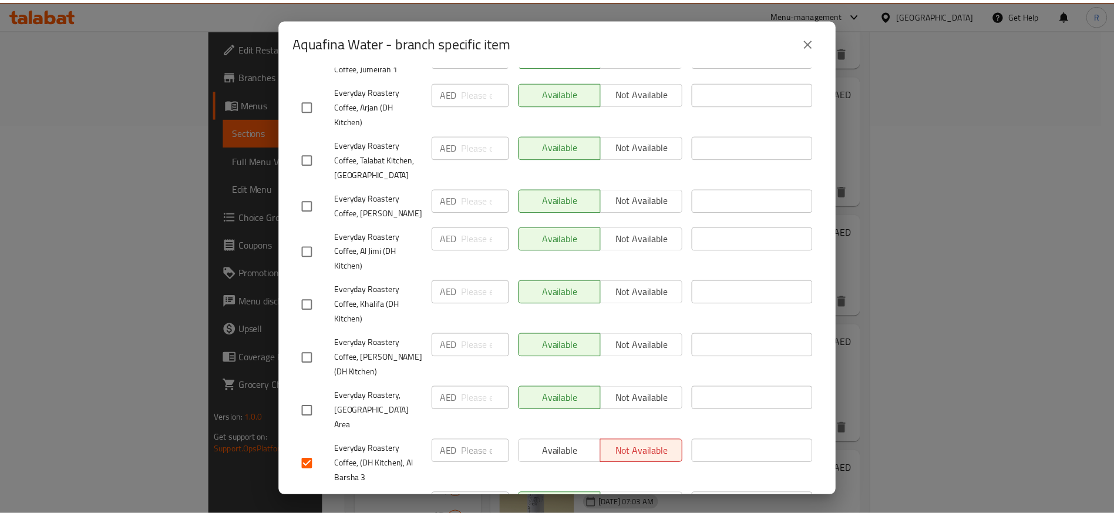
scroll to position [690, 0]
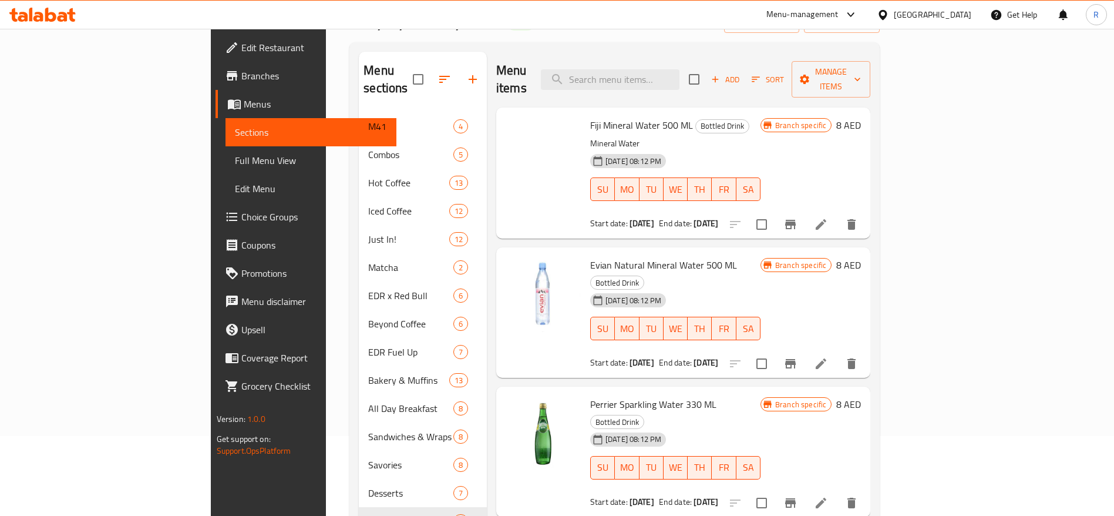
scroll to position [0, 0]
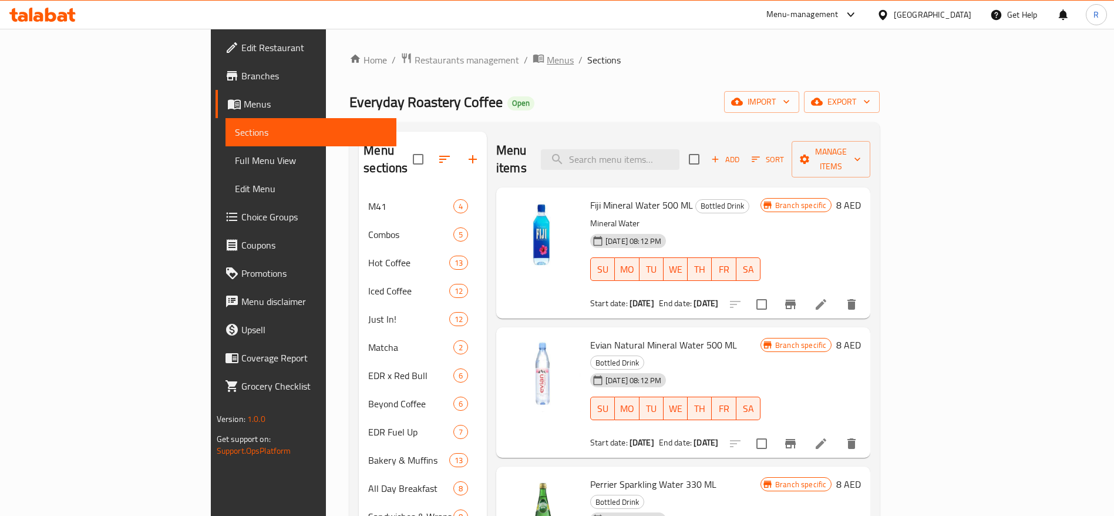
click at [547, 61] on span "Menus" at bounding box center [560, 60] width 27 height 14
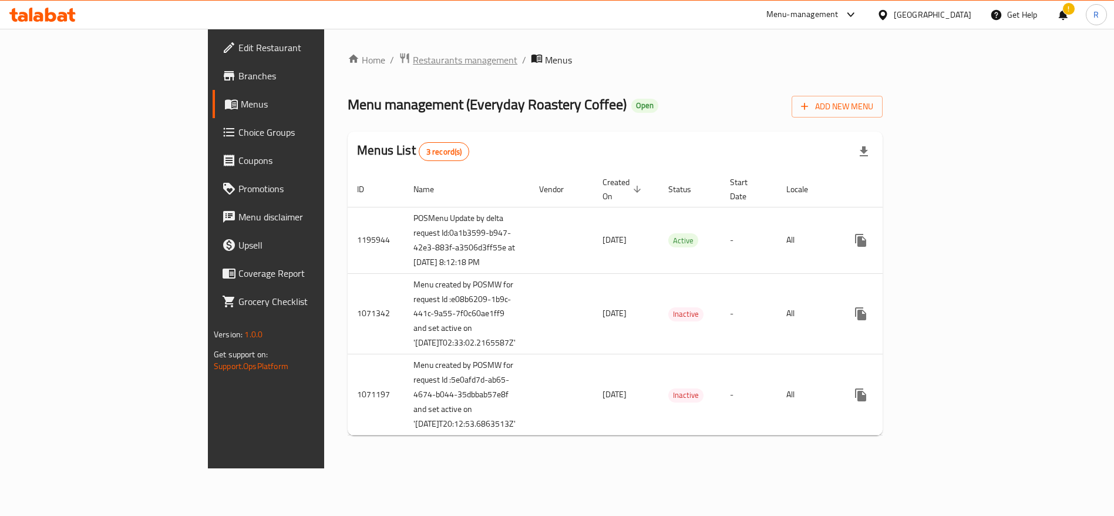
click at [413, 59] on span "Restaurants management" at bounding box center [465, 60] width 105 height 14
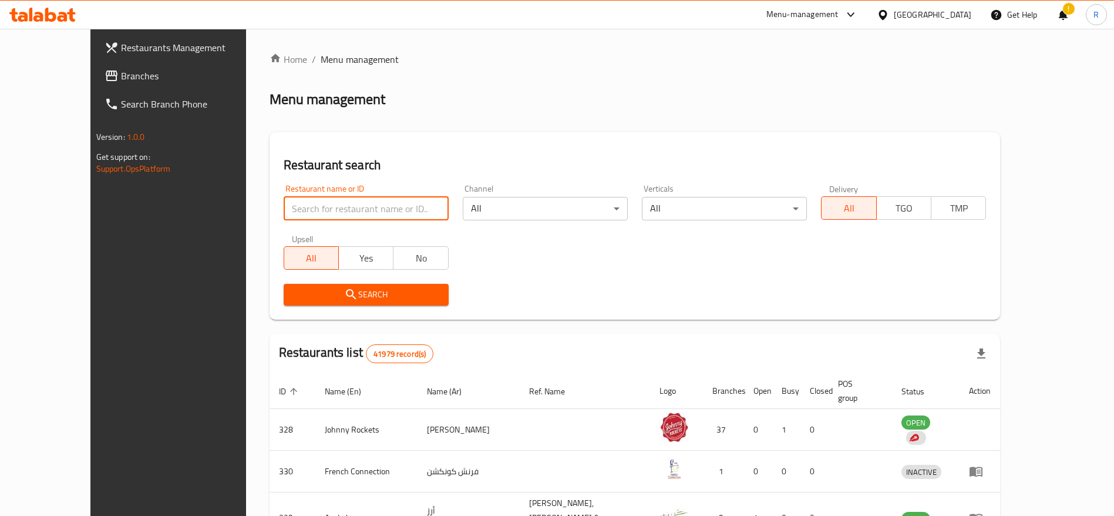
click at [288, 199] on input "search" at bounding box center [366, 208] width 165 height 23
type input "everyday roastery"
click button "Search" at bounding box center [366, 295] width 165 height 22
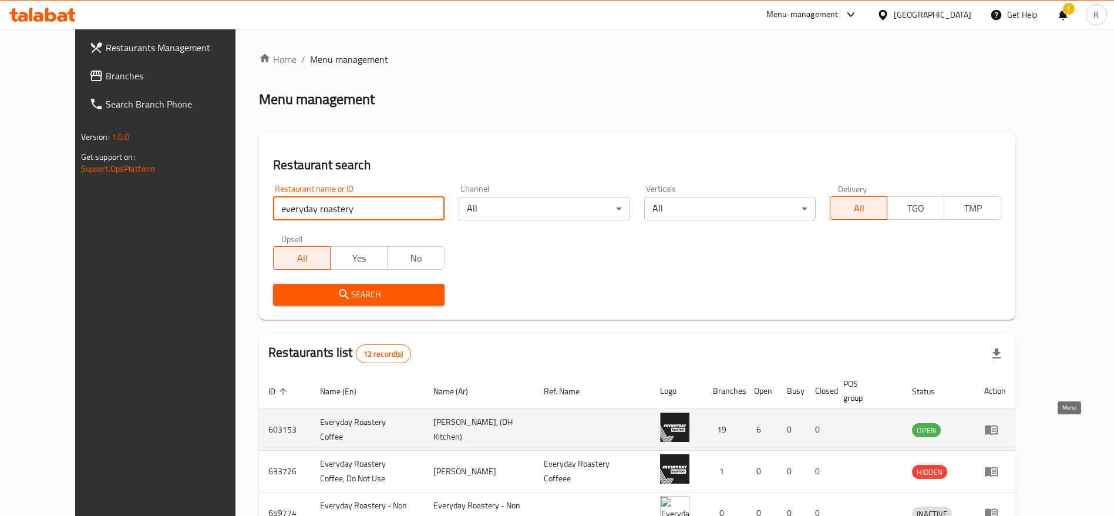
click at [998, 430] on icon "enhanced table" at bounding box center [991, 430] width 13 height 10
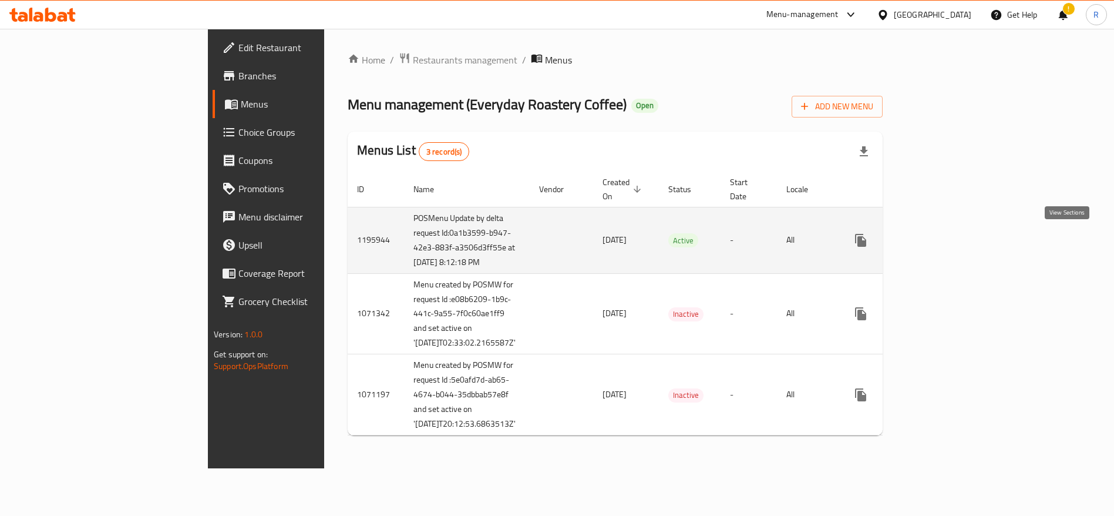
click at [953, 247] on icon "enhanced table" at bounding box center [946, 240] width 14 height 14
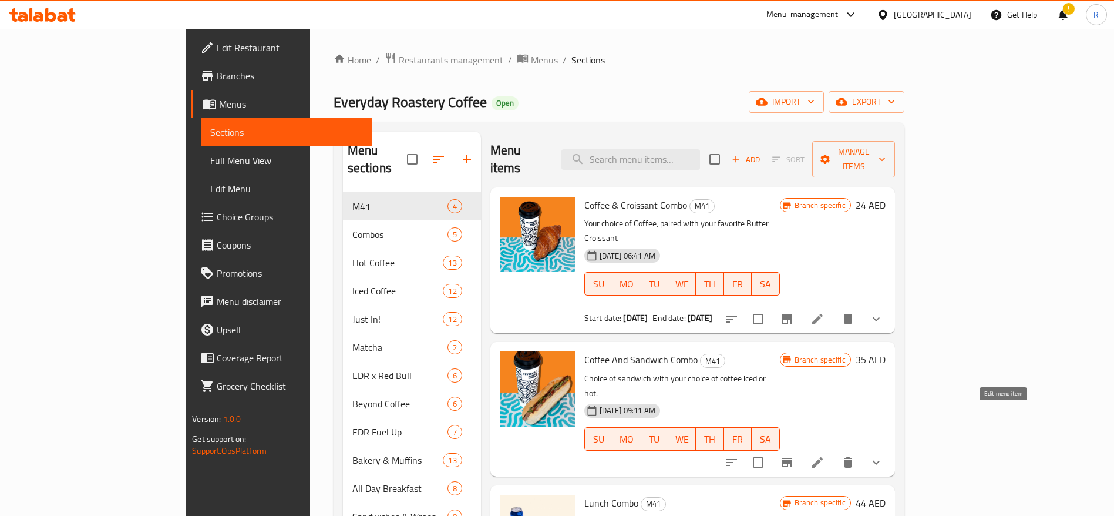
click at [825, 455] on icon at bounding box center [818, 462] width 14 height 14
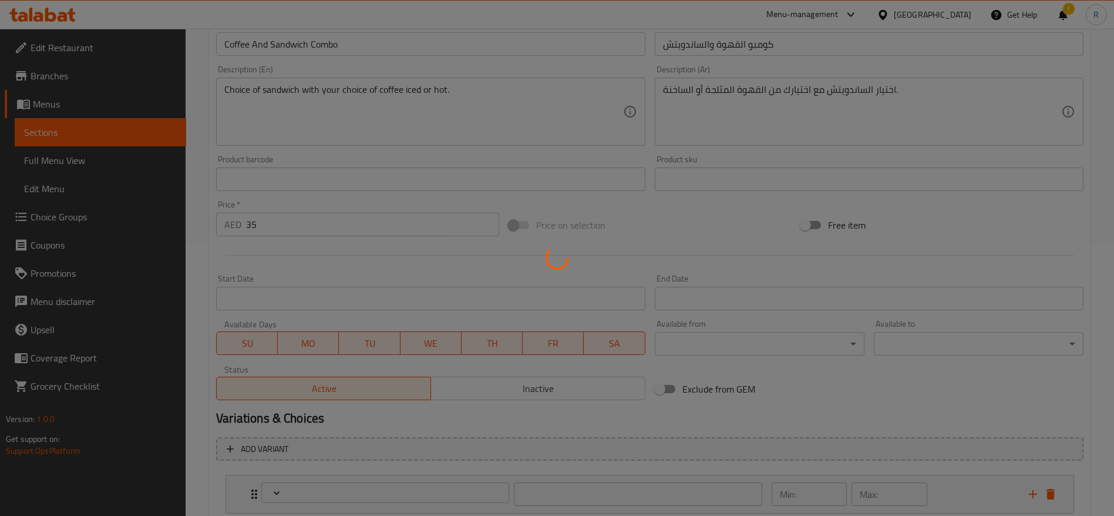
type input "اختيار الساندوتش الأول:"
type input "1"
type input "اختيارك من القهوة:"
type input "1"
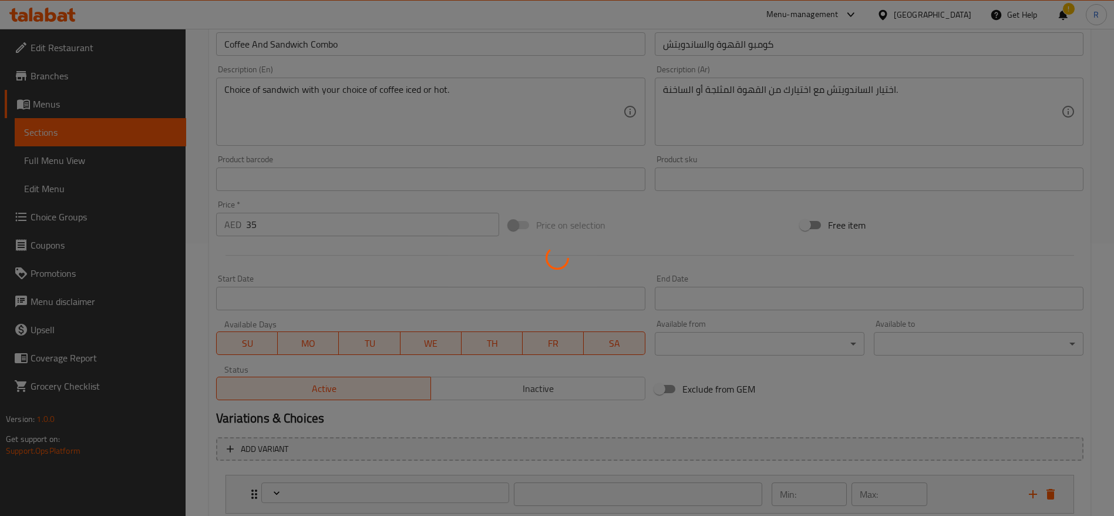
type input "1"
type input "Choice of coffee type"
type input "1"
type input "اختيارك من المزيج"
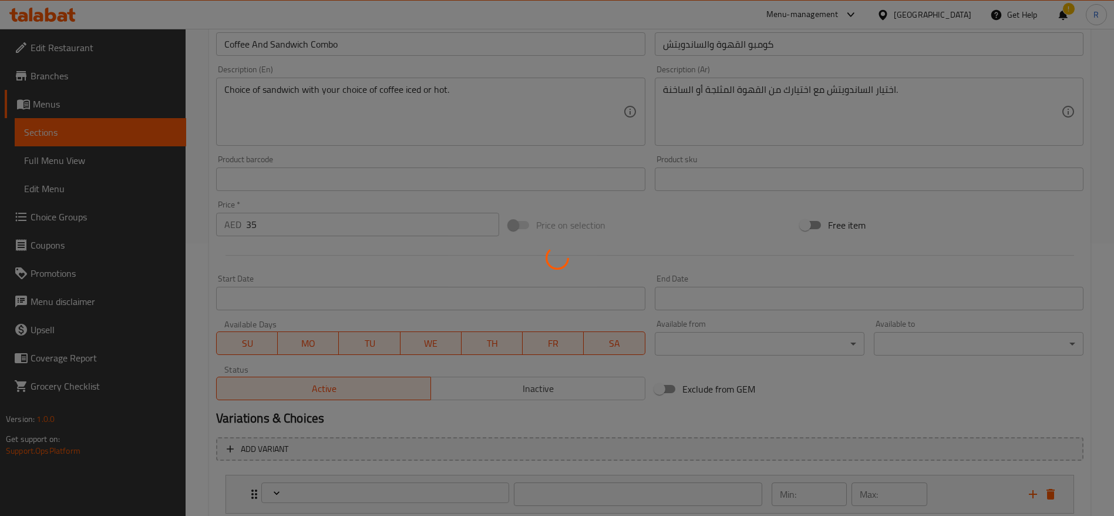
type input "1"
type input "اختيارك من الحليب"
type input "1"
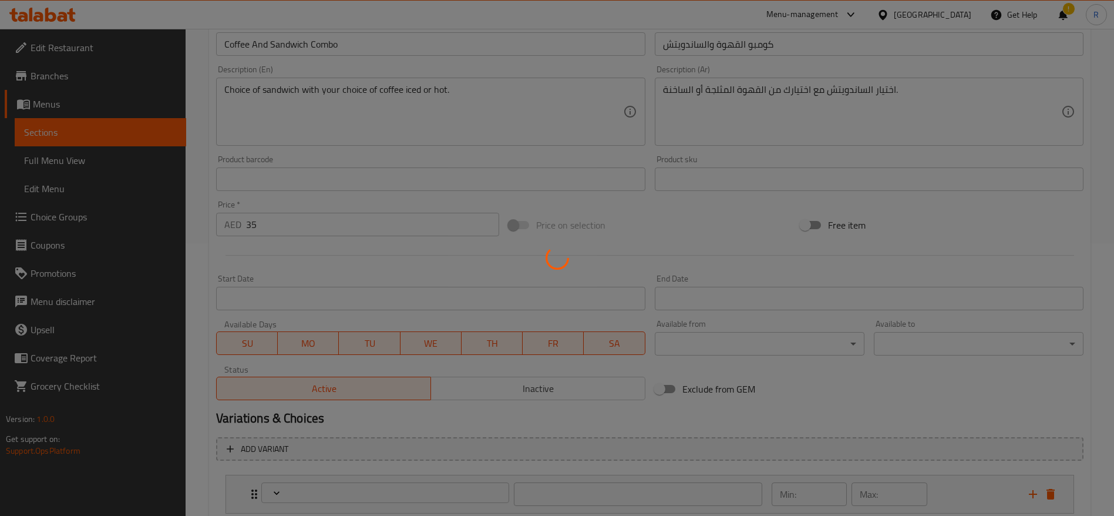
type input "إضافات"
type input "0"
type input "5"
type input "اختيارك من السكر على الجانب"
type input "1"
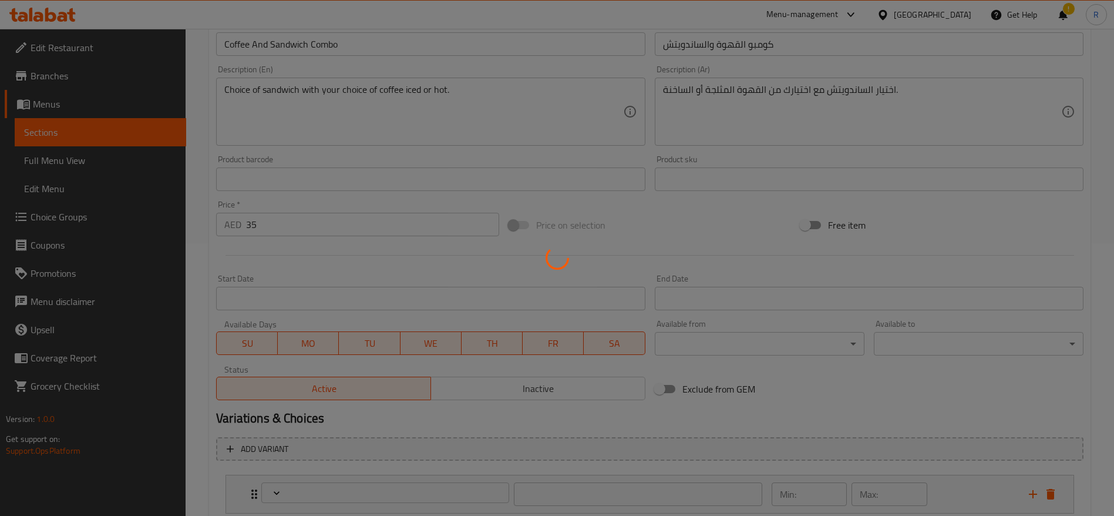
type input "1"
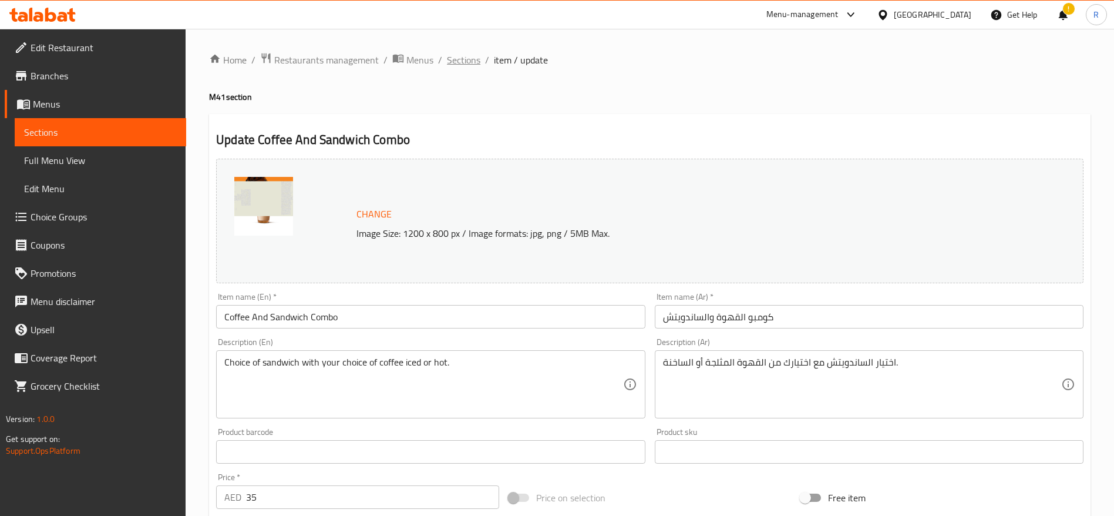
click at [465, 55] on span "Sections" at bounding box center [463, 60] width 33 height 14
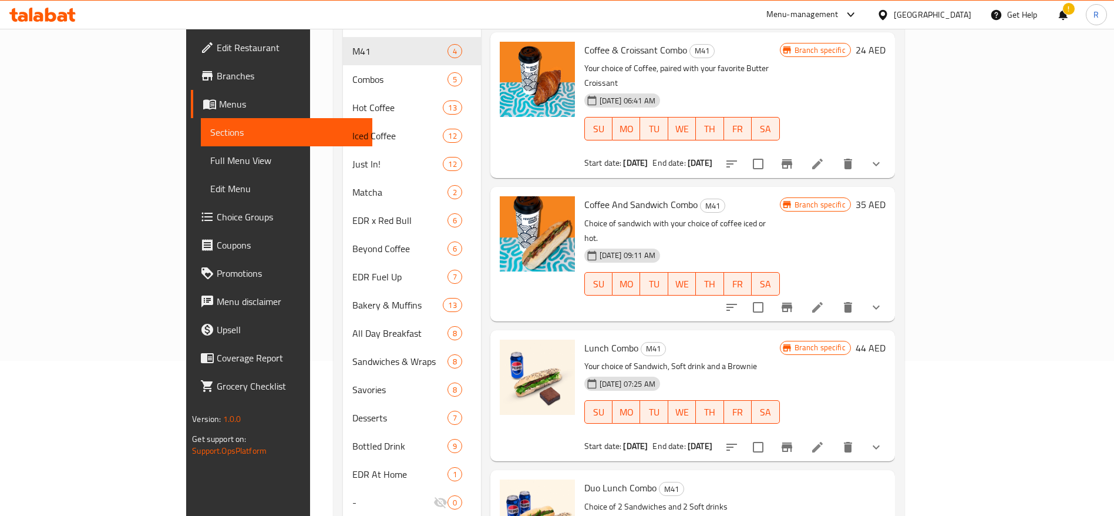
scroll to position [154, 0]
click at [825, 301] on icon at bounding box center [818, 308] width 14 height 14
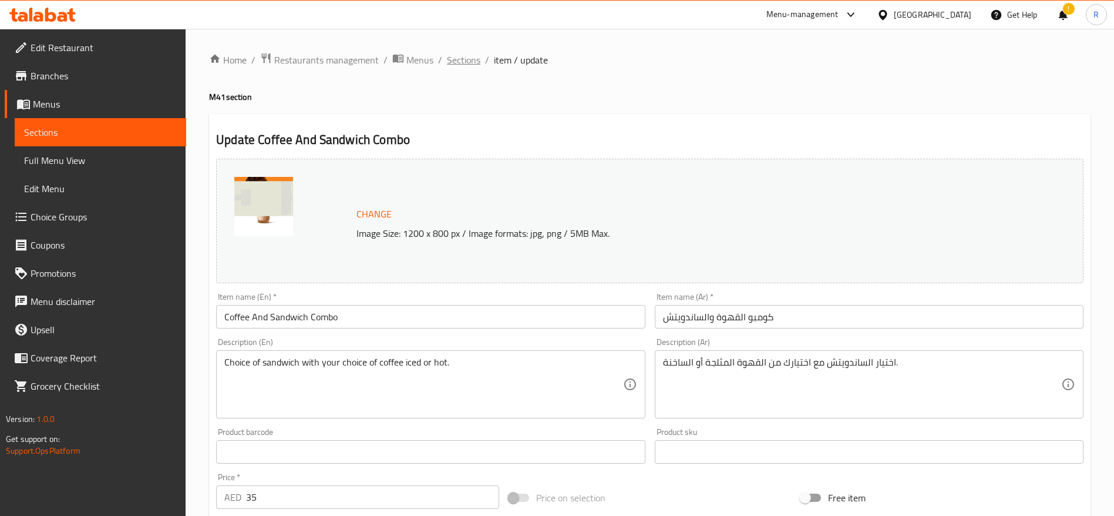
click at [459, 58] on span "Sections" at bounding box center [463, 60] width 33 height 14
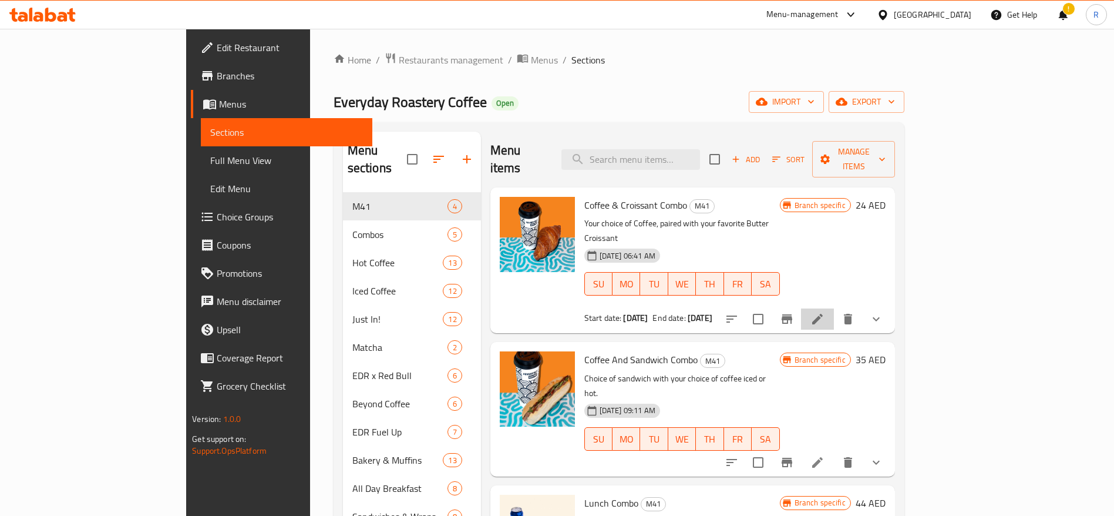
click at [834, 308] on li at bounding box center [817, 318] width 33 height 21
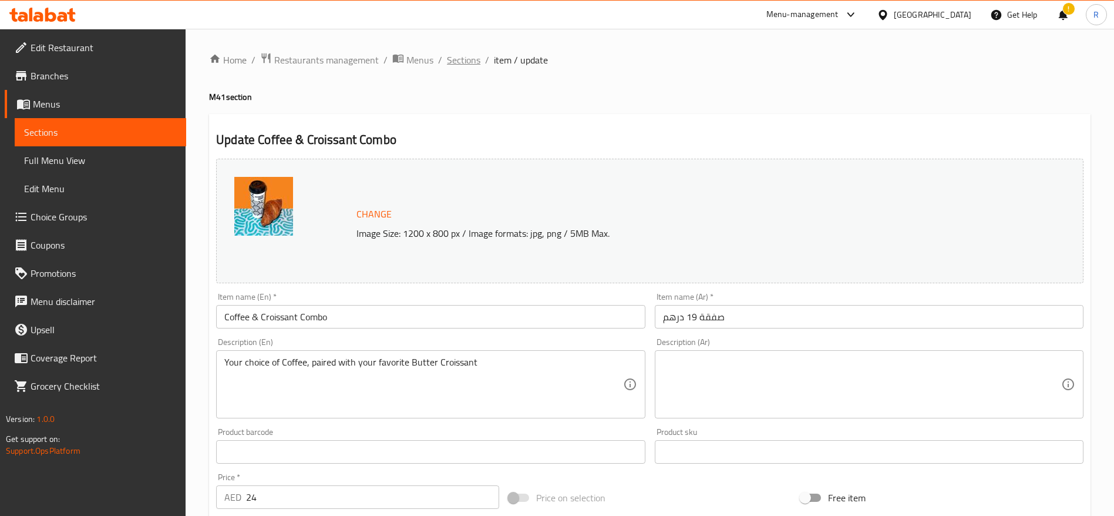
click at [476, 53] on span "Sections" at bounding box center [463, 60] width 33 height 14
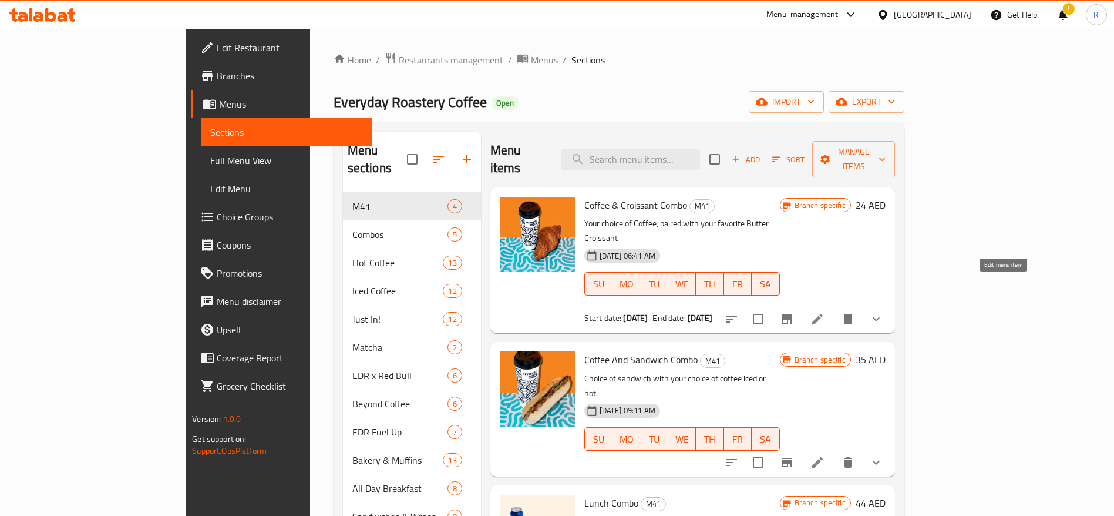
click at [825, 312] on icon at bounding box center [818, 319] width 14 height 14
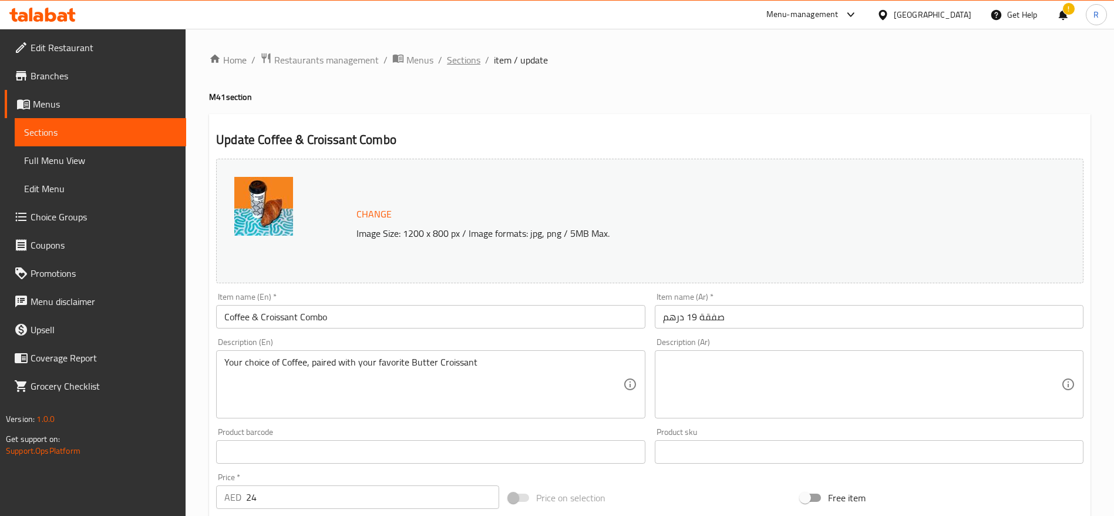
click at [472, 57] on span "Sections" at bounding box center [463, 60] width 33 height 14
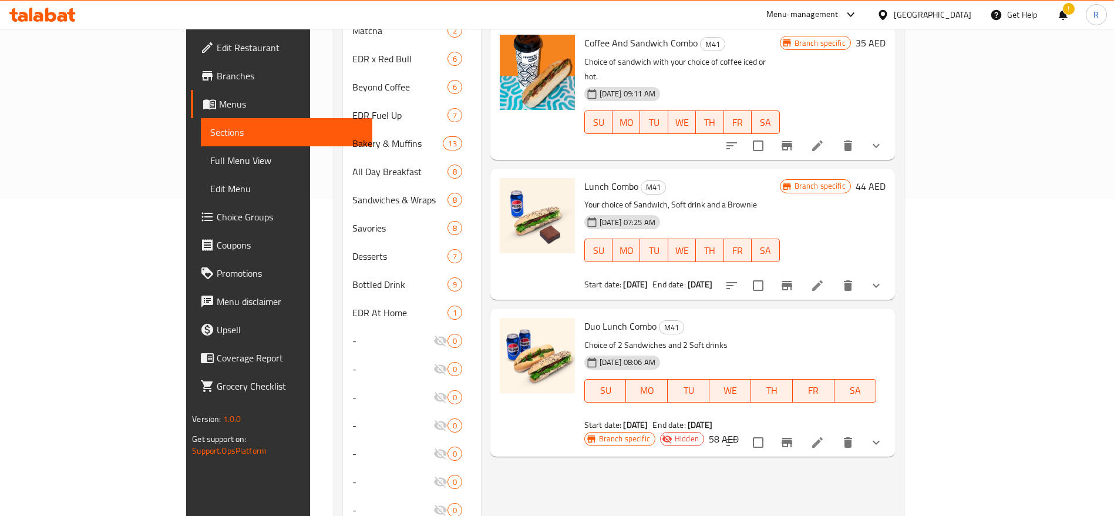
scroll to position [318, 0]
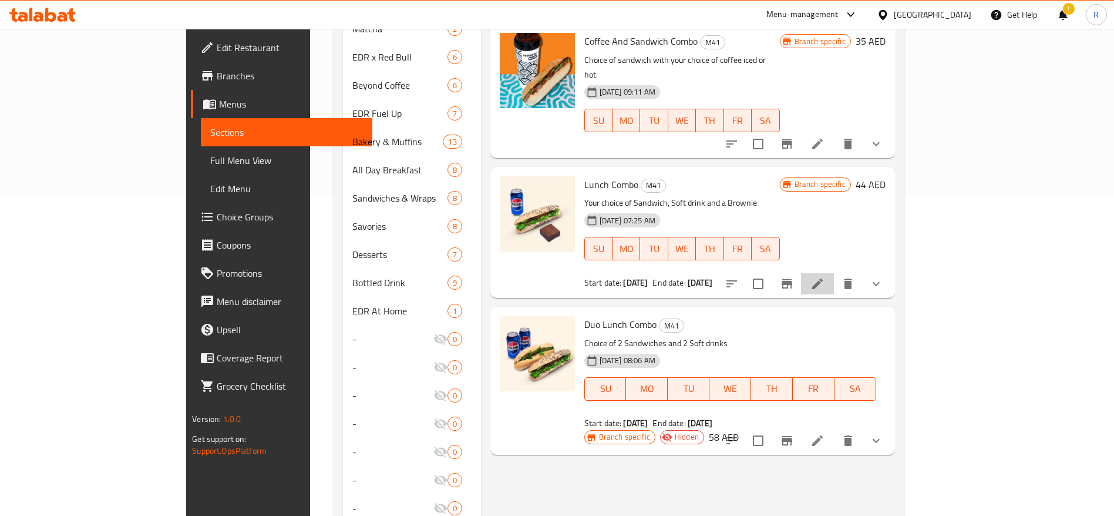
click at [834, 273] on li at bounding box center [817, 283] width 33 height 21
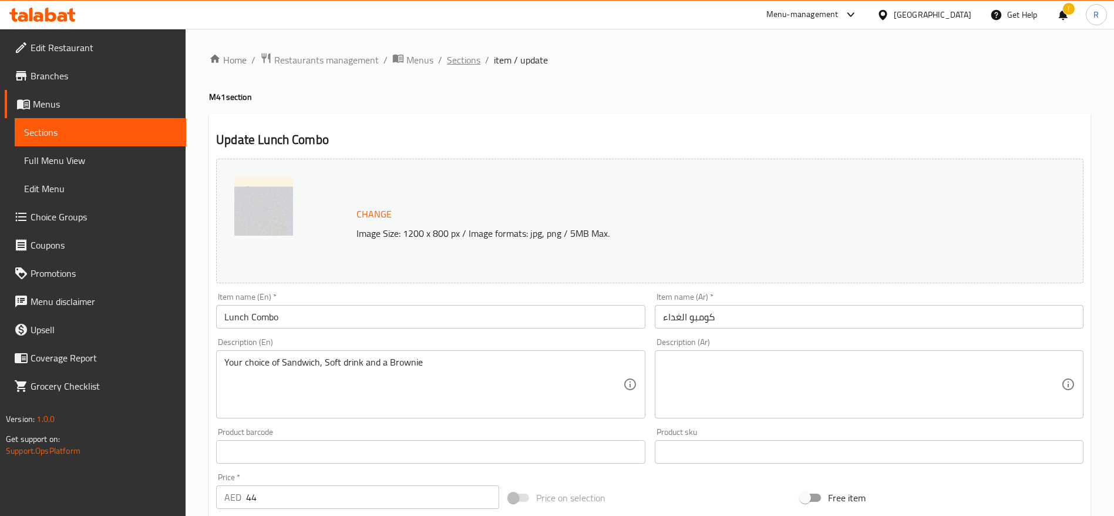
click at [459, 67] on span "Sections" at bounding box center [463, 60] width 33 height 14
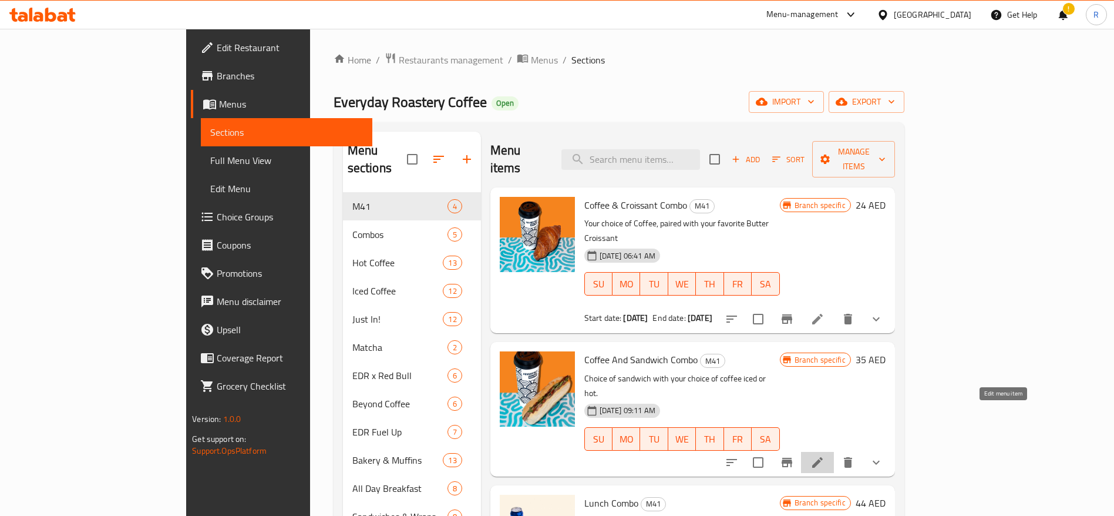
click at [823, 457] on icon at bounding box center [817, 462] width 11 height 11
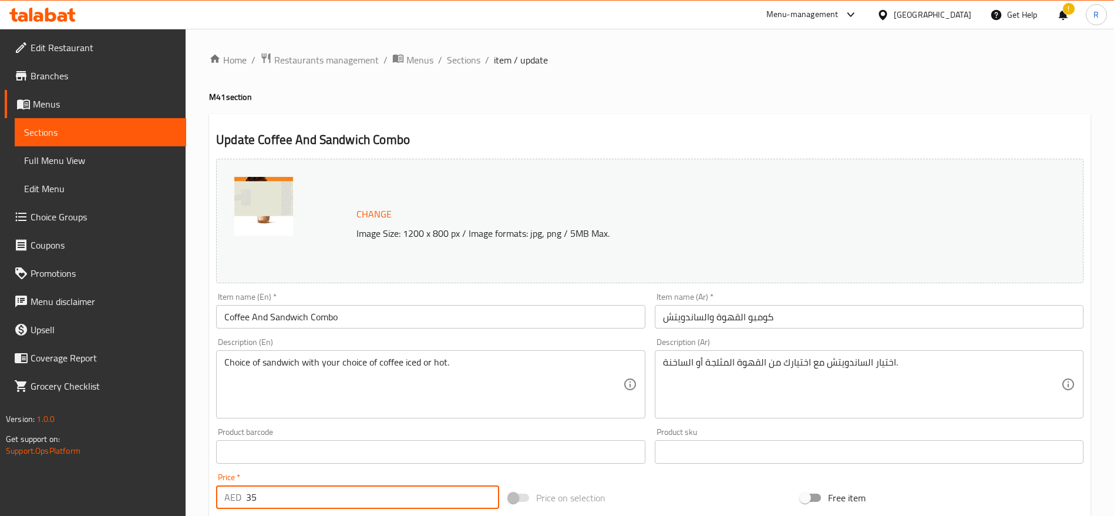
click at [298, 493] on input "35" at bounding box center [372, 496] width 253 height 23
type input "3"
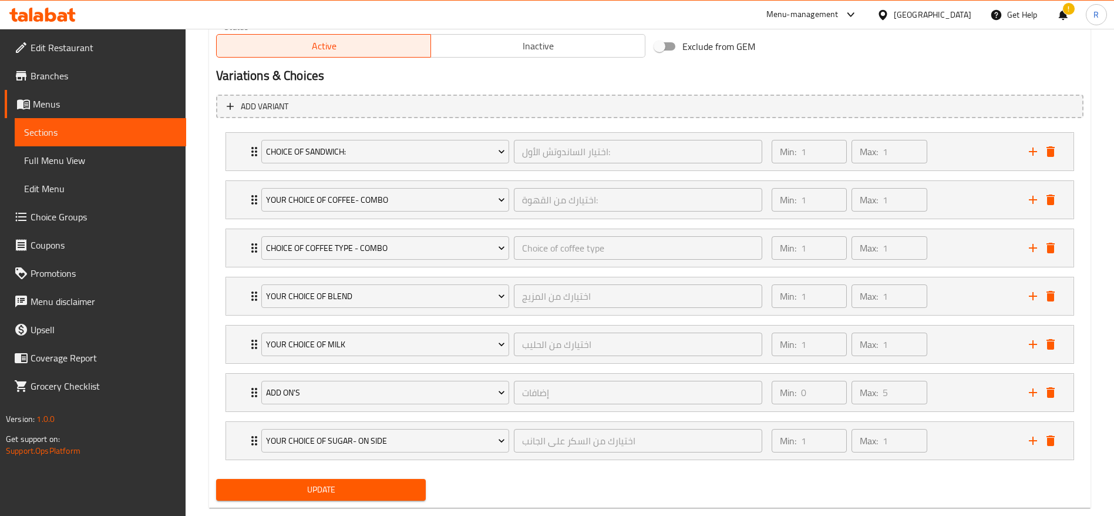
scroll to position [640, 0]
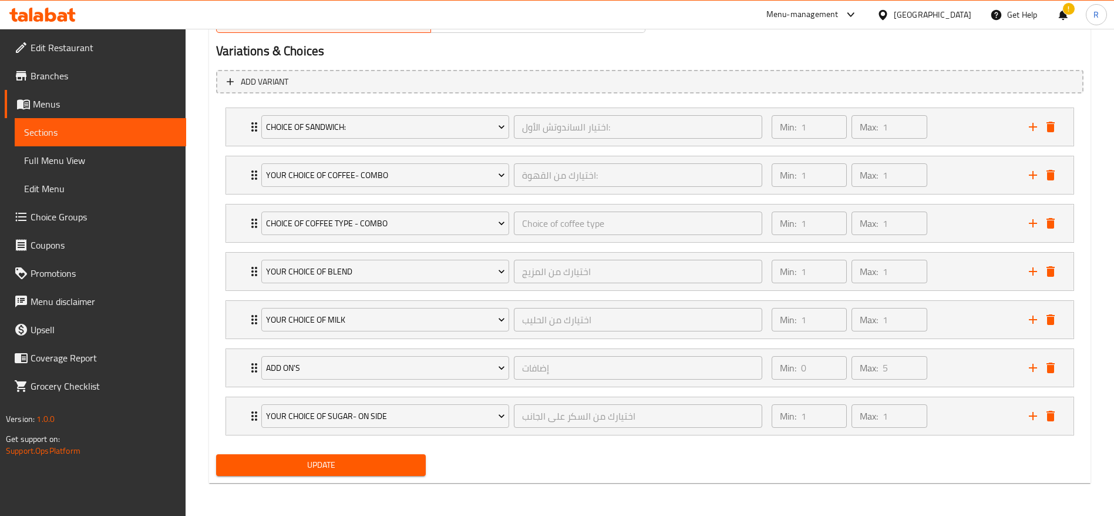
type input "44"
click at [321, 462] on span "Update" at bounding box center [321, 465] width 191 height 15
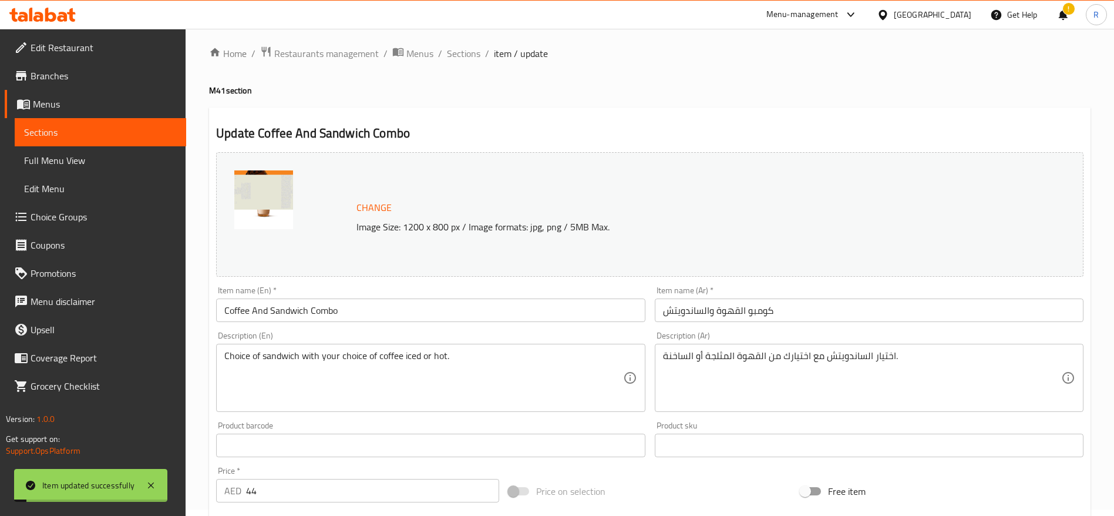
scroll to position [0, 0]
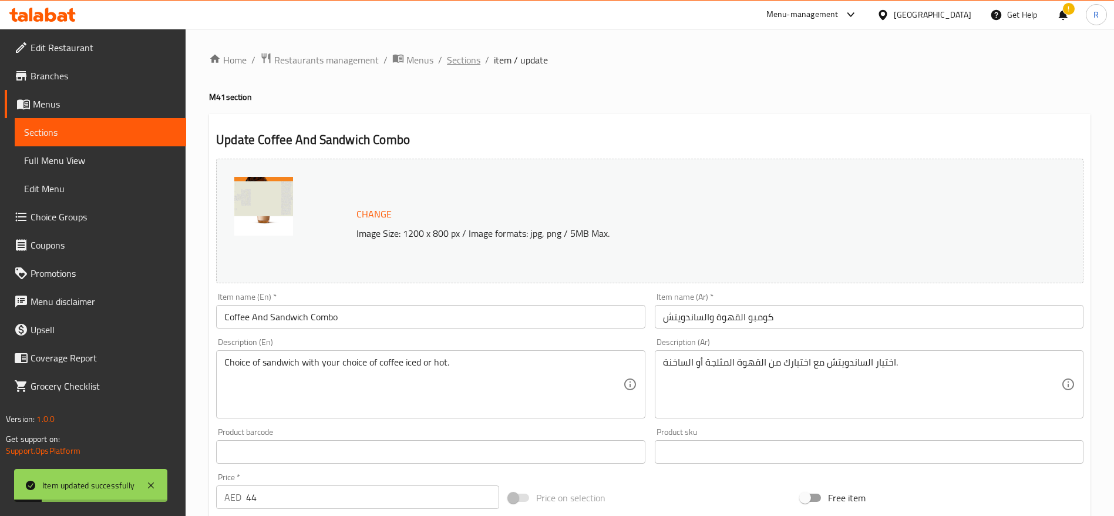
click at [467, 53] on span "Sections" at bounding box center [463, 60] width 33 height 14
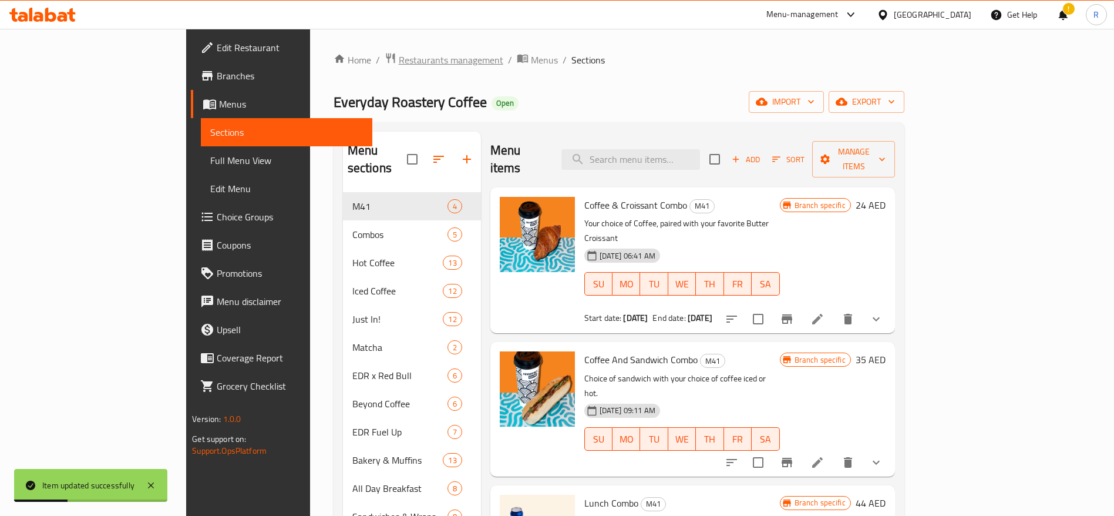
click at [399, 61] on span "Restaurants management" at bounding box center [451, 60] width 105 height 14
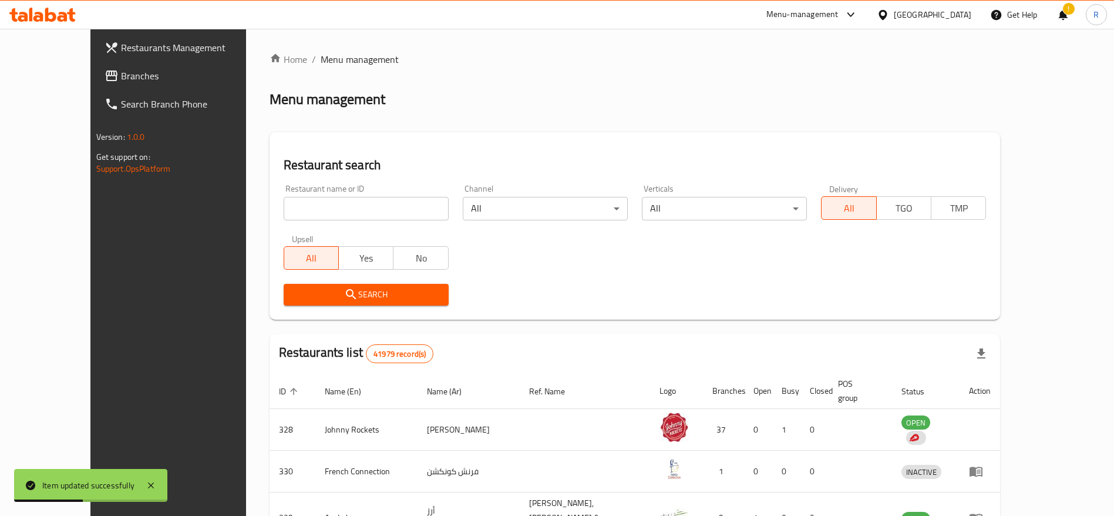
click at [330, 203] on input "search" at bounding box center [366, 208] width 165 height 23
type input "everyday roastery"
click button "Search" at bounding box center [366, 295] width 165 height 22
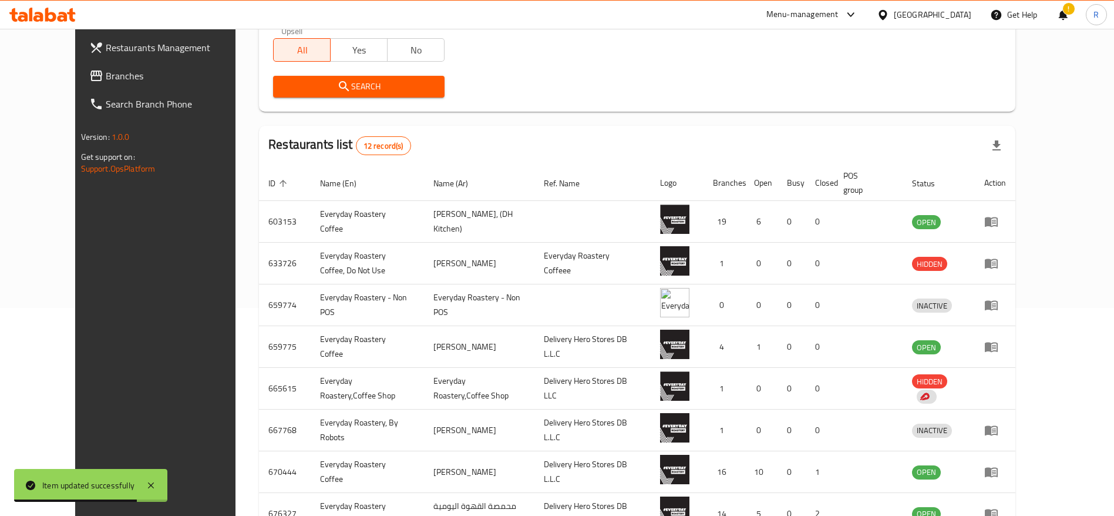
scroll to position [217, 0]
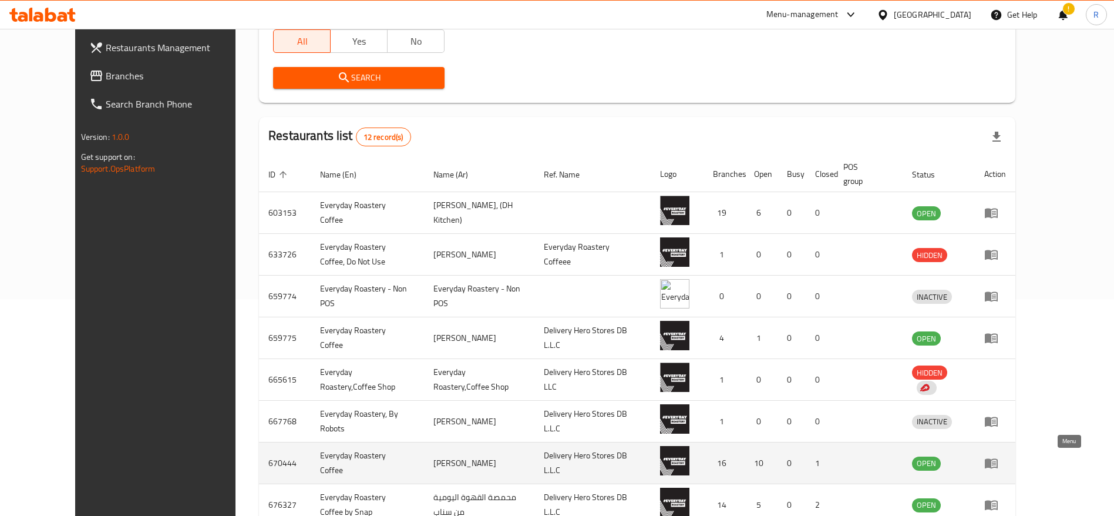
click at [999, 469] on icon "enhanced table" at bounding box center [992, 463] width 14 height 14
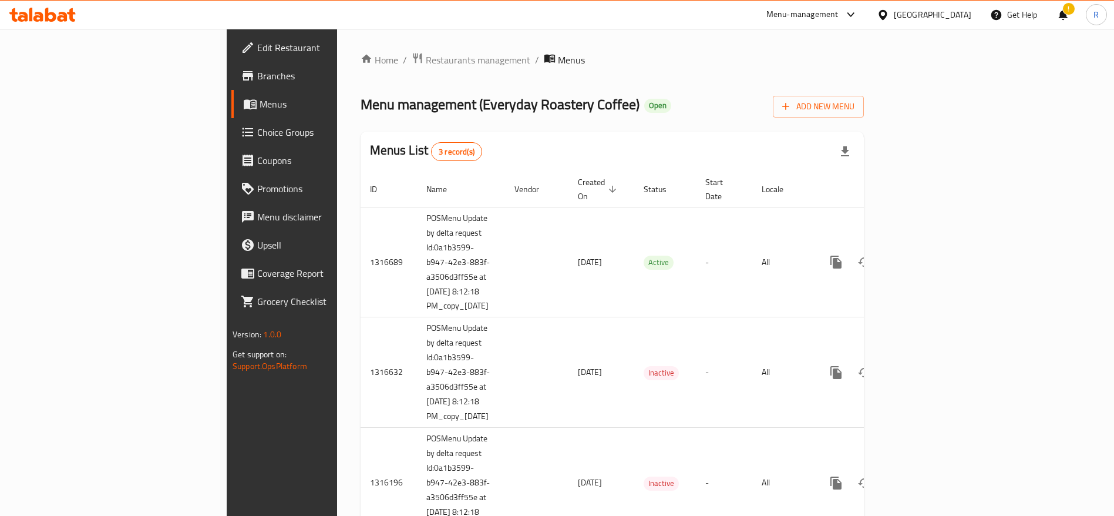
scroll to position [42, 0]
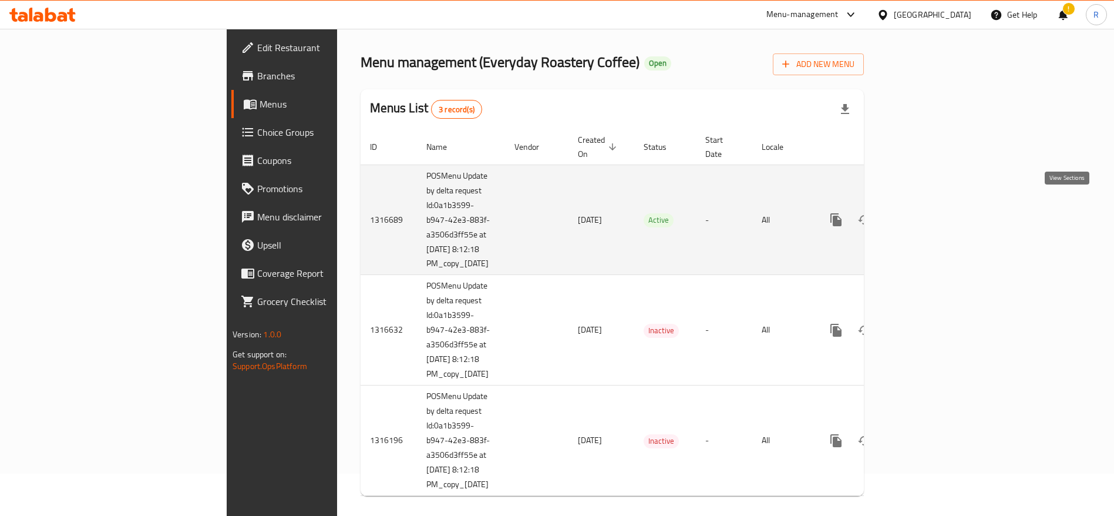
click at [935, 206] on link "enhanced table" at bounding box center [921, 220] width 28 height 28
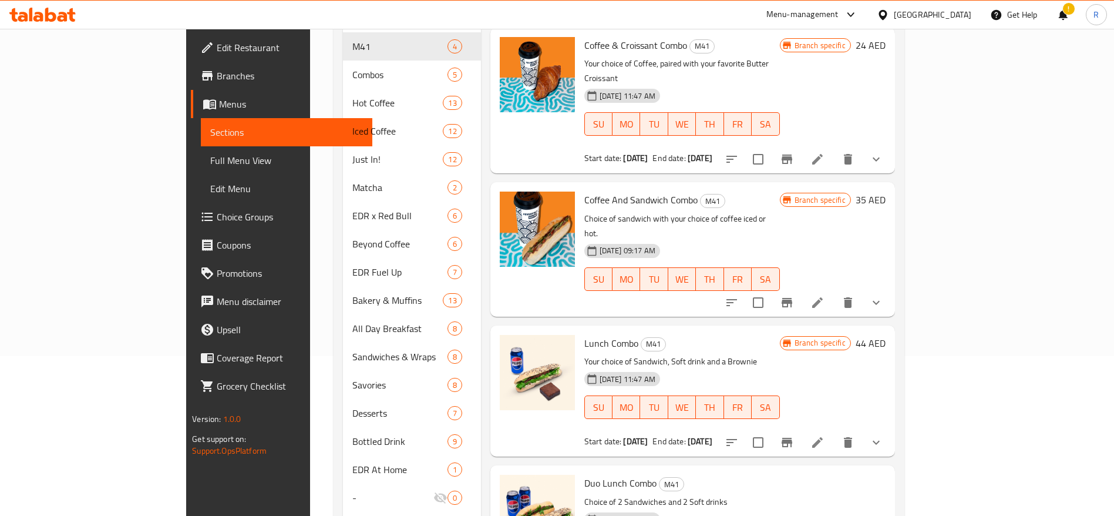
scroll to position [166, 0]
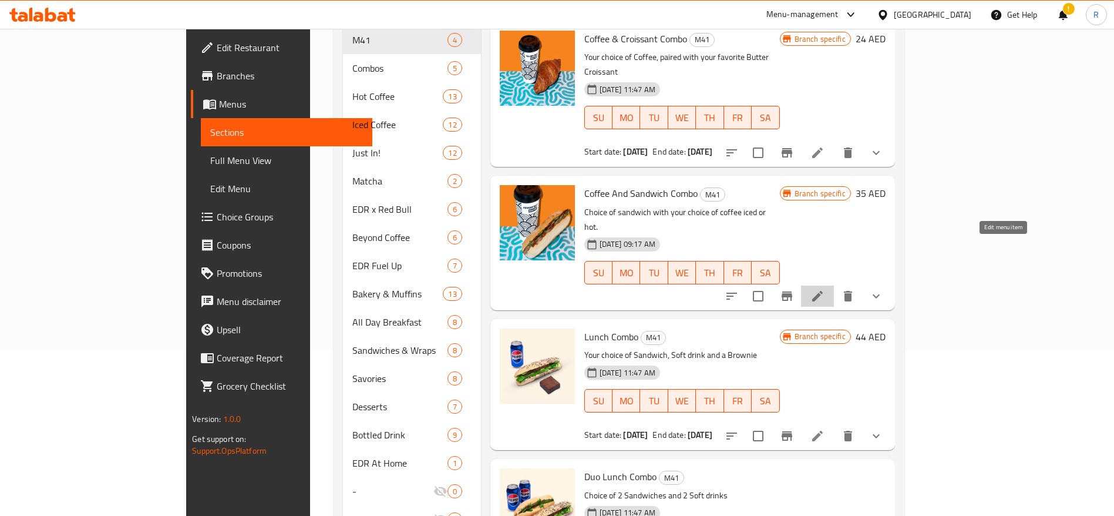
click at [825, 289] on icon at bounding box center [818, 296] width 14 height 14
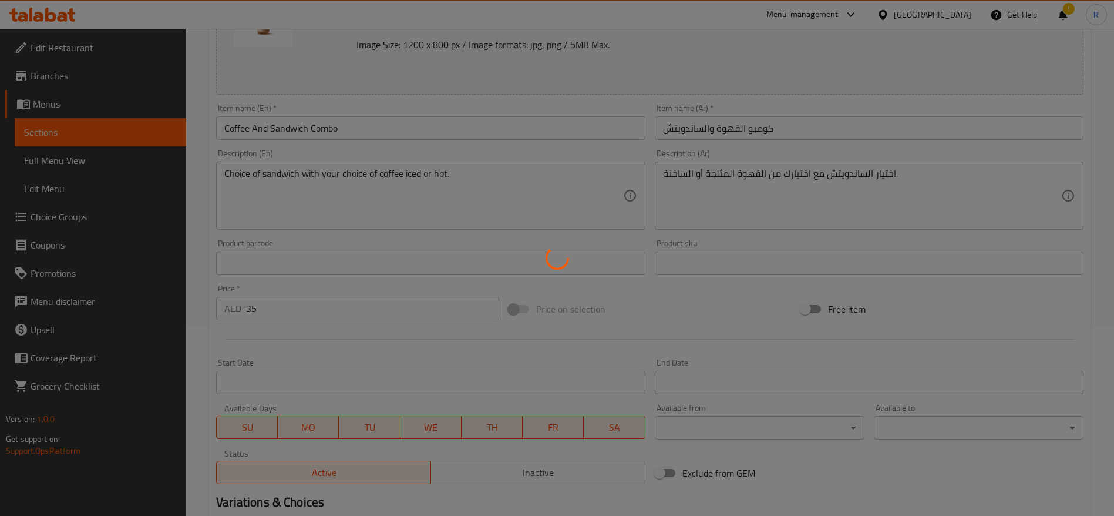
scroll to position [196, 0]
type input "اختيار الساندوتش الأول:"
type input "1"
type input "اختيارك من القهوة:"
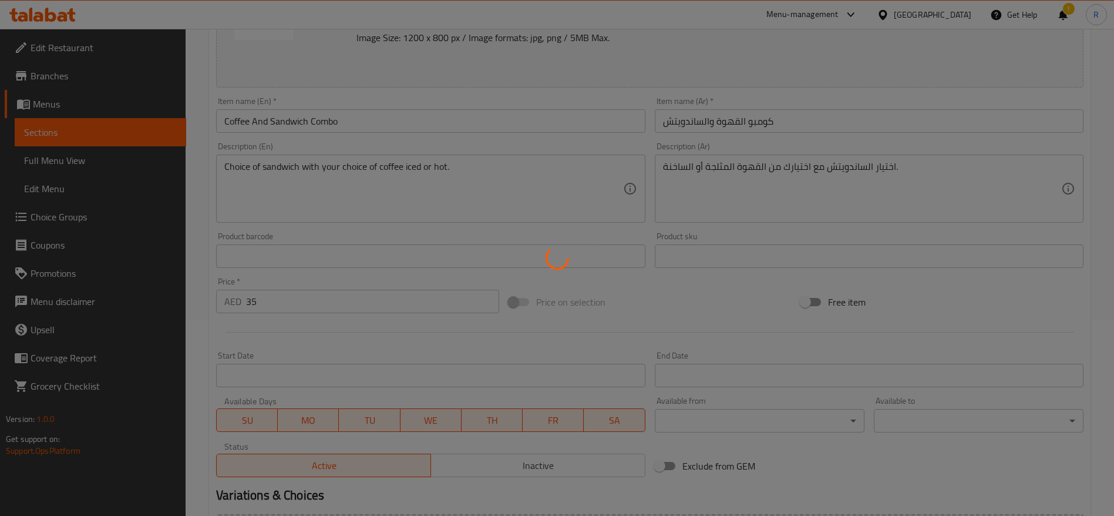
type input "1"
type input "Choice of coffee type"
type input "1"
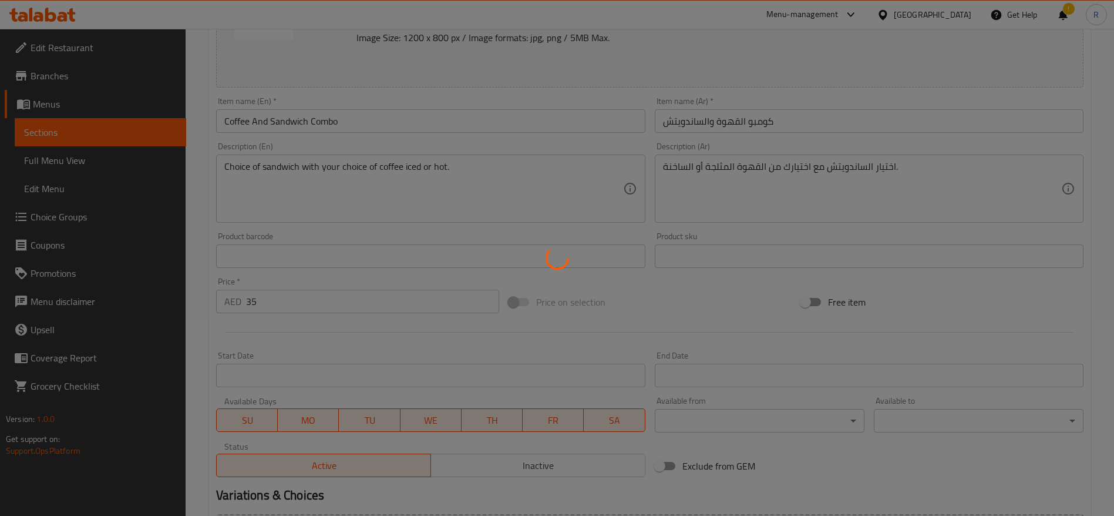
type input "اختيارك من المزيج"
type input "1"
type input "اختيارك من الحليب"
type input "1"
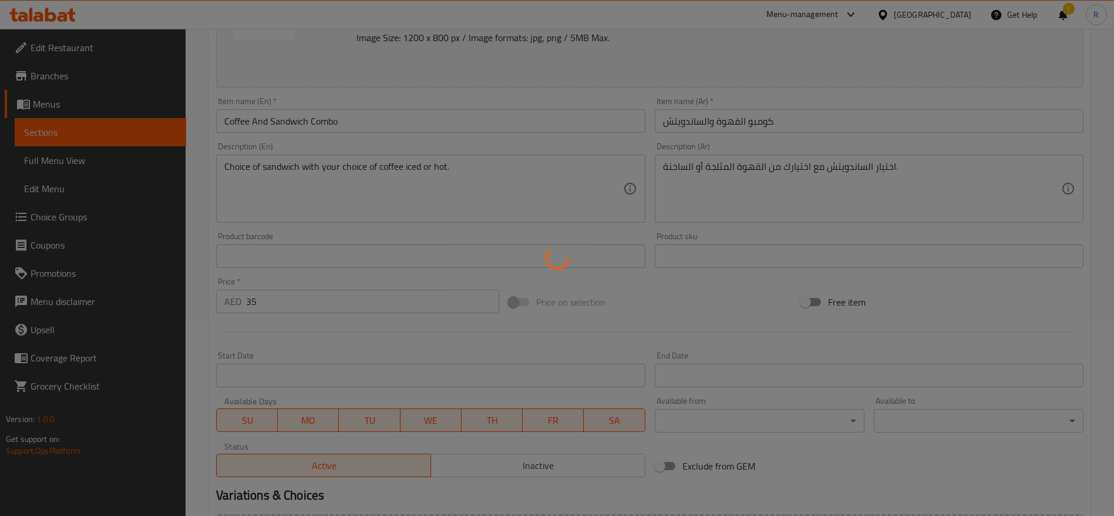
type input "1"
type input "إضافات"
type input "0"
type input "5"
type input "اختيارك من السكر على الجانب"
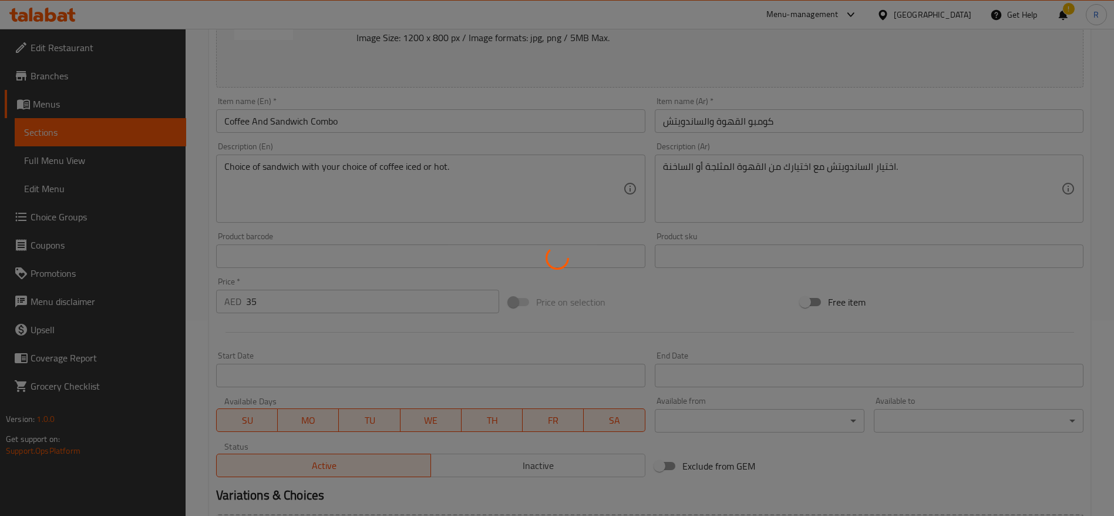
type input "1"
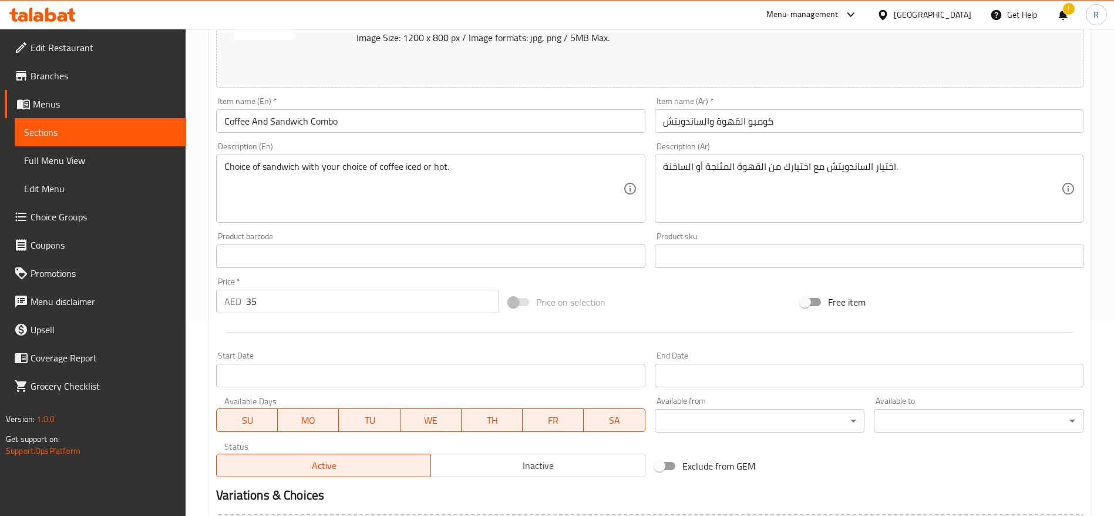
scroll to position [0, 0]
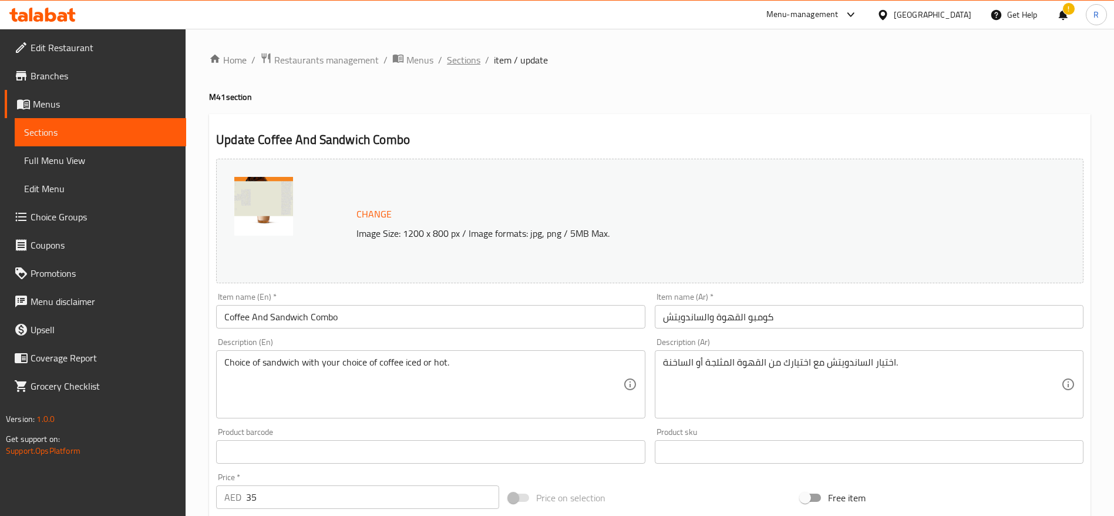
click at [466, 58] on span "Sections" at bounding box center [463, 60] width 33 height 14
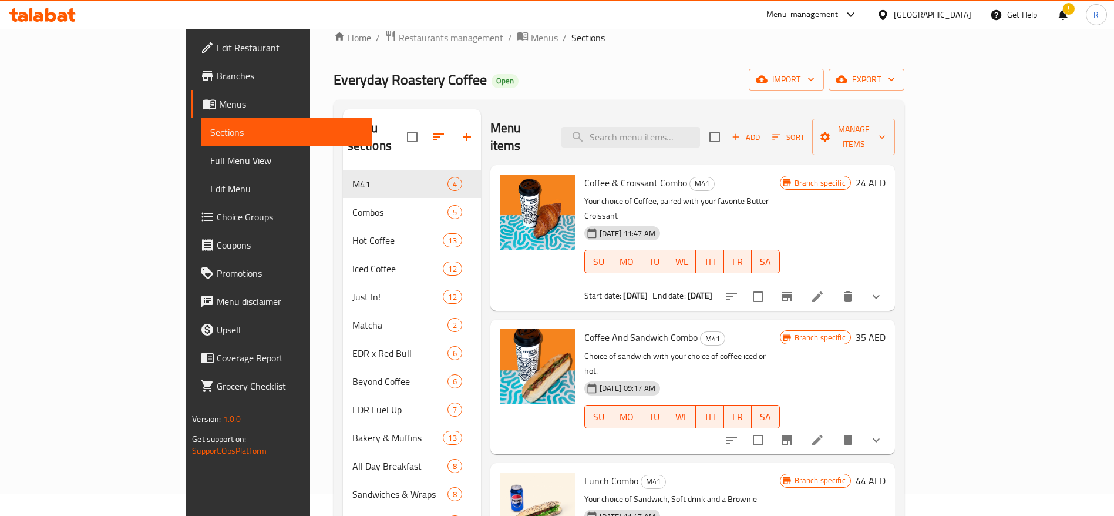
scroll to position [24, 0]
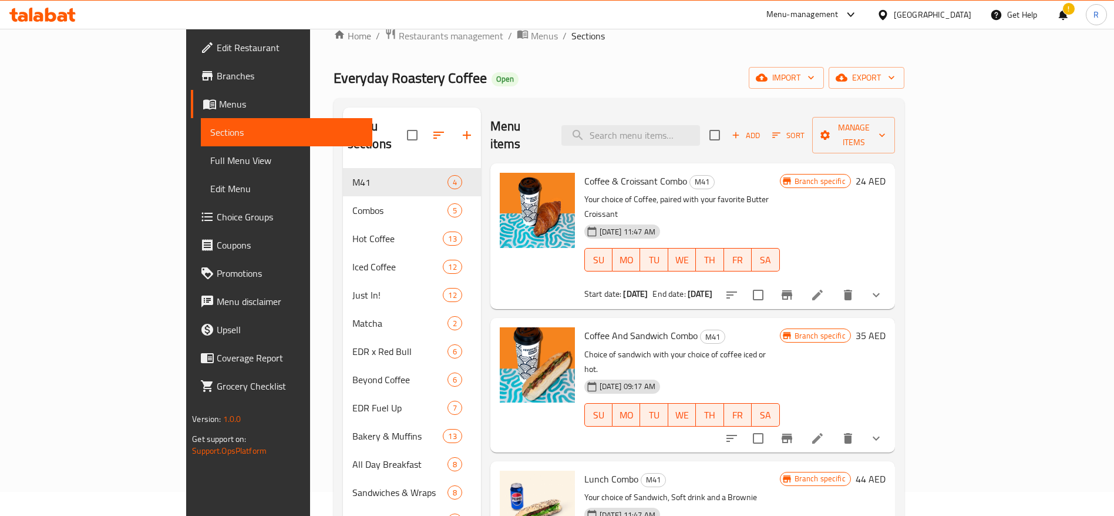
click at [825, 431] on icon at bounding box center [818, 438] width 14 height 14
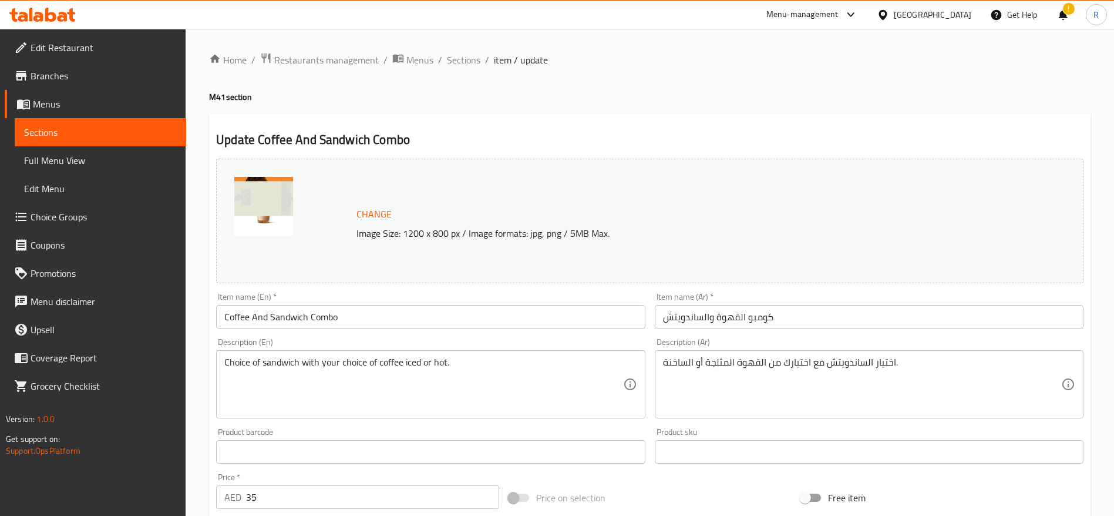
click at [294, 490] on input "35" at bounding box center [372, 496] width 253 height 23
type input "3"
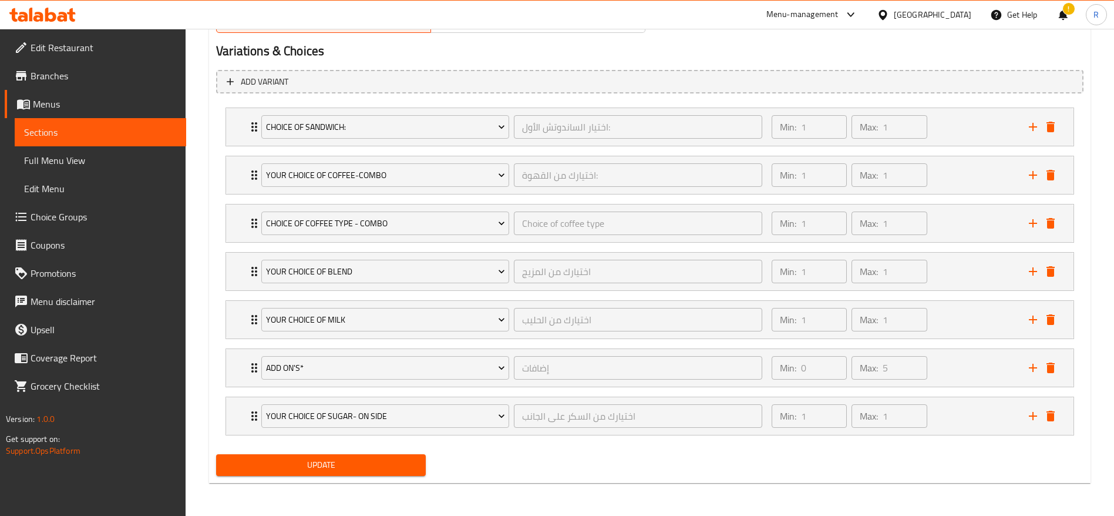
type input "44"
click at [394, 462] on span "Update" at bounding box center [321, 465] width 191 height 15
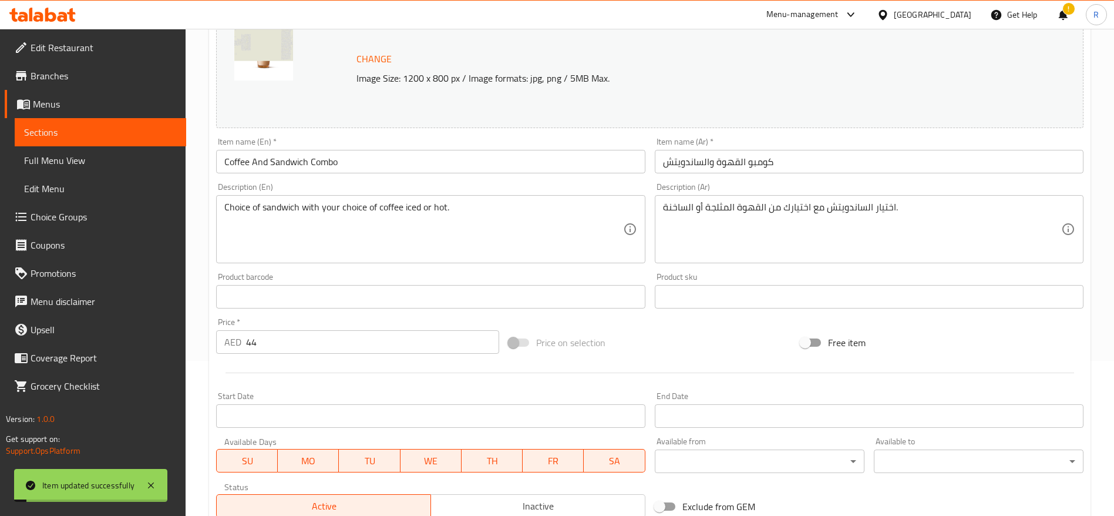
scroll to position [0, 0]
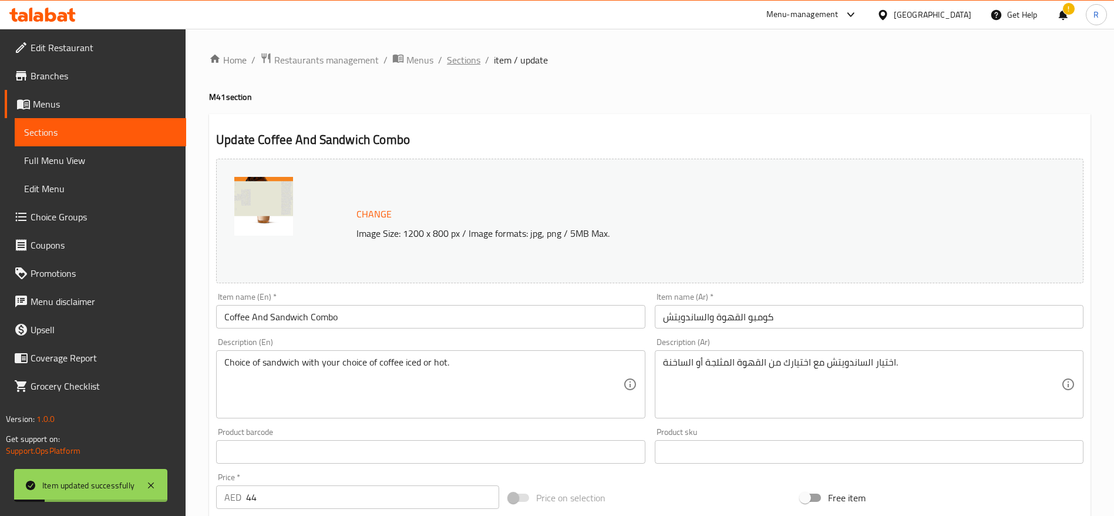
click at [456, 62] on span "Sections" at bounding box center [463, 60] width 33 height 14
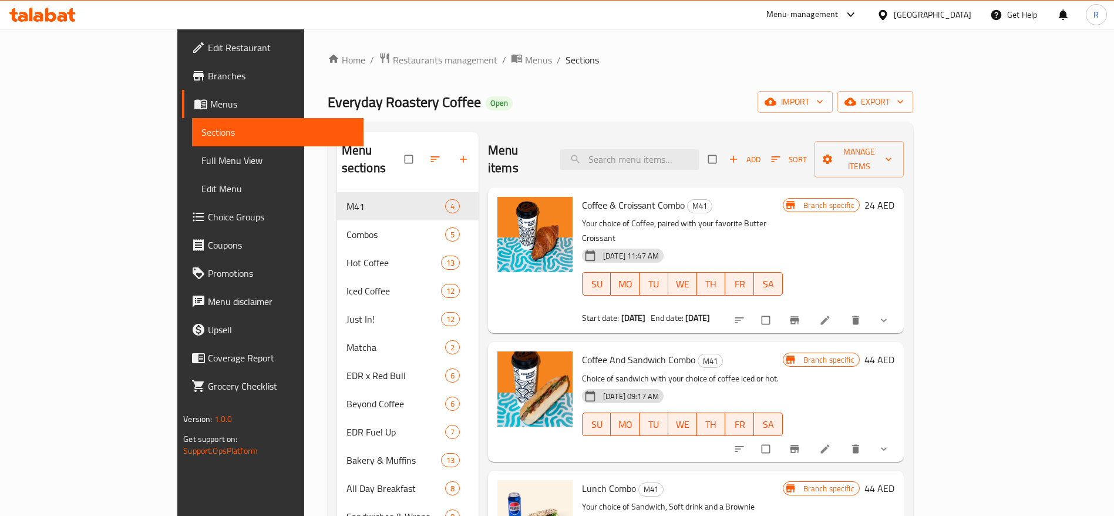
click at [843, 439] on li at bounding box center [826, 448] width 33 height 19
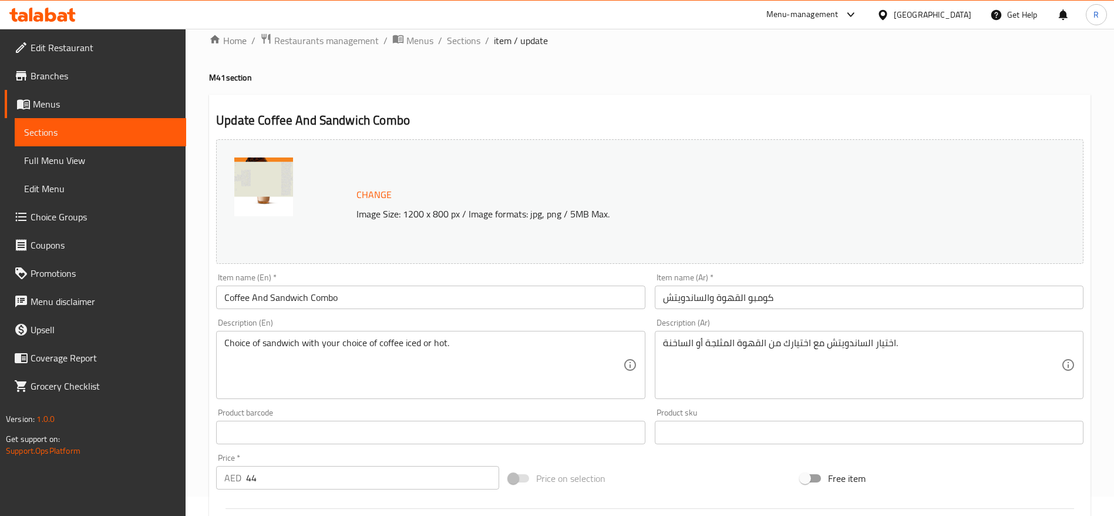
scroll to position [24, 0]
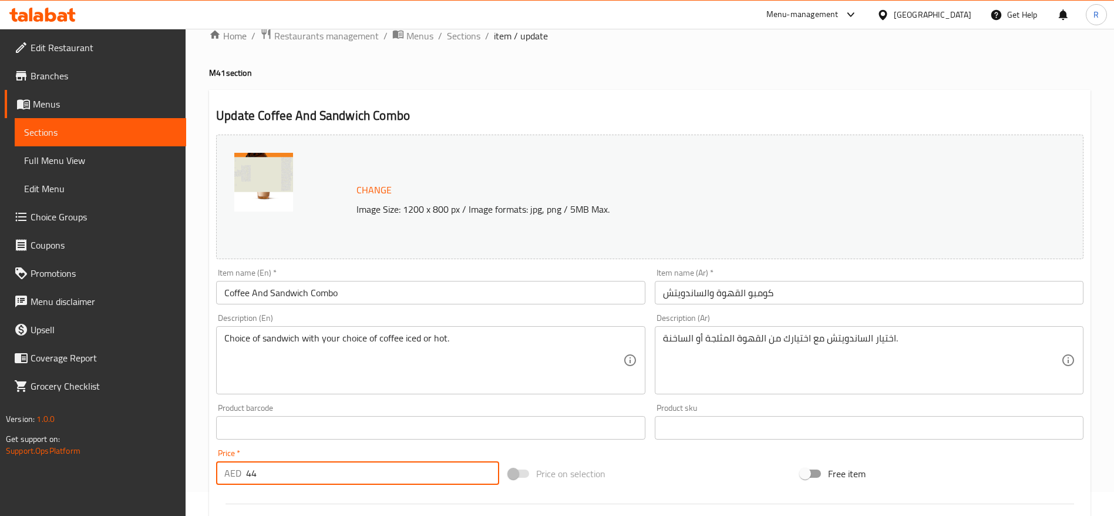
click at [275, 481] on input "44" at bounding box center [372, 472] width 253 height 23
type input "4"
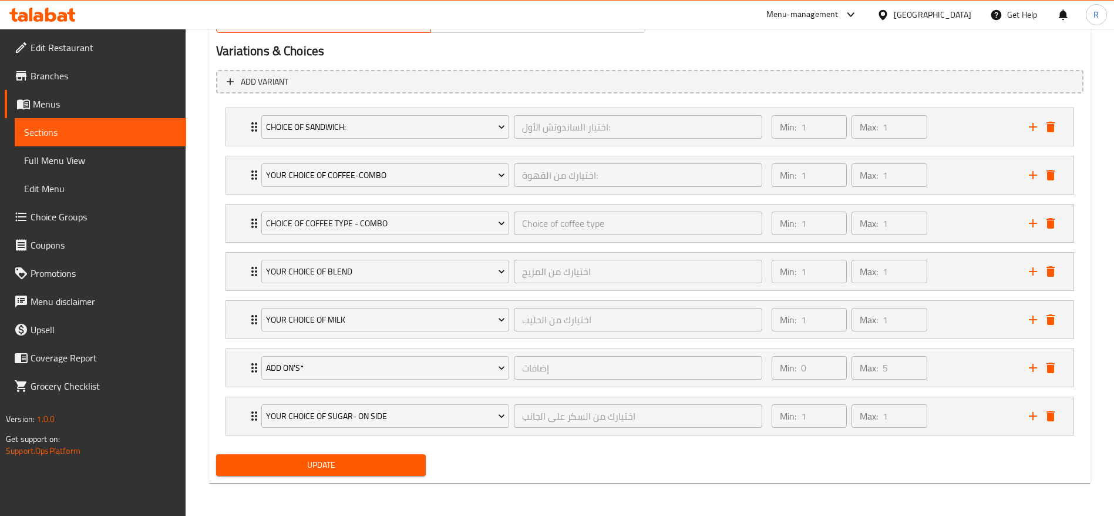
type input "35"
click at [361, 468] on span "Update" at bounding box center [321, 465] width 191 height 15
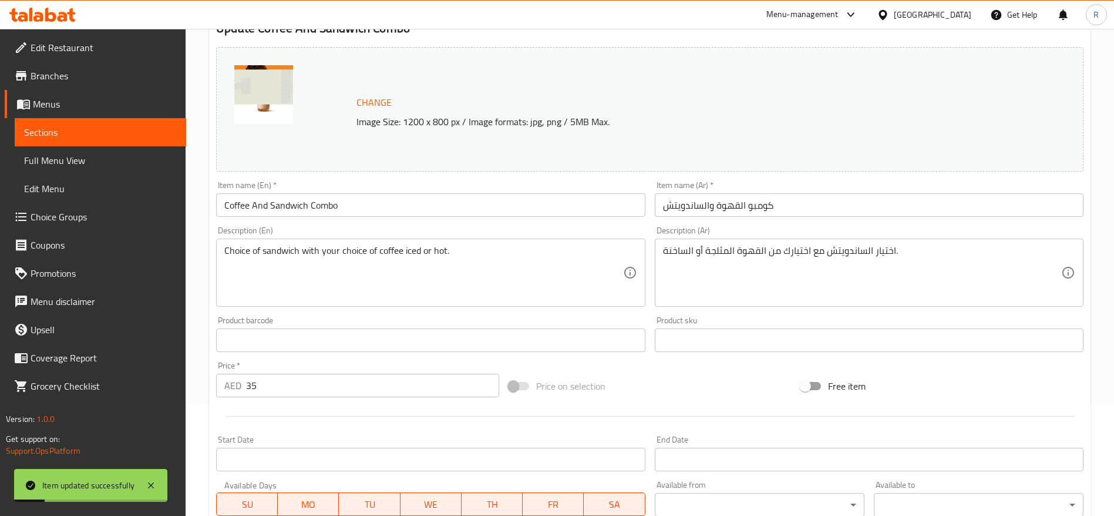
scroll to position [0, 0]
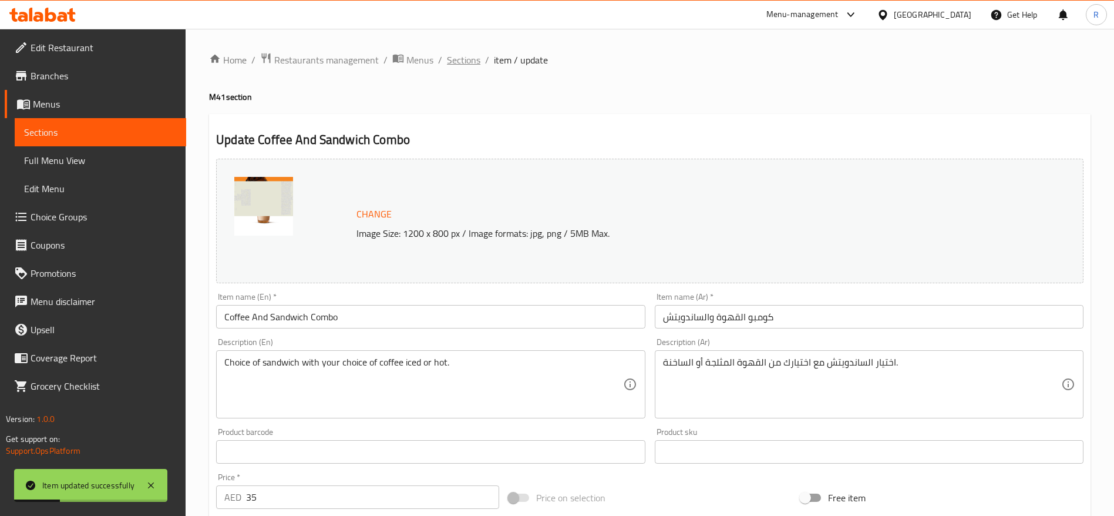
click at [472, 58] on span "Sections" at bounding box center [463, 60] width 33 height 14
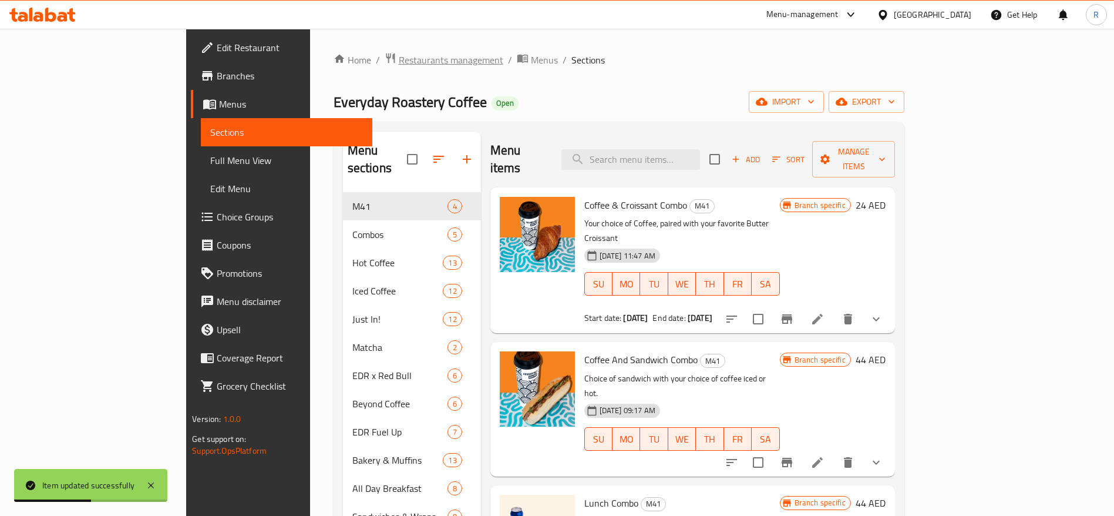
click at [399, 62] on span "Restaurants management" at bounding box center [451, 60] width 105 height 14
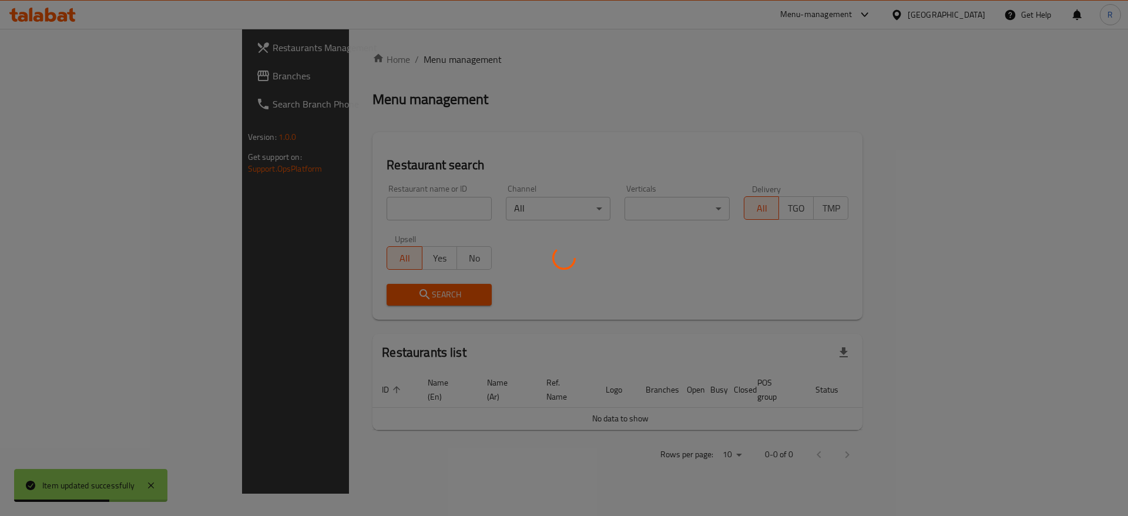
click at [342, 207] on div at bounding box center [564, 258] width 1128 height 516
click at [350, 211] on div at bounding box center [564, 258] width 1128 height 516
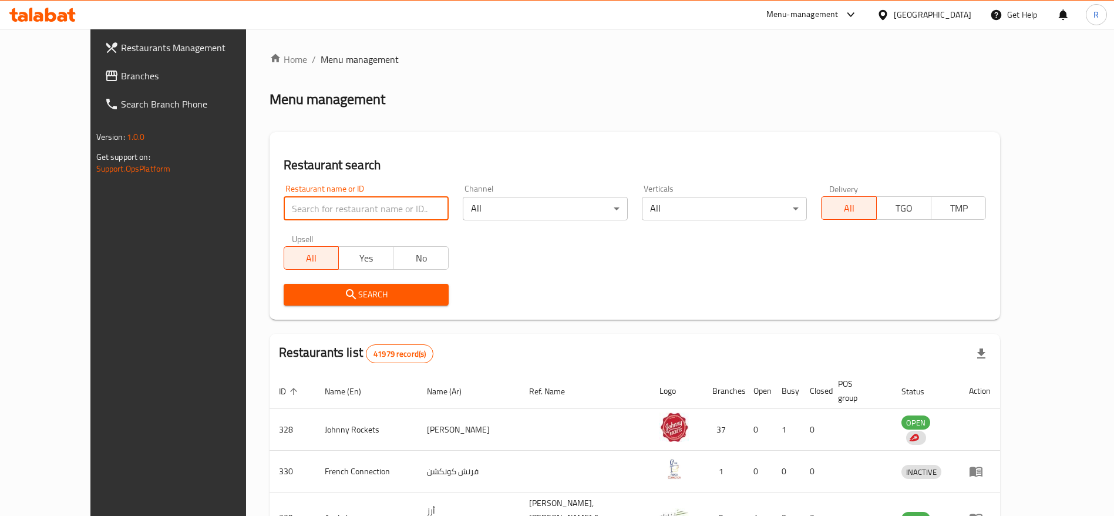
click at [327, 200] on input "search" at bounding box center [366, 208] width 165 height 23
type input "everyday roastery"
click button "Search" at bounding box center [366, 295] width 165 height 22
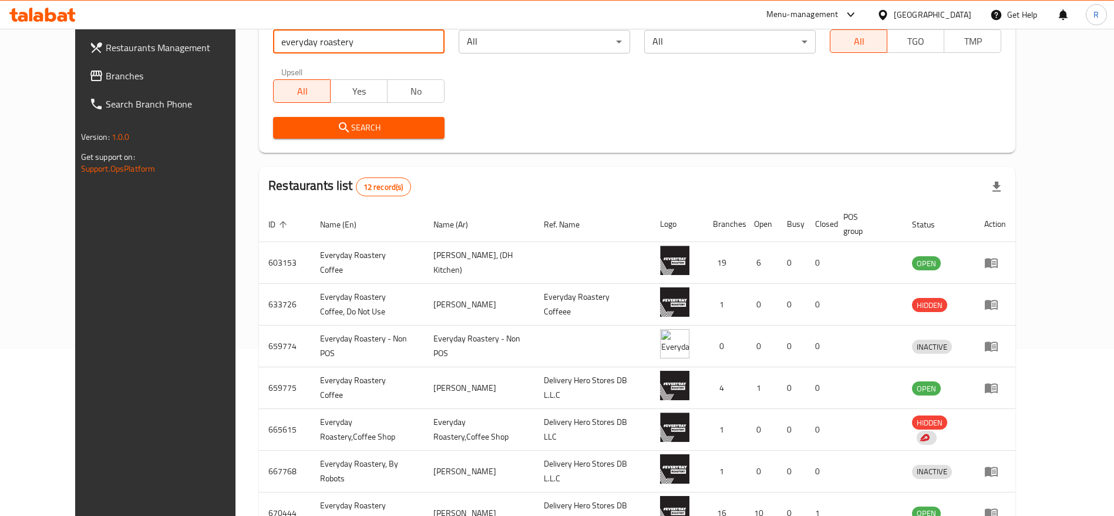
scroll to position [164, 0]
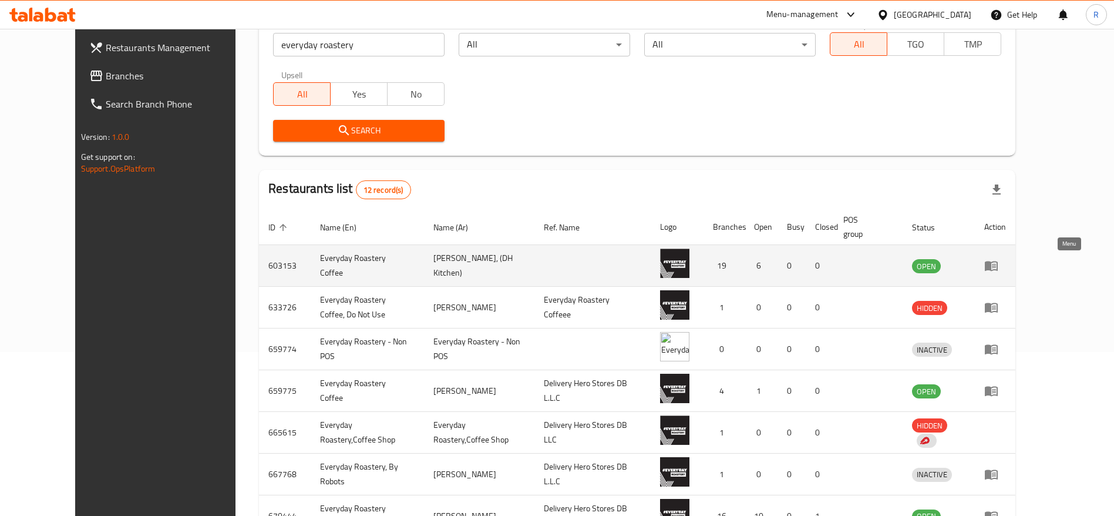
click at [998, 270] on icon "enhanced table" at bounding box center [991, 266] width 13 height 10
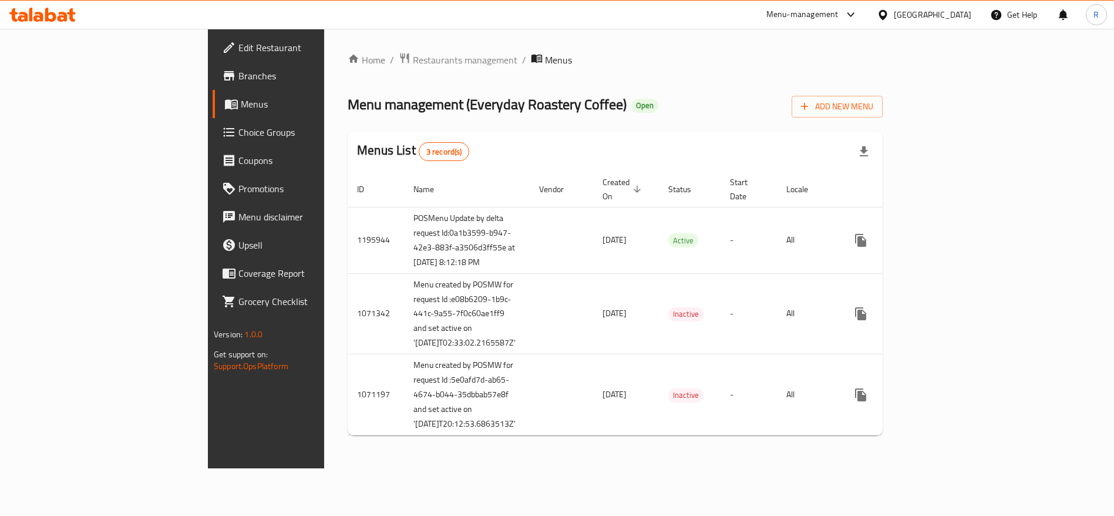
scroll to position [13, 0]
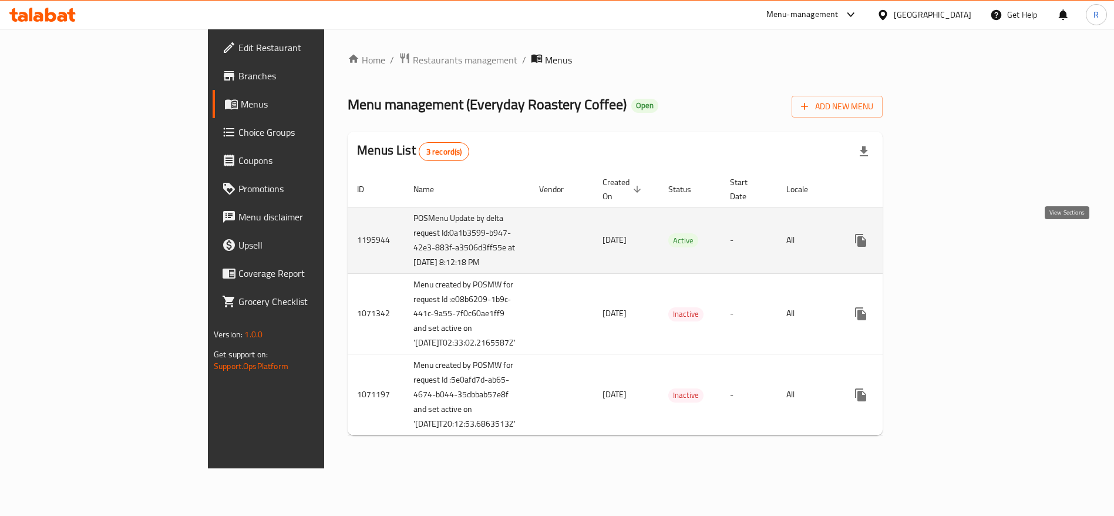
click at [953, 233] on icon "enhanced table" at bounding box center [946, 240] width 14 height 14
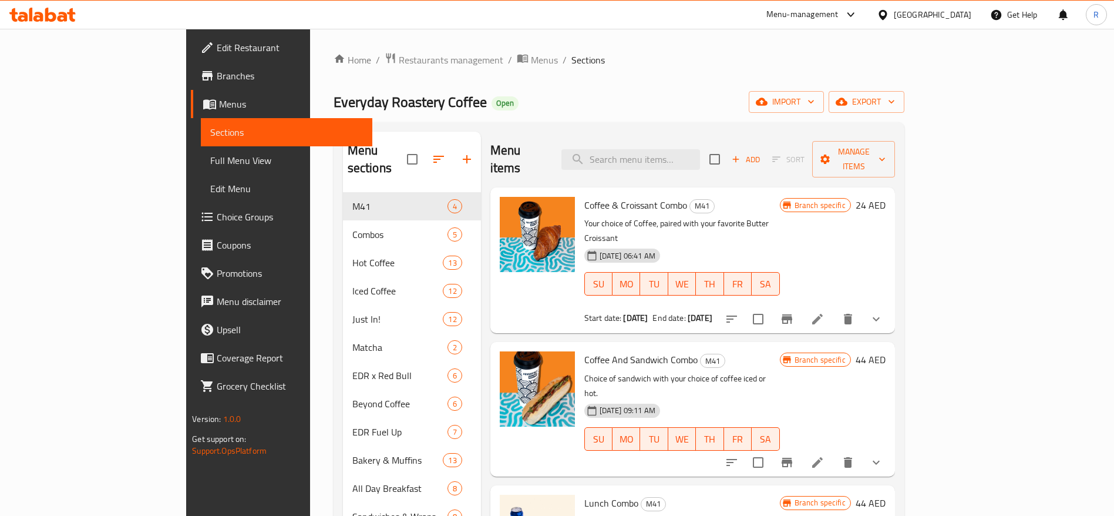
click at [834, 452] on li at bounding box center [817, 462] width 33 height 21
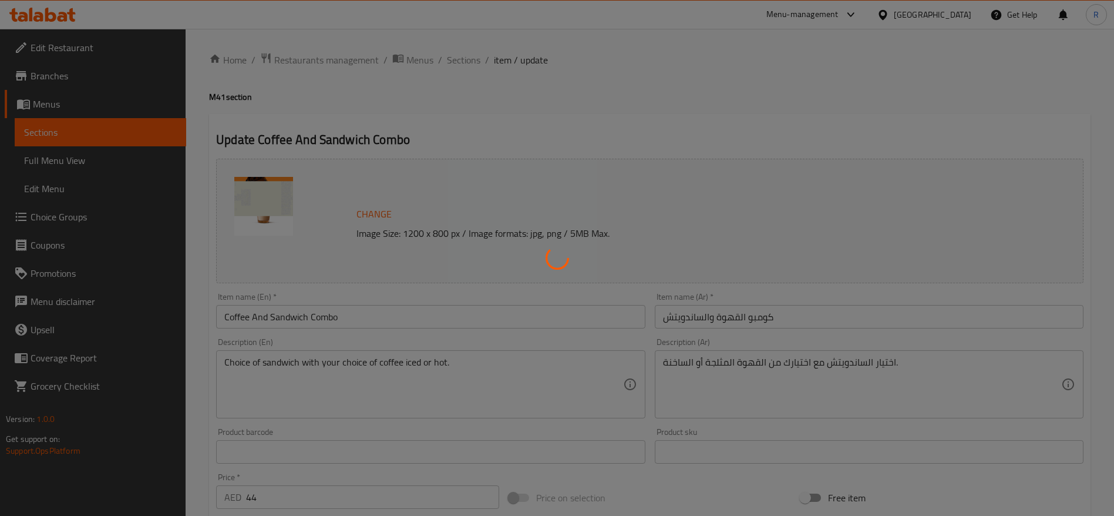
type input "اختيار الساندوتش الأول:"
type input "1"
type input "اختيارك من القهوة:"
type input "1"
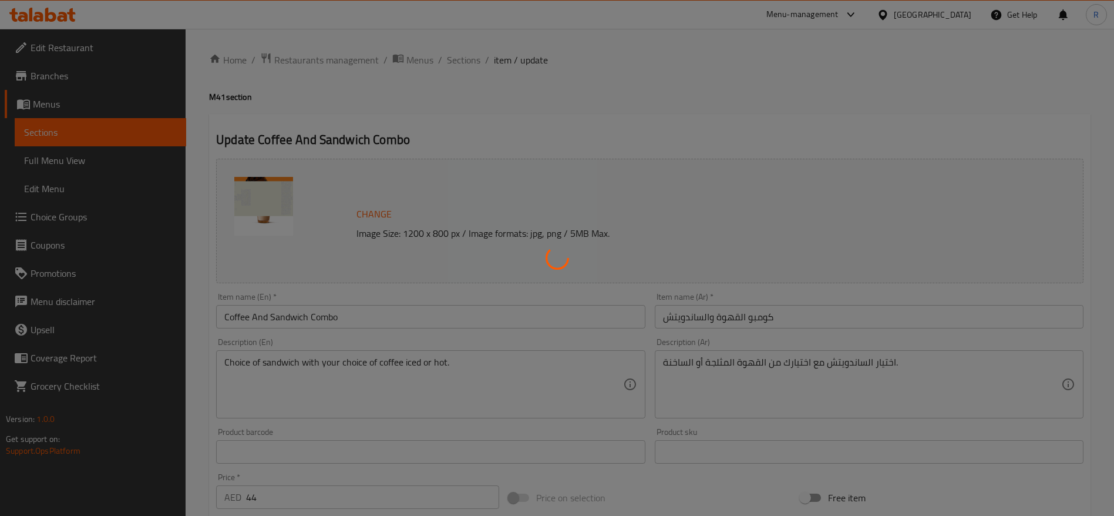
type input "1"
type input "Choice of coffee type"
type input "1"
type input "اختيارك من المزيج"
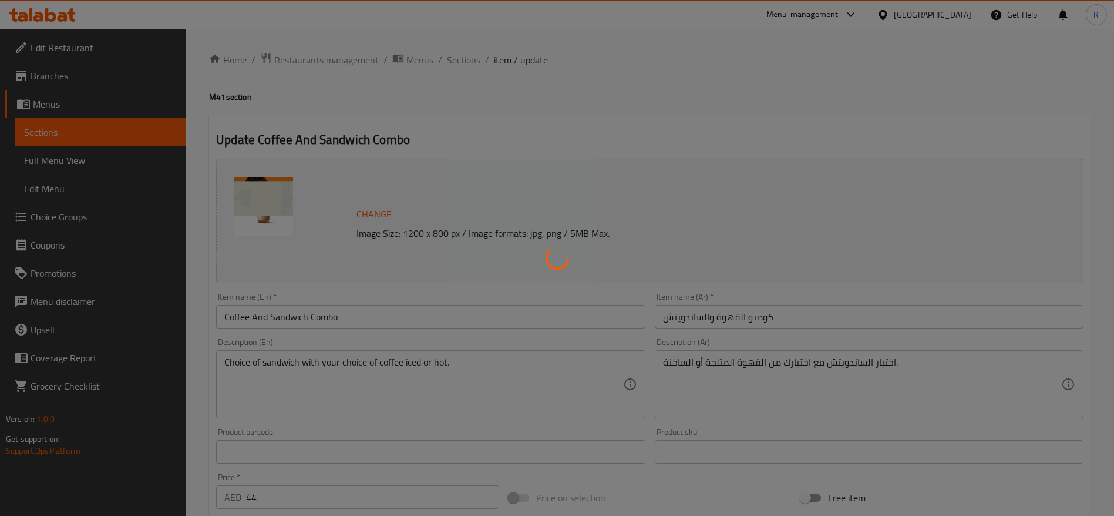
type input "1"
type input "اختيارك من الحليب"
type input "1"
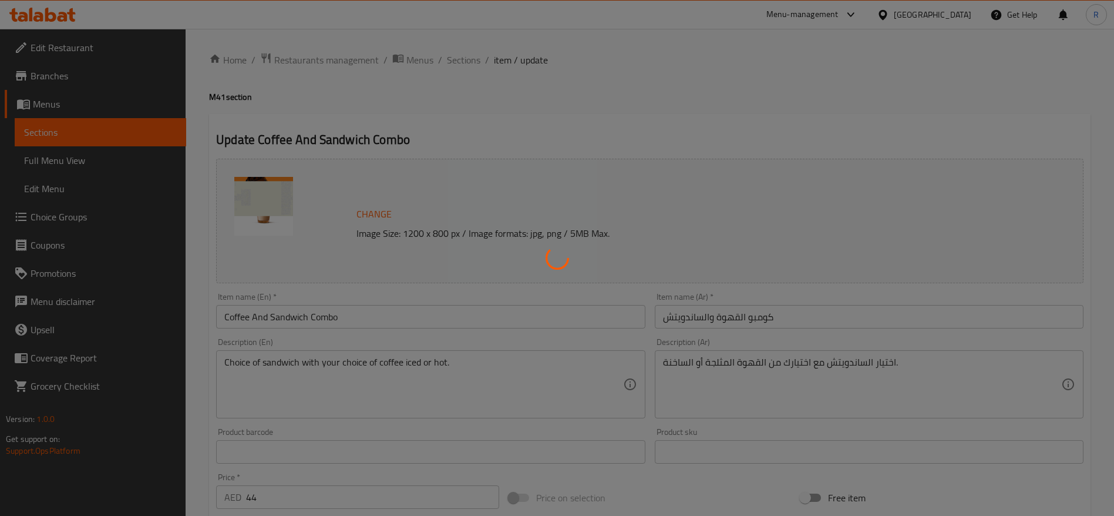
type input "إضافات"
type input "0"
type input "5"
type input "اختيارك من السكر على الجانب"
type input "1"
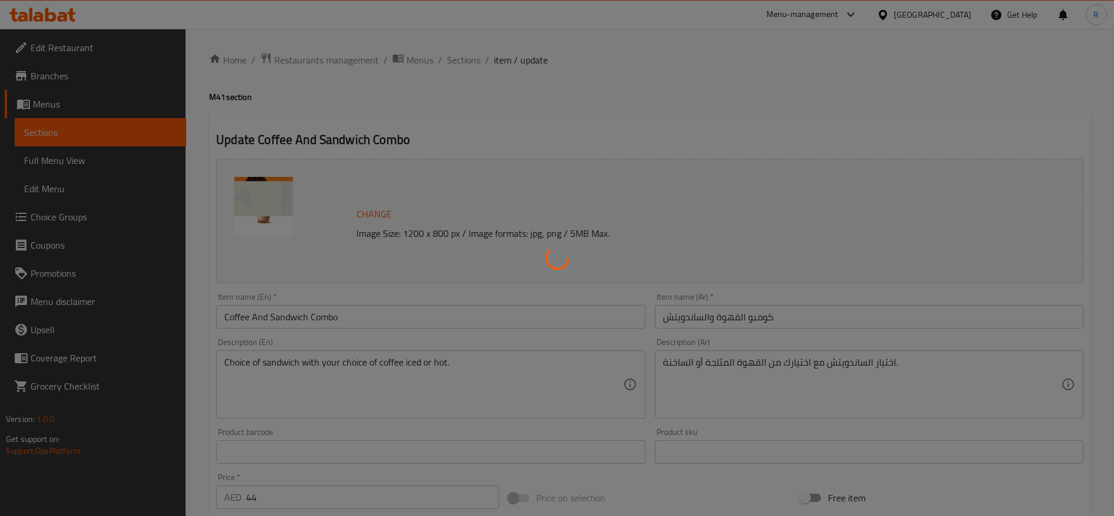
type input "1"
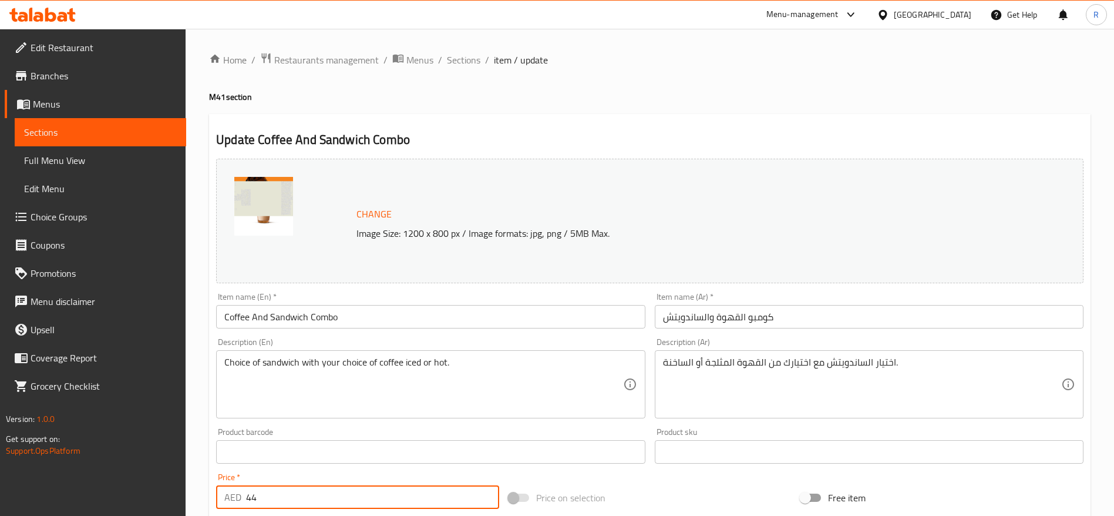
click at [300, 486] on input "44" at bounding box center [372, 496] width 253 height 23
type input "4"
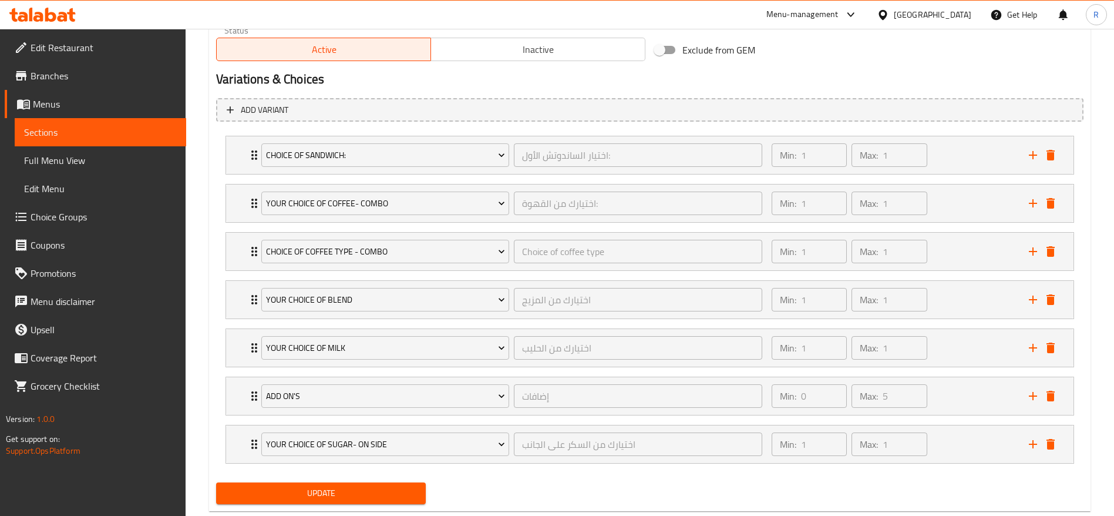
scroll to position [640, 0]
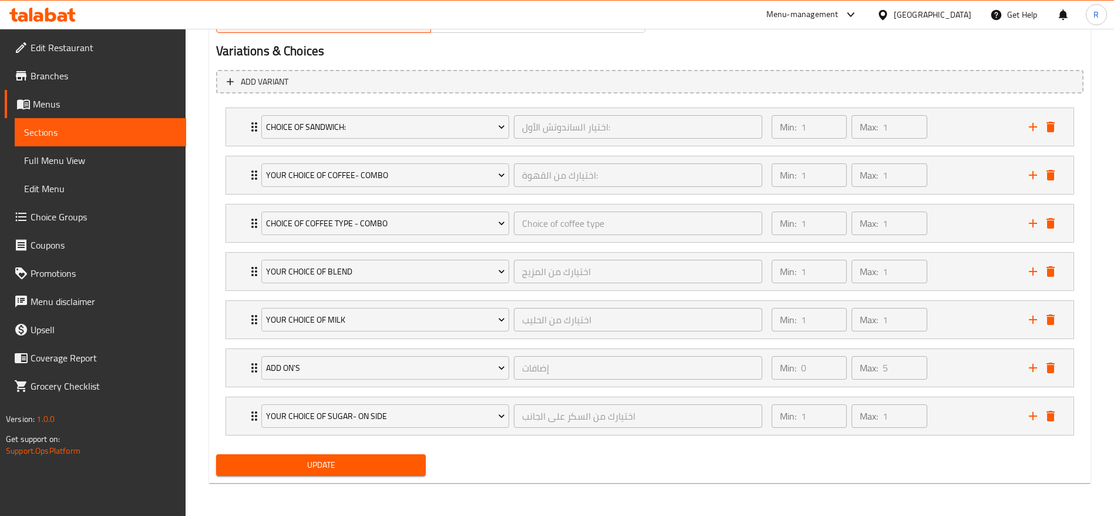
type input "35"
click at [363, 465] on span "Update" at bounding box center [321, 465] width 191 height 15
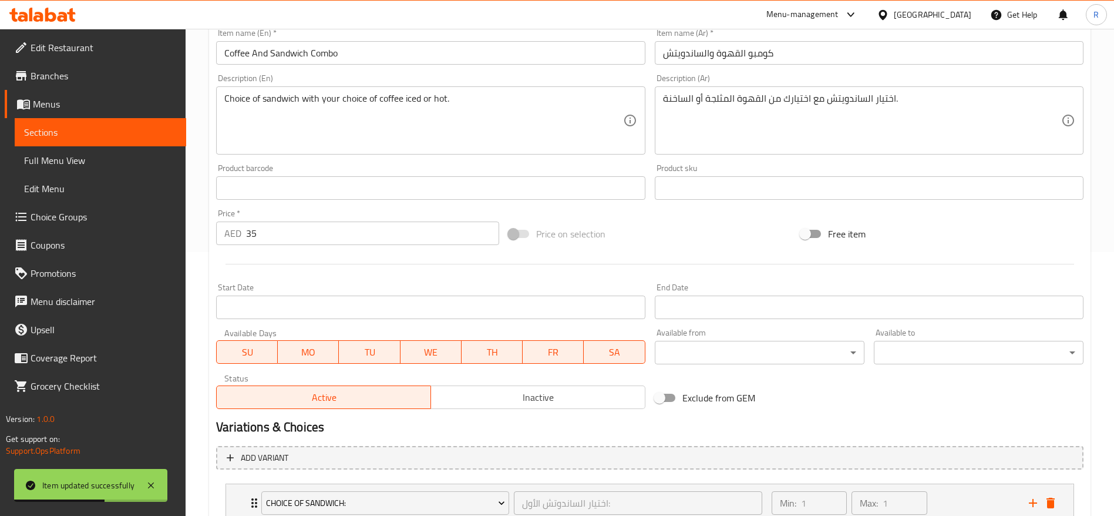
scroll to position [0, 0]
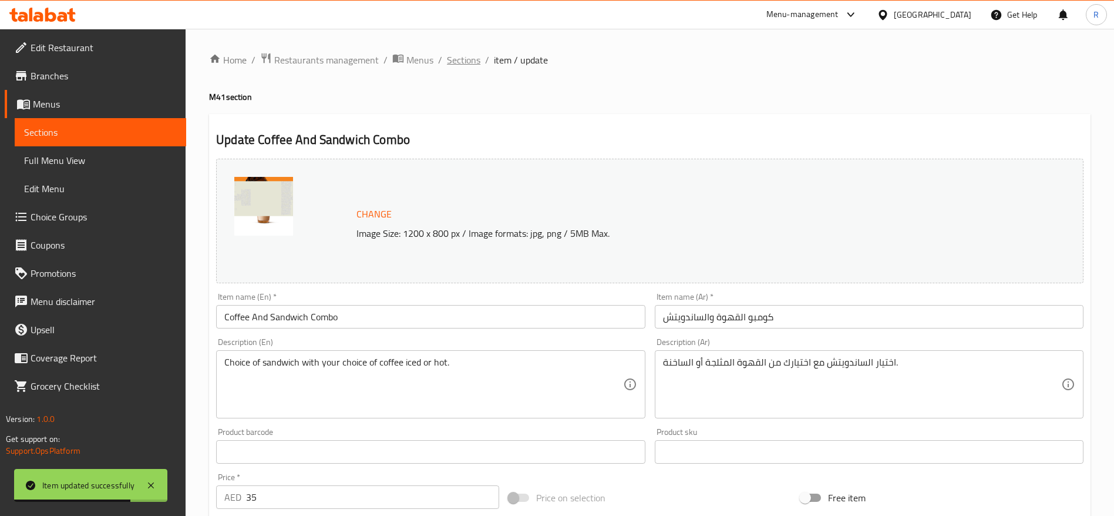
click at [469, 63] on span "Sections" at bounding box center [463, 60] width 33 height 14
